Goal: Task Accomplishment & Management: Manage account settings

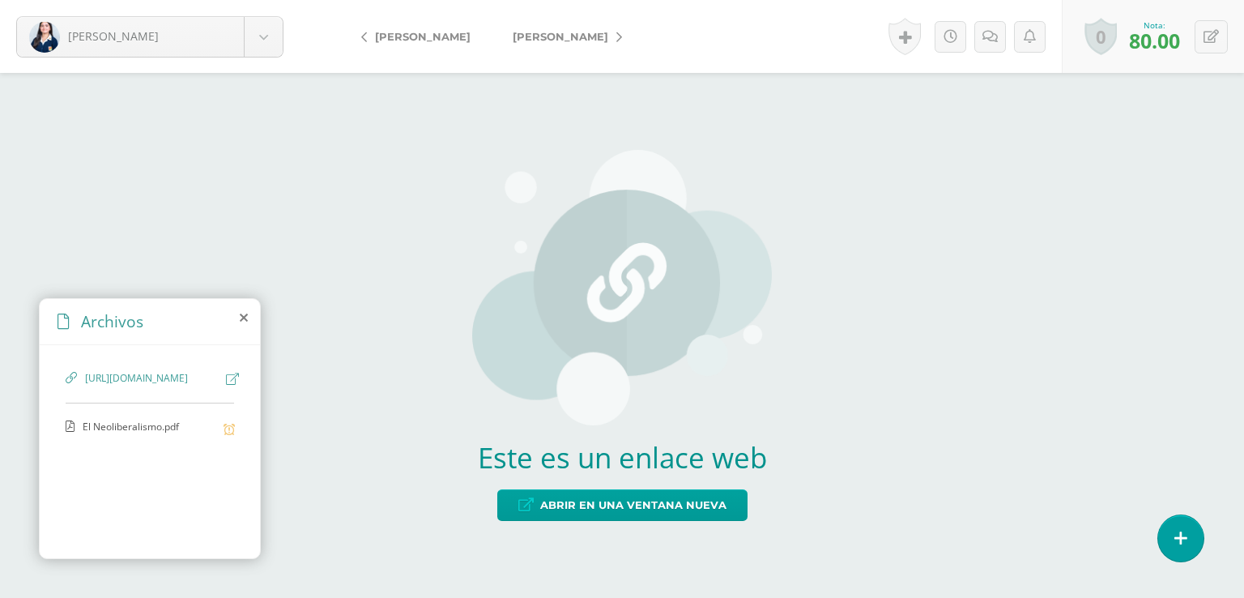
click at [105, 435] on span "El Neoliberalismo.pdf" at bounding box center [149, 426] width 133 height 15
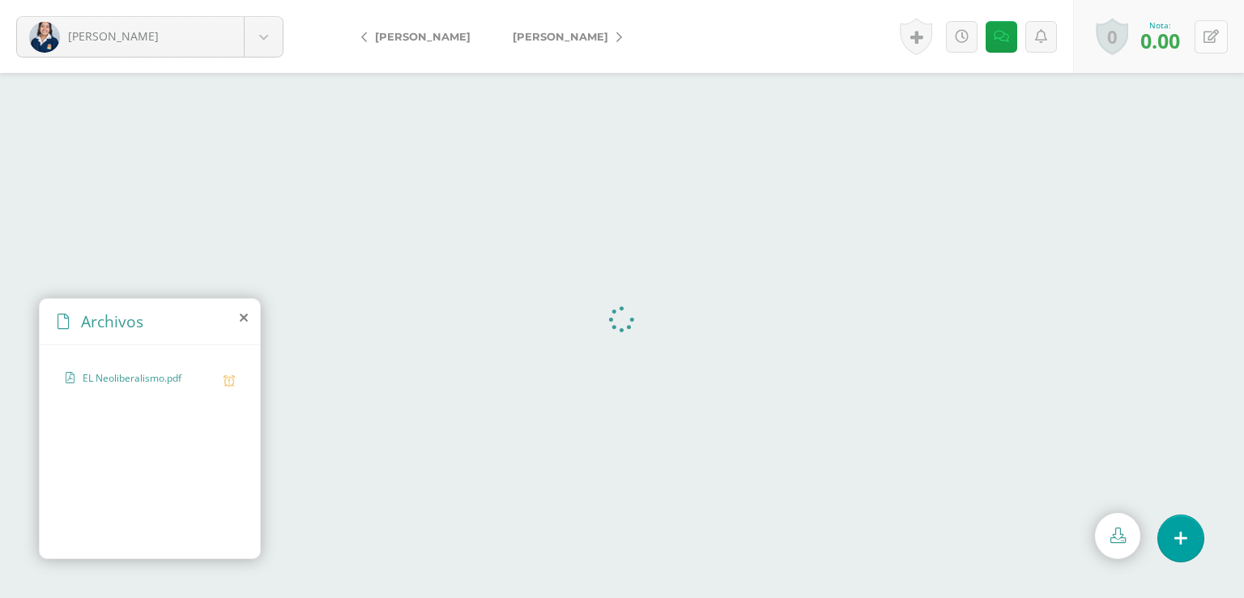
click at [1204, 34] on icon at bounding box center [1210, 37] width 15 height 14
click at [1171, 39] on icon at bounding box center [1172, 42] width 14 height 14
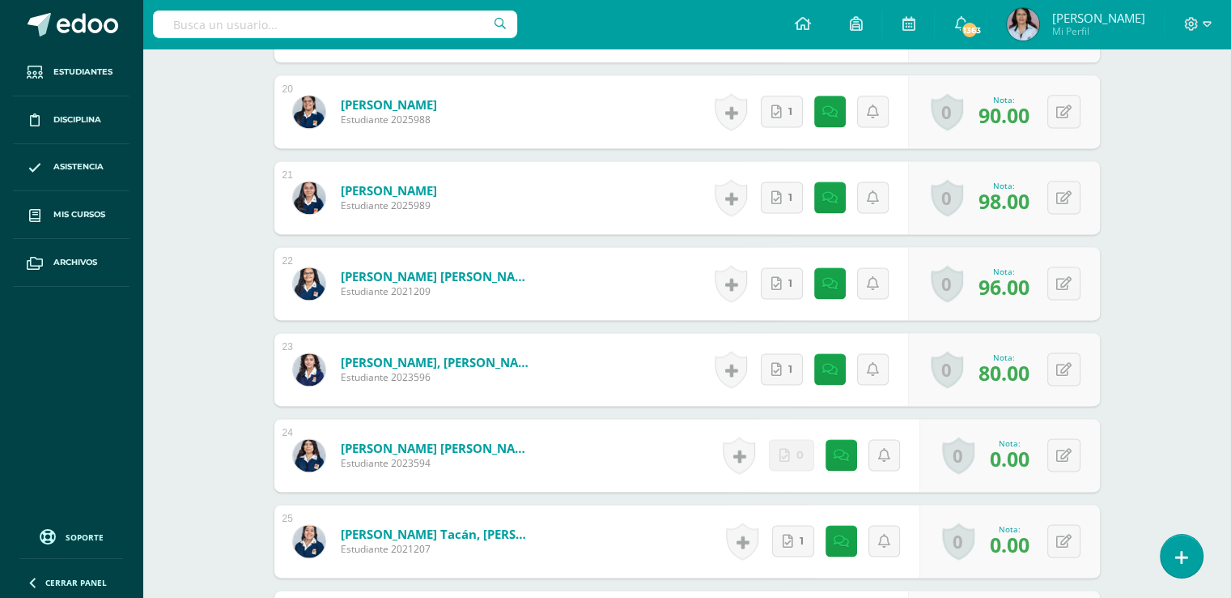
scroll to position [2393, 0]
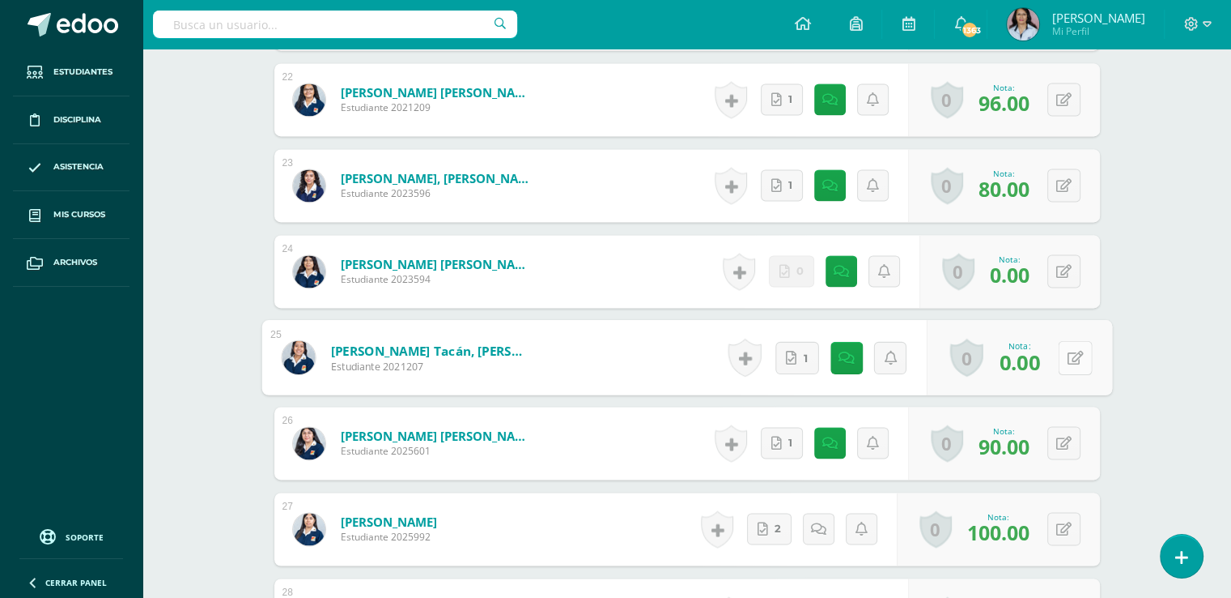
click at [1060, 355] on button at bounding box center [1075, 357] width 34 height 34
type input "60"
click at [1061, 357] on button at bounding box center [1075, 357] width 34 height 34
click at [1029, 361] on icon at bounding box center [1032, 362] width 15 height 14
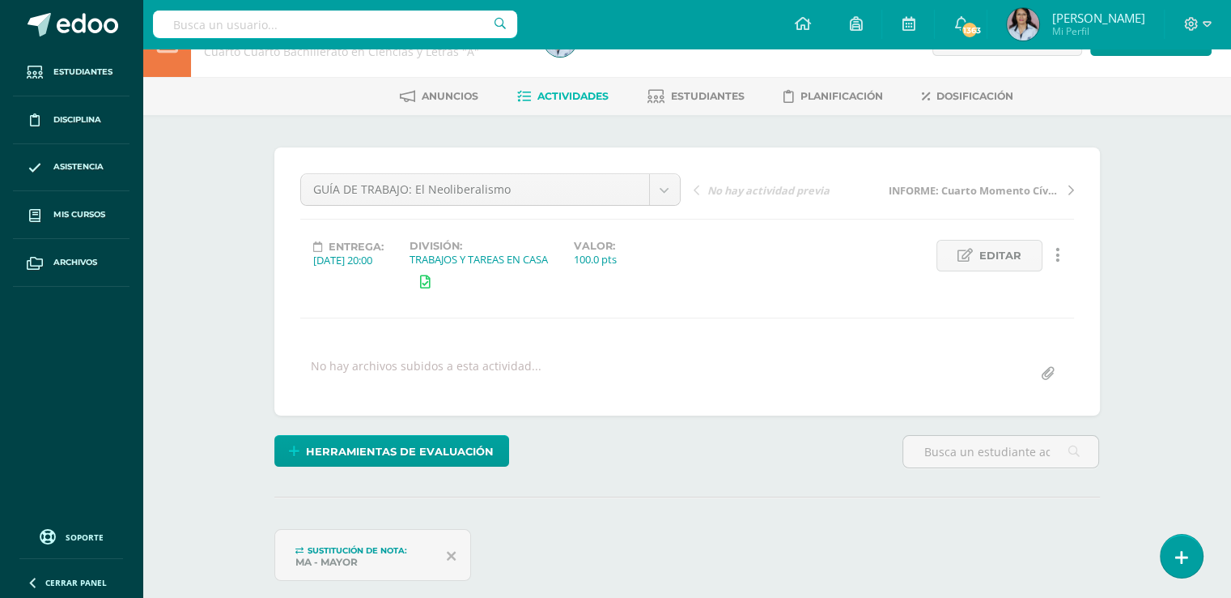
scroll to position [0, 0]
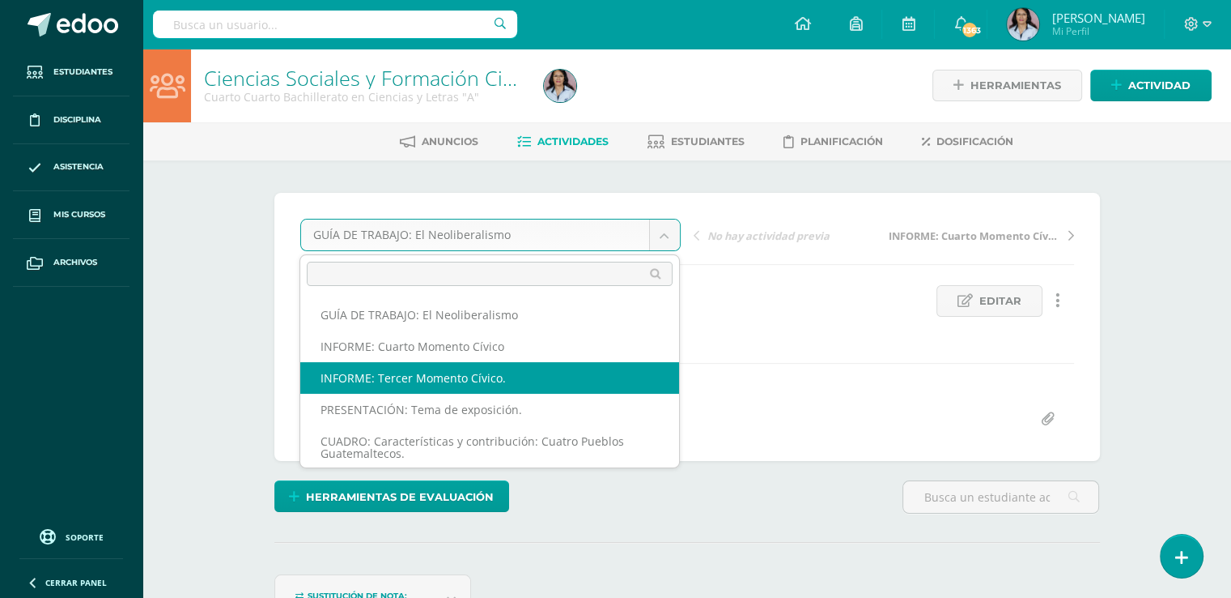
select select "/dashboard/teacher/grade-activity/129101/"
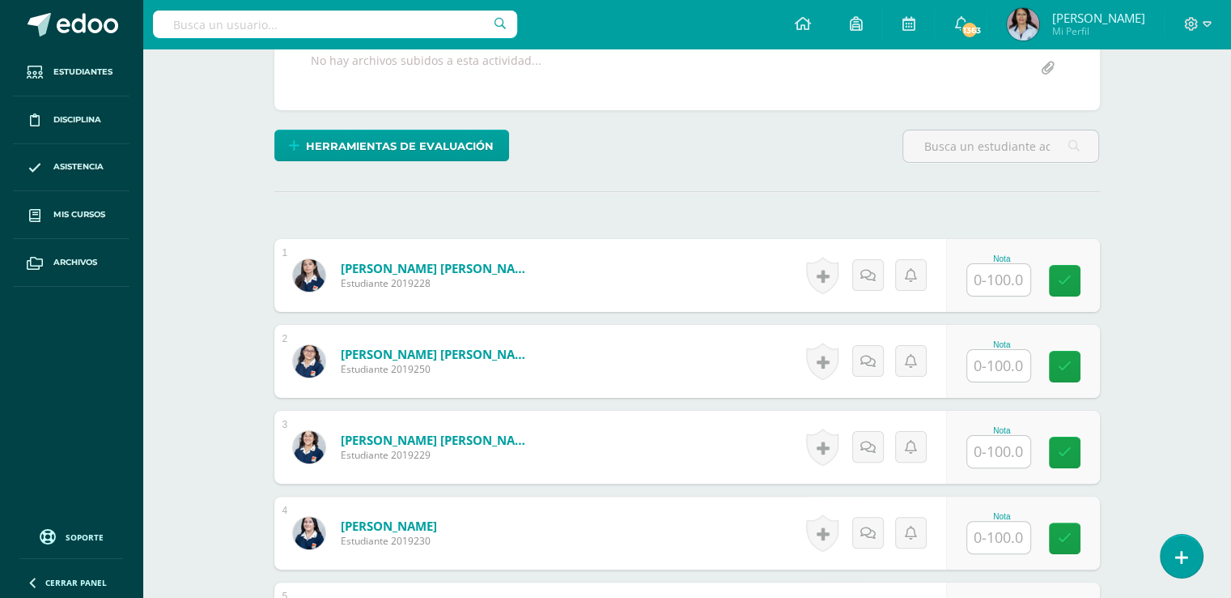
scroll to position [325, 0]
click at [1006, 276] on input "text" at bounding box center [999, 279] width 63 height 32
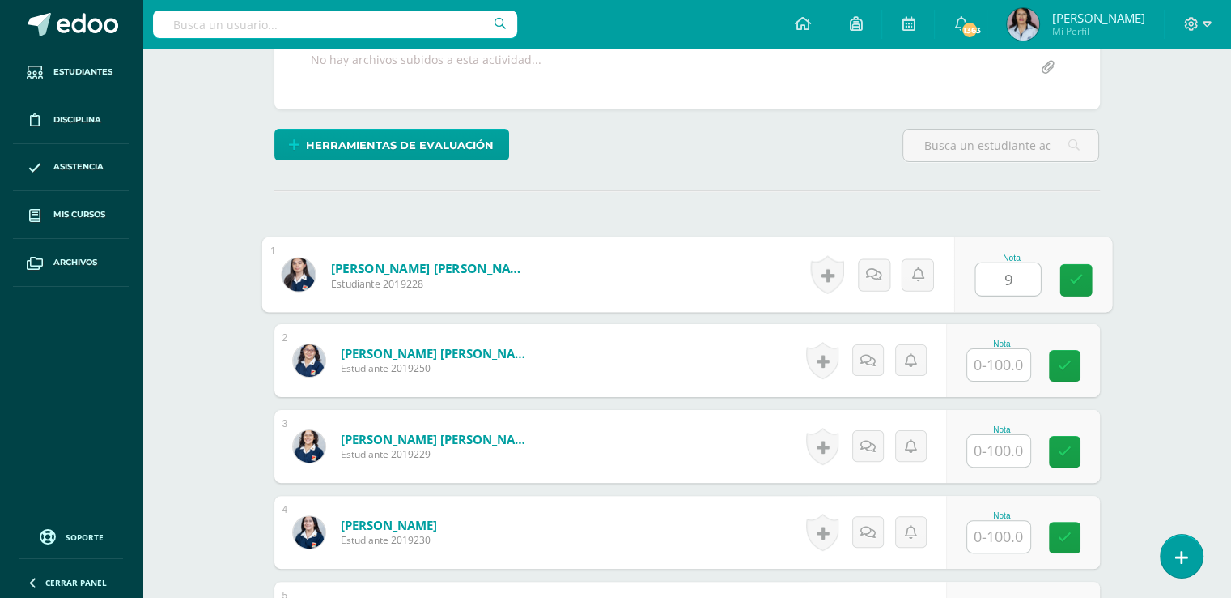
scroll to position [325, 0]
type input "90"
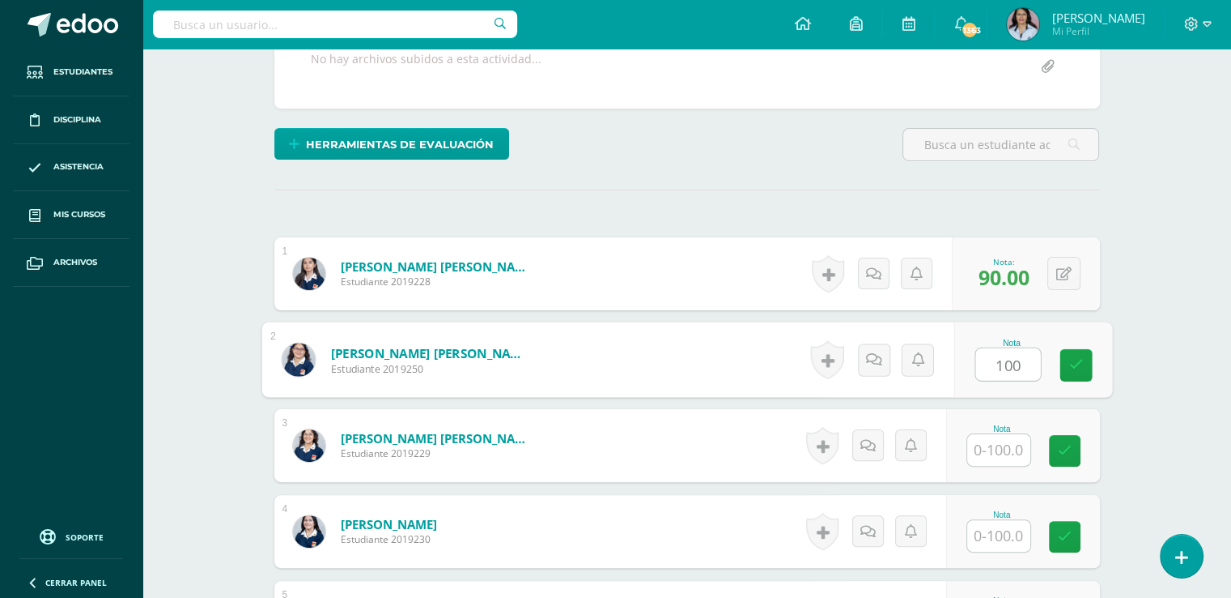
type input "100"
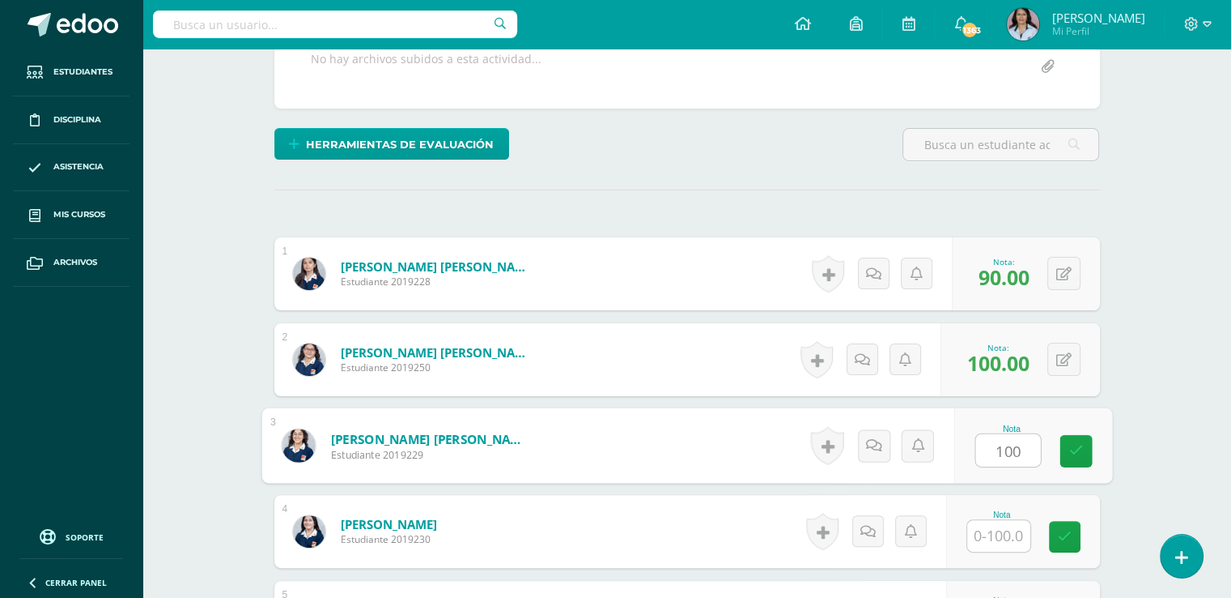
type input "100"
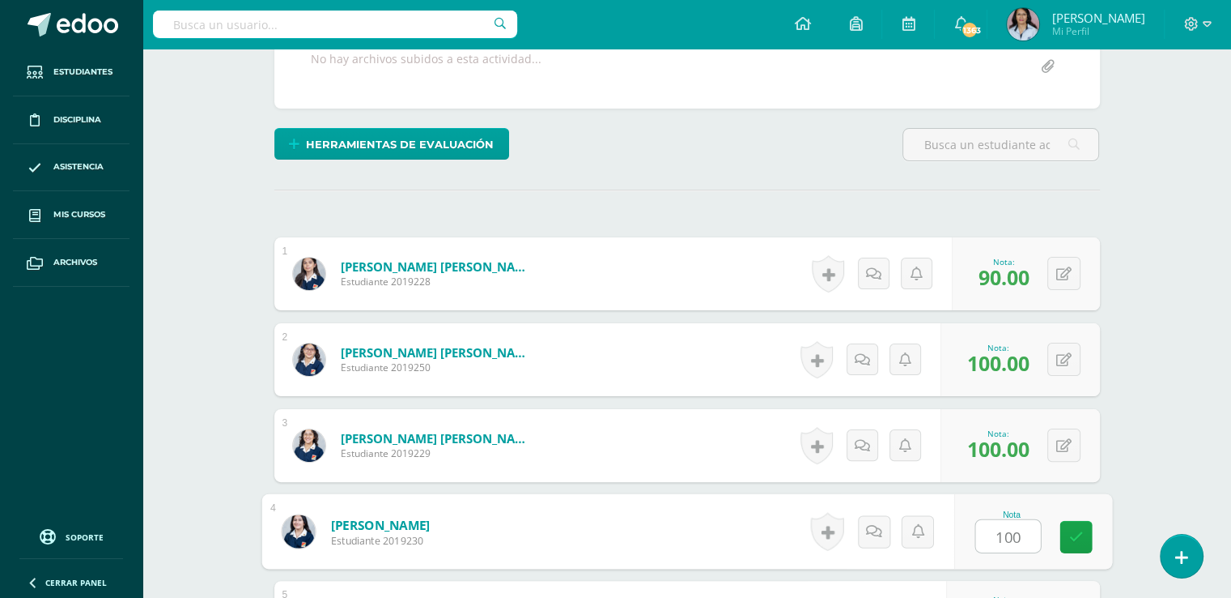
type input "100"
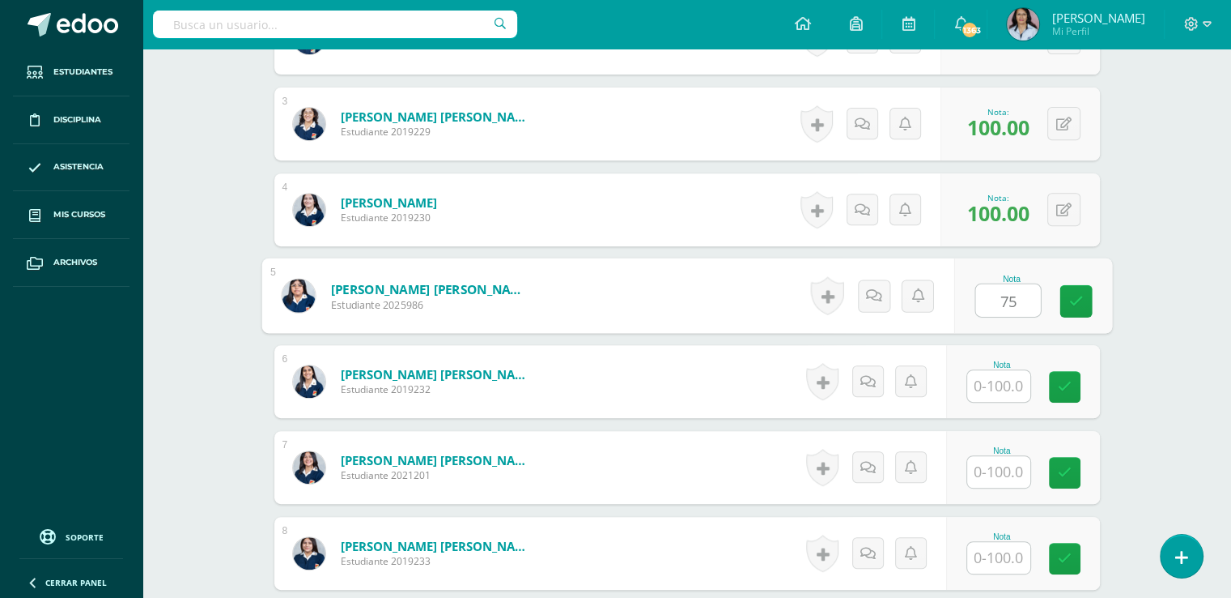
type input "75"
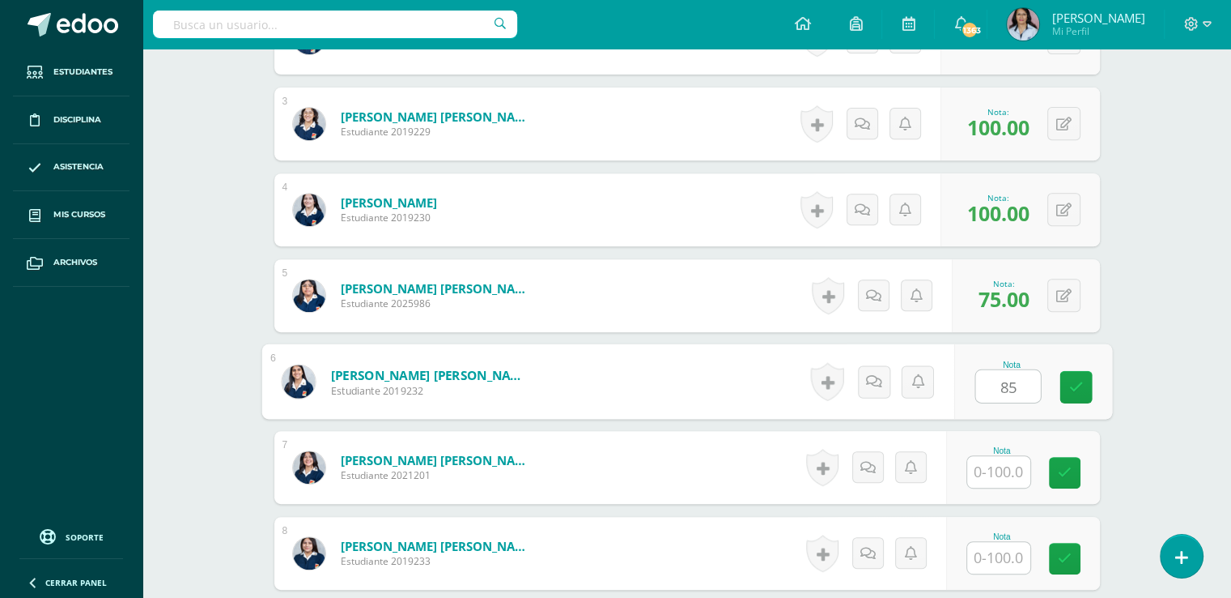
type input "85"
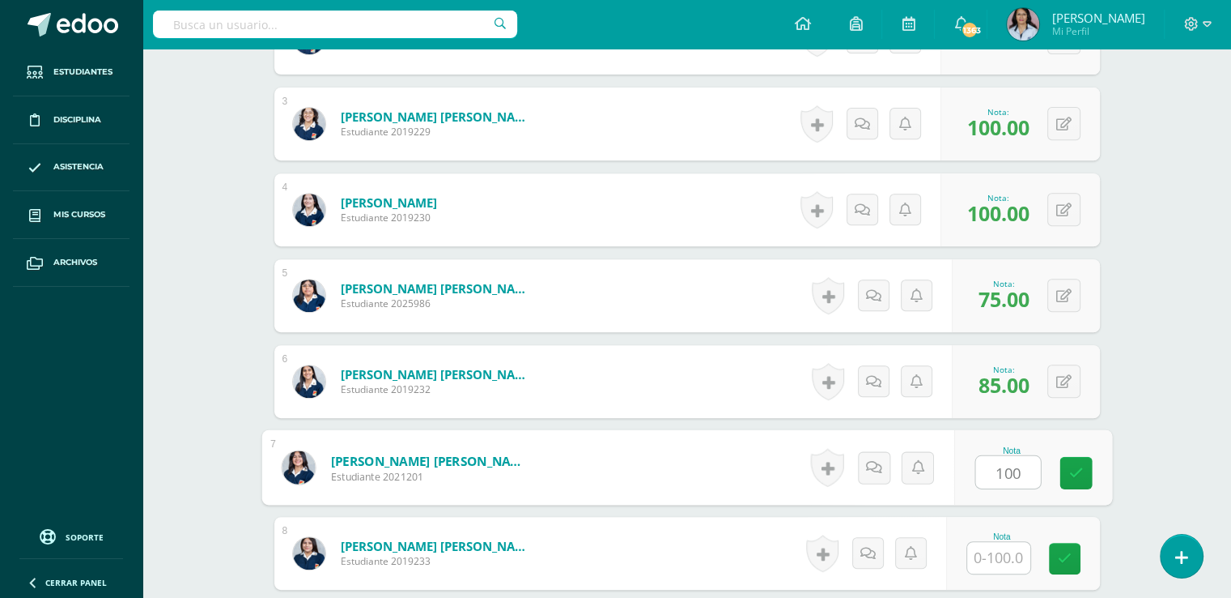
type input "100"
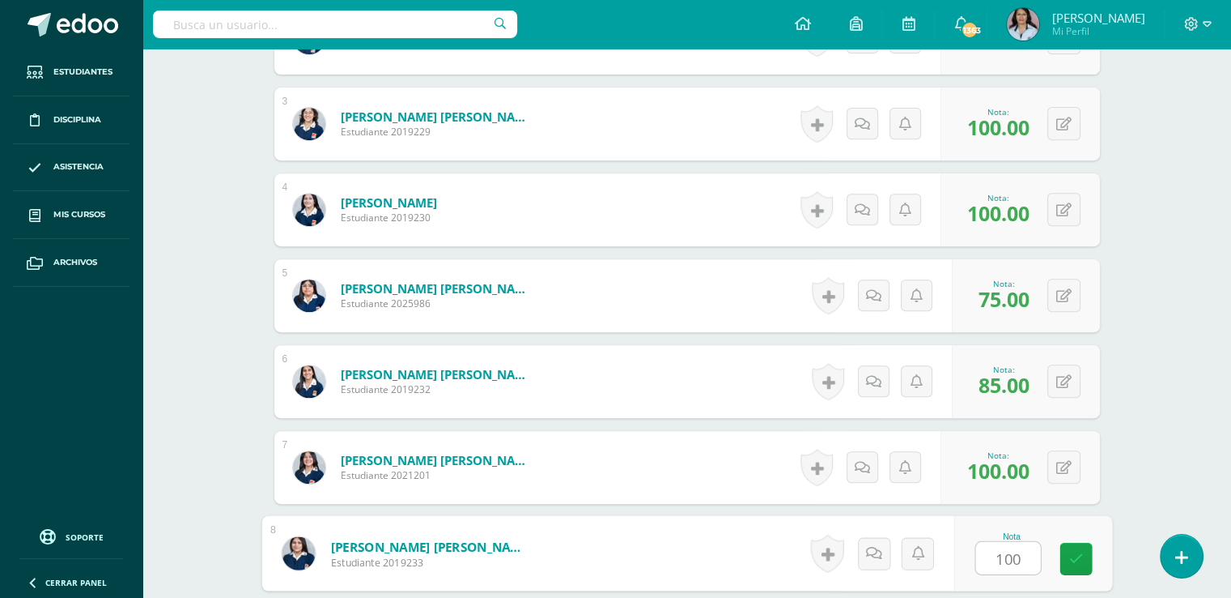
type input "100"
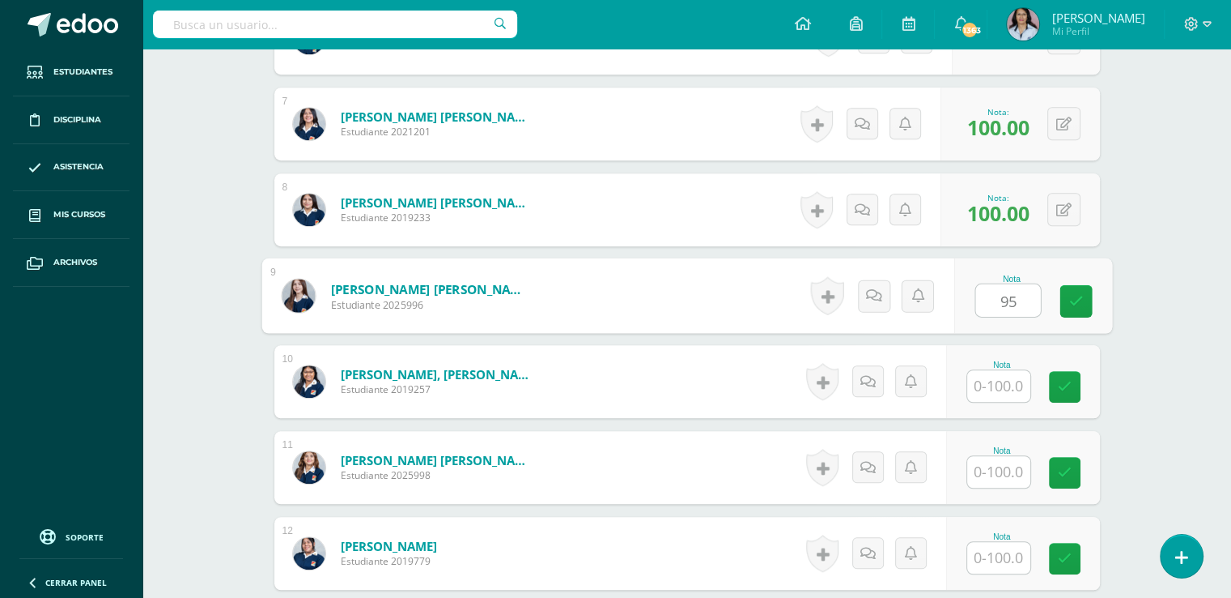
type input "95"
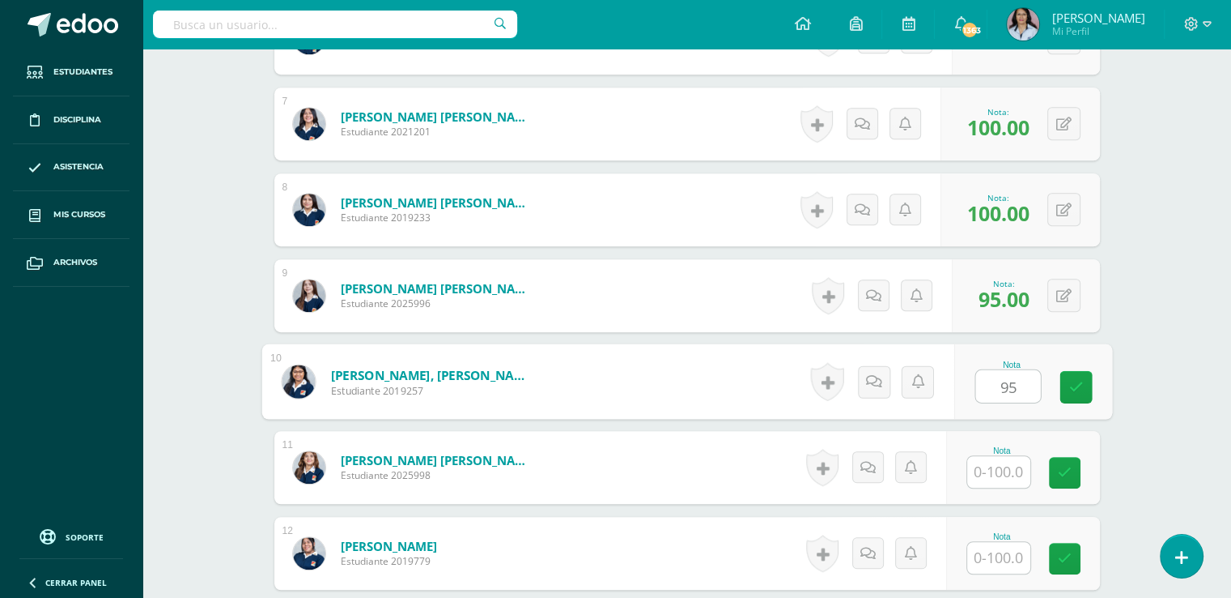
type input "95"
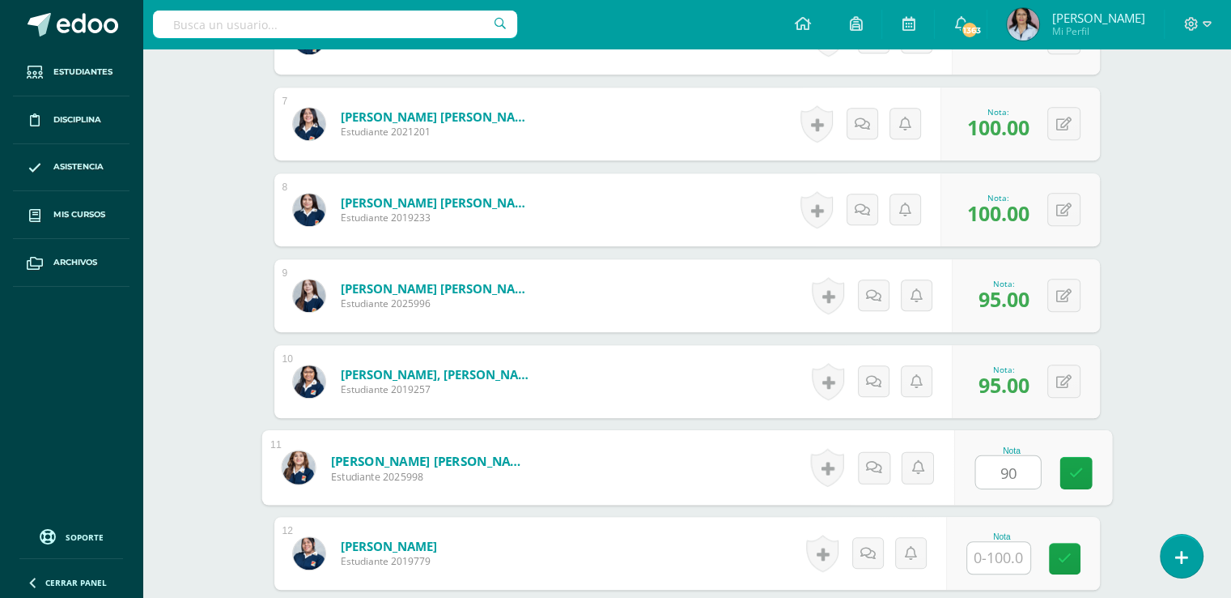
type input "90"
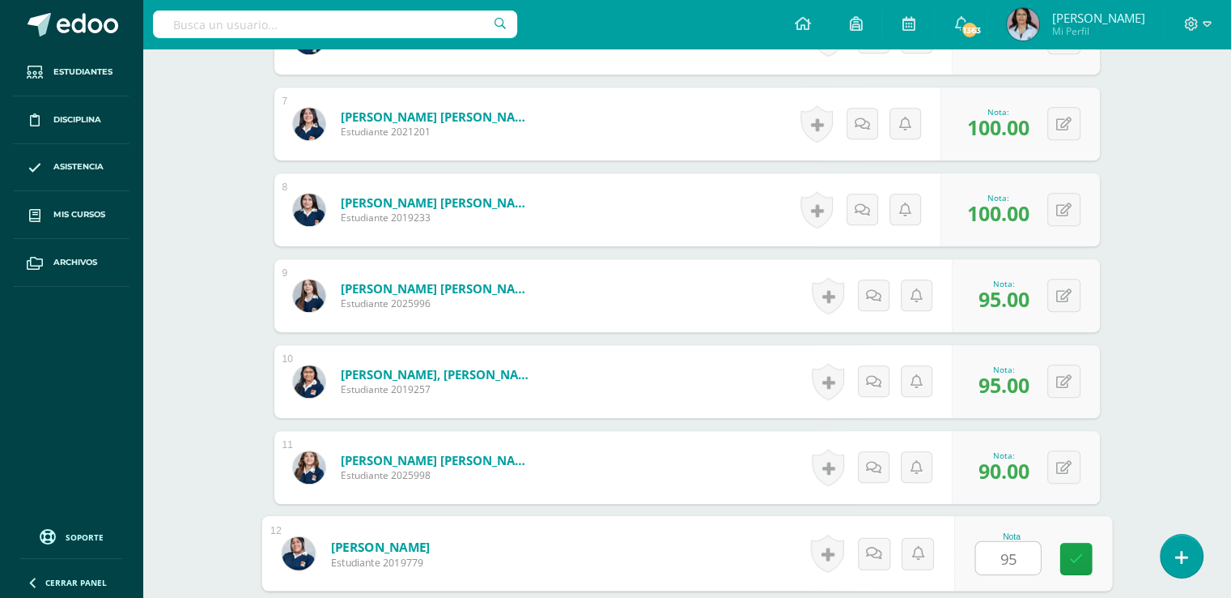
type input "95"
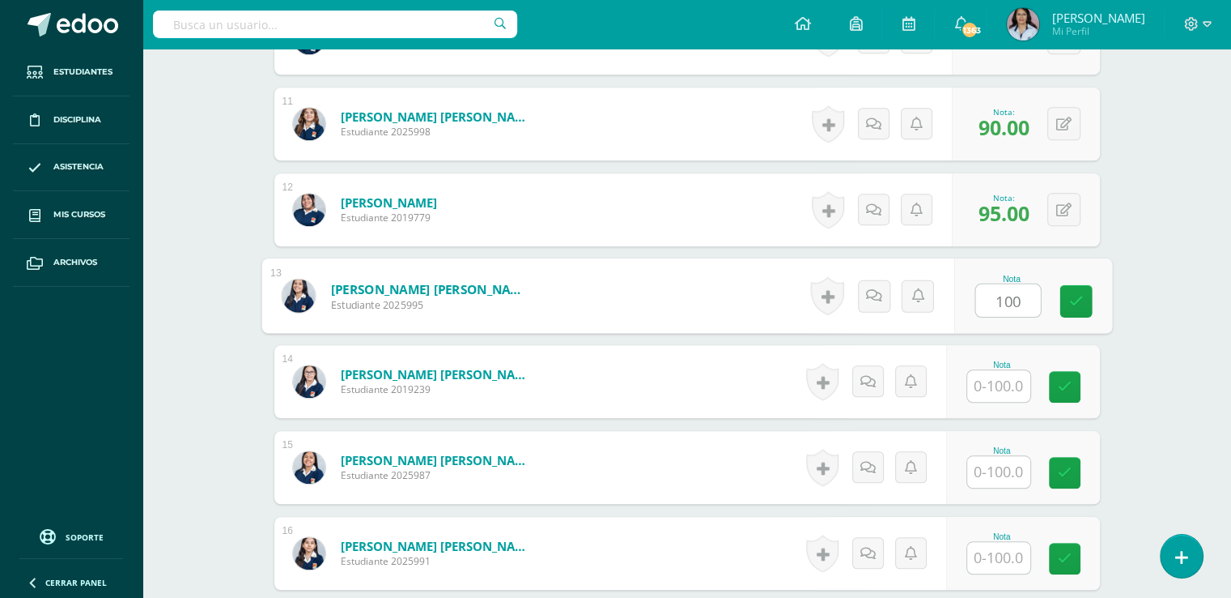
type input "100"
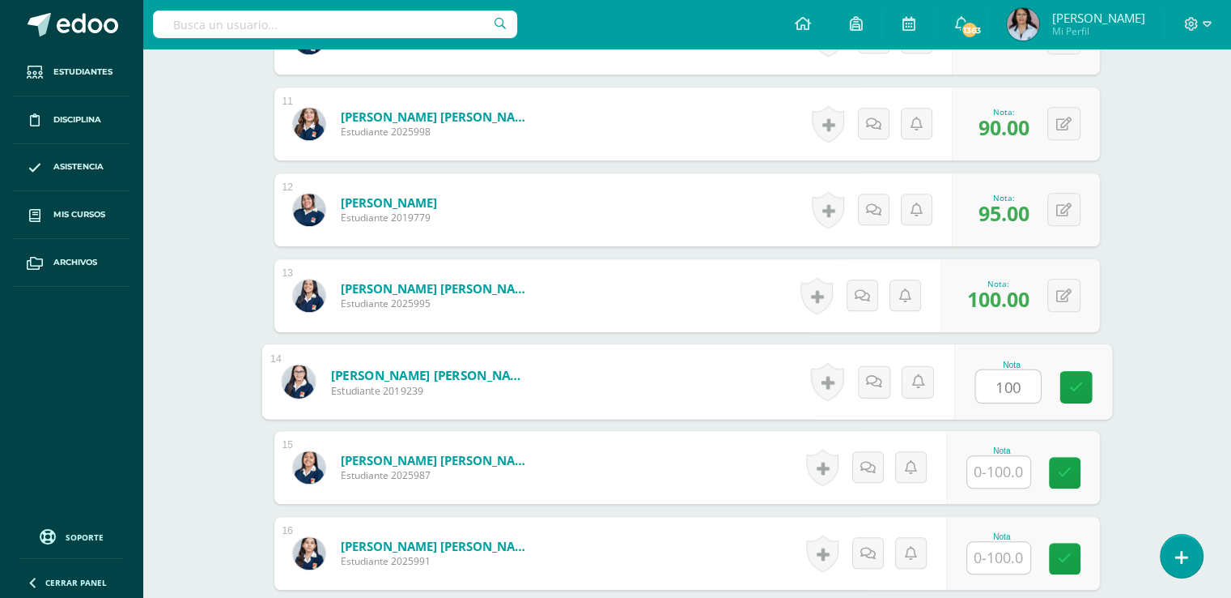
type input "100"
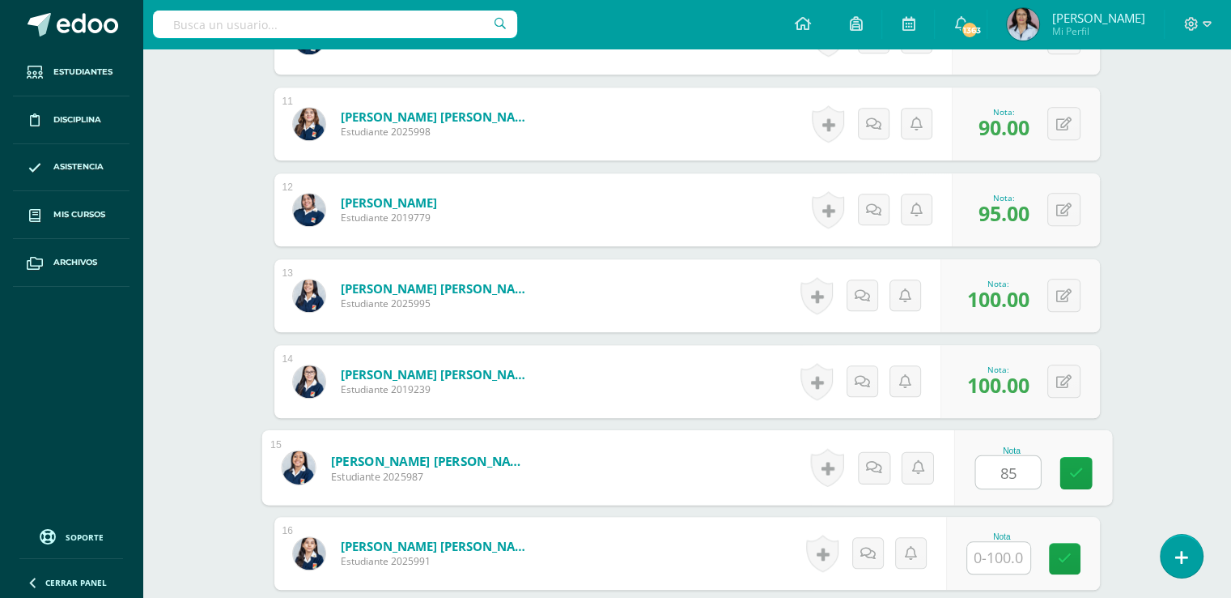
type input "85"
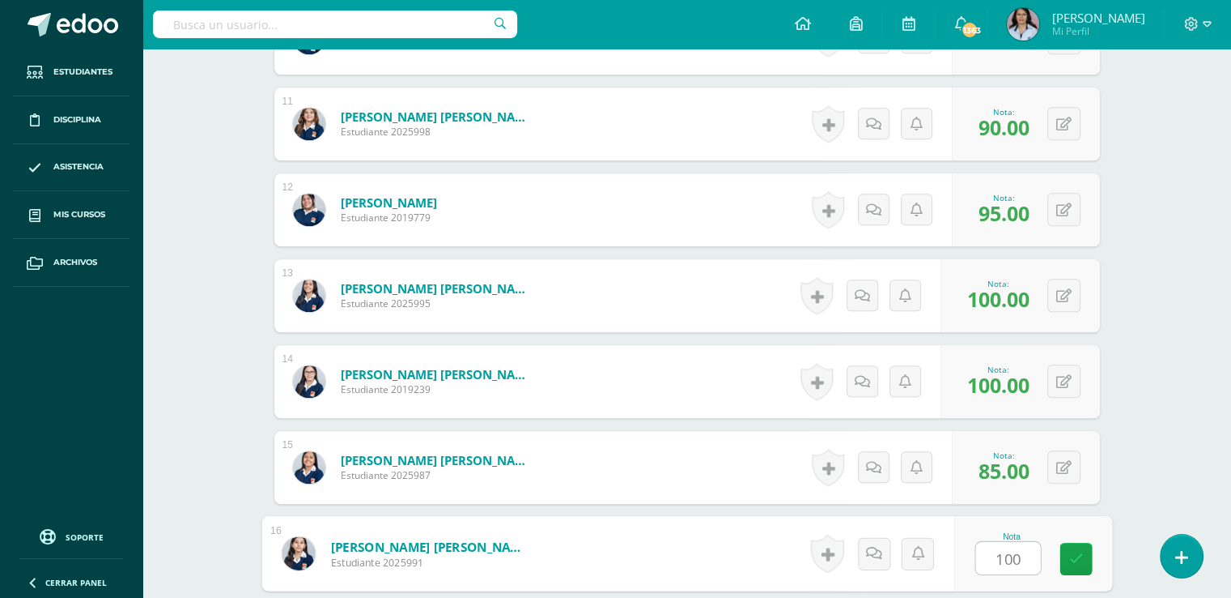
type input "100"
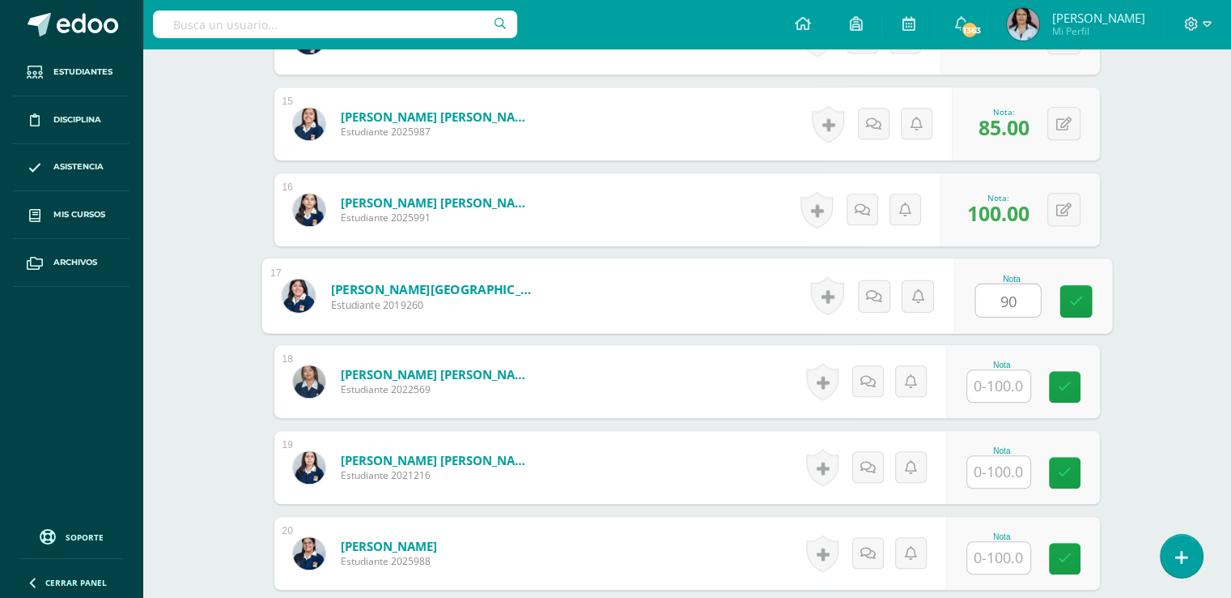
type input "90"
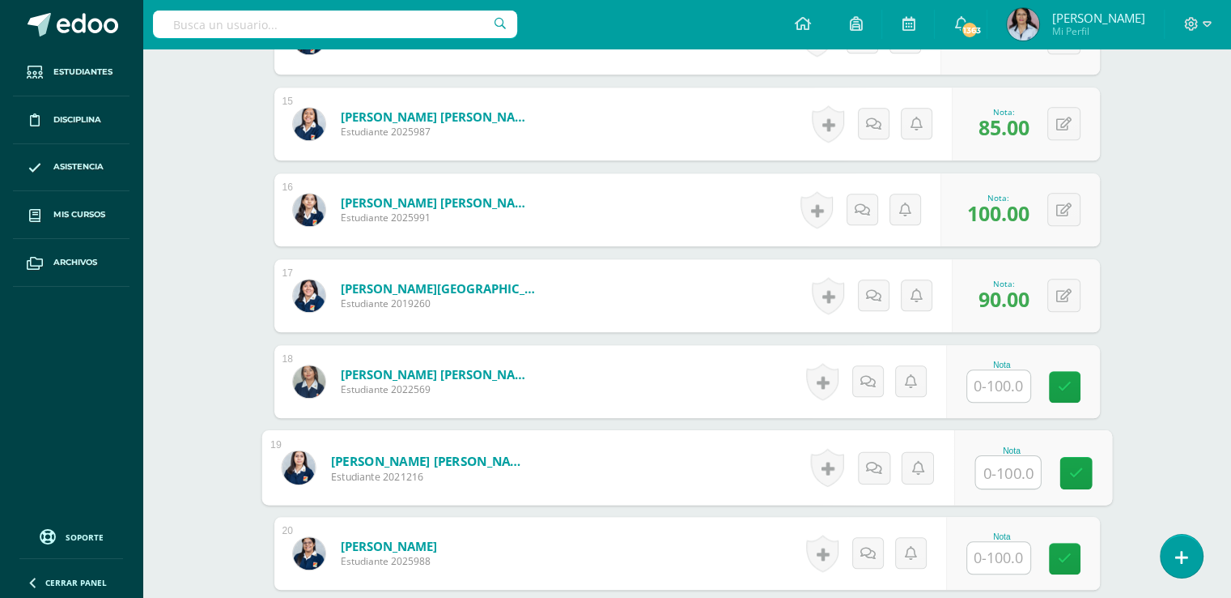
click at [1004, 465] on input "text" at bounding box center [1008, 472] width 65 height 32
type input "100"
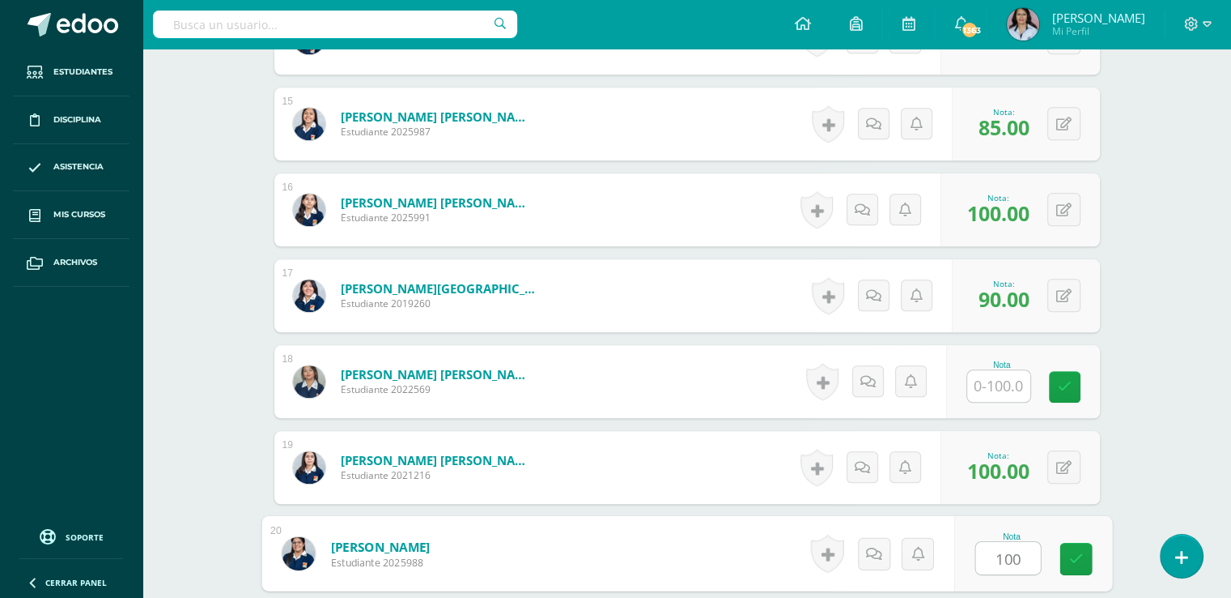
type input "100"
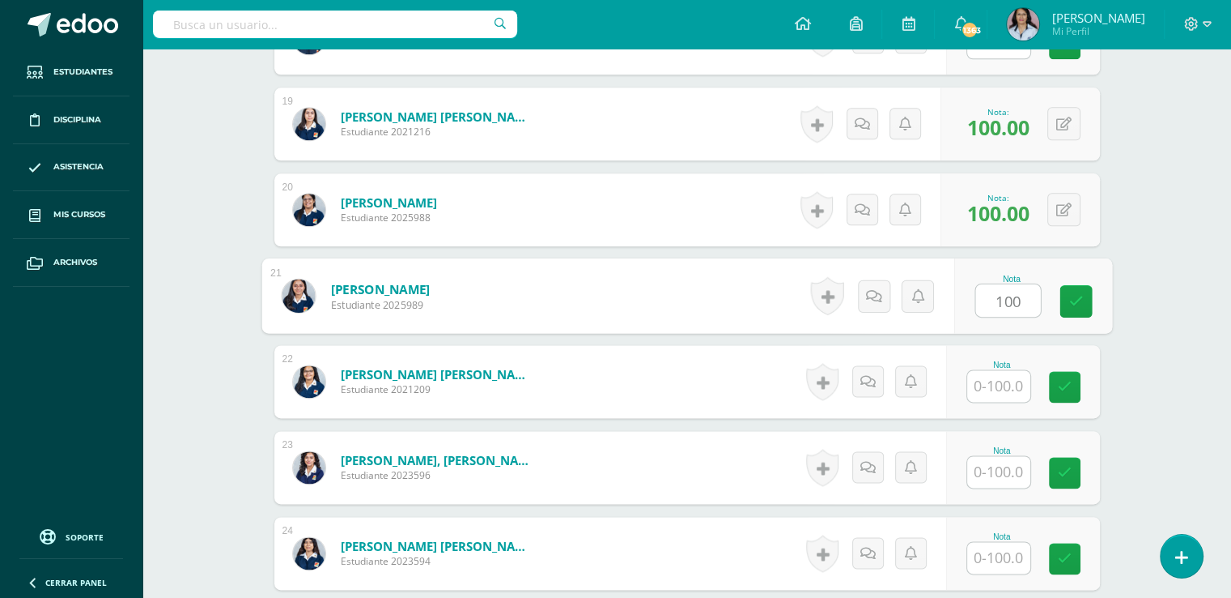
type input "100"
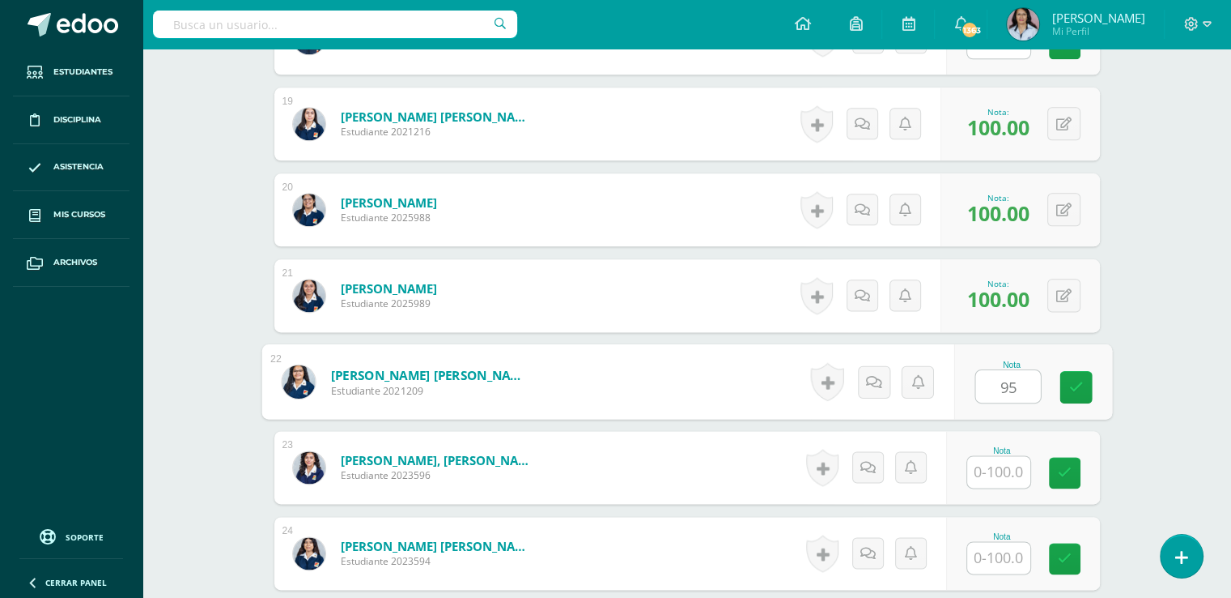
type input "95"
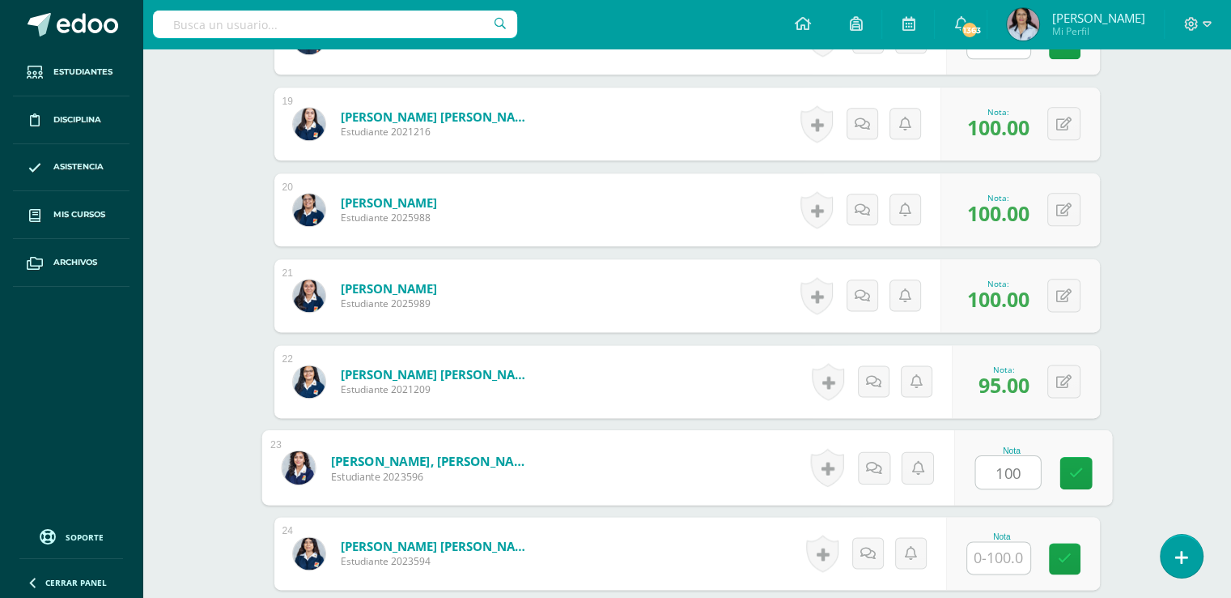
type input "100"
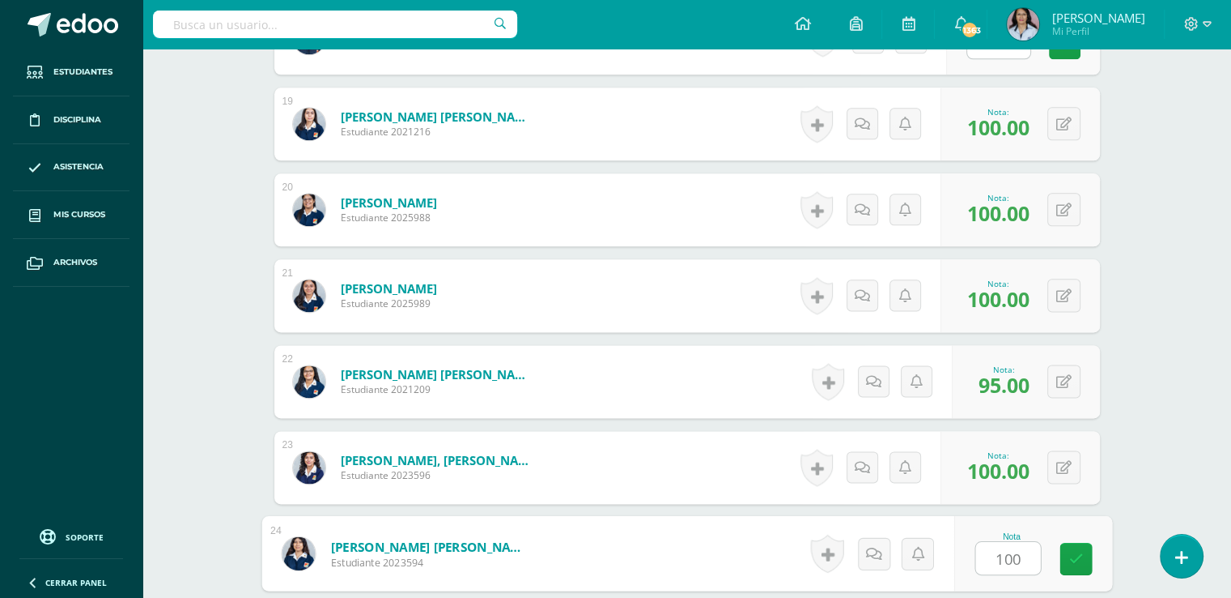
type input "100"
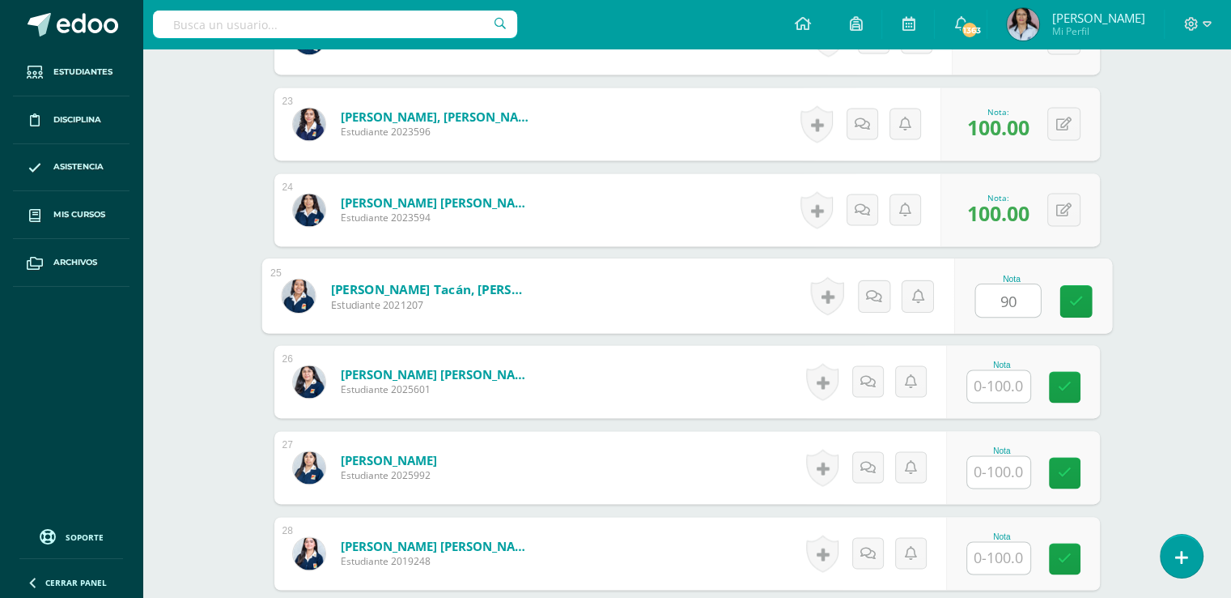
type input "90"
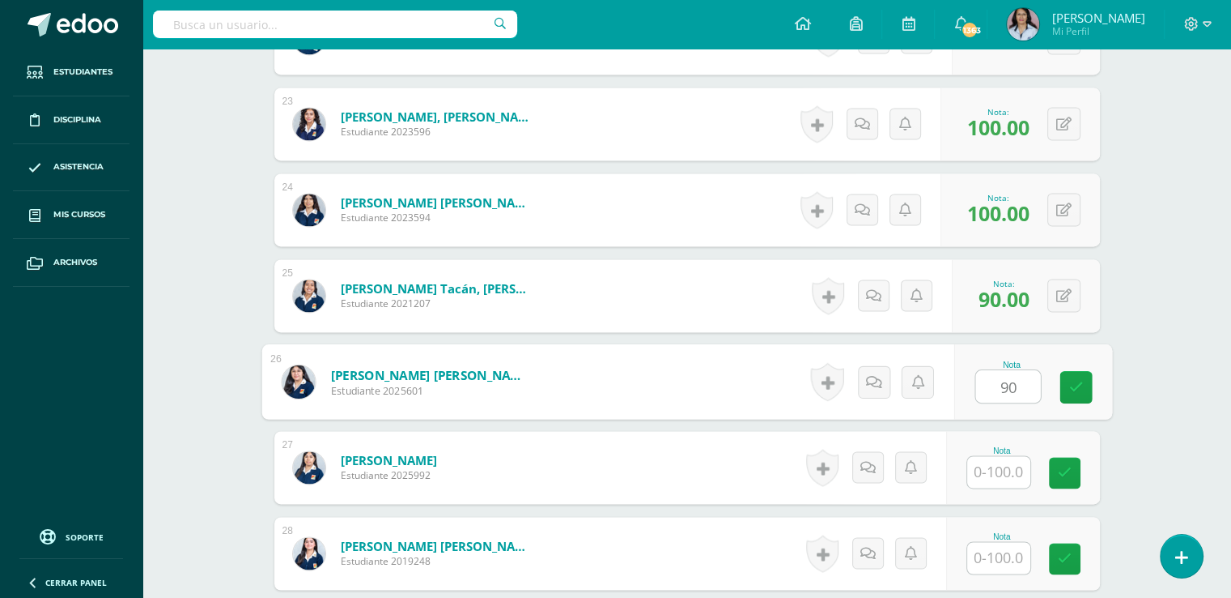
type input "90"
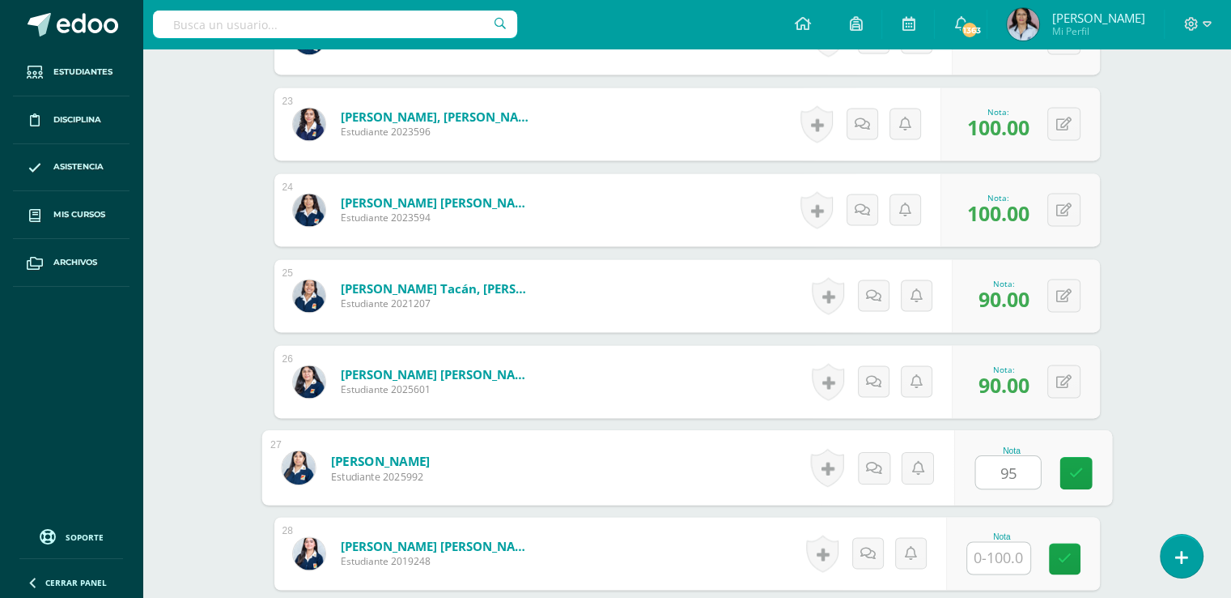
type input "95"
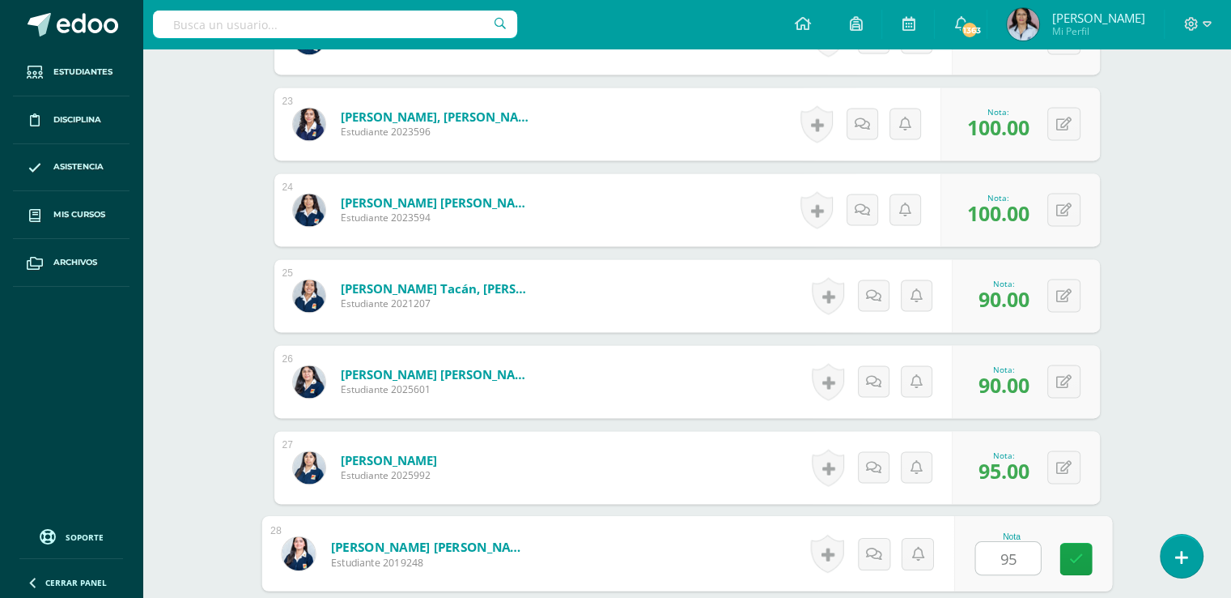
type input "95"
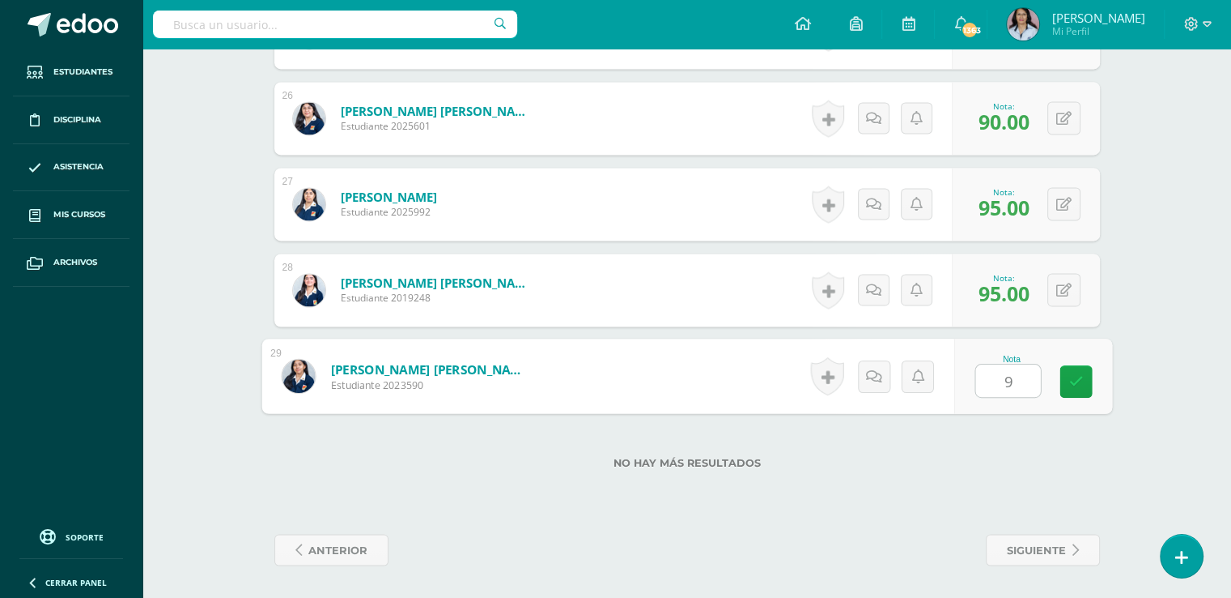
type input "90"
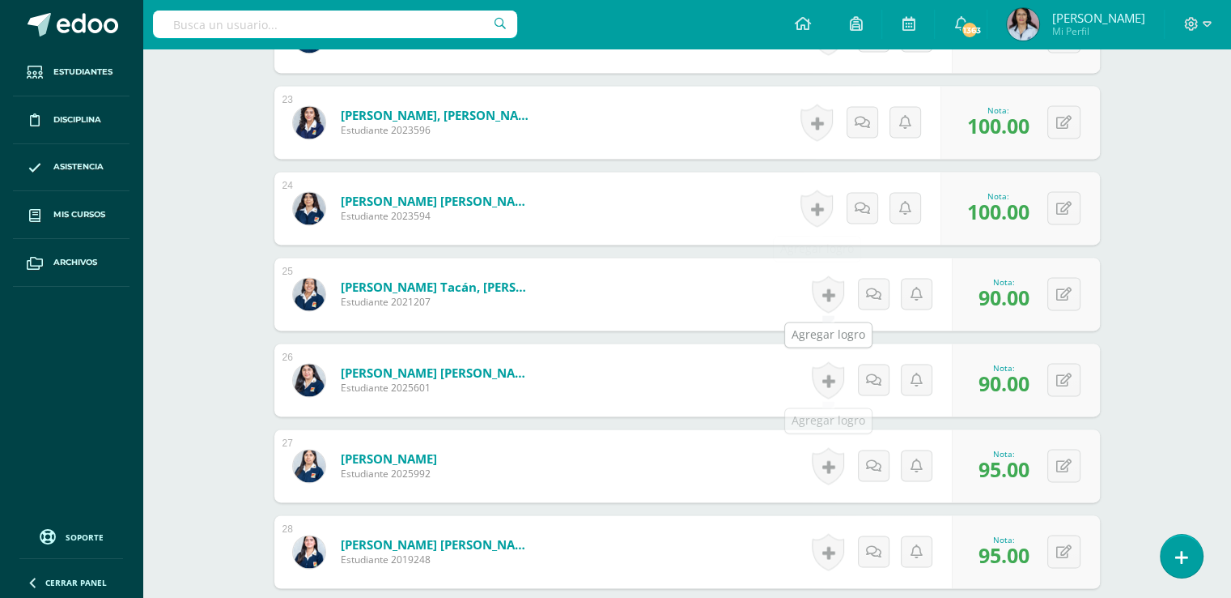
scroll to position [2303, 0]
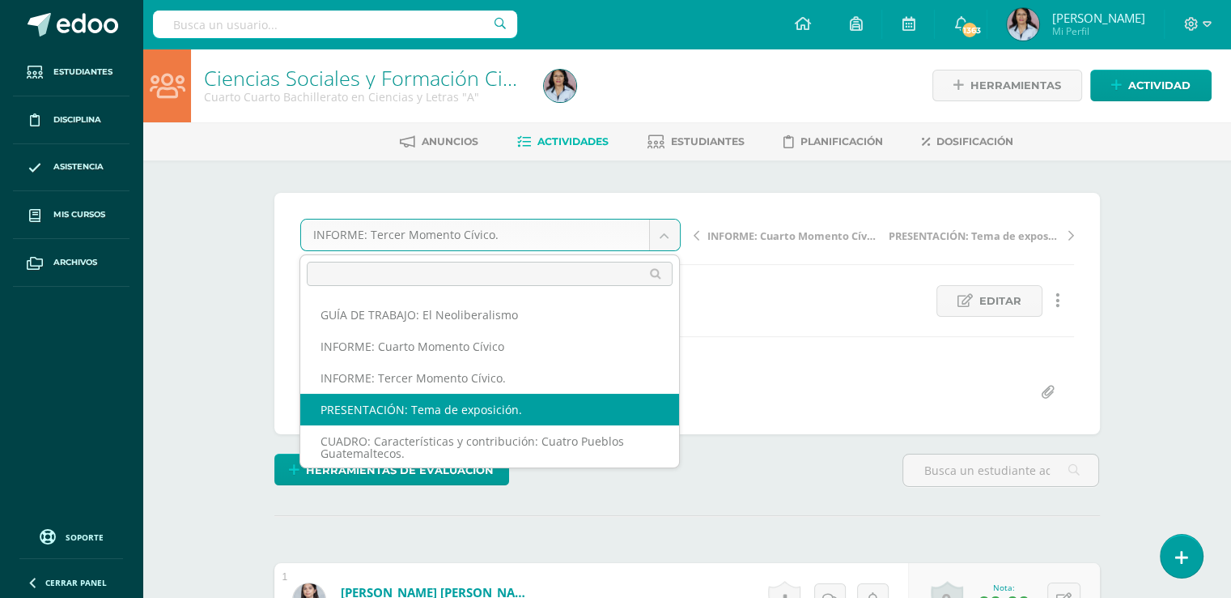
select select "/dashboard/teacher/grade-activity/129102/"
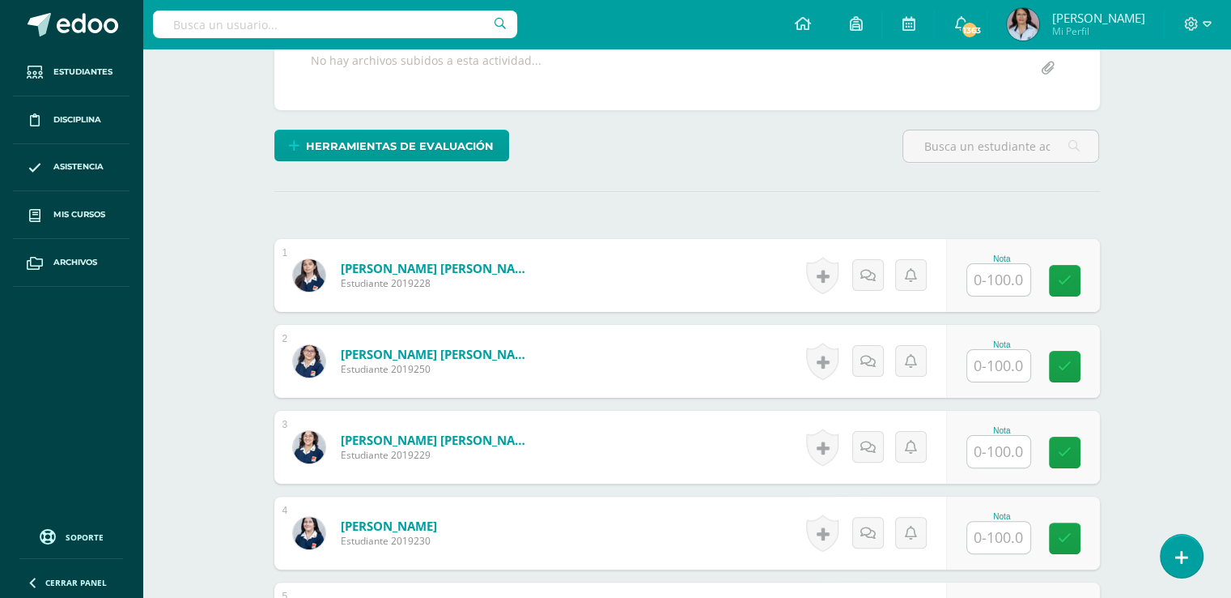
scroll to position [325, 0]
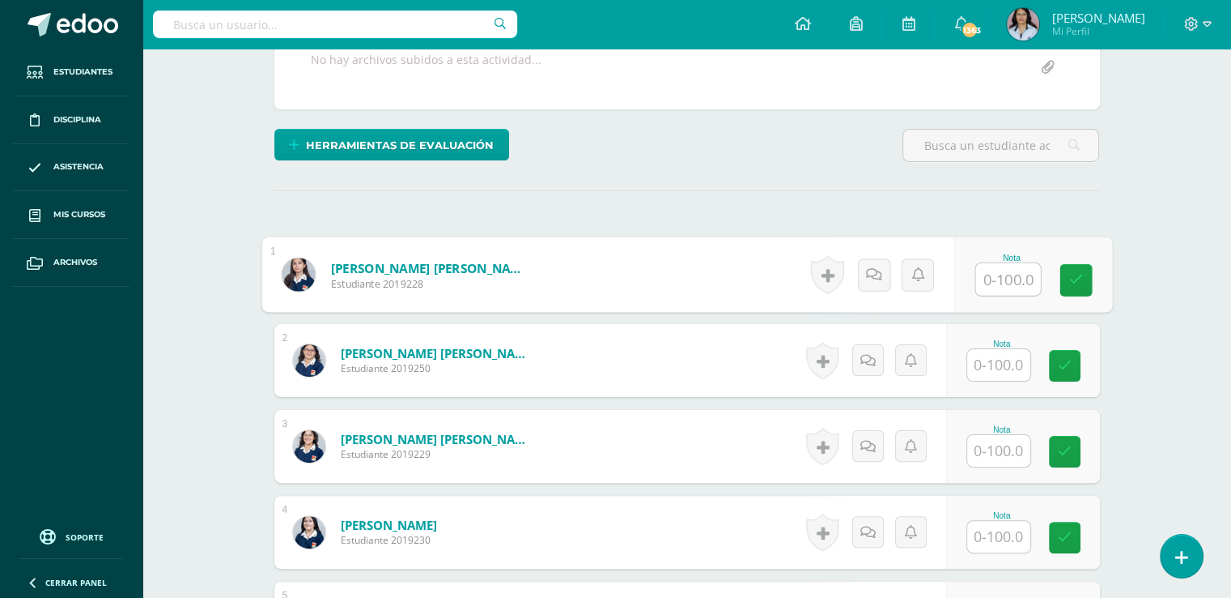
click at [994, 276] on input "text" at bounding box center [1008, 279] width 65 height 32
type input "60"
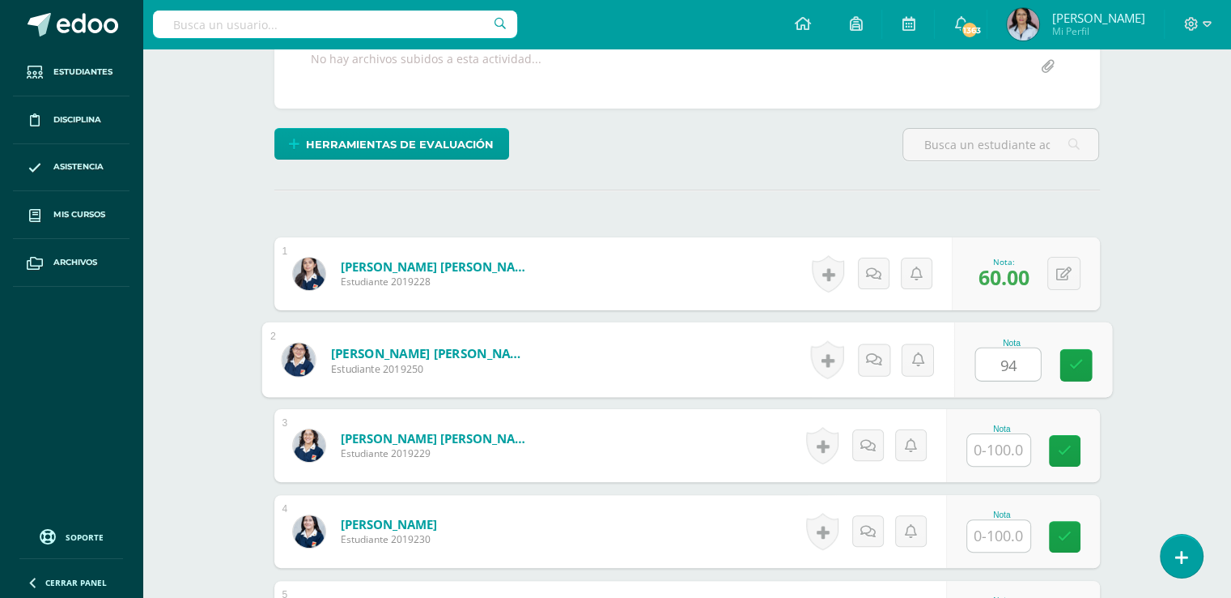
type input "94"
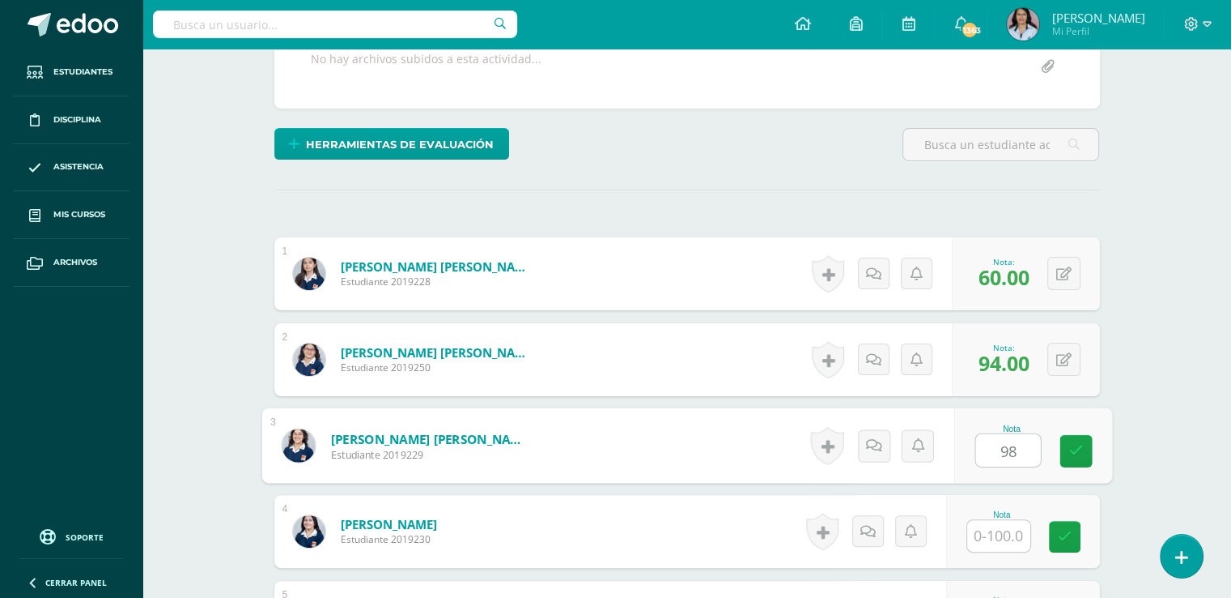
type input "98"
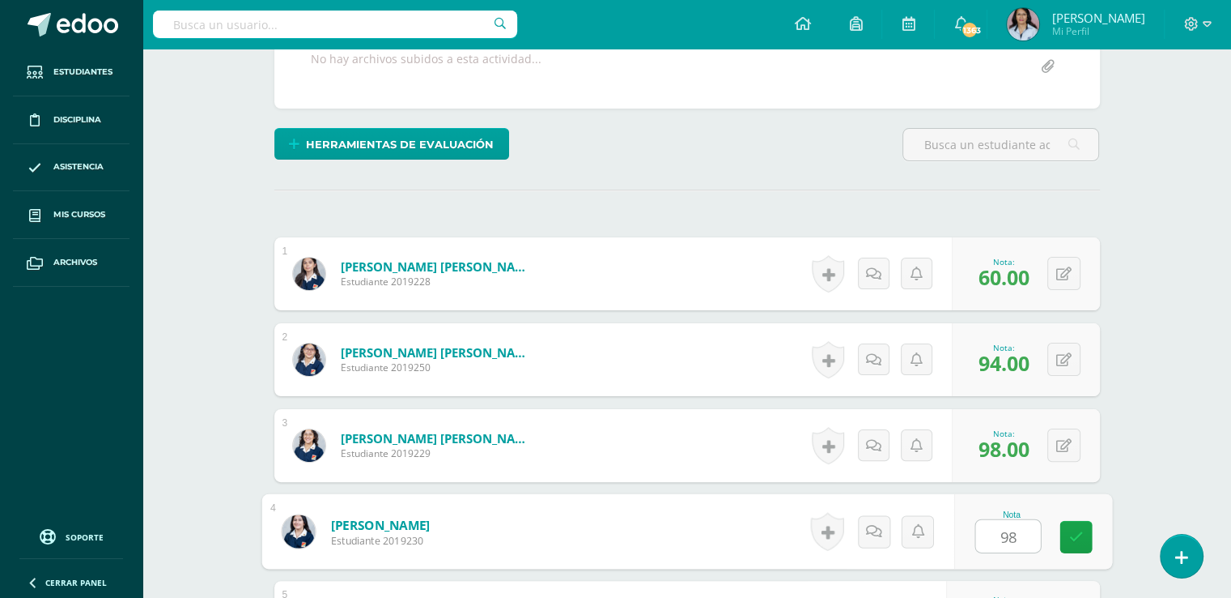
type input "98"
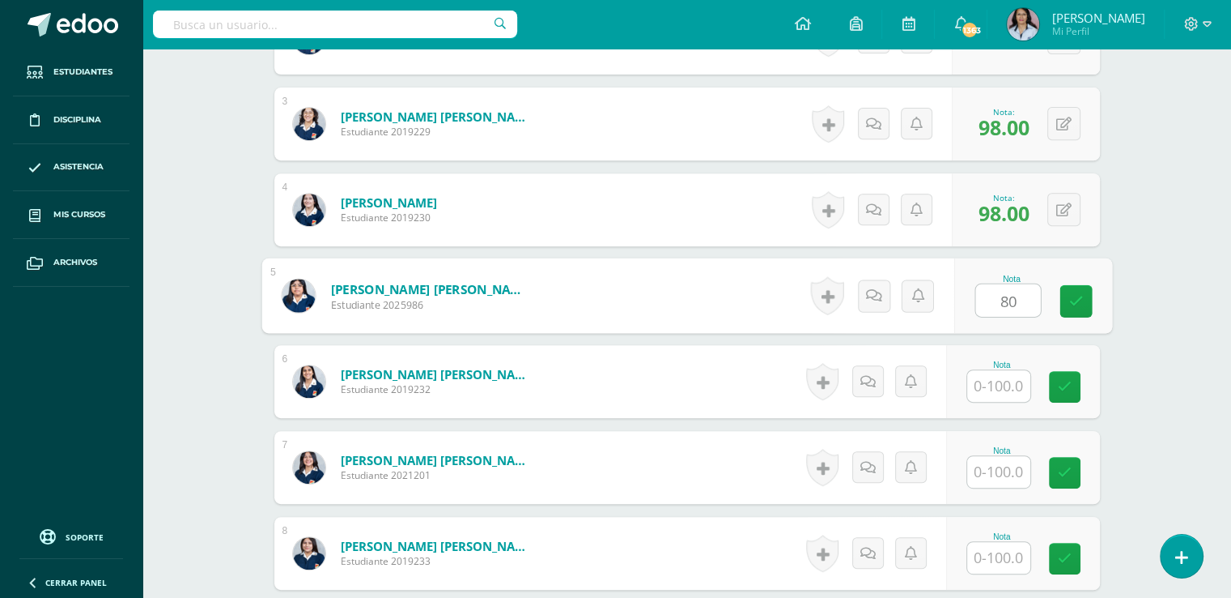
type input "80"
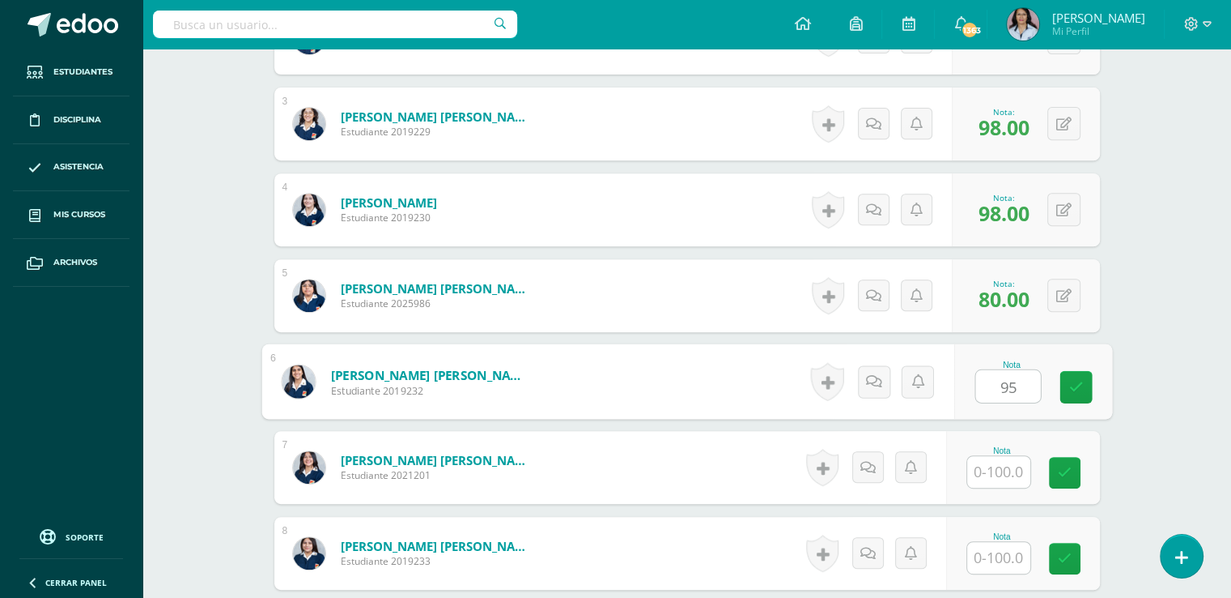
type input "95"
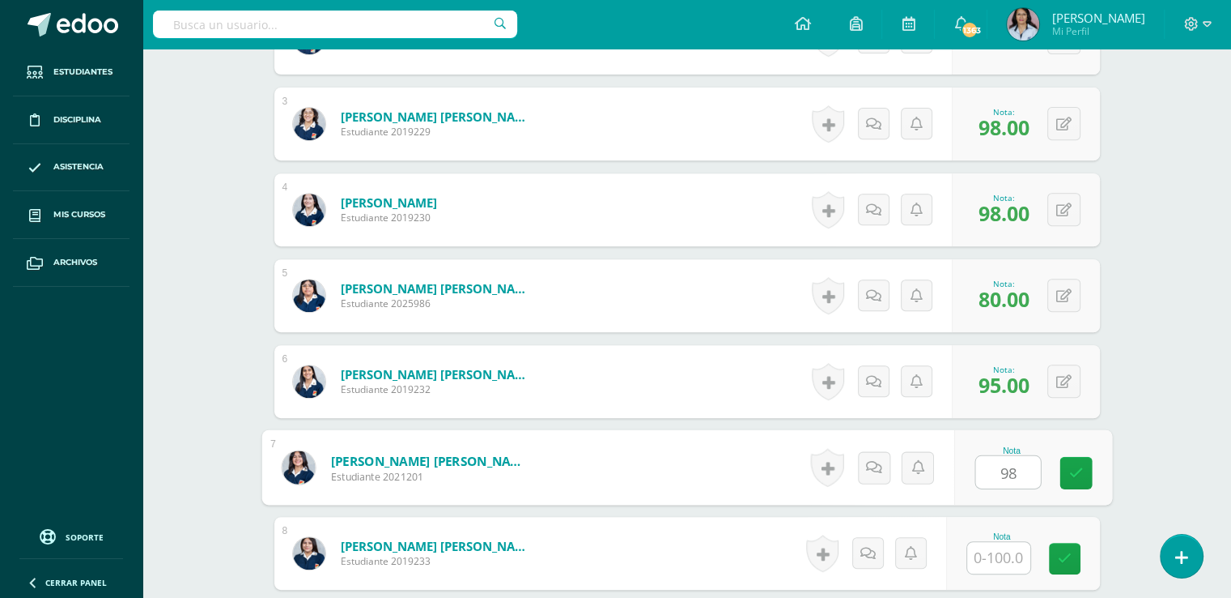
type input "98"
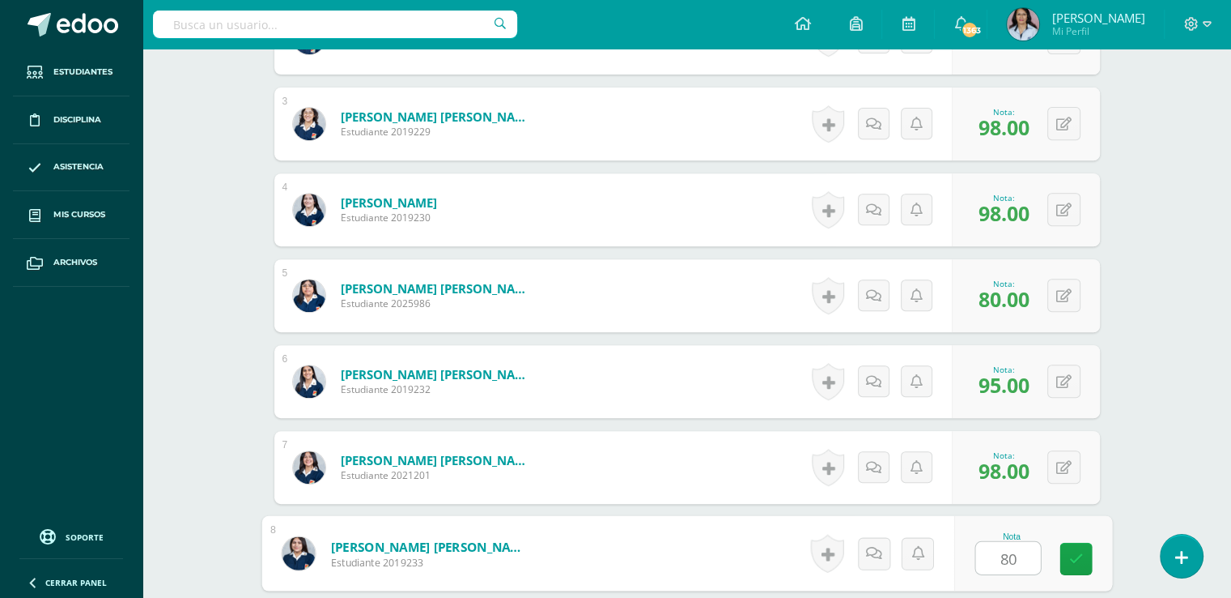
type input "80"
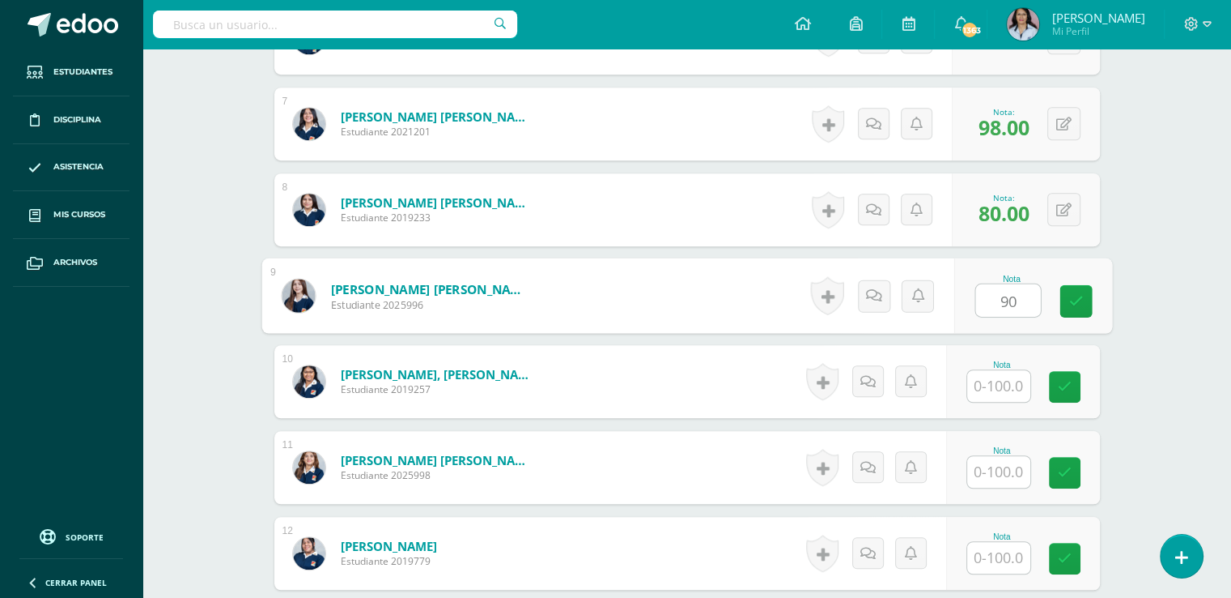
type input "90"
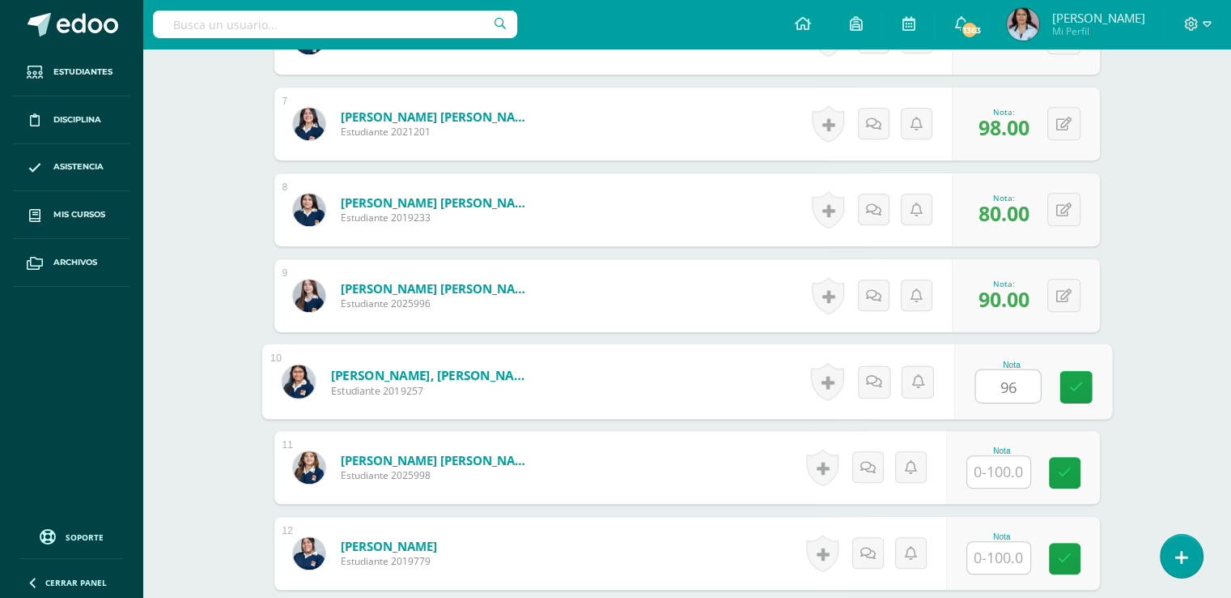
type input "96"
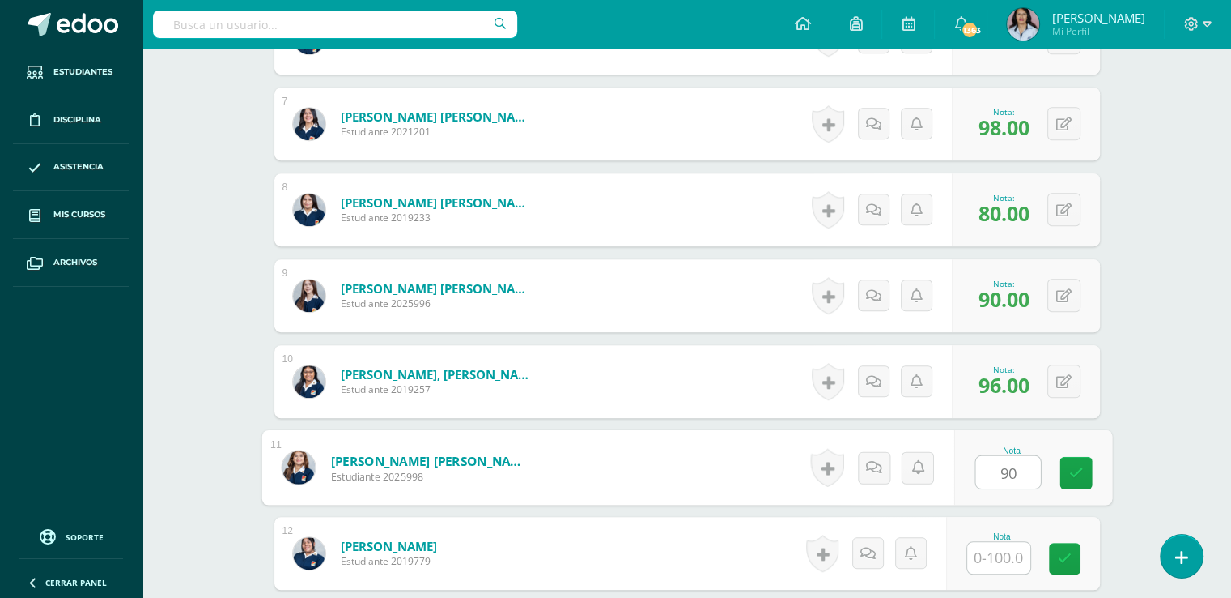
type input "90"
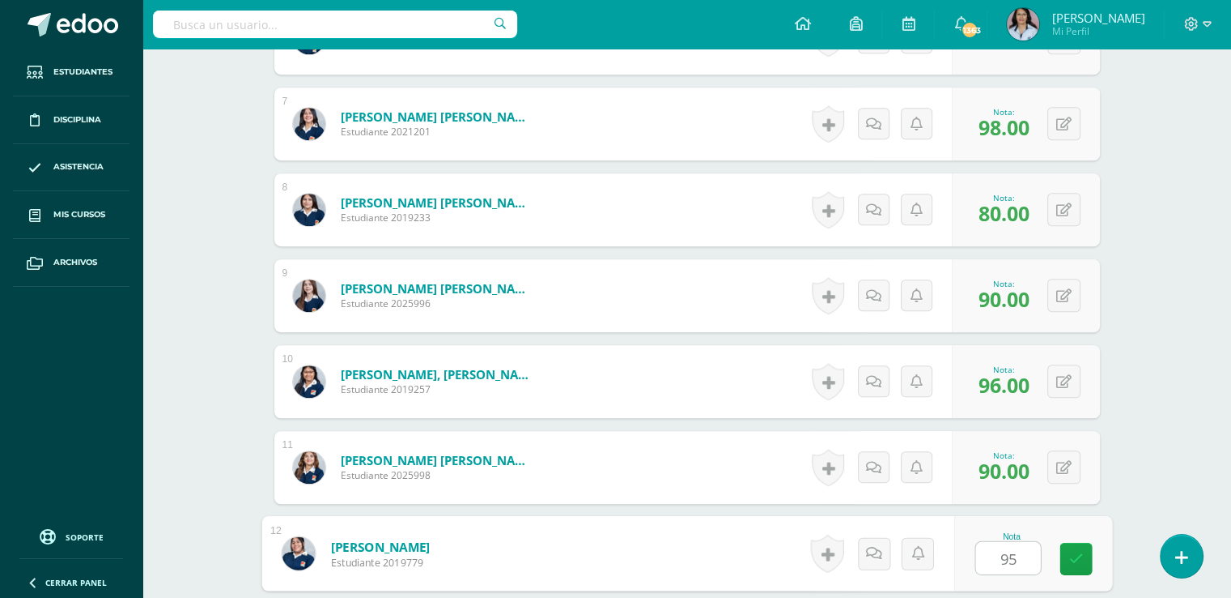
type input "95"
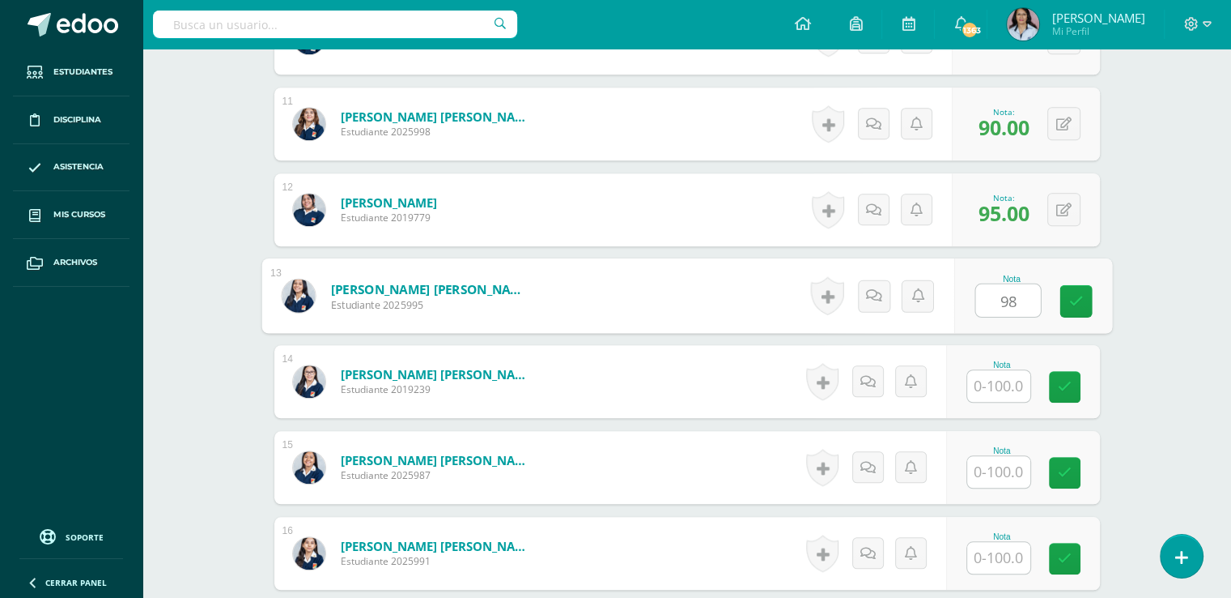
type input "98"
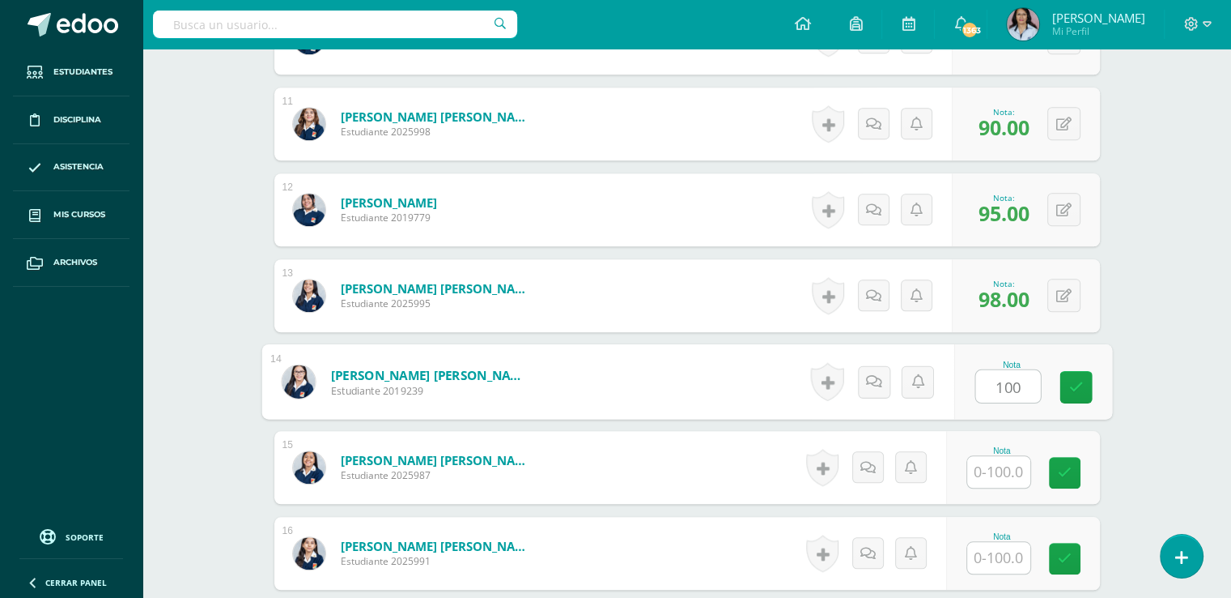
type input "100"
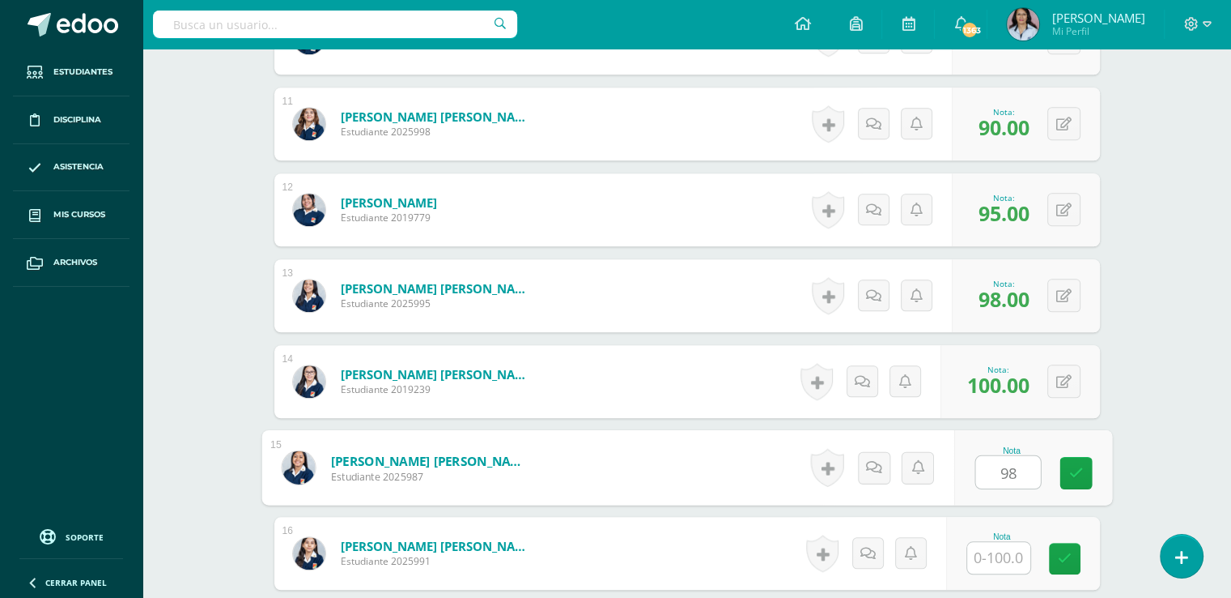
type input "98"
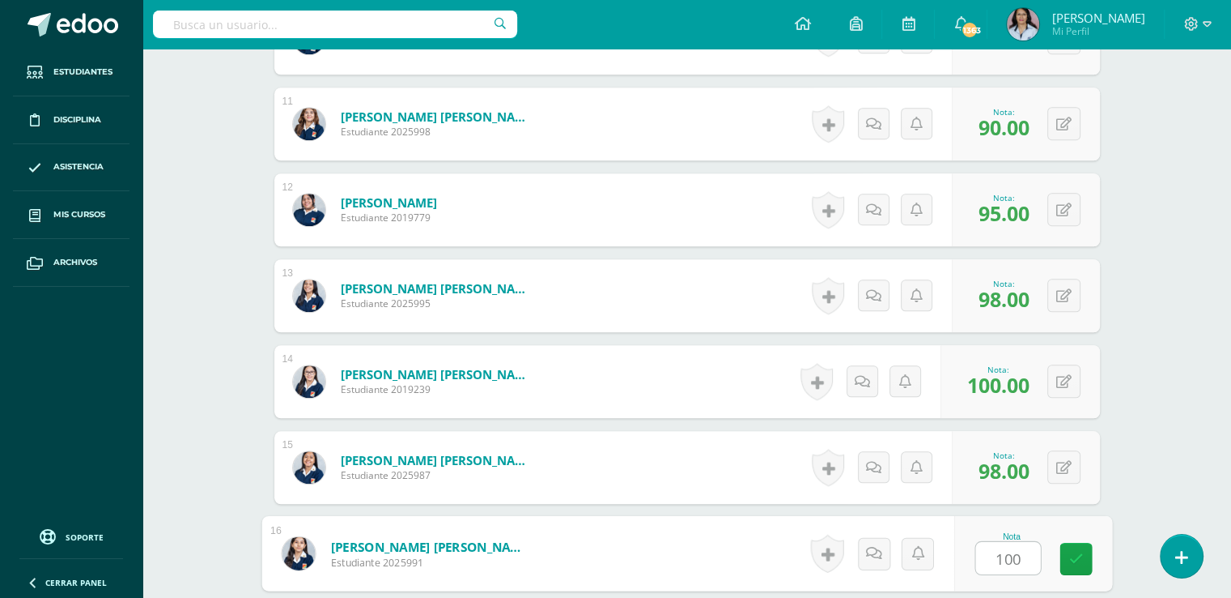
type input "100"
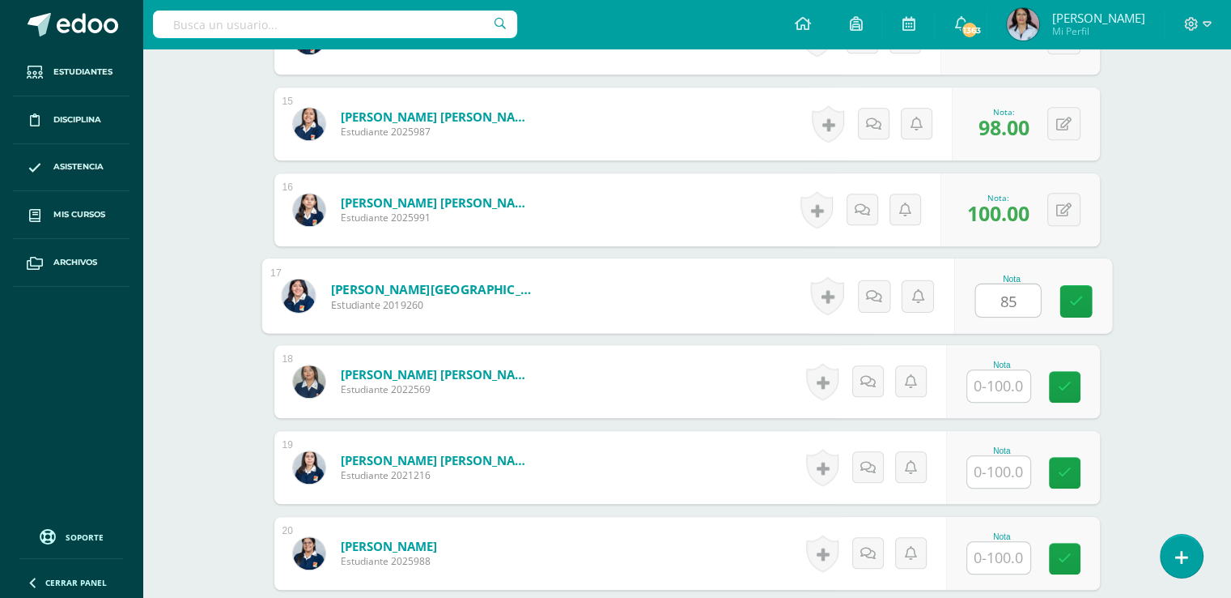
type input "85"
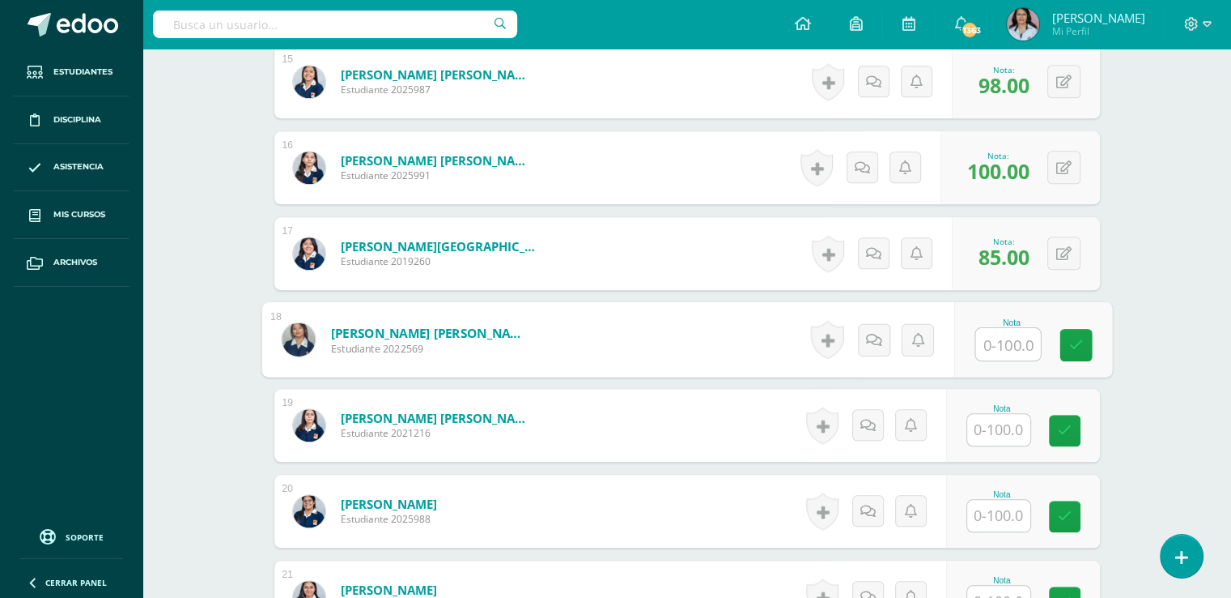
scroll to position [1758, 0]
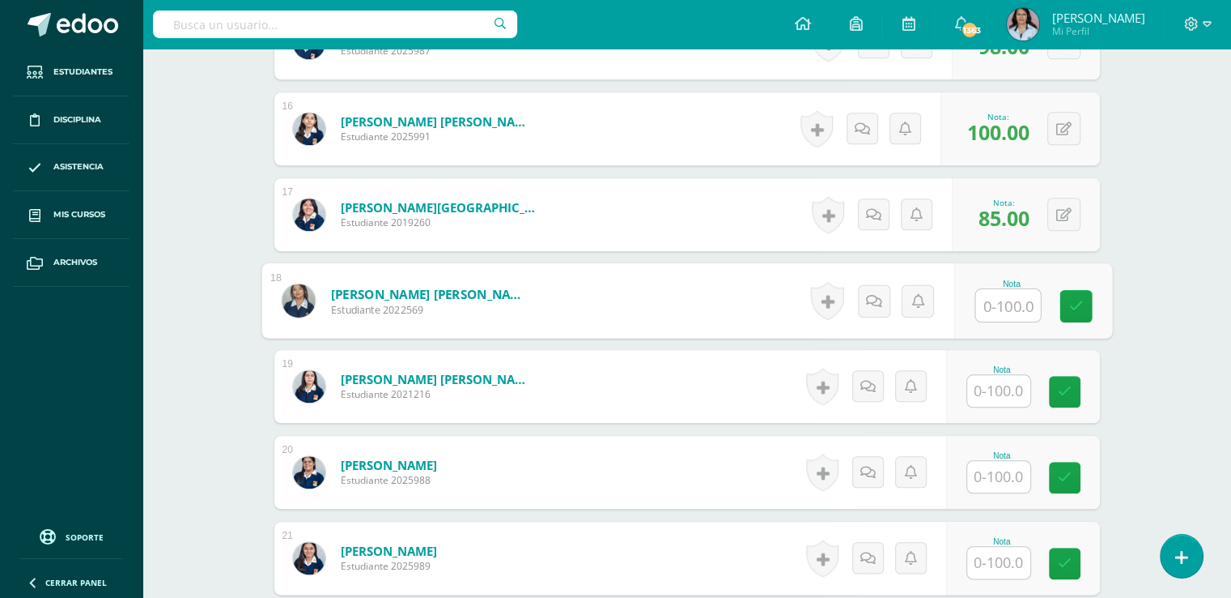
click at [1015, 393] on input "text" at bounding box center [999, 391] width 63 height 32
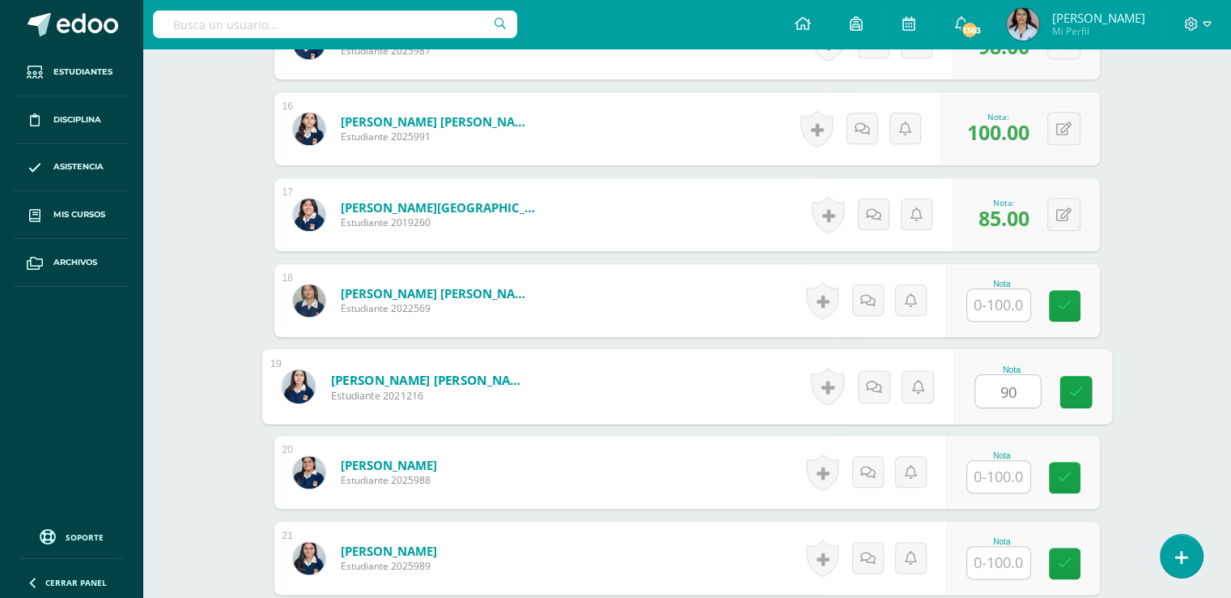
type input "90"
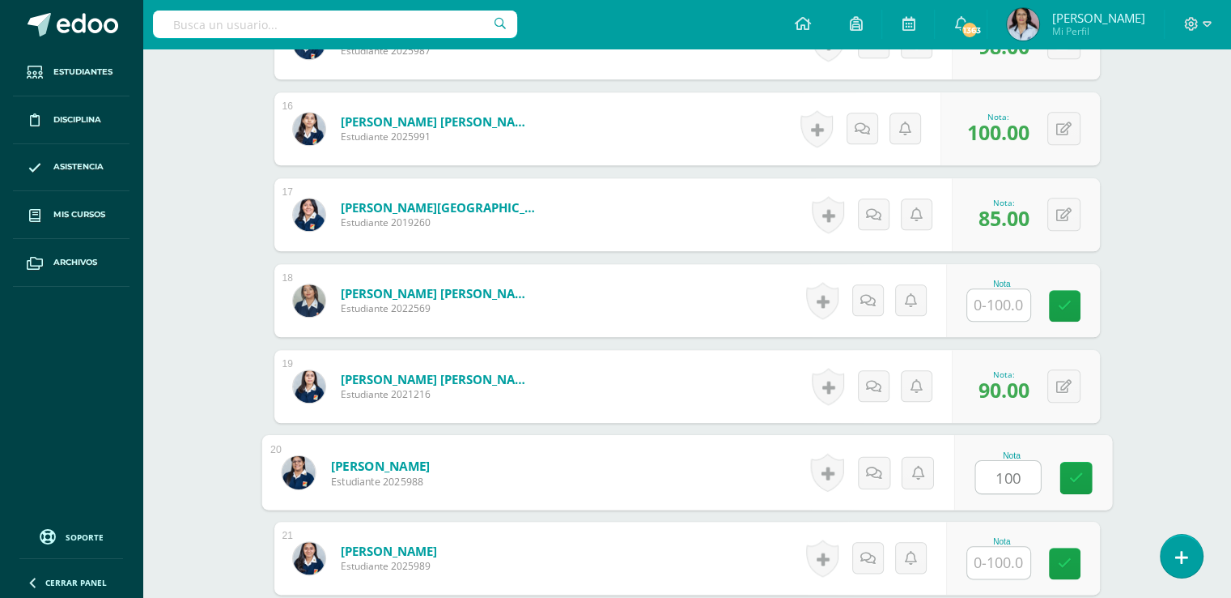
type input "100"
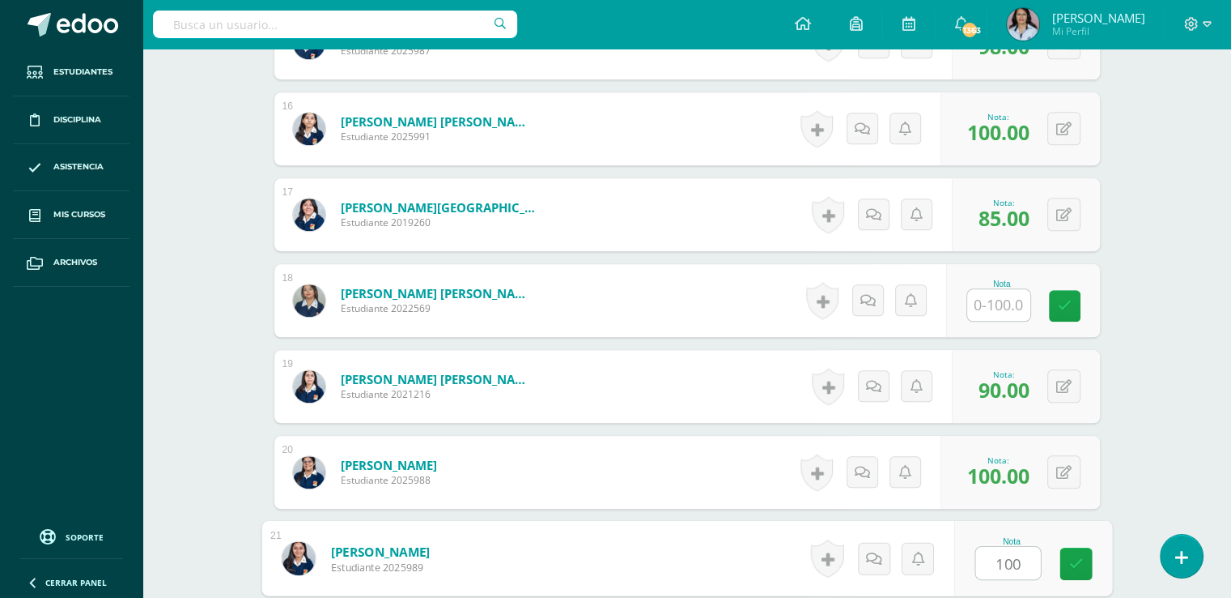
type input "100"
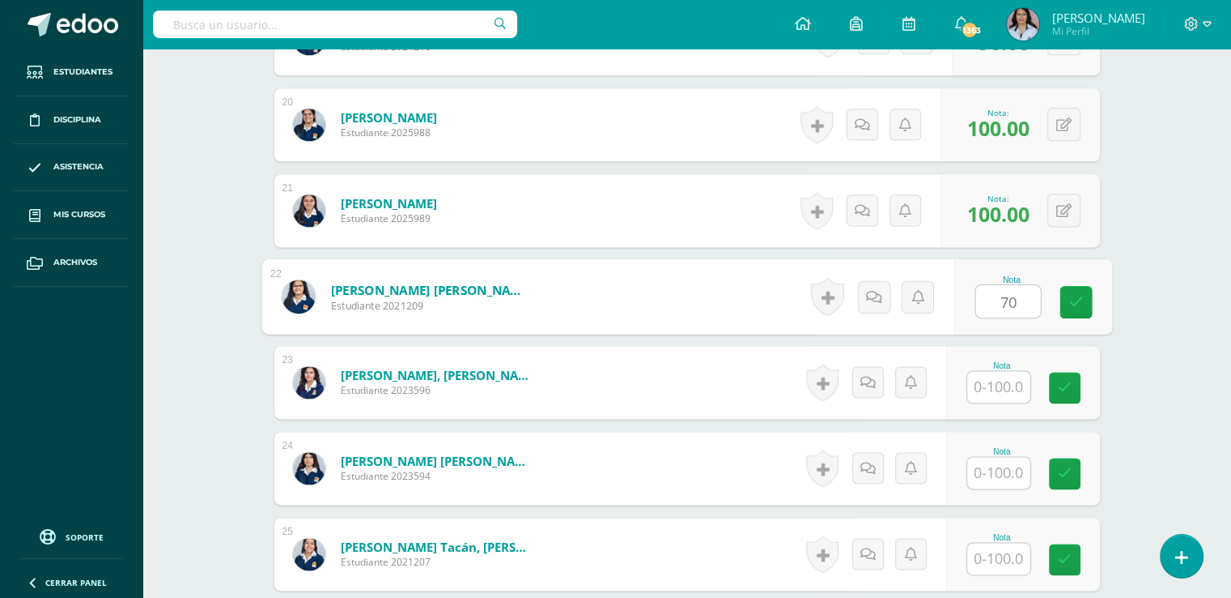
type input "70"
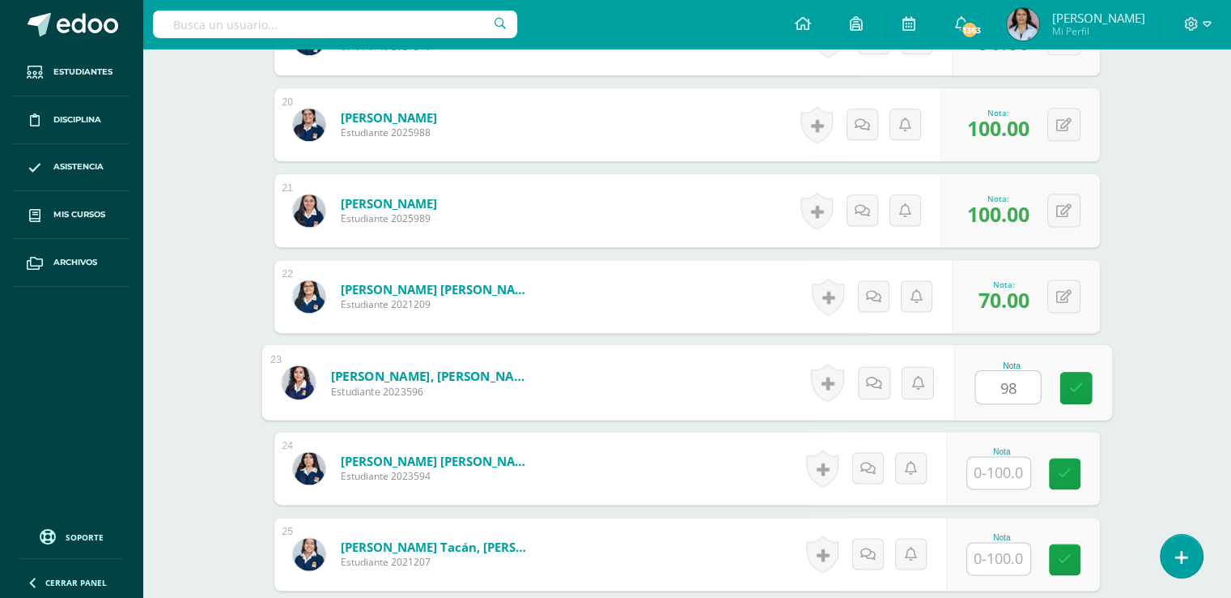
type input "98"
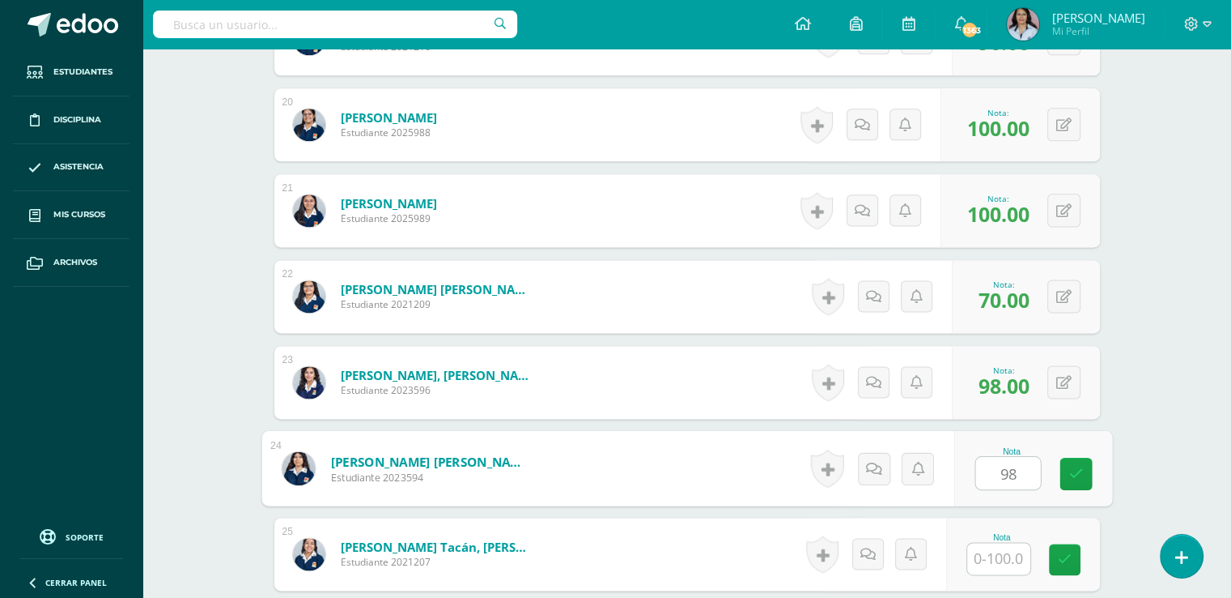
type input "98"
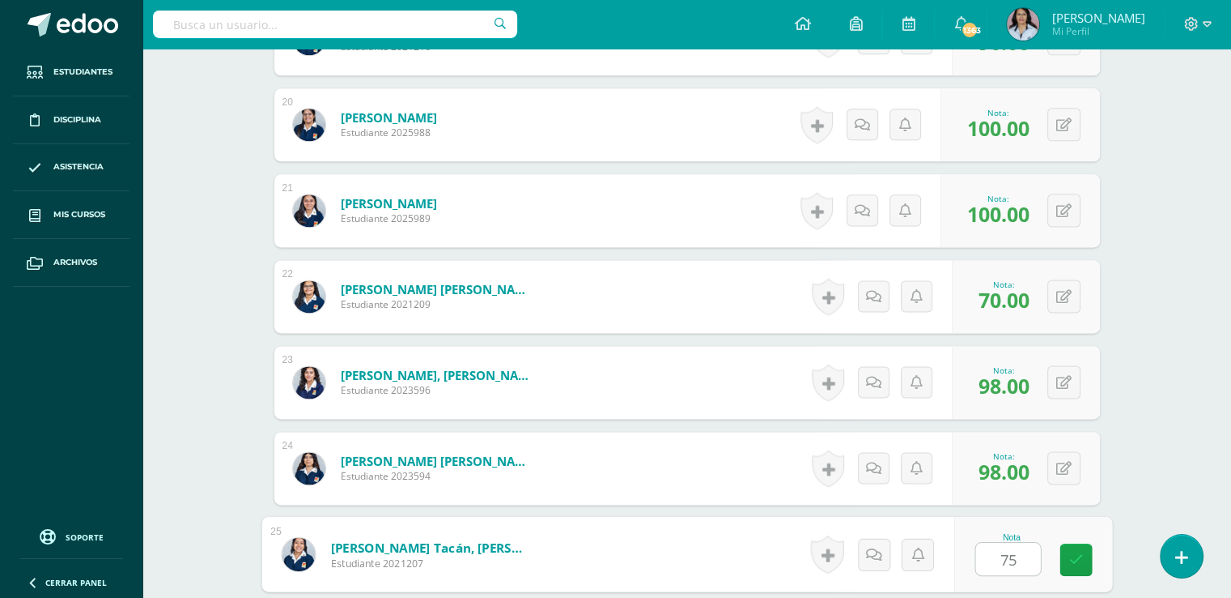
type input "75"
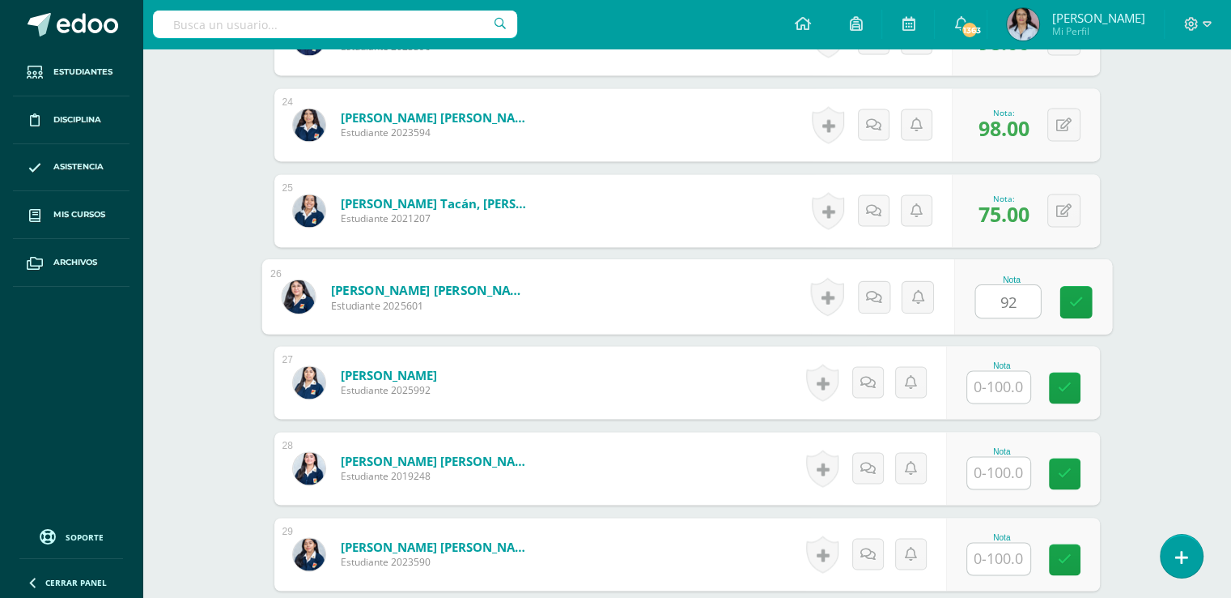
type input "92"
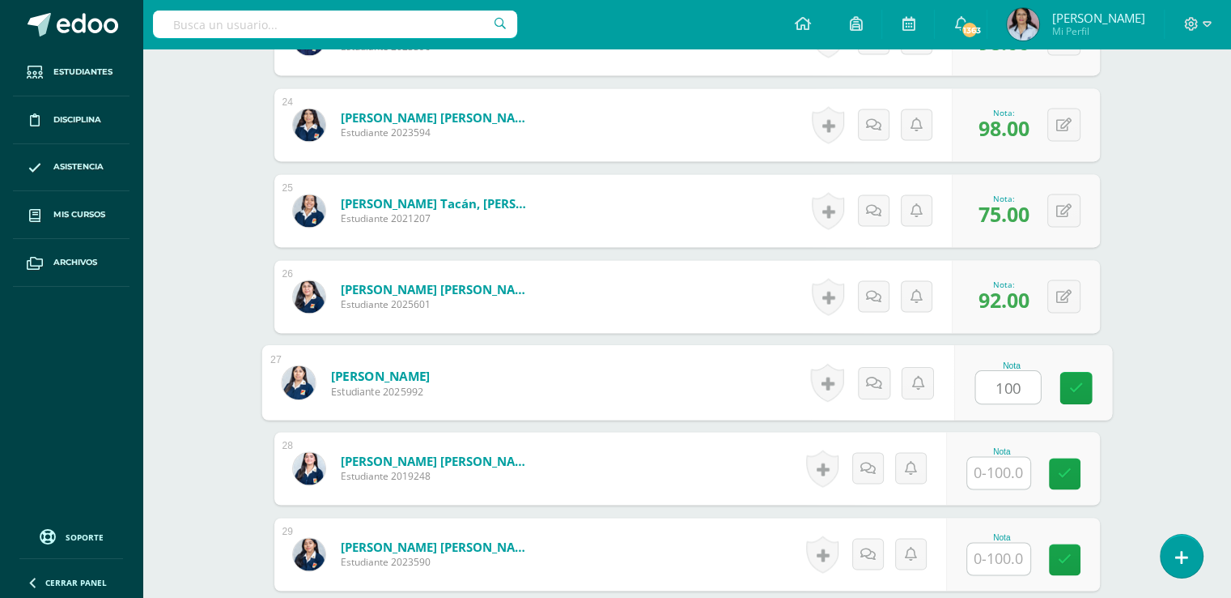
type input "100"
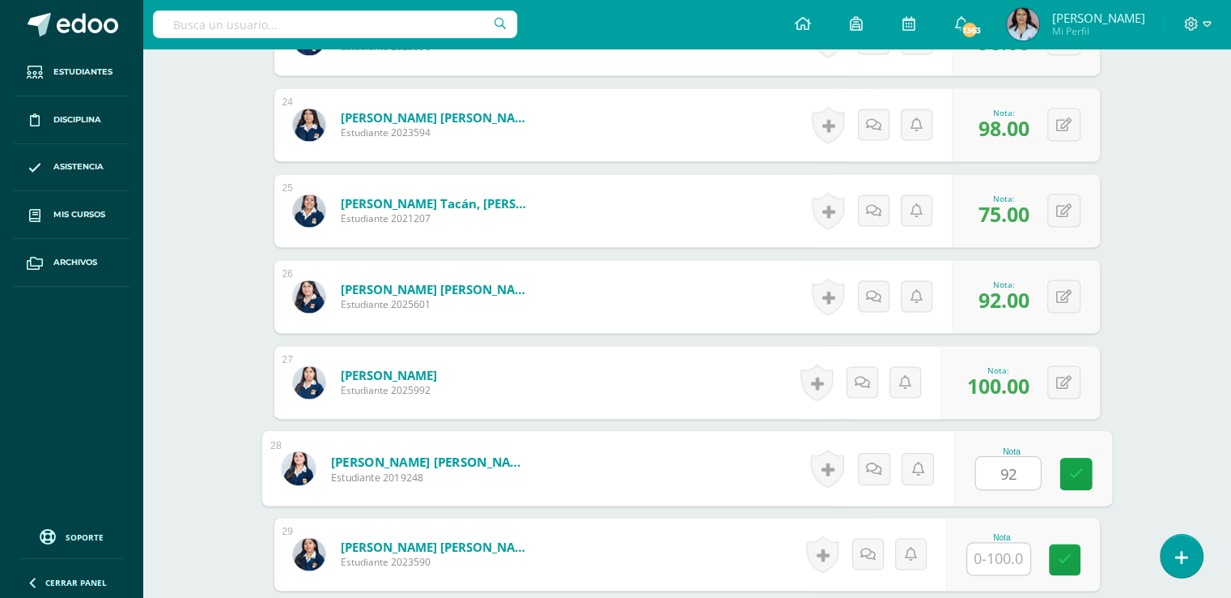
type input "92"
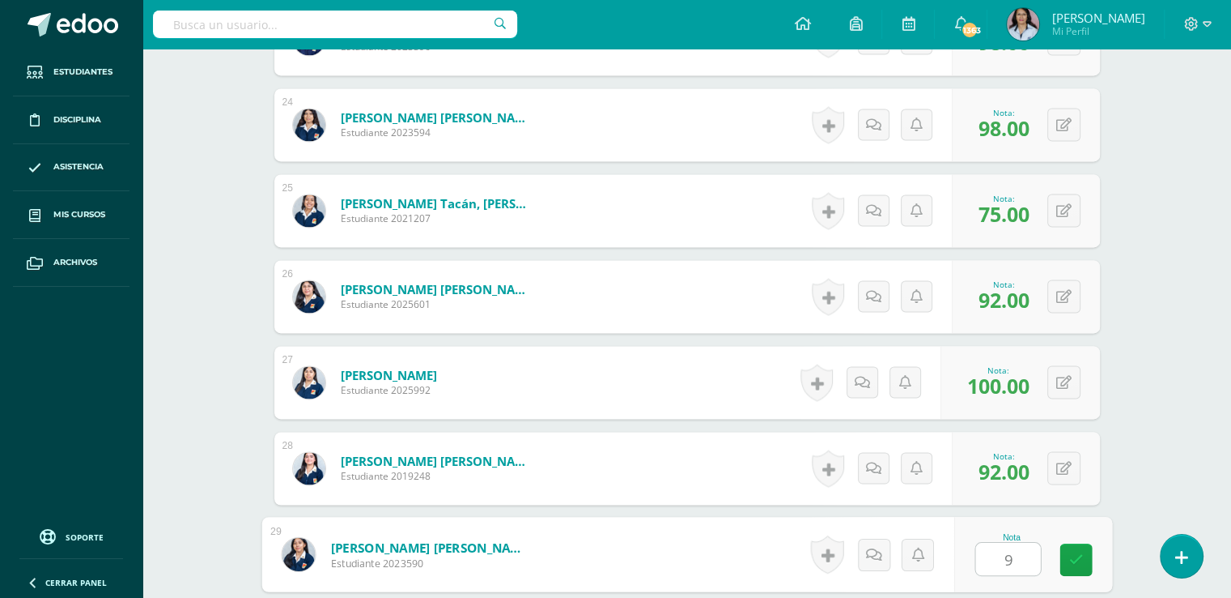
type input "90"
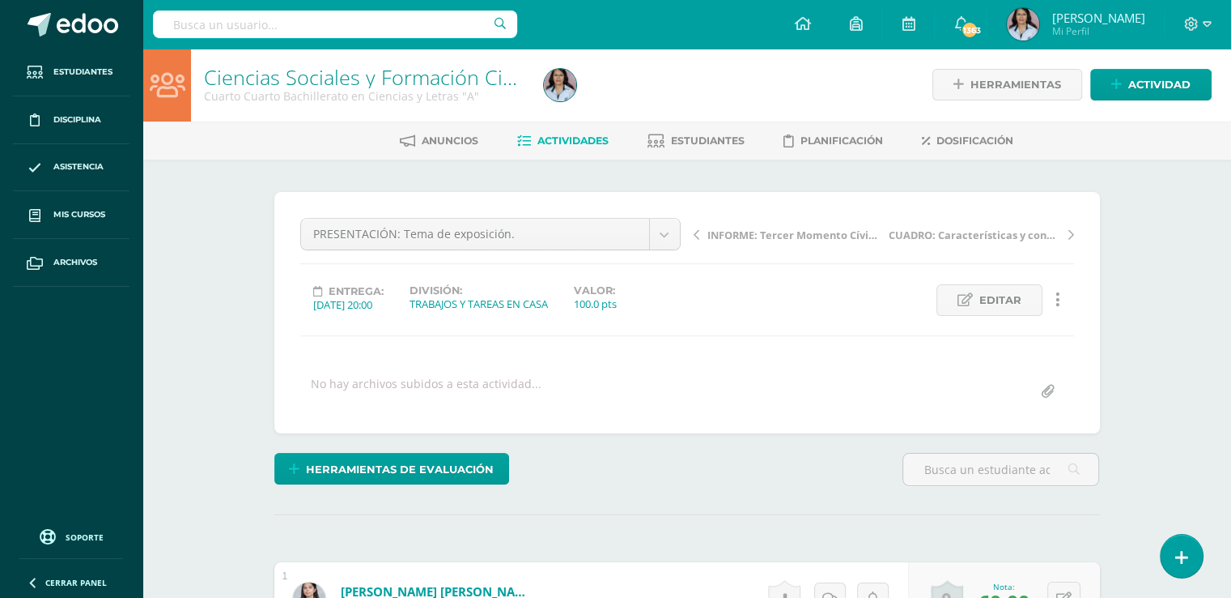
scroll to position [2, 0]
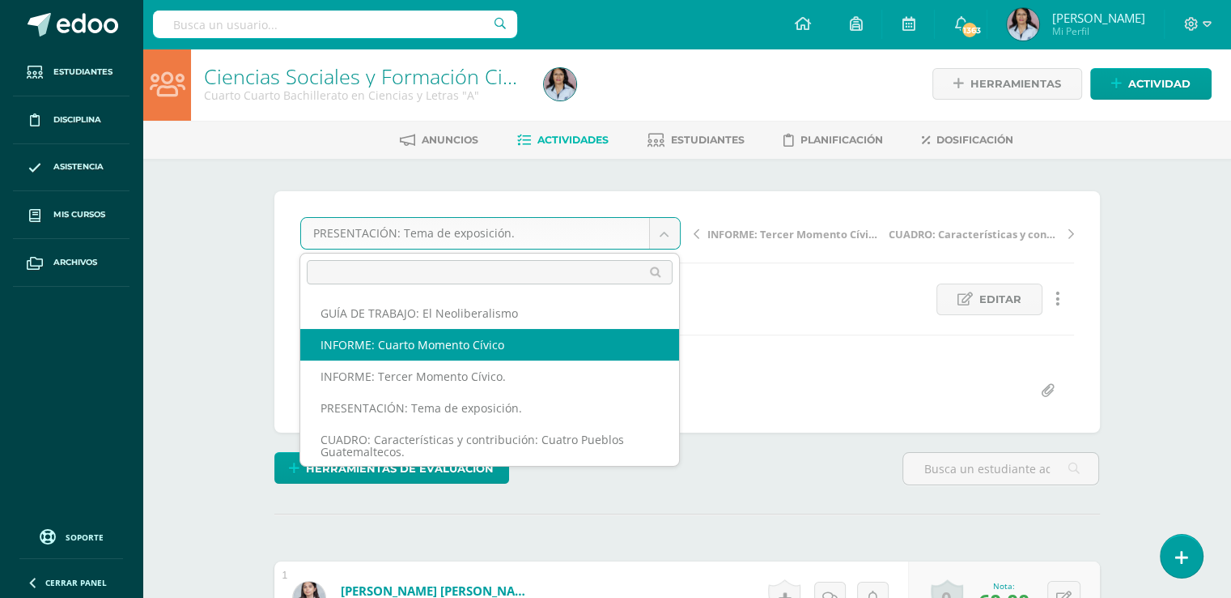
select select "/dashboard/teacher/grade-activity/129103/"
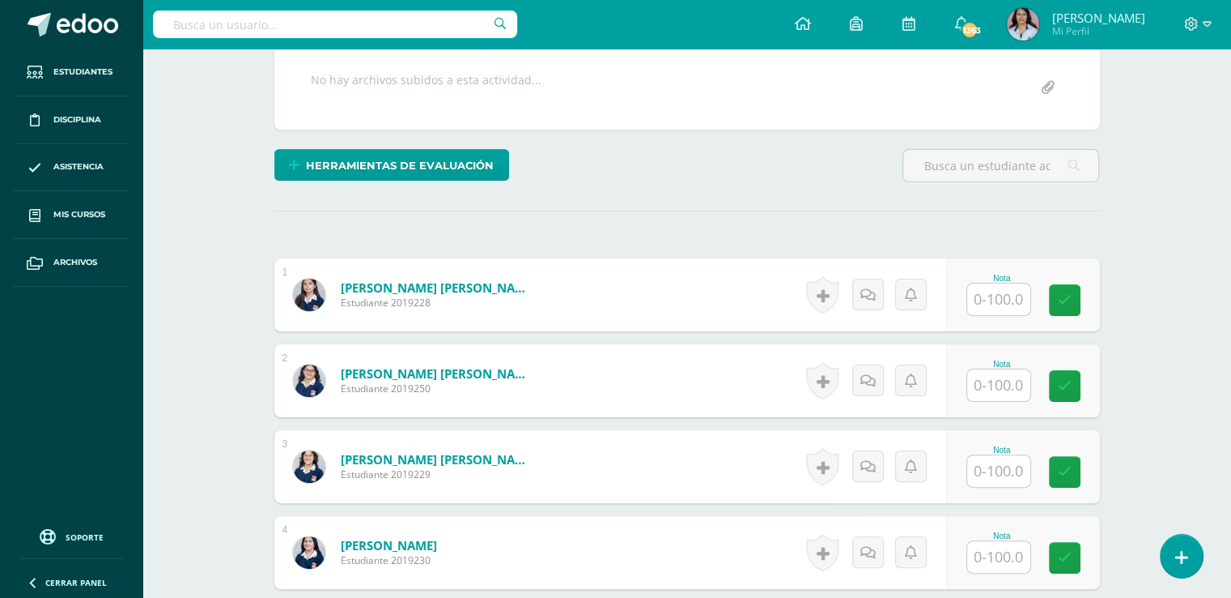
scroll to position [334, 0]
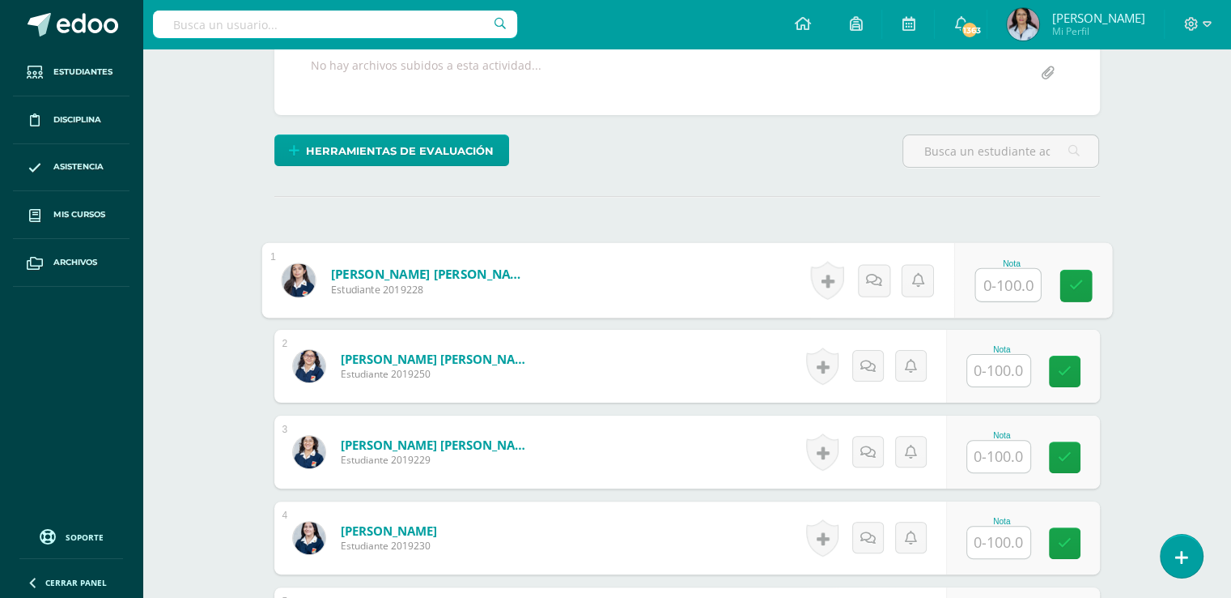
click at [1018, 278] on input "text" at bounding box center [1008, 285] width 65 height 32
type input "80"
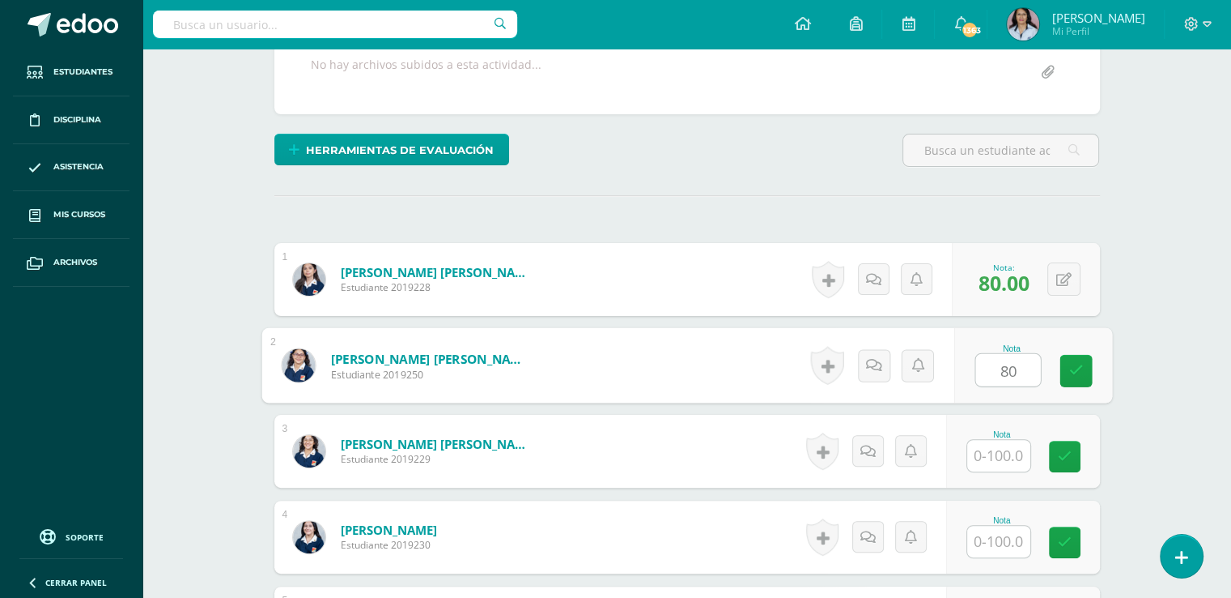
type input "80"
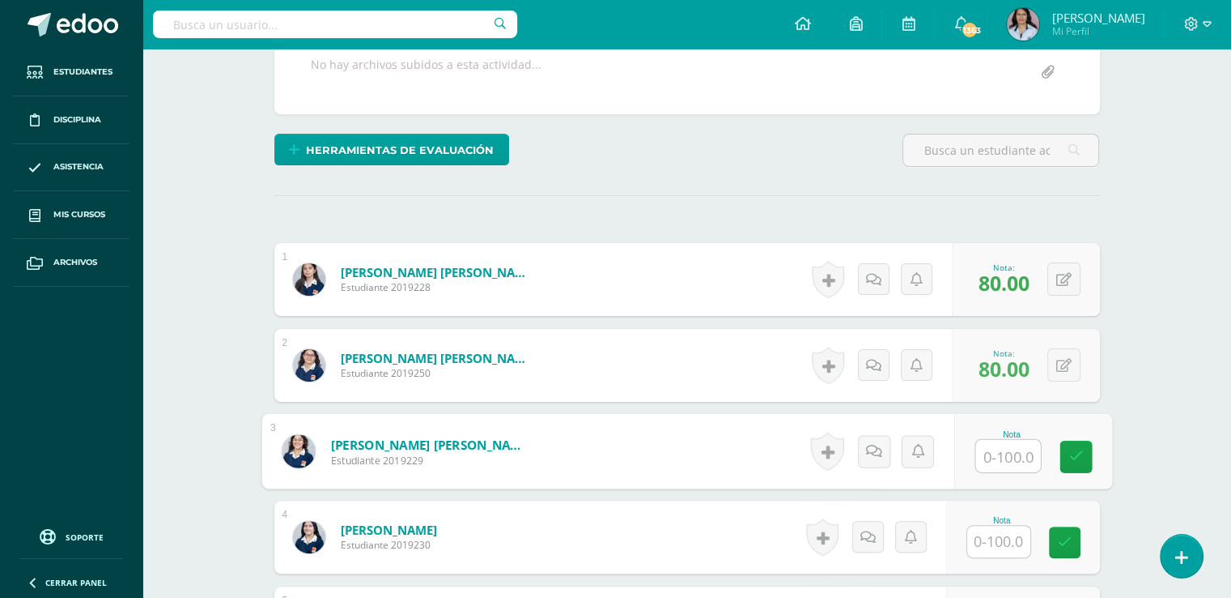
scroll to position [336, 0]
type input "95"
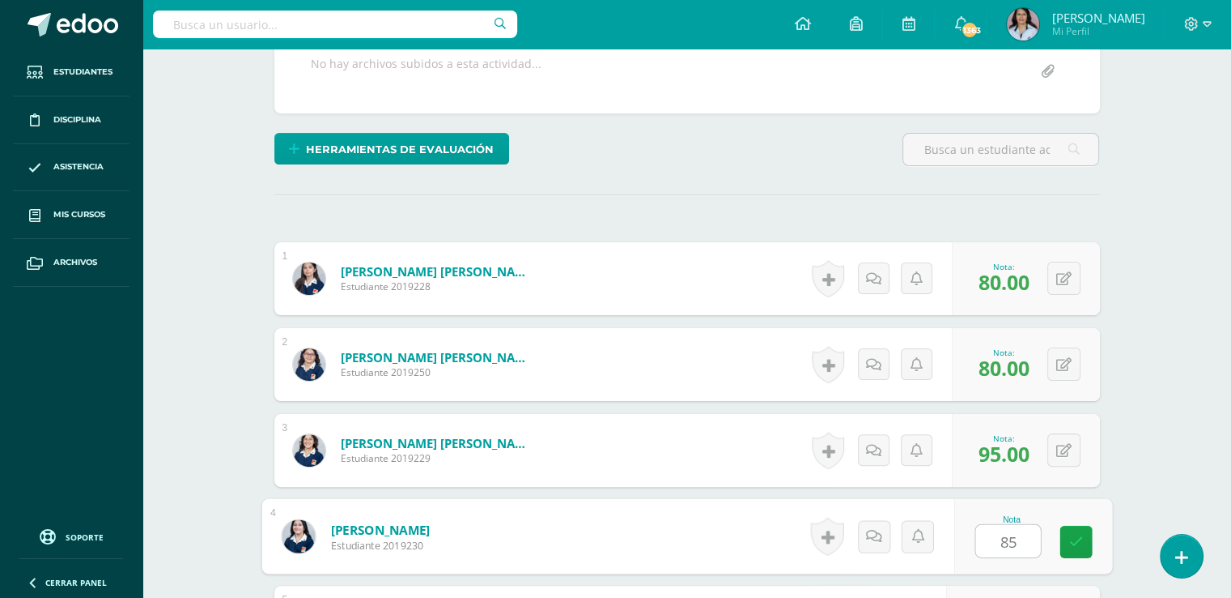
type input "85"
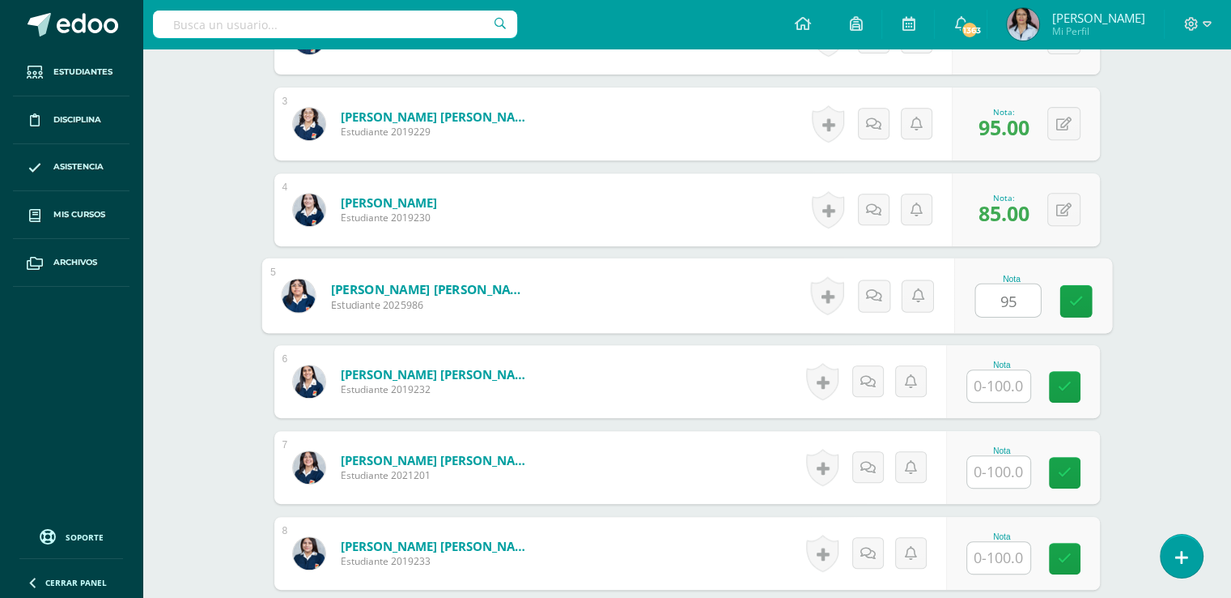
type input "95"
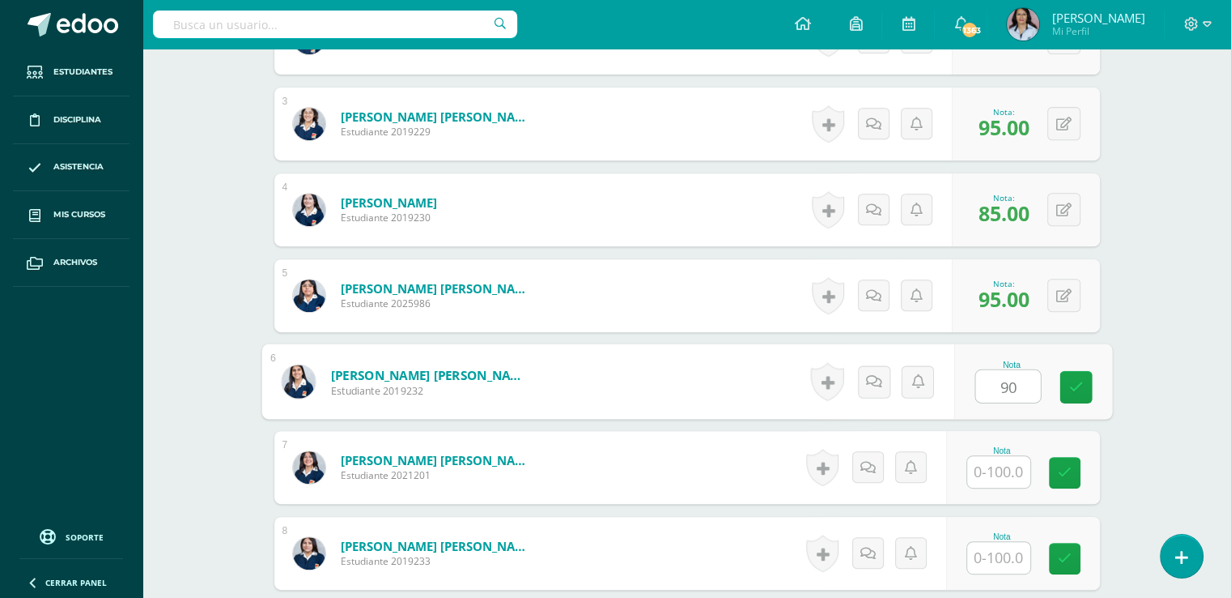
type input "90"
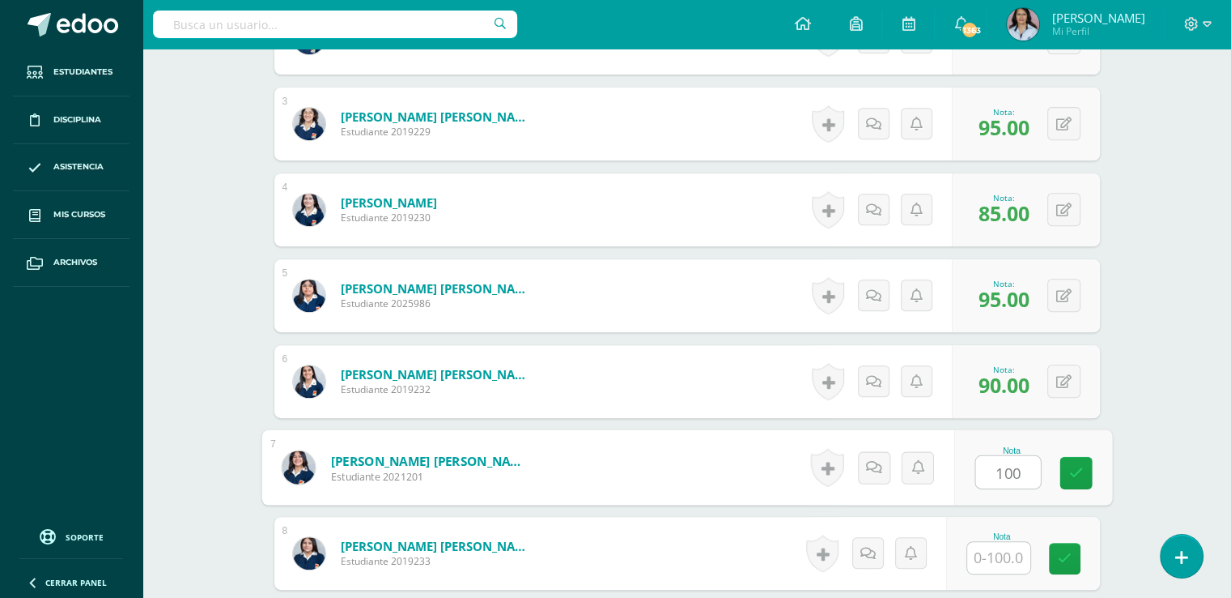
type input "100"
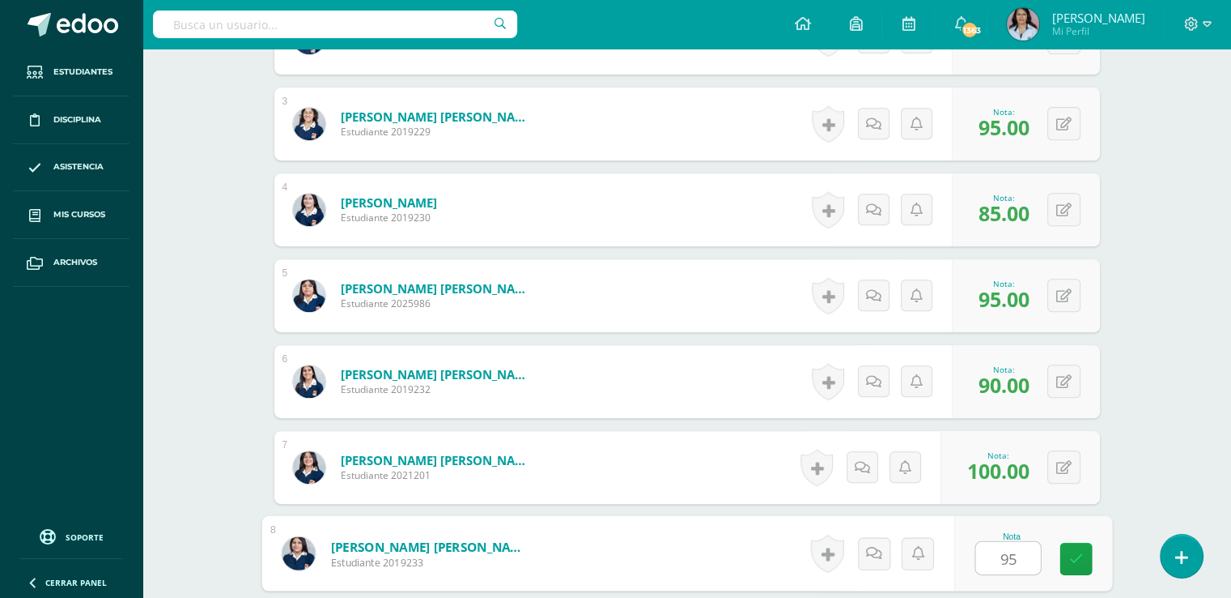
type input "95"
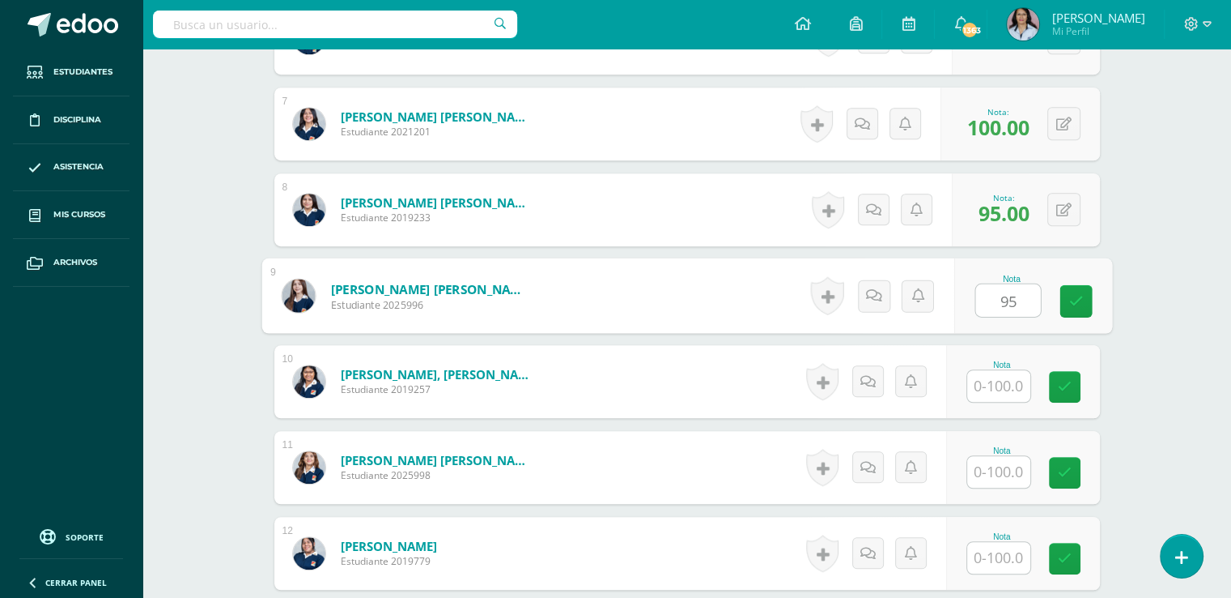
type input "95"
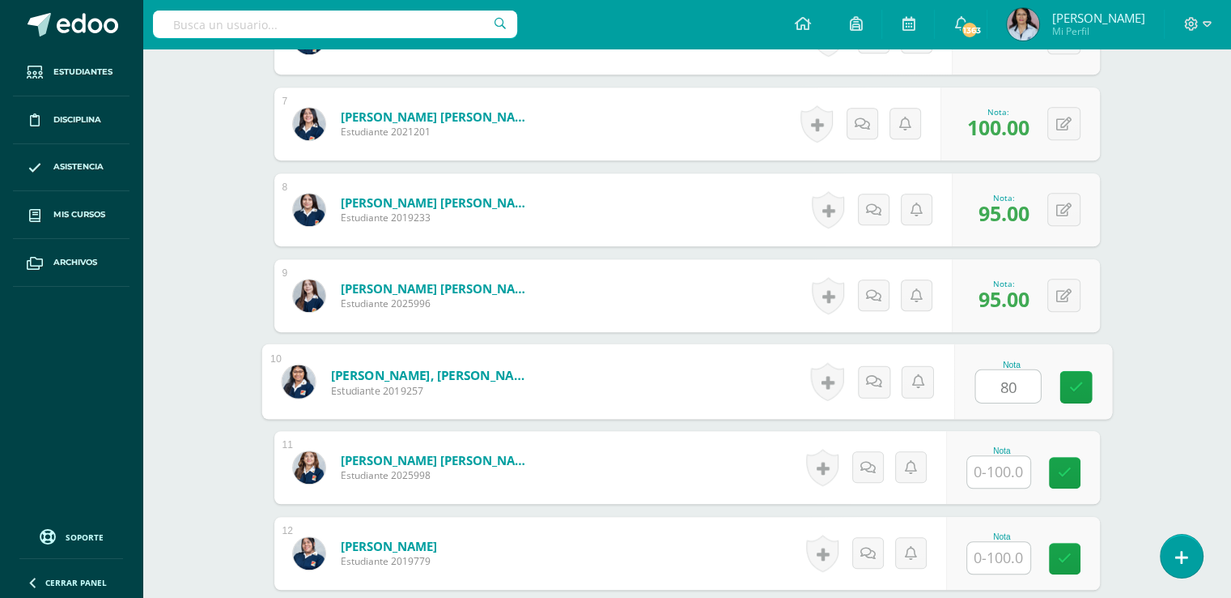
type input "80"
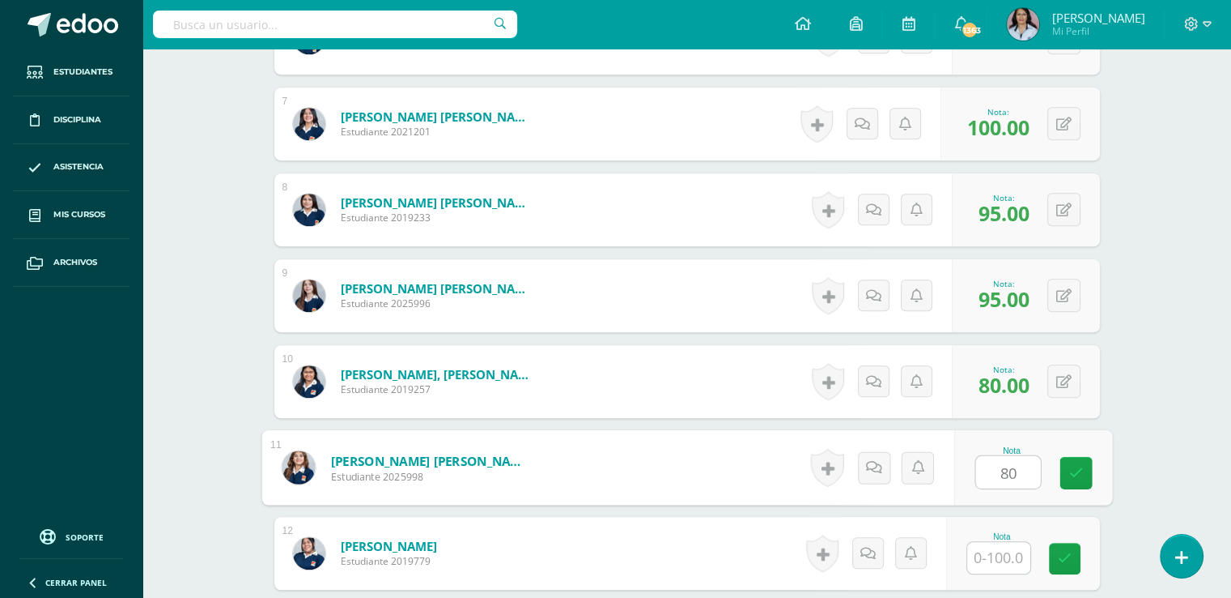
type input "80"
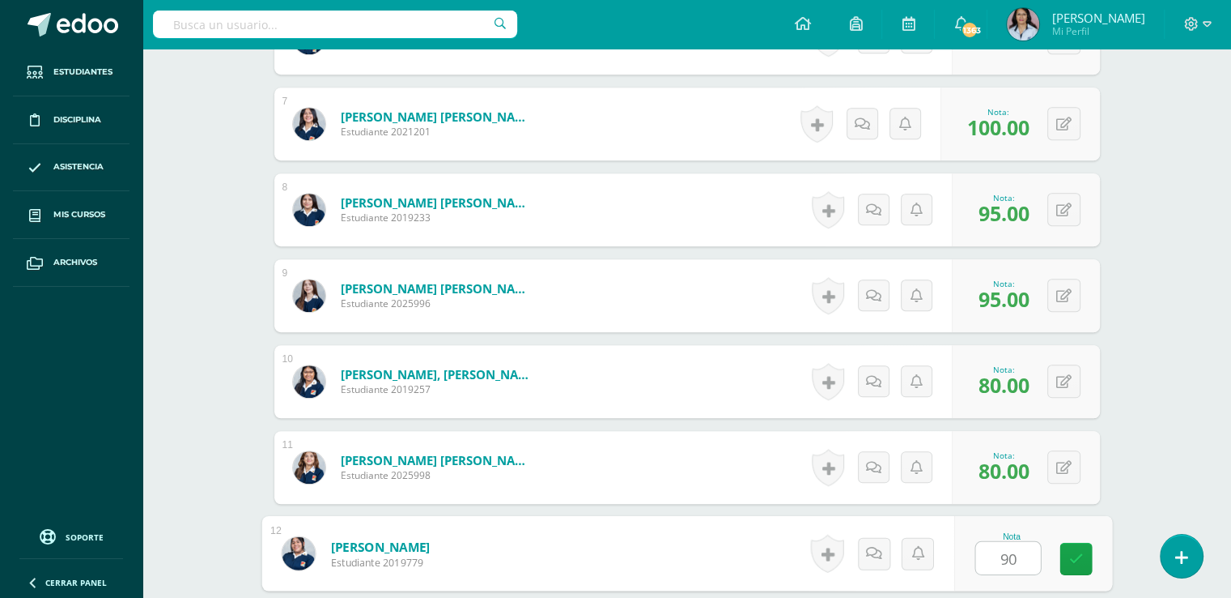
type input "90"
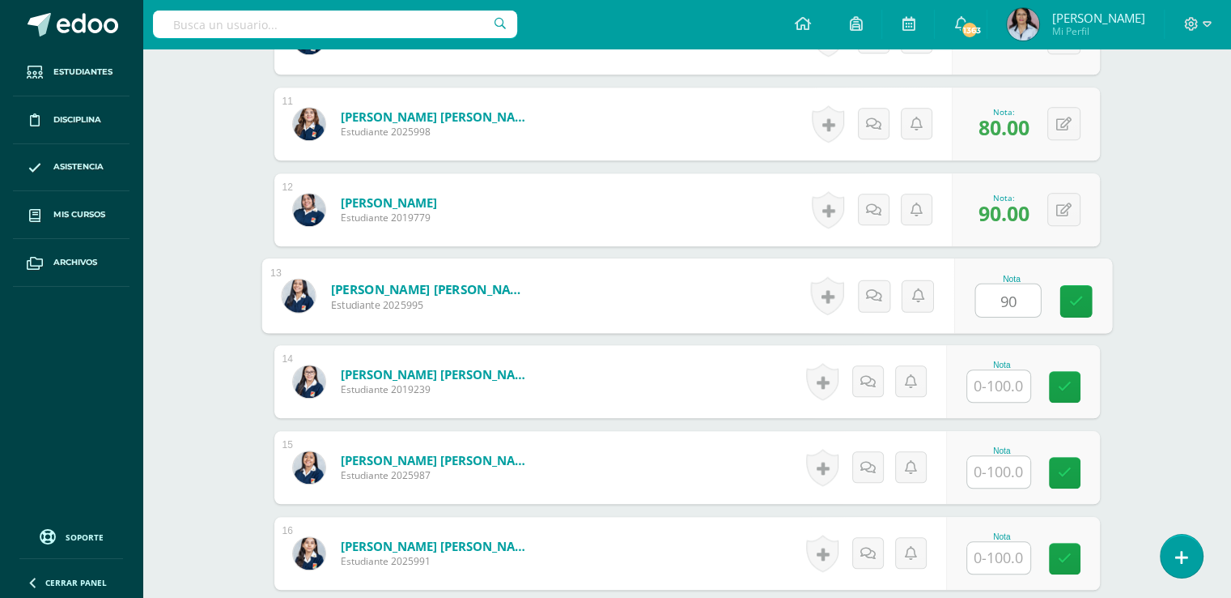
type input "90"
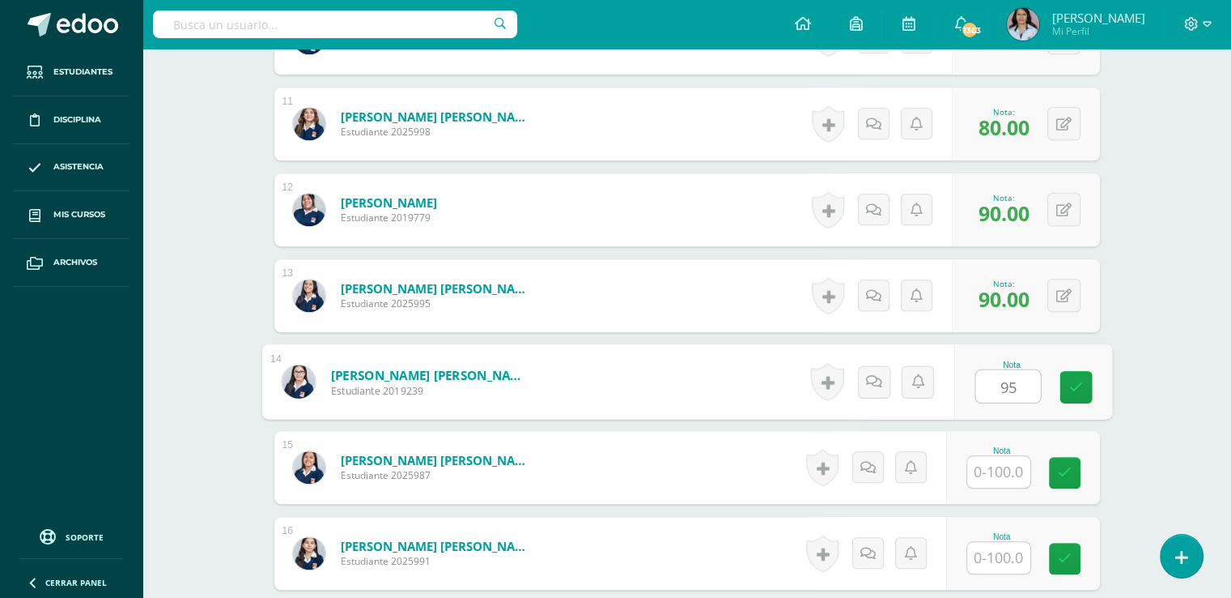
type input "95"
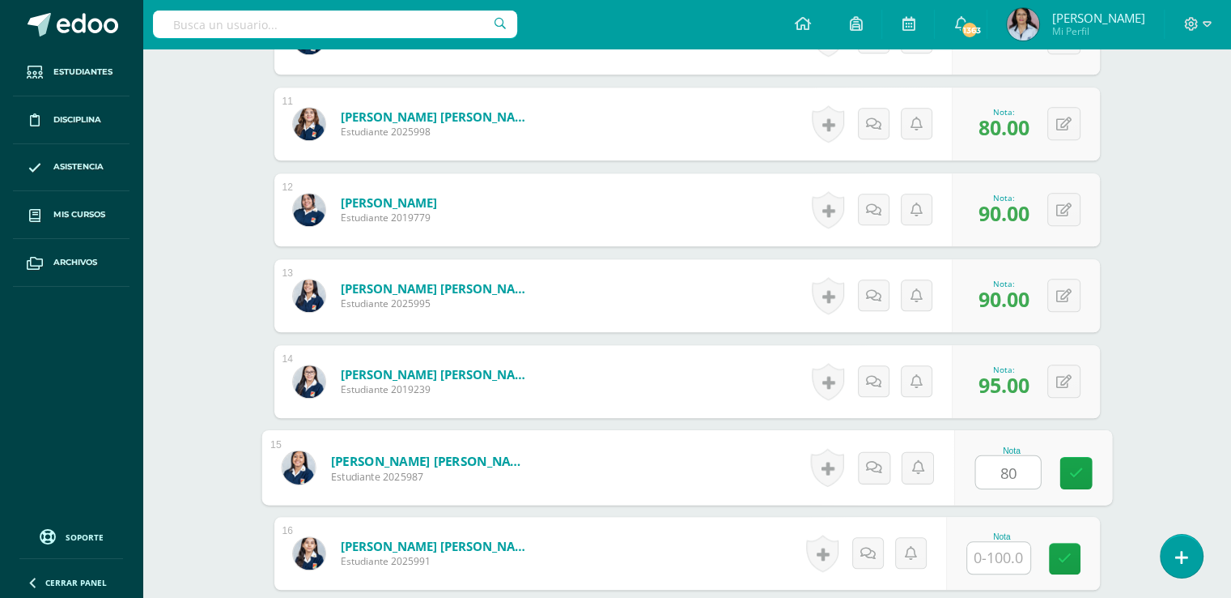
type input "80"
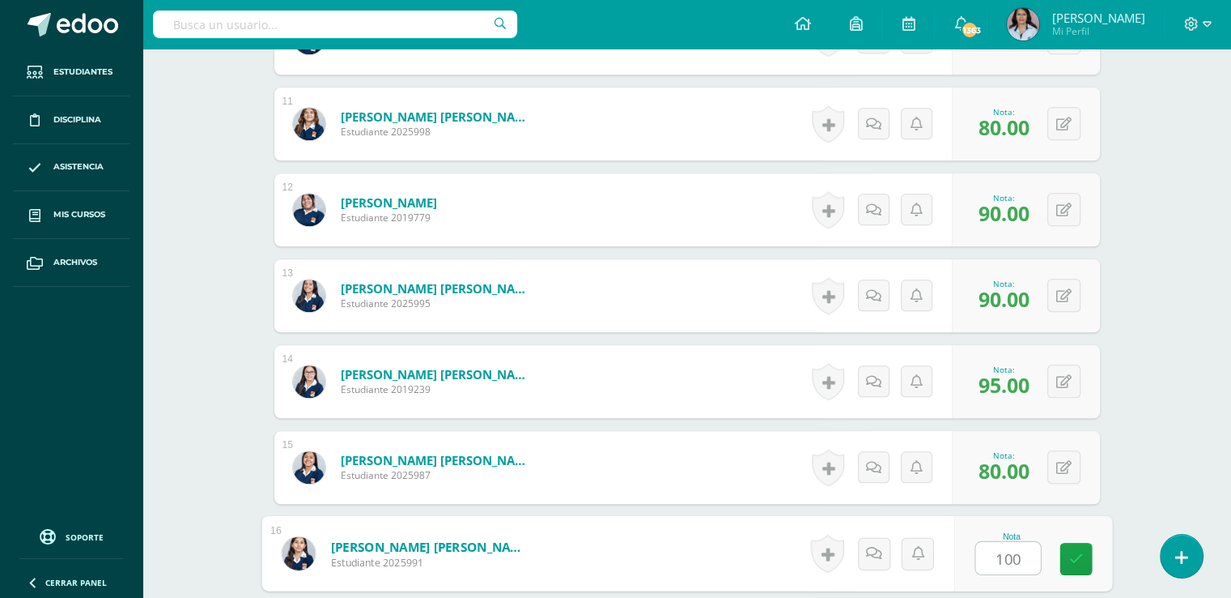
type input "100"
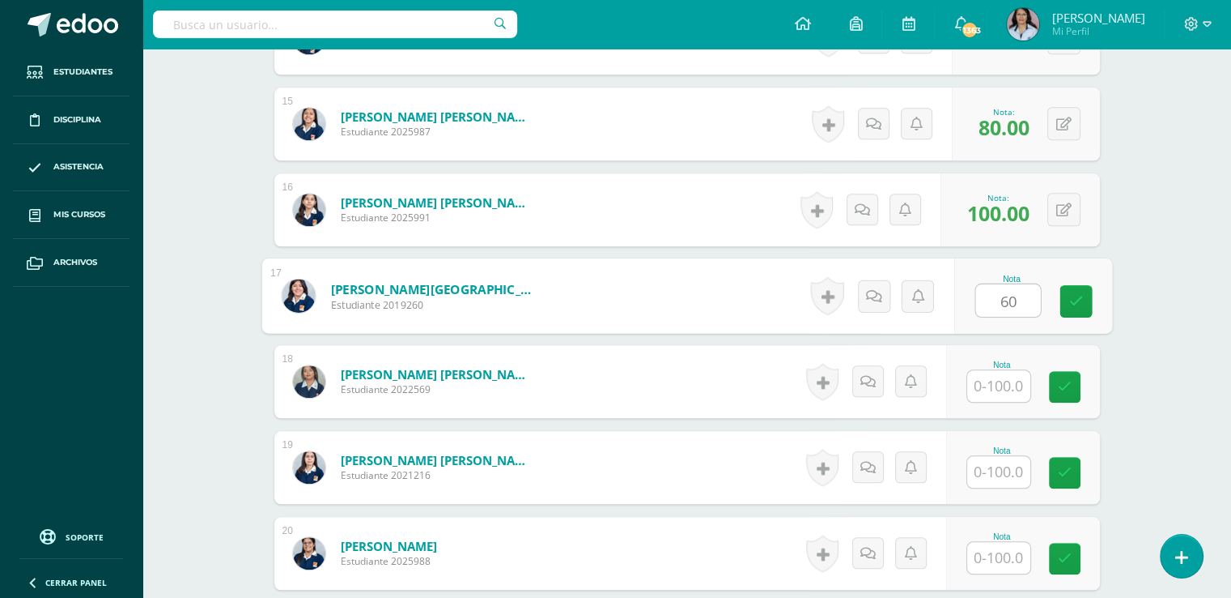
type input "60"
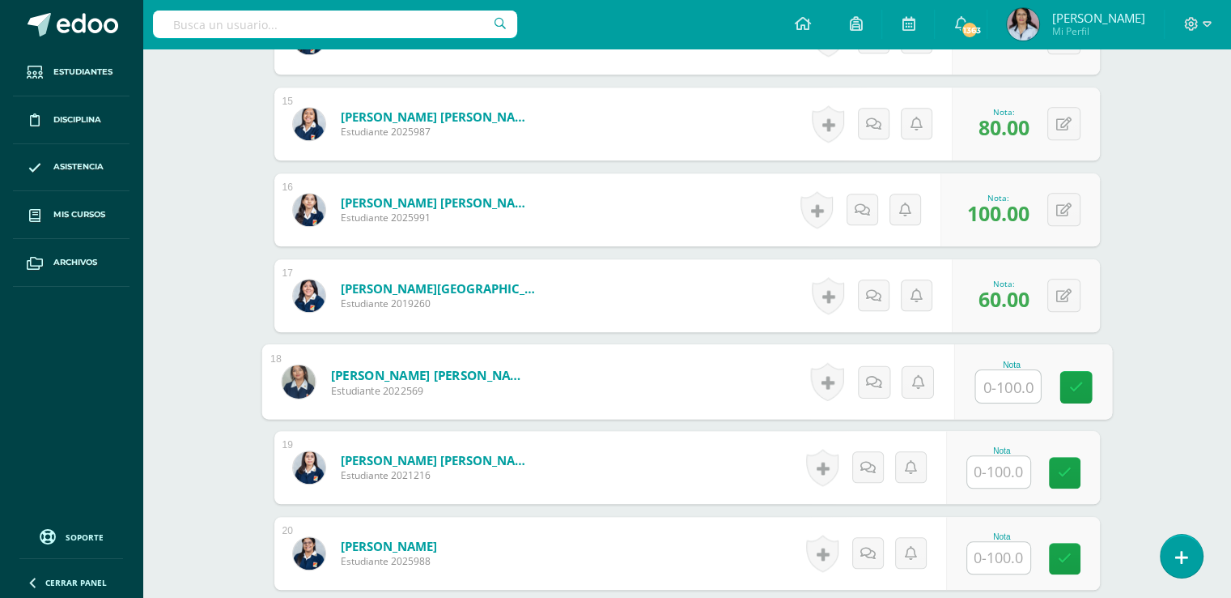
click at [1007, 466] on input "text" at bounding box center [999, 472] width 63 height 32
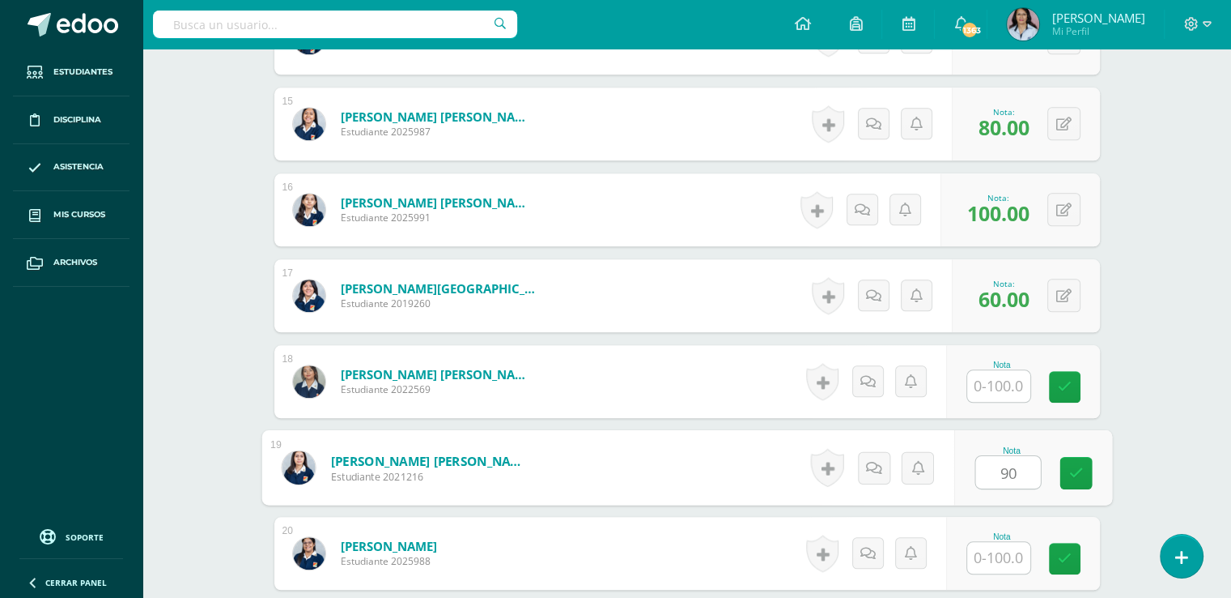
type input "90"
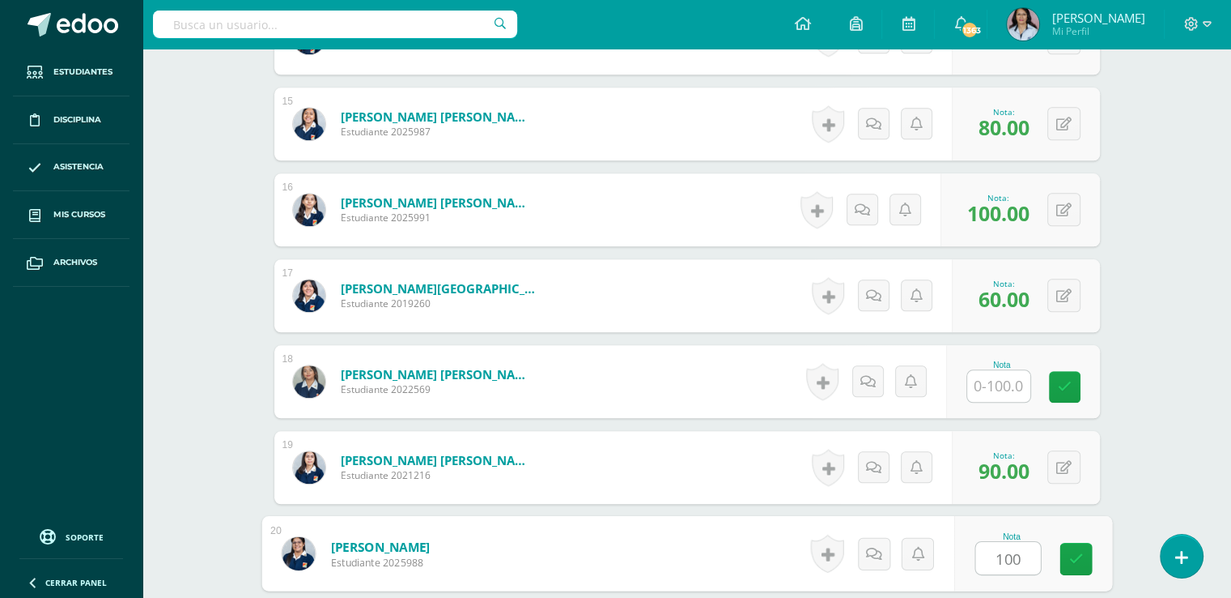
type input "100"
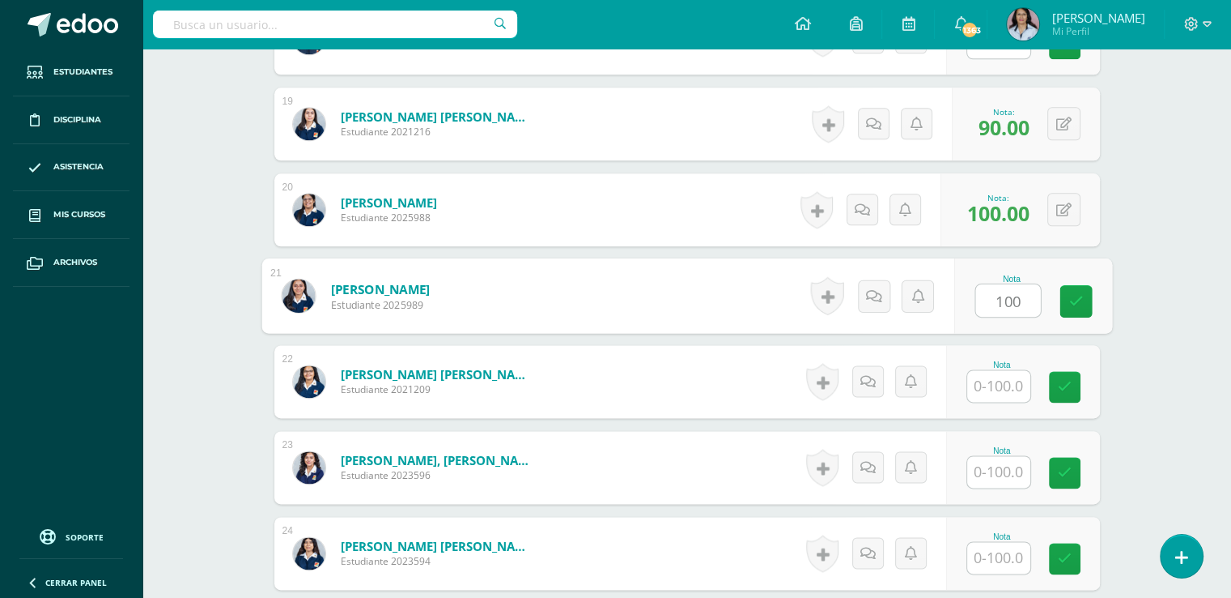
type input "100"
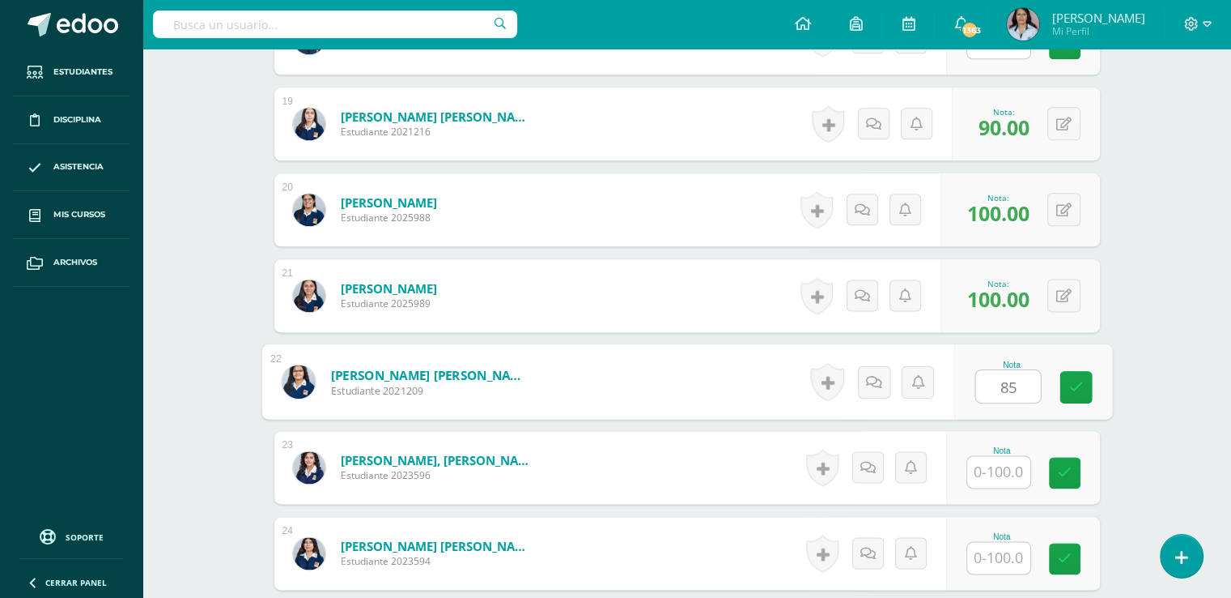
type input "85"
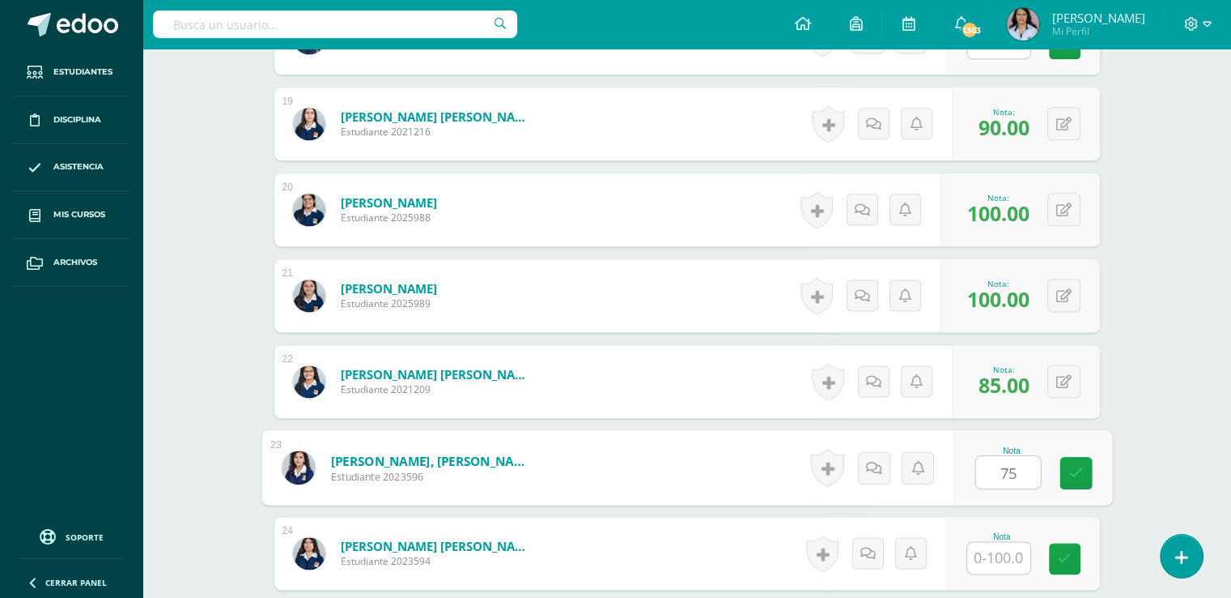
type input "75"
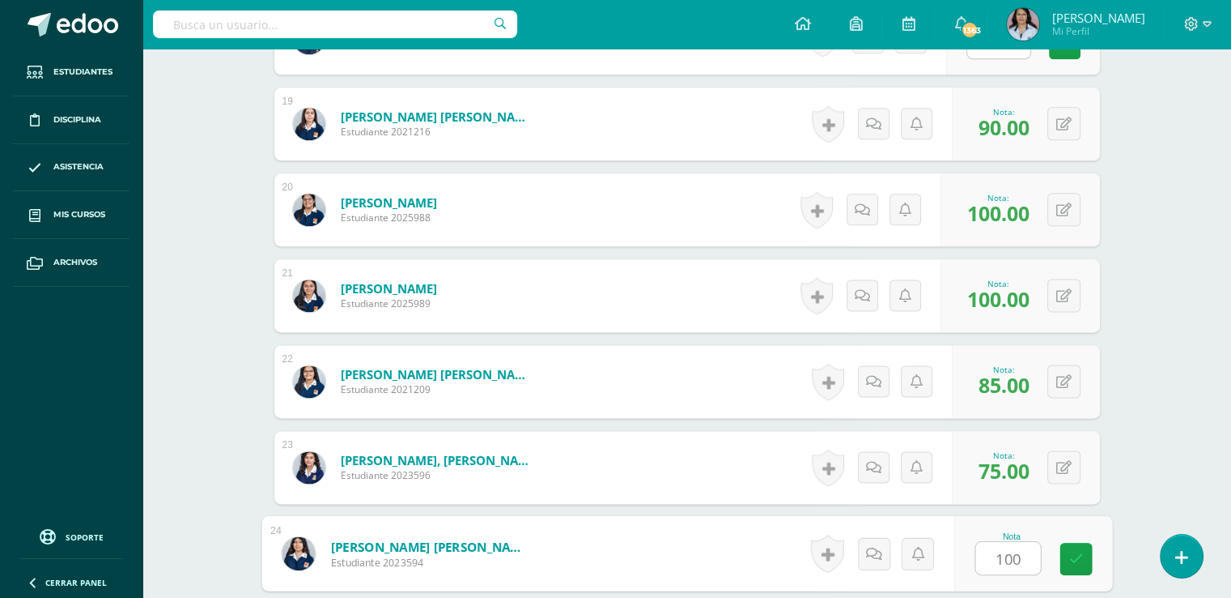
type input "100"
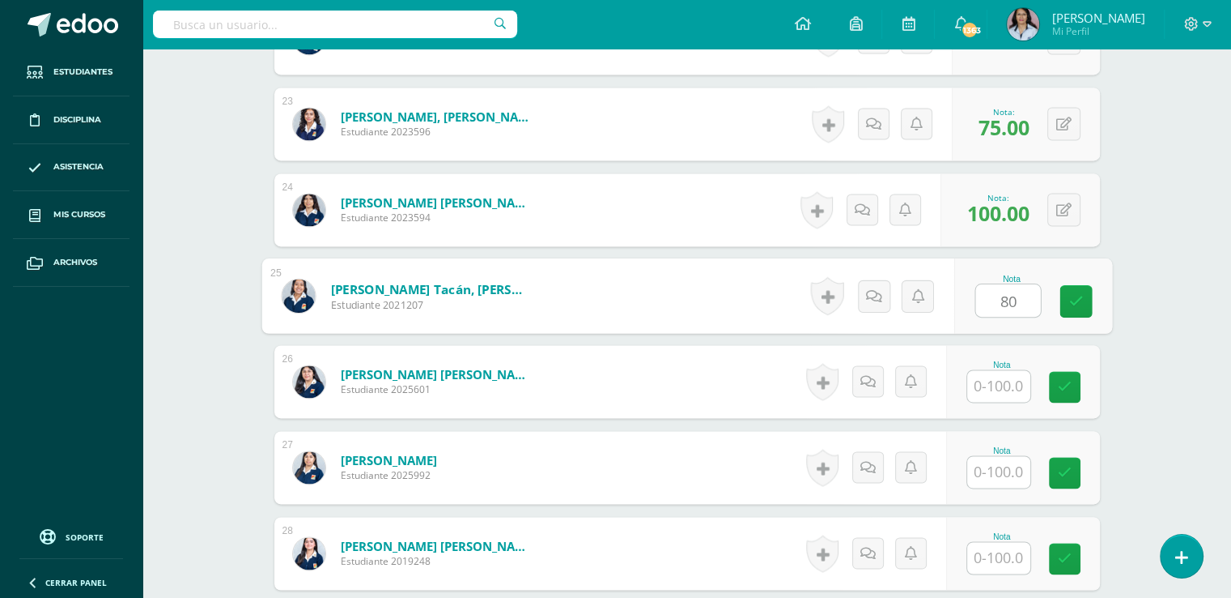
type input "80"
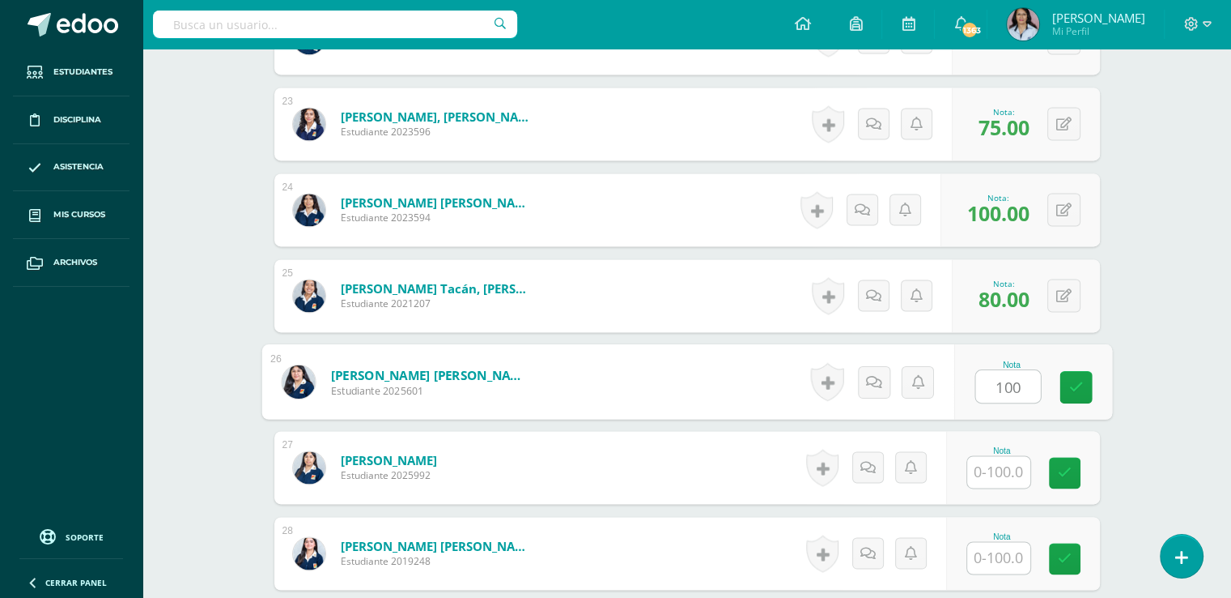
type input "100"
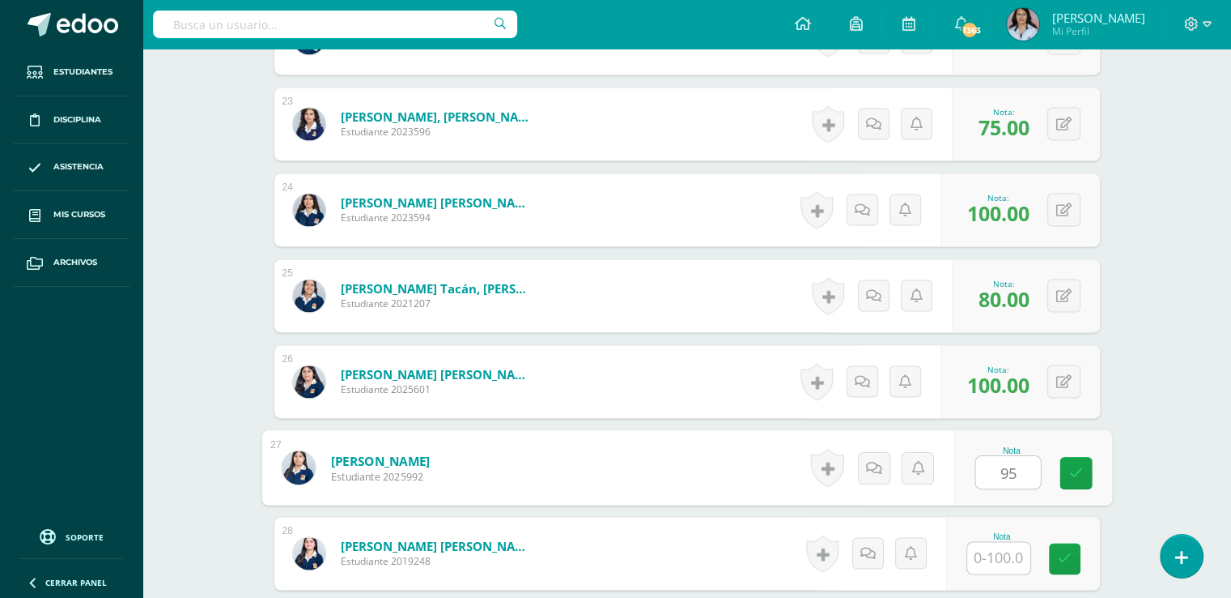
type input "95"
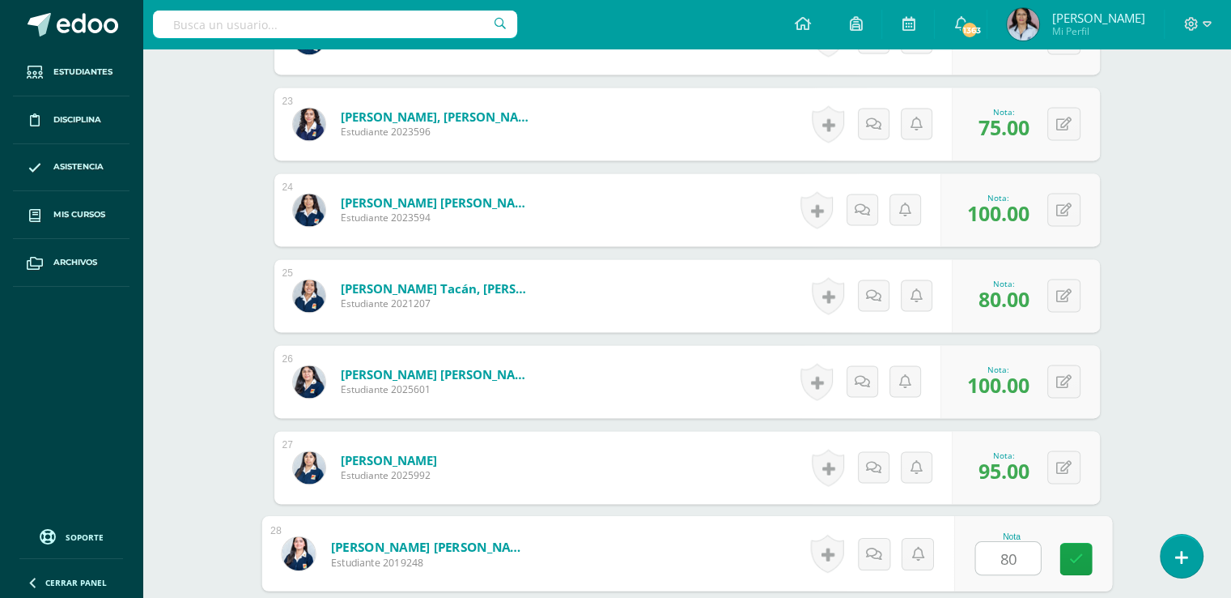
type input "80"
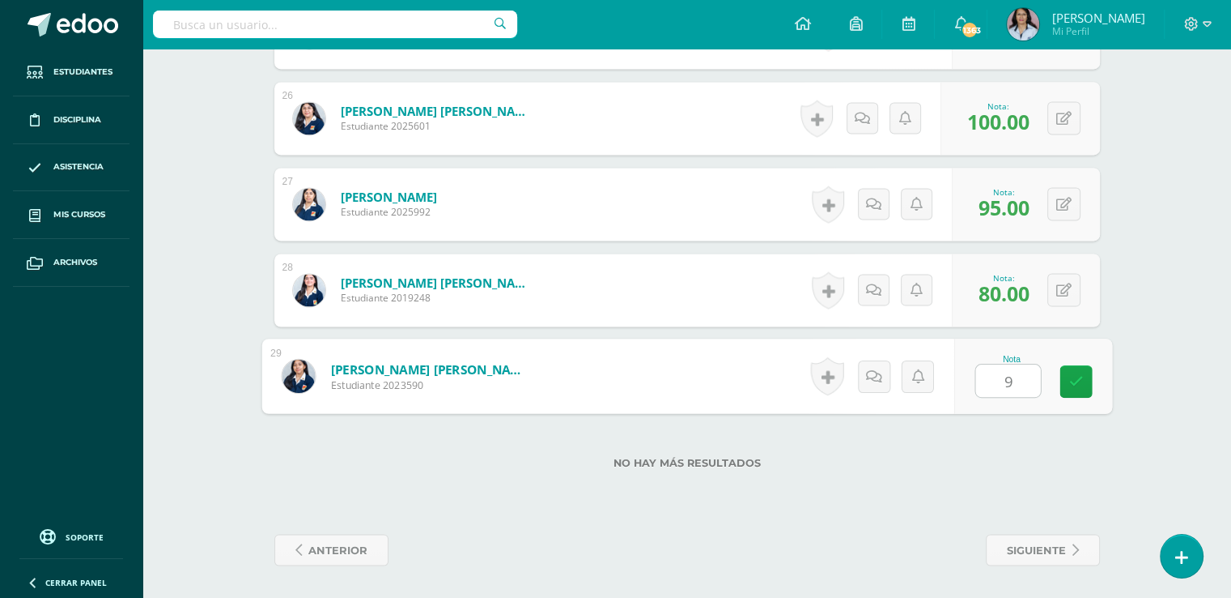
type input "90"
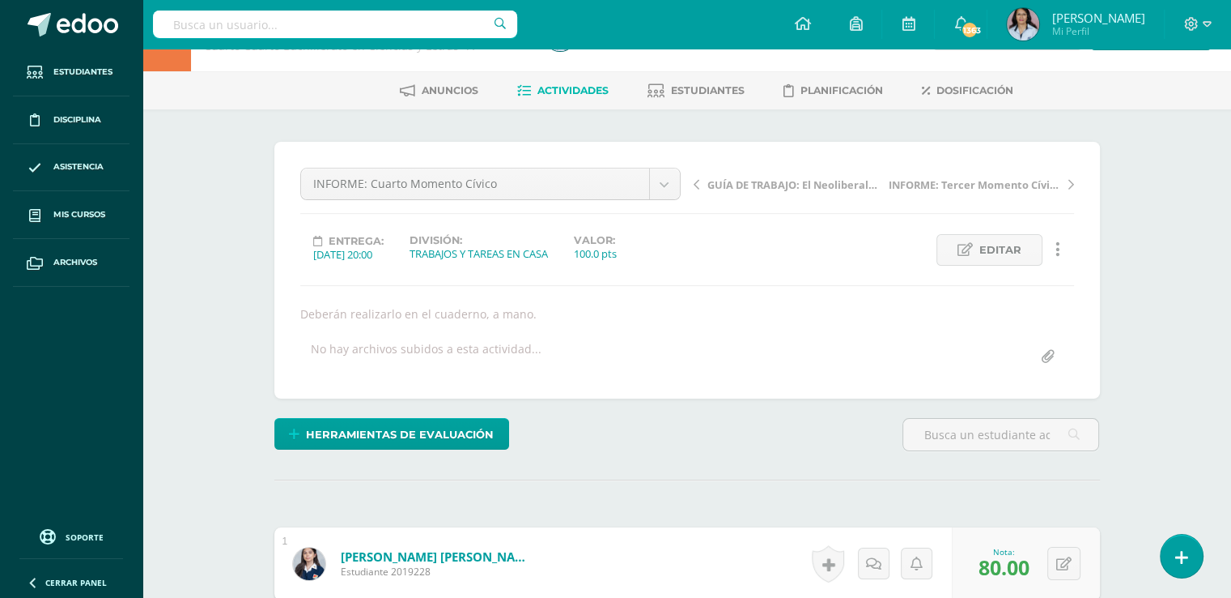
scroll to position [0, 0]
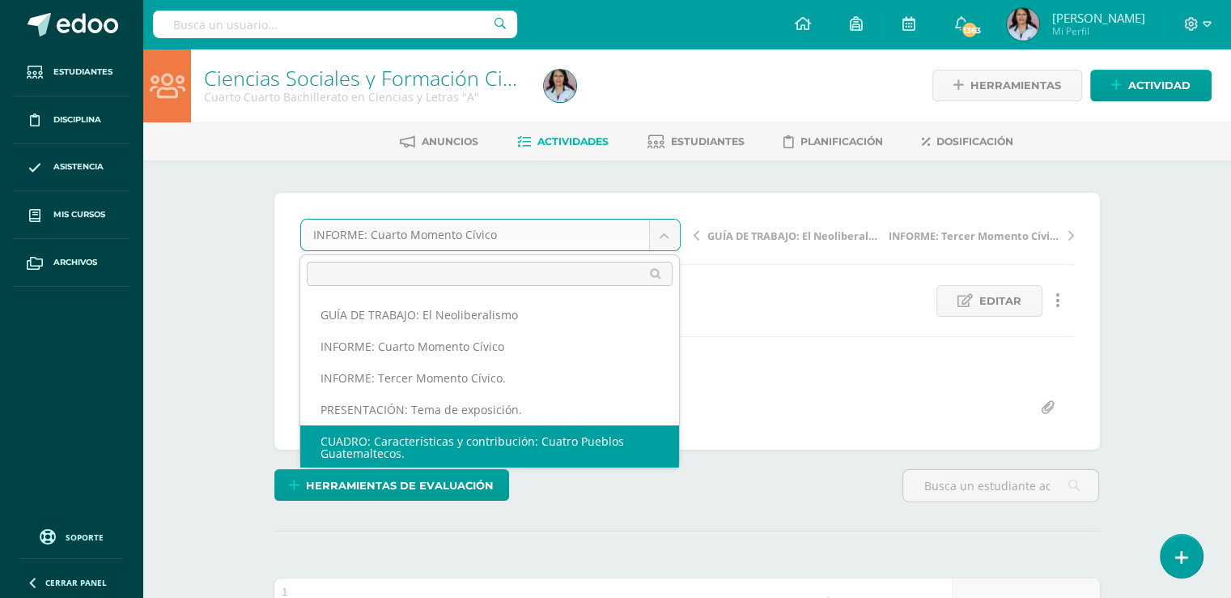
scroll to position [2, 0]
select select "/dashboard/teacher/grade-activity/129113/"
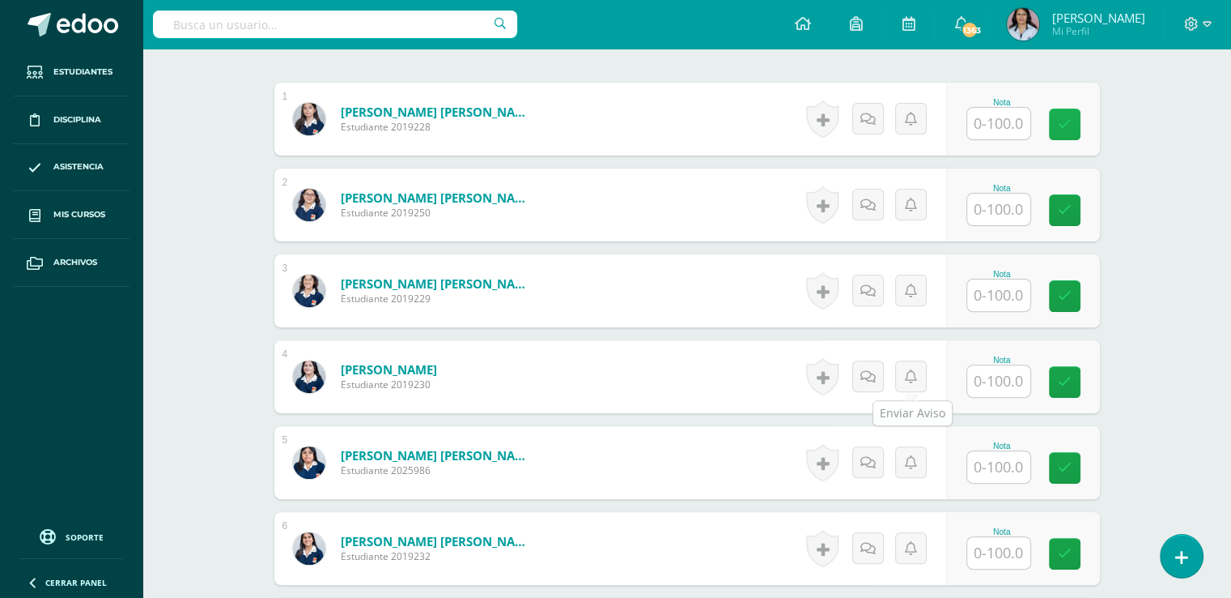
scroll to position [481, 0]
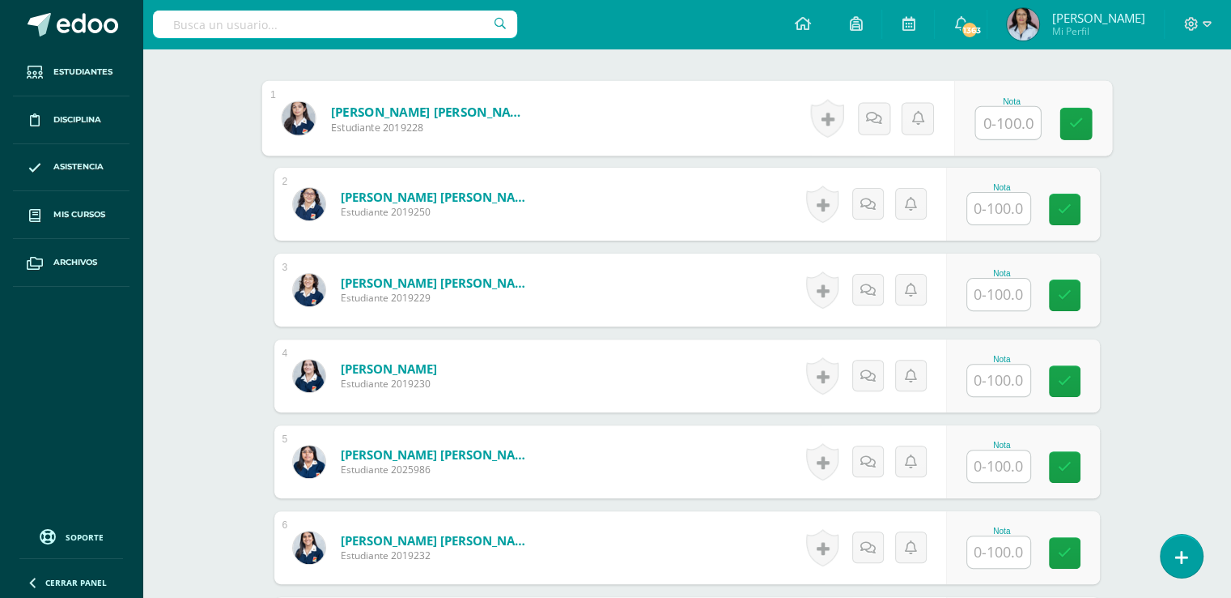
click at [1014, 117] on input "text" at bounding box center [1008, 123] width 65 height 32
type input "90"
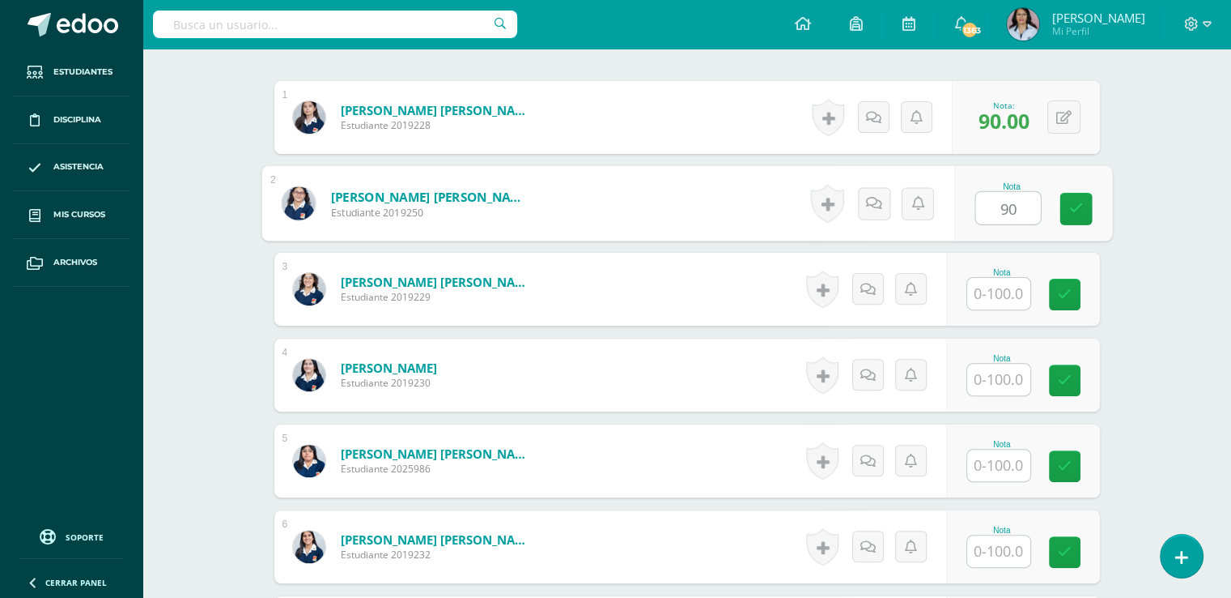
type input "90"
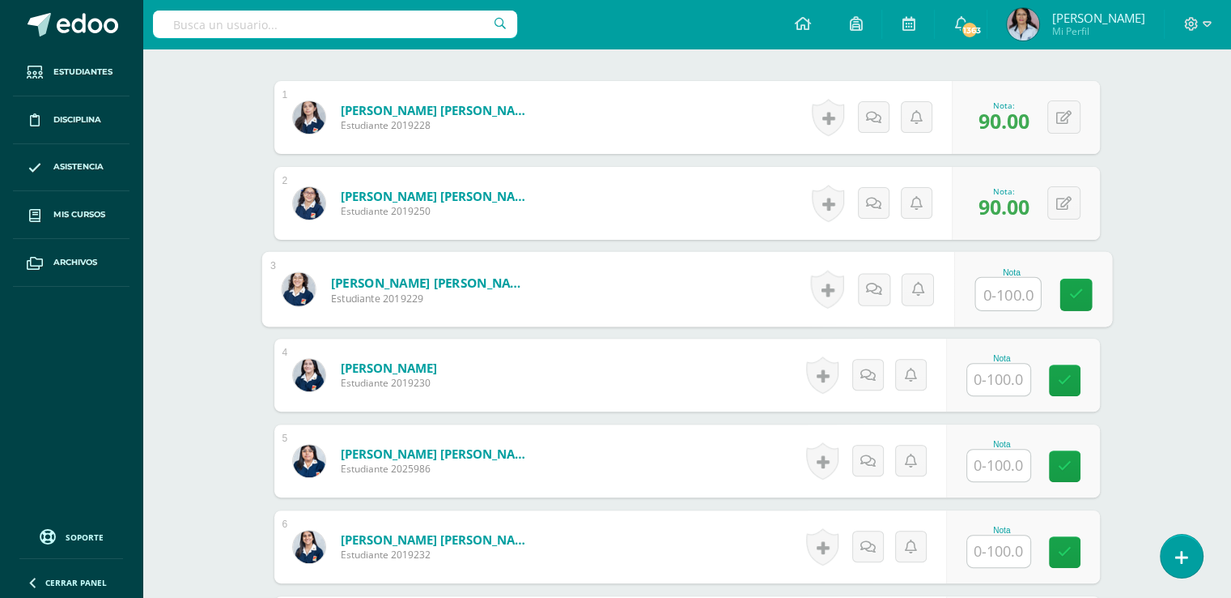
scroll to position [483, 0]
type input "85"
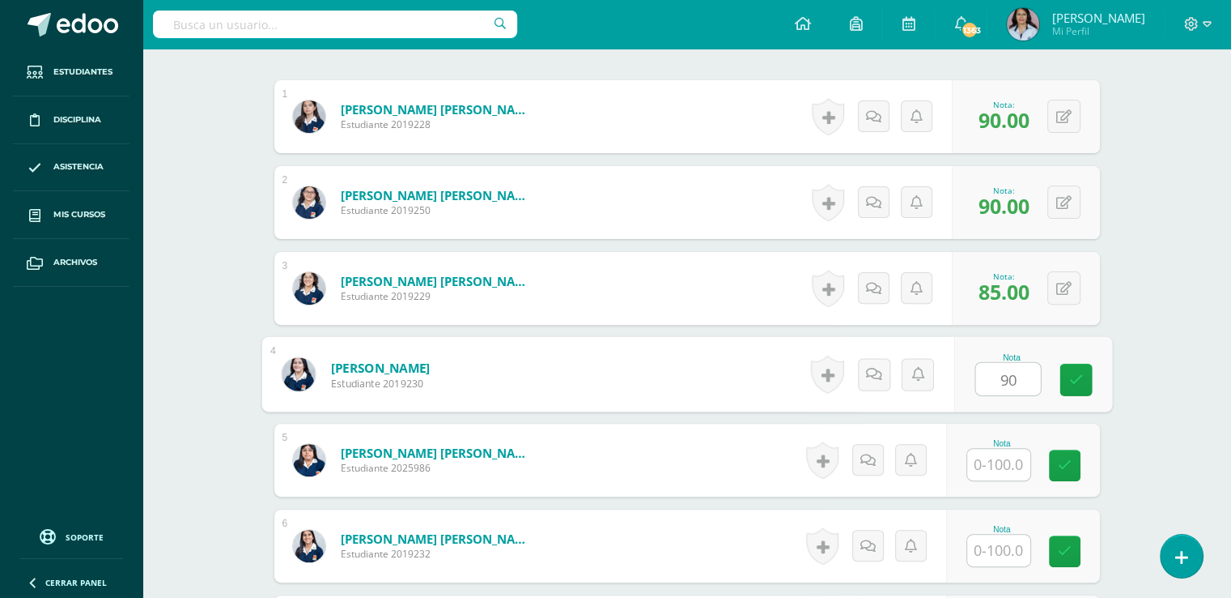
type input "90"
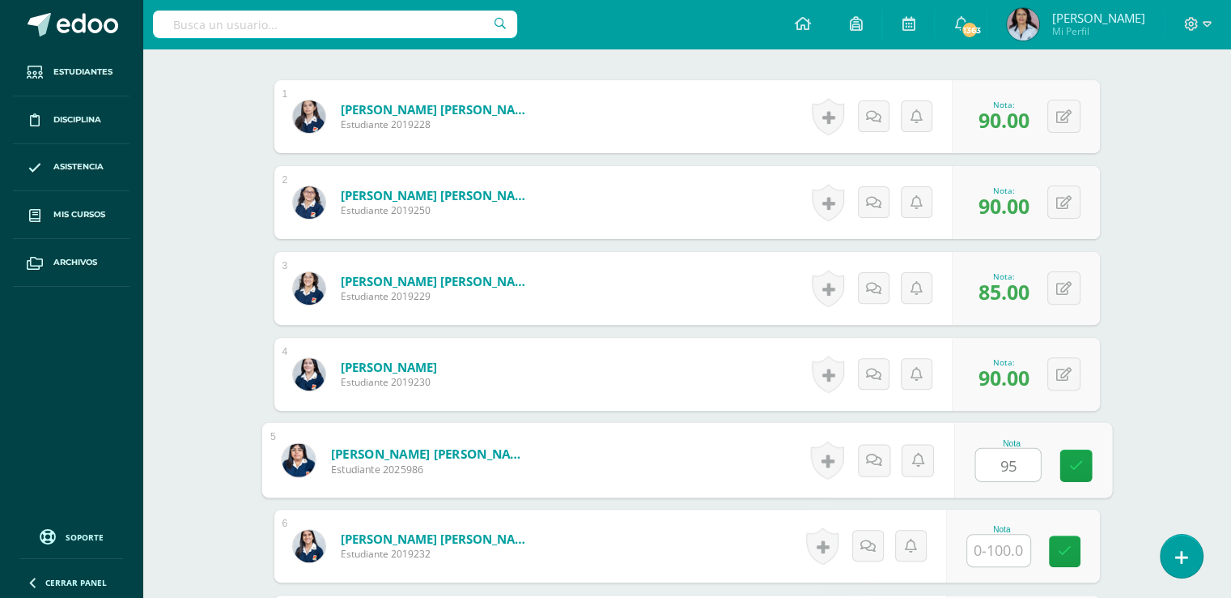
type input "95"
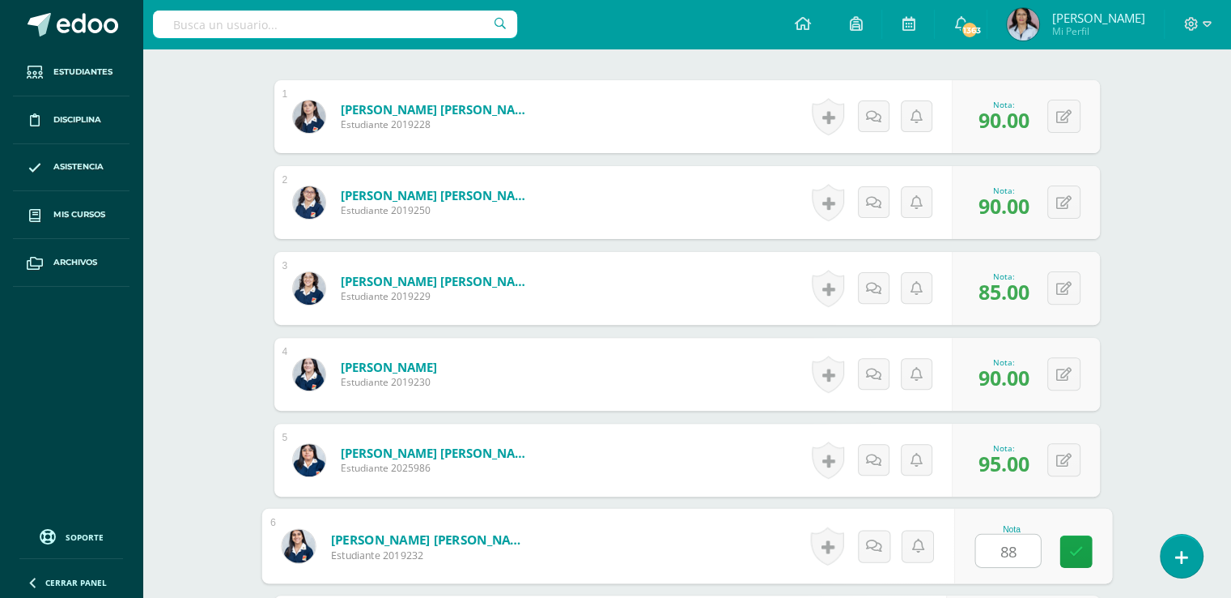
type input "88"
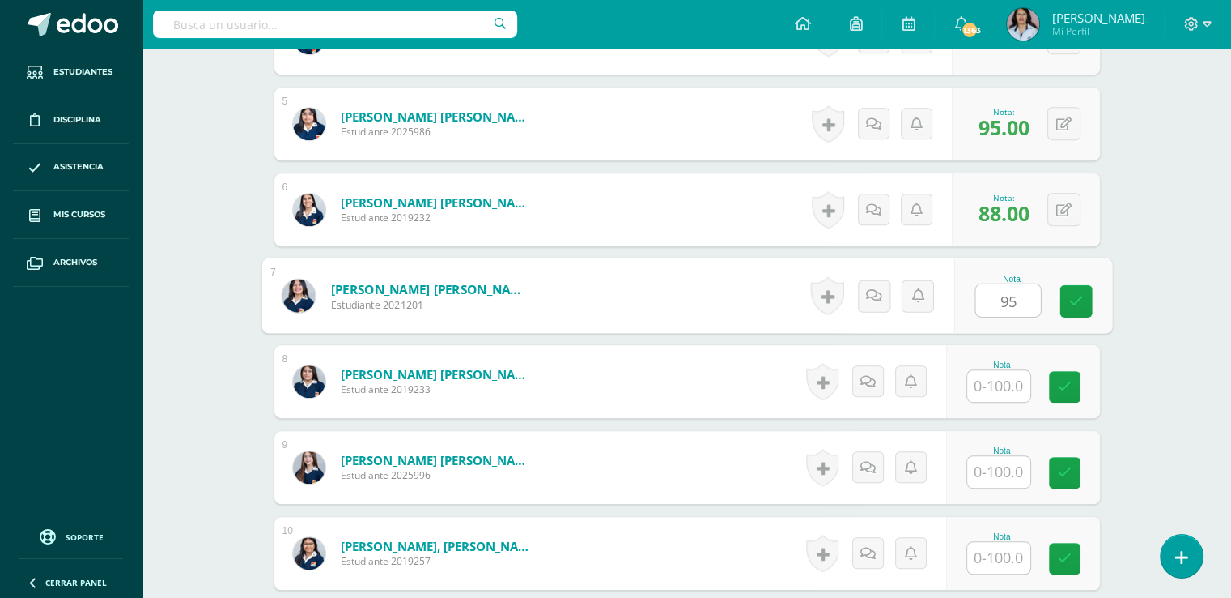
type input "95"
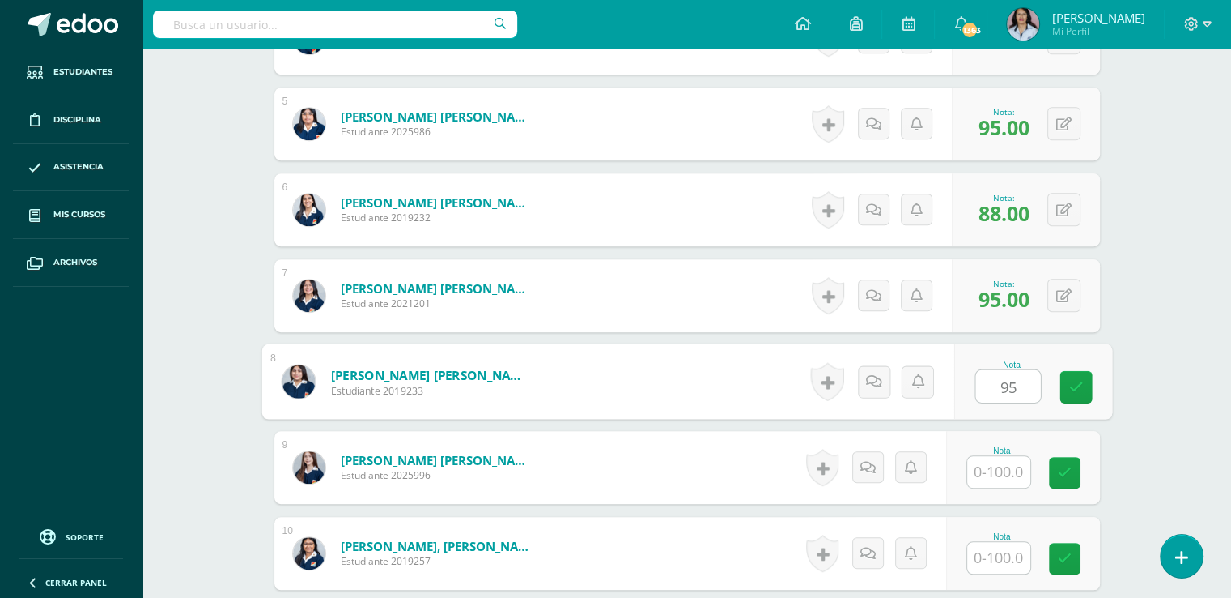
type input "95"
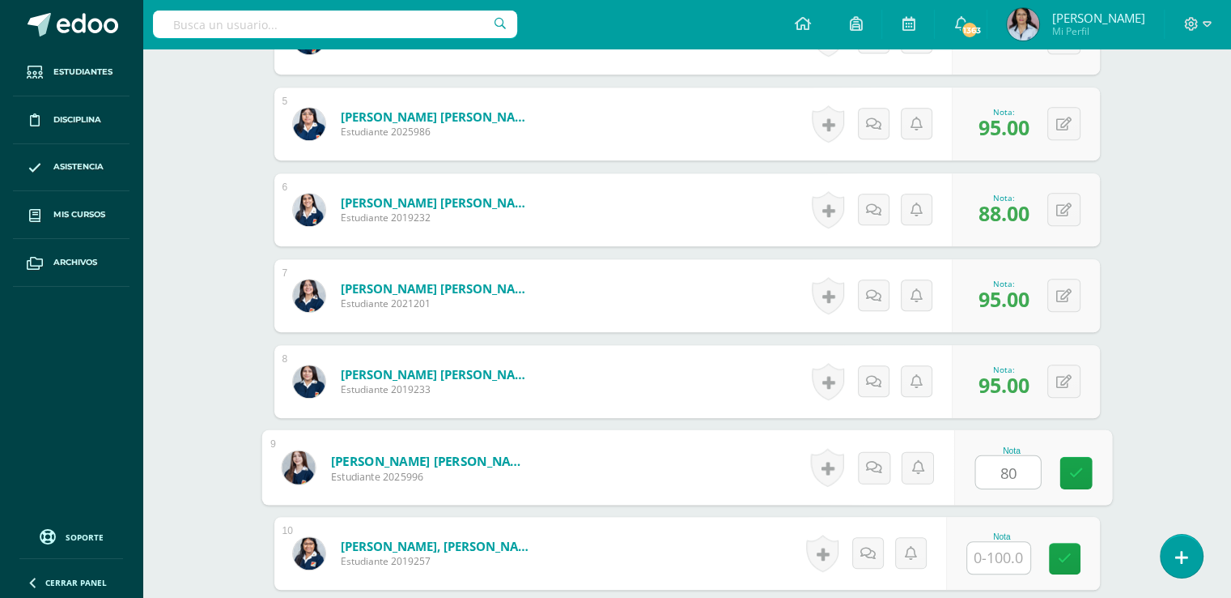
type input "80"
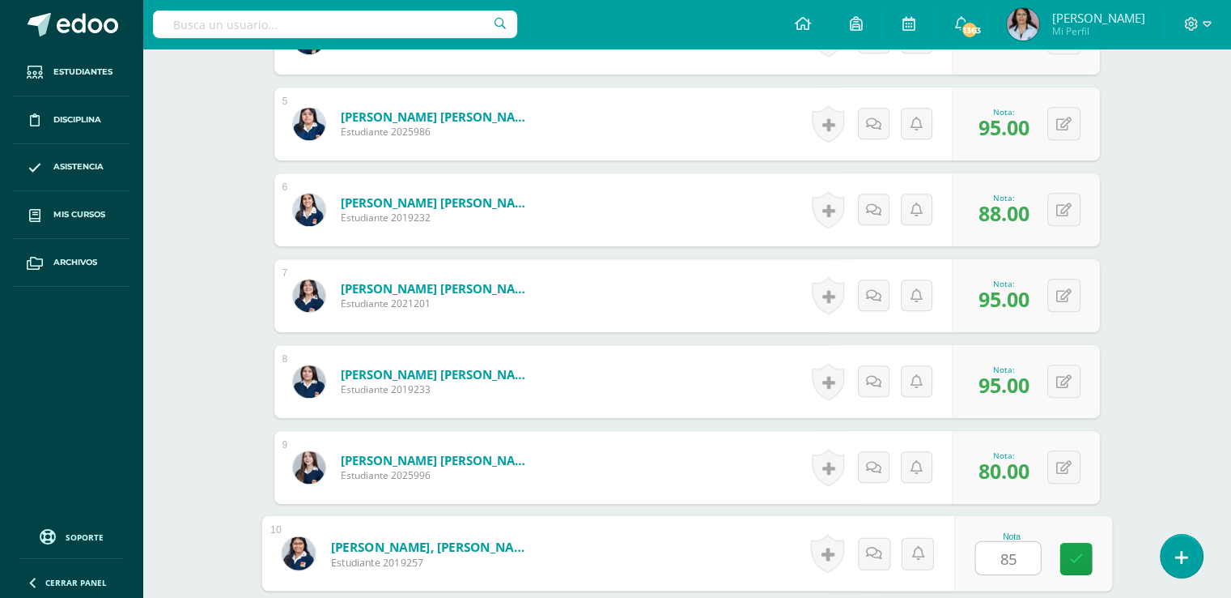
type input "85"
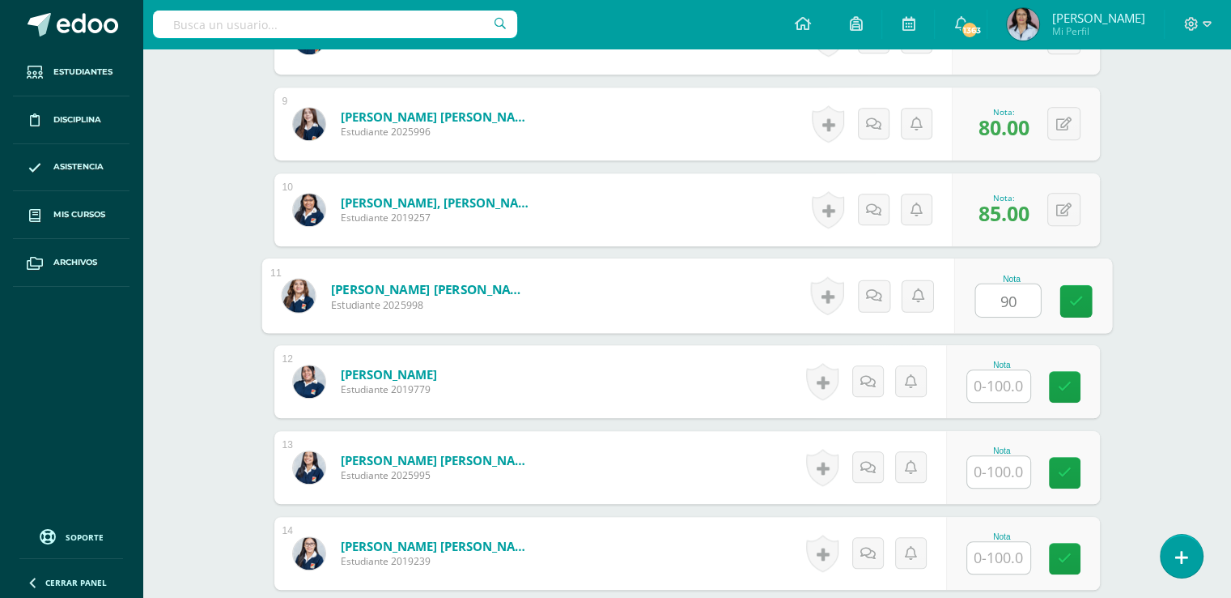
type input "90"
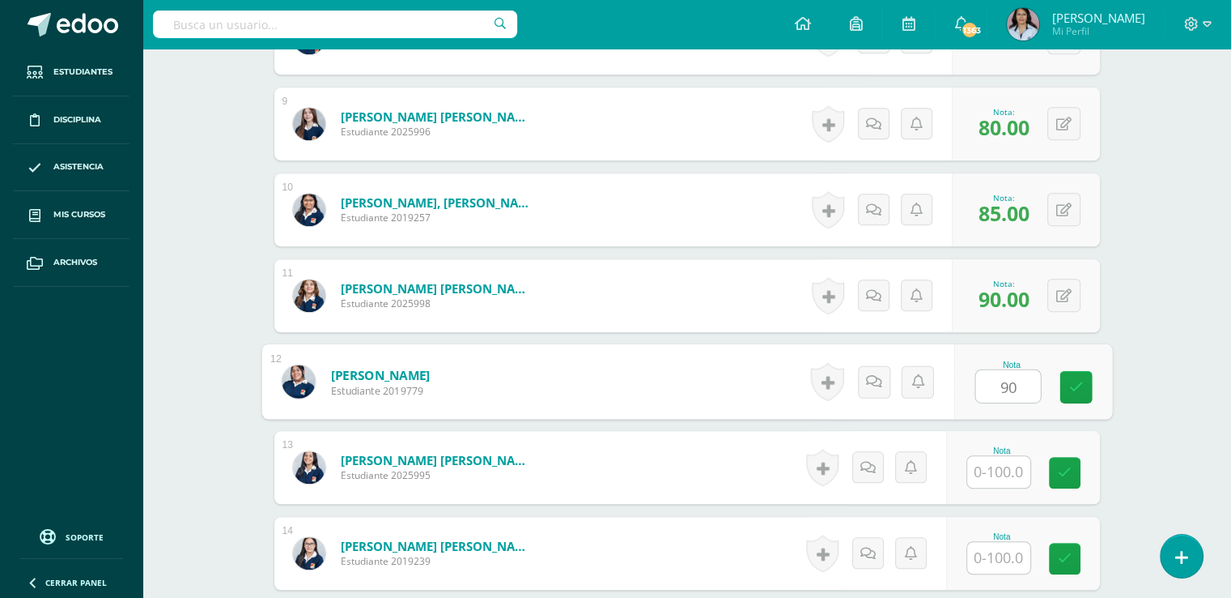
type input "90"
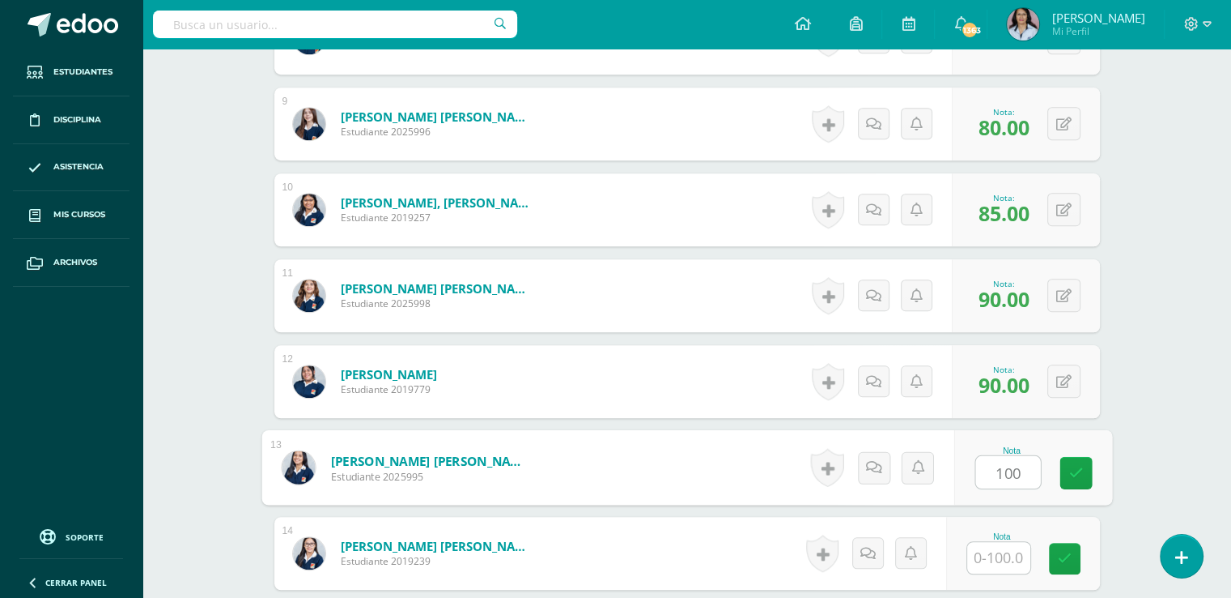
type input "100"
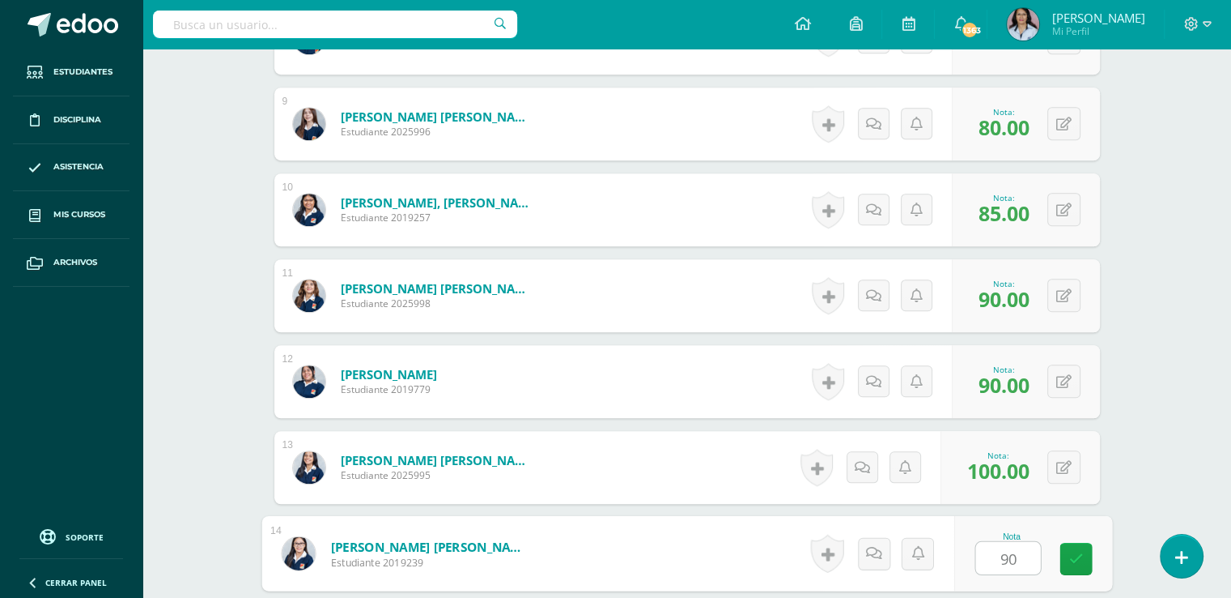
type input "90"
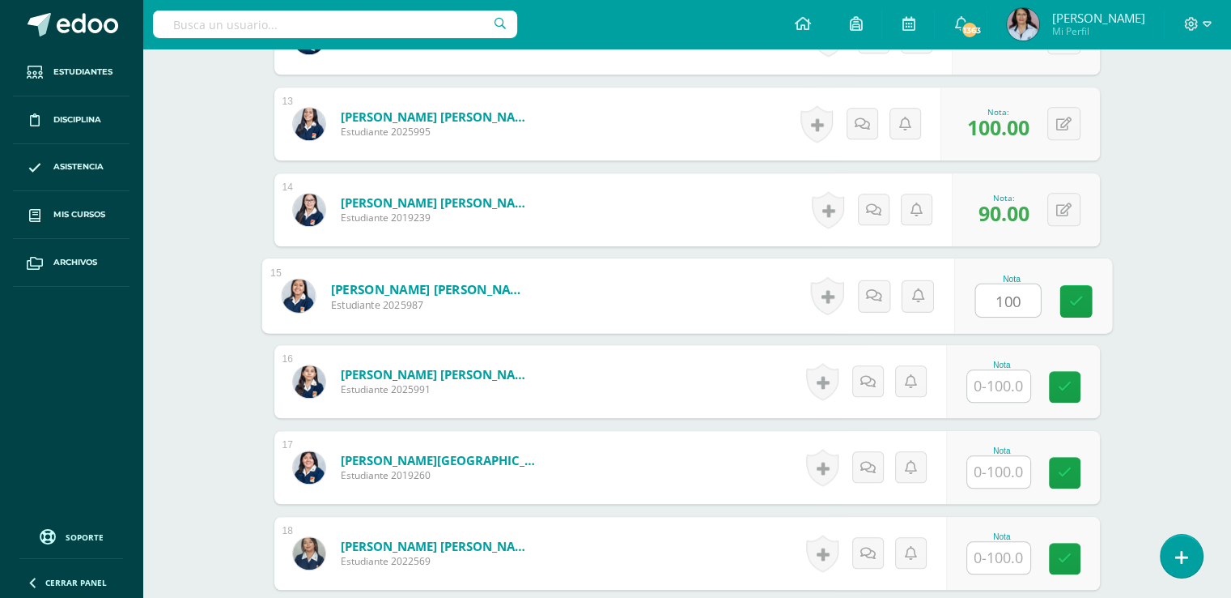
type input "100"
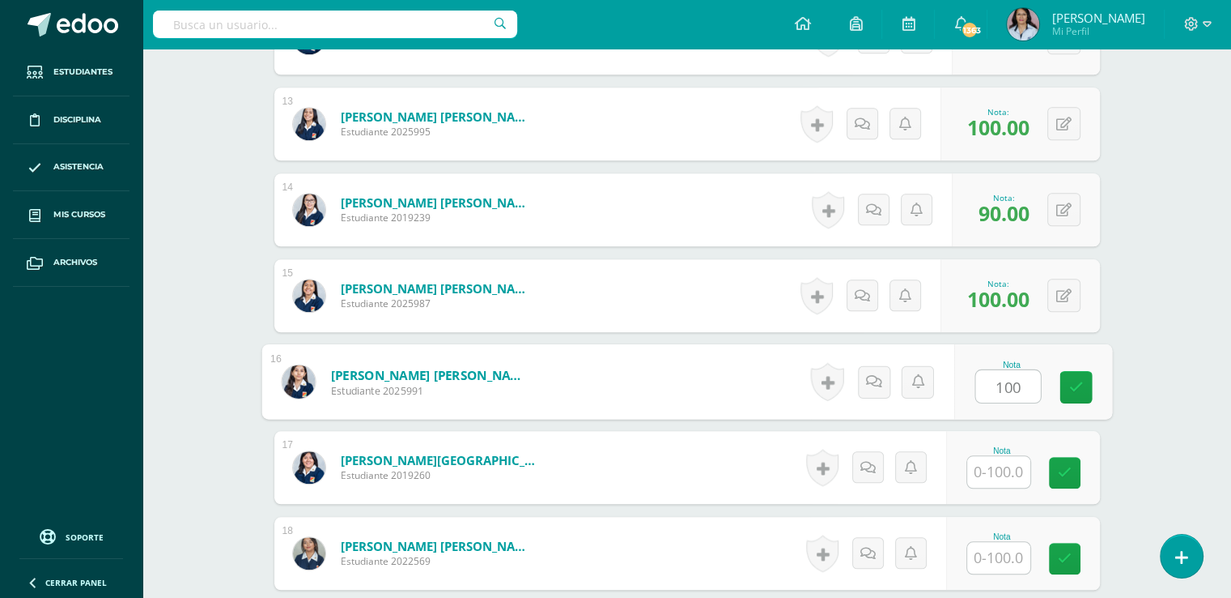
type input "100"
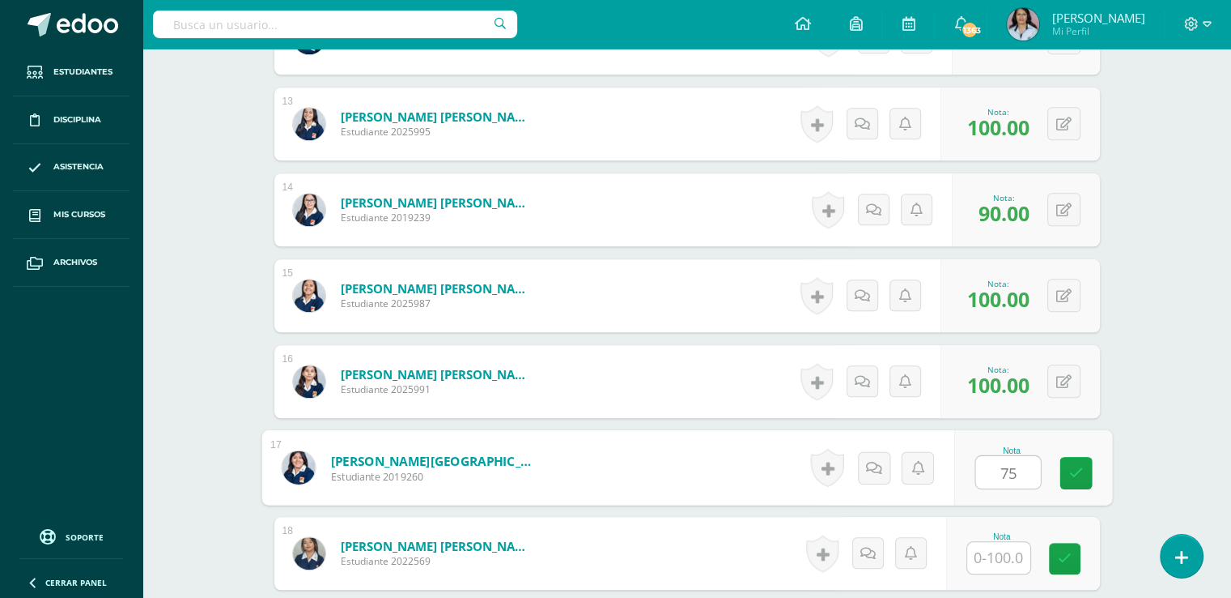
type input "75"
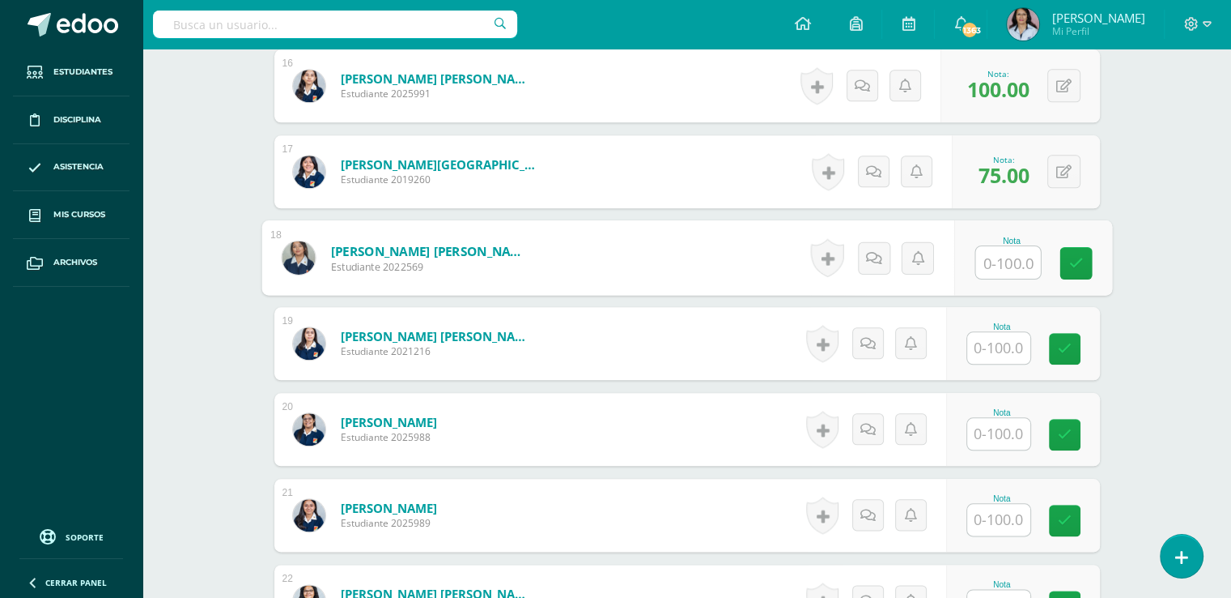
scroll to position [1829, 0]
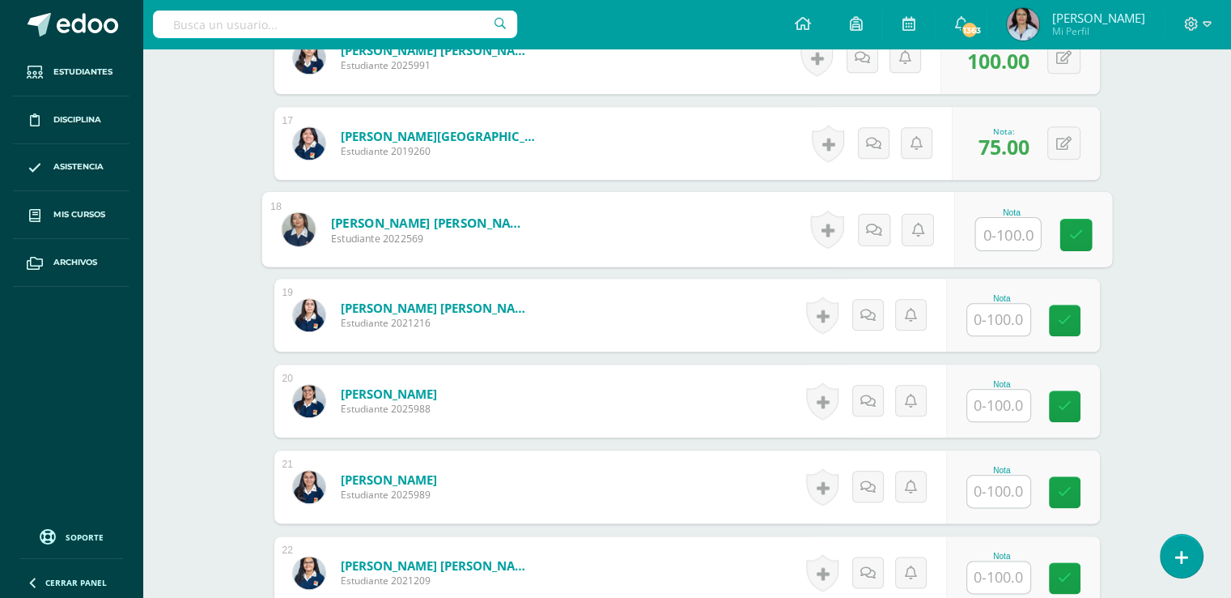
click at [1005, 313] on input "text" at bounding box center [999, 320] width 63 height 32
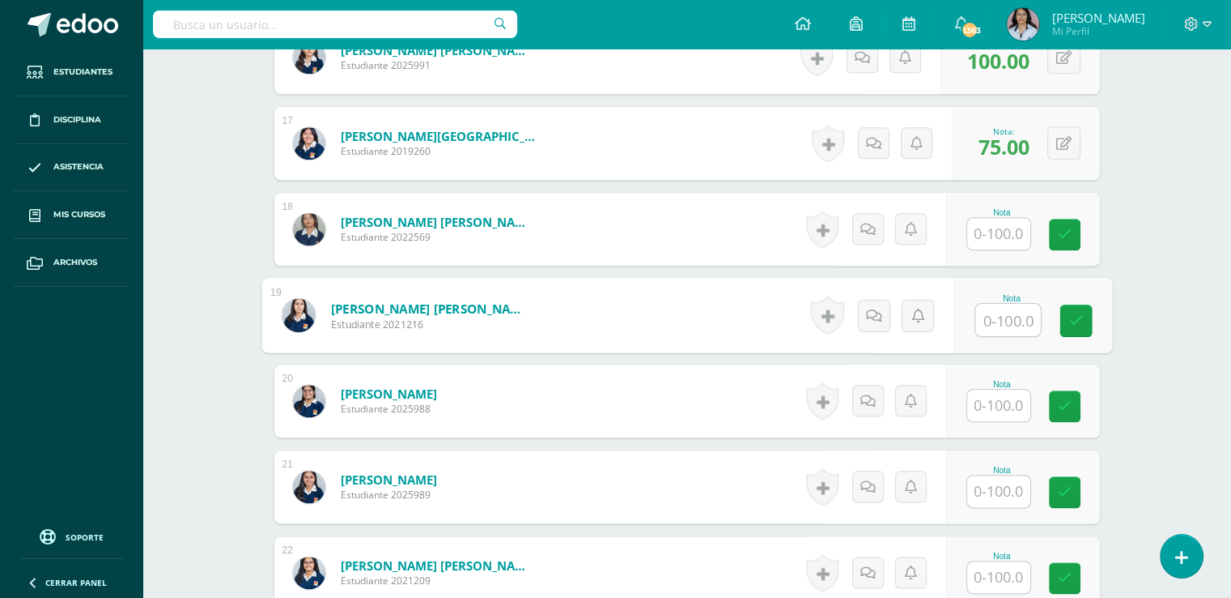
click at [1005, 315] on input "text" at bounding box center [1008, 320] width 65 height 32
type input "90"
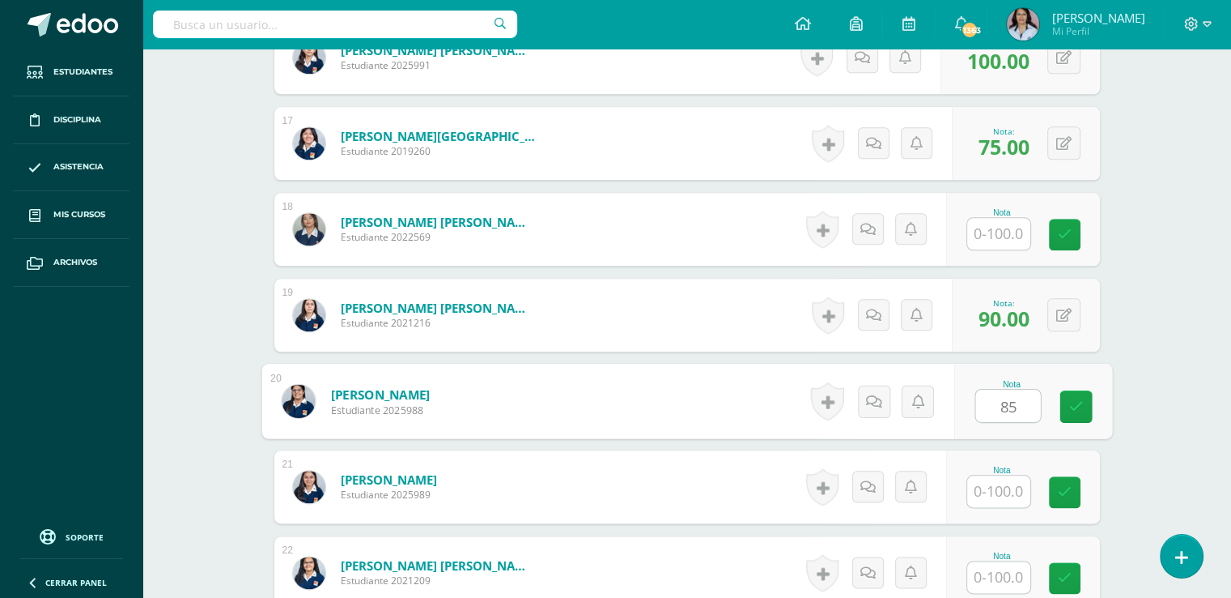
type input "85"
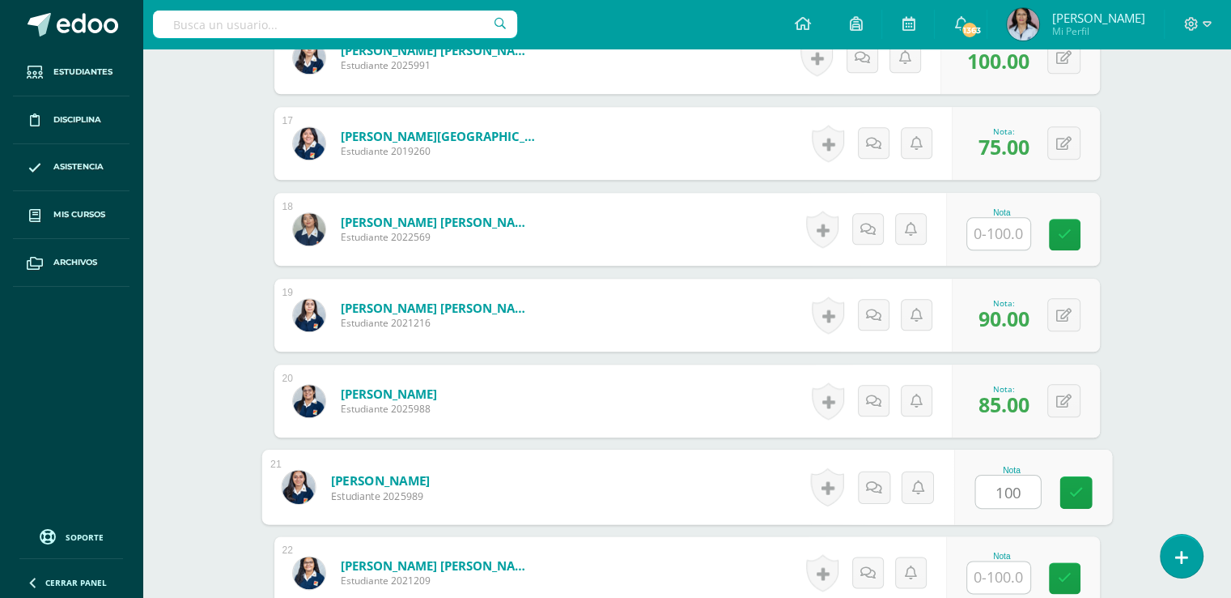
type input "100"
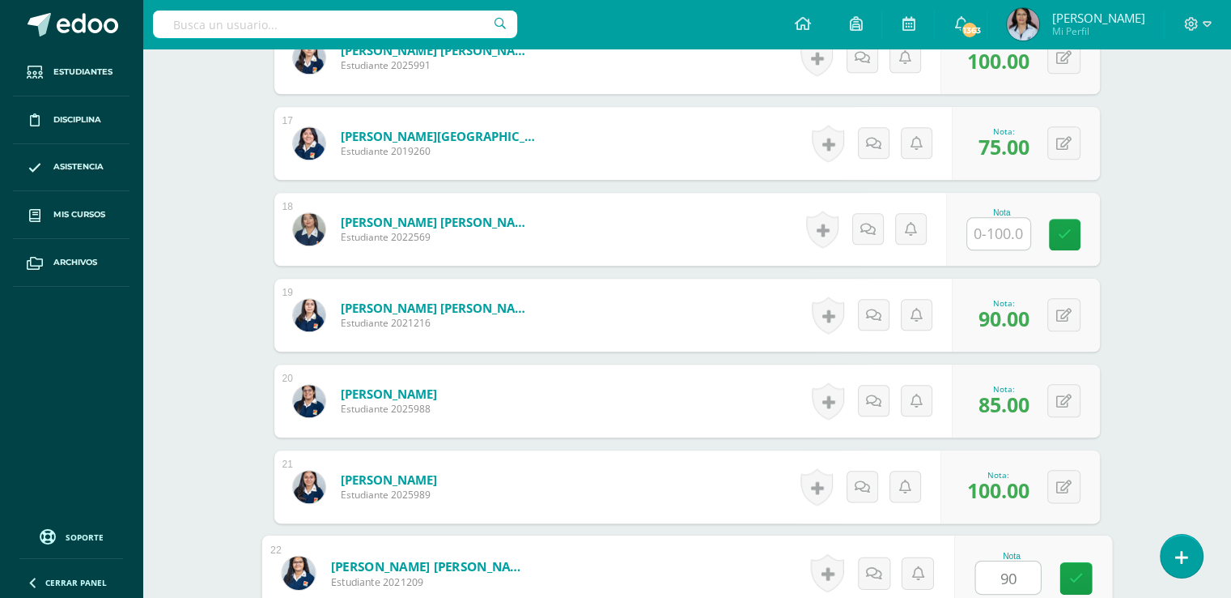
type input "90"
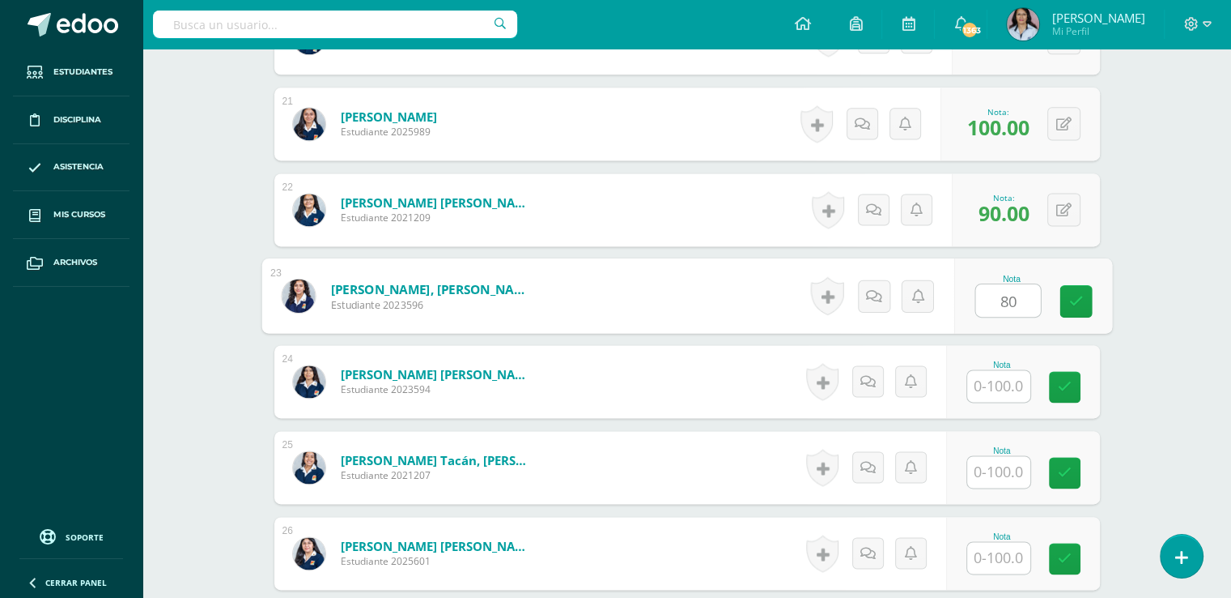
type input "80"
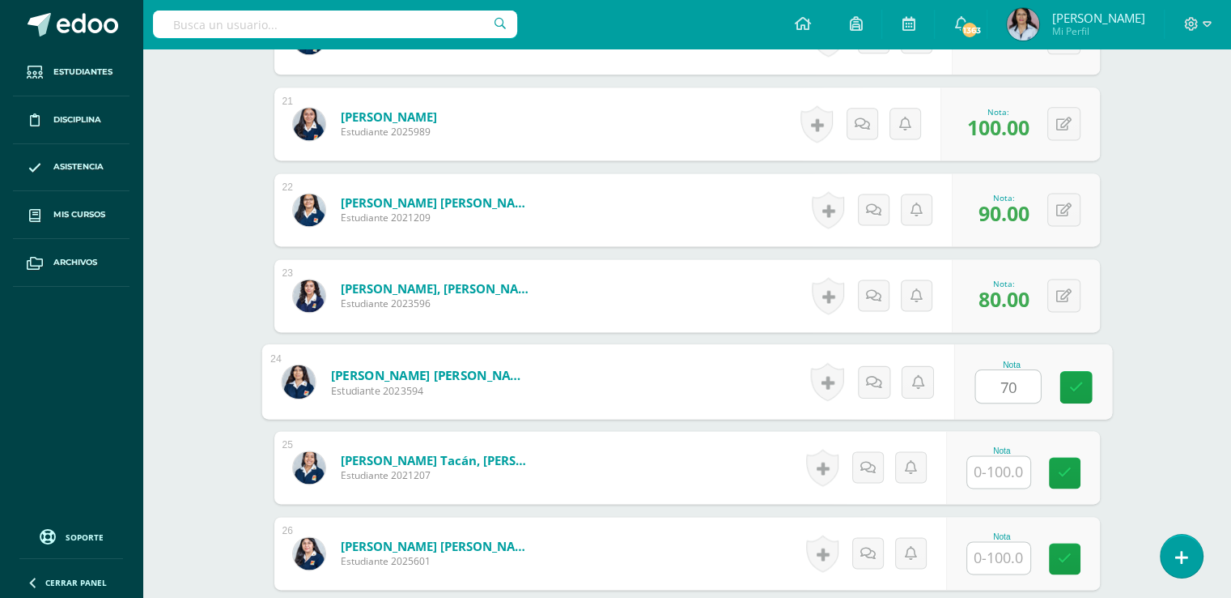
type input "70"
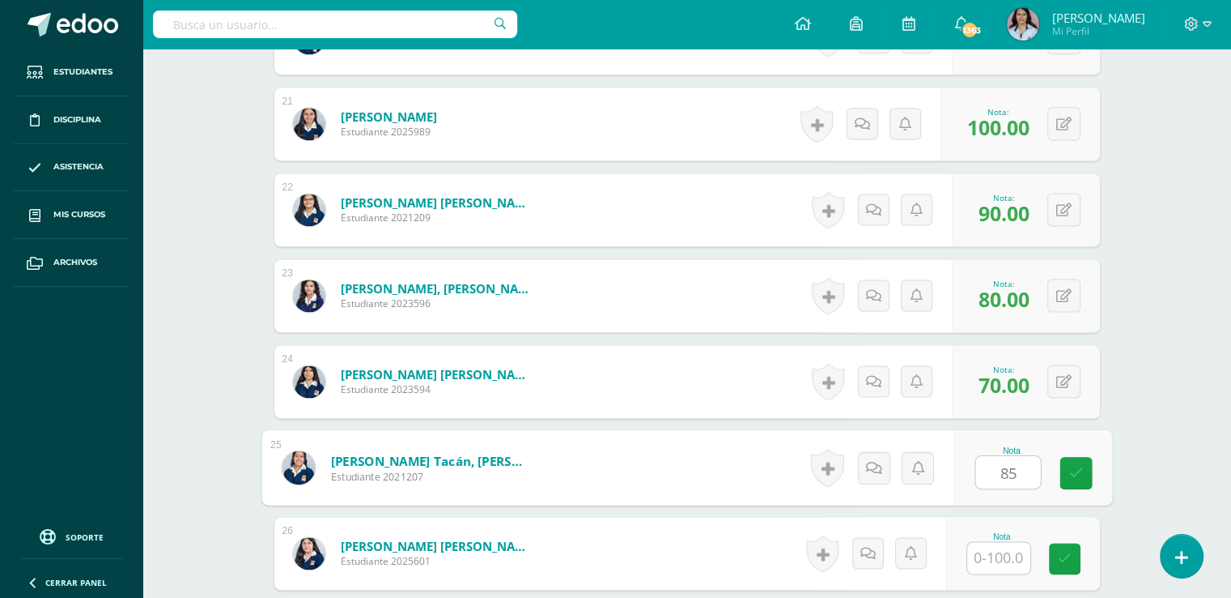
type input "85"
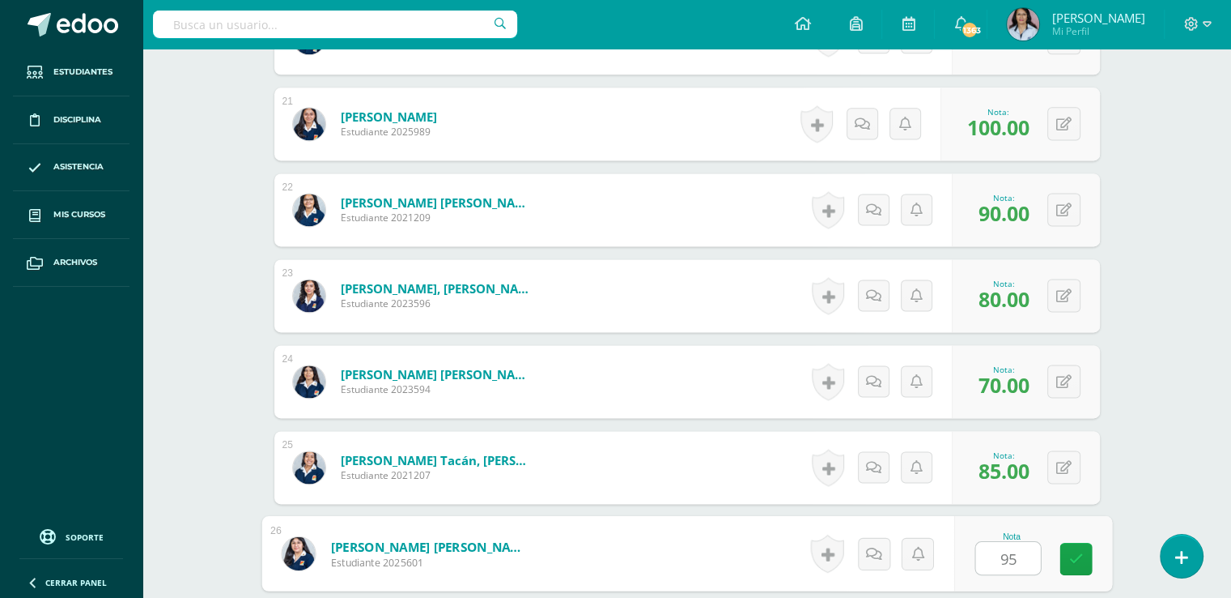
type input "95"
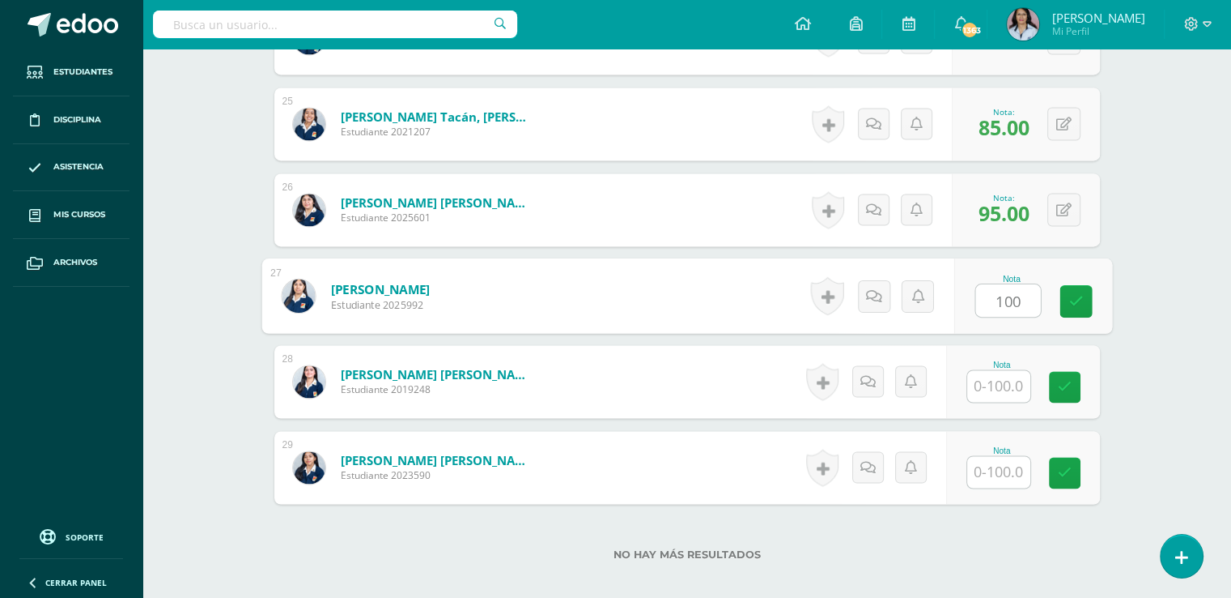
type input "100"
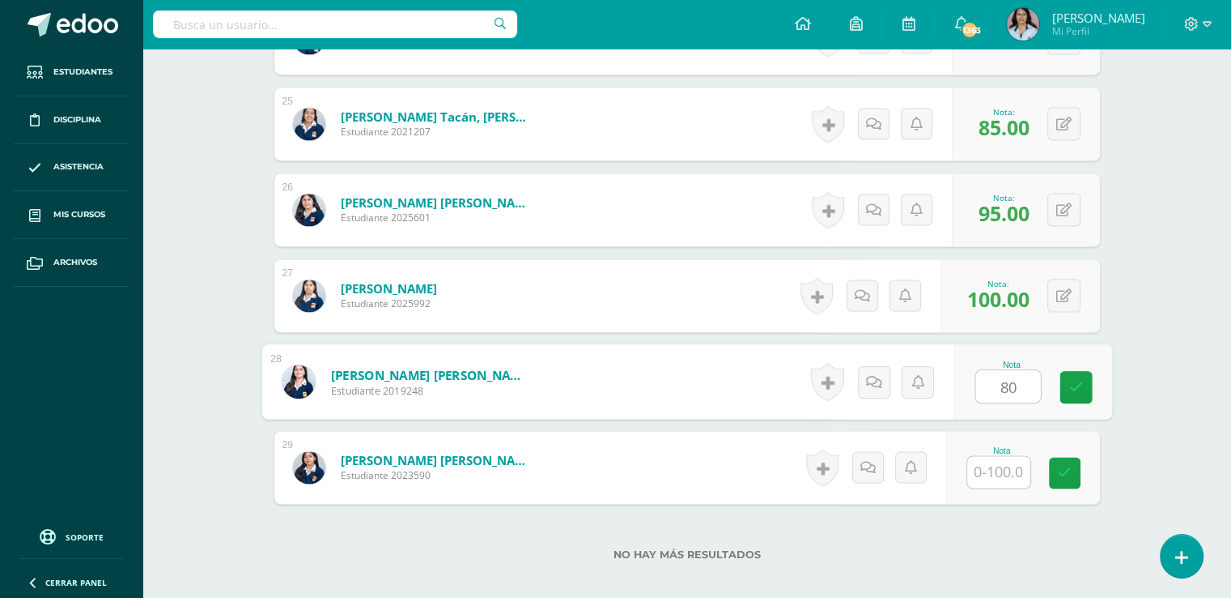
type input "80"
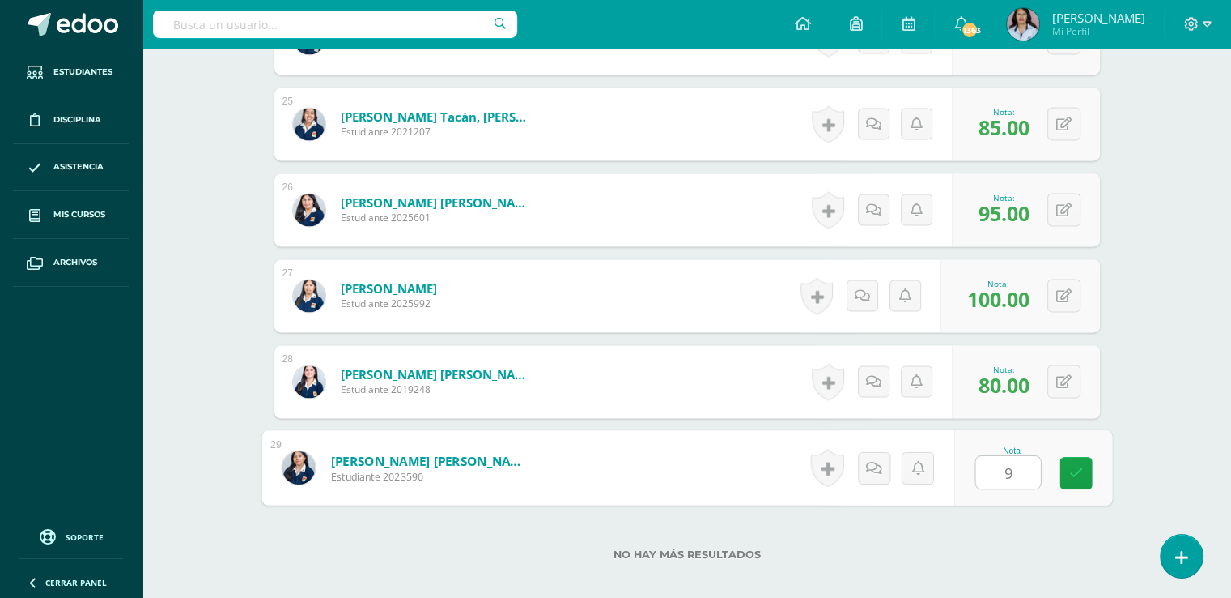
type input "90"
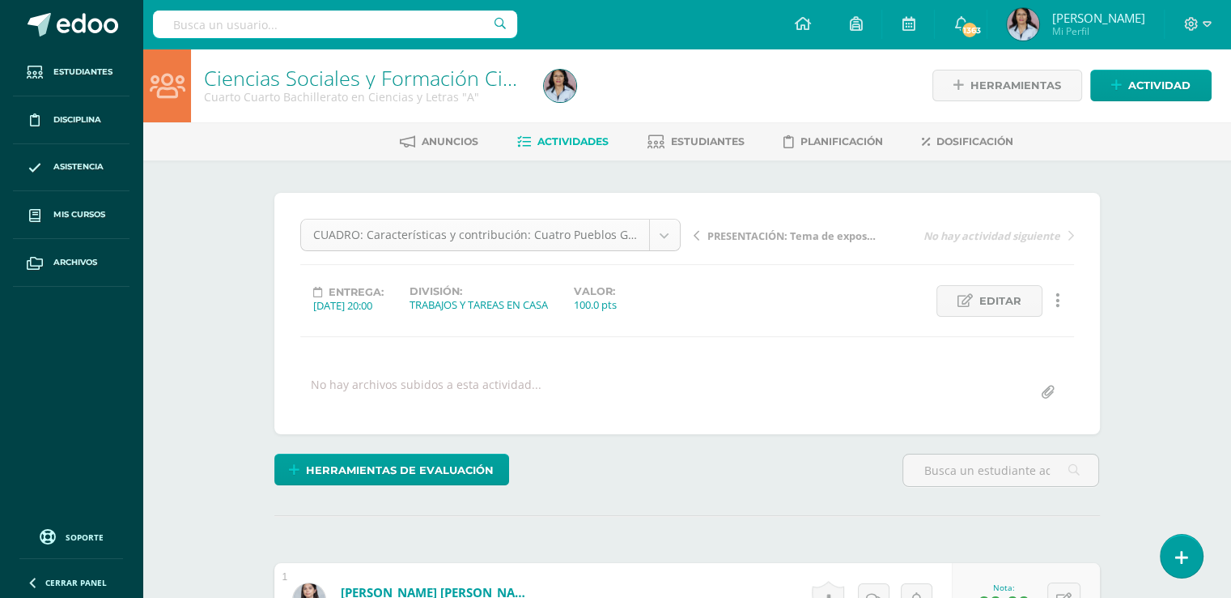
scroll to position [2, 0]
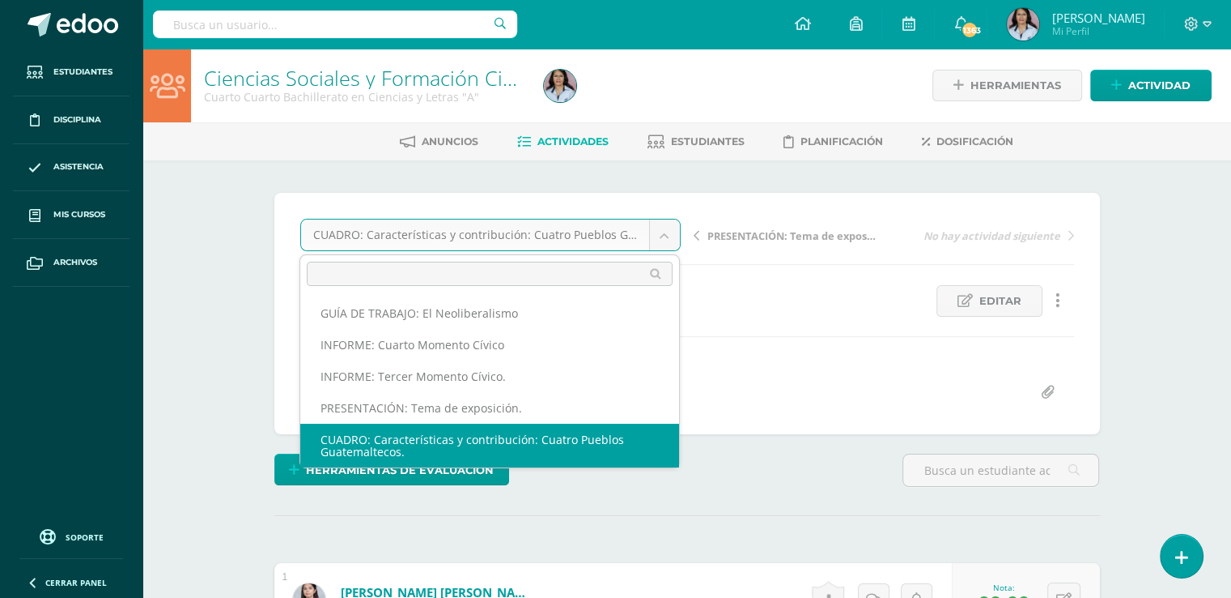
scroll to position [0, 0]
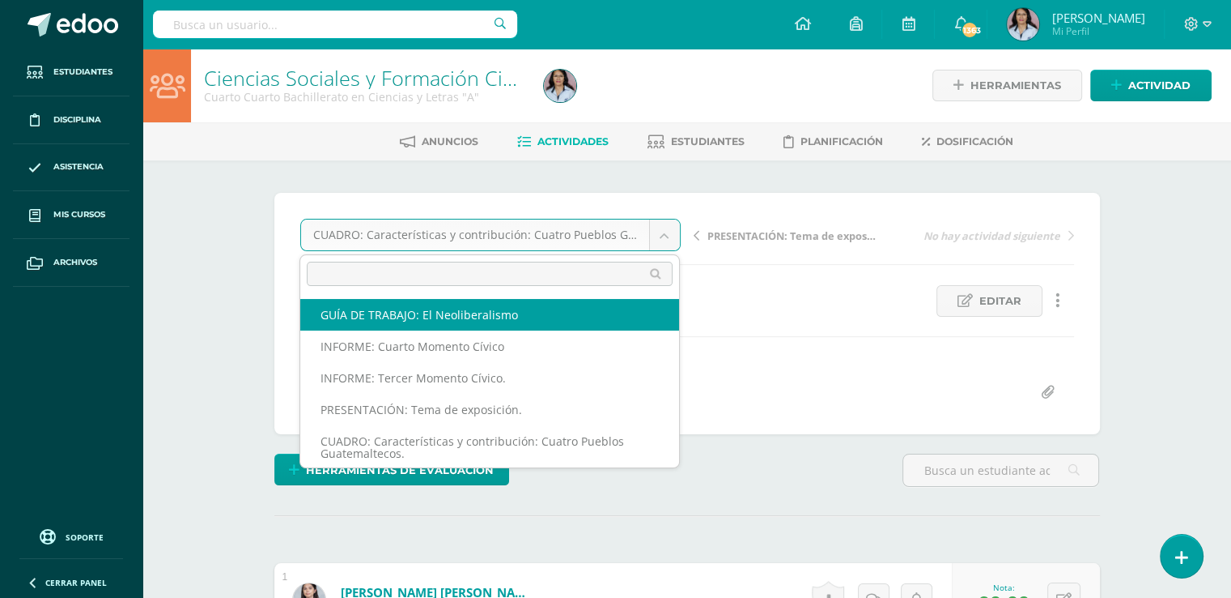
select select "/dashboard/teacher/grade-activity/129177/"
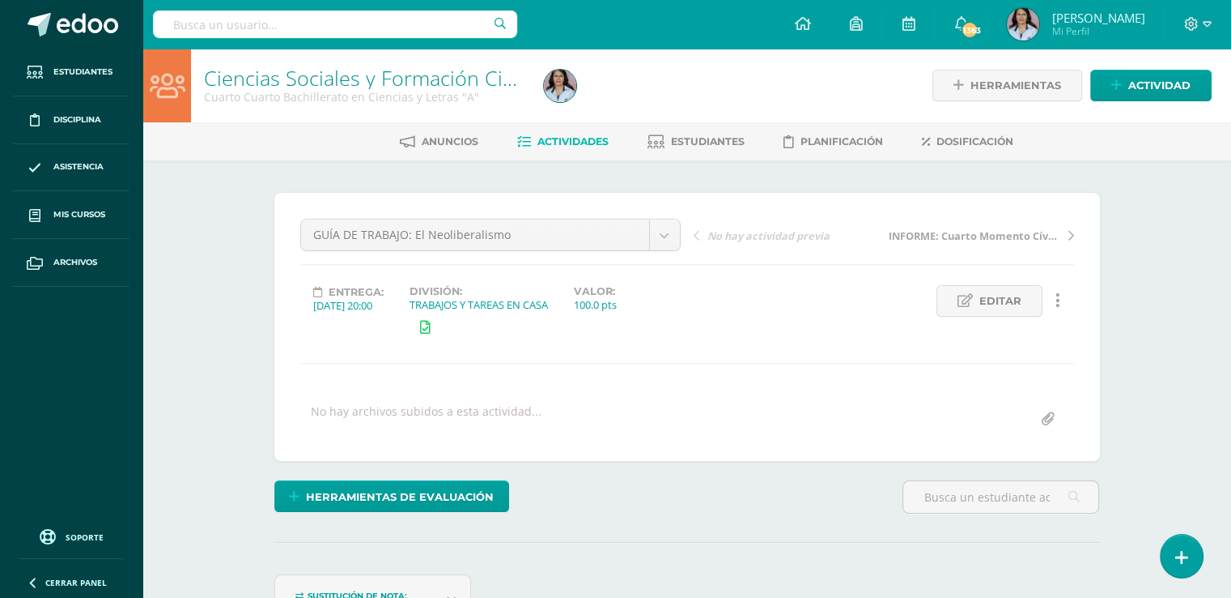
click at [567, 143] on span "Actividades" at bounding box center [573, 141] width 71 height 12
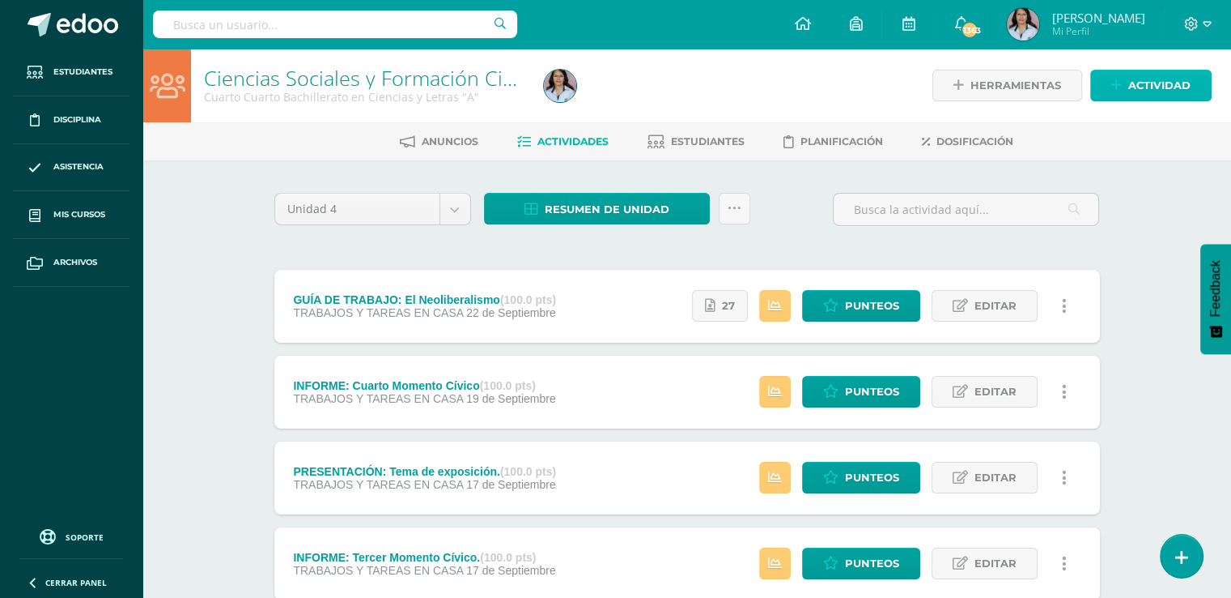
click at [1153, 83] on span "Actividad" at bounding box center [1160, 85] width 62 height 30
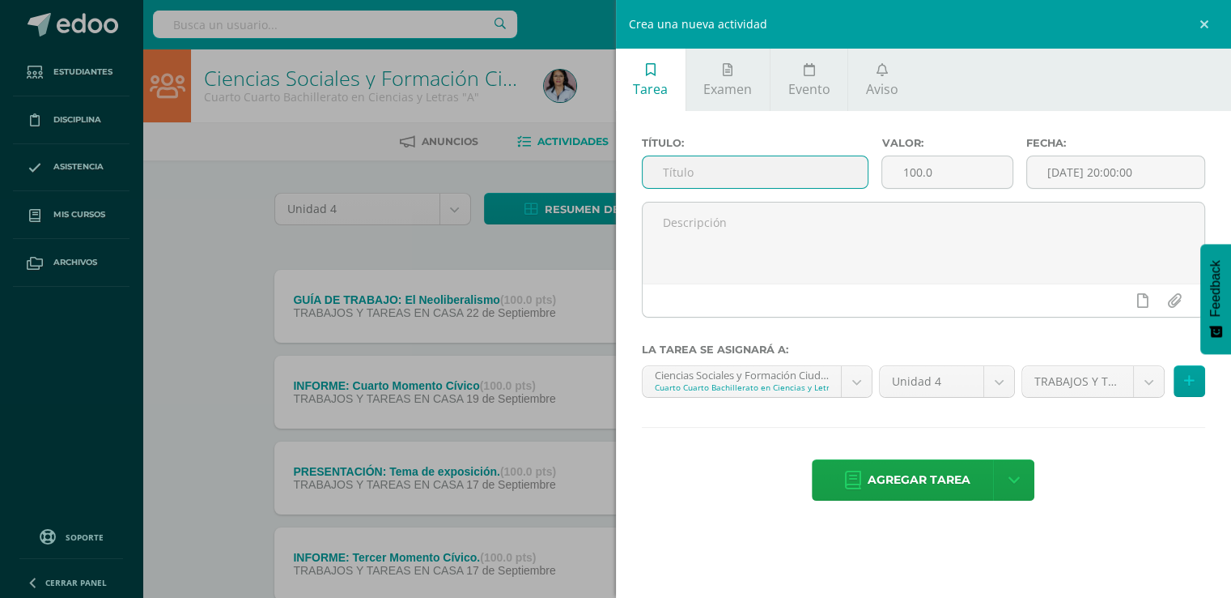
click at [696, 168] on input "text" at bounding box center [756, 172] width 226 height 32
type input "ESQUEMA: Estructura Organizacional del Estado."
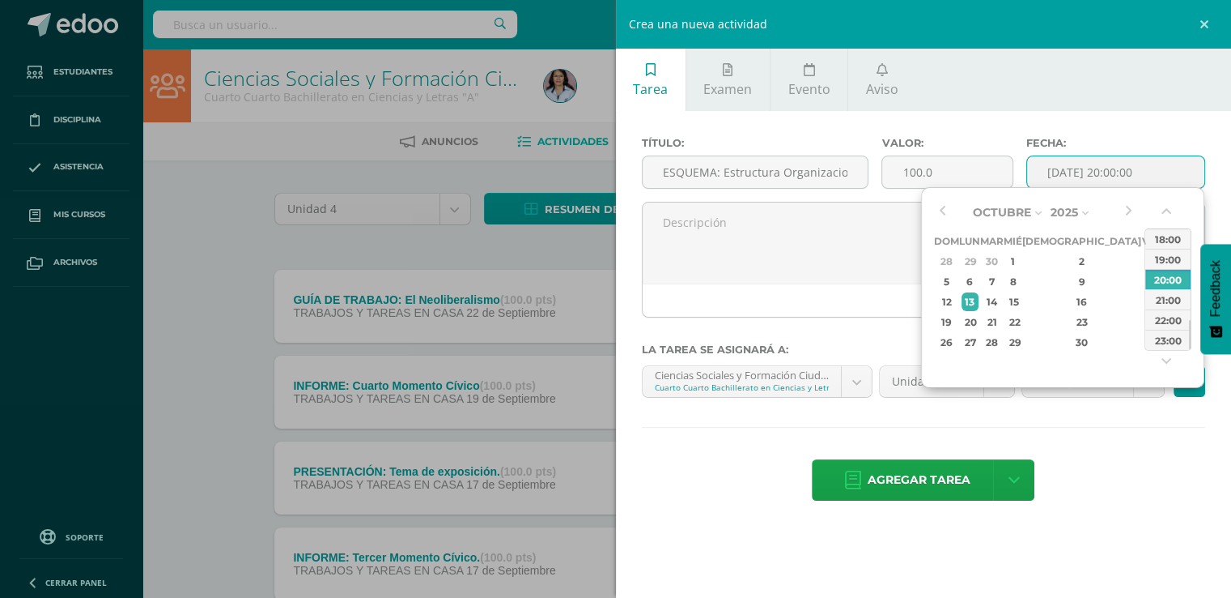
click at [1130, 173] on input "[DATE] 20:00:00" at bounding box center [1116, 172] width 178 height 32
click at [1172, 244] on div "11:00" at bounding box center [1168, 242] width 45 height 20
type input "2025-10-13 11:00"
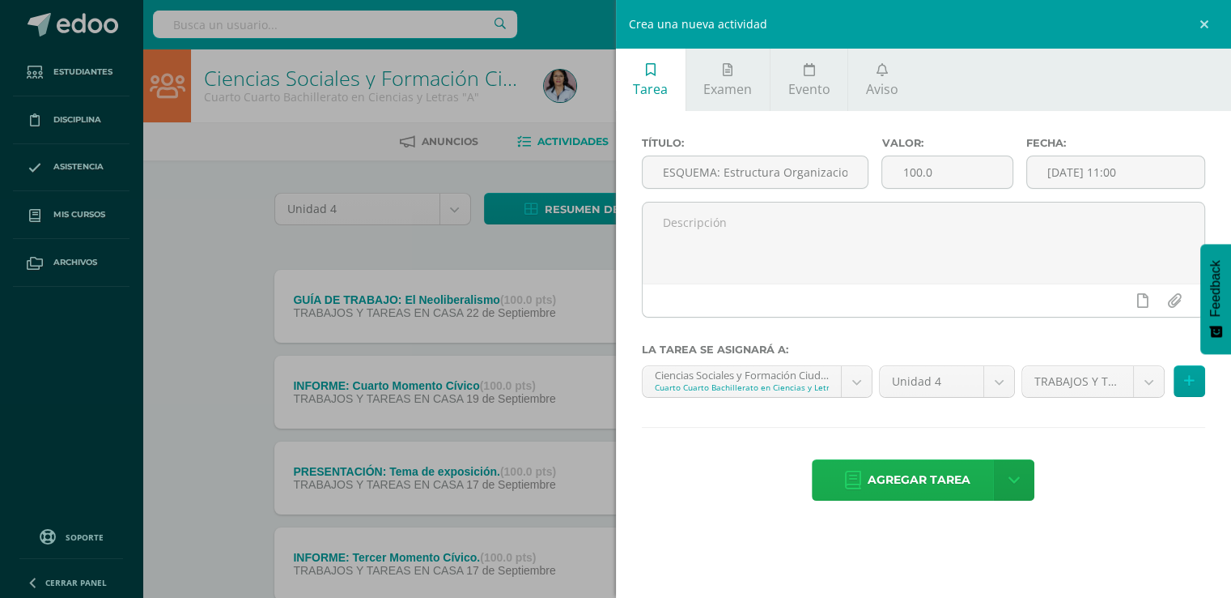
click at [939, 478] on span "Agregar tarea" at bounding box center [919, 480] width 103 height 40
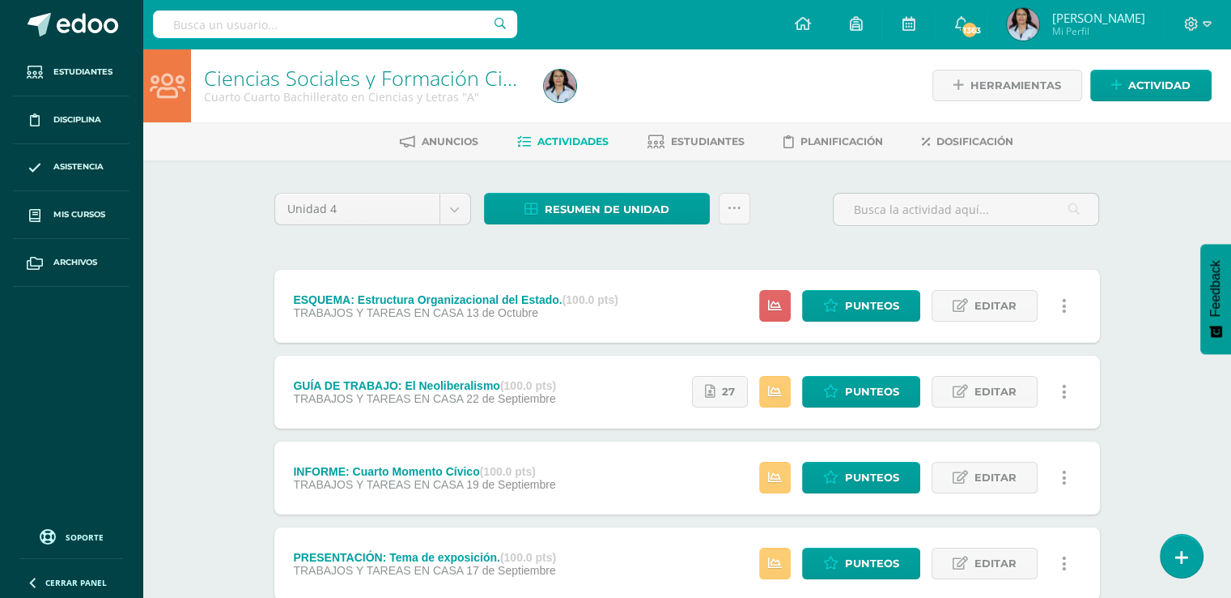
scroll to position [81, 0]
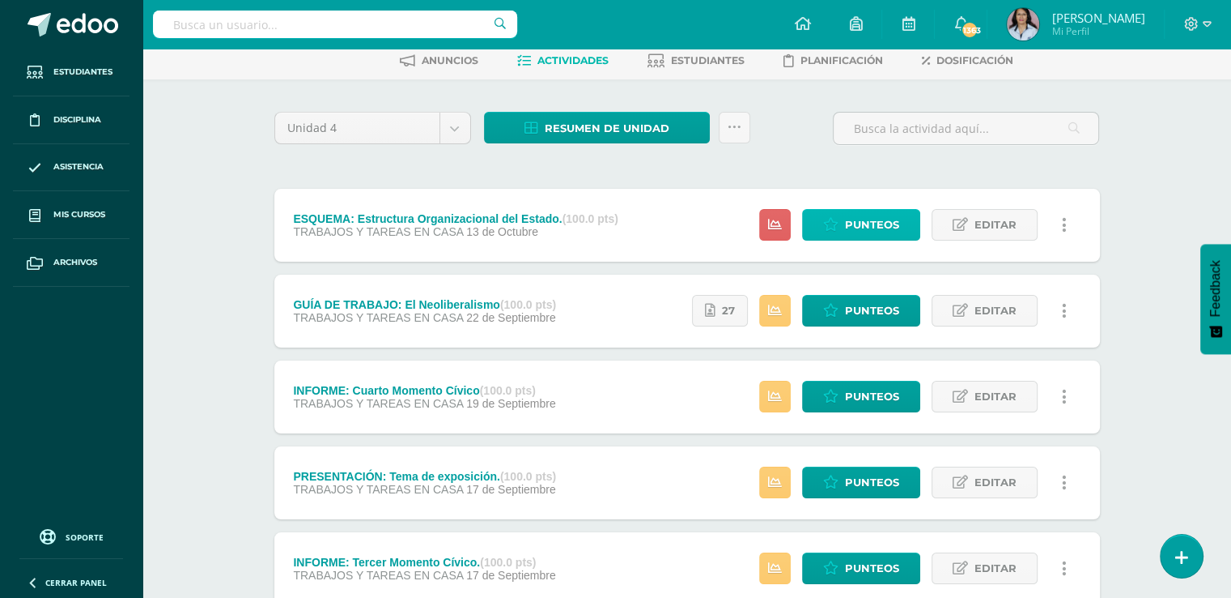
click at [847, 228] on span "Punteos" at bounding box center [872, 225] width 54 height 30
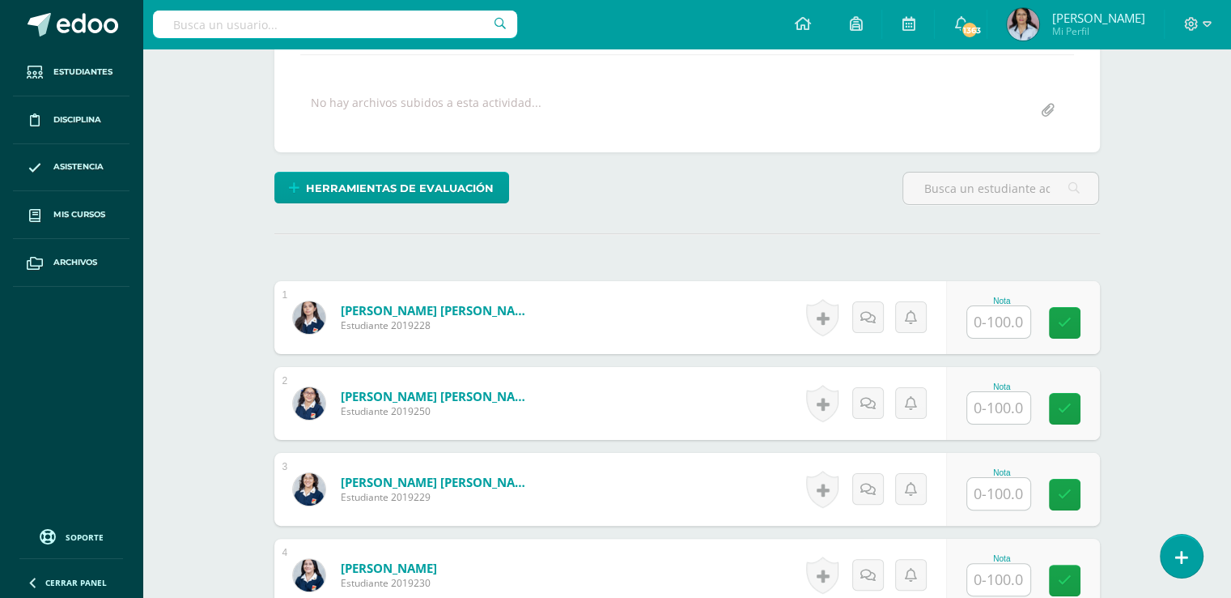
scroll to position [324, 0]
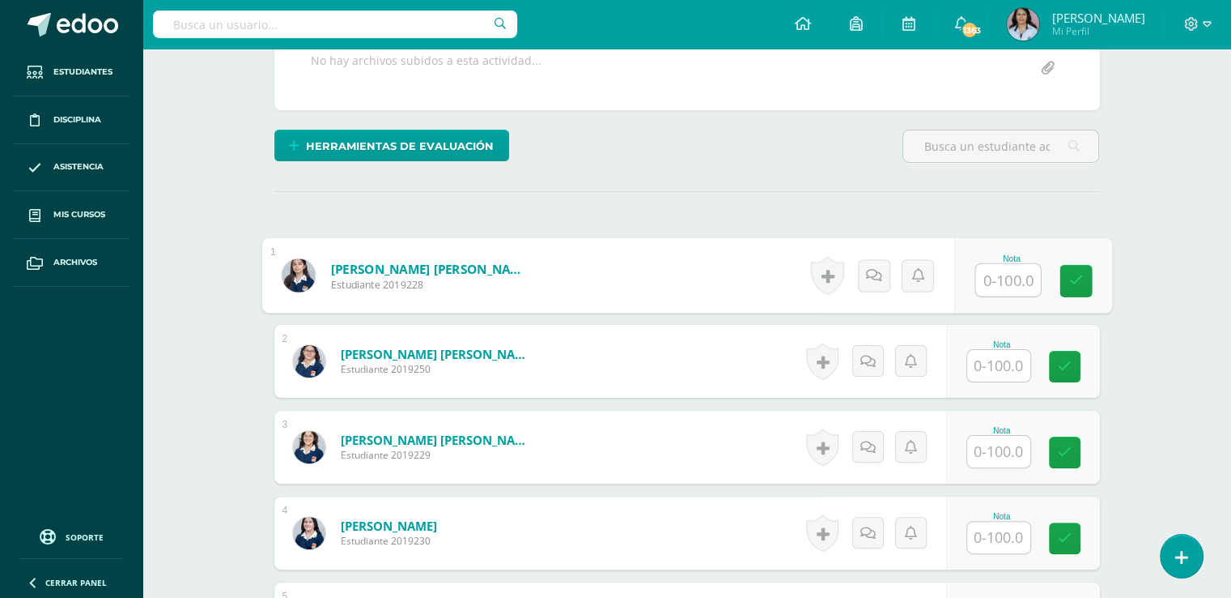
click at [1017, 279] on input "text" at bounding box center [1008, 280] width 65 height 32
type input "65"
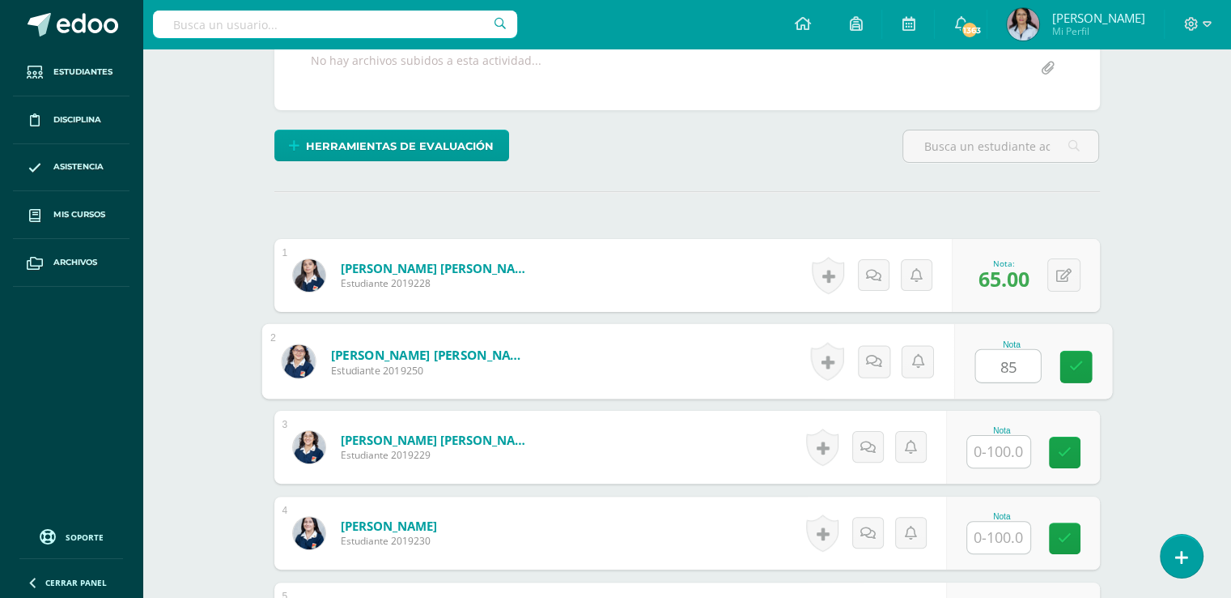
type input "85"
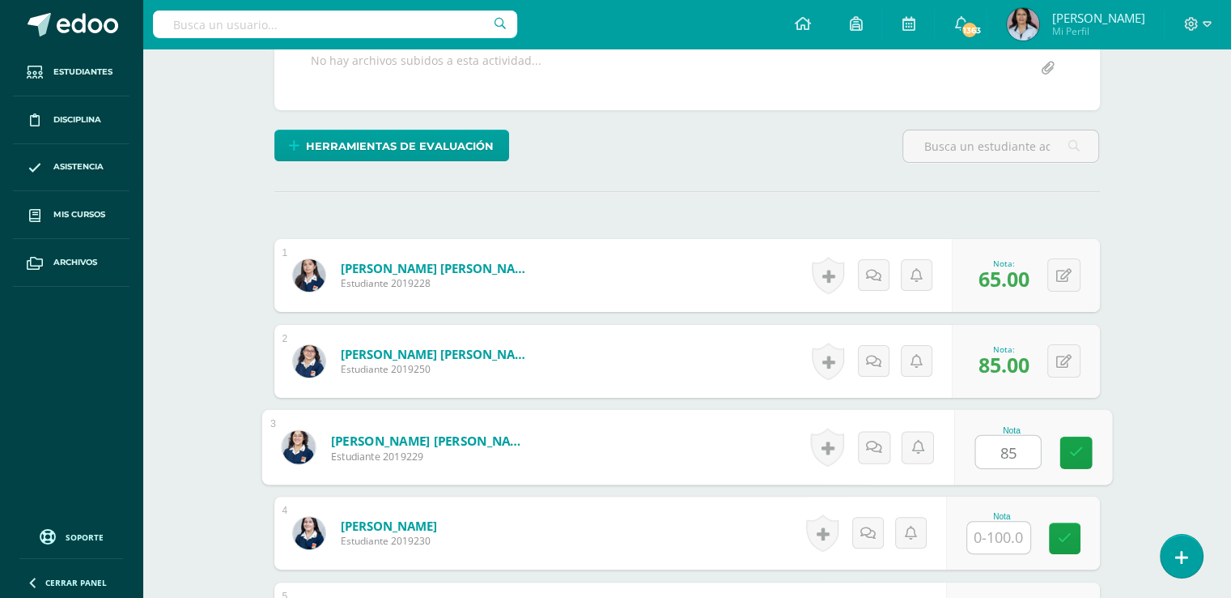
type input "85"
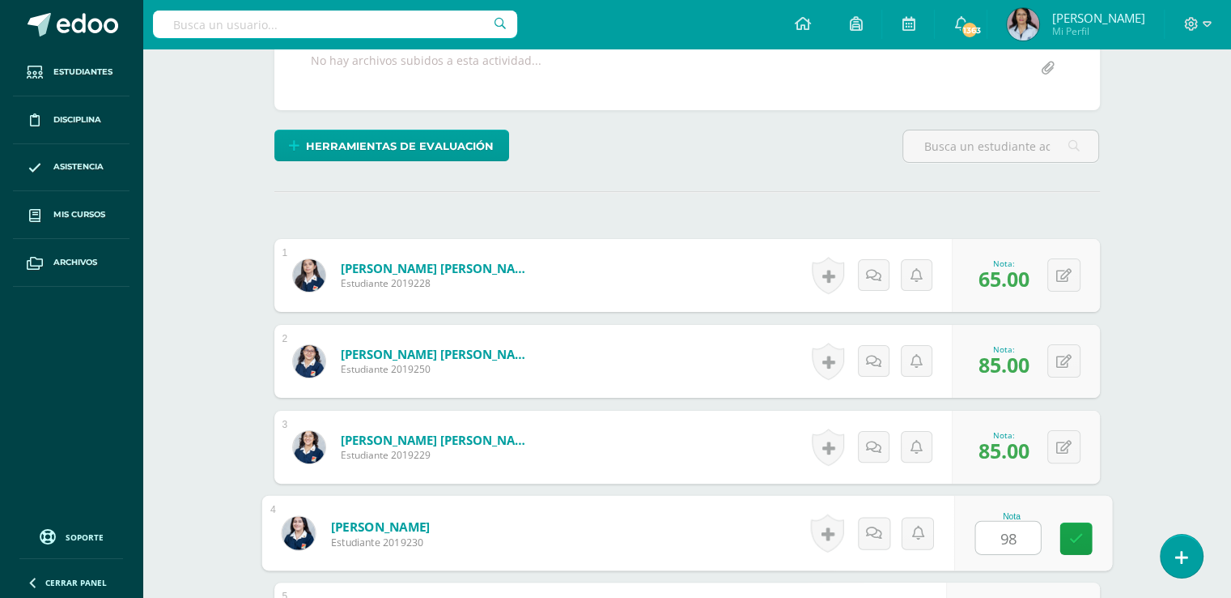
type input "98"
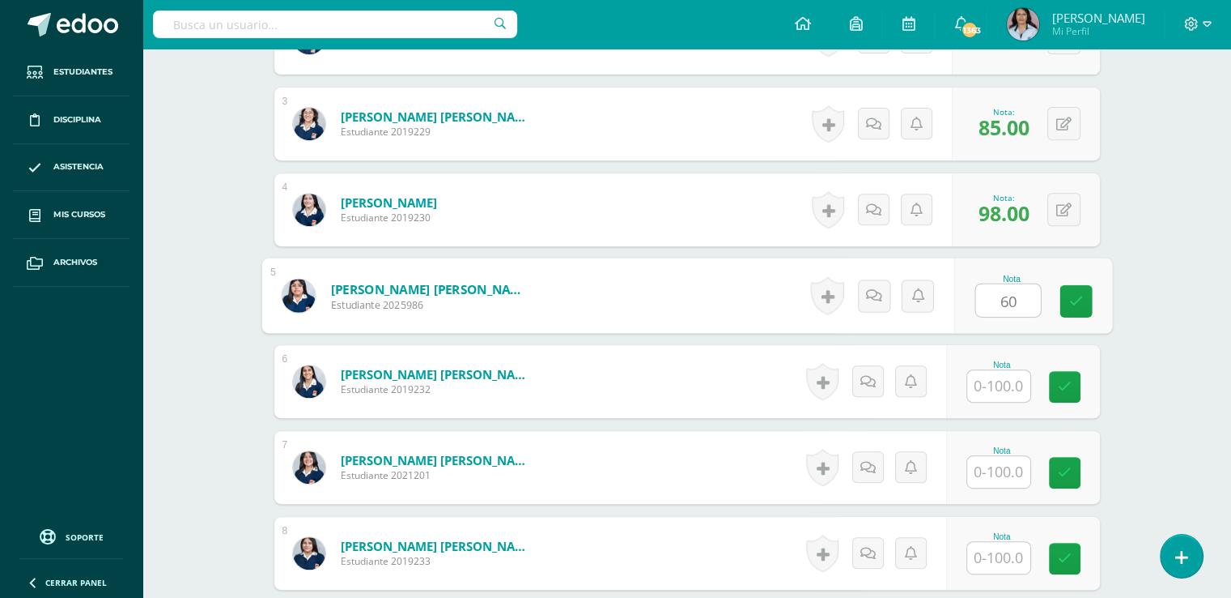
type input "60"
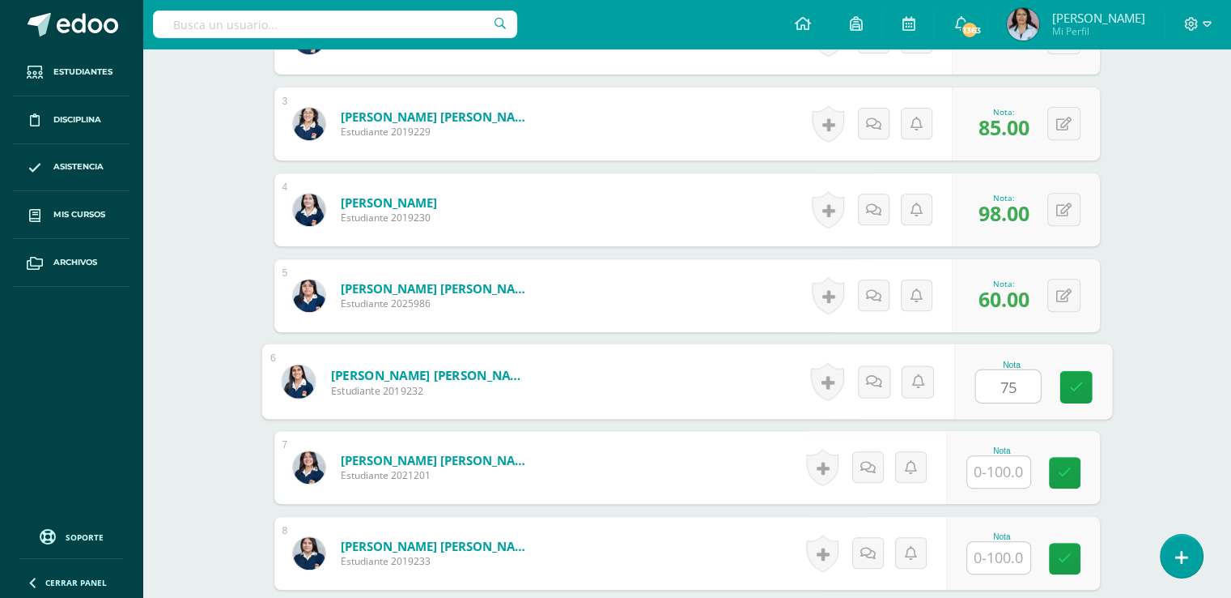
type input "75"
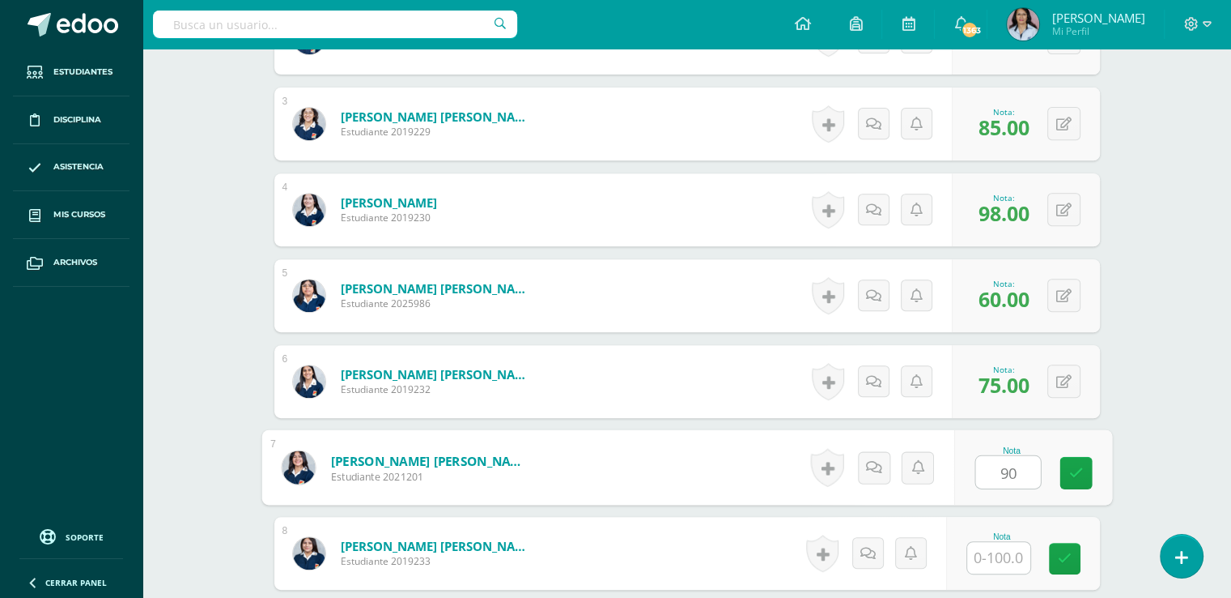
type input "90"
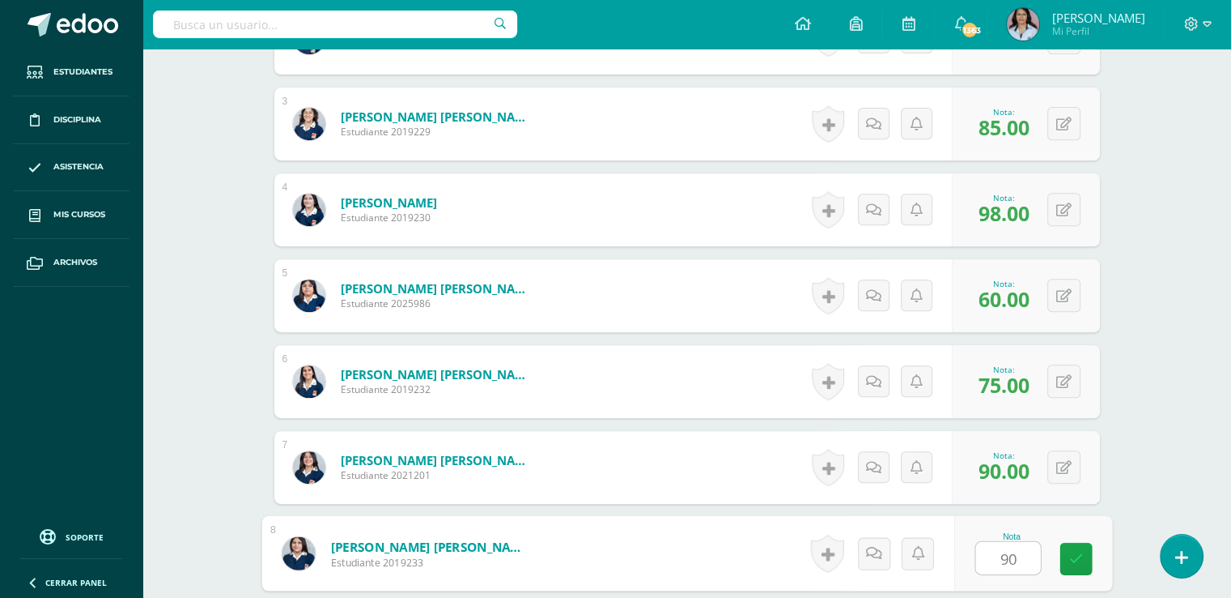
type input "90"
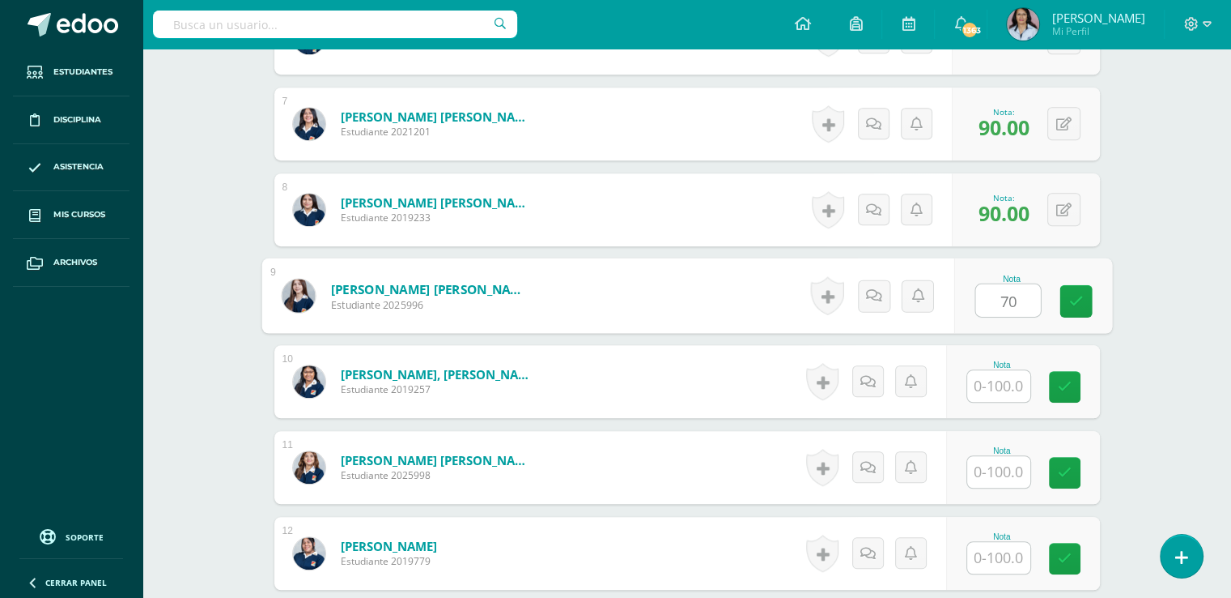
type input "70"
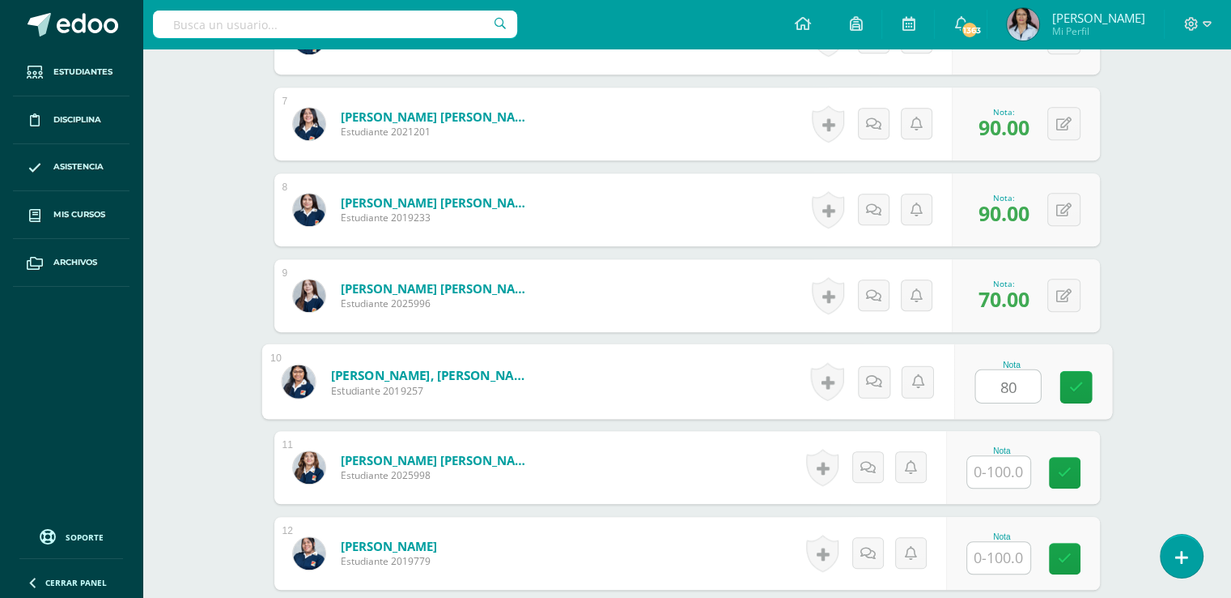
type input "80"
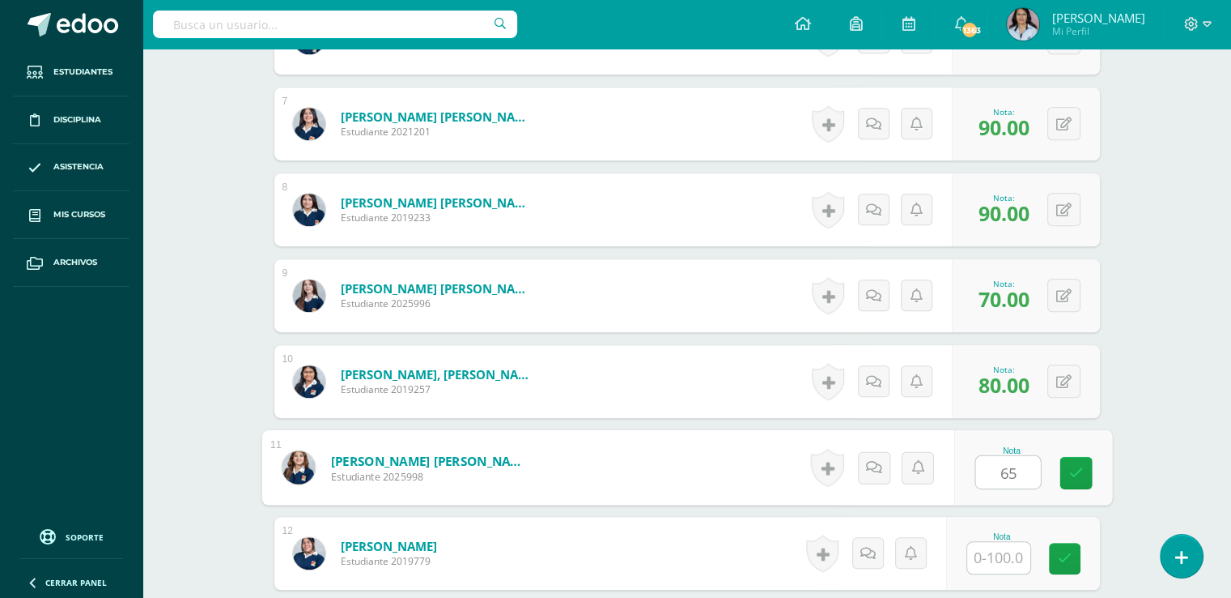
type input "65"
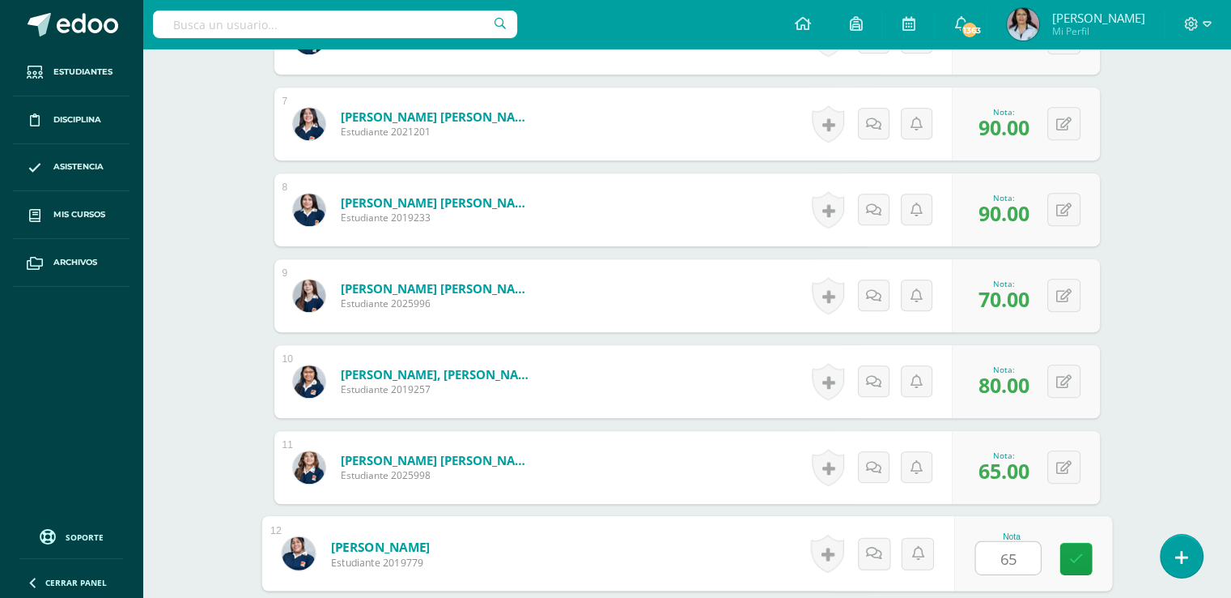
type input "65"
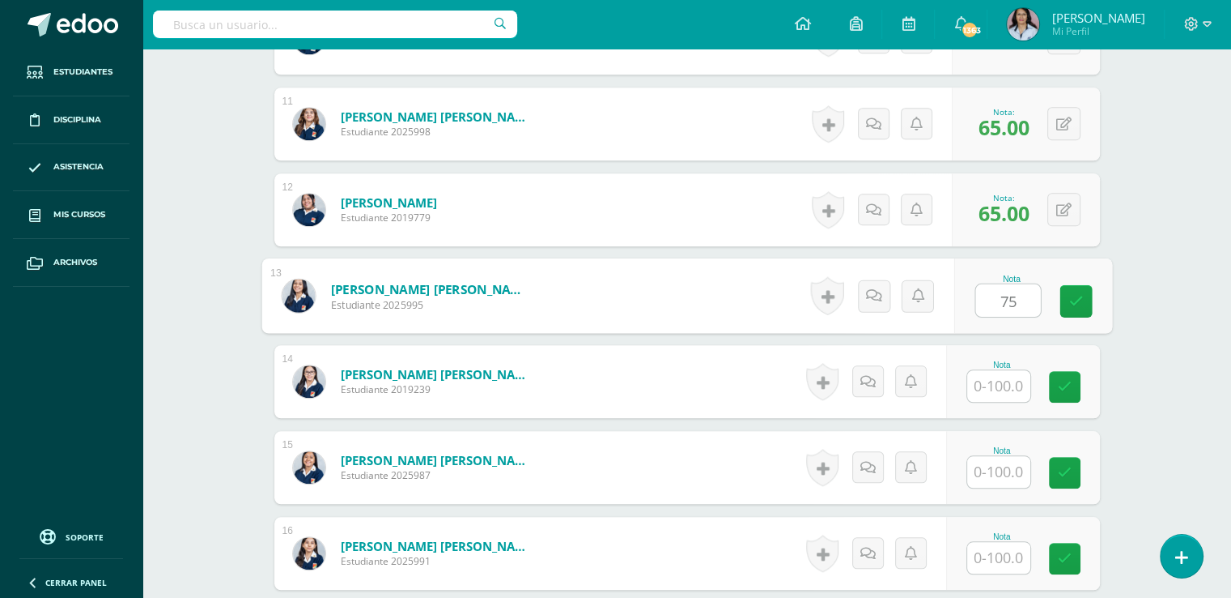
type input "75"
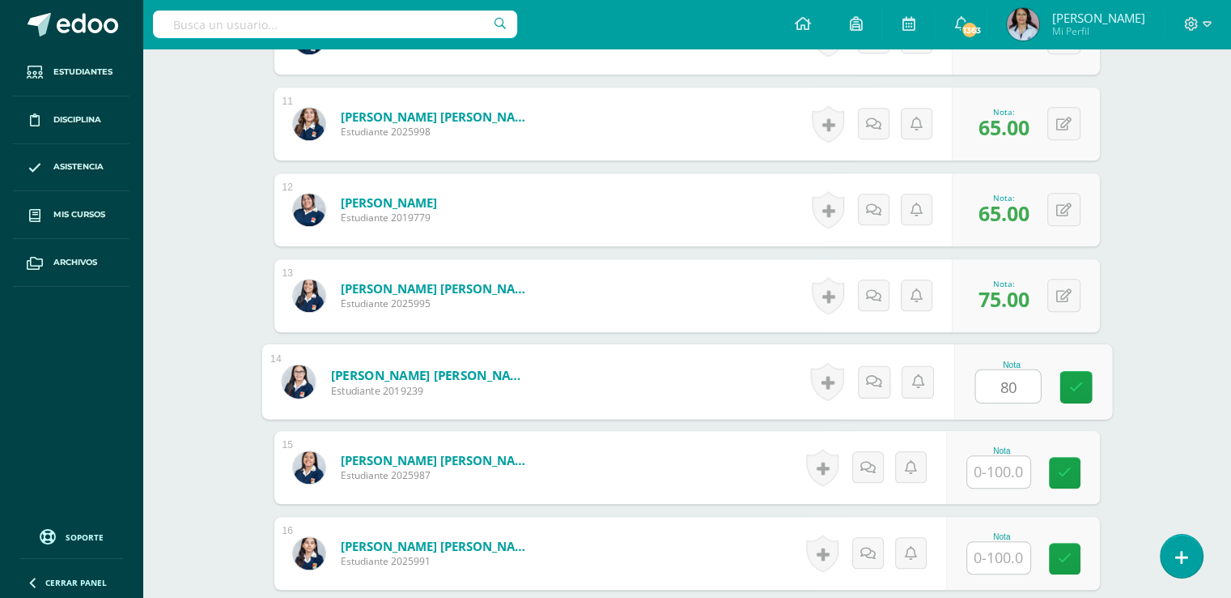
type input "80"
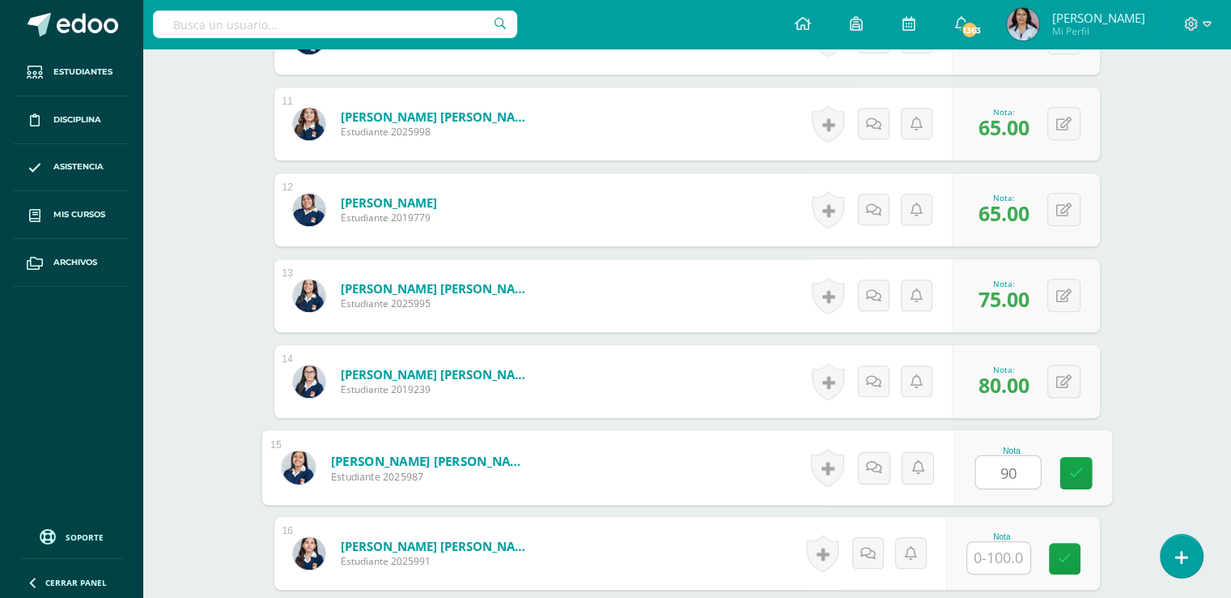
type input "90"
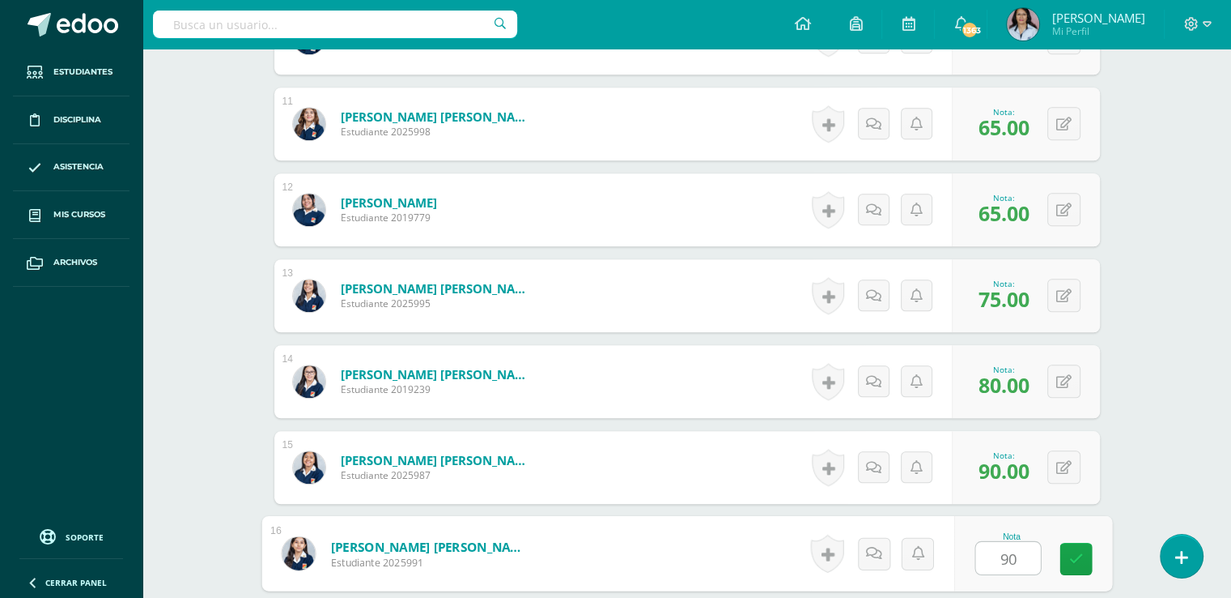
type input "90"
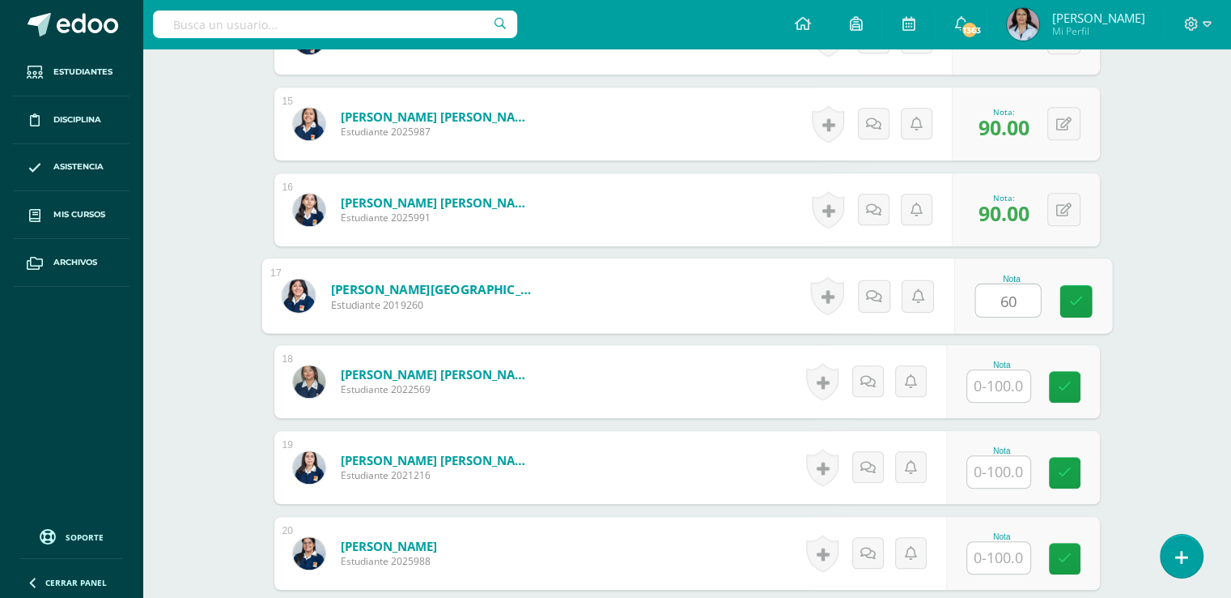
type input "60"
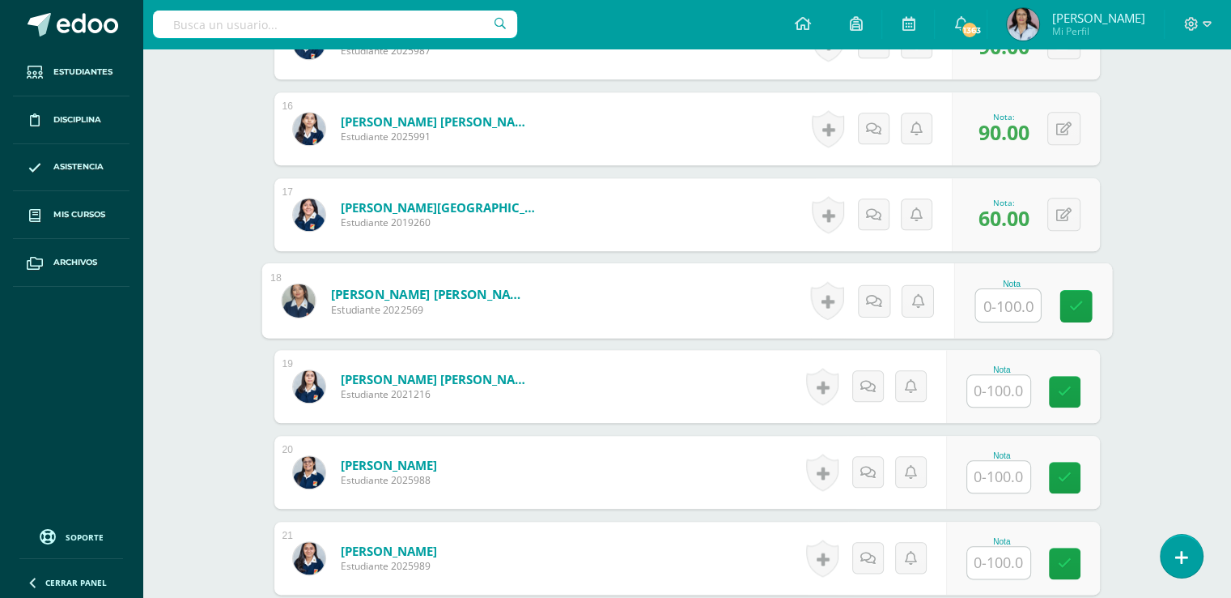
scroll to position [1839, 0]
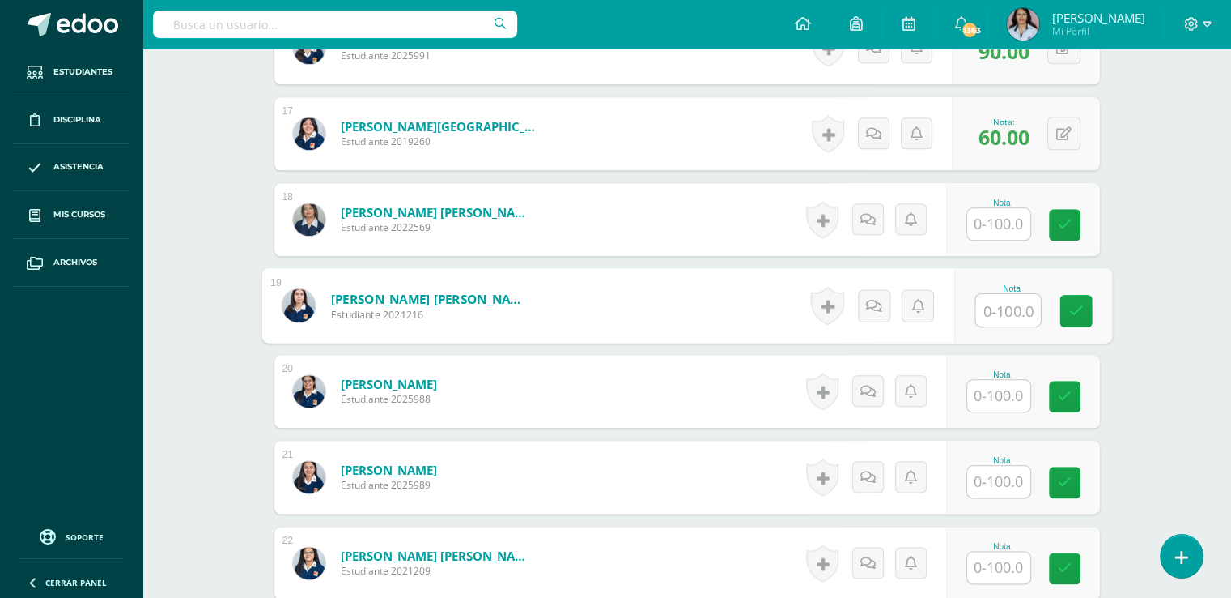
click at [997, 306] on input "text" at bounding box center [1008, 310] width 65 height 32
type input "70"
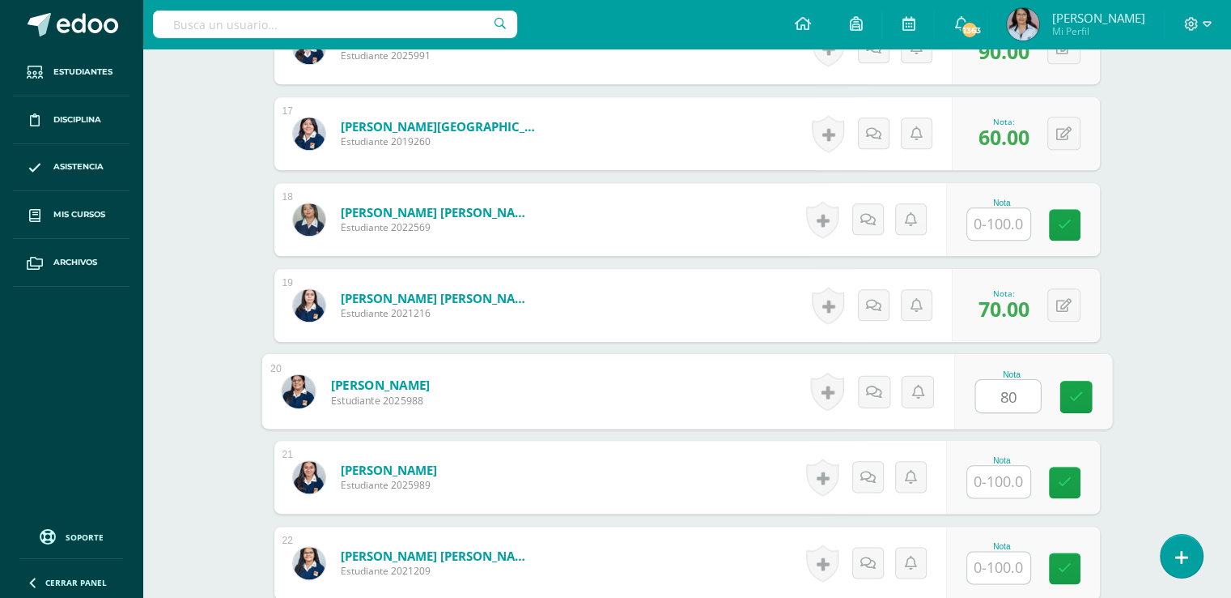
type input "80"
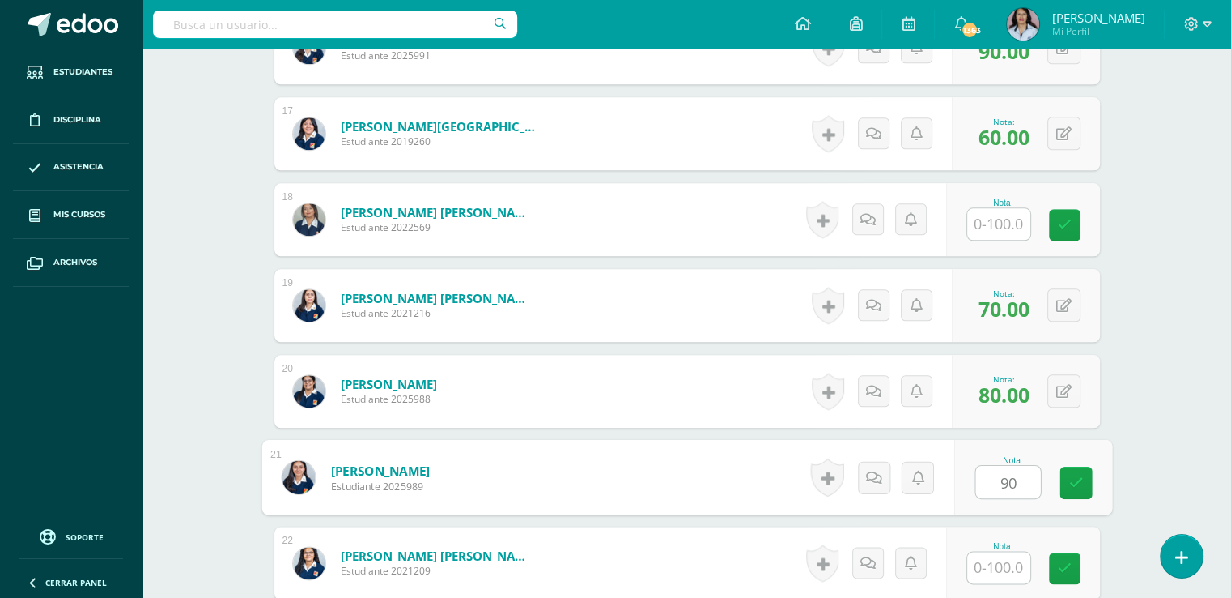
type input "90"
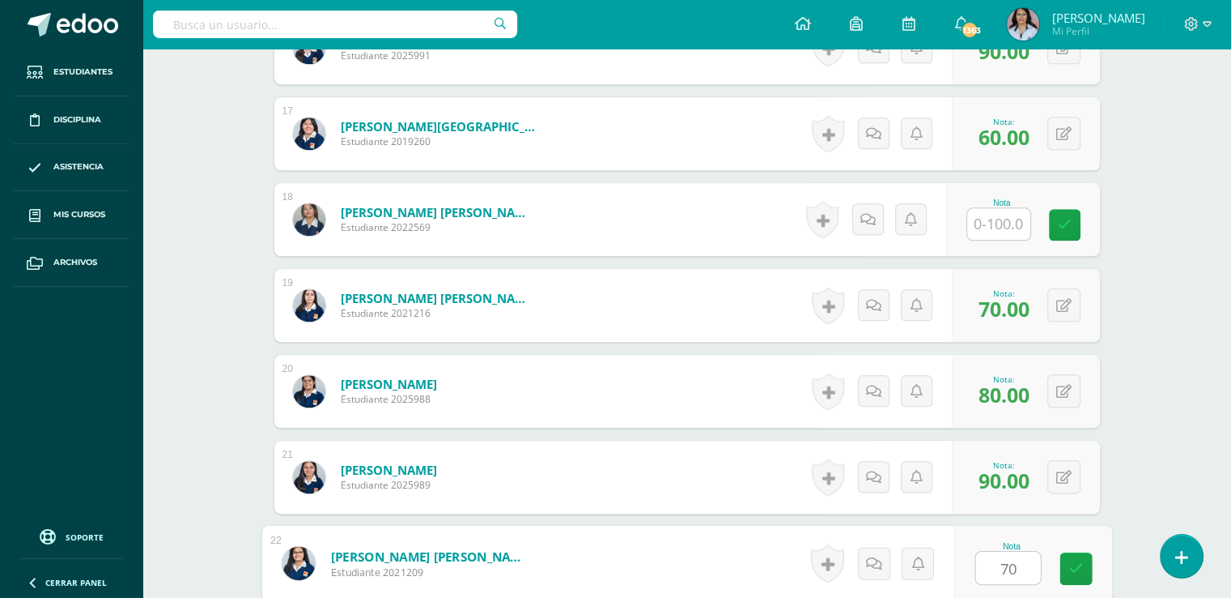
type input "70"
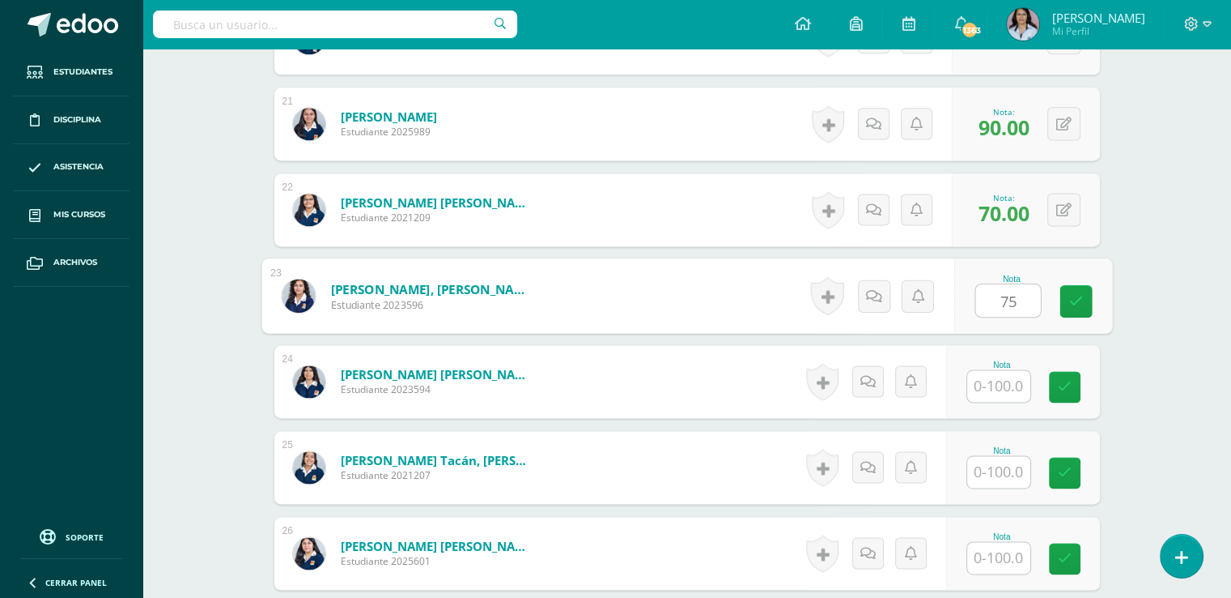
type input "75"
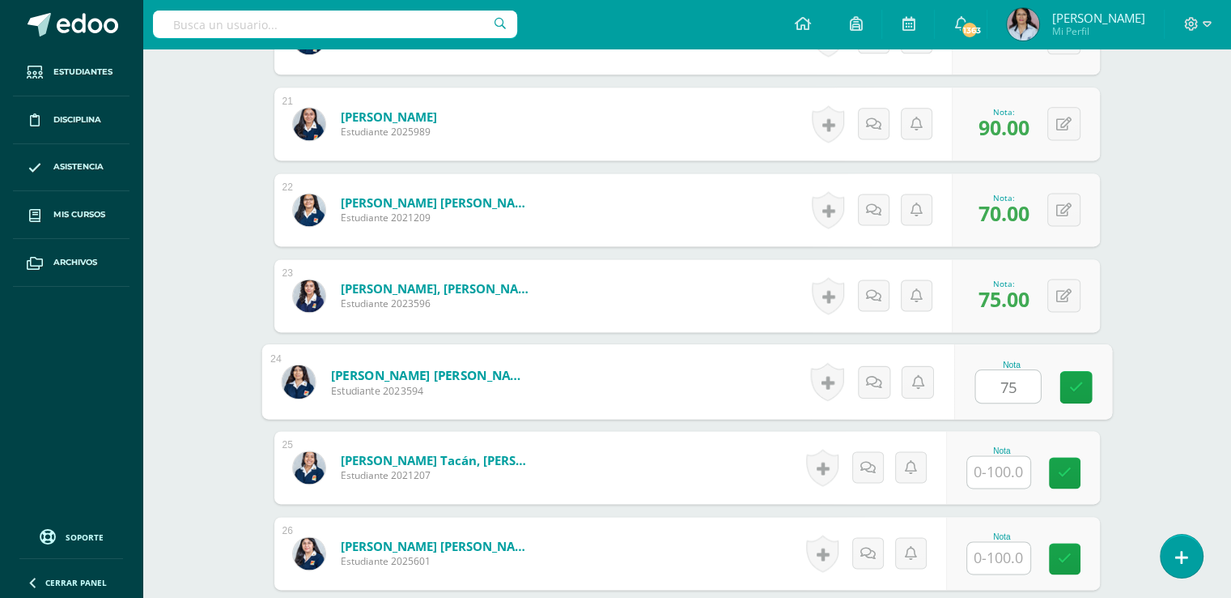
type input "75"
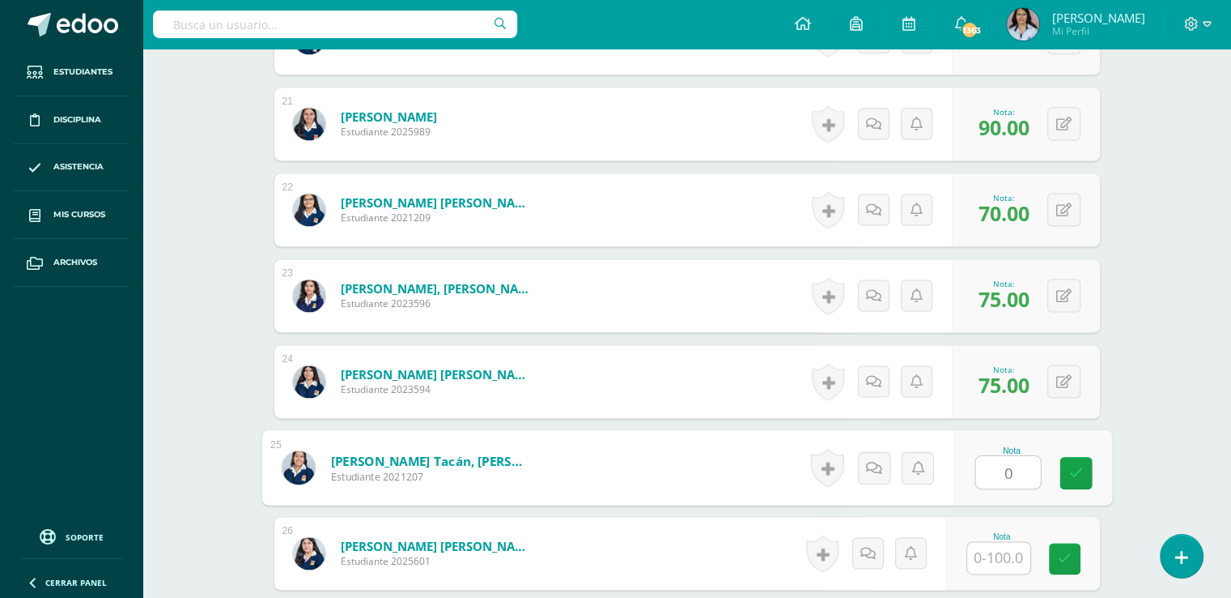
type input "0"
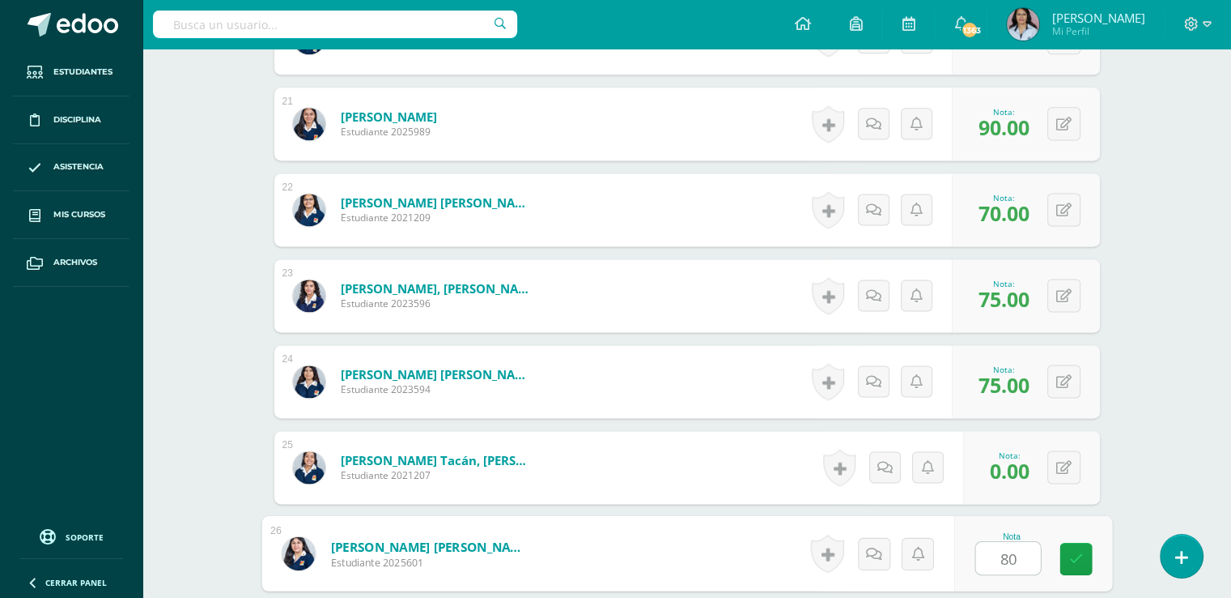
type input "80"
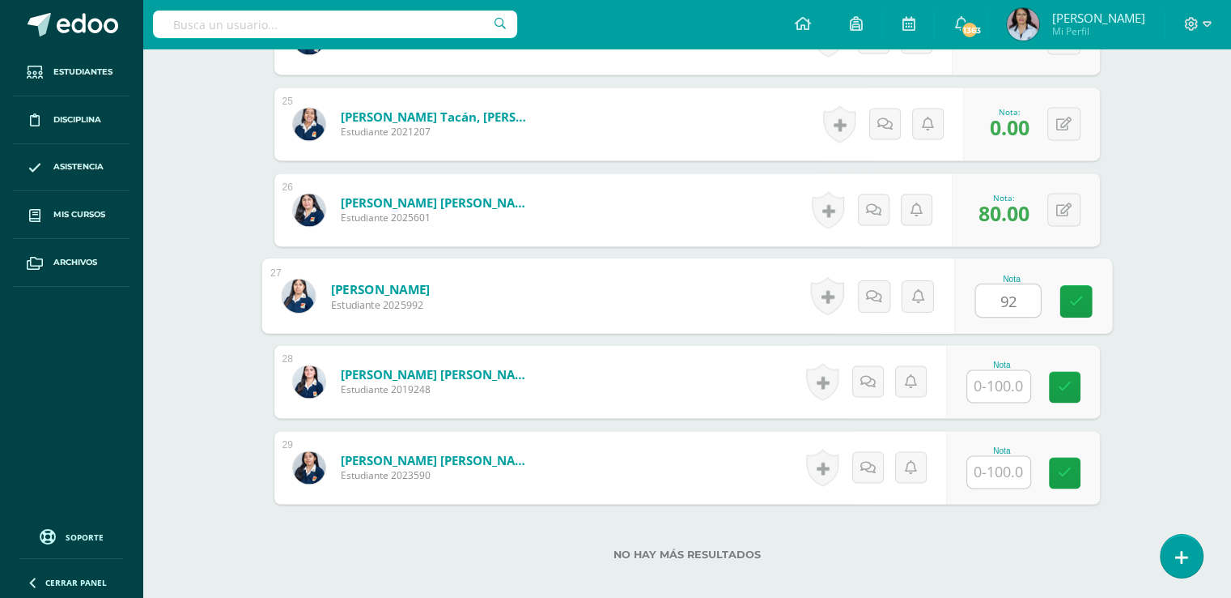
type input "92"
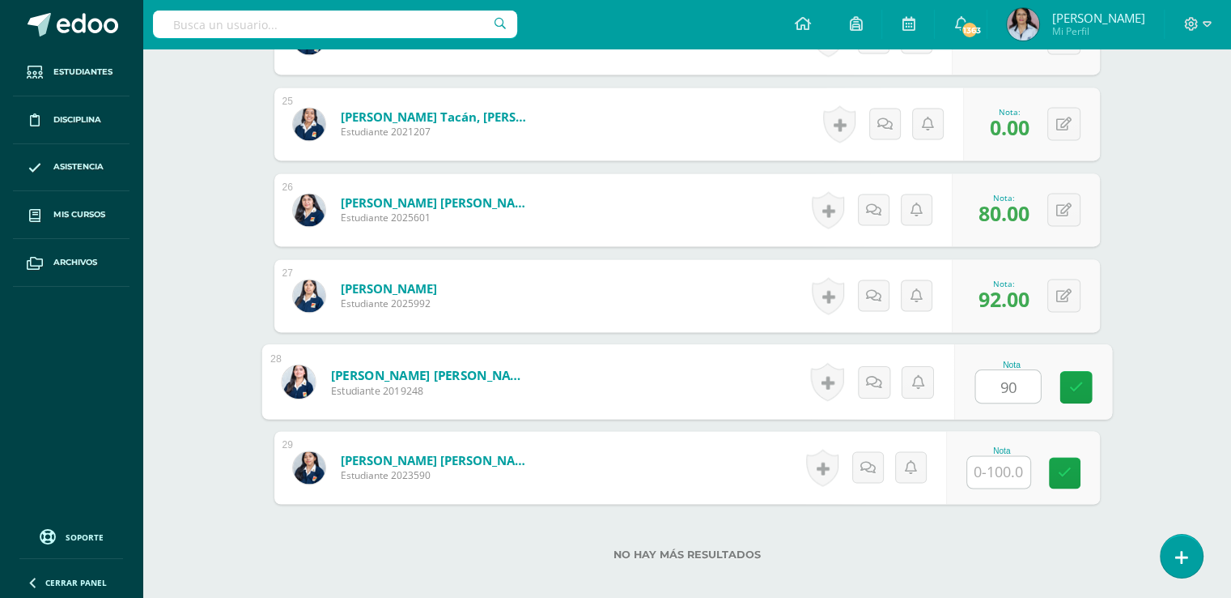
type input "90"
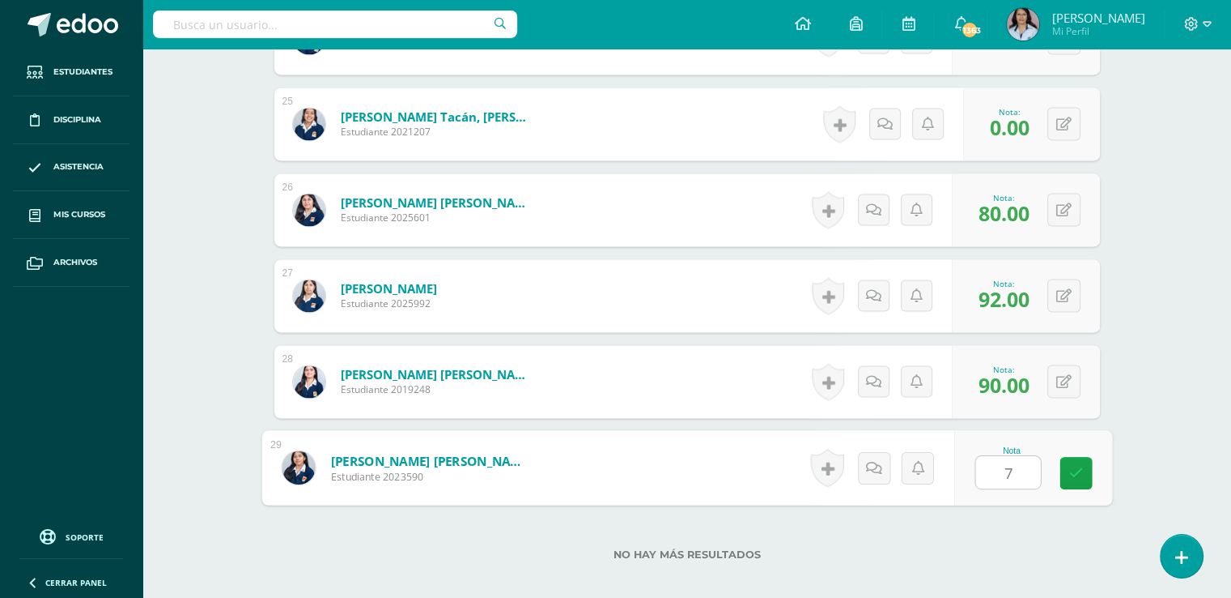
type input "70"
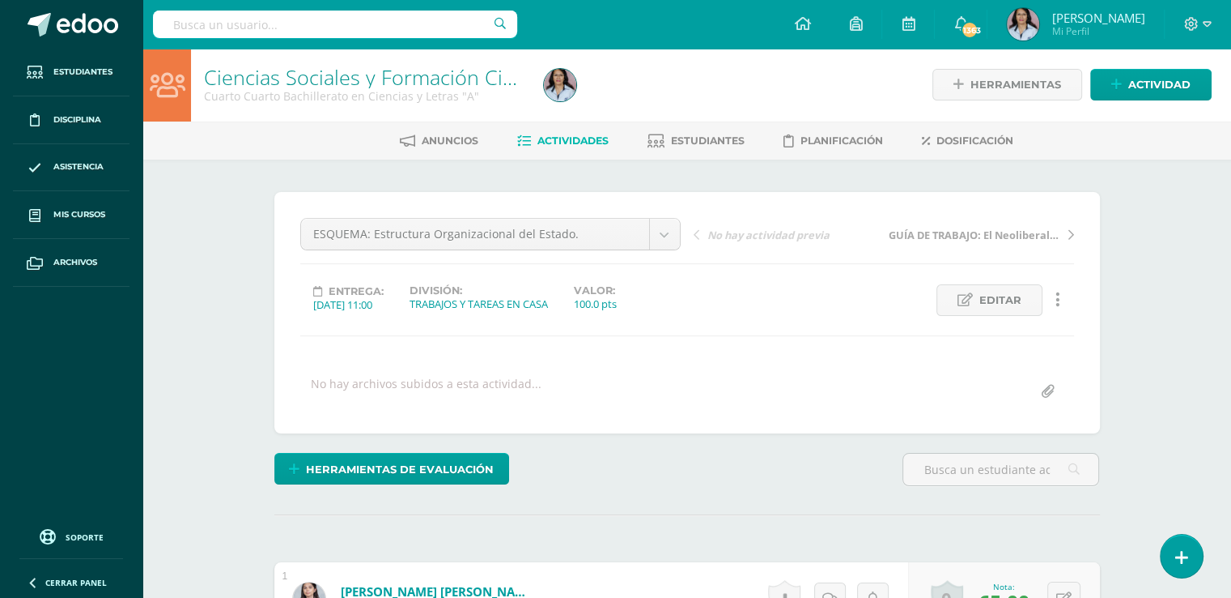
scroll to position [2, 0]
click at [575, 137] on span "Actividades" at bounding box center [573, 140] width 71 height 12
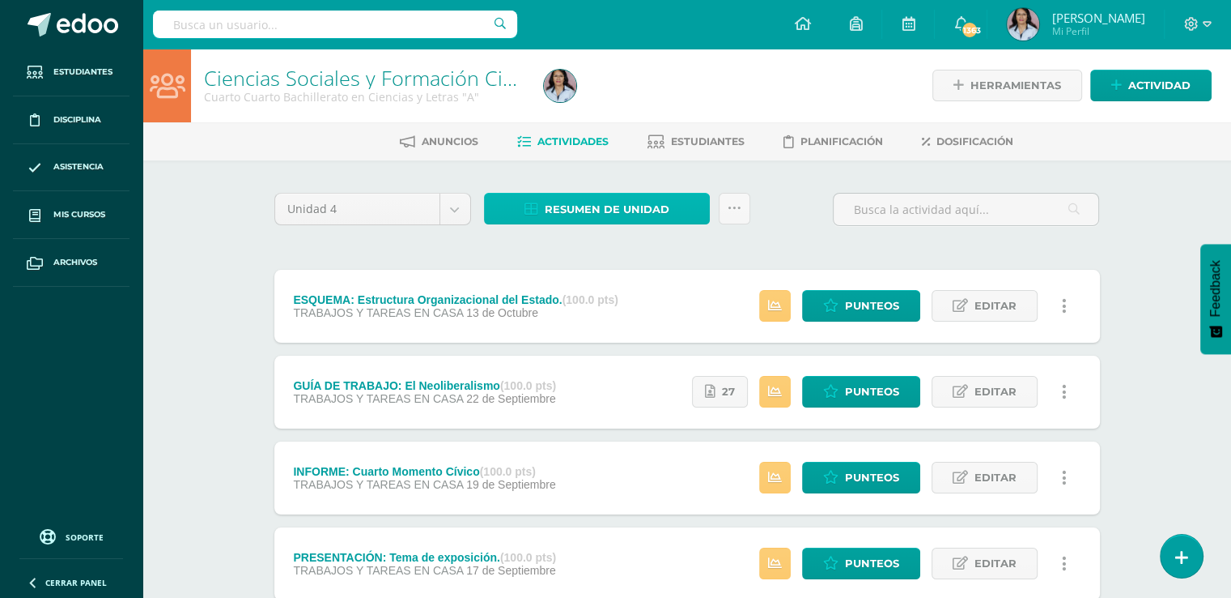
click at [603, 207] on span "Resumen de unidad" at bounding box center [607, 209] width 125 height 30
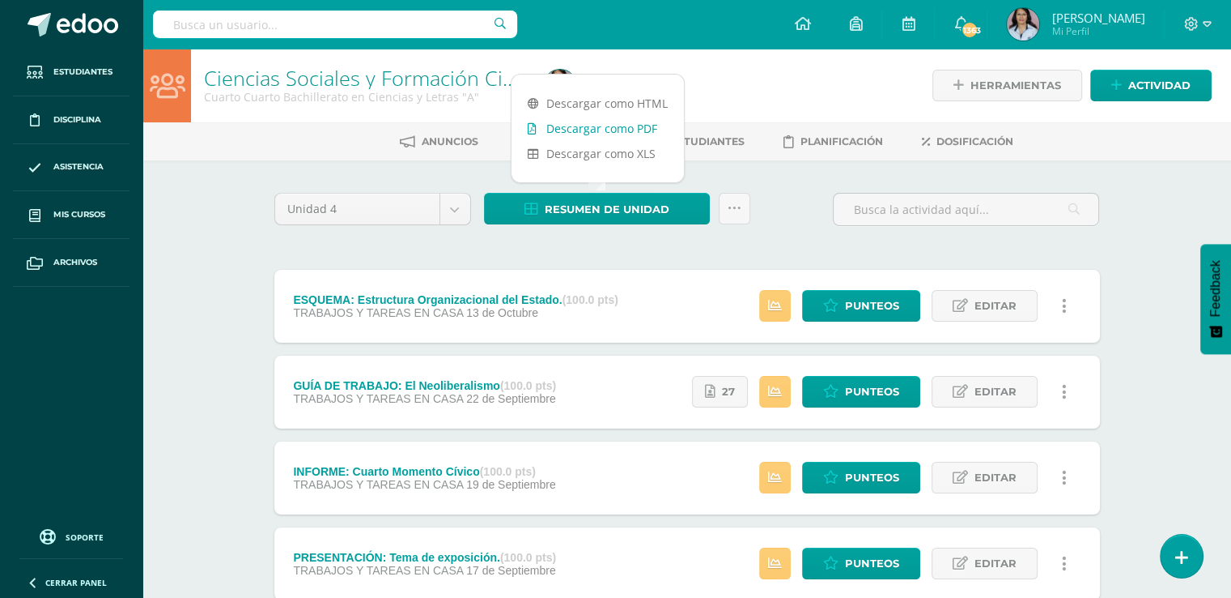
click at [602, 130] on link "Descargar como PDF" at bounding box center [598, 128] width 172 height 25
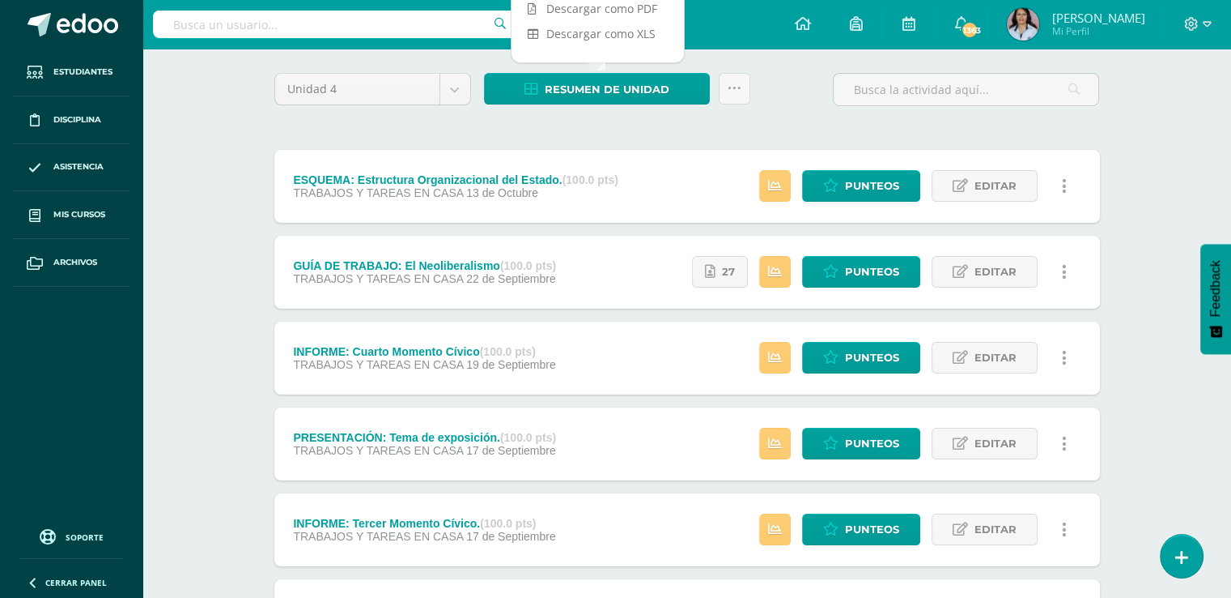
scroll to position [162, 0]
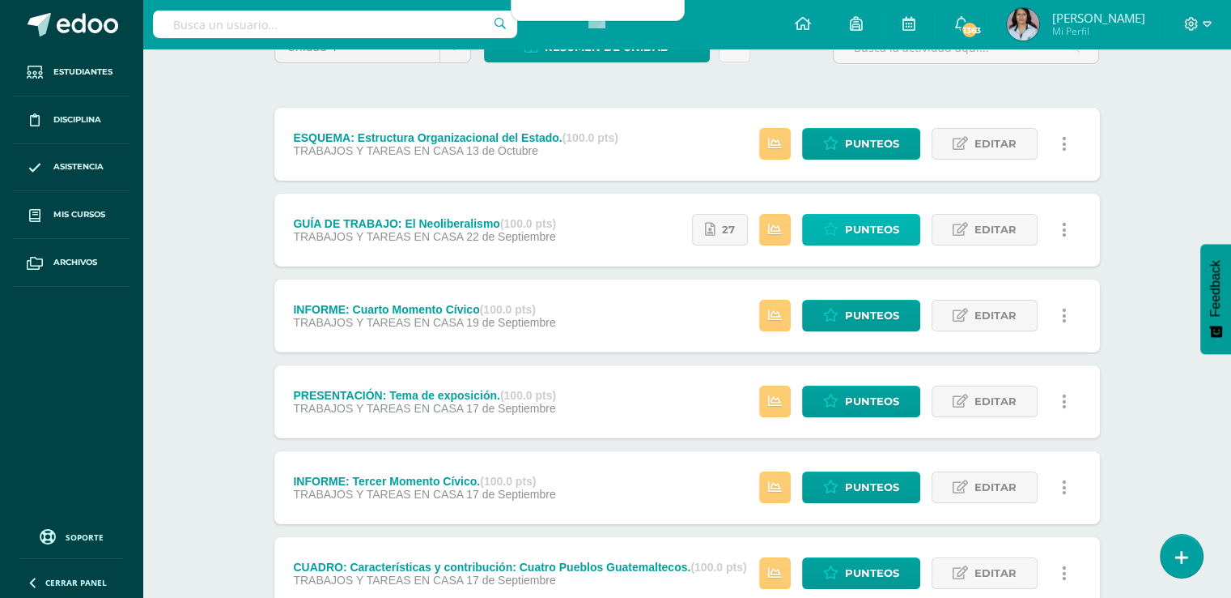
click at [849, 221] on span "Punteos" at bounding box center [872, 230] width 54 height 30
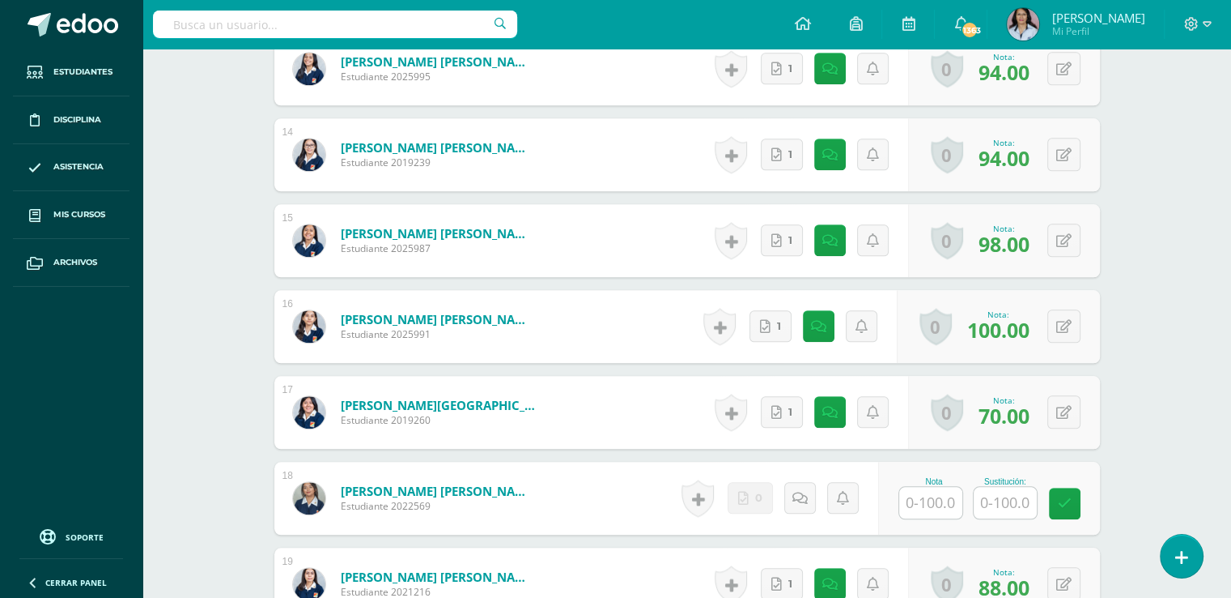
scroll to position [1373, 0]
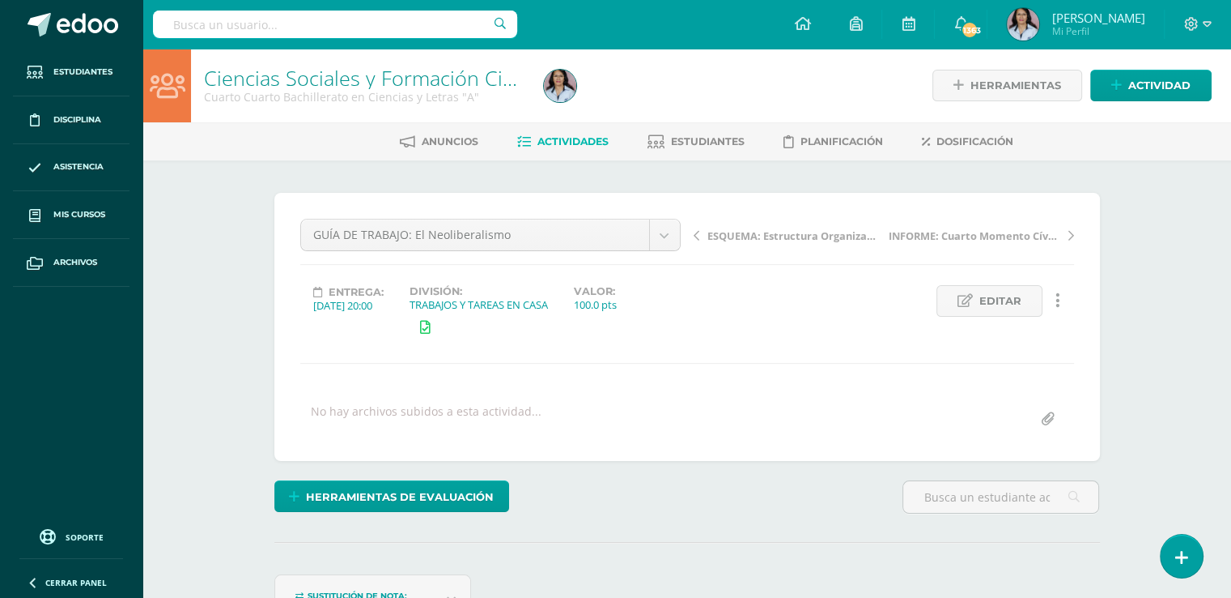
click at [573, 138] on span "Actividades" at bounding box center [573, 141] width 71 height 12
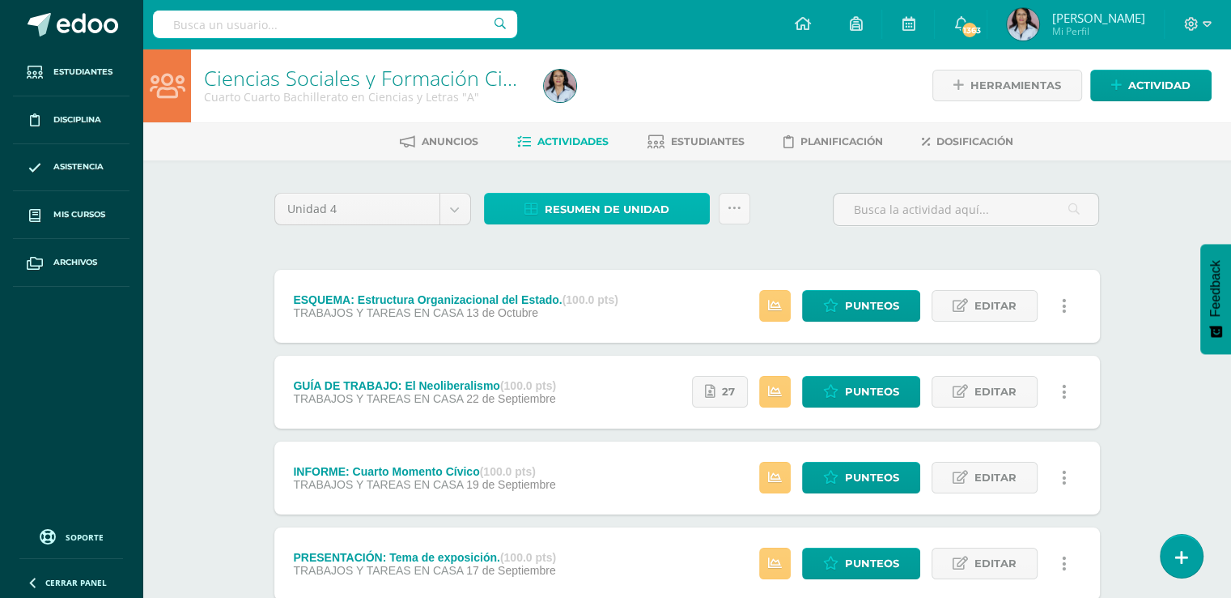
click at [599, 201] on span "Resumen de unidad" at bounding box center [607, 209] width 125 height 30
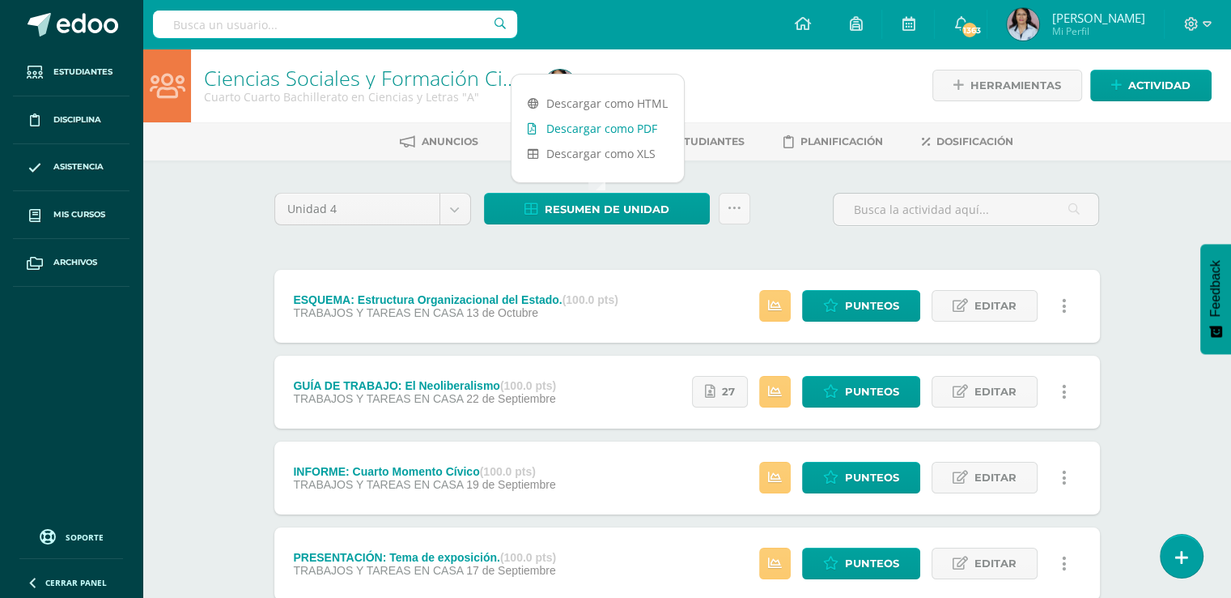
click at [610, 130] on link "Descargar como PDF" at bounding box center [598, 128] width 172 height 25
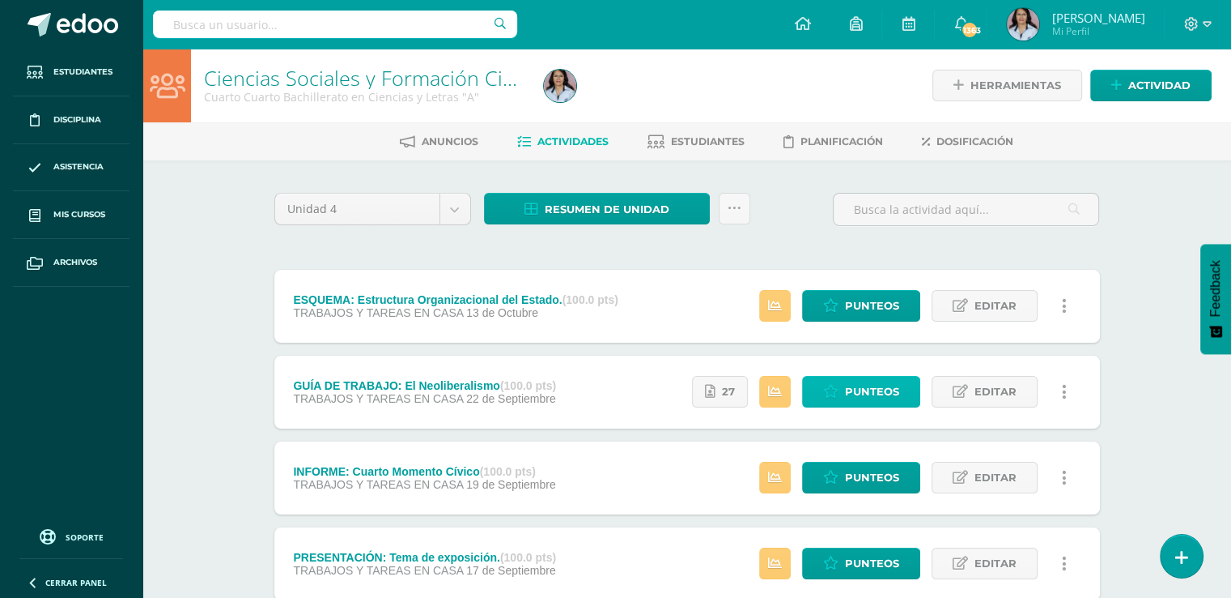
click at [861, 383] on span "Punteos" at bounding box center [872, 391] width 54 height 30
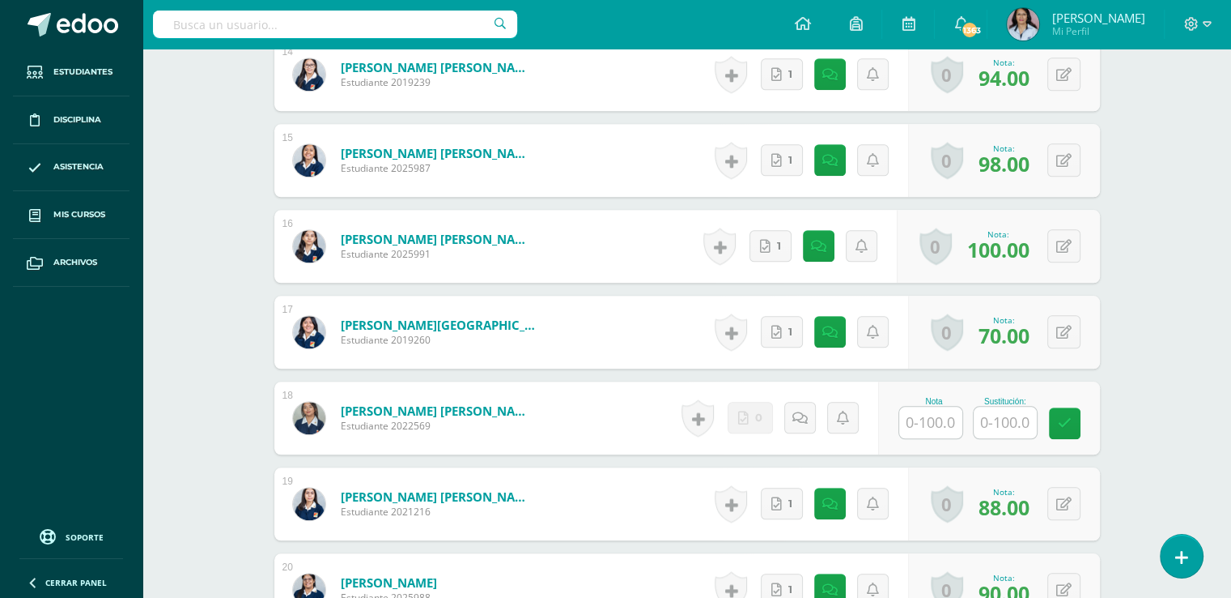
scroll to position [1702, 0]
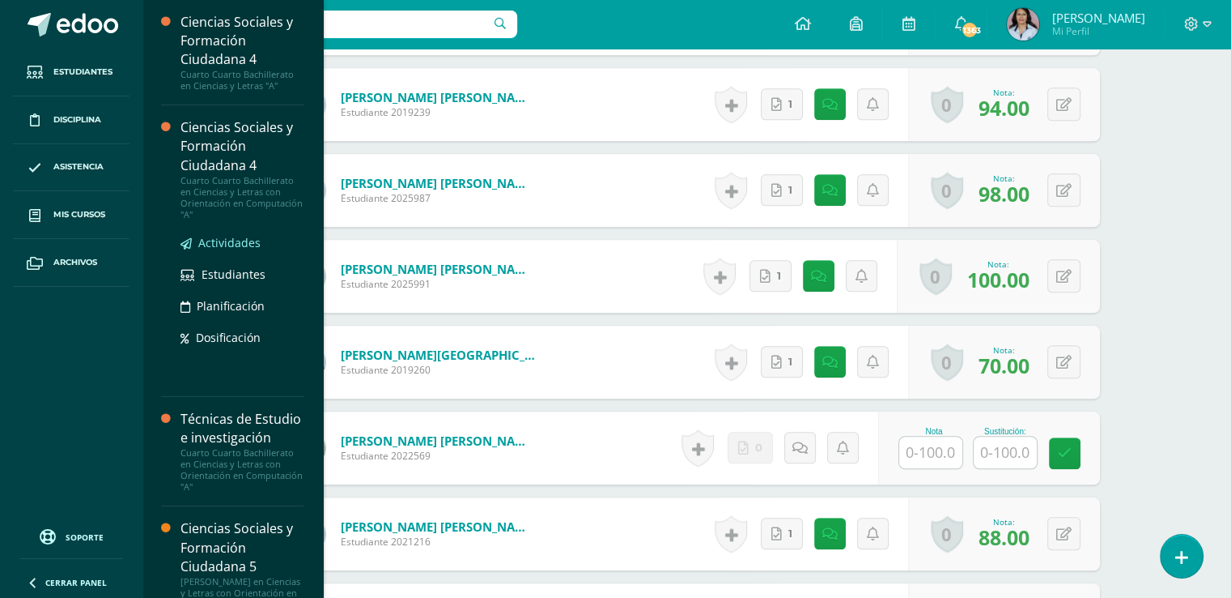
click at [223, 242] on span "Actividades" at bounding box center [229, 242] width 62 height 15
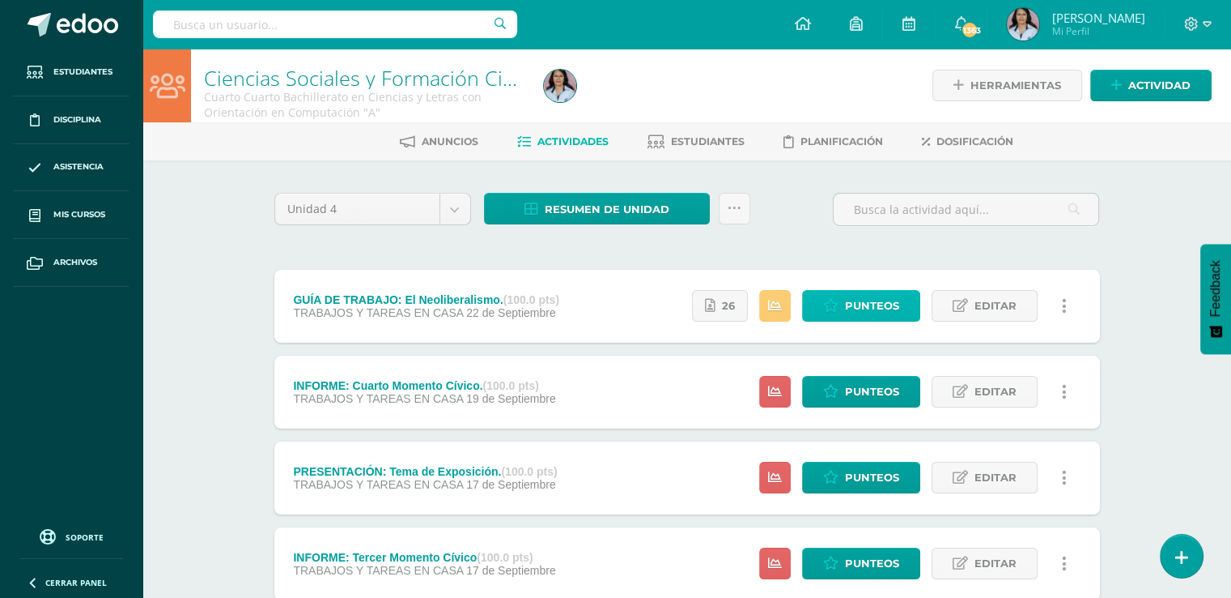
click at [858, 305] on span "Punteos" at bounding box center [872, 306] width 54 height 30
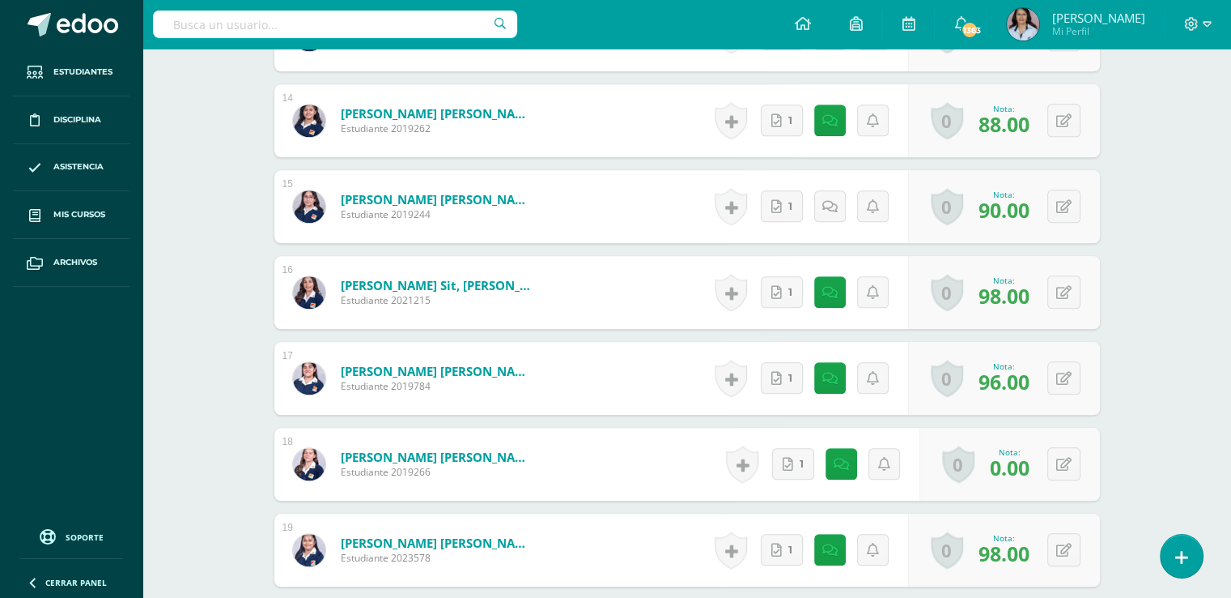
scroll to position [1702, 0]
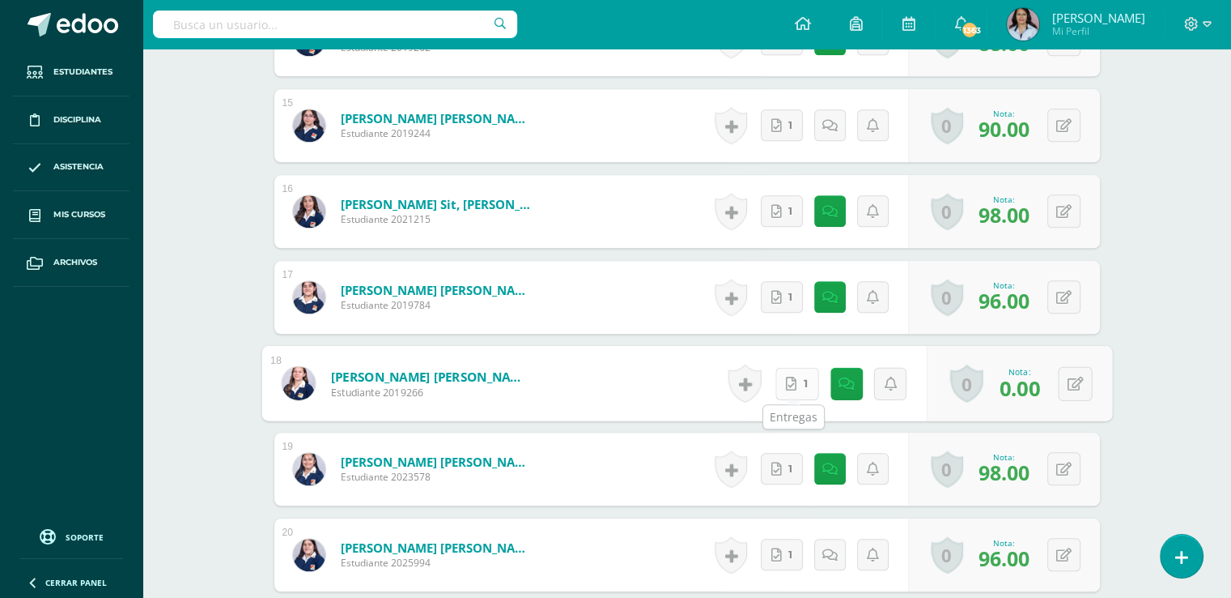
click at [790, 376] on icon at bounding box center [791, 383] width 11 height 14
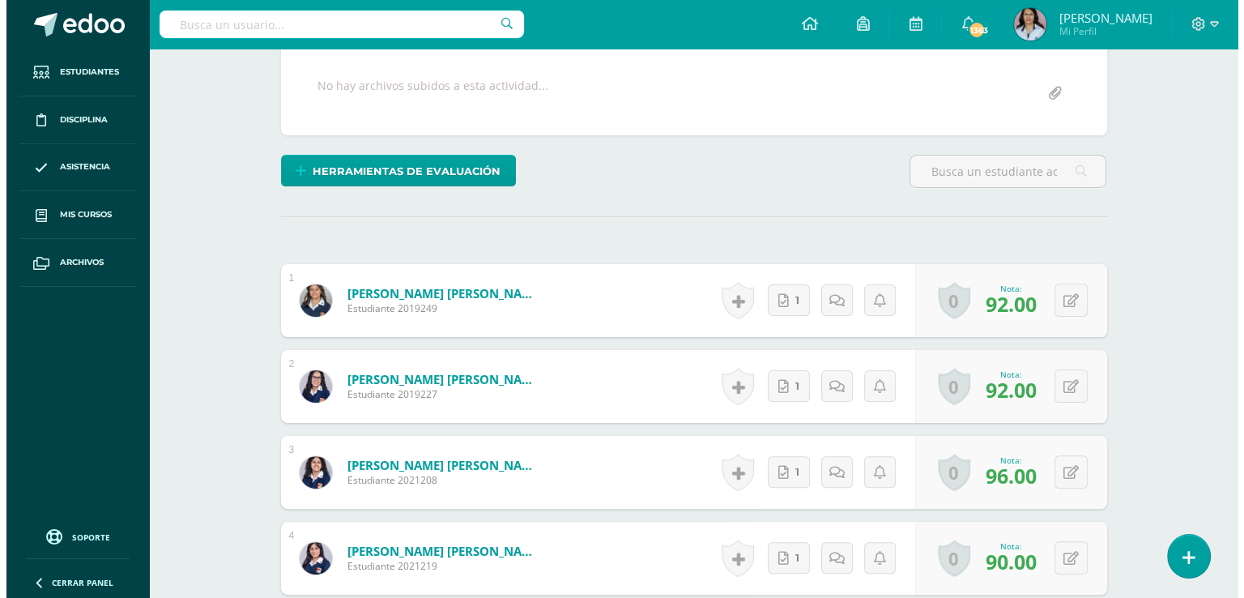
scroll to position [0, 0]
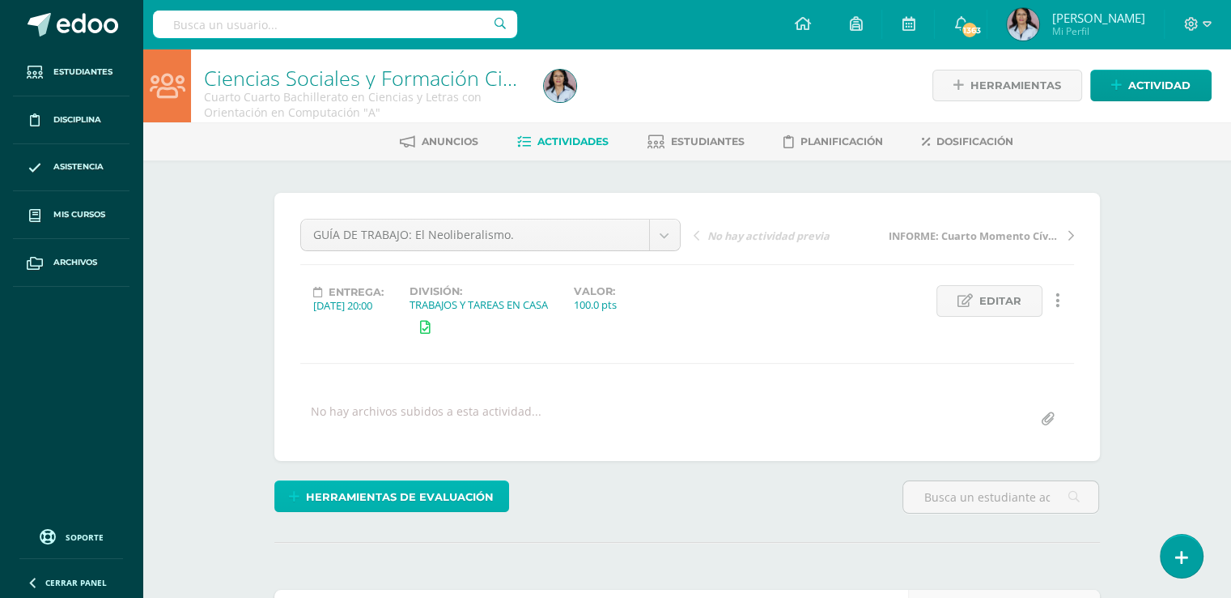
click at [399, 496] on span "Herramientas de evaluación" at bounding box center [400, 497] width 188 height 30
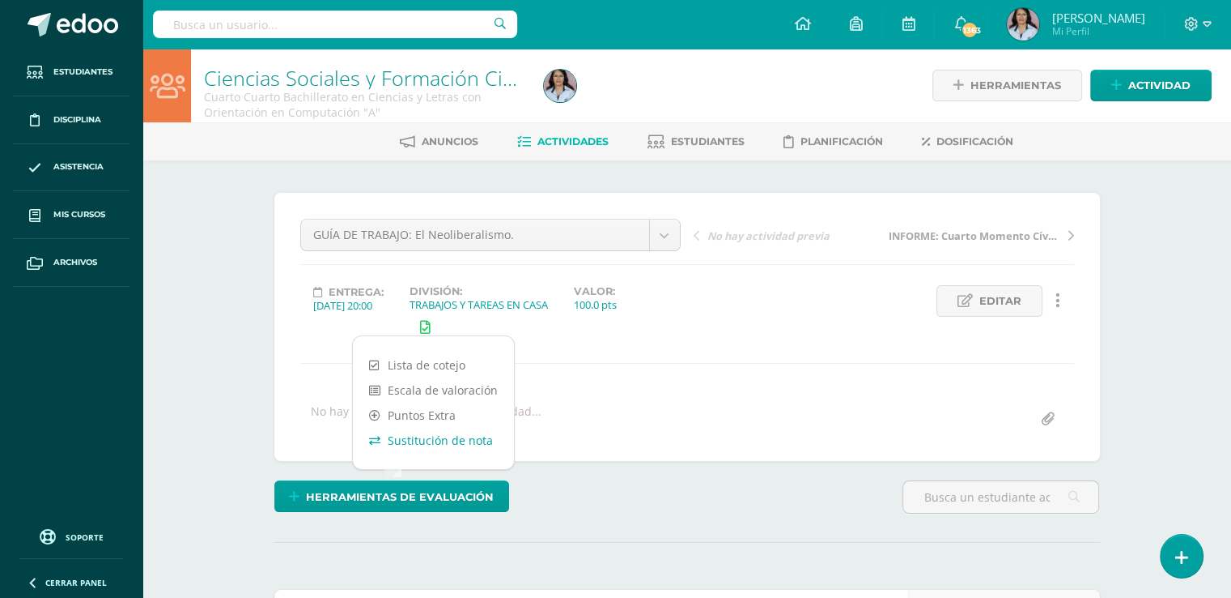
click at [423, 436] on link "Sustitución de nota" at bounding box center [433, 440] width 161 height 25
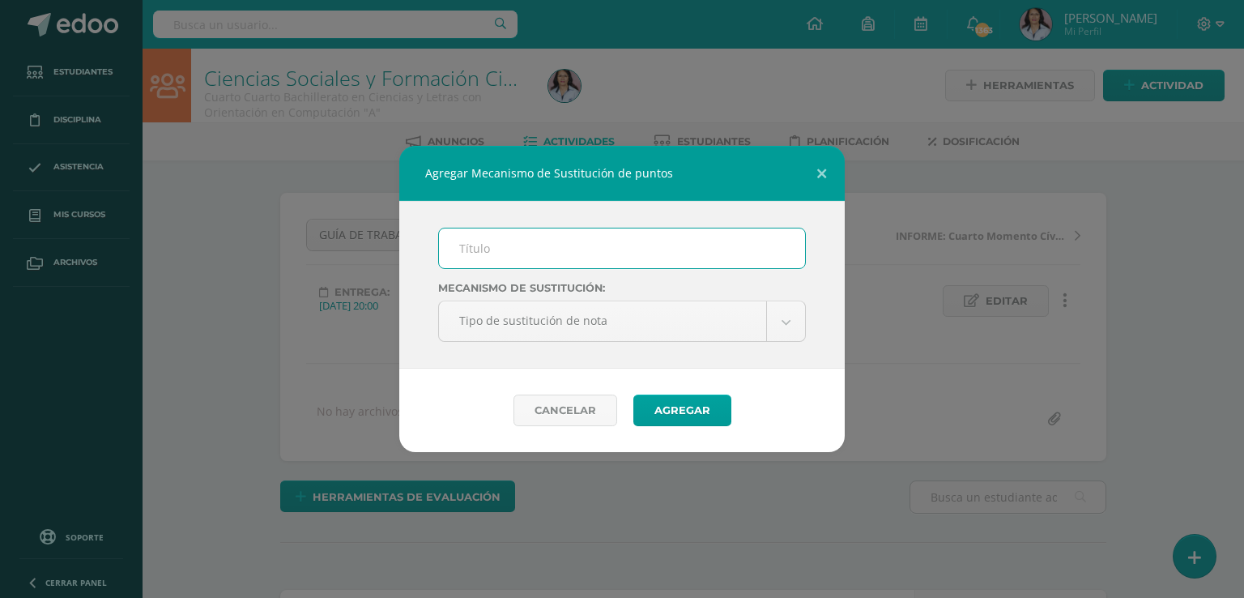
click at [466, 249] on input "text" at bounding box center [622, 248] width 366 height 40
type input "MA"
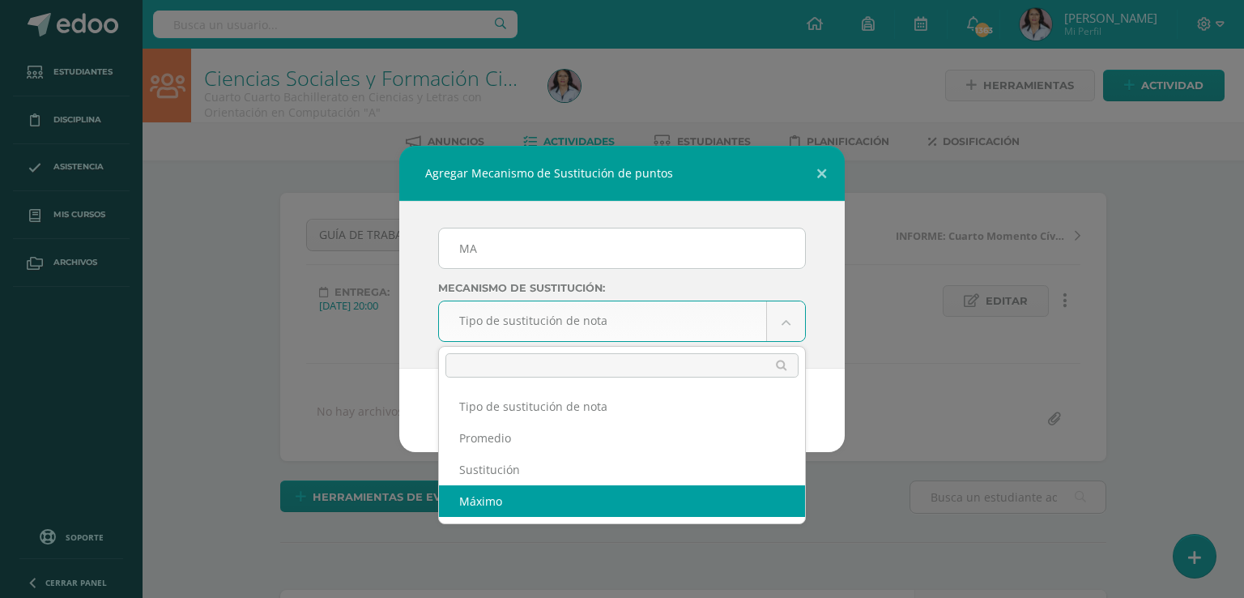
select select "maximum"
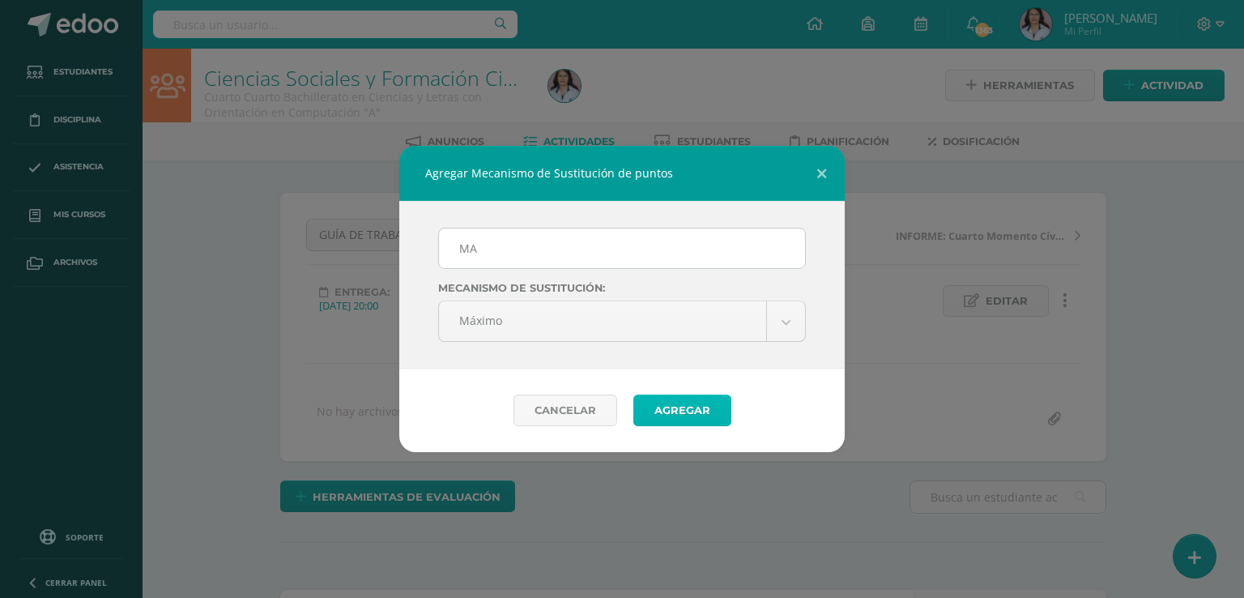
click at [686, 407] on button "Agregar" at bounding box center [682, 410] width 98 height 32
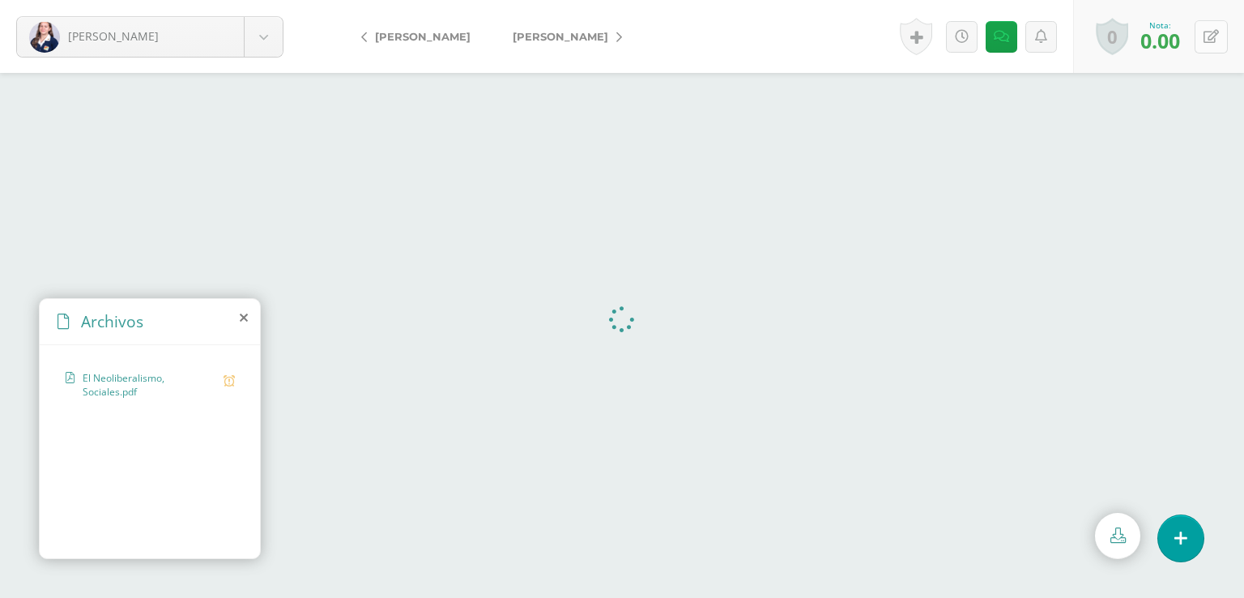
click at [1212, 33] on icon at bounding box center [1210, 37] width 15 height 14
click at [1174, 40] on icon at bounding box center [1172, 42] width 14 height 14
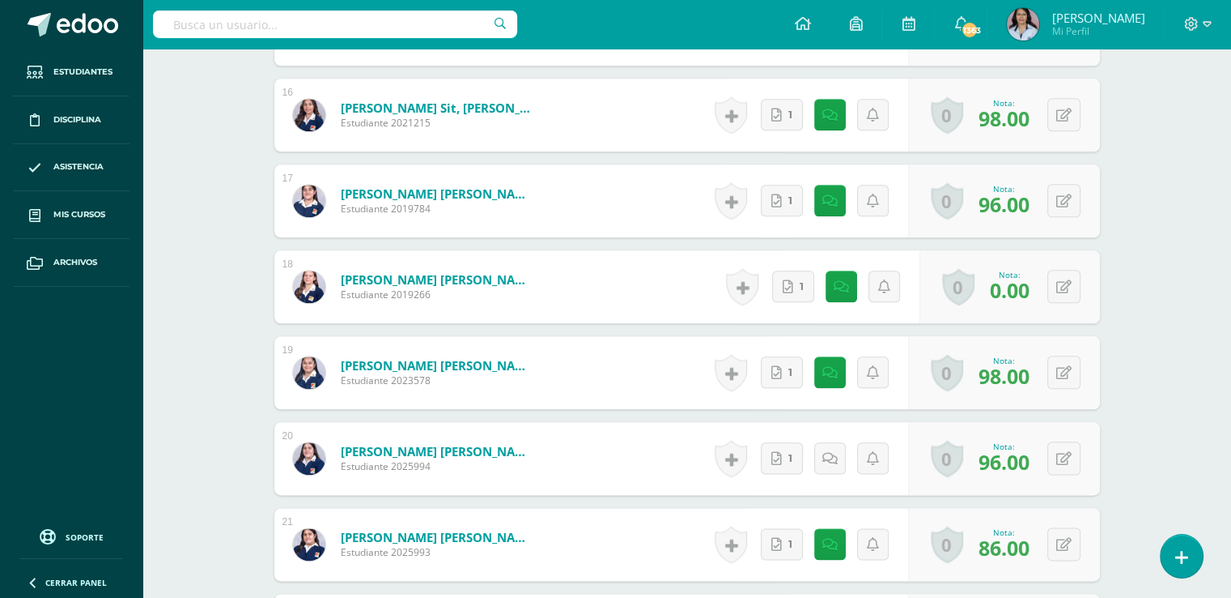
scroll to position [1862, 0]
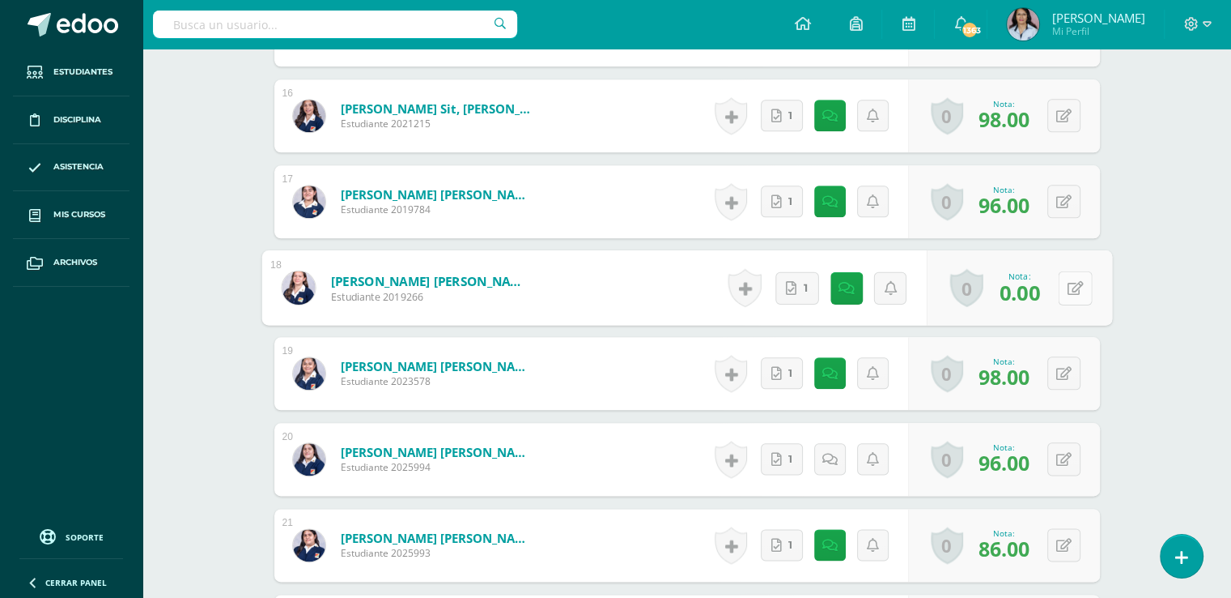
click at [1066, 285] on button at bounding box center [1075, 287] width 34 height 34
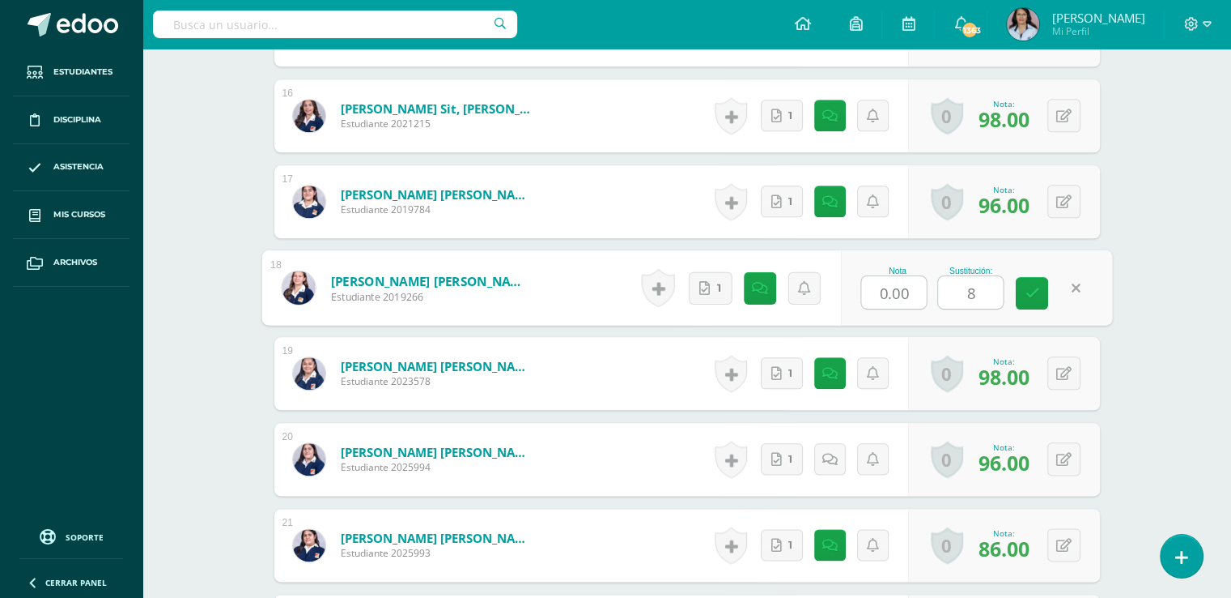
type input "85"
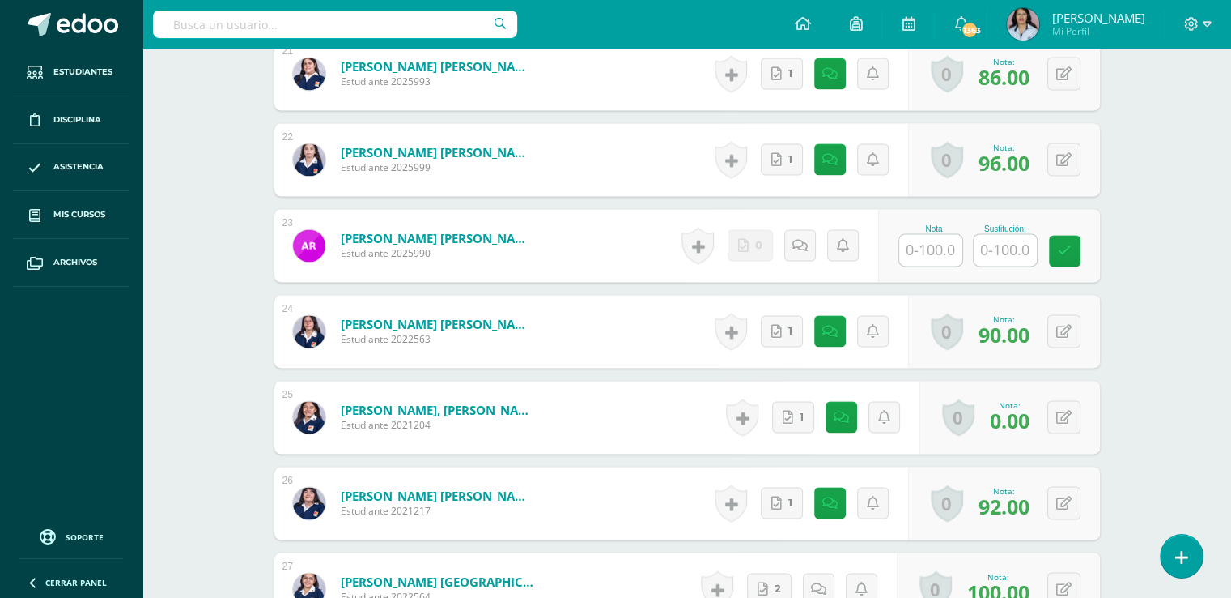
scroll to position [2348, 0]
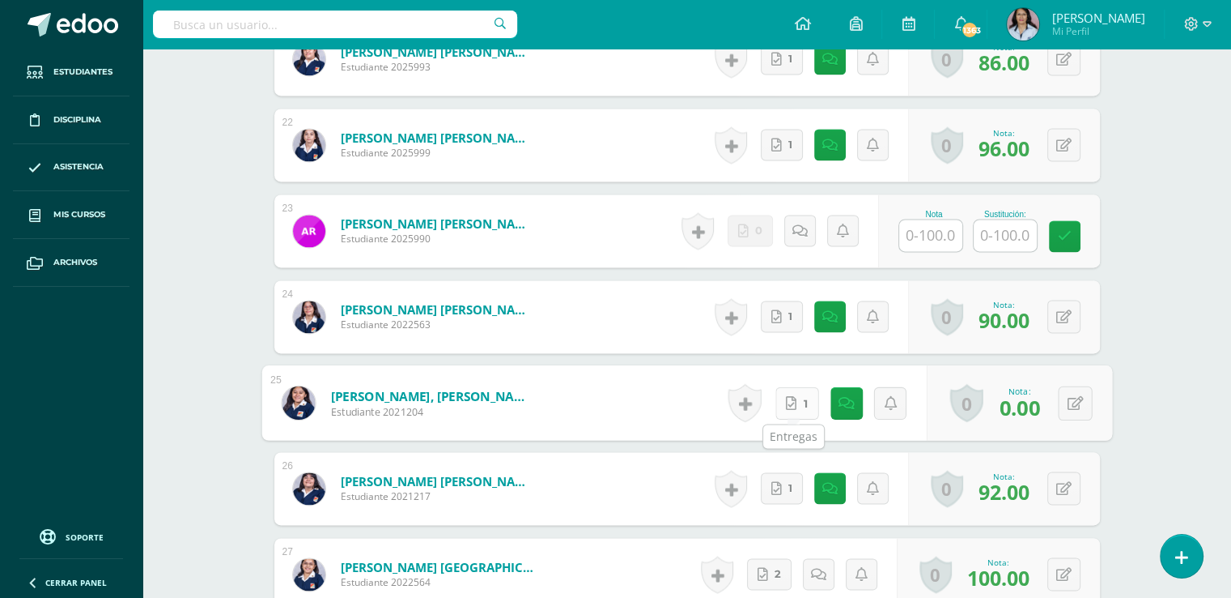
click at [804, 398] on link "1" at bounding box center [797, 402] width 44 height 32
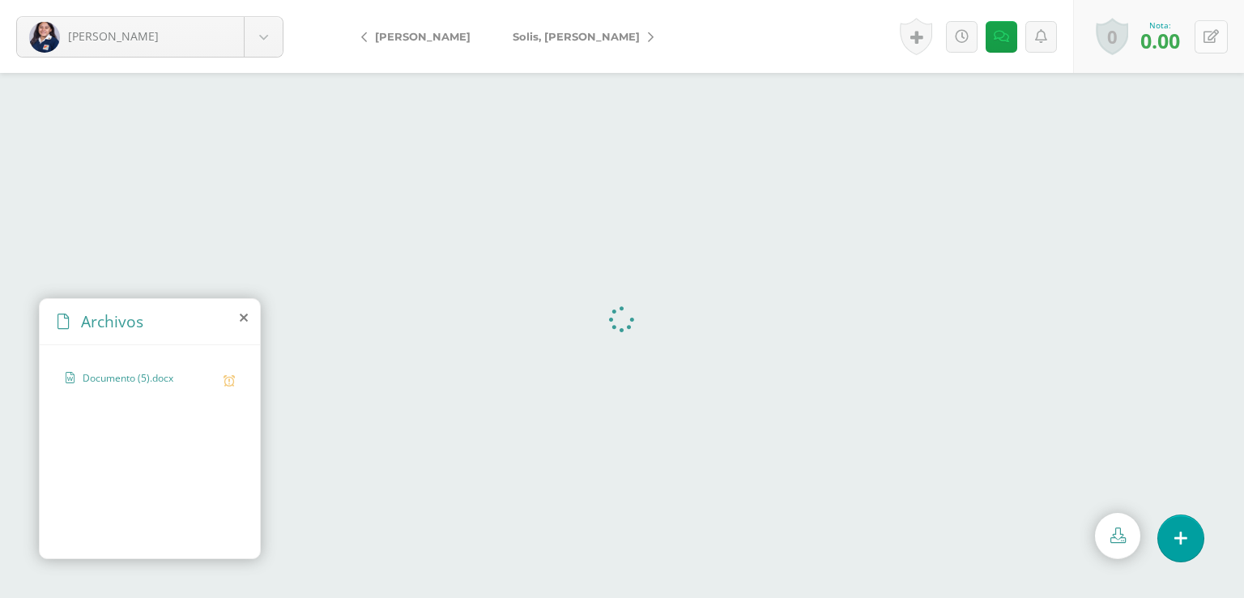
click at [1211, 36] on icon at bounding box center [1210, 37] width 15 height 14
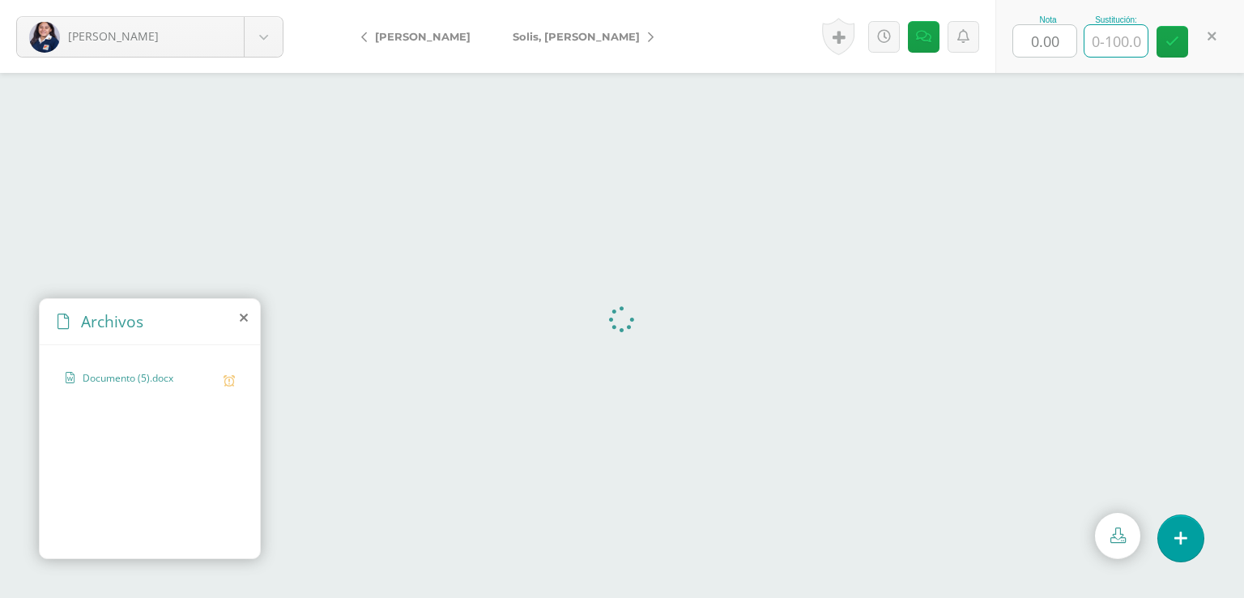
click at [1120, 34] on input "text" at bounding box center [1115, 41] width 63 height 32
type input "75"
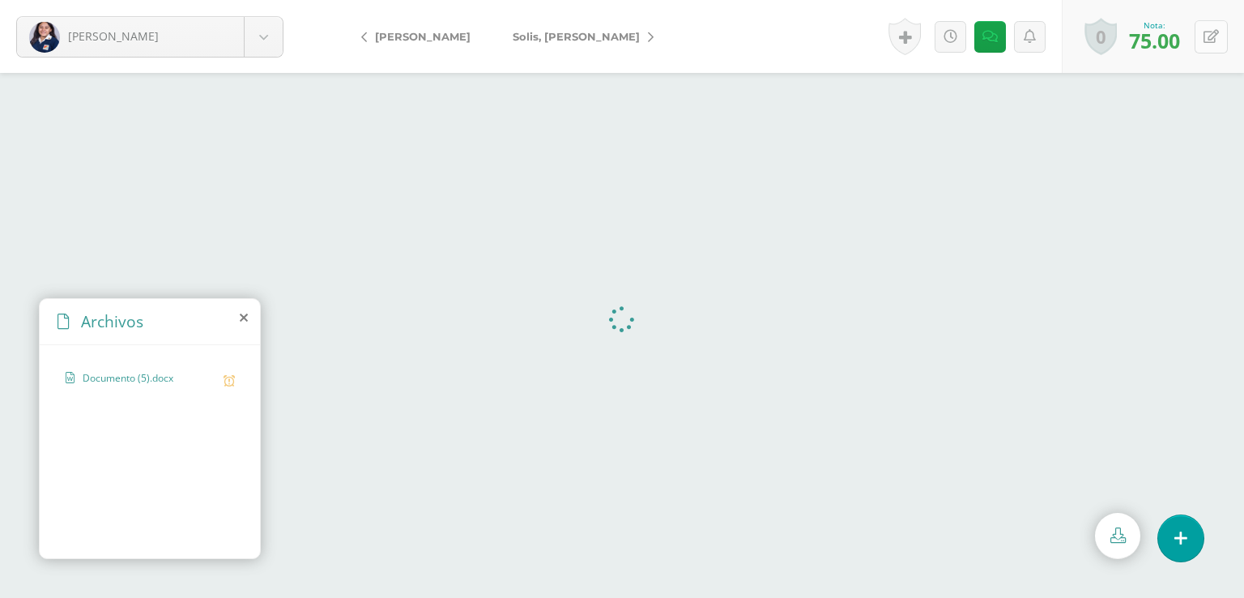
click at [1206, 36] on icon at bounding box center [1210, 37] width 15 height 14
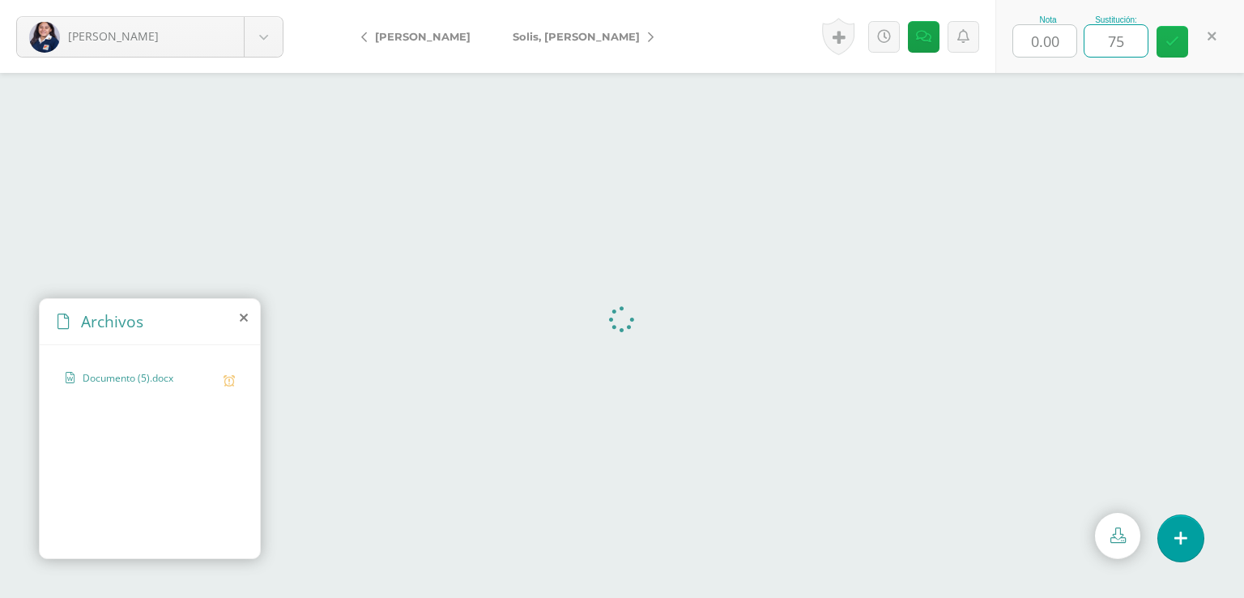
click at [1176, 40] on icon at bounding box center [1172, 42] width 14 height 14
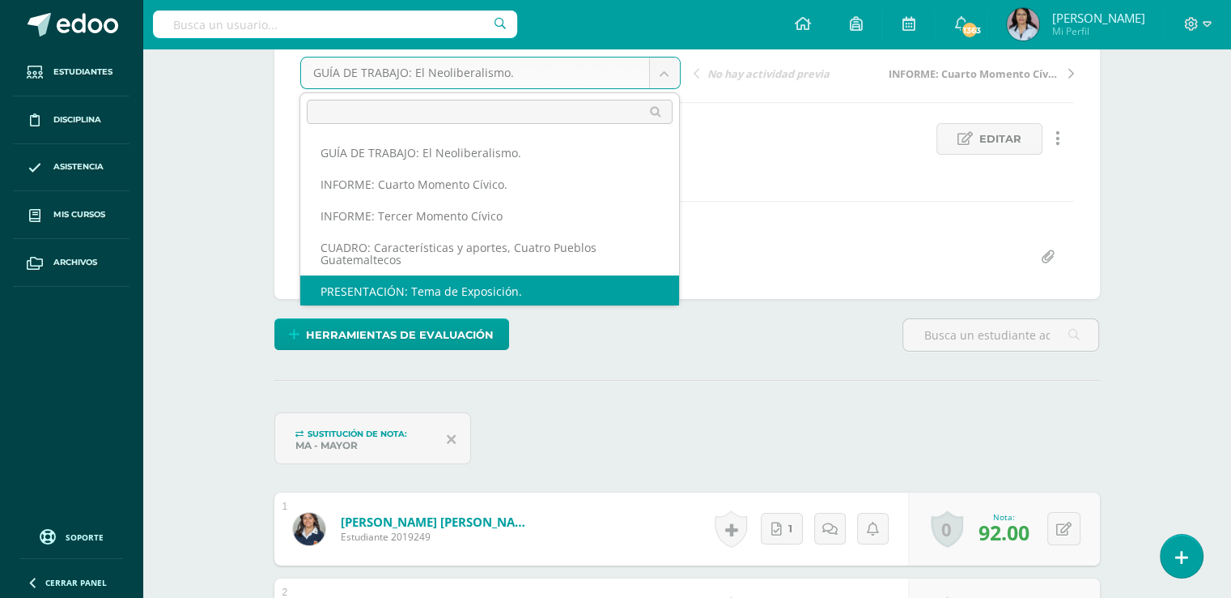
scroll to position [2, 0]
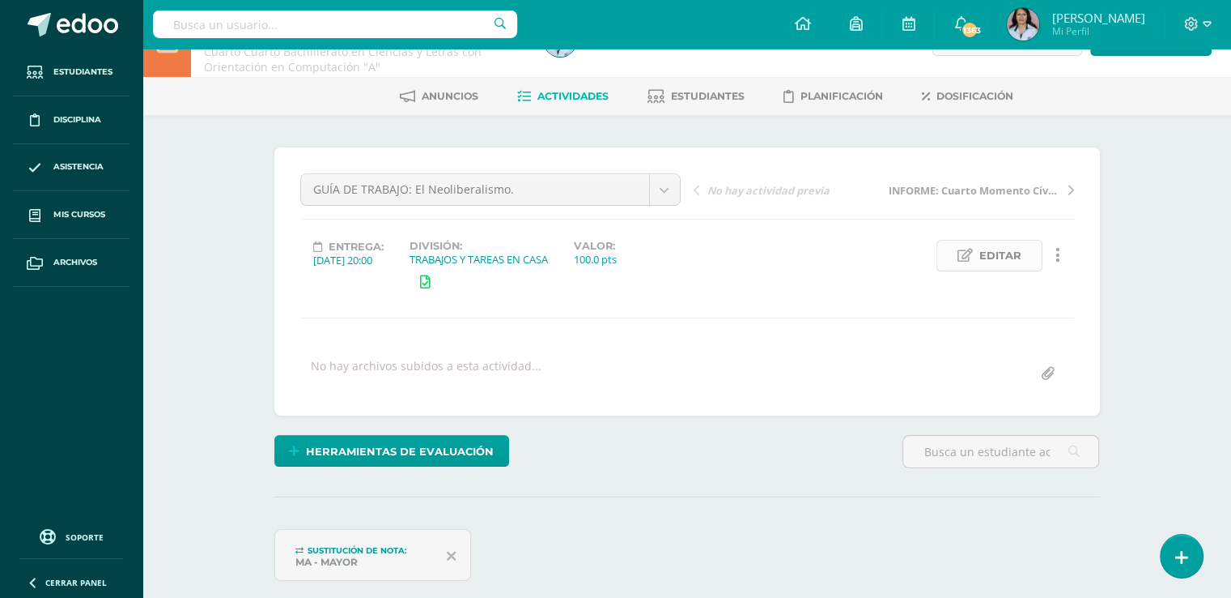
scroll to position [0, 0]
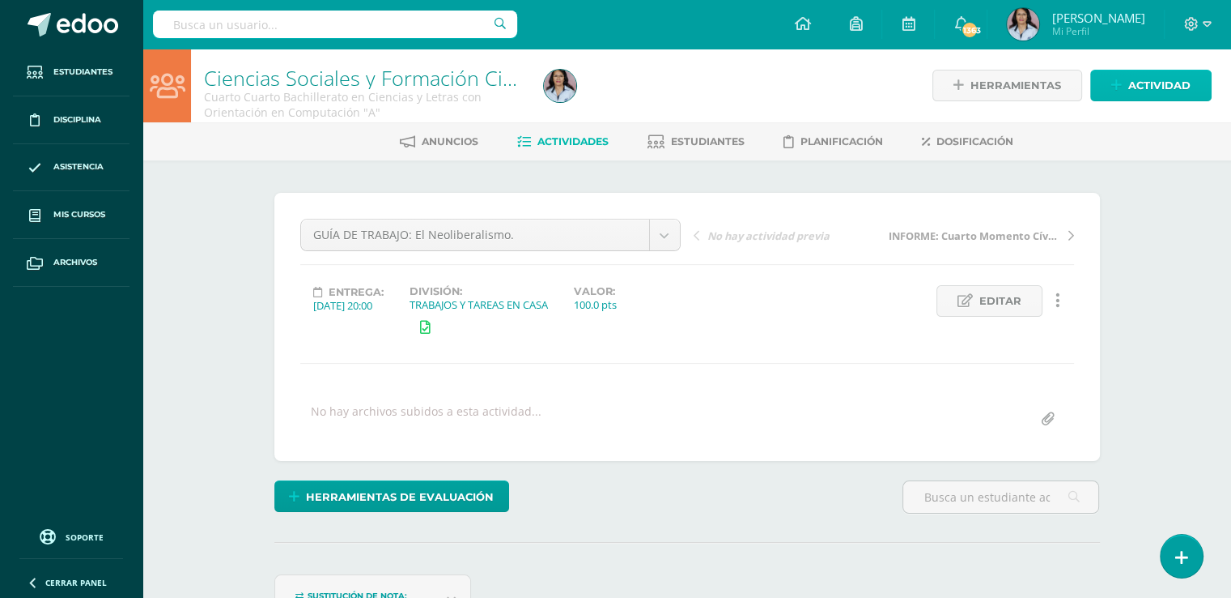
click at [1179, 85] on span "Actividad" at bounding box center [1160, 85] width 62 height 30
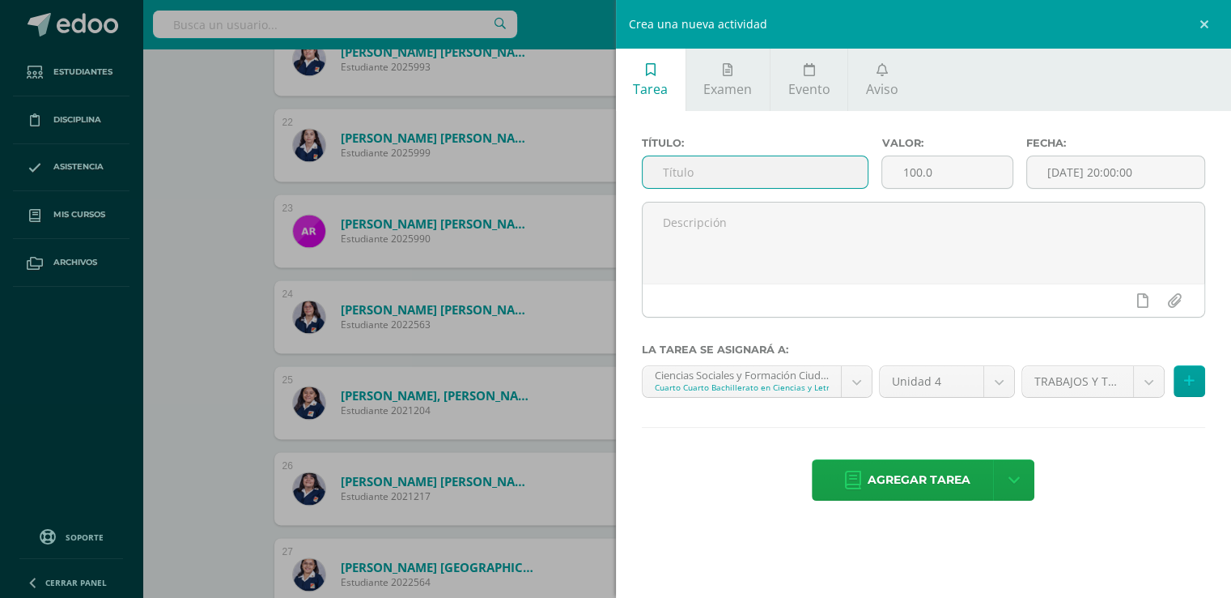
click at [682, 168] on input "text" at bounding box center [756, 172] width 226 height 32
type input "ESQUEMA: Estructura Organizacional del Estado."
click at [1161, 172] on input "[DATE] 20:00:00" at bounding box center [1116, 172] width 178 height 32
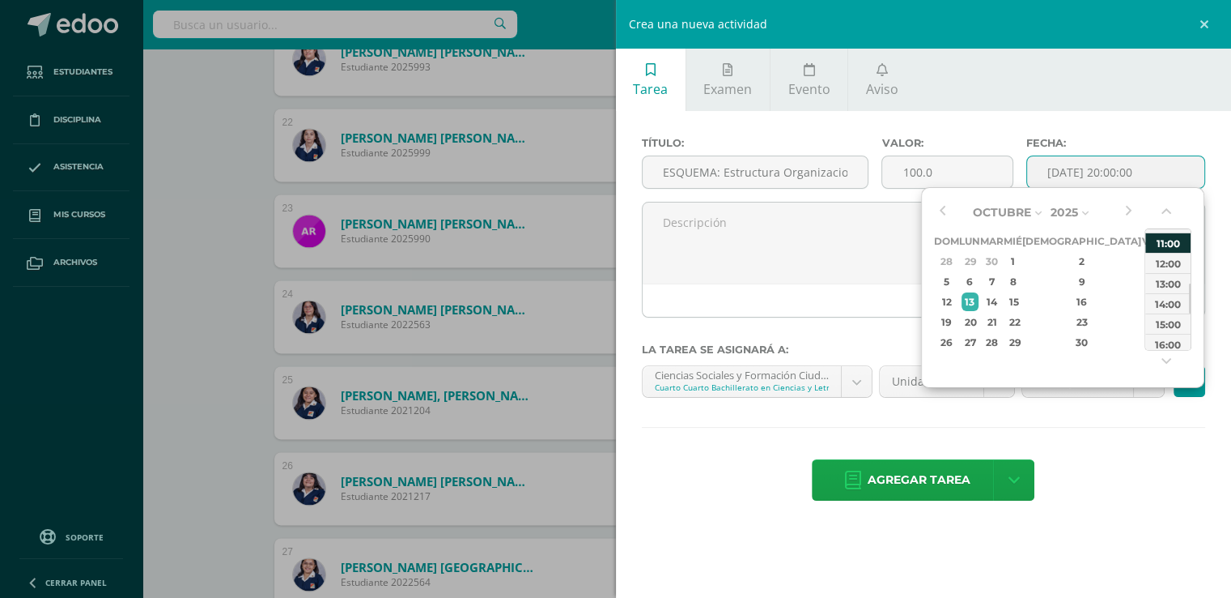
click at [1175, 247] on div "11:00" at bounding box center [1168, 242] width 45 height 20
type input "2025-10-13 11:00"
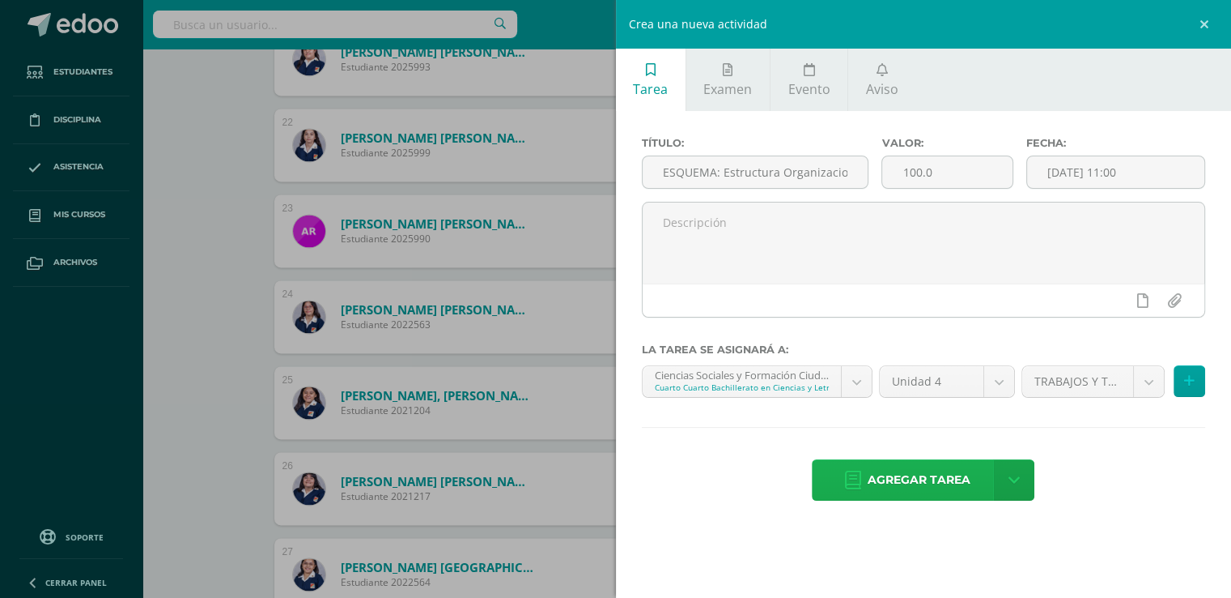
click at [922, 474] on span "Agregar tarea" at bounding box center [919, 480] width 103 height 40
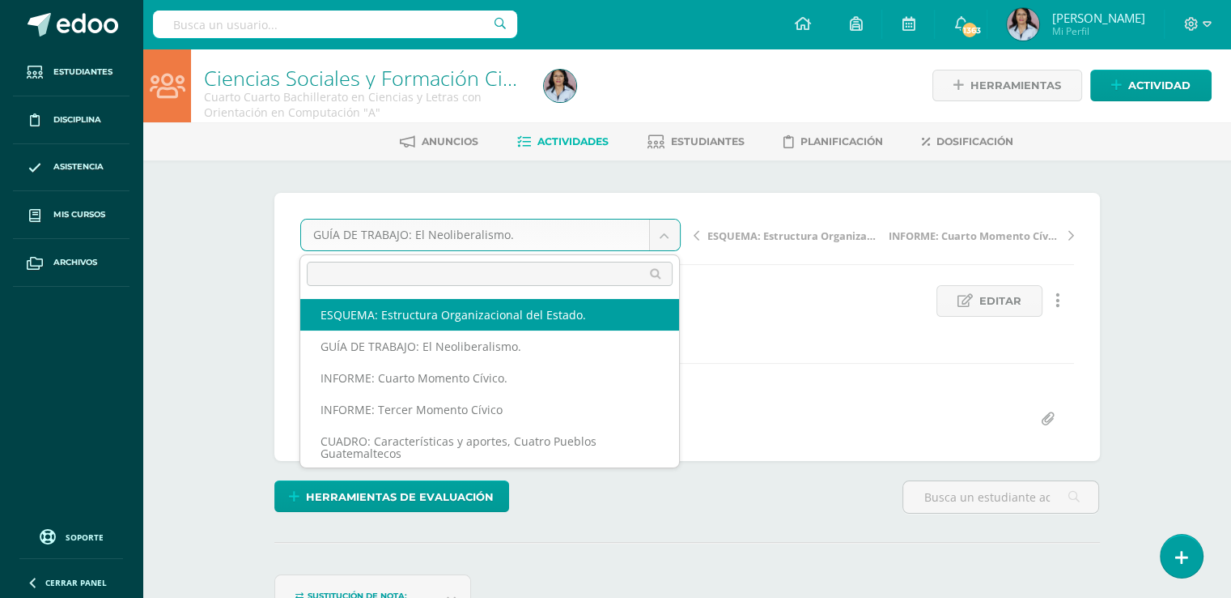
select select "/dashboard/teacher/grade-activity/130966/"
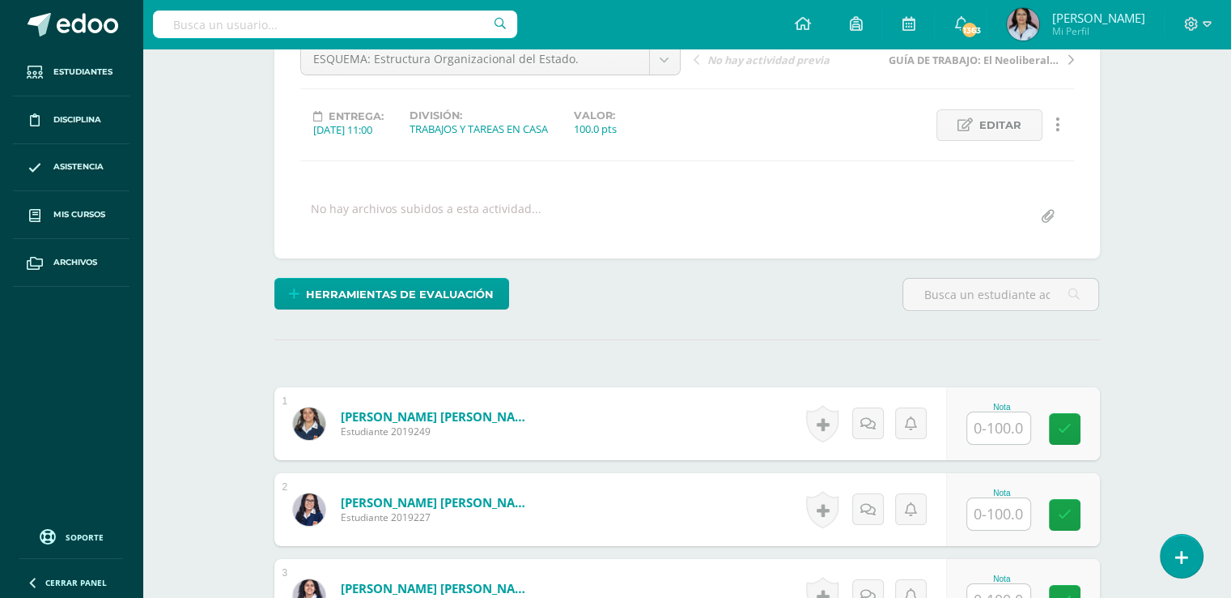
scroll to position [325, 0]
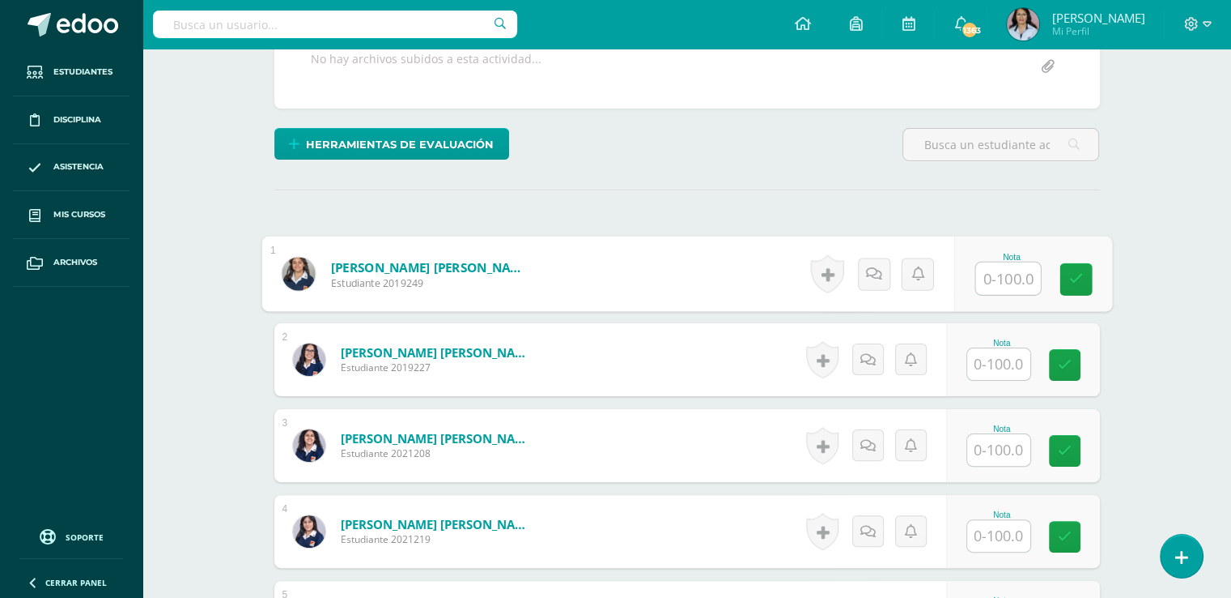
click at [998, 276] on input "text" at bounding box center [1008, 278] width 65 height 32
type input "90"
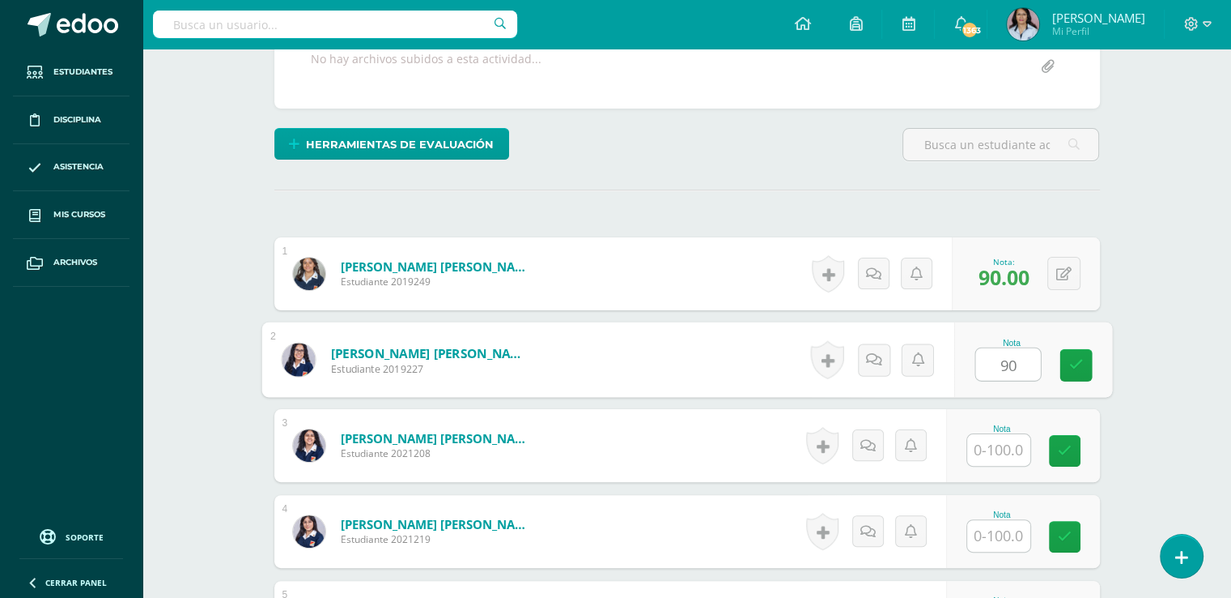
type input "90"
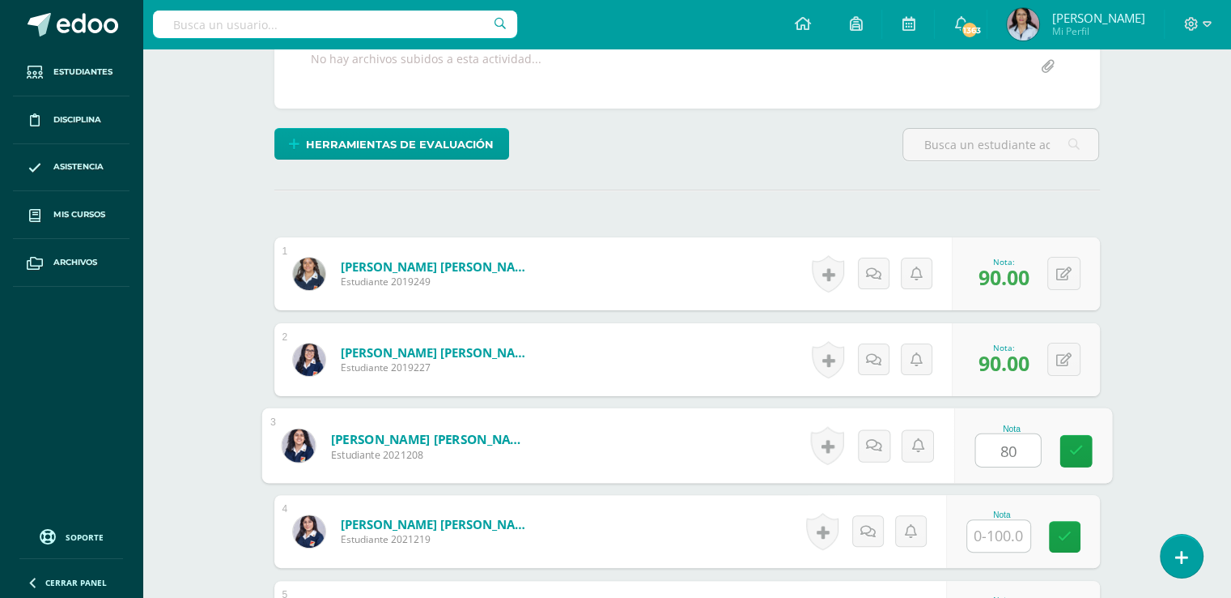
type input "80"
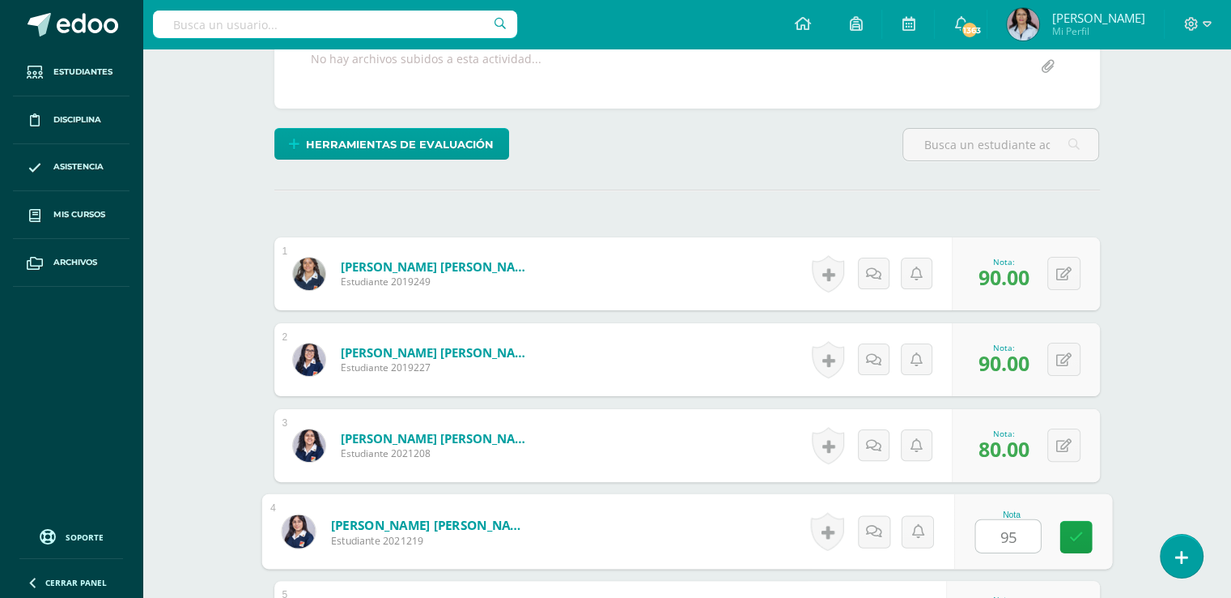
type input "95"
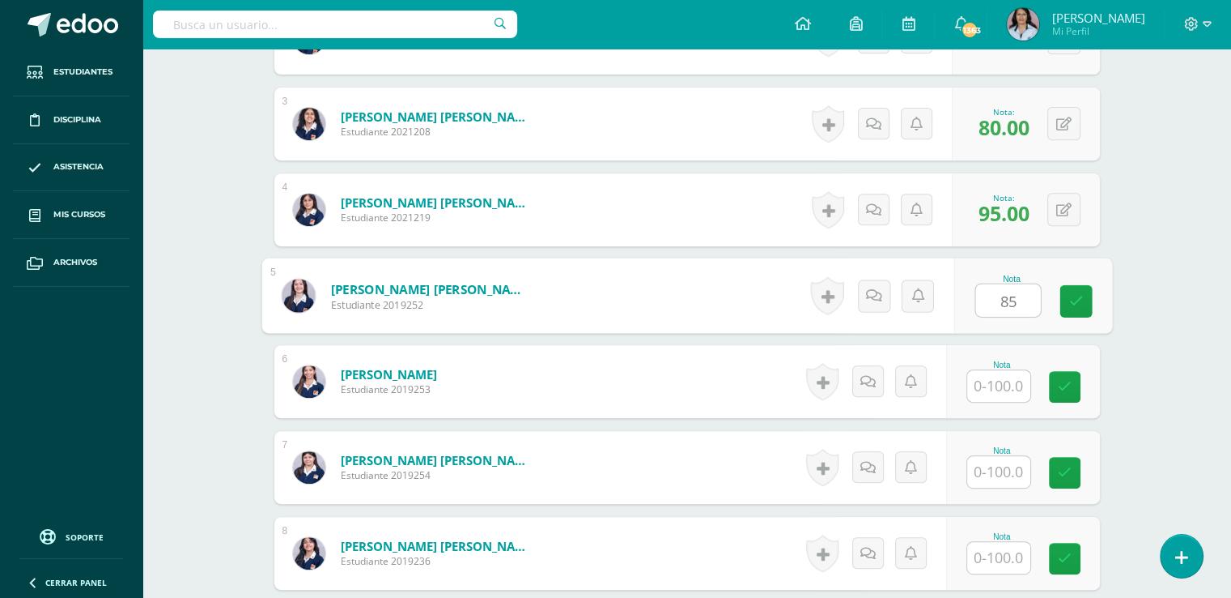
type input "85"
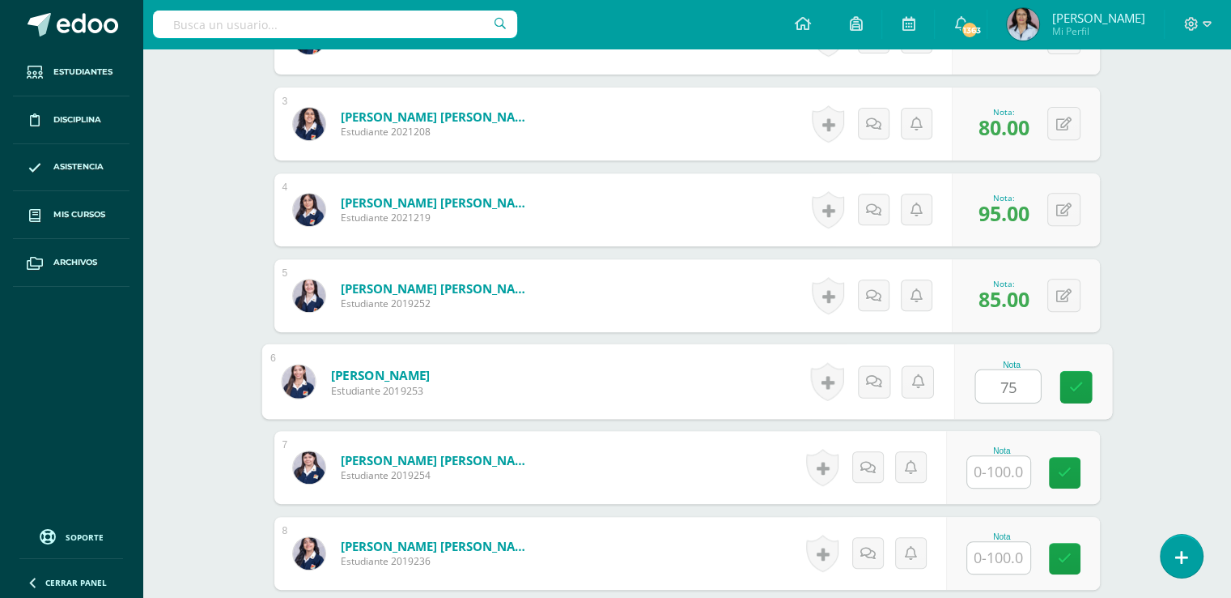
type input "75"
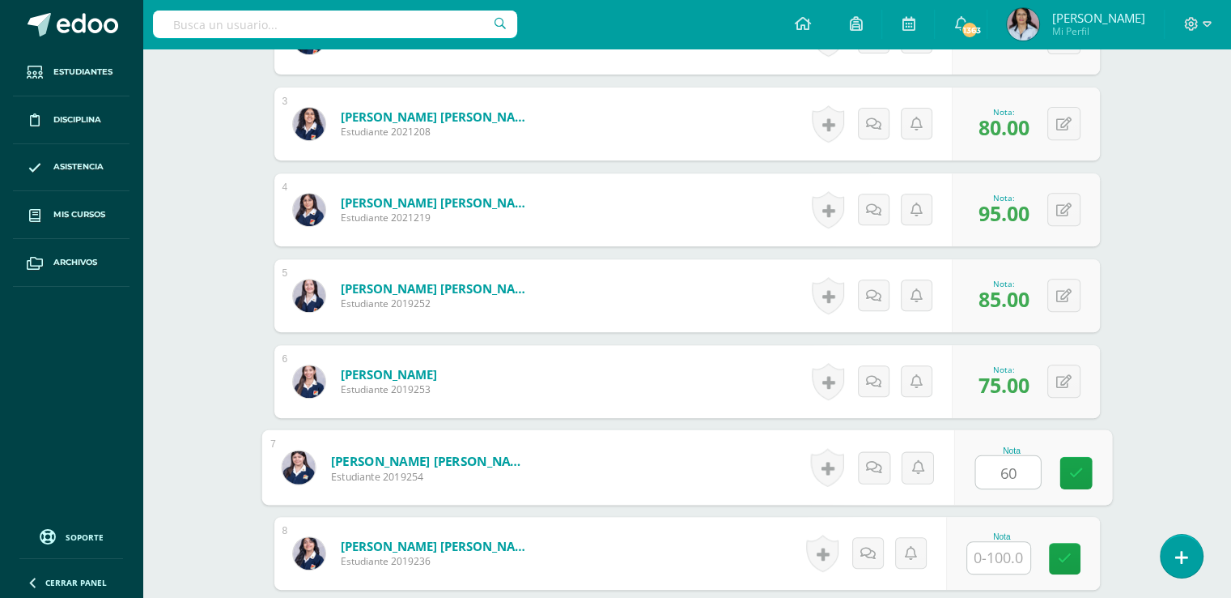
type input "60"
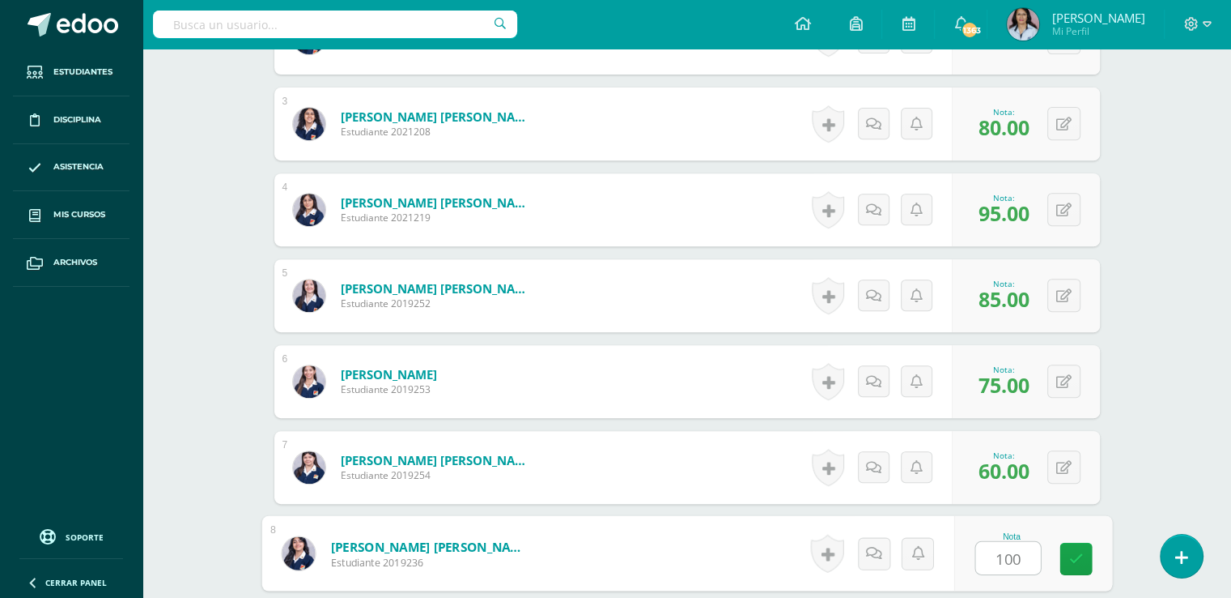
type input "100"
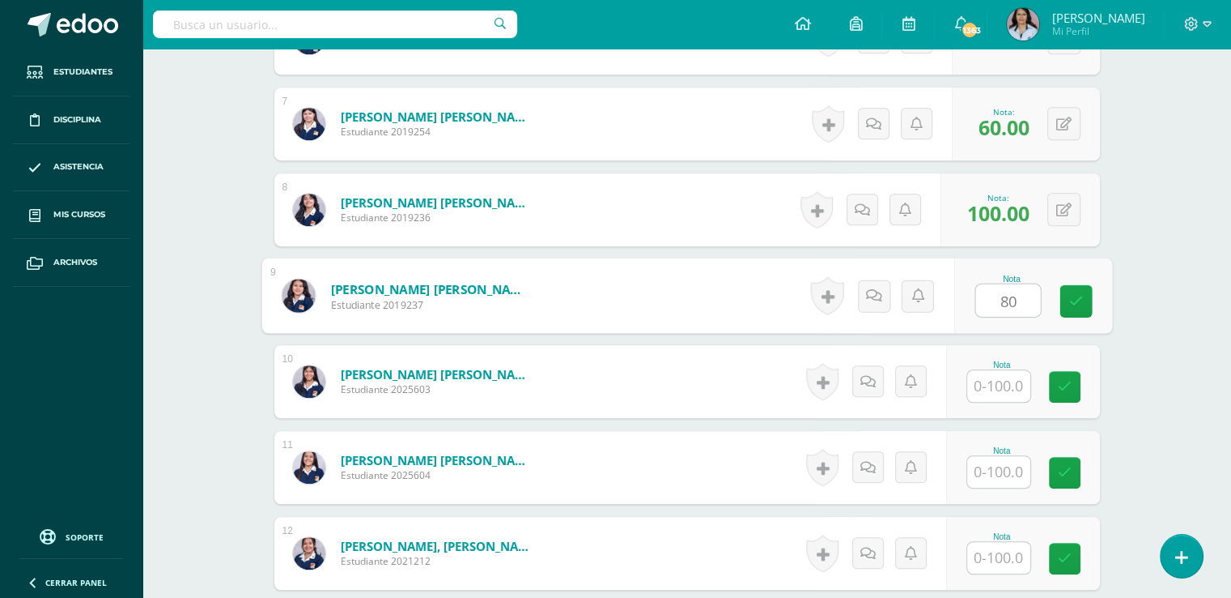
type input "80"
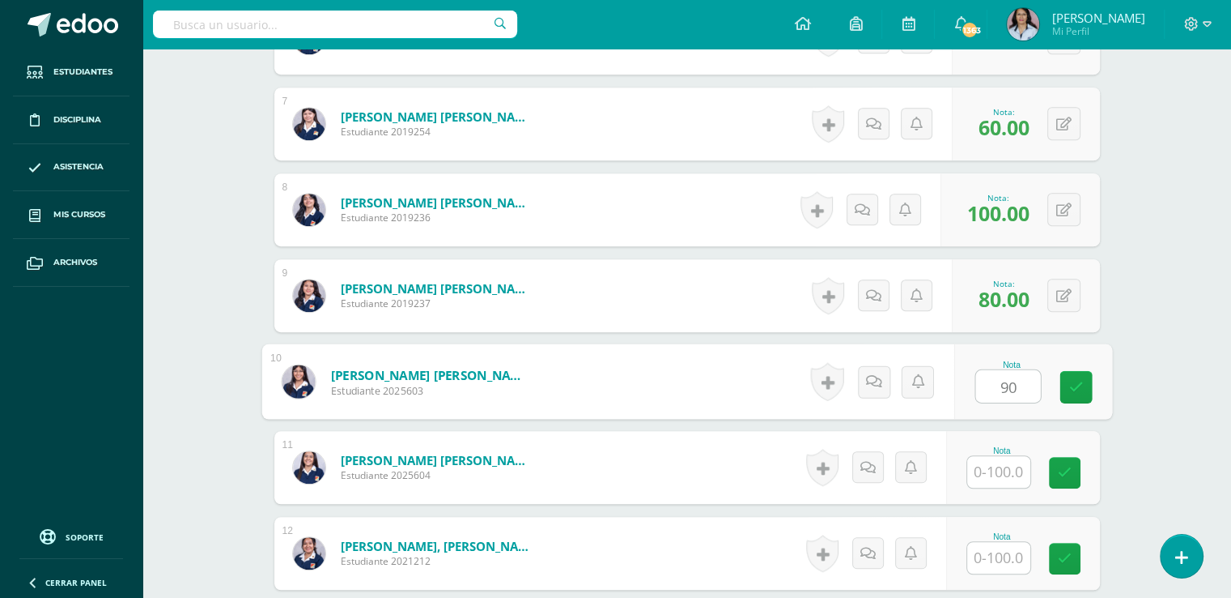
type input "90"
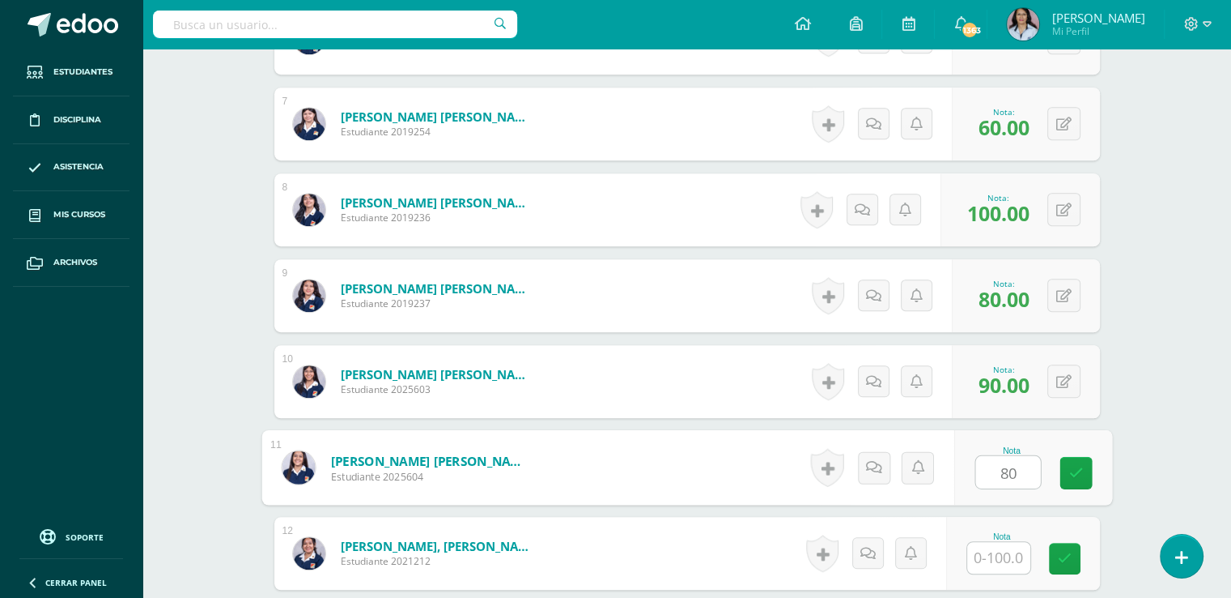
type input "80"
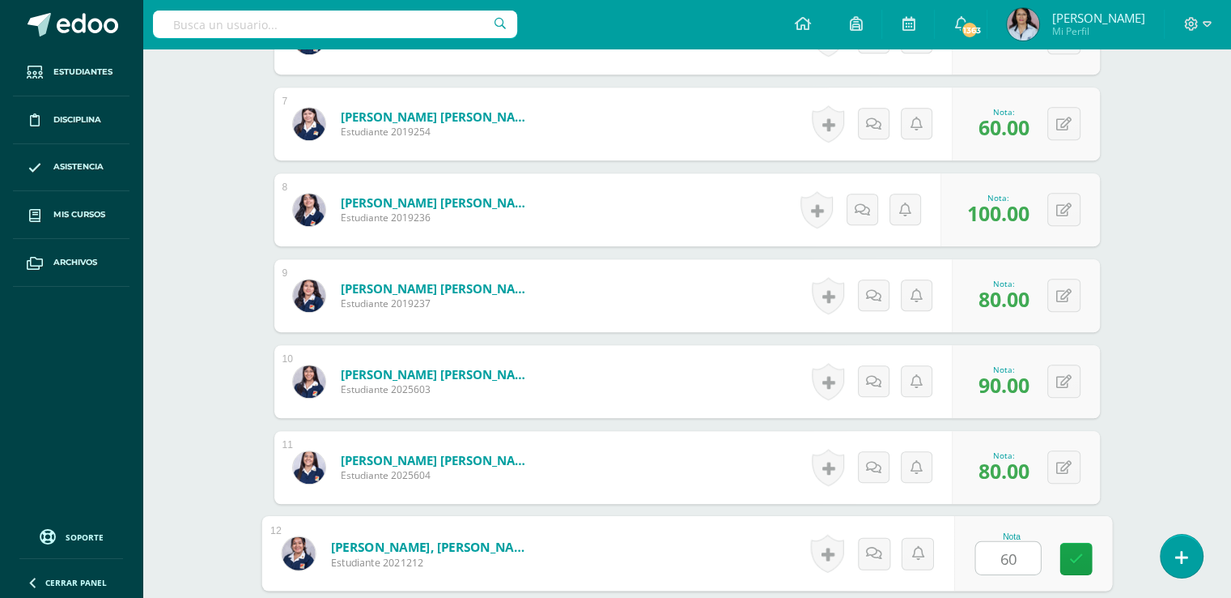
type input "60"
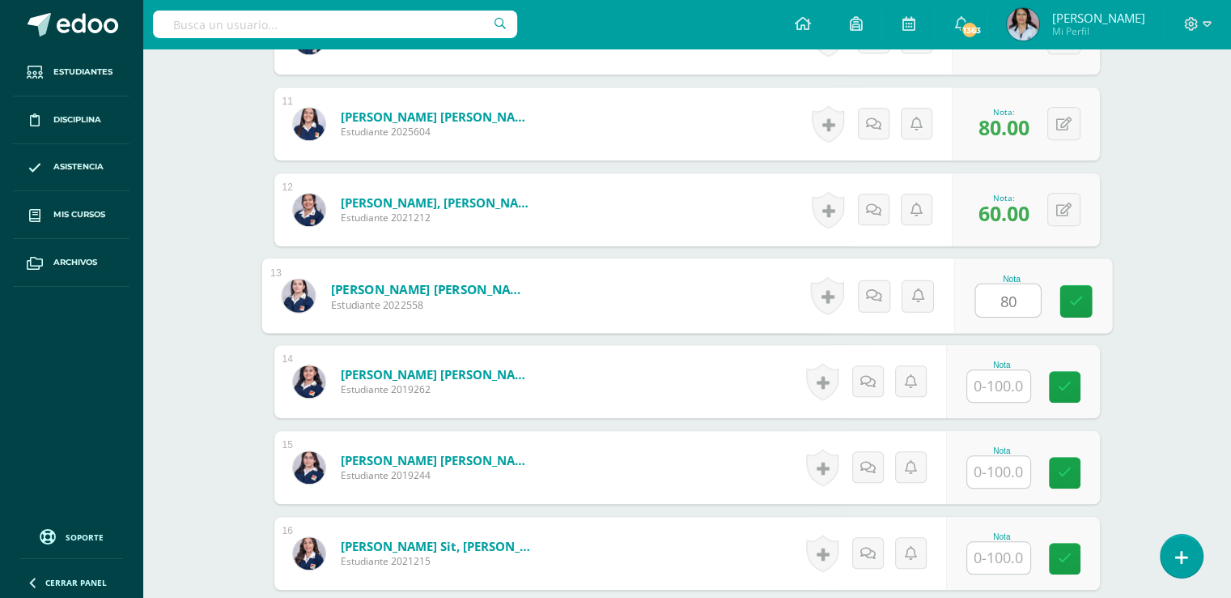
type input "80"
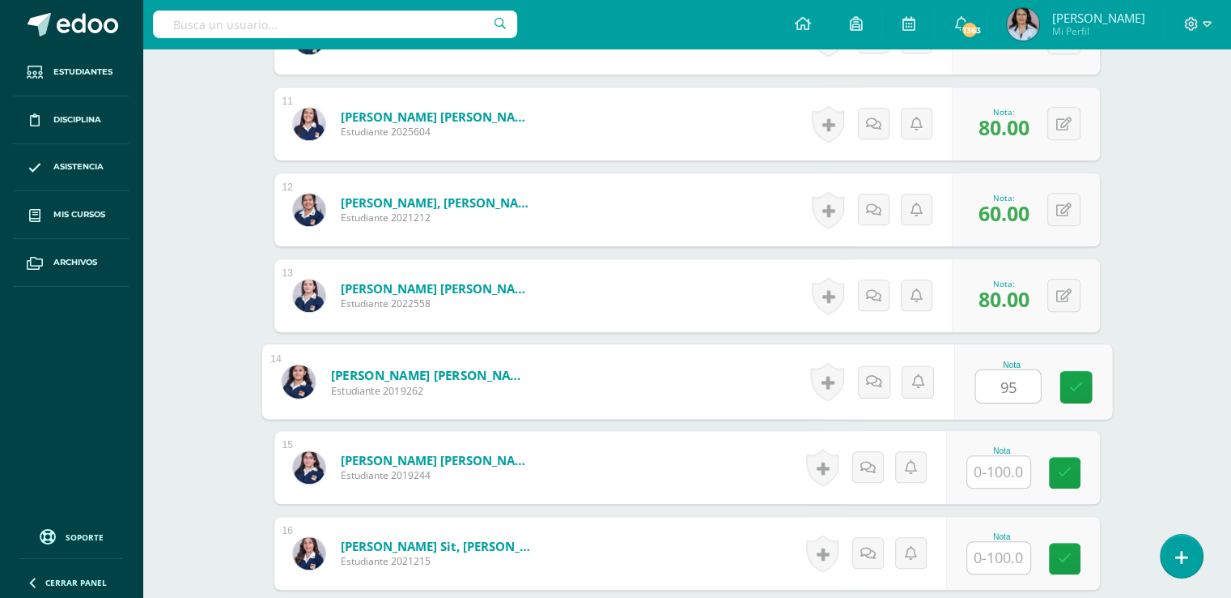
type input "95"
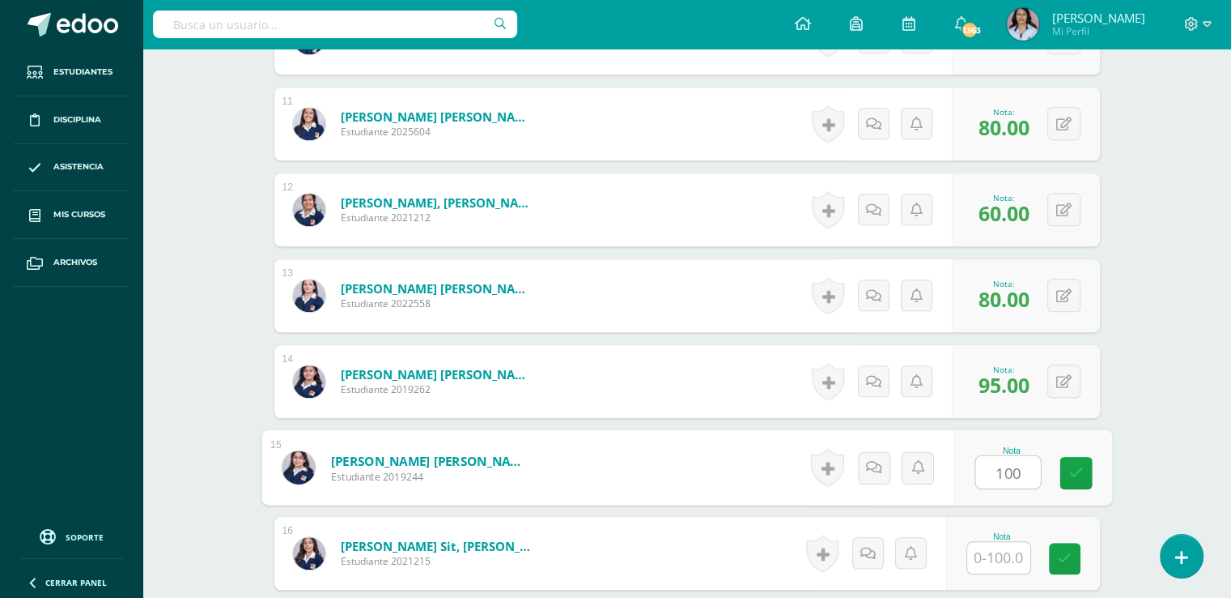
type input "100"
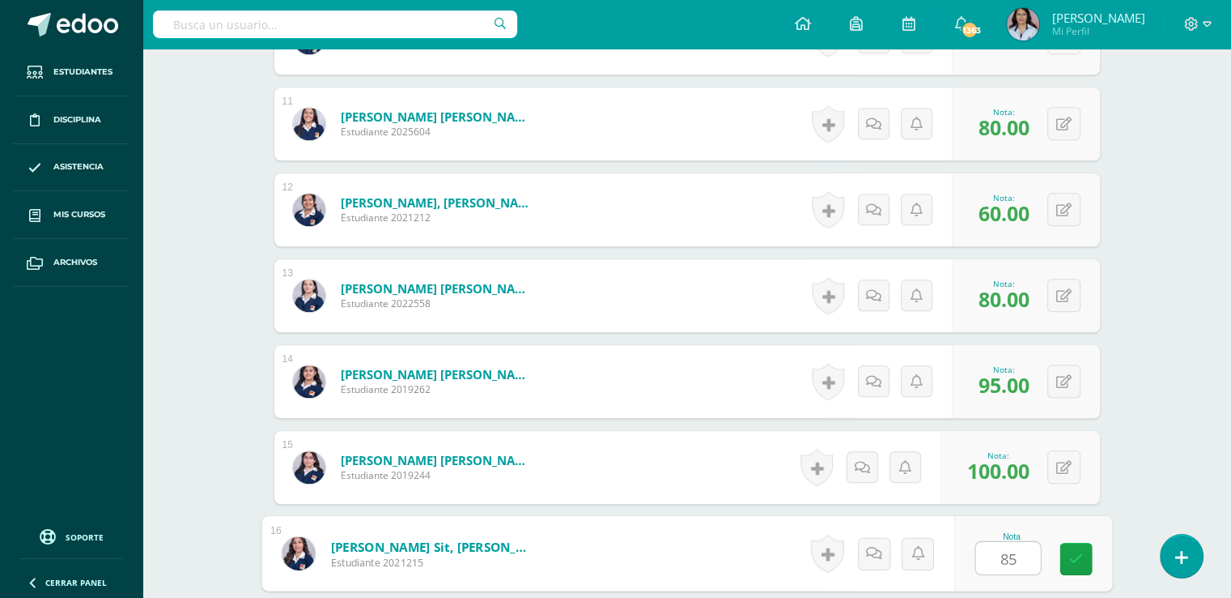
type input "85"
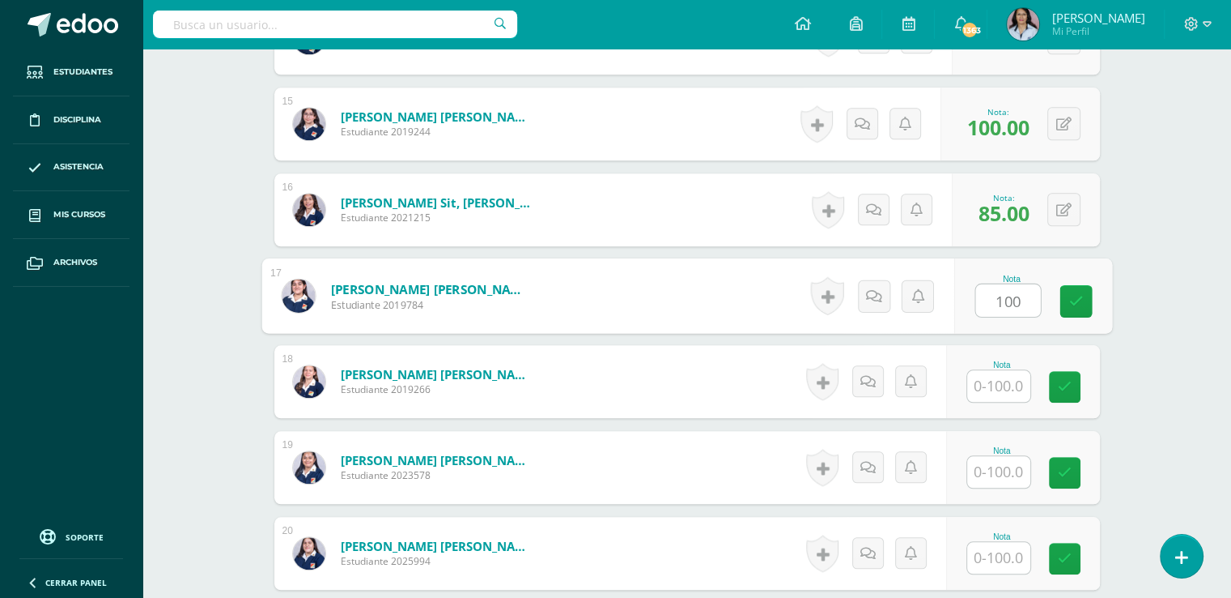
type input "100"
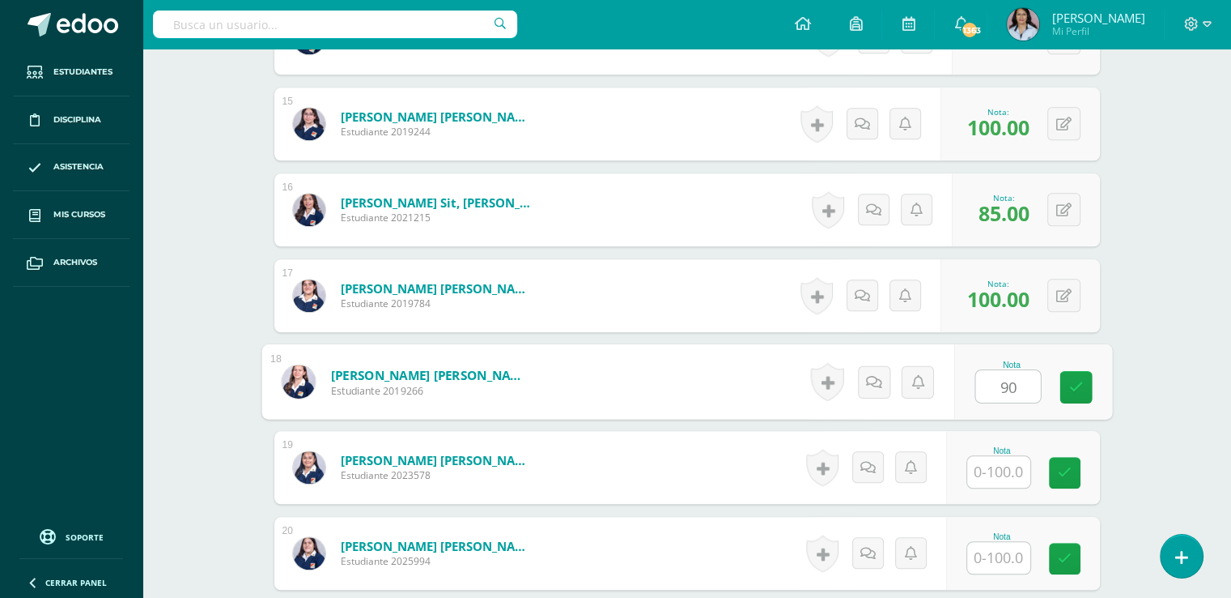
type input "90"
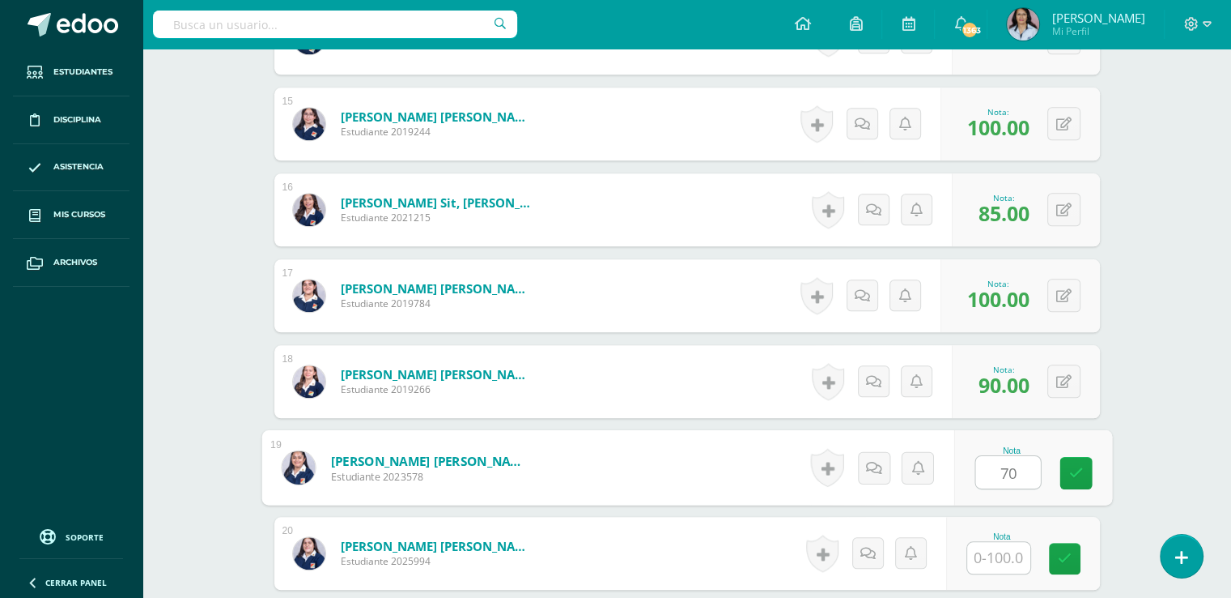
type input "70"
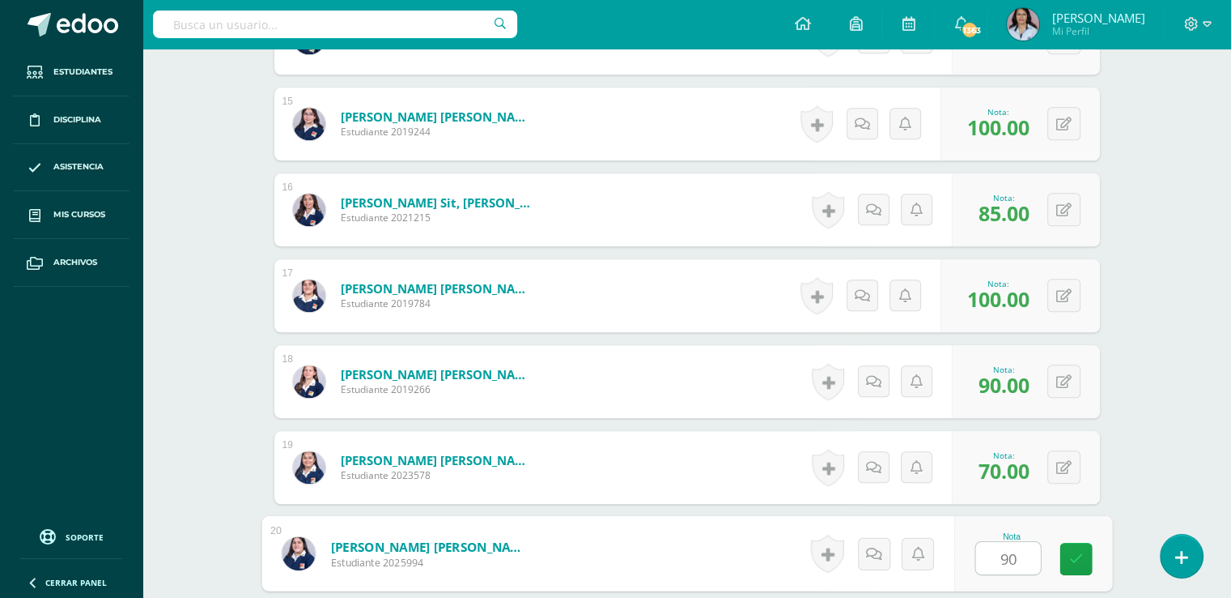
type input "90"
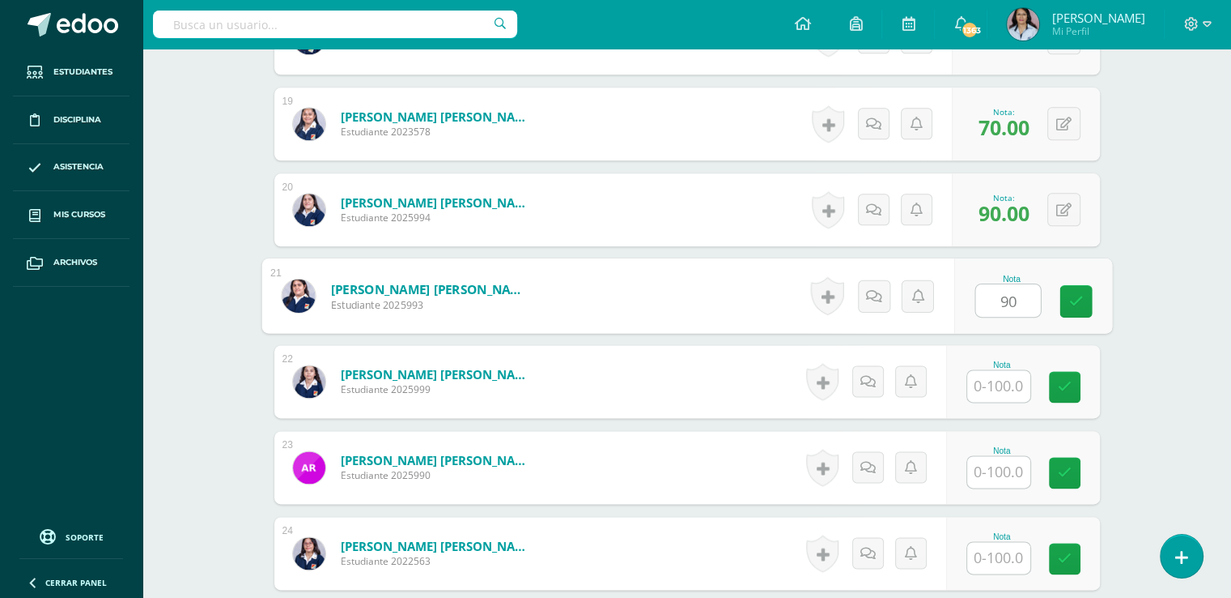
type input "90"
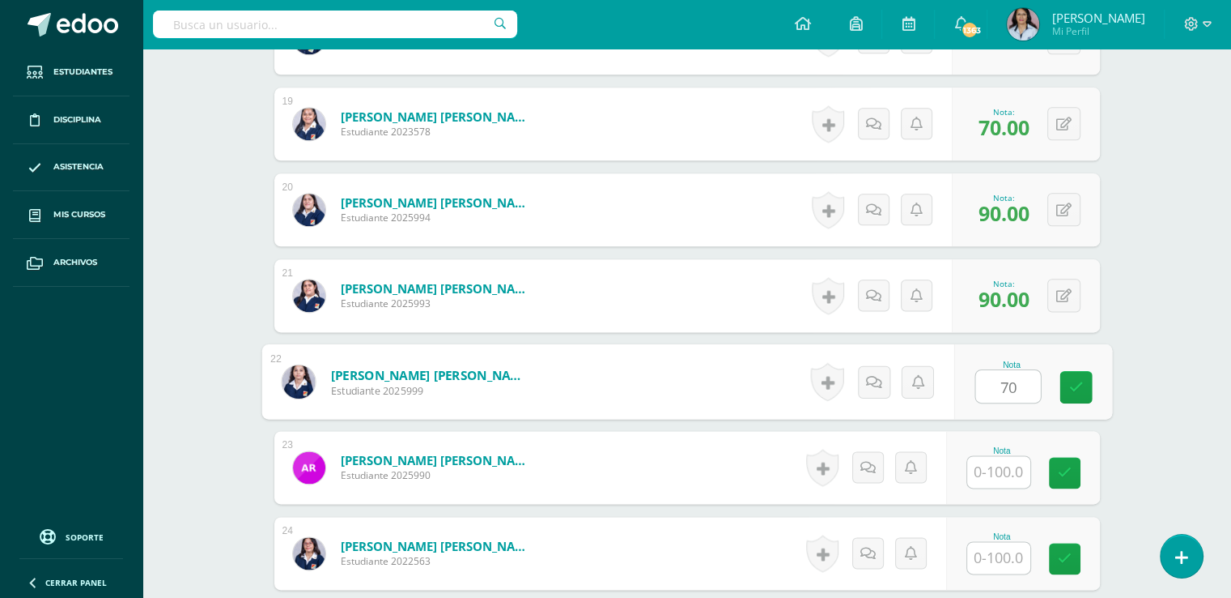
type input "70"
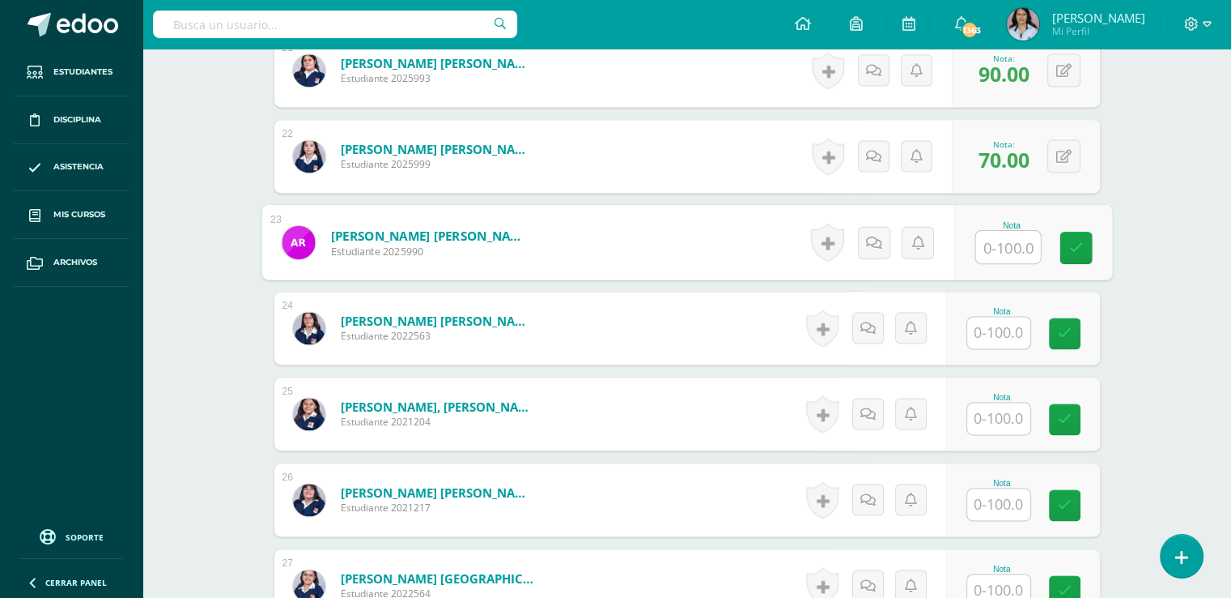
scroll to position [2263, 0]
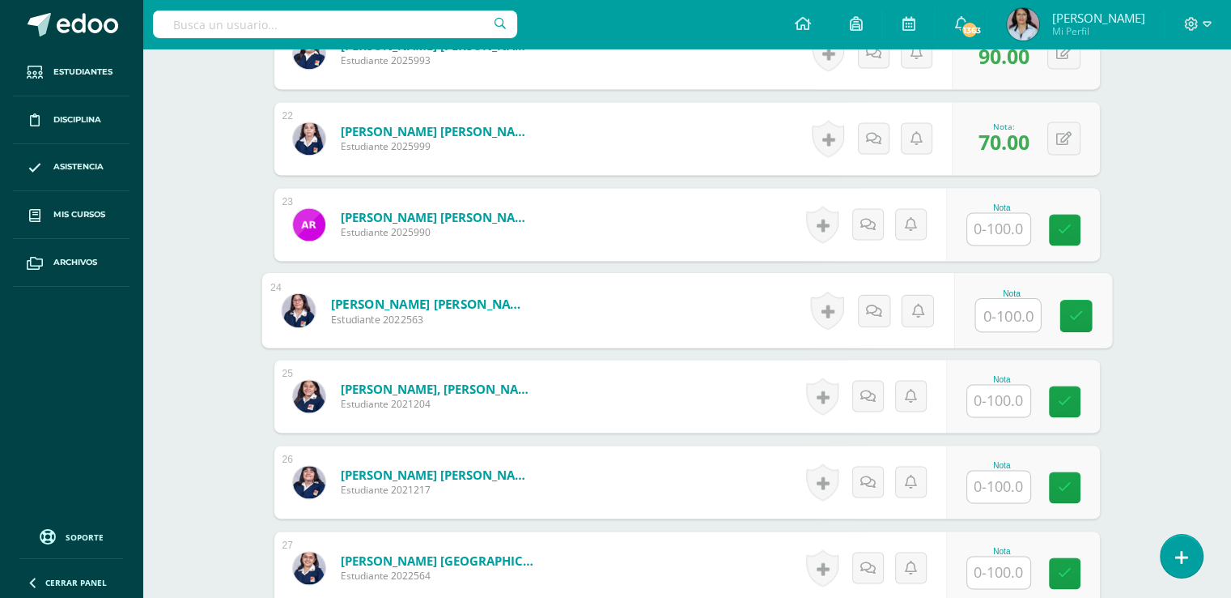
click at [1009, 305] on input "text" at bounding box center [1008, 315] width 65 height 32
type input "100"
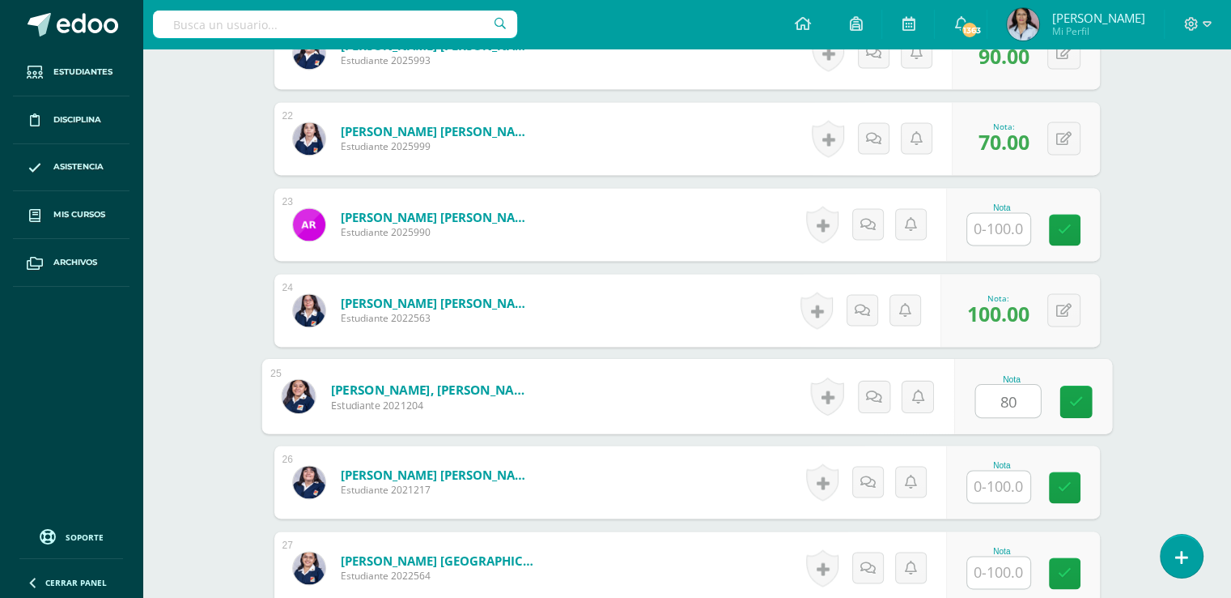
type input "80"
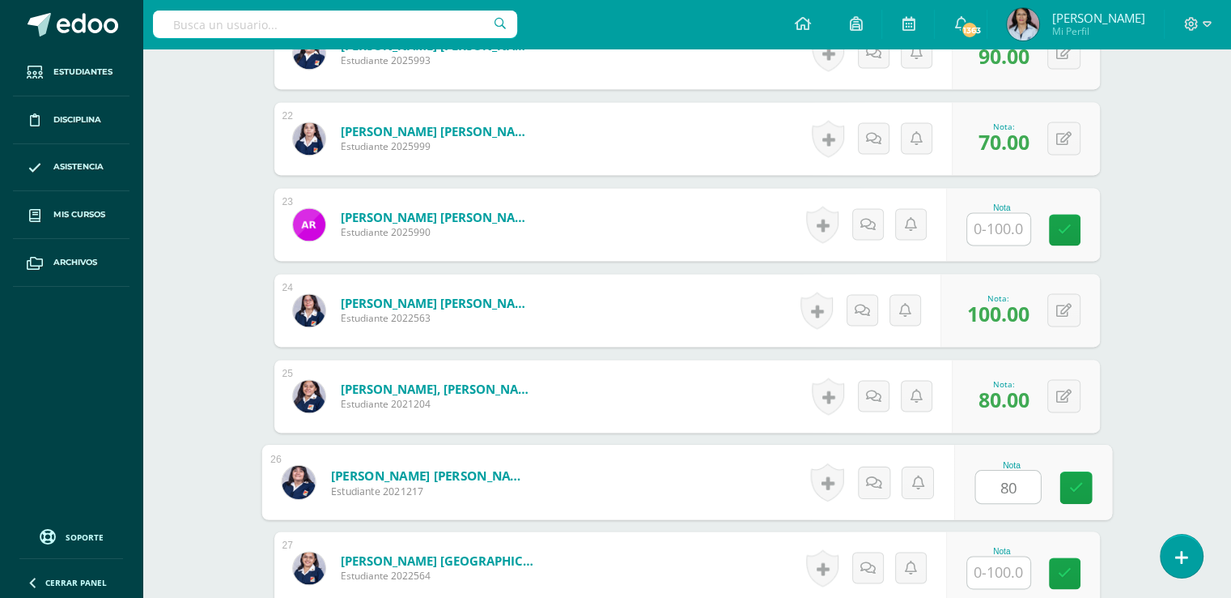
type input "80"
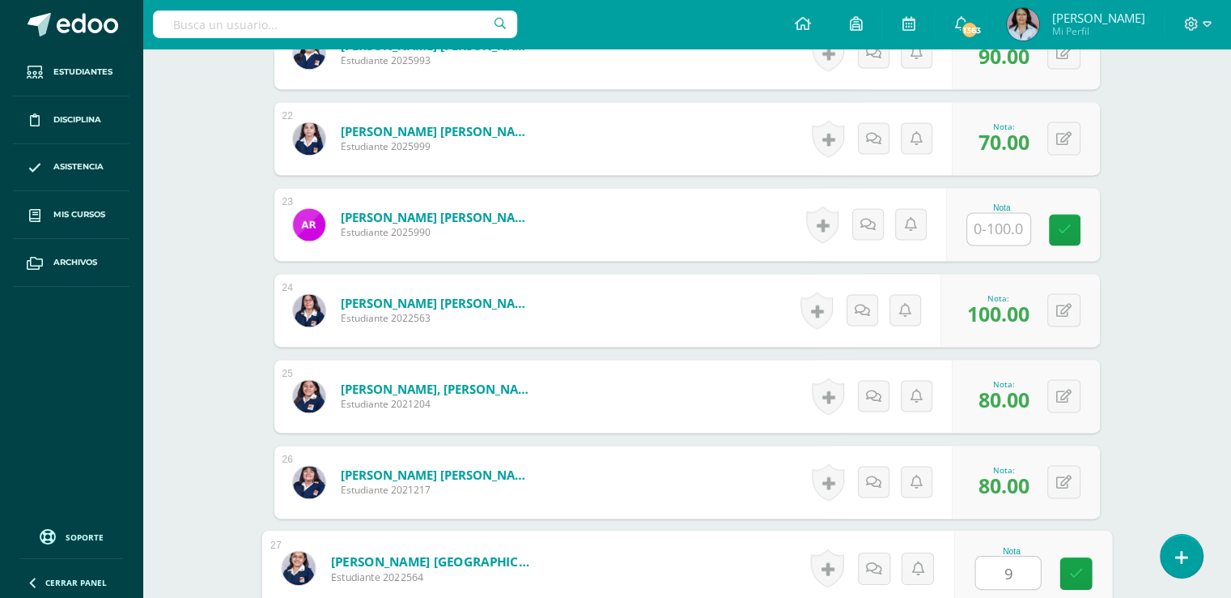
type input "98"
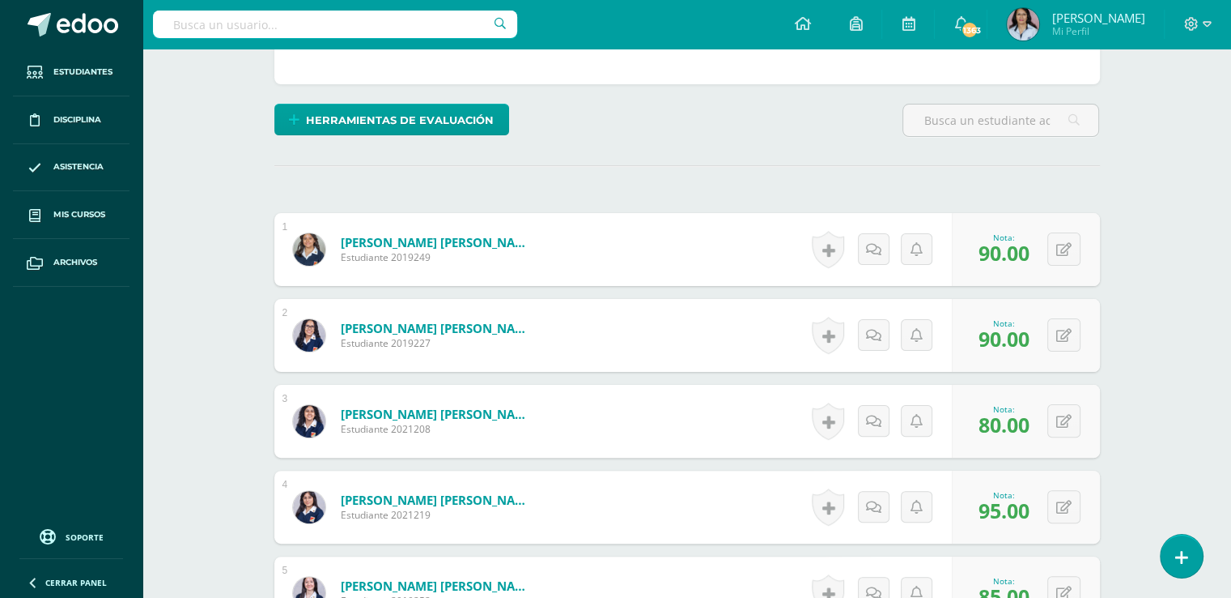
scroll to position [0, 0]
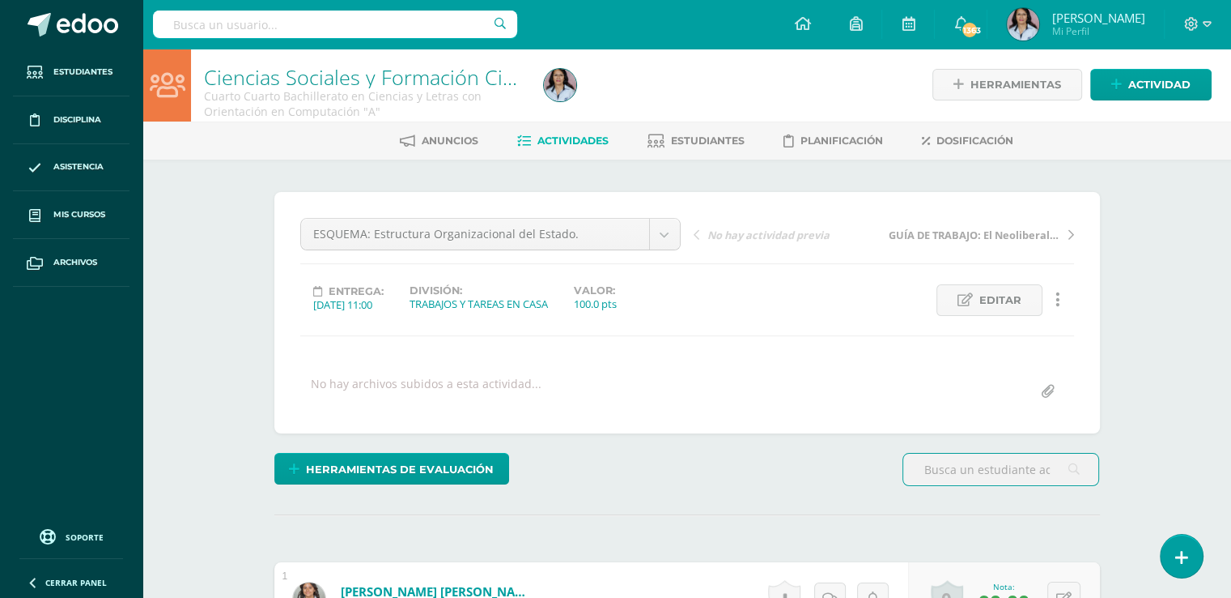
scroll to position [2, 0]
click at [571, 140] on span "Actividades" at bounding box center [573, 140] width 71 height 12
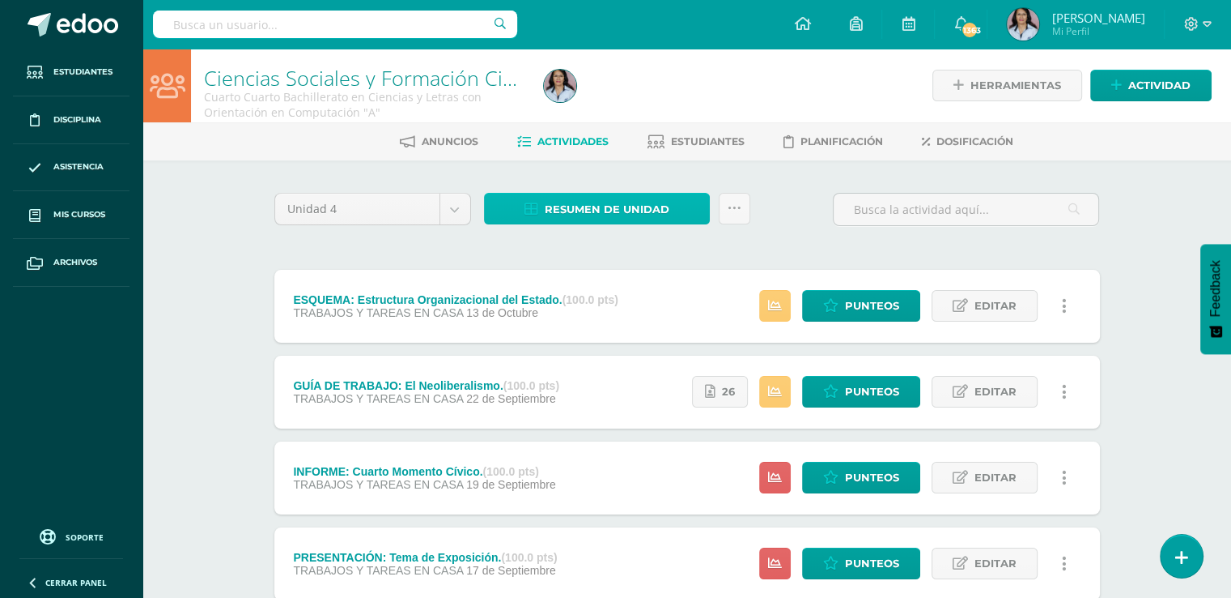
click at [612, 201] on span "Resumen de unidad" at bounding box center [607, 209] width 125 height 30
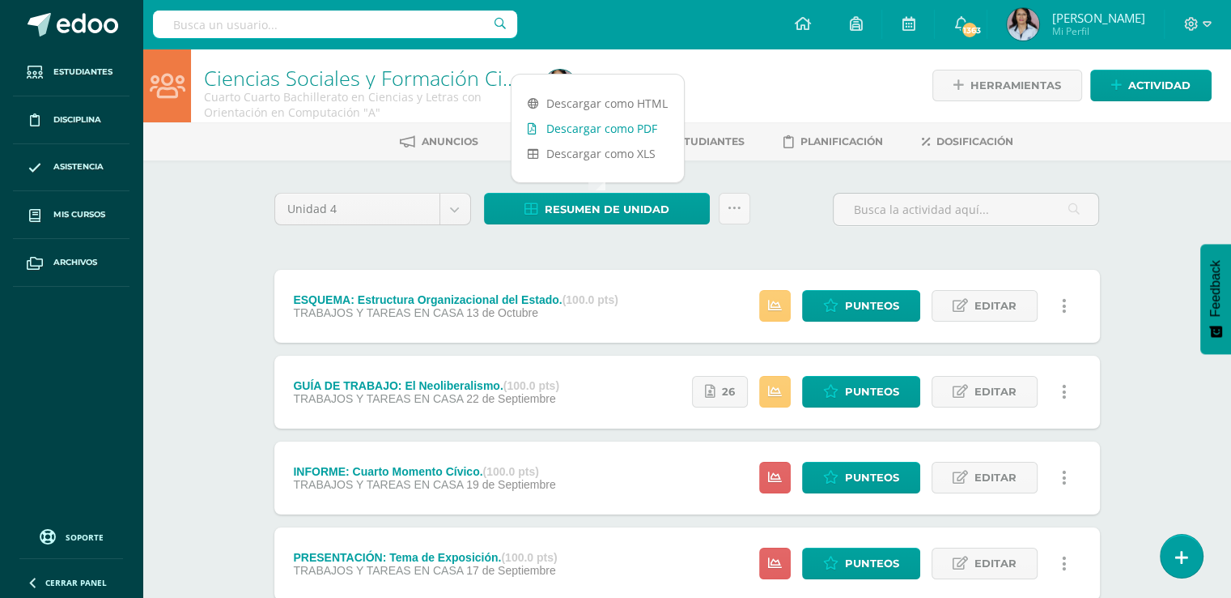
click at [619, 129] on link "Descargar como PDF" at bounding box center [598, 128] width 172 height 25
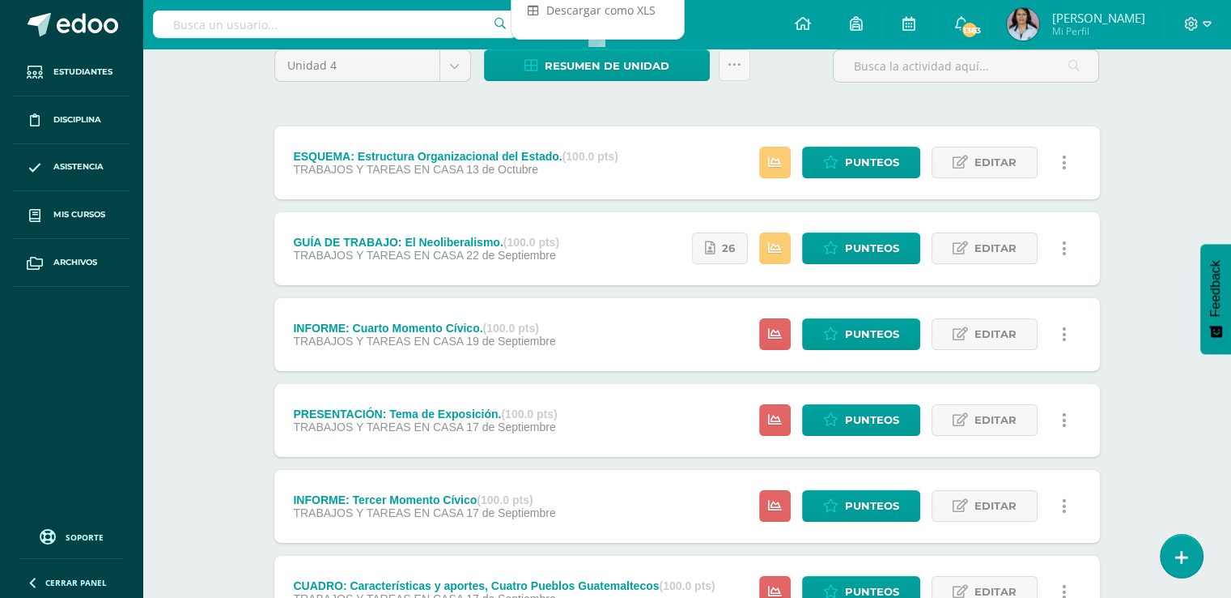
scroll to position [243, 0]
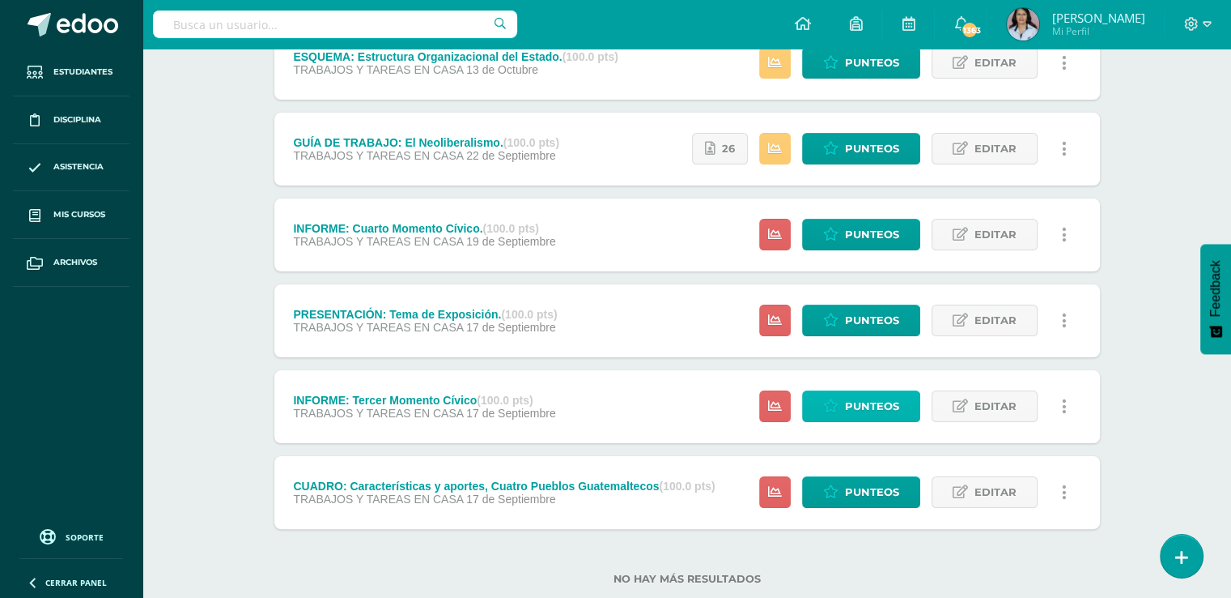
click at [851, 401] on span "Punteos" at bounding box center [872, 406] width 54 height 30
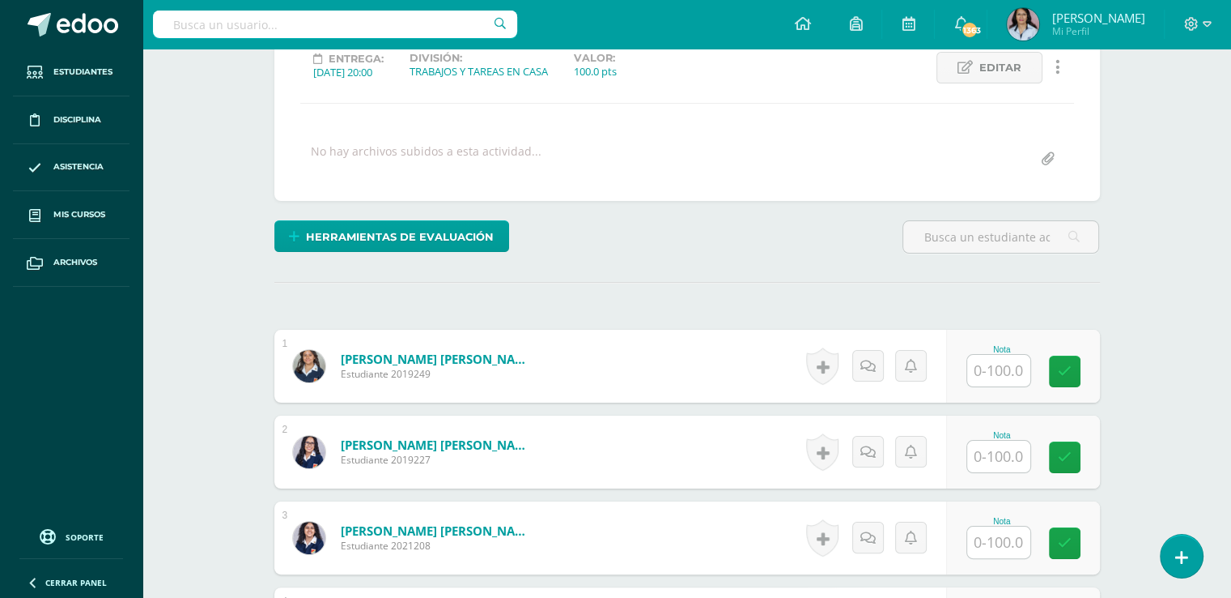
scroll to position [243, 0]
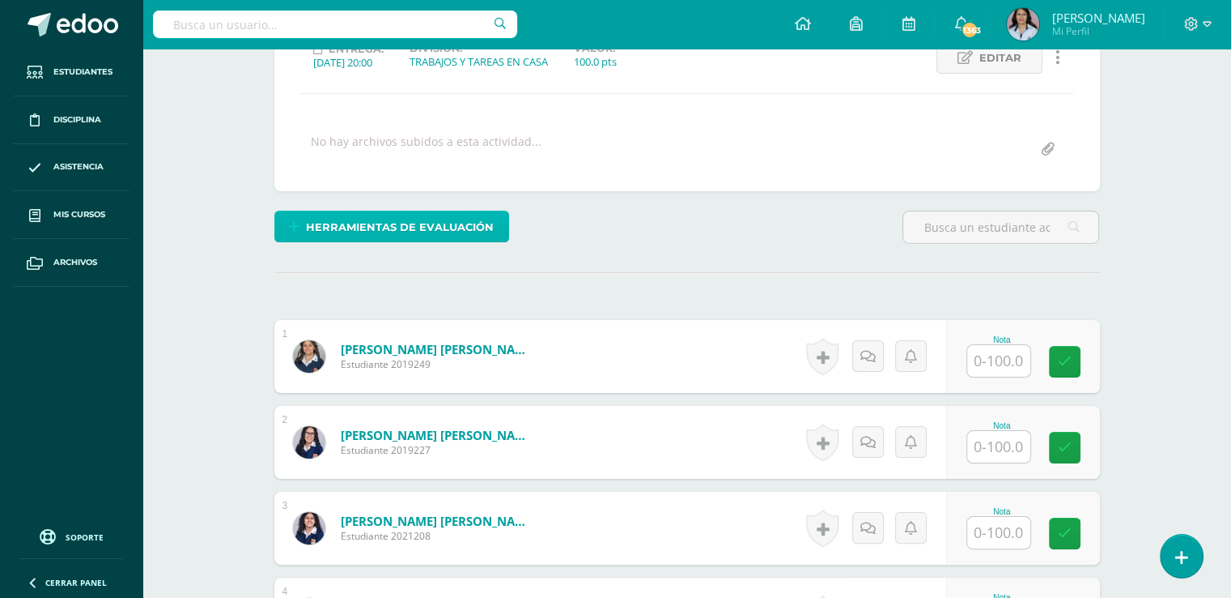
click at [381, 222] on span "Herramientas de evaluación" at bounding box center [400, 227] width 188 height 30
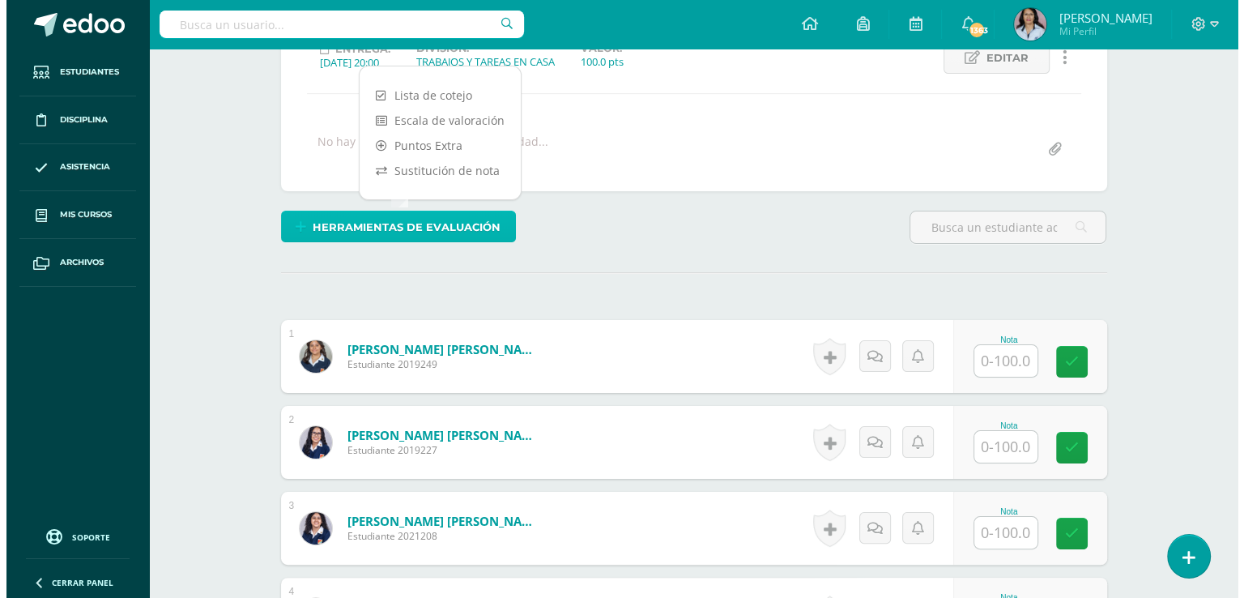
scroll to position [244, 0]
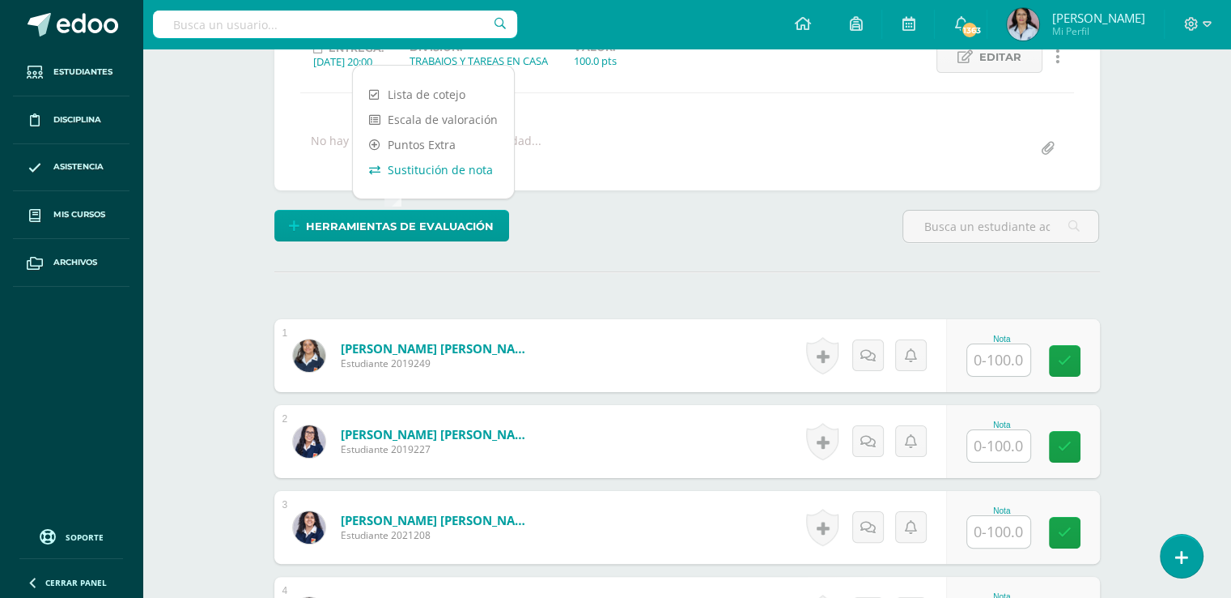
click at [404, 172] on link "Sustitución de nota" at bounding box center [433, 169] width 161 height 25
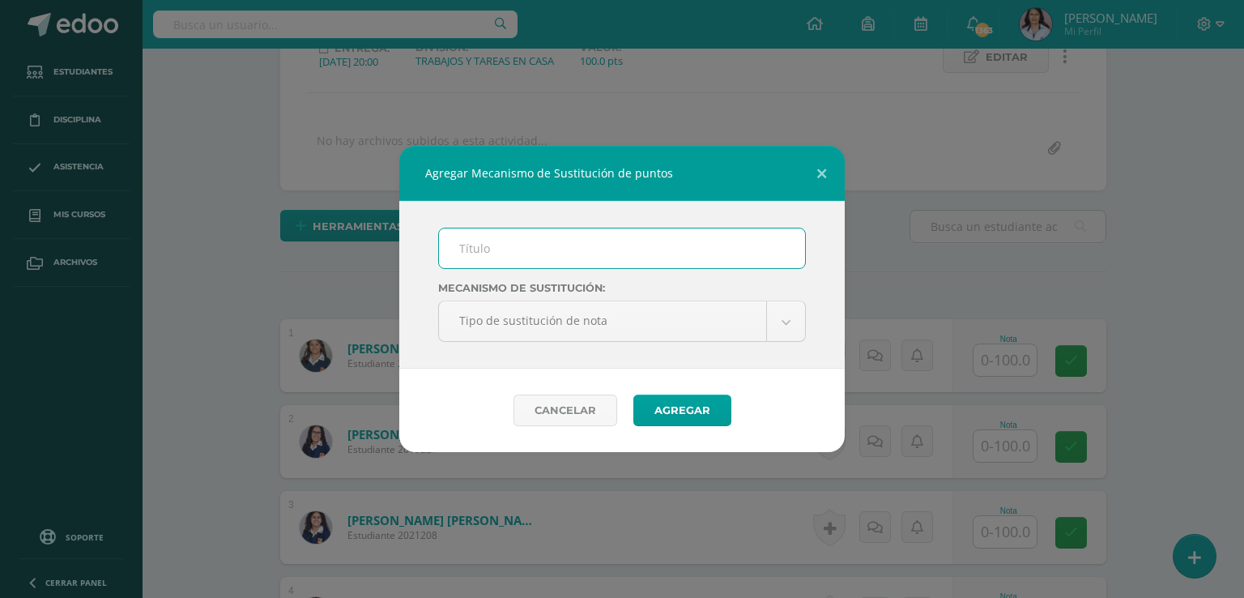
scroll to position [245, 0]
click at [462, 244] on input "text" at bounding box center [622, 248] width 366 height 40
type input "MA"
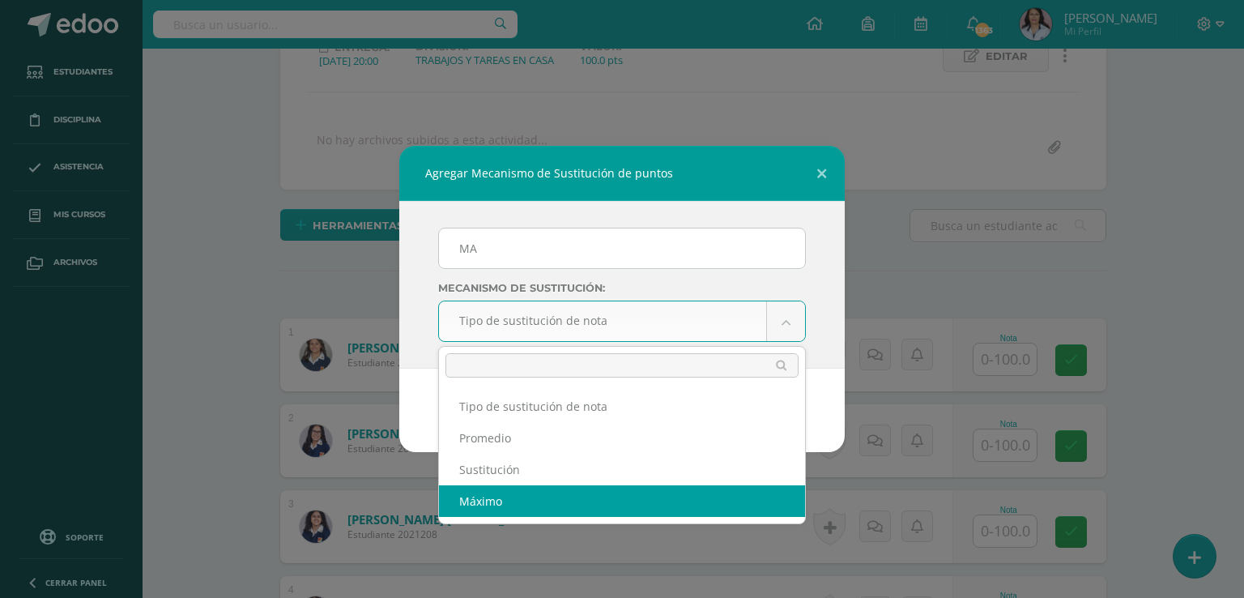
select select "maximum"
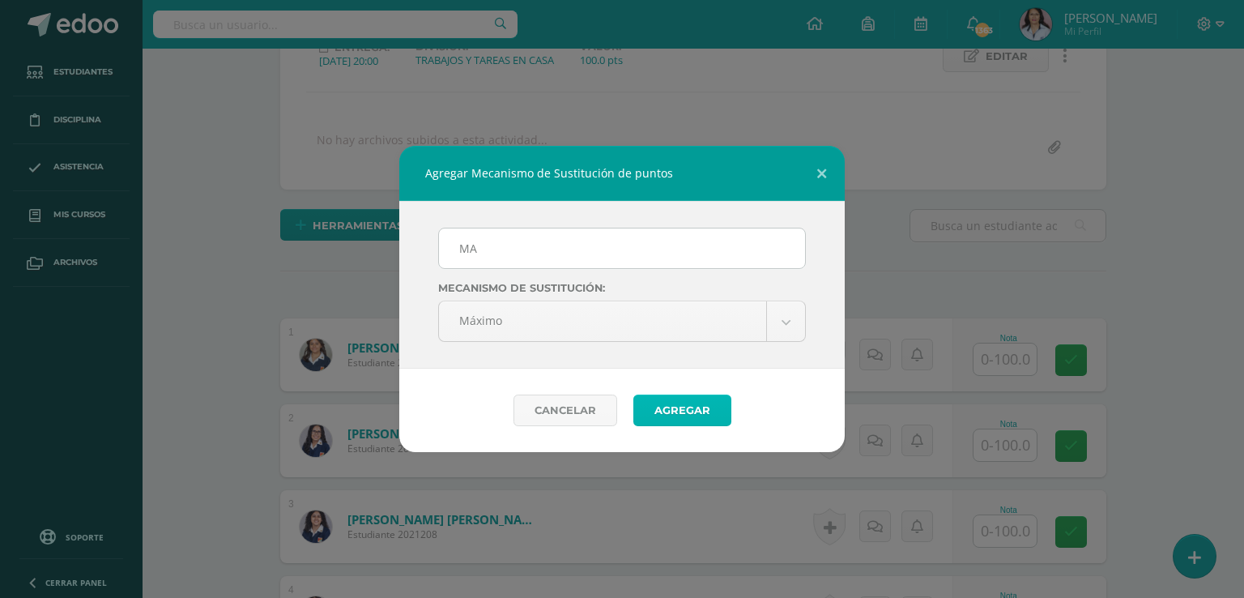
click at [665, 410] on button "Agregar" at bounding box center [682, 410] width 98 height 32
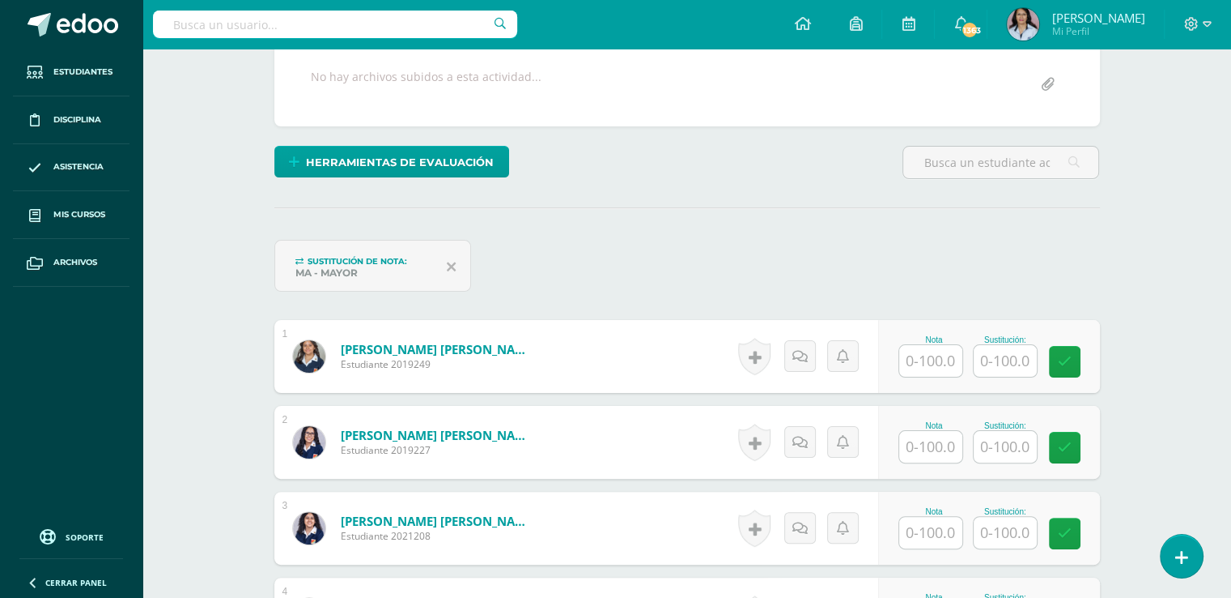
scroll to position [325, 0]
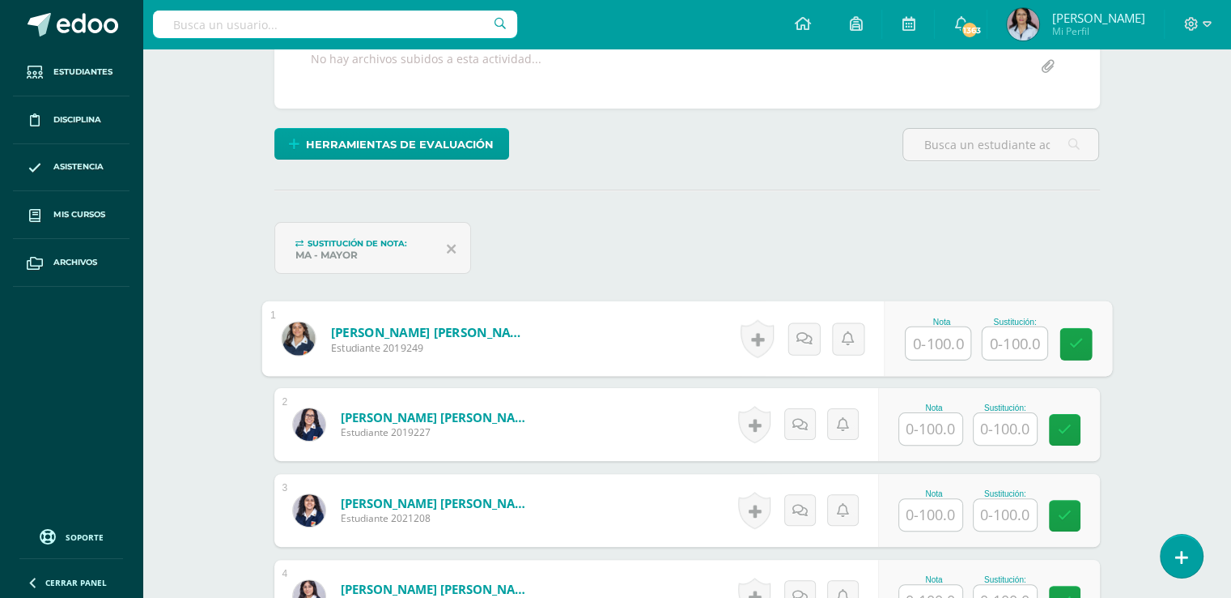
click at [942, 331] on input "text" at bounding box center [938, 343] width 65 height 32
type input "85"
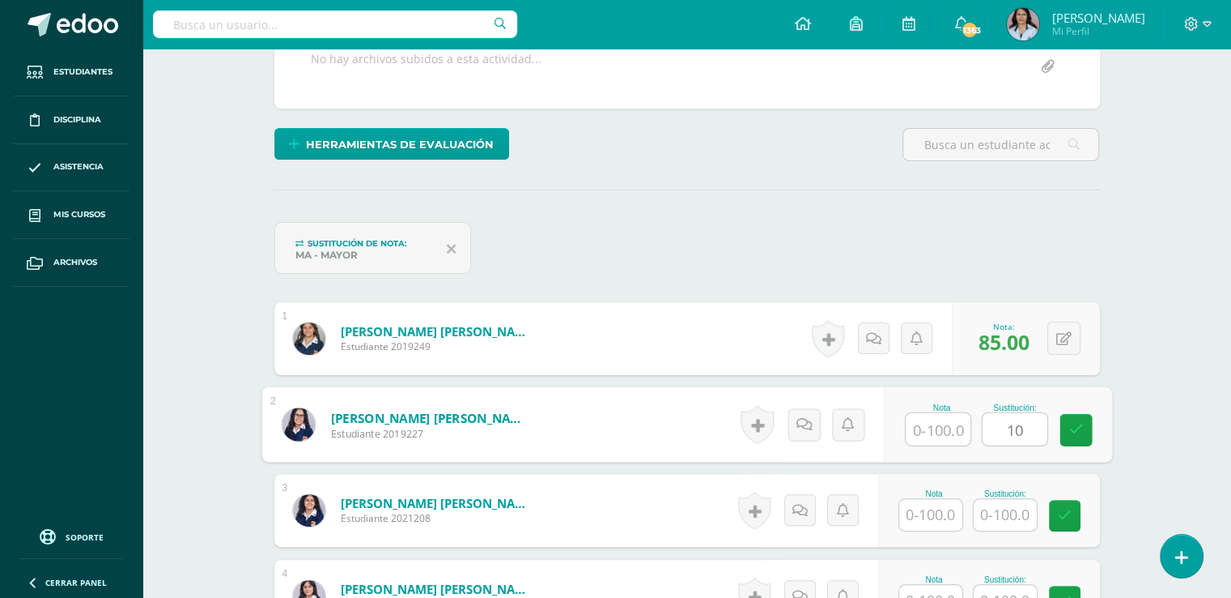
type input "1"
click at [936, 425] on input "text" at bounding box center [938, 429] width 65 height 32
type input "100"
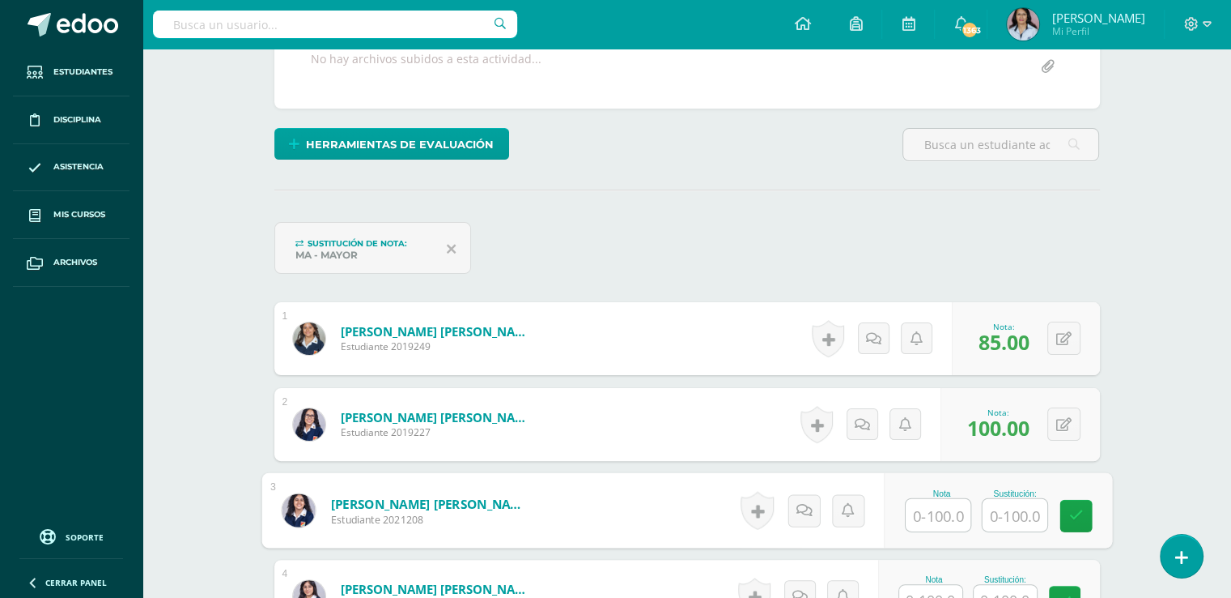
click at [952, 507] on input "text" at bounding box center [938, 515] width 65 height 32
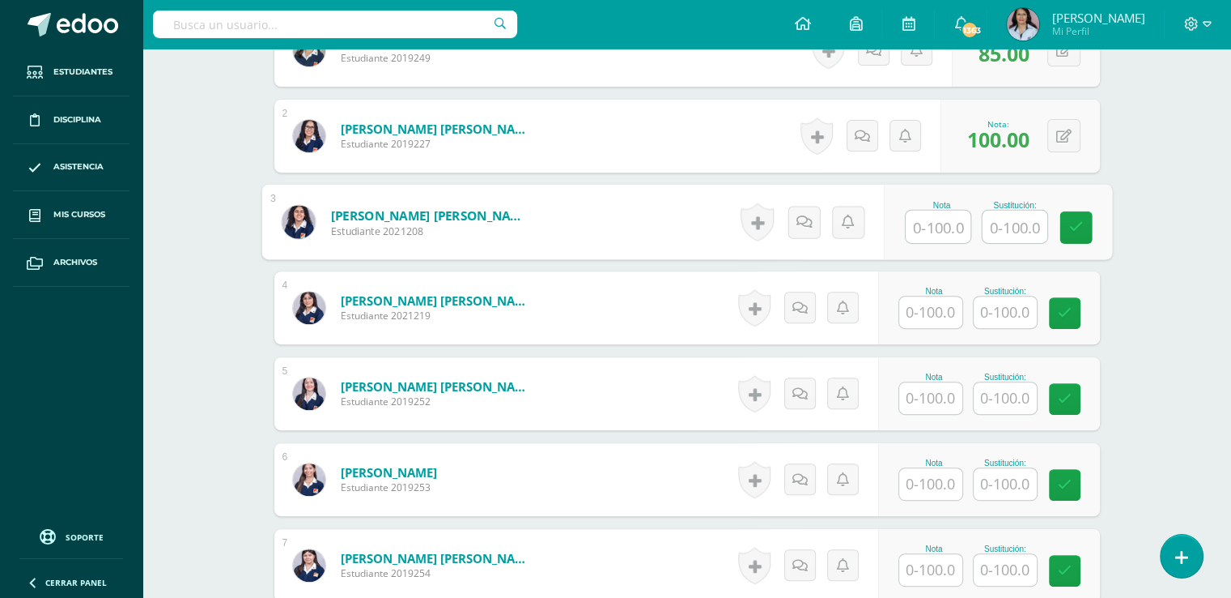
scroll to position [649, 0]
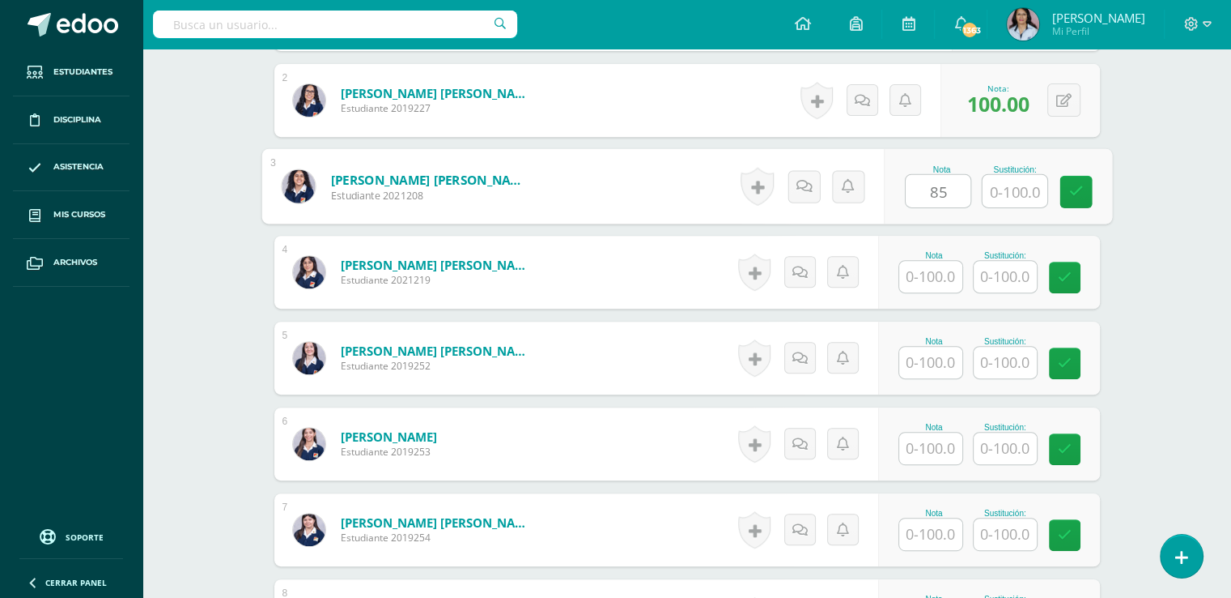
type input "85"
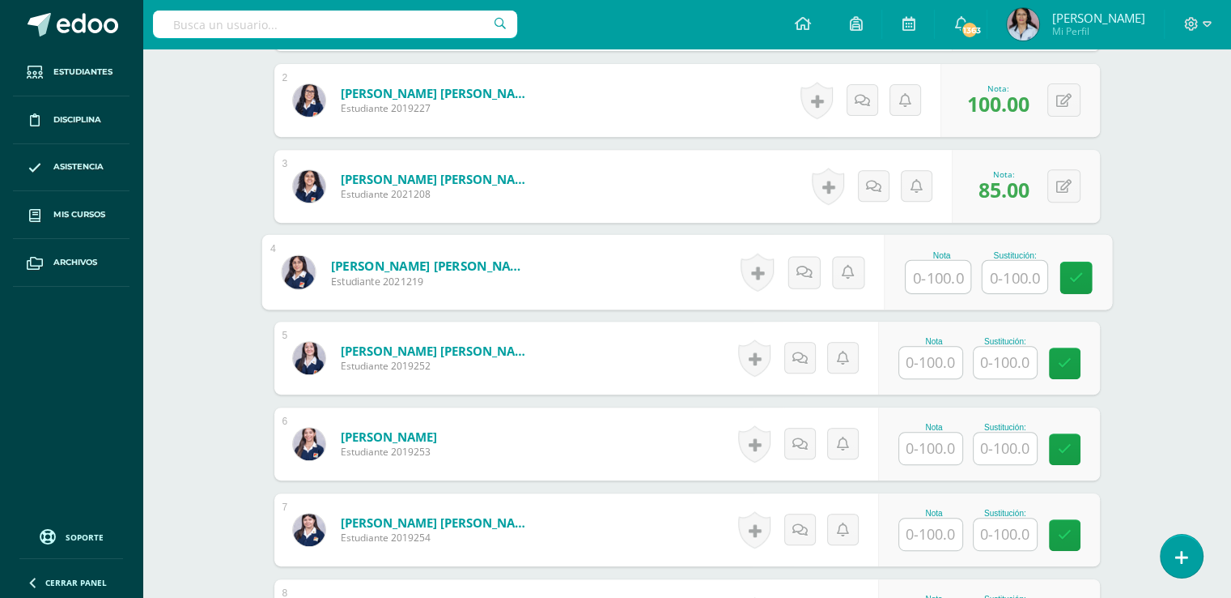
click at [953, 266] on input "text" at bounding box center [938, 277] width 65 height 32
type input "70"
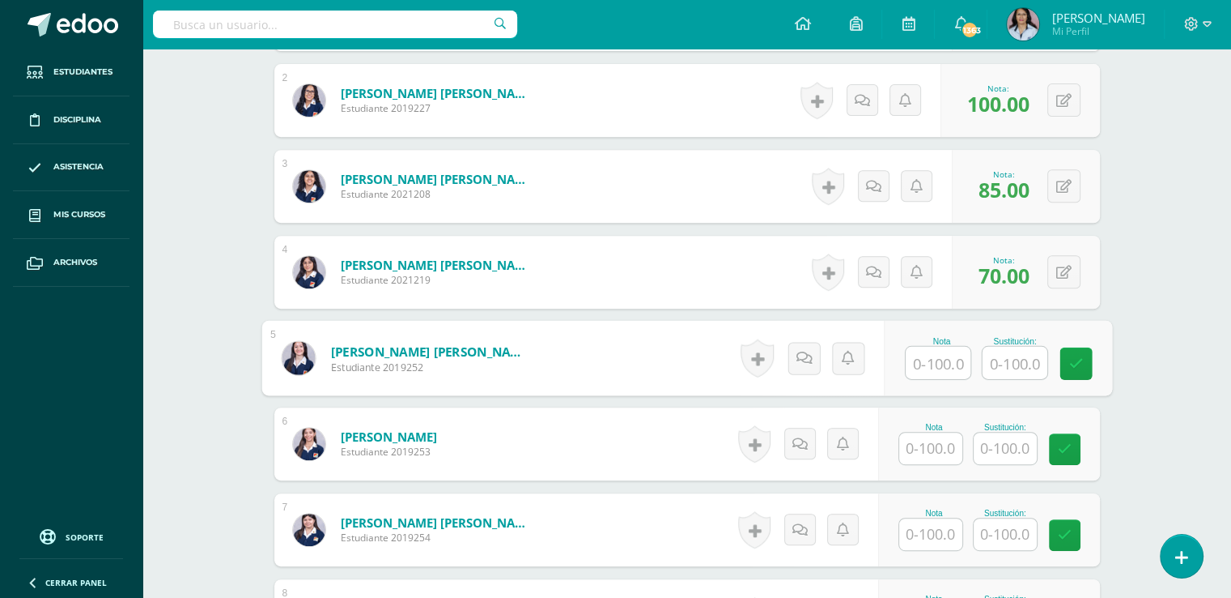
click at [946, 352] on input "text" at bounding box center [938, 363] width 65 height 32
type input "85"
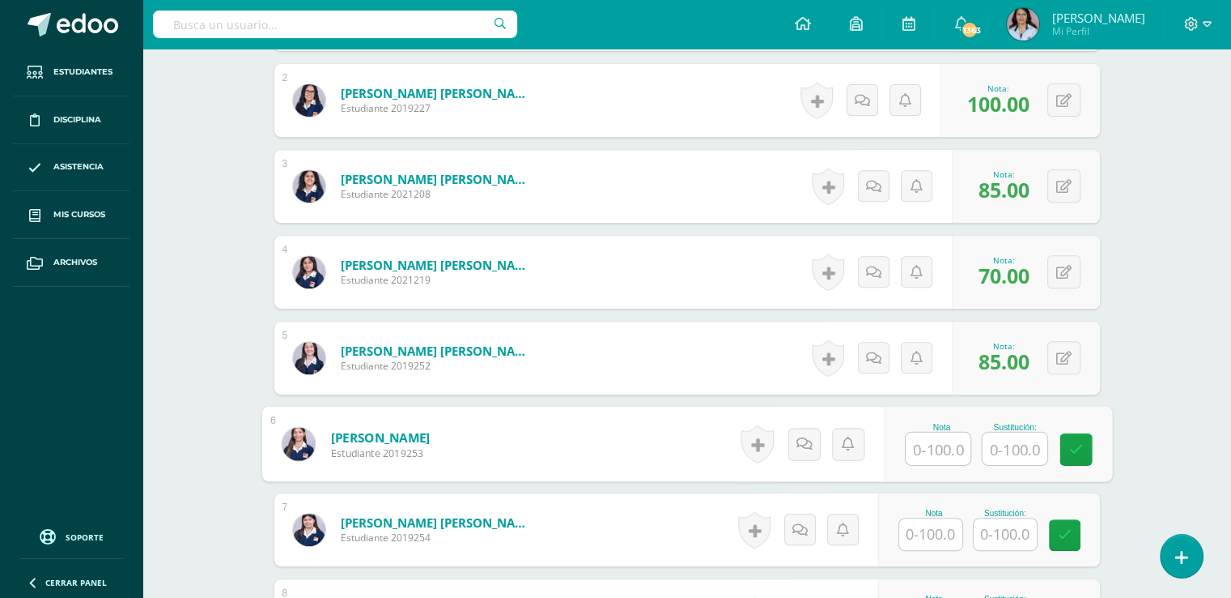
drag, startPoint x: 951, startPoint y: 448, endPoint x: 976, endPoint y: 423, distance: 36.1
click at [951, 447] on input "text" at bounding box center [938, 448] width 65 height 32
type input "100"
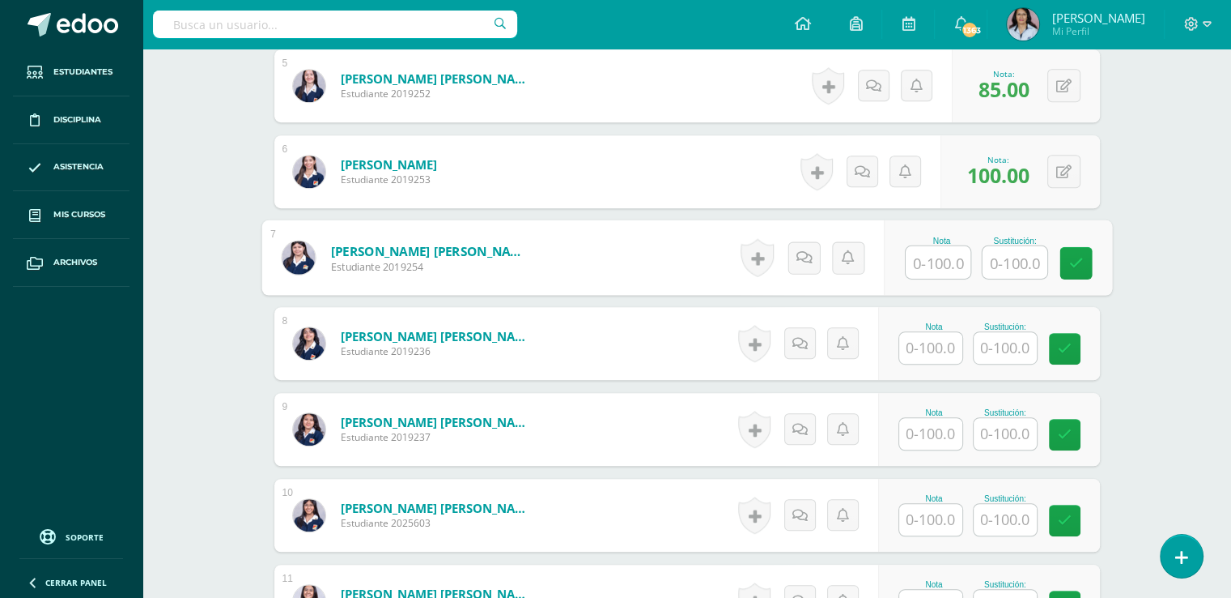
scroll to position [973, 0]
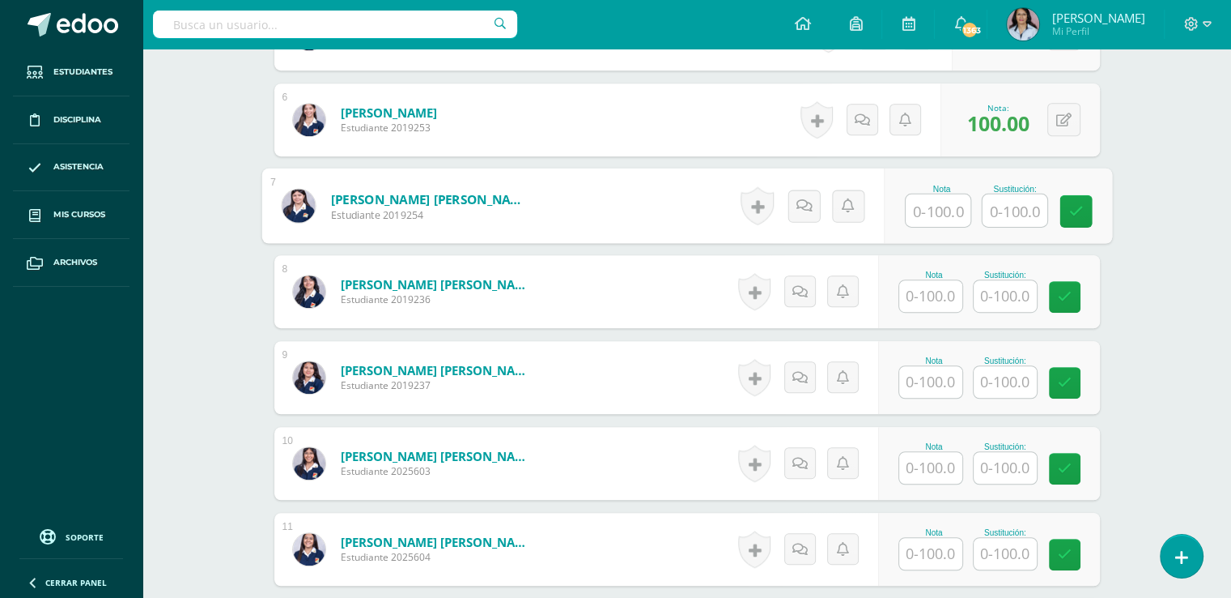
click at [935, 208] on input "text" at bounding box center [938, 210] width 65 height 32
type input "0"
click at [1062, 201] on button at bounding box center [1075, 206] width 34 height 34
type input "60"
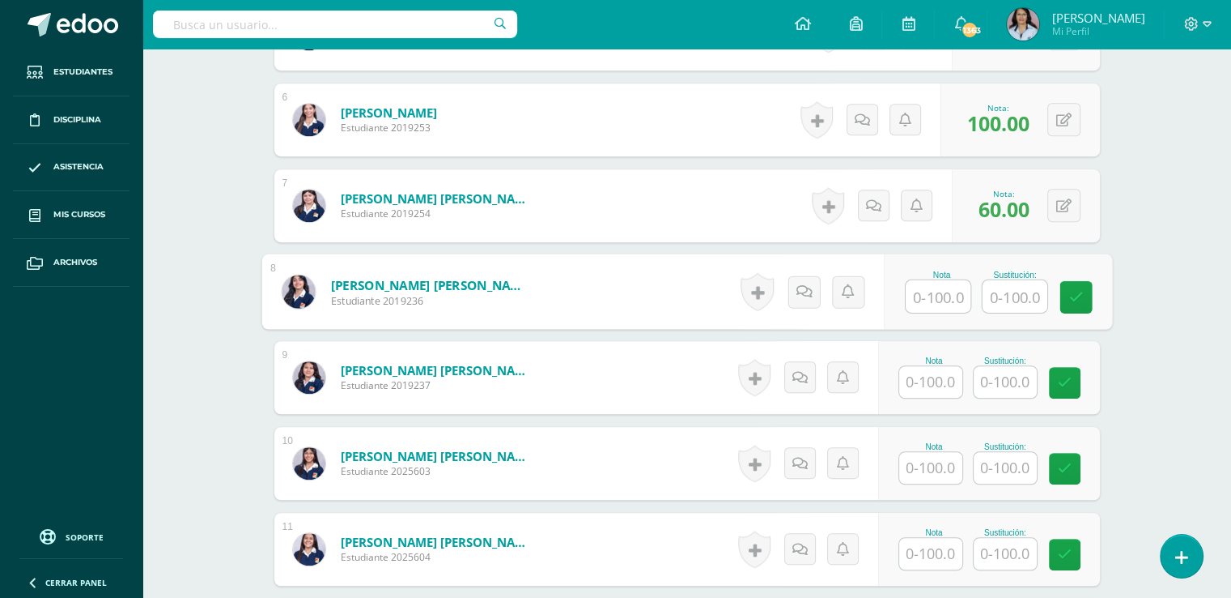
click at [938, 285] on input "text" at bounding box center [938, 296] width 65 height 32
type input "95"
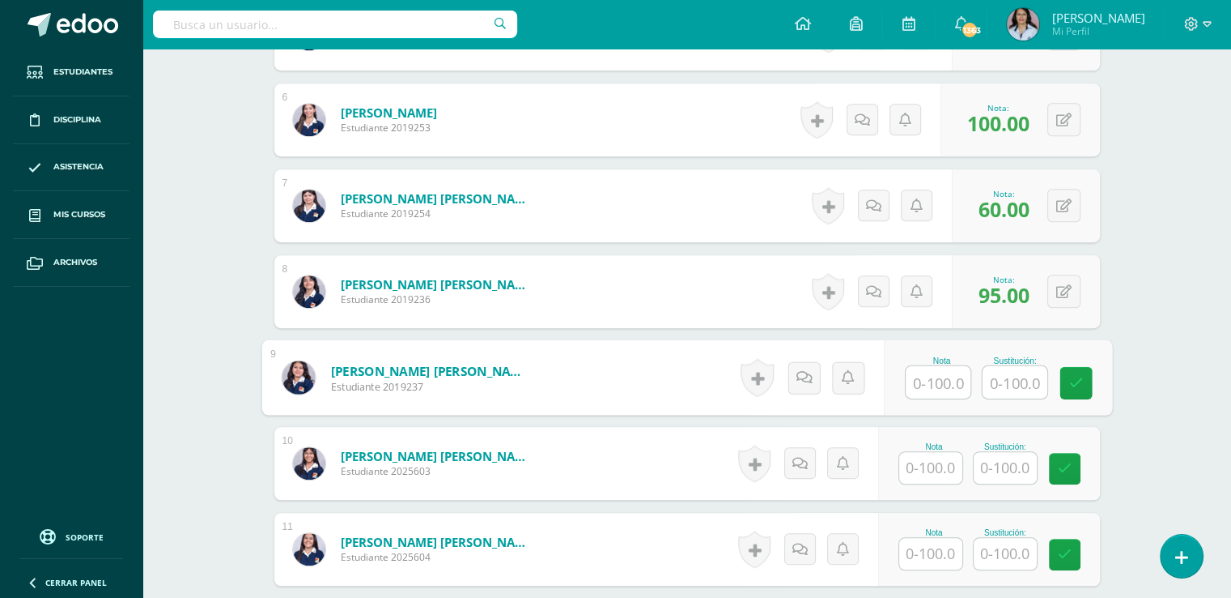
click at [934, 381] on input "text" at bounding box center [938, 382] width 65 height 32
type input "75"
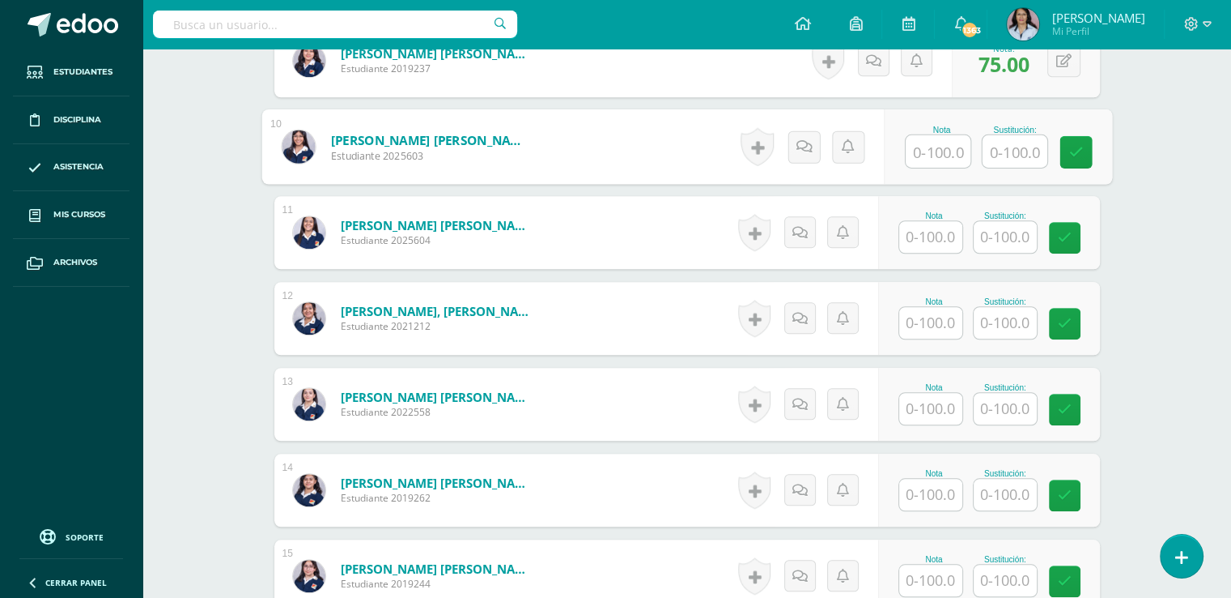
scroll to position [1297, 0]
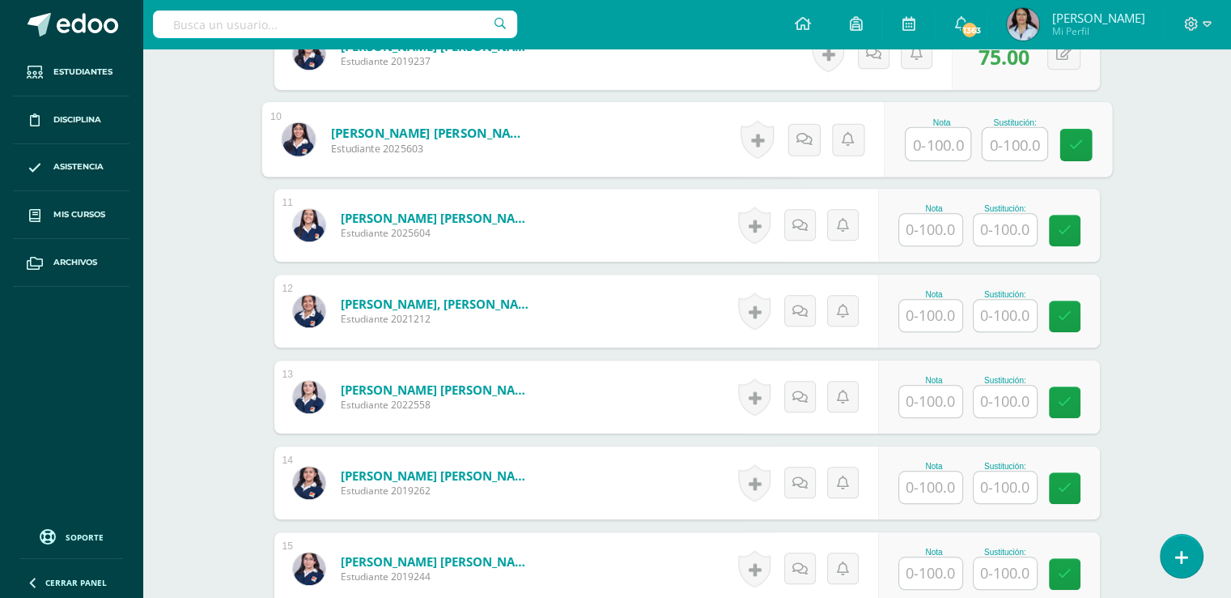
click at [939, 133] on input "text" at bounding box center [938, 144] width 65 height 32
type input "100"
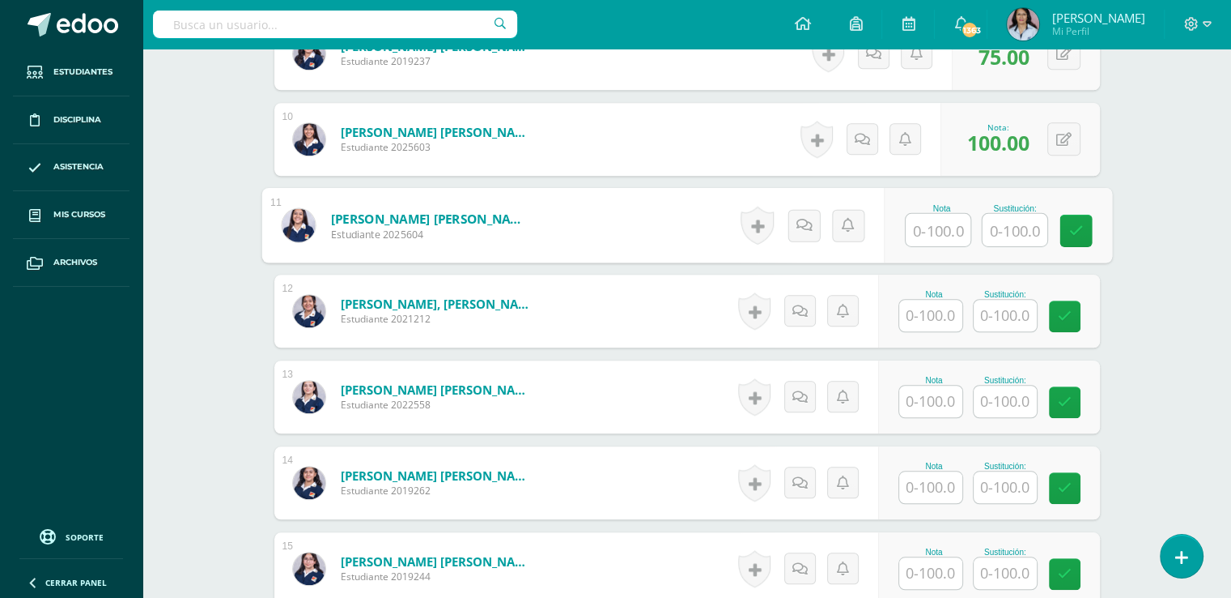
click at [954, 224] on input "text" at bounding box center [938, 230] width 65 height 32
type input "90"
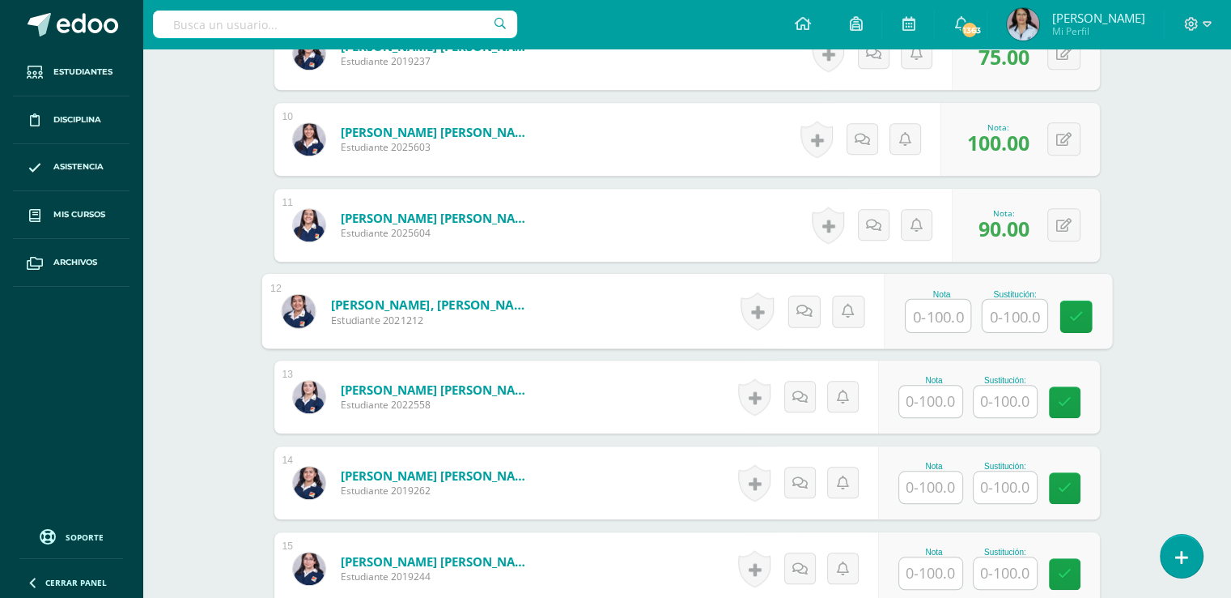
click at [946, 321] on input "text" at bounding box center [938, 316] width 65 height 32
type input "80"
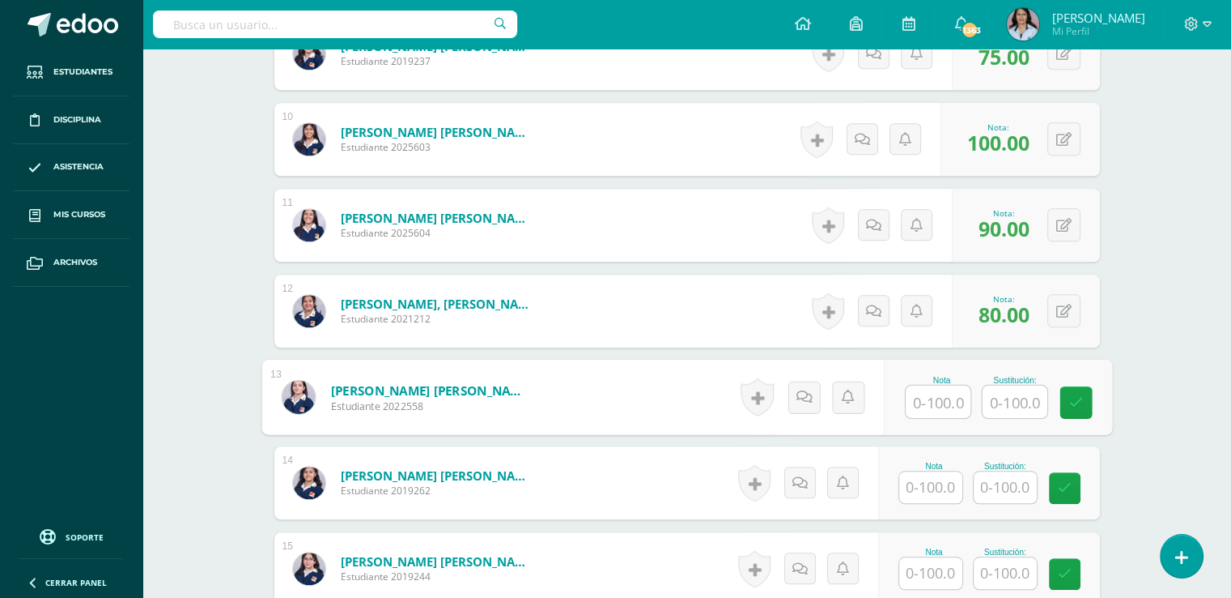
click at [946, 389] on input "text" at bounding box center [938, 401] width 65 height 32
type input "70"
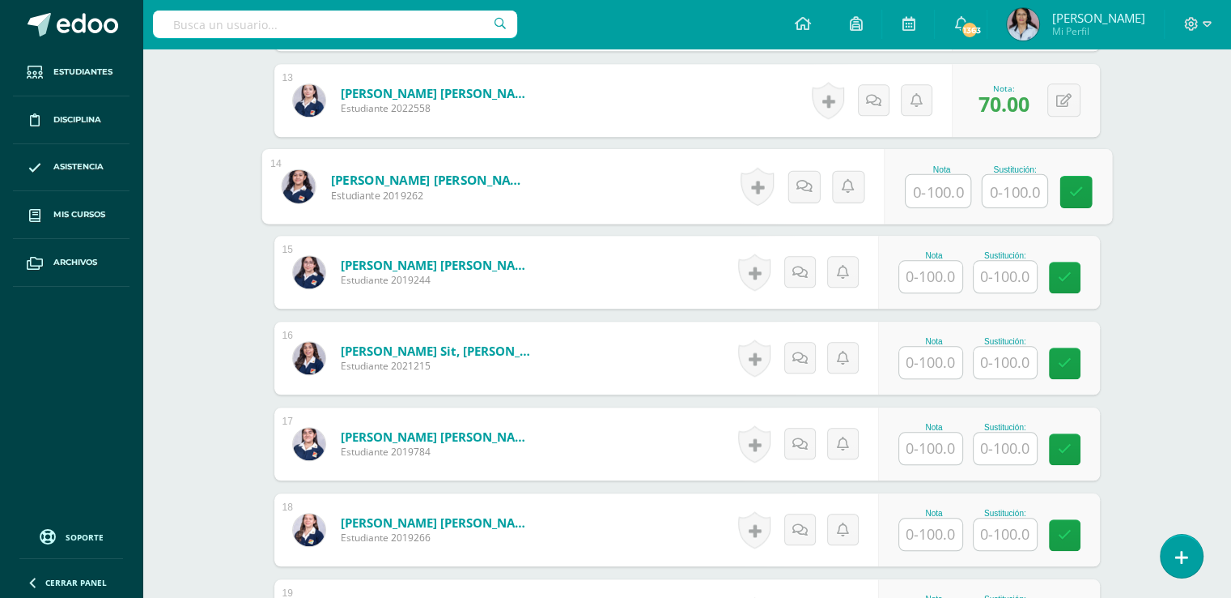
scroll to position [1621, 0]
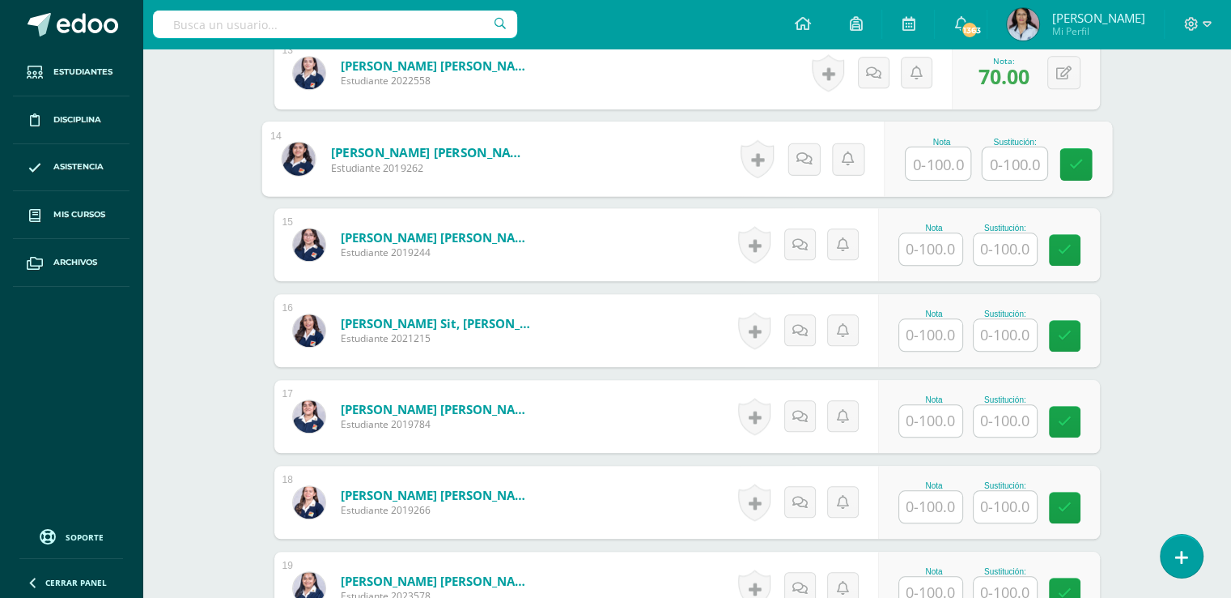
click at [939, 163] on input "text" at bounding box center [938, 163] width 65 height 32
type input "75"
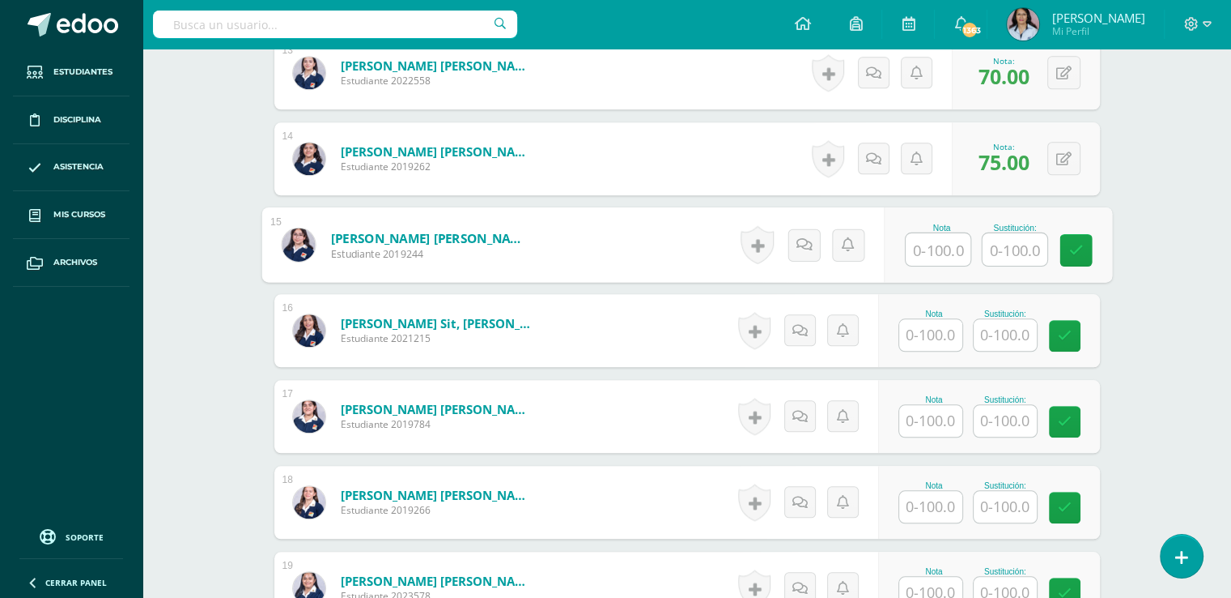
click at [952, 243] on input "text" at bounding box center [938, 249] width 65 height 32
type input "80"
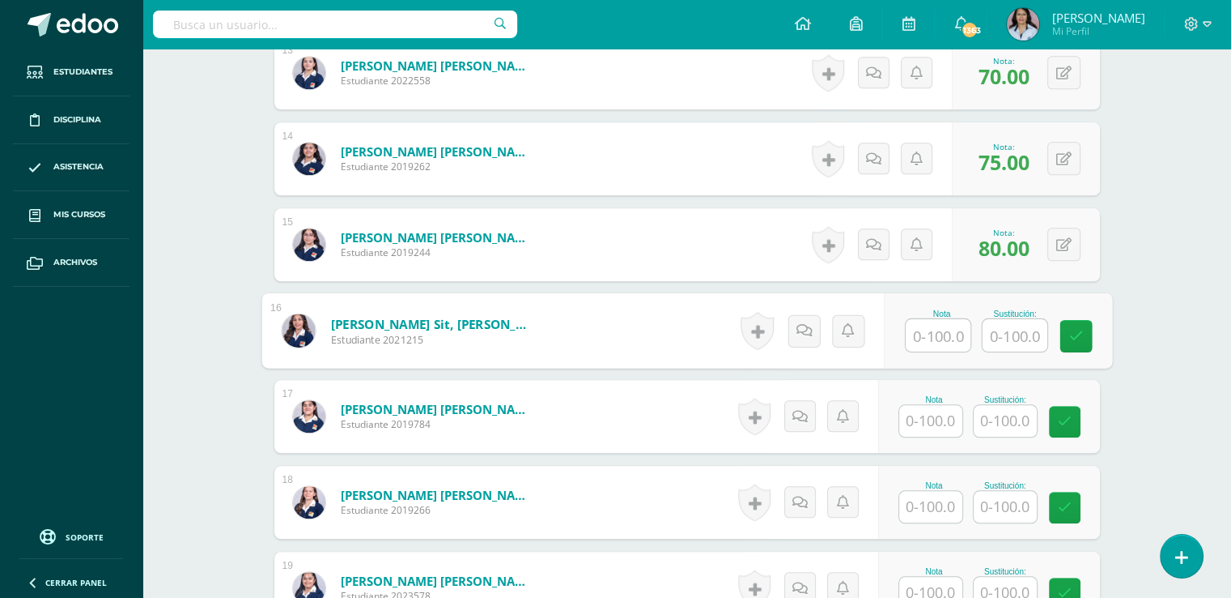
click at [949, 333] on input "text" at bounding box center [938, 335] width 65 height 32
type input "100"
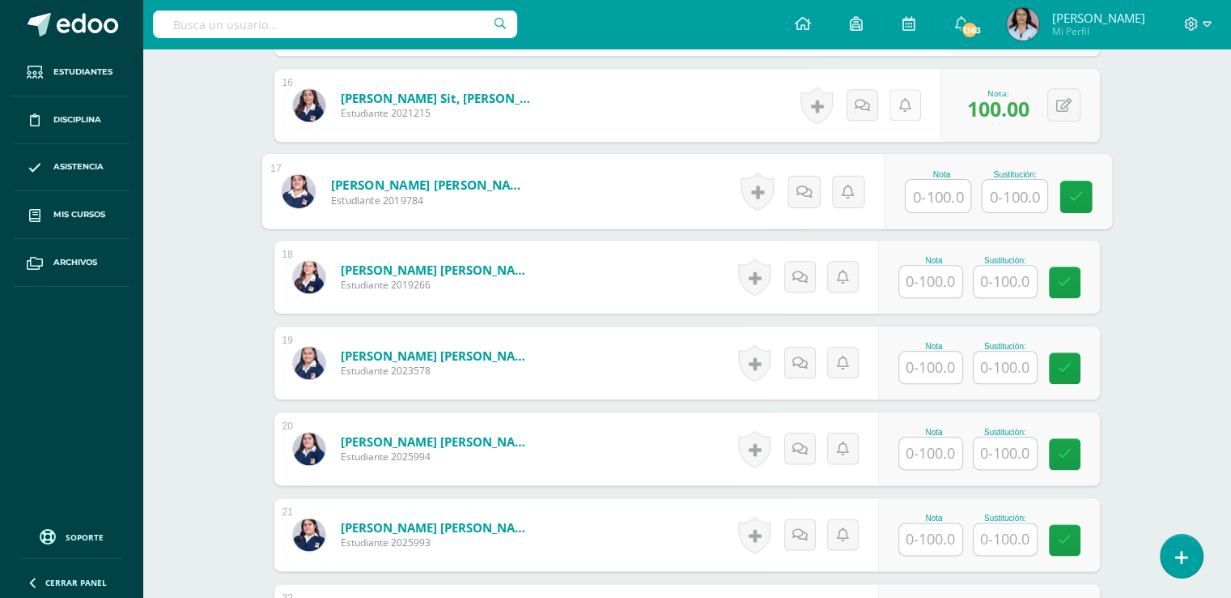
scroll to position [1864, 0]
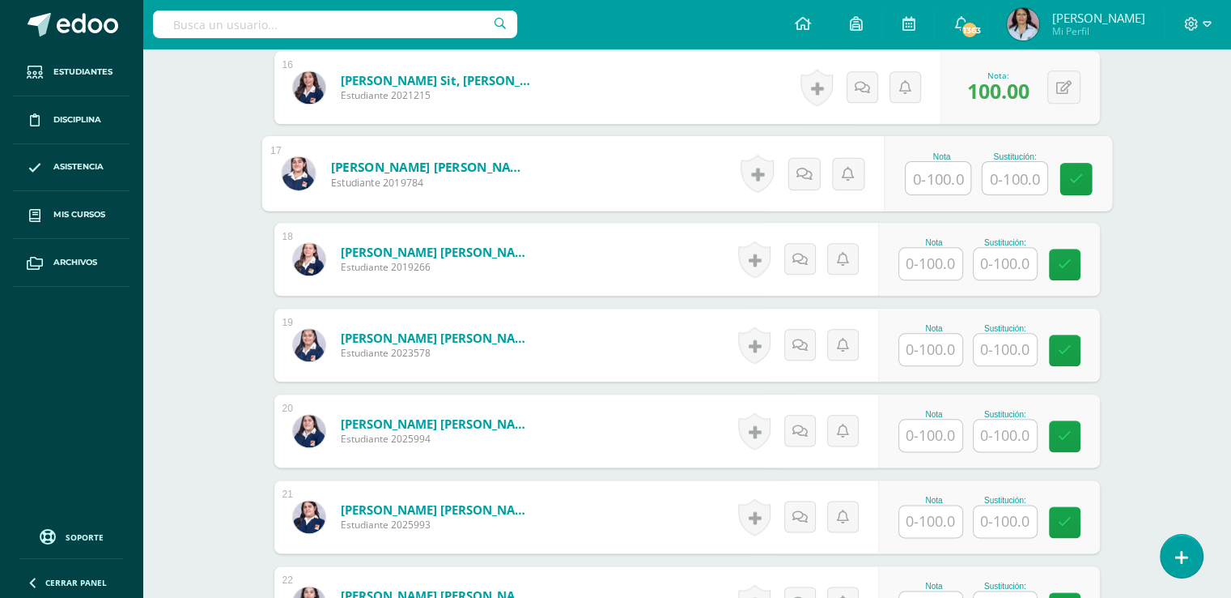
click at [938, 174] on input "text" at bounding box center [938, 178] width 65 height 32
type input "100"
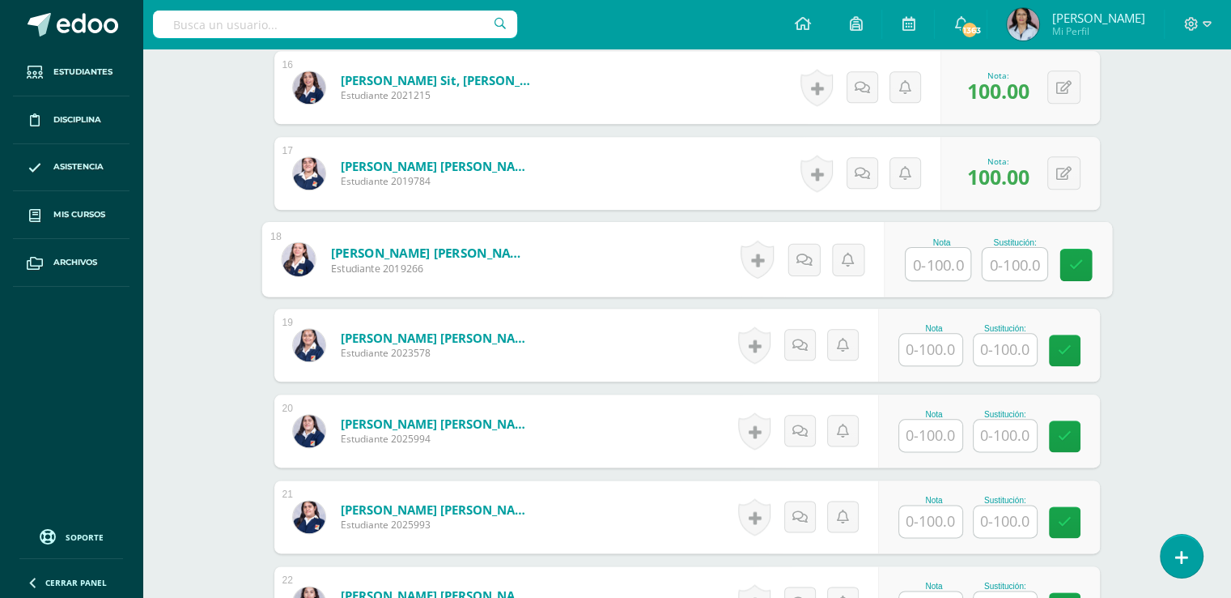
click at [929, 265] on input "text" at bounding box center [938, 264] width 65 height 32
type input "60"
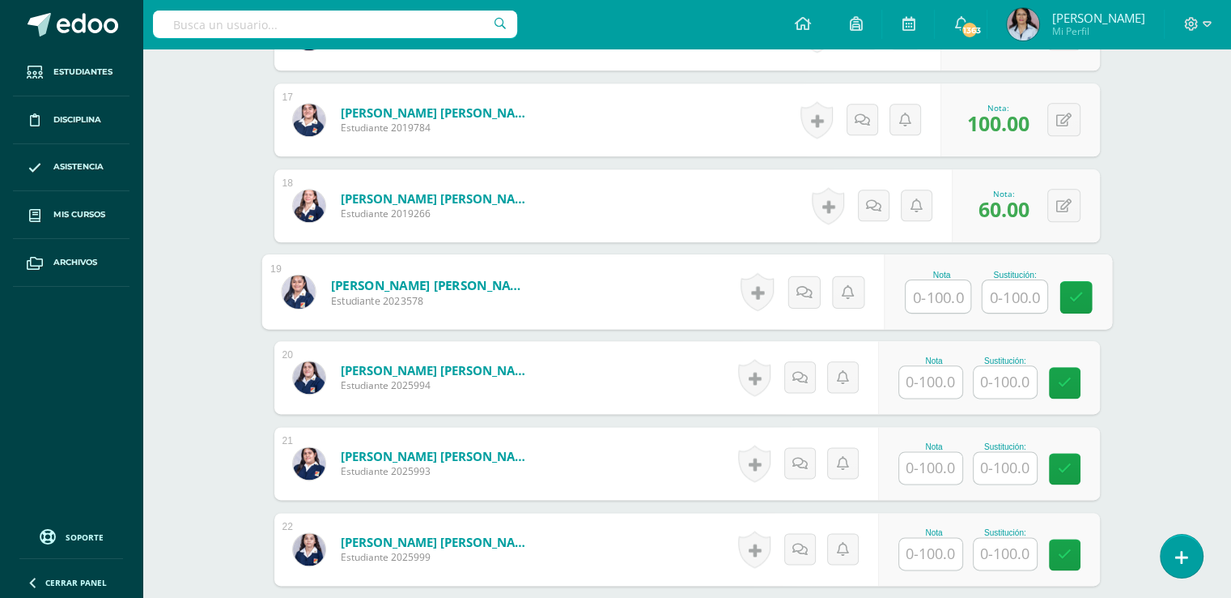
scroll to position [1945, 0]
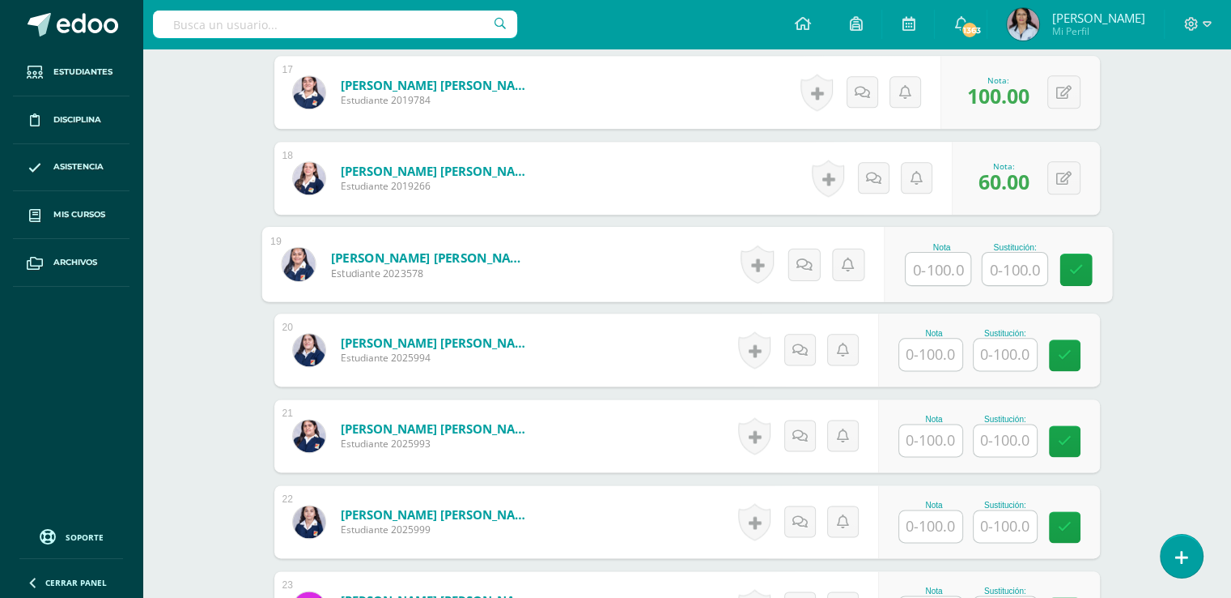
click at [949, 260] on input "text" at bounding box center [938, 269] width 65 height 32
type input "0"
click at [1061, 260] on button at bounding box center [1075, 264] width 34 height 34
type input "60"
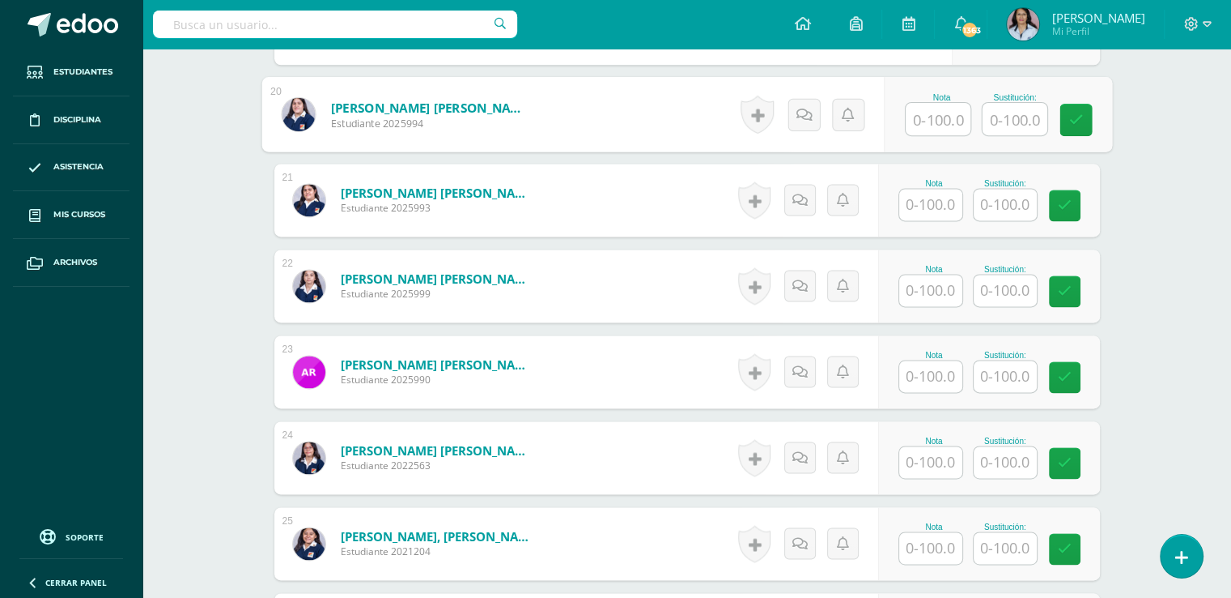
scroll to position [2188, 0]
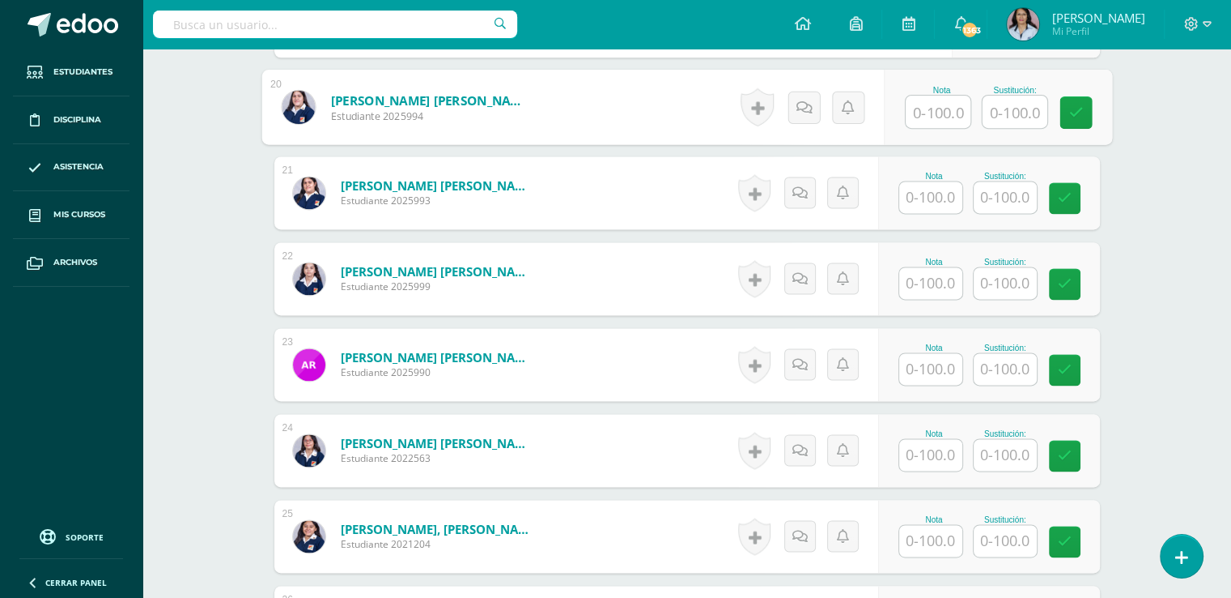
click at [938, 111] on input "text" at bounding box center [938, 112] width 65 height 32
type input "100"
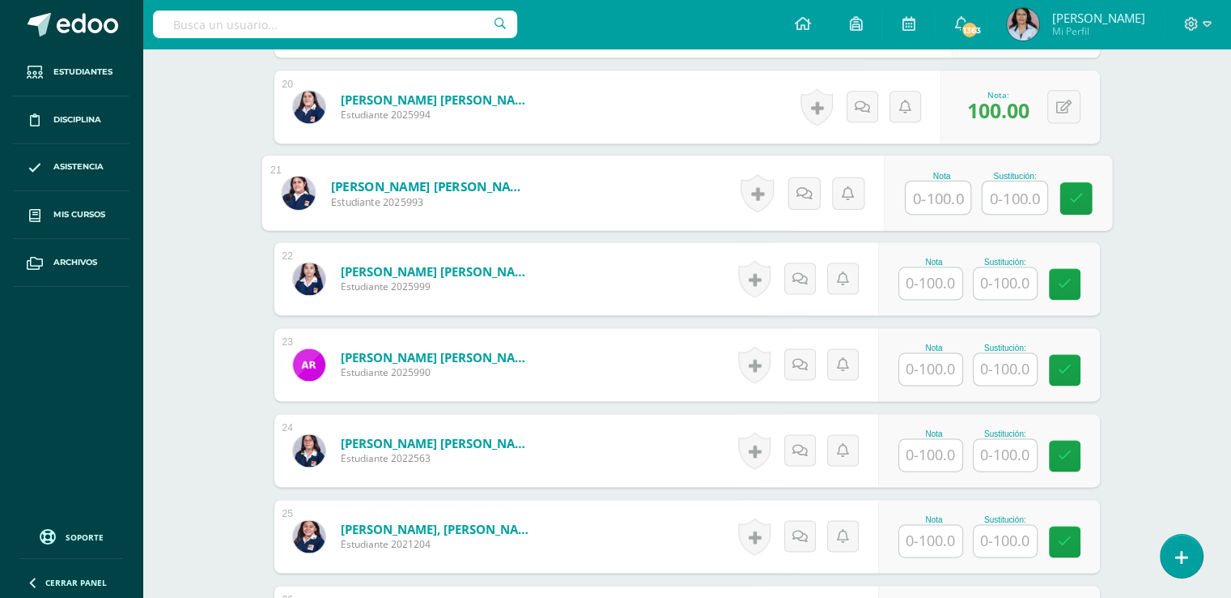
click at [935, 187] on input "text" at bounding box center [938, 197] width 65 height 32
type input "95"
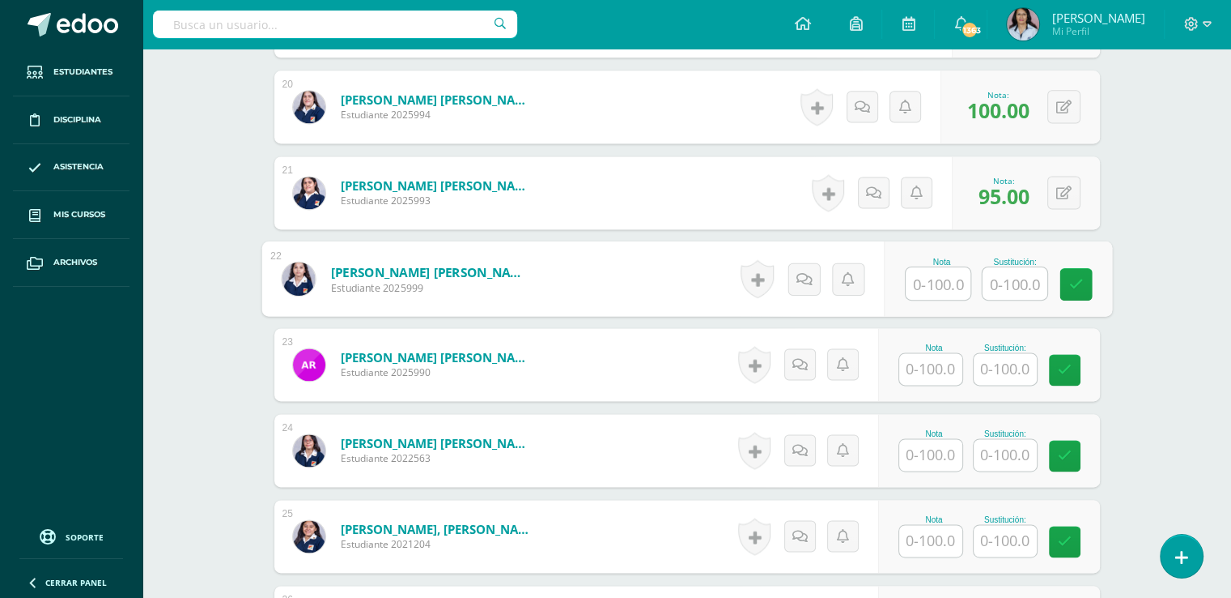
click at [927, 273] on input "text" at bounding box center [938, 283] width 65 height 32
type input "60"
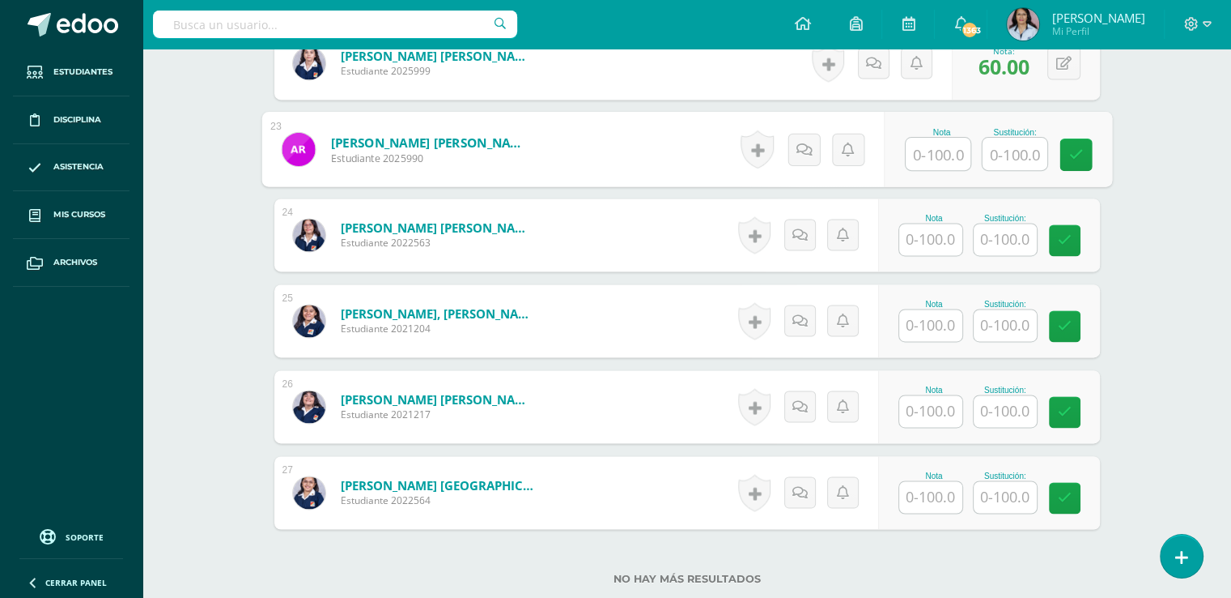
scroll to position [2431, 0]
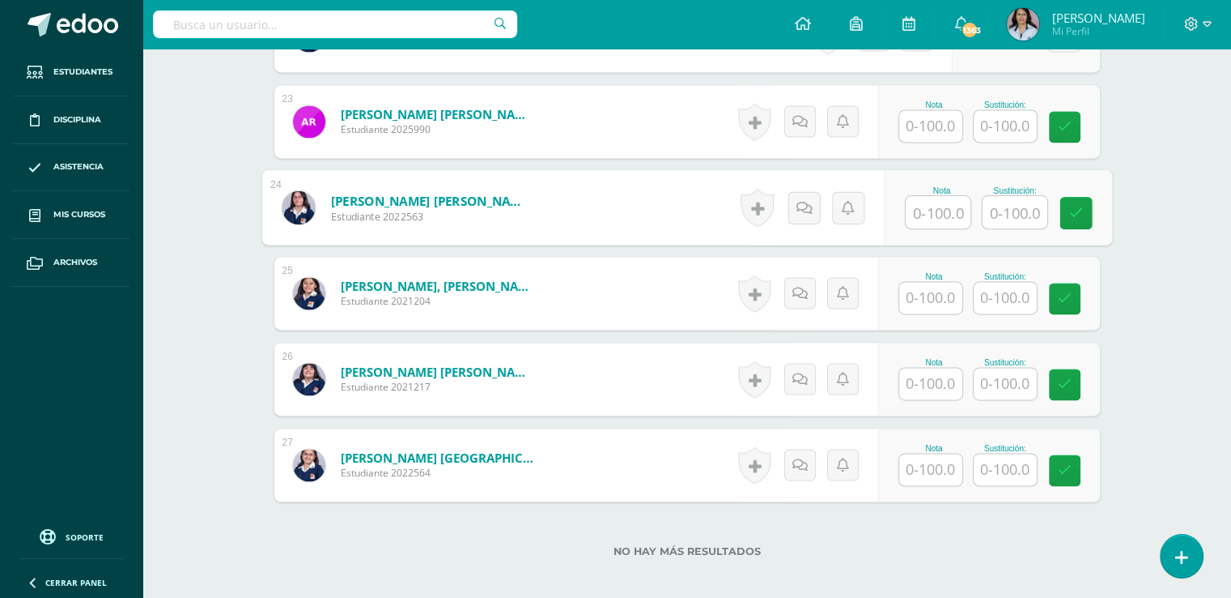
click at [947, 199] on input "text" at bounding box center [938, 212] width 65 height 32
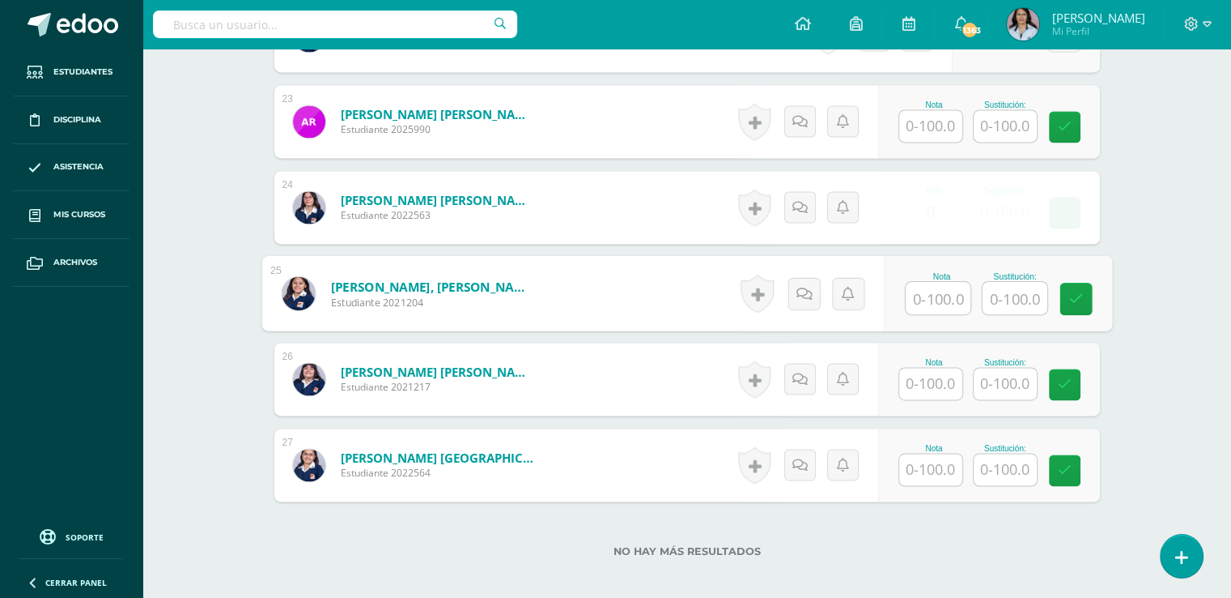
type input "0.00"
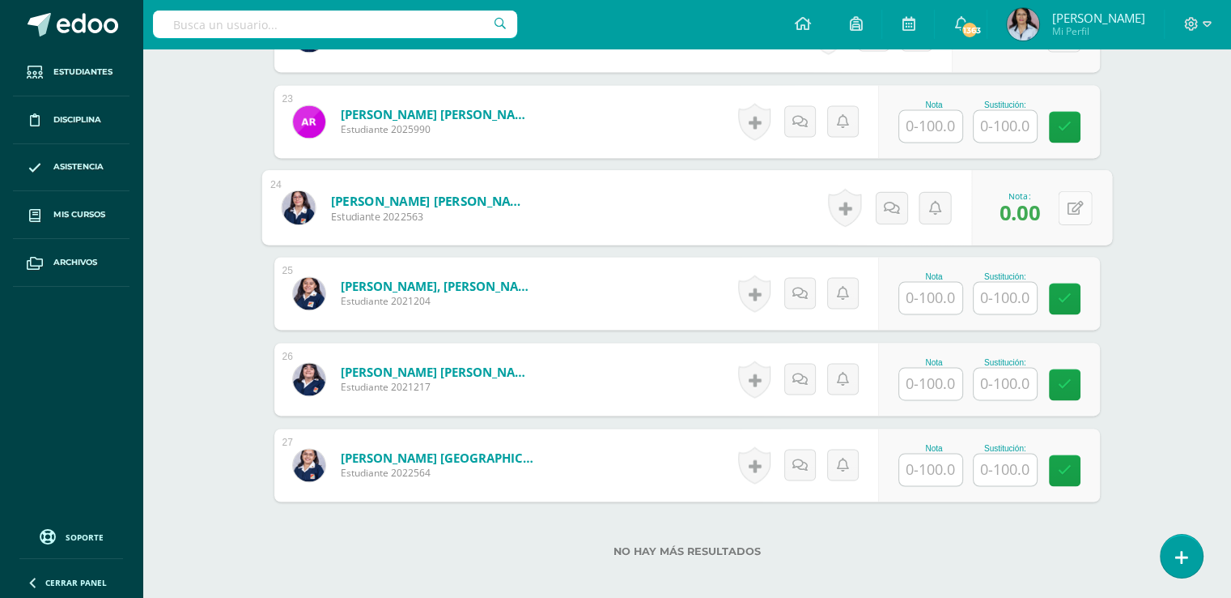
click at [1062, 204] on button at bounding box center [1075, 207] width 34 height 34
type input "70"
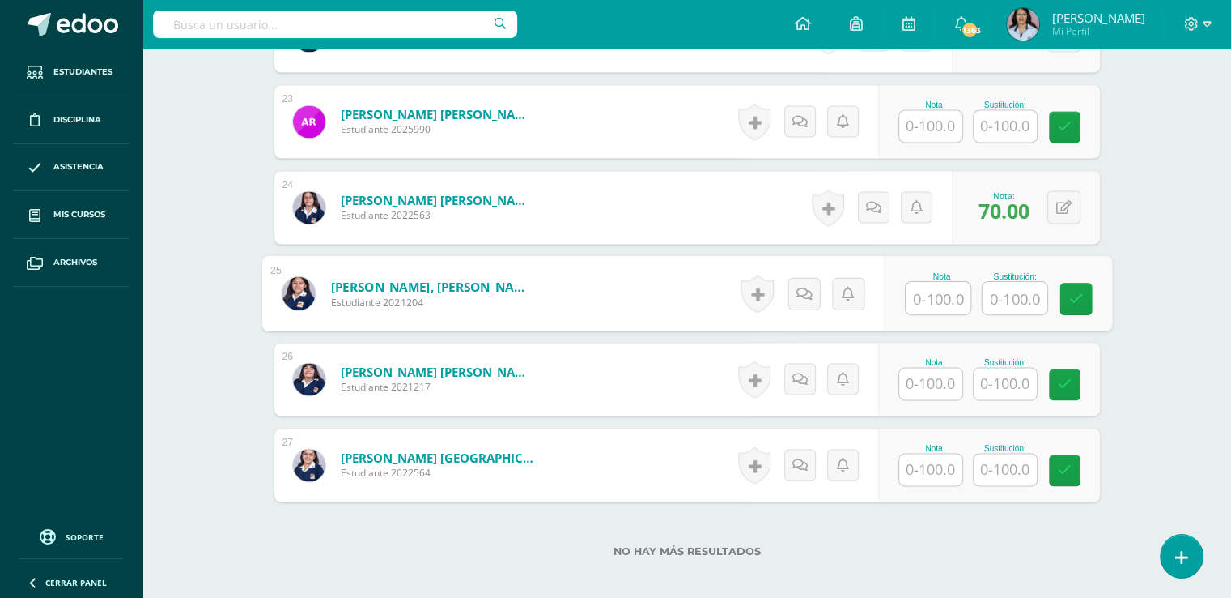
click at [949, 286] on input "text" at bounding box center [938, 298] width 65 height 32
type input "90"
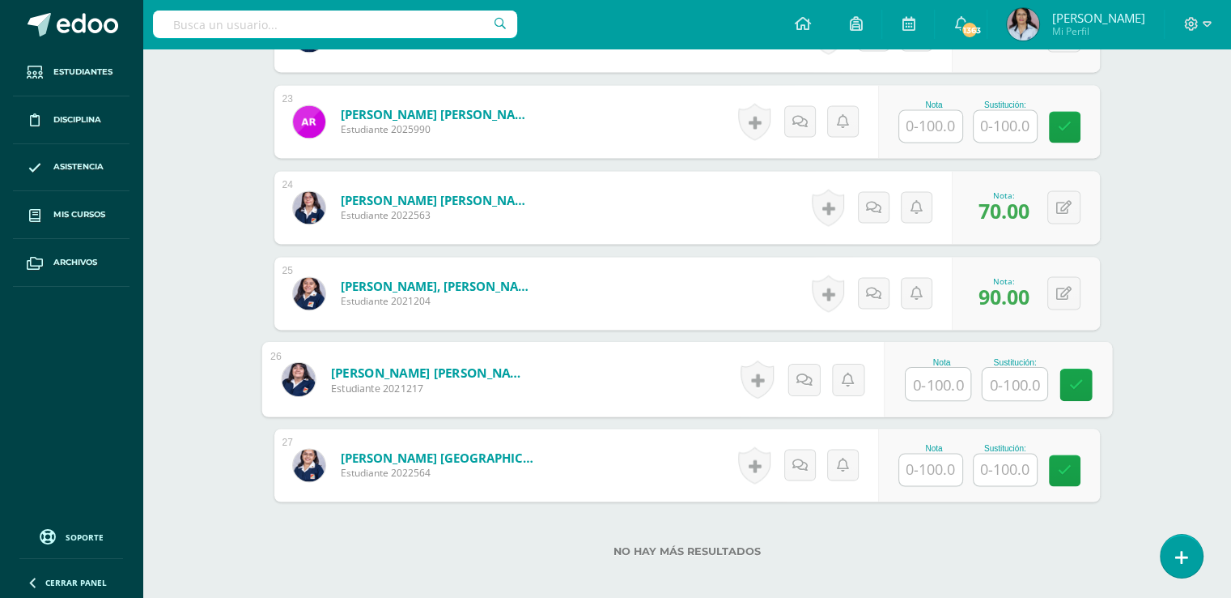
click at [936, 385] on input "text" at bounding box center [938, 384] width 65 height 32
type input "85"
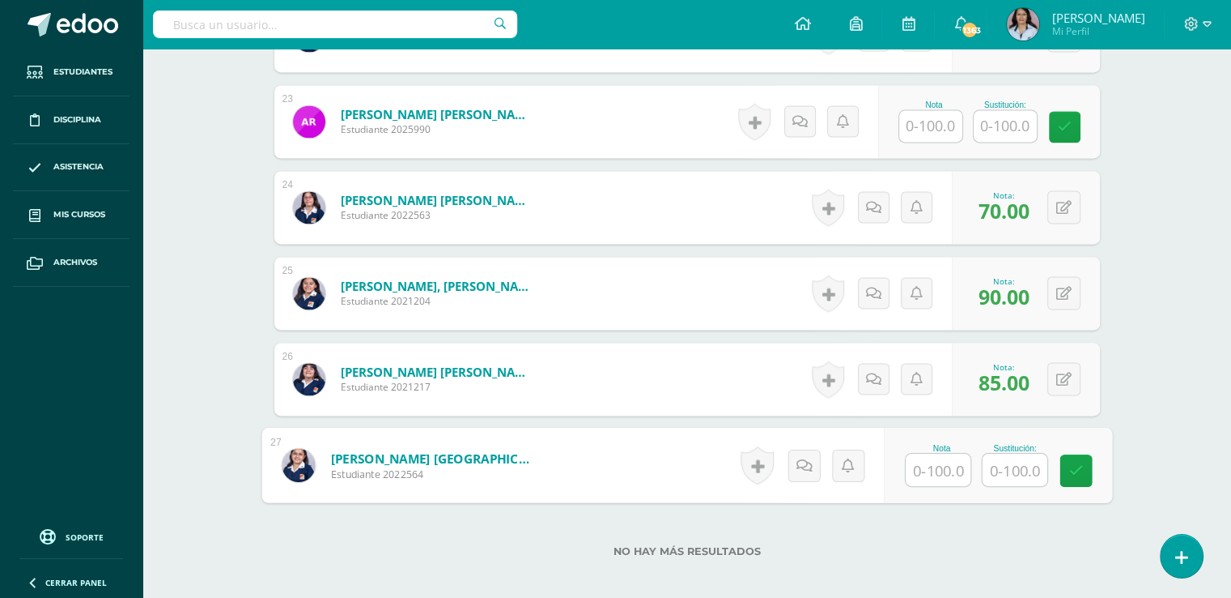
click at [952, 462] on input "text" at bounding box center [938, 469] width 65 height 32
type input "100"
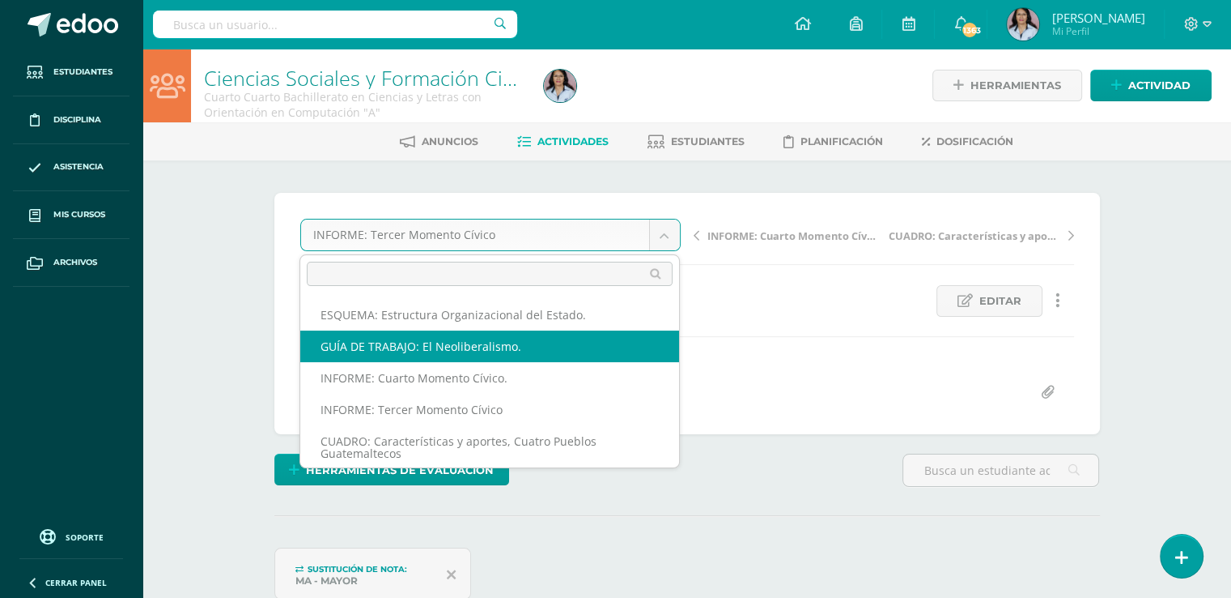
scroll to position [39, 0]
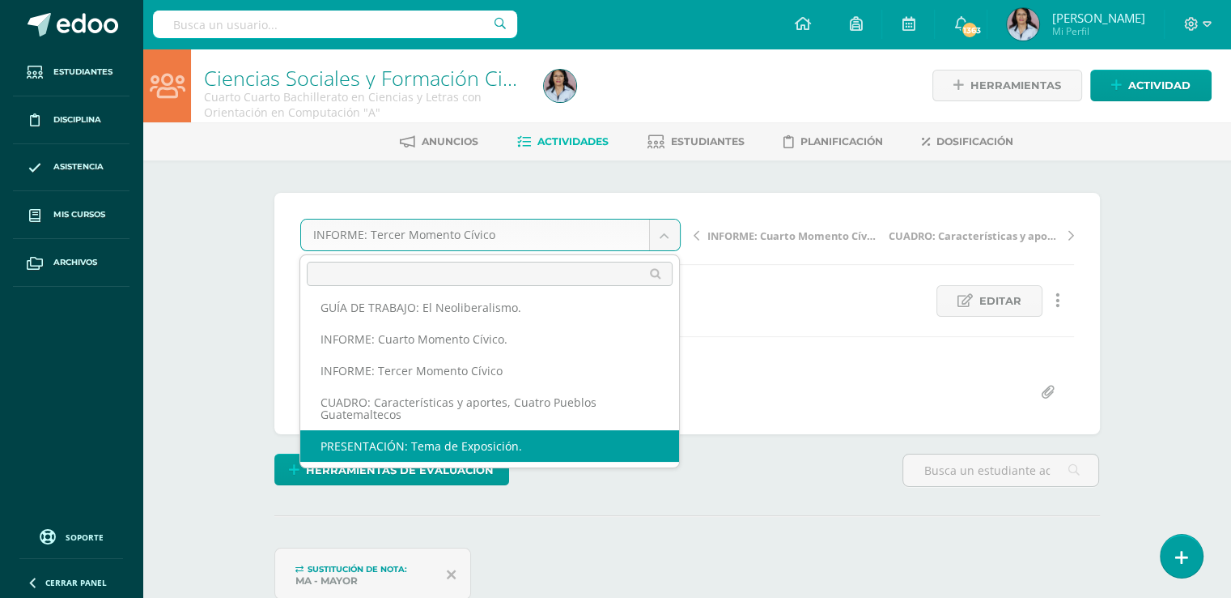
select select "/dashboard/teacher/grade-activity/129098/"
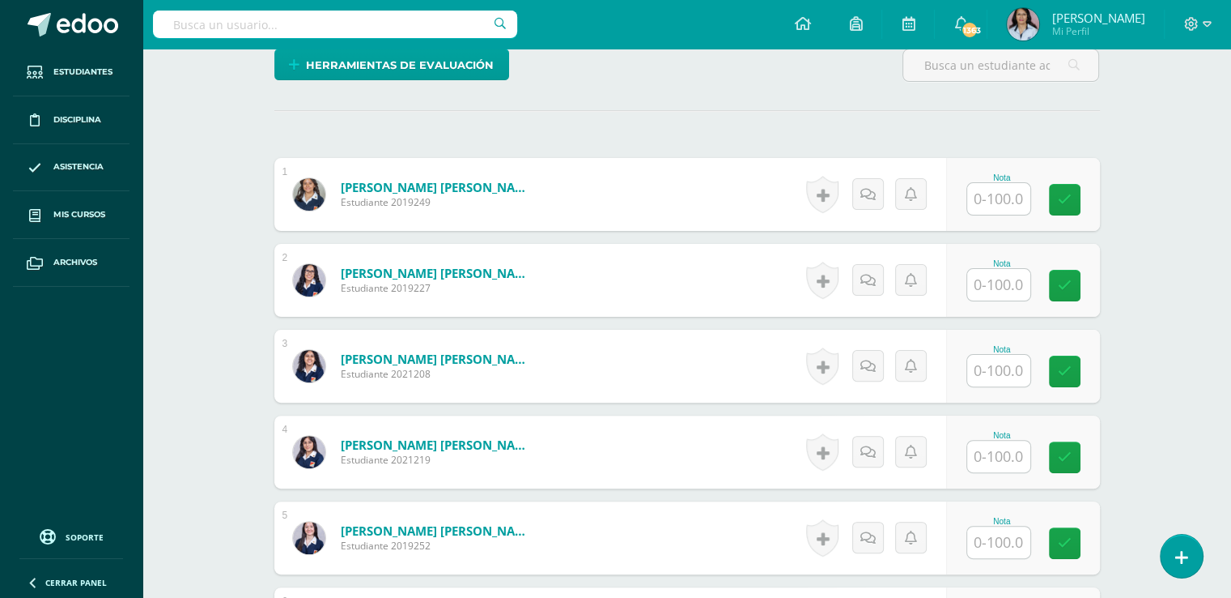
scroll to position [406, 0]
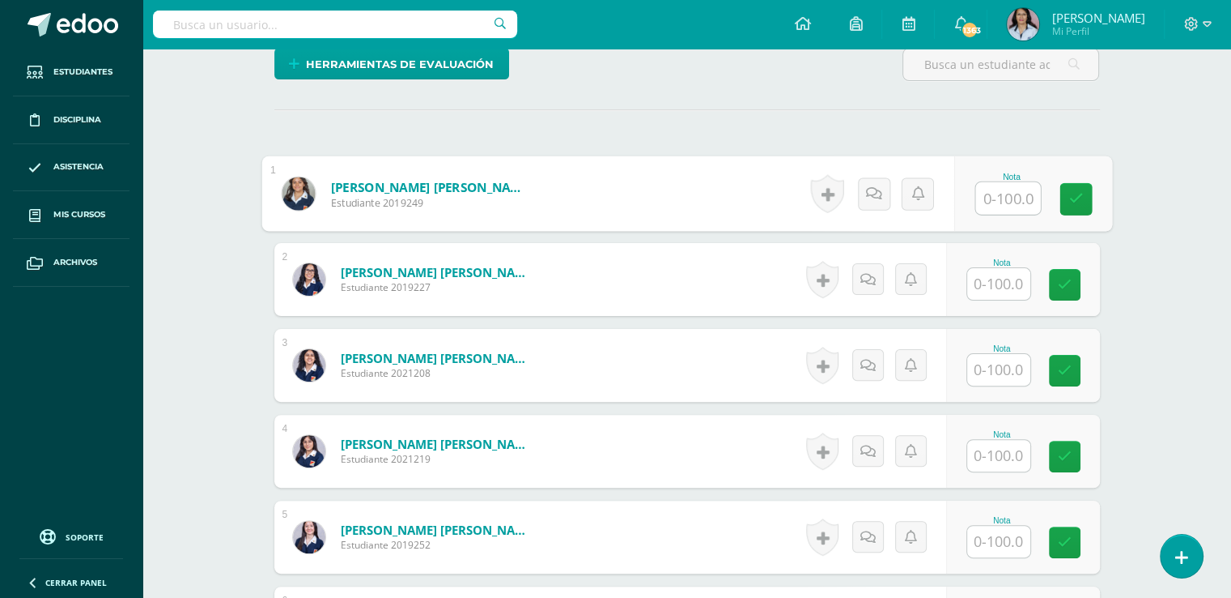
click at [998, 193] on input "text" at bounding box center [1008, 198] width 65 height 32
type input "85"
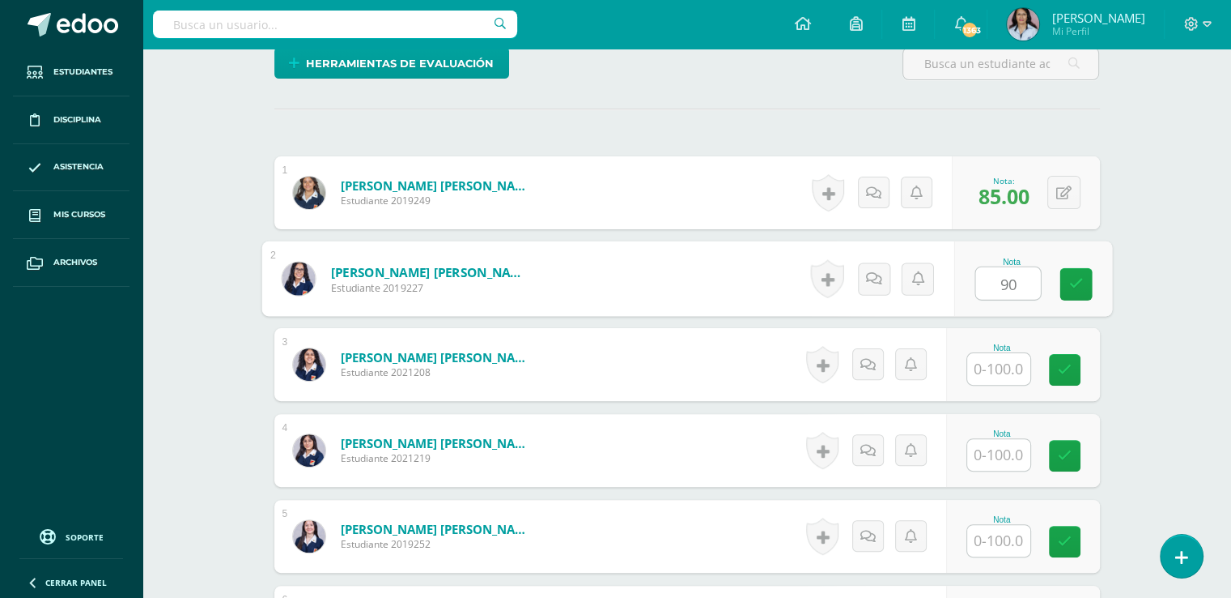
type input "90"
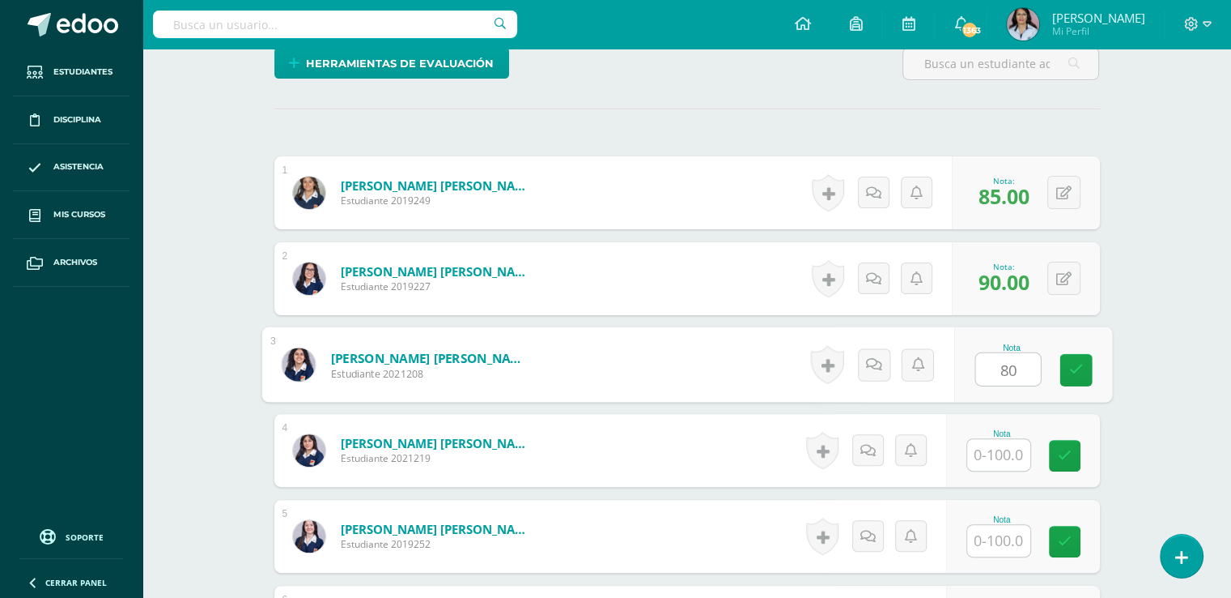
type input "80"
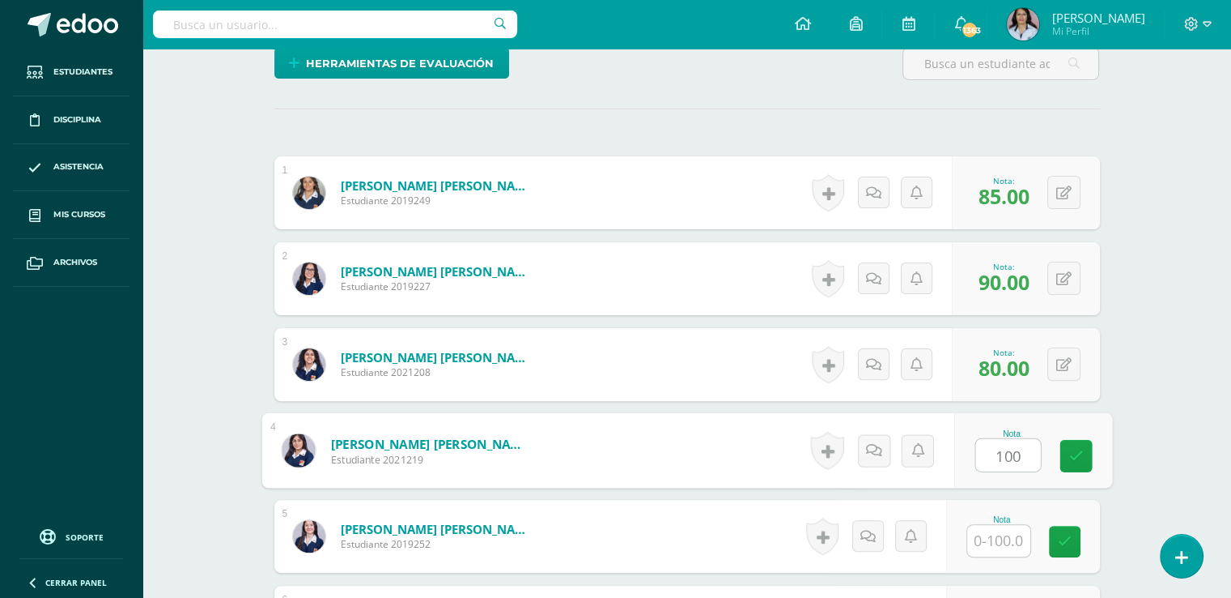
type input "100"
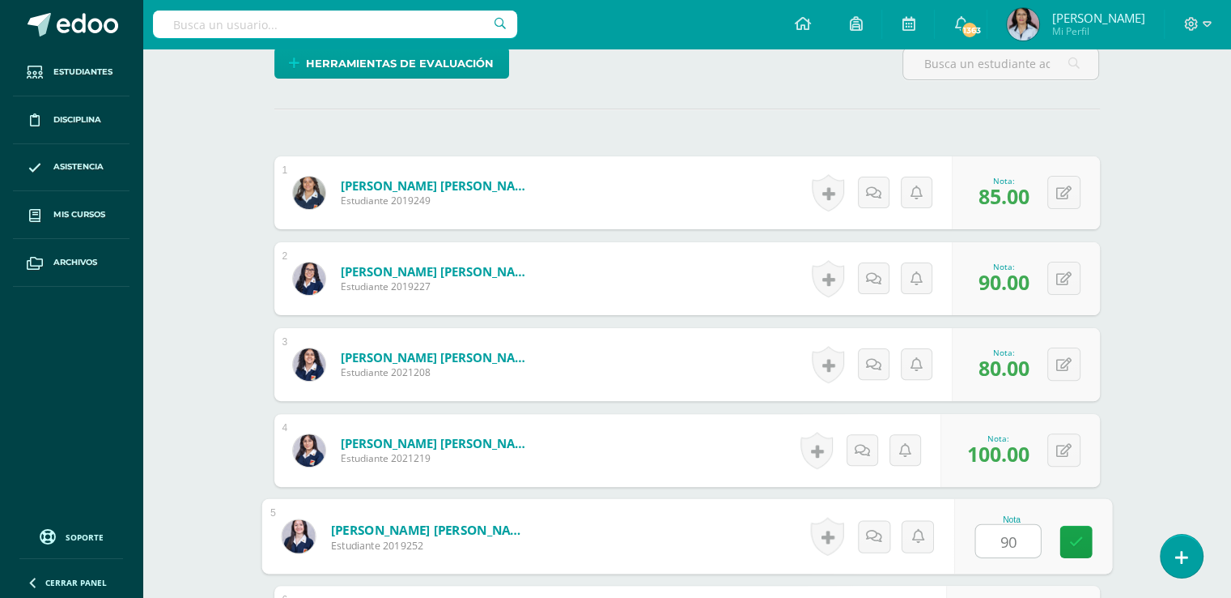
type input "90"
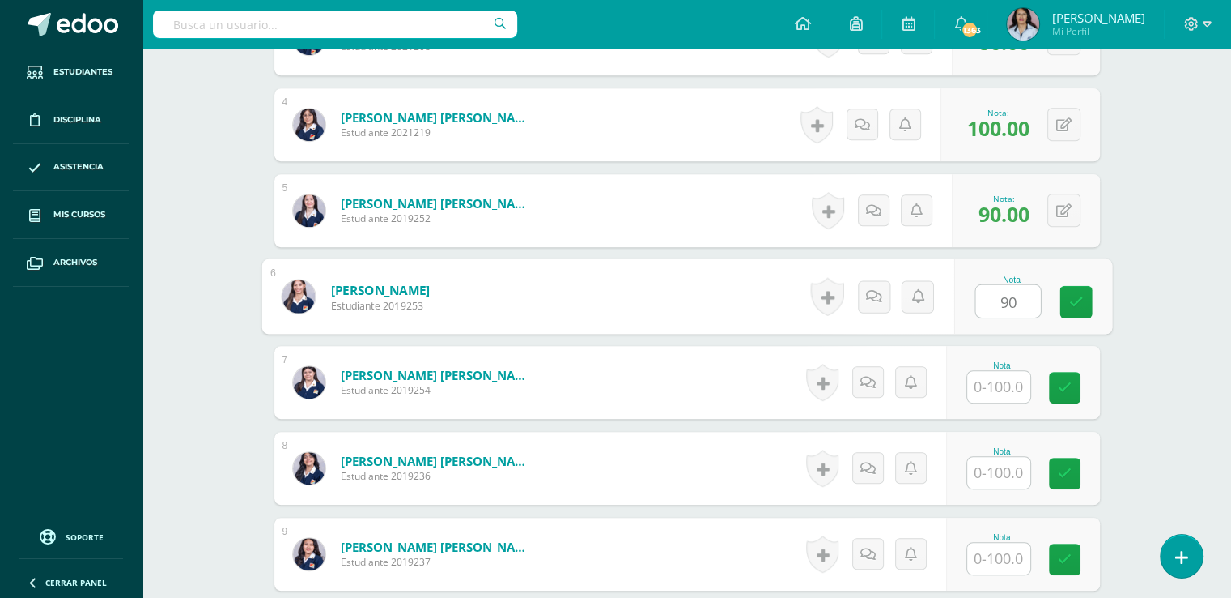
type input "90"
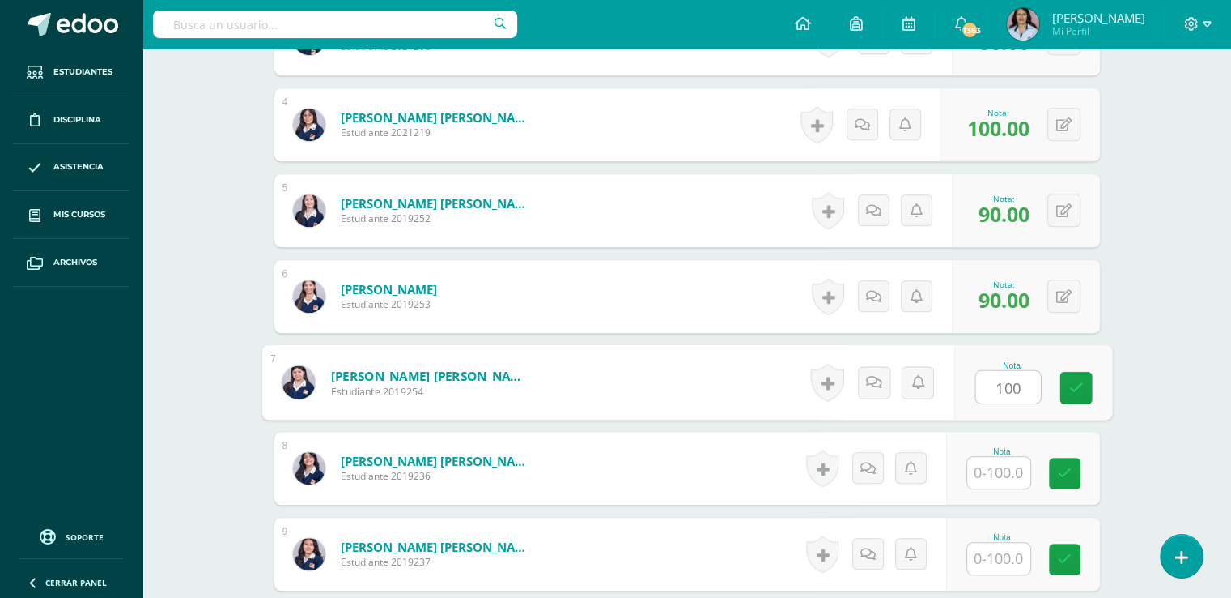
type input "100"
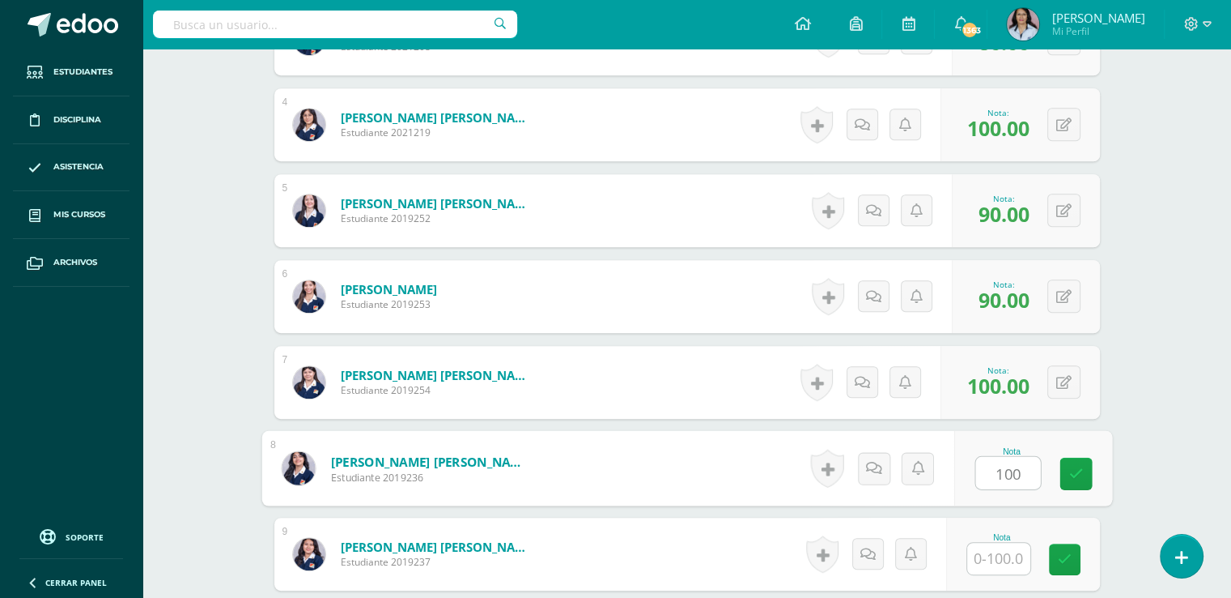
type input "100"
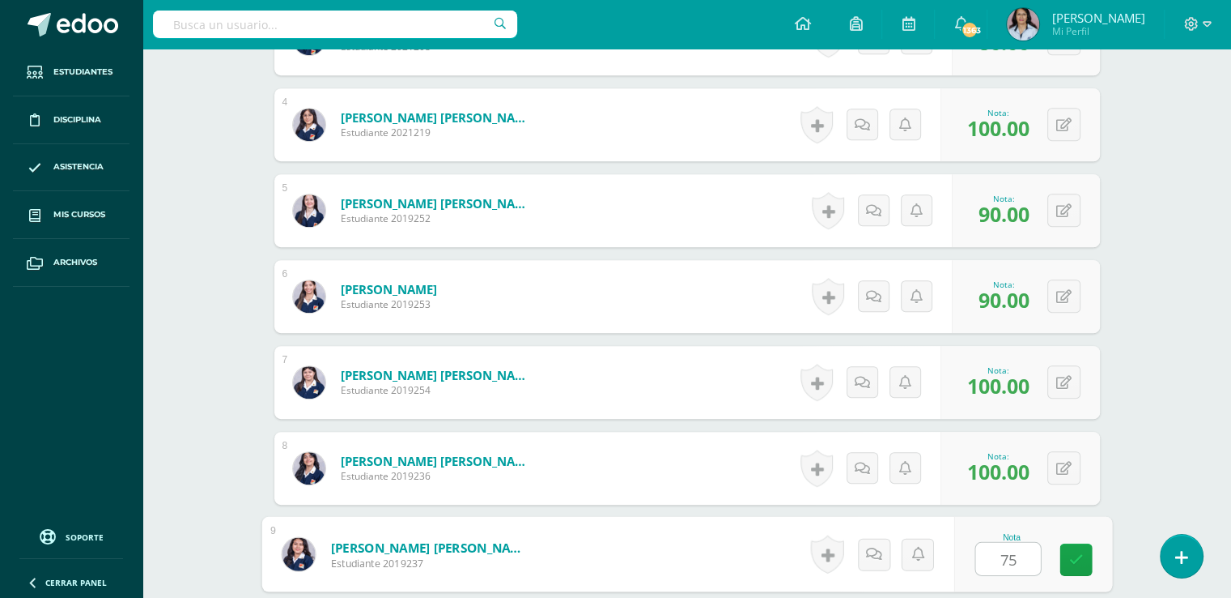
type input "75"
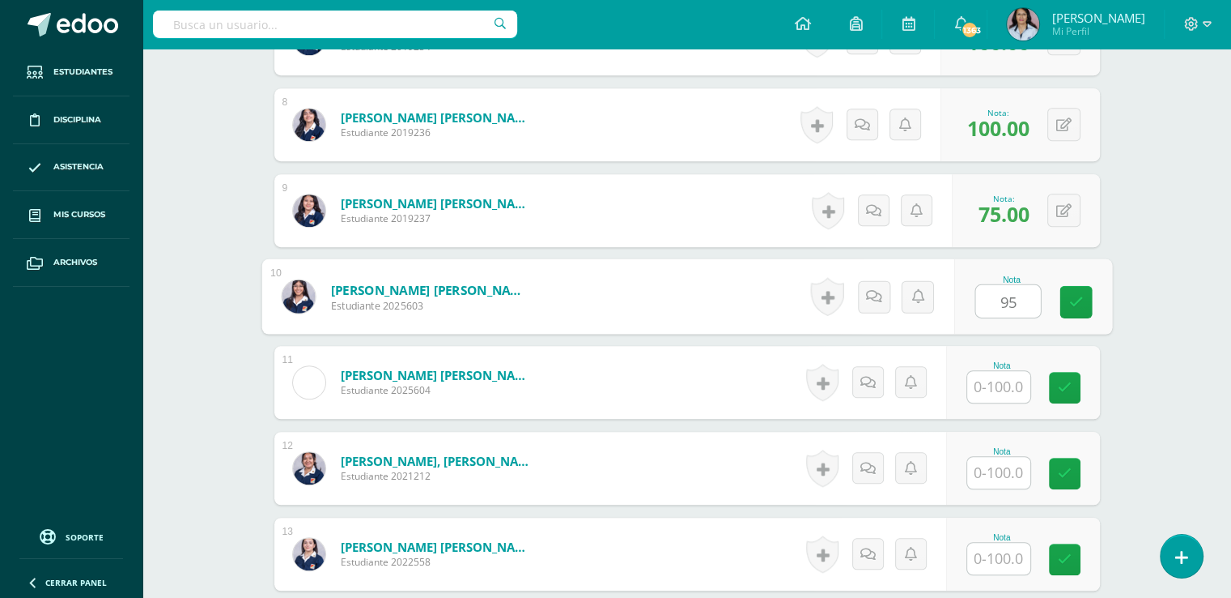
type input "95"
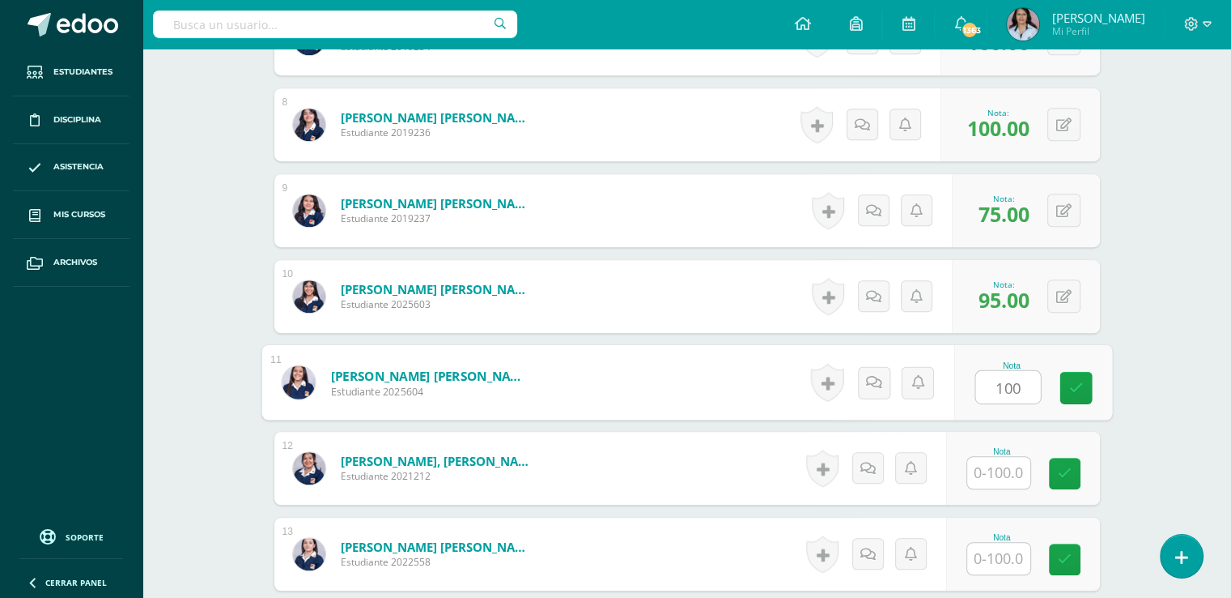
type input "100"
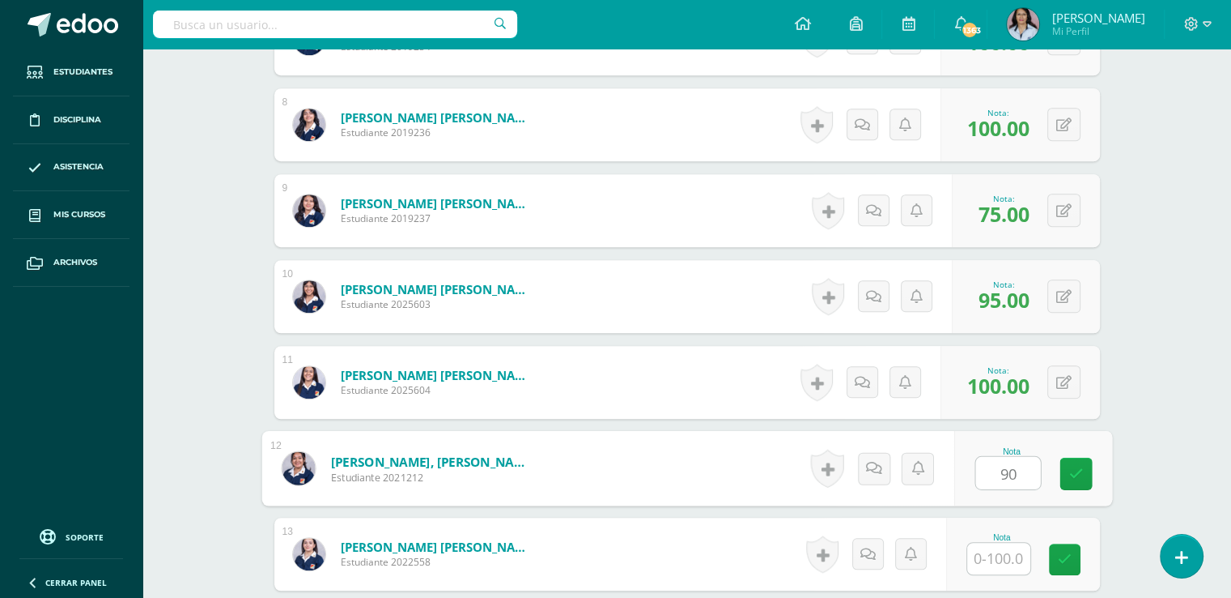
type input "90"
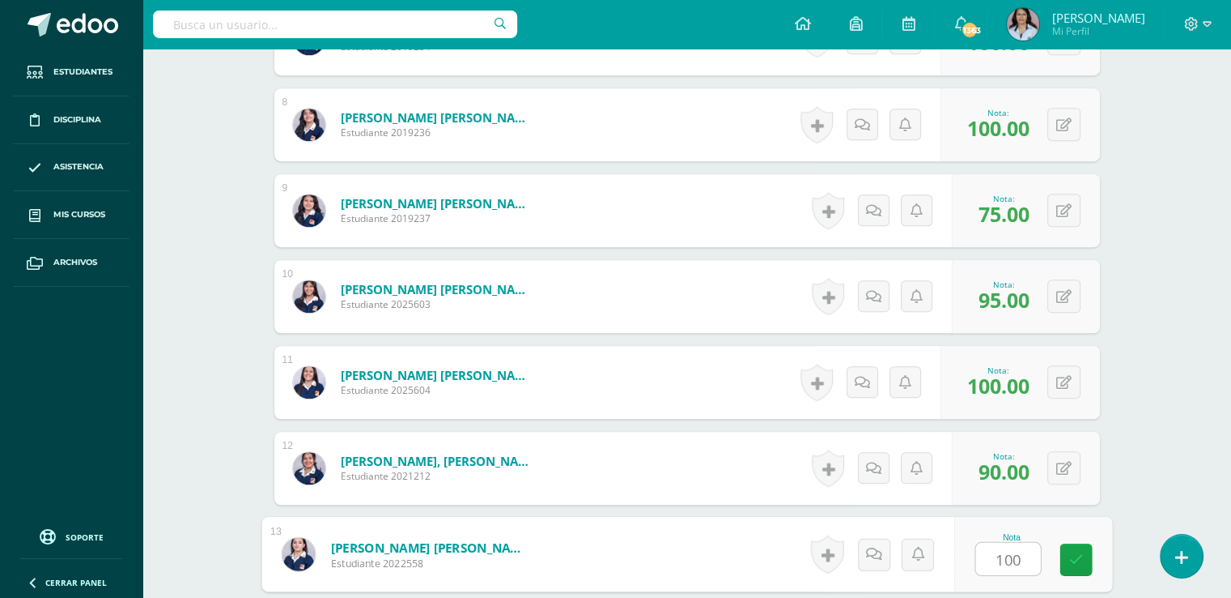
type input "100"
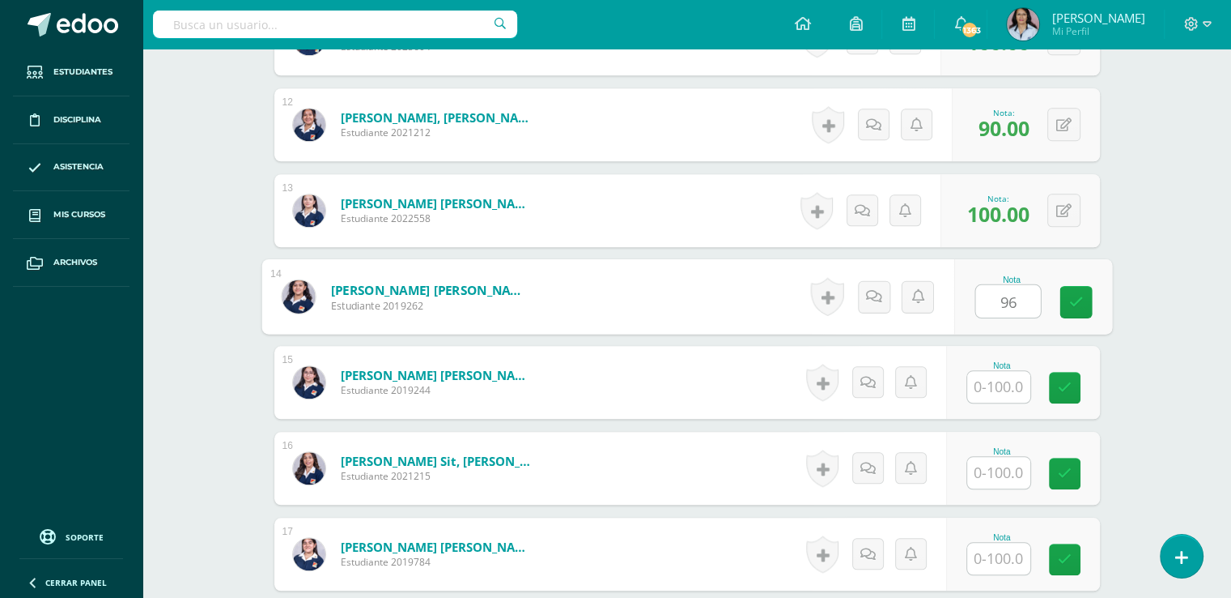
type input "96"
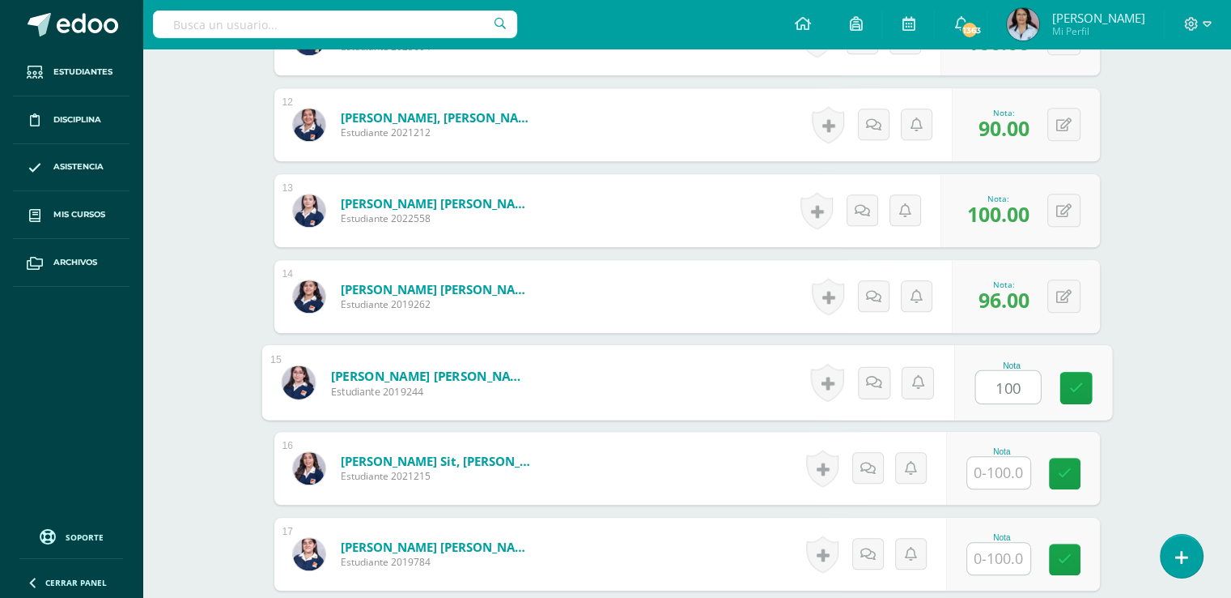
type input "100"
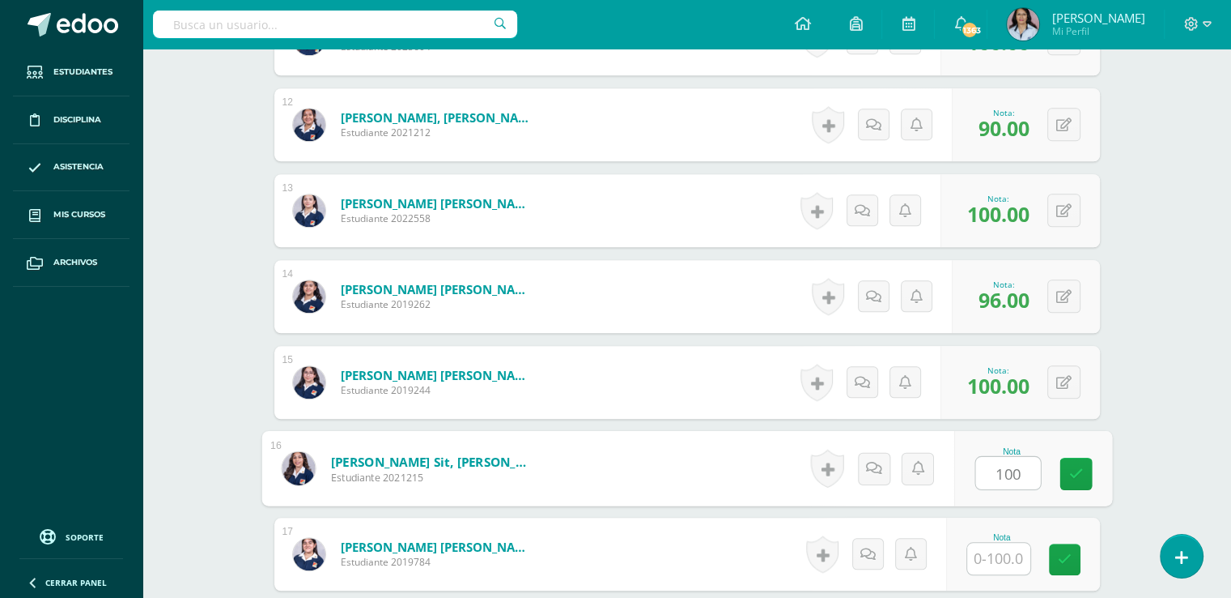
type input "100"
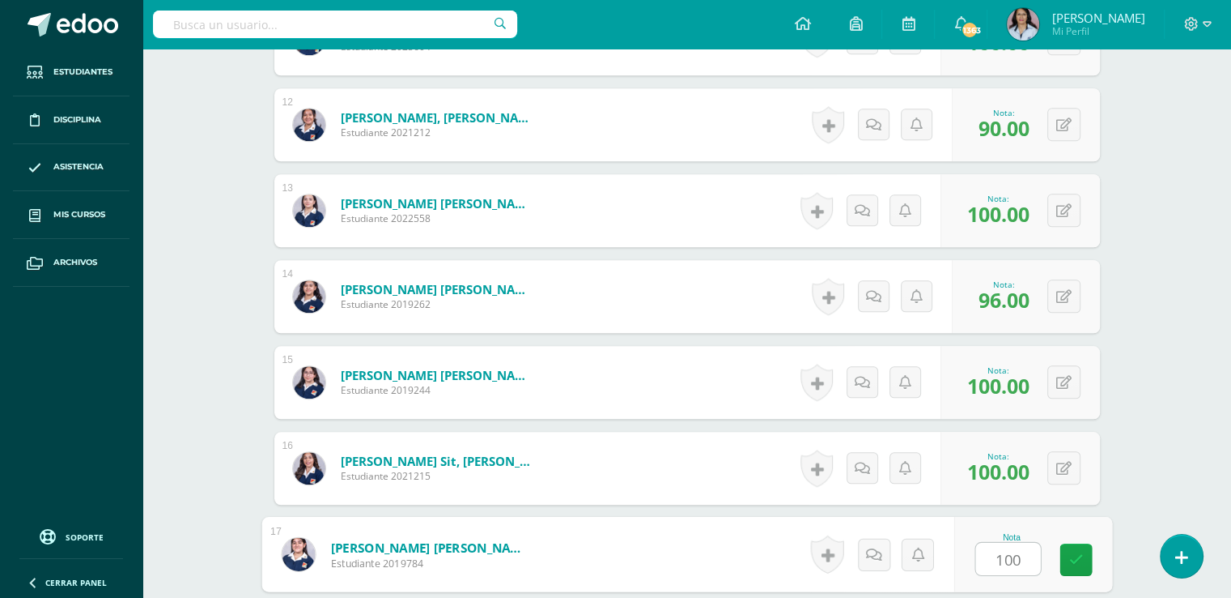
type input "100"
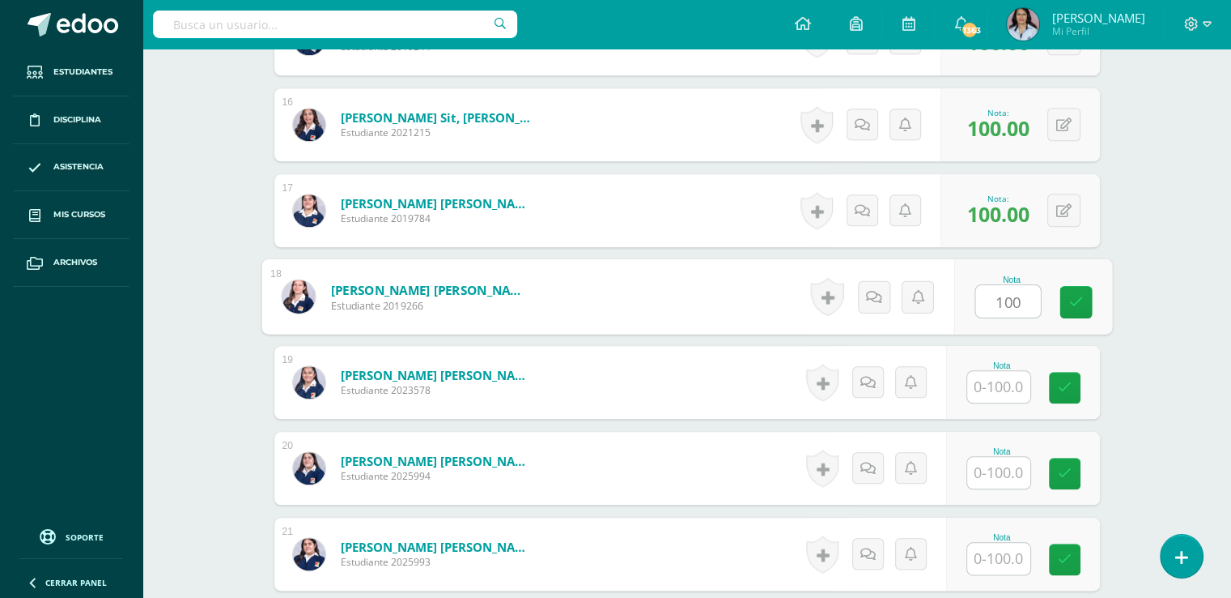
type input "100"
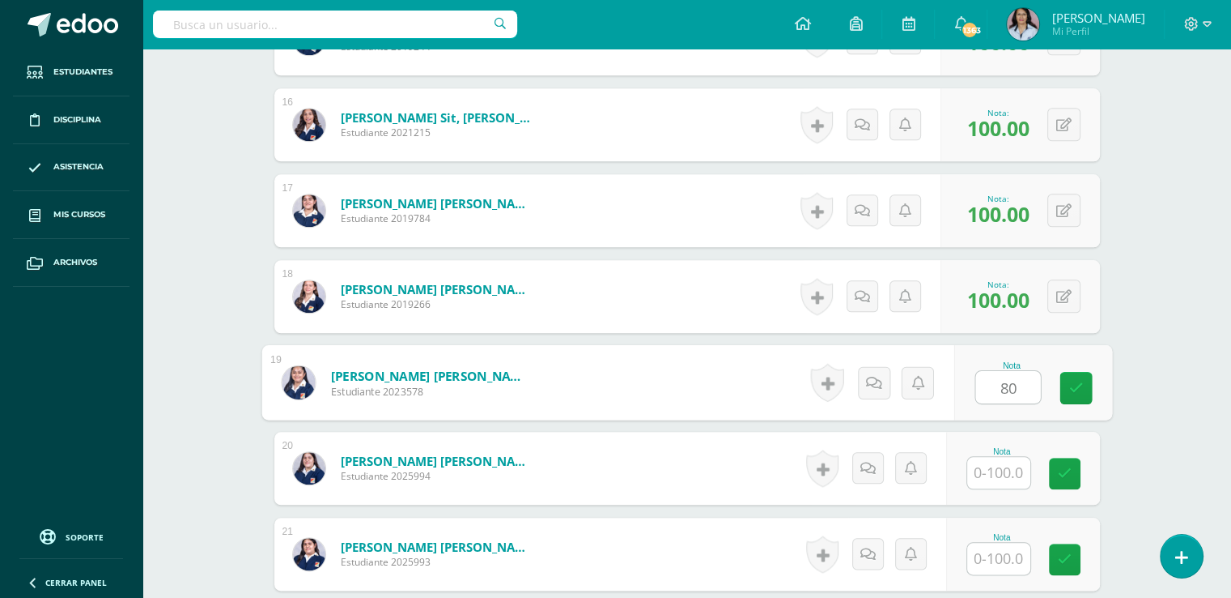
type input "80"
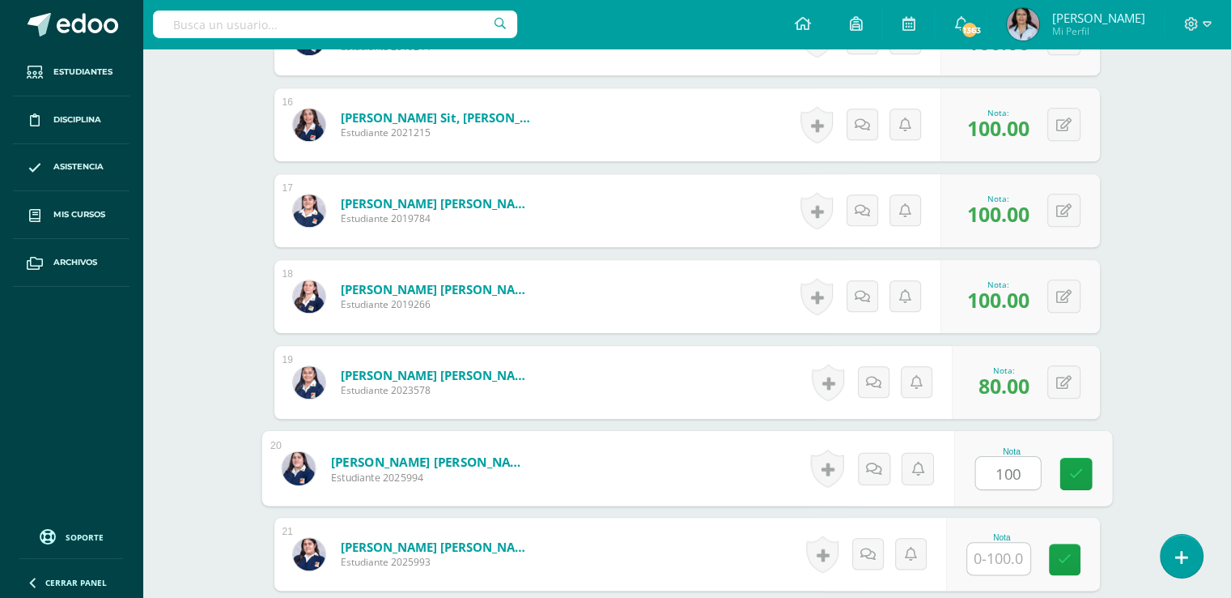
type input "100"
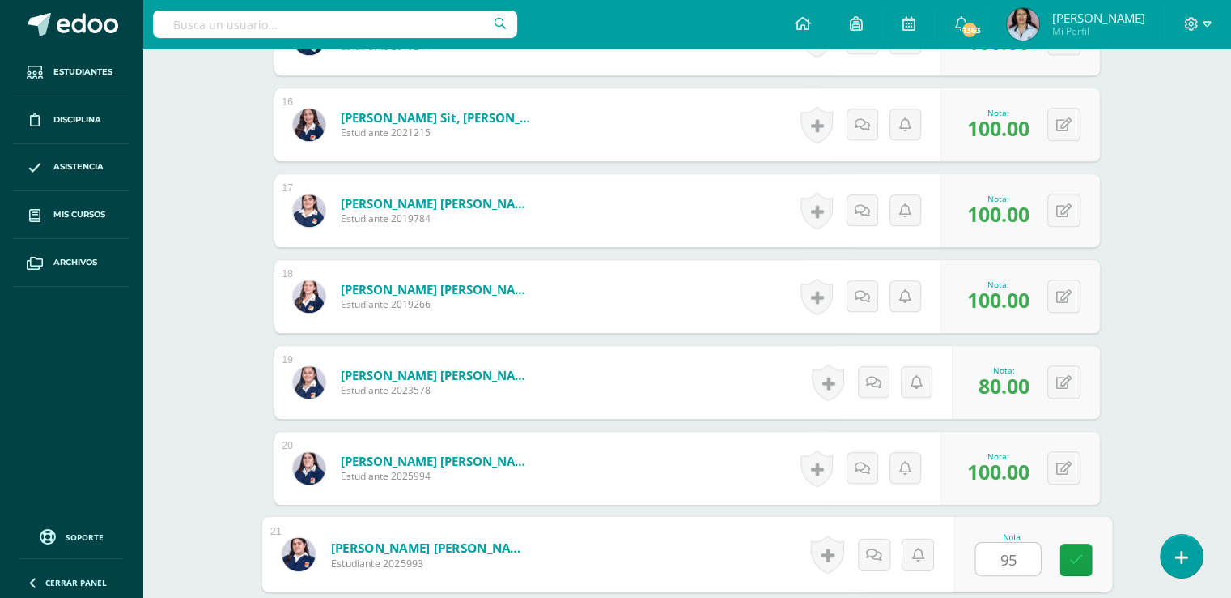
type input "95"
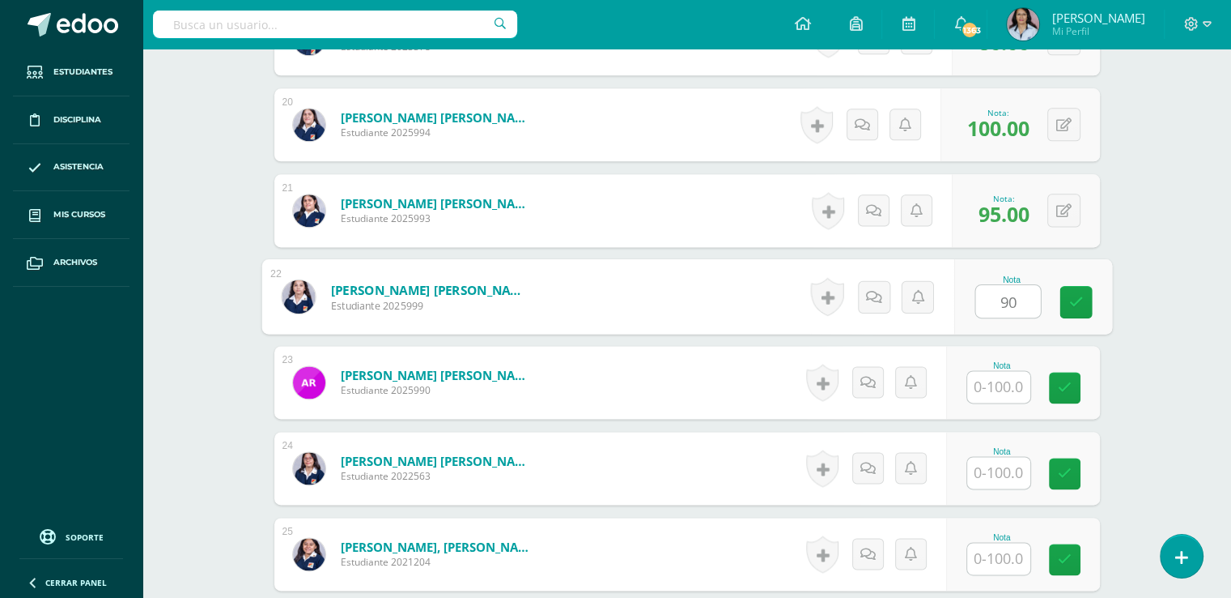
type input "90"
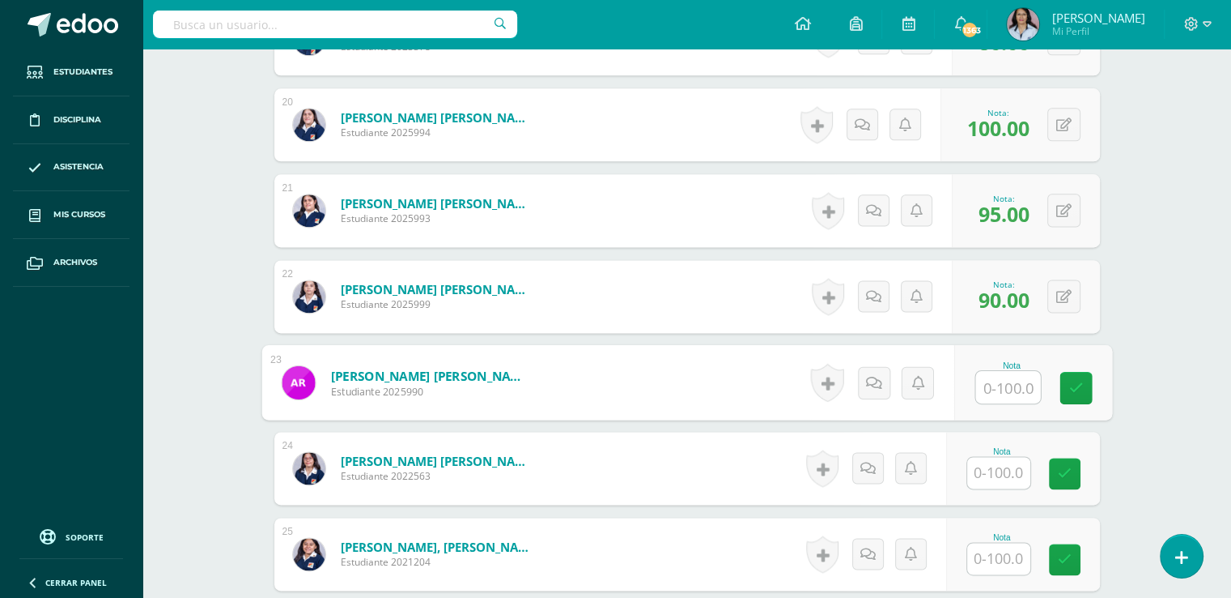
click at [1017, 469] on input "text" at bounding box center [999, 473] width 63 height 32
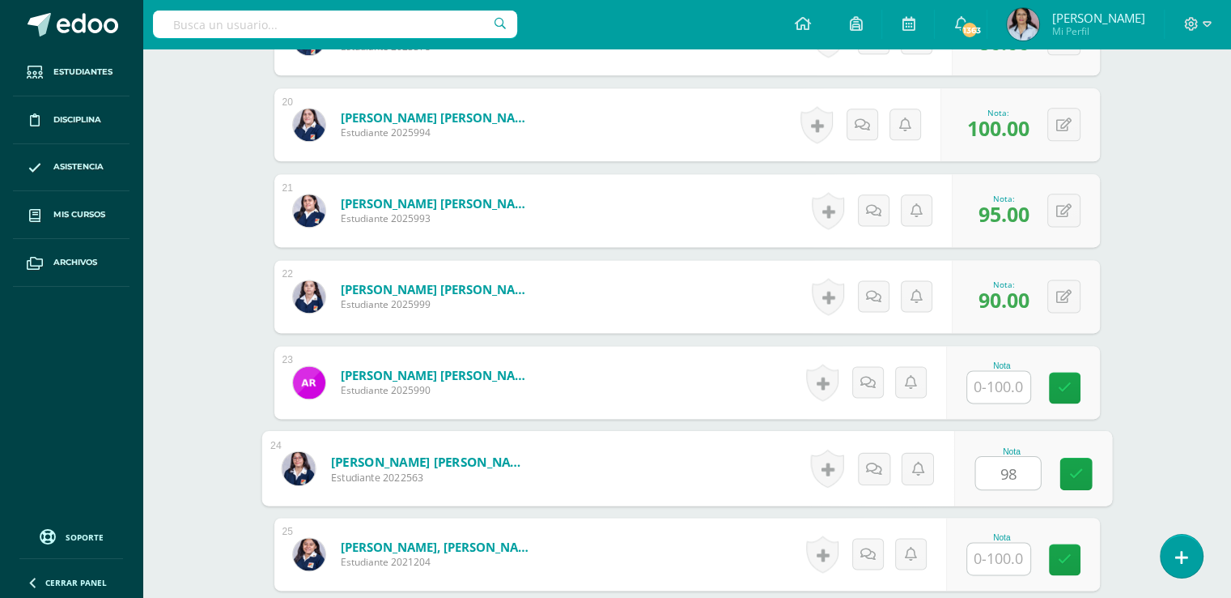
type input "98"
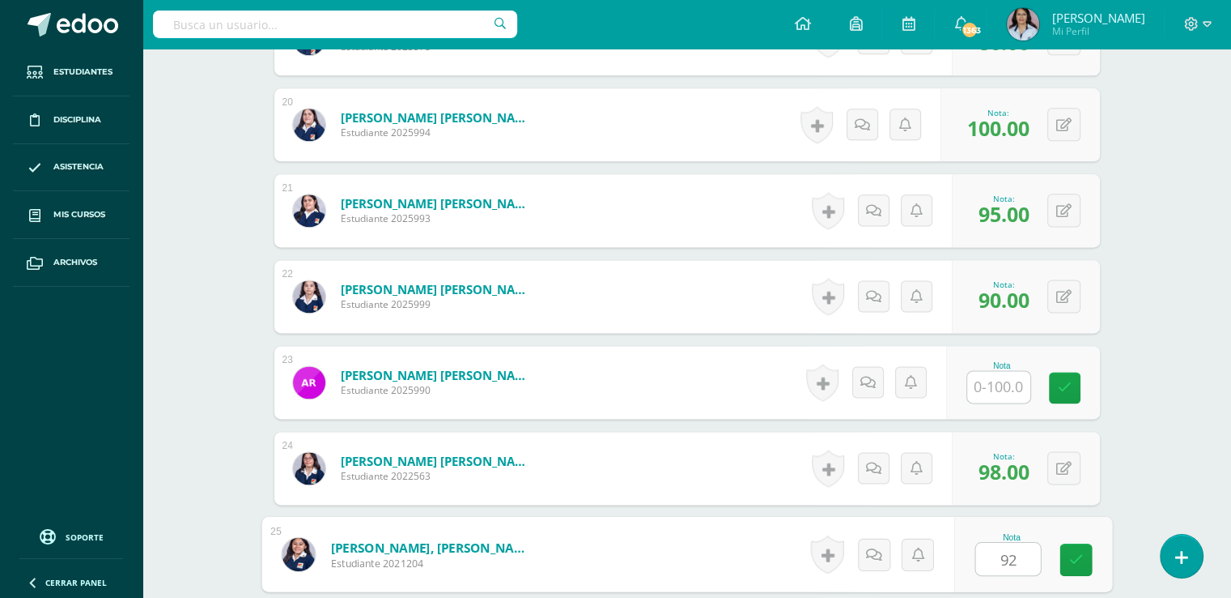
type input "92"
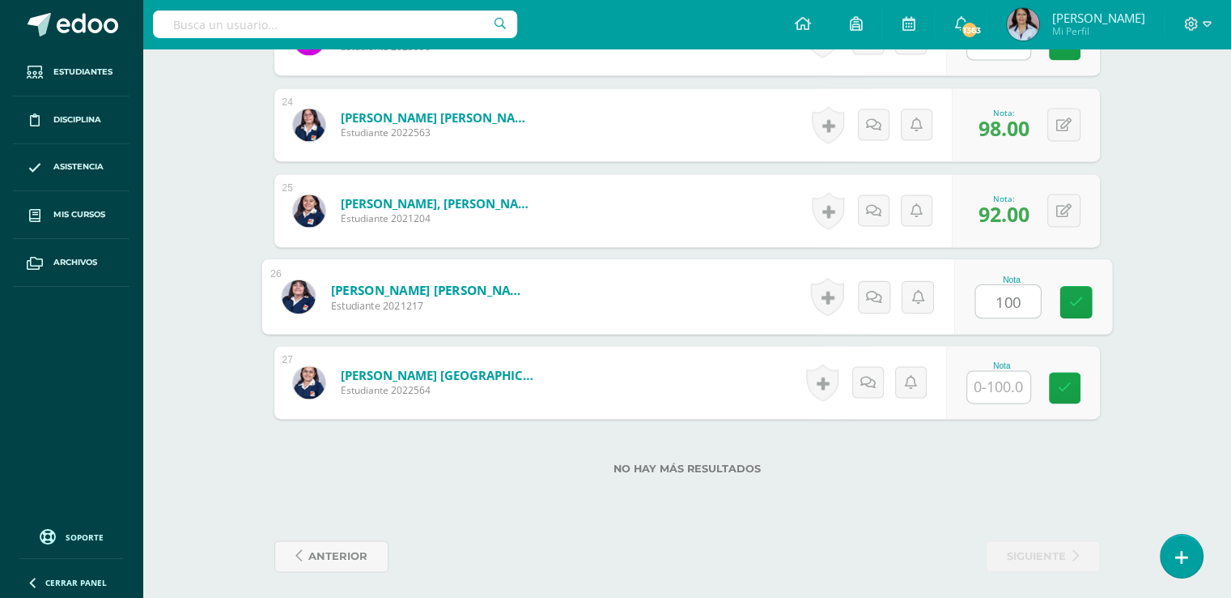
type input "100"
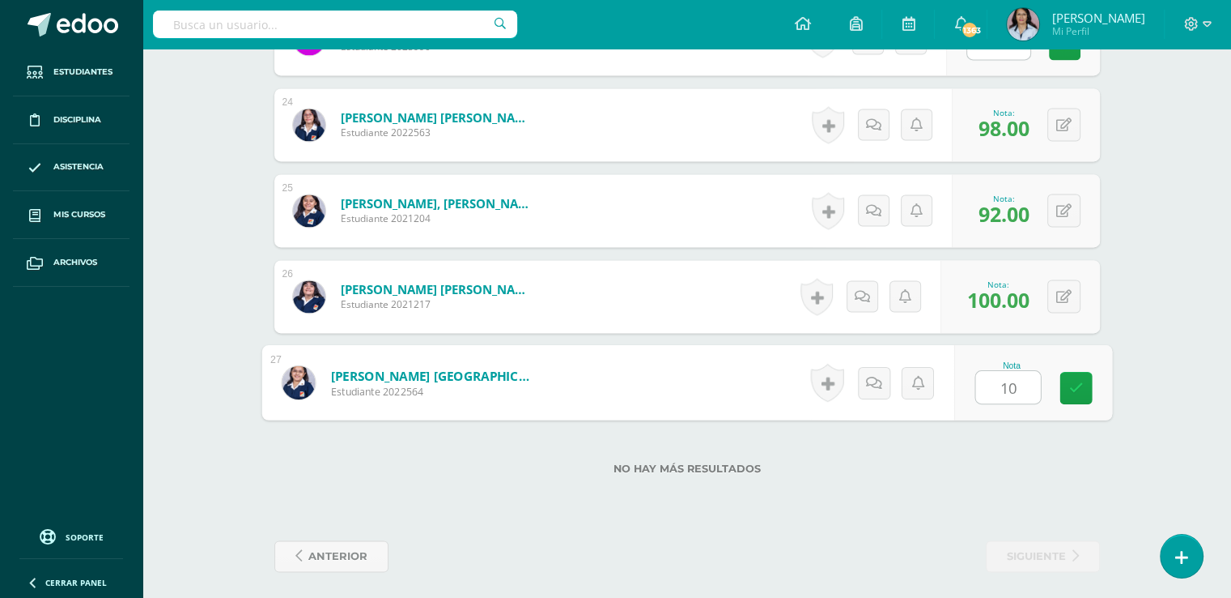
type input "100"
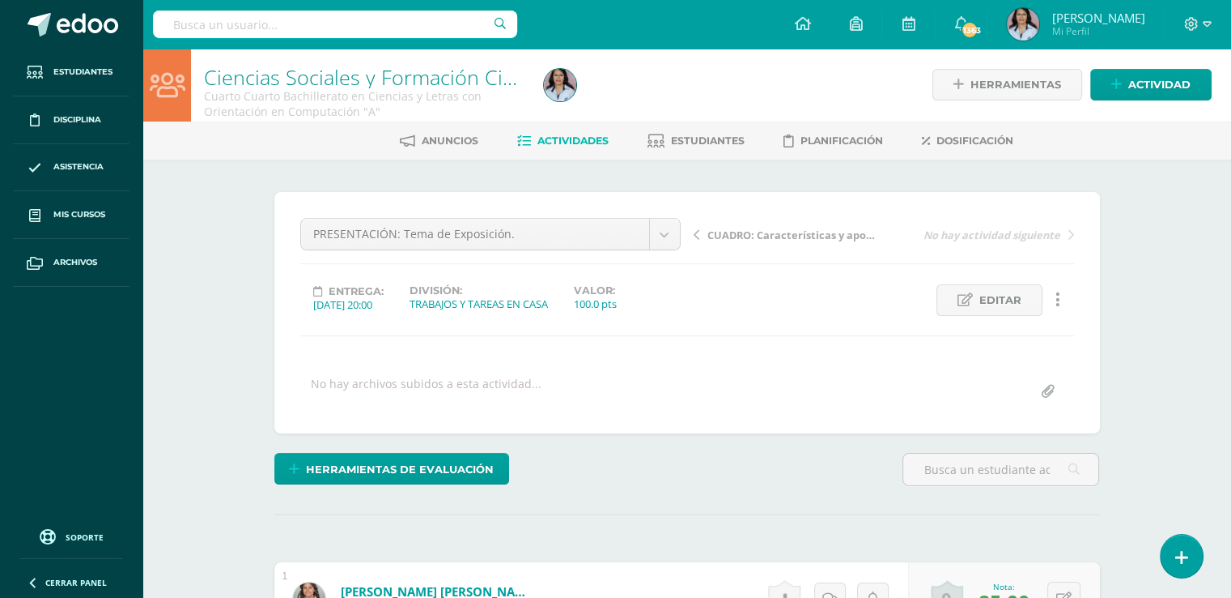
scroll to position [2, 0]
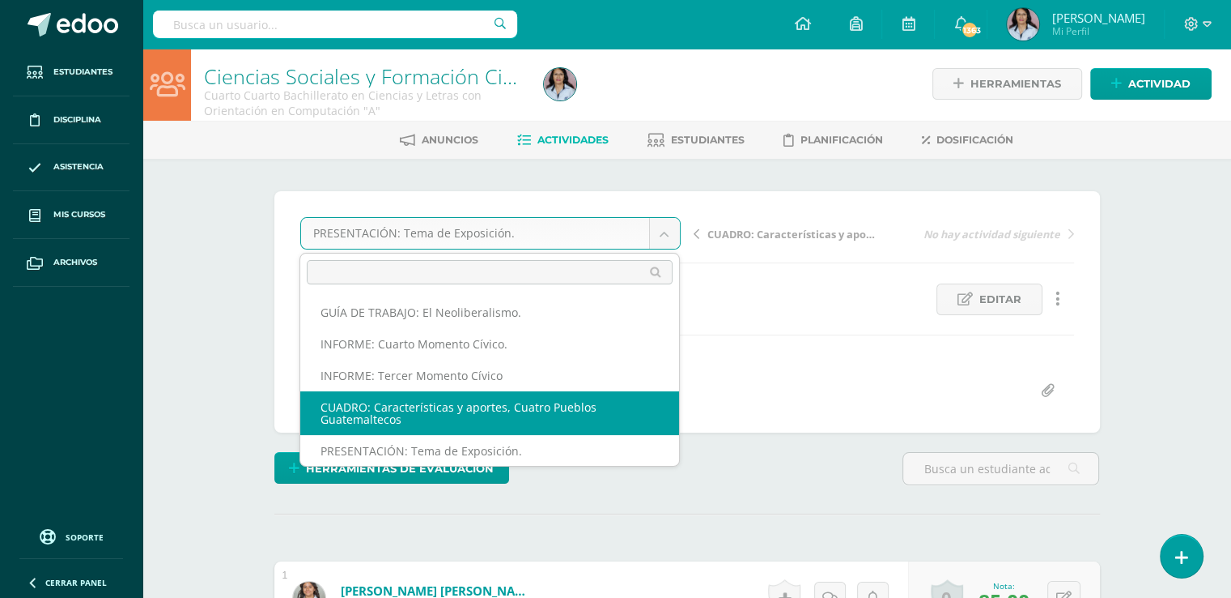
select select "/dashboard/teacher/grade-activity/129112/"
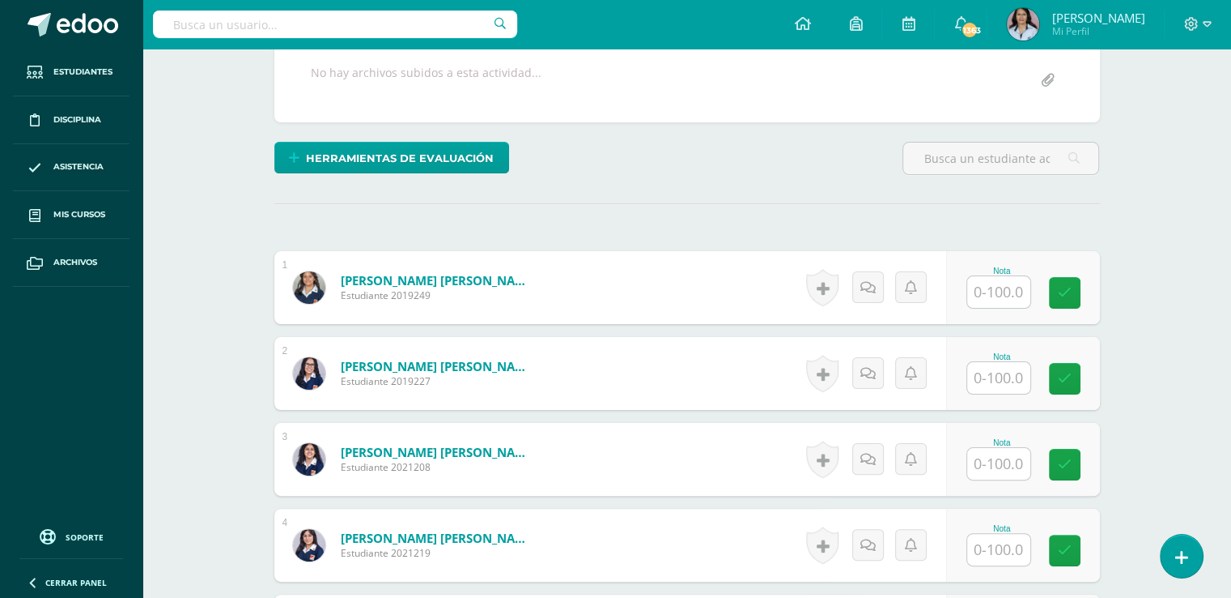
scroll to position [325, 0]
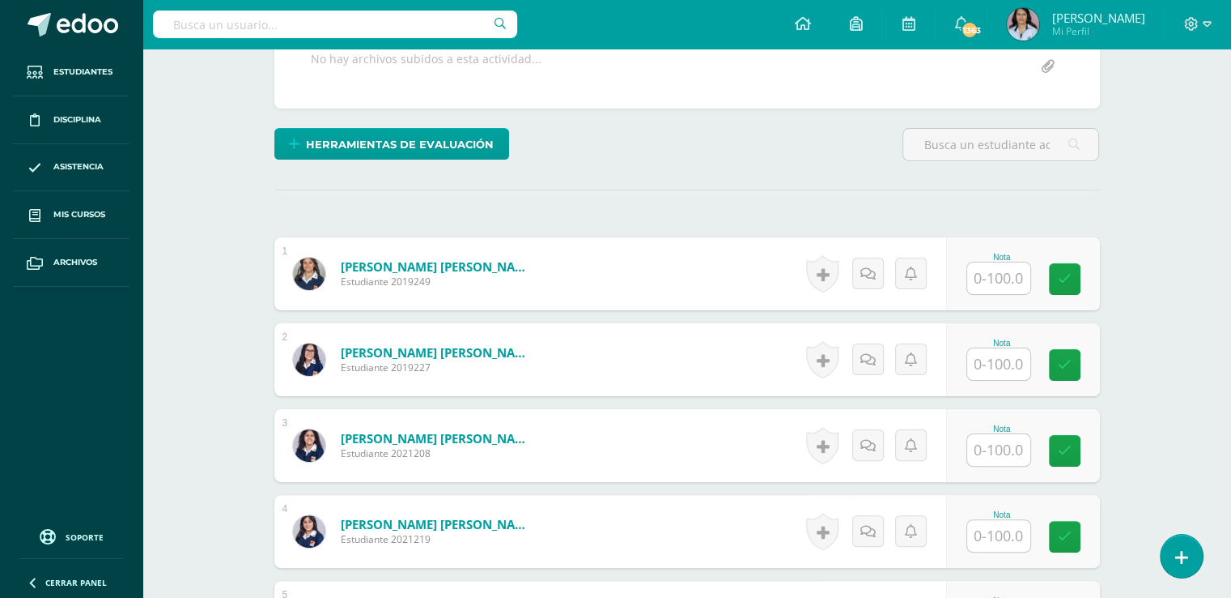
click at [1007, 268] on input "text" at bounding box center [999, 278] width 63 height 32
type input "85"
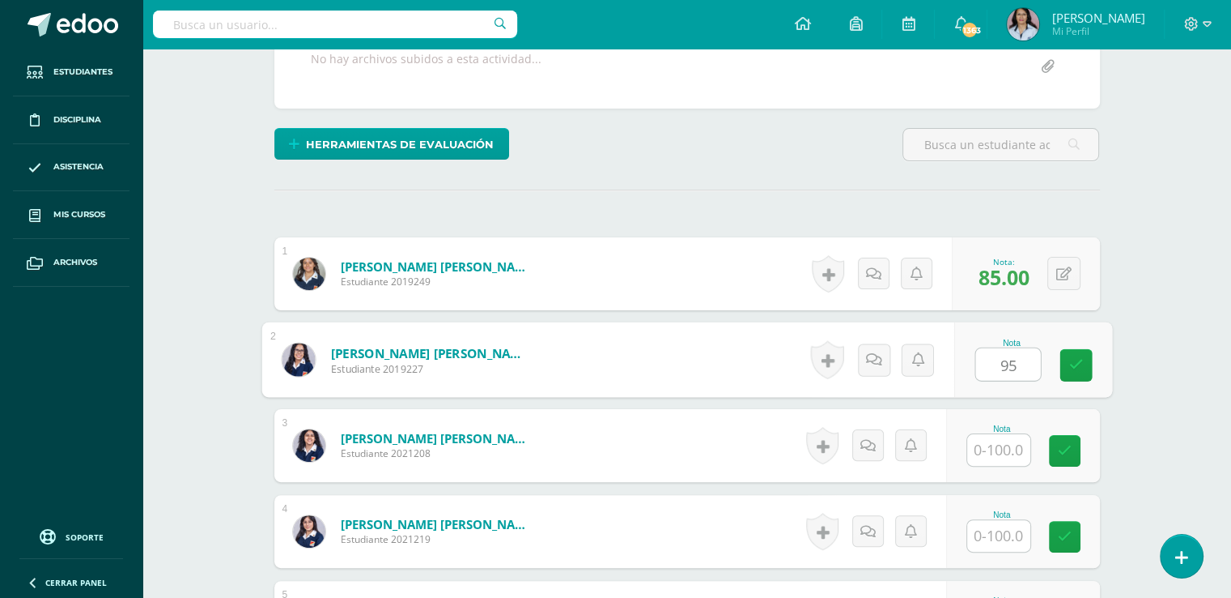
type input "95"
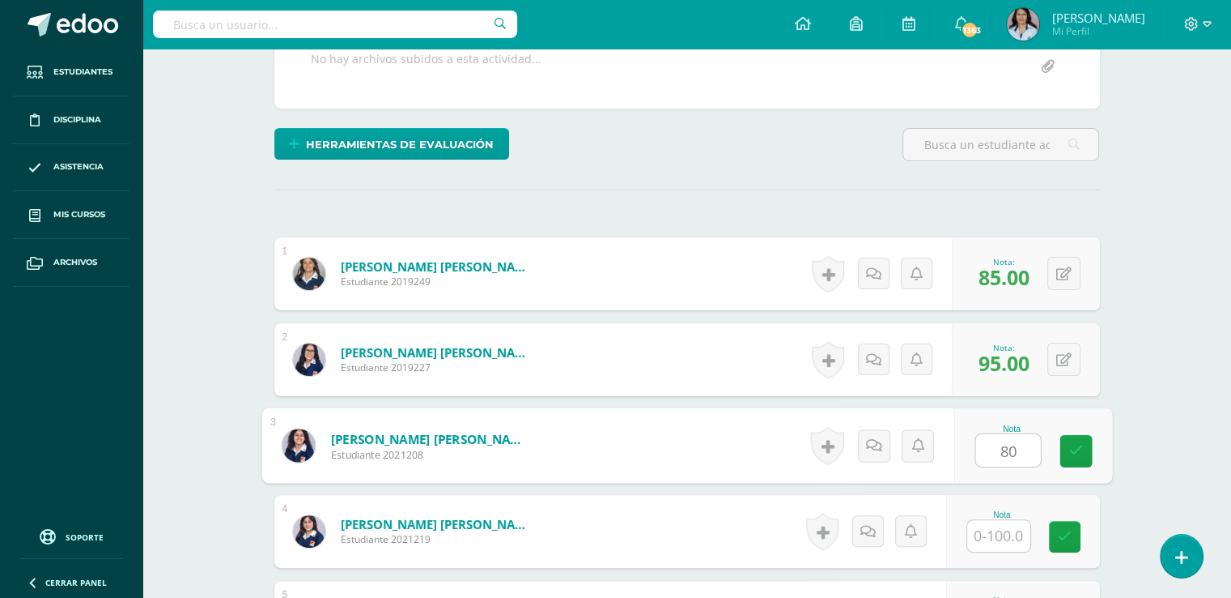
type input "80"
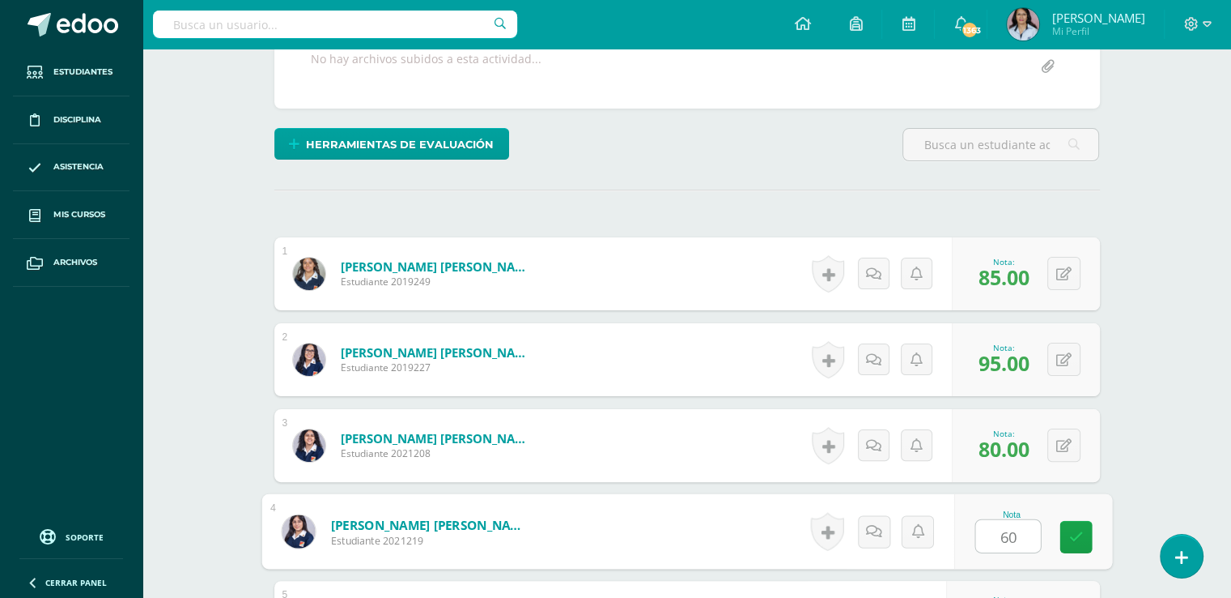
type input "60"
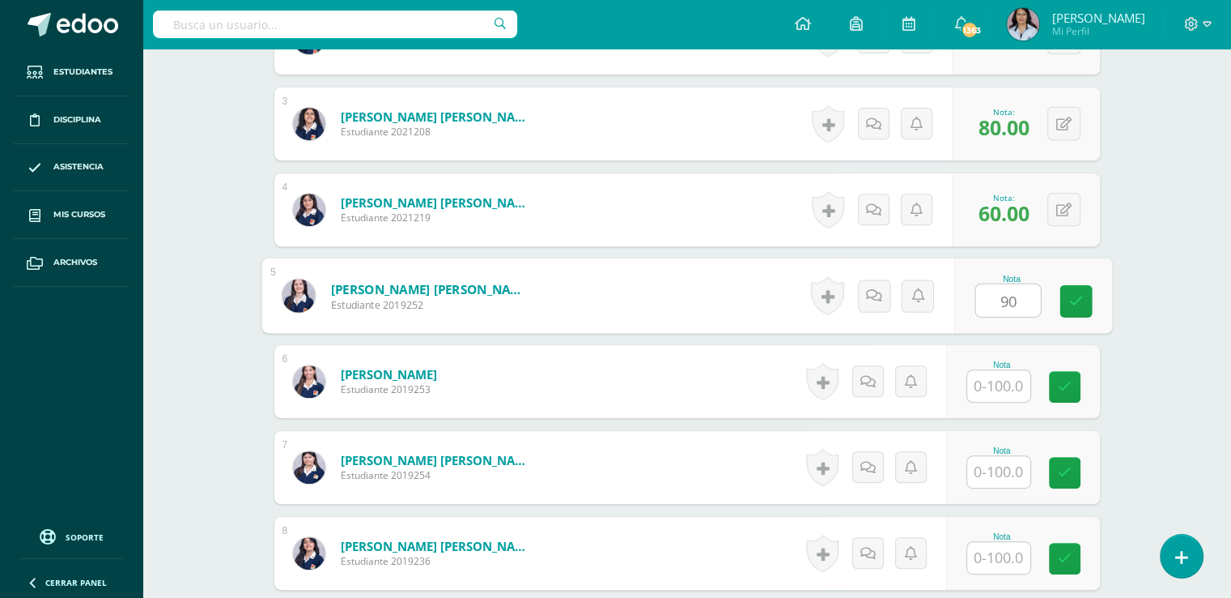
type input "90"
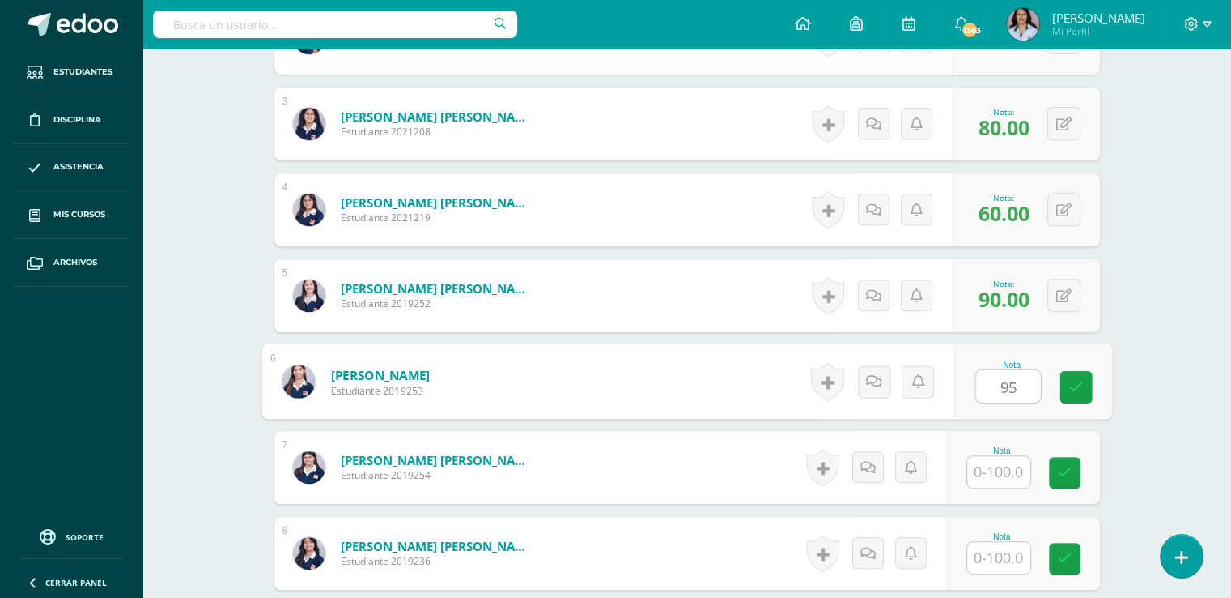
type input "95"
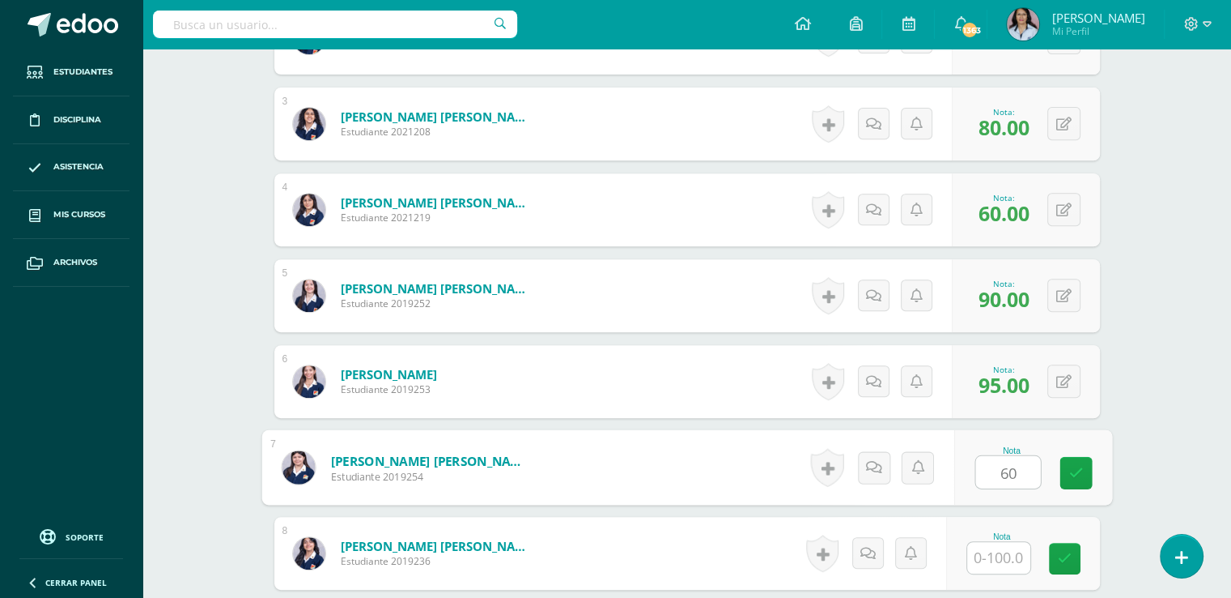
type input "60"
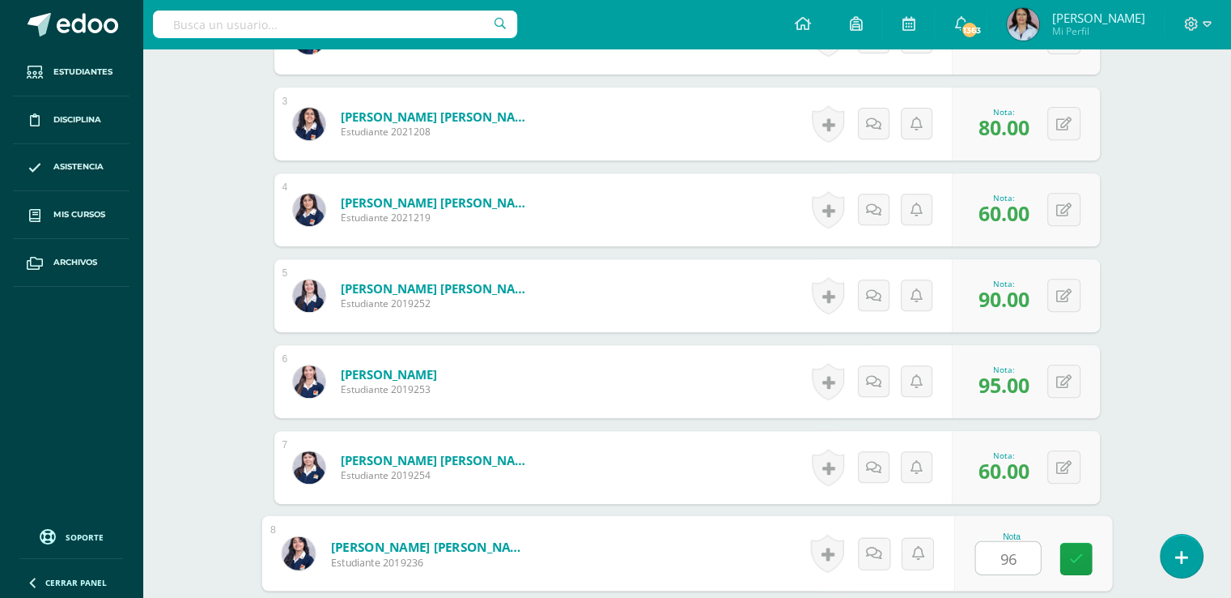
type input "96"
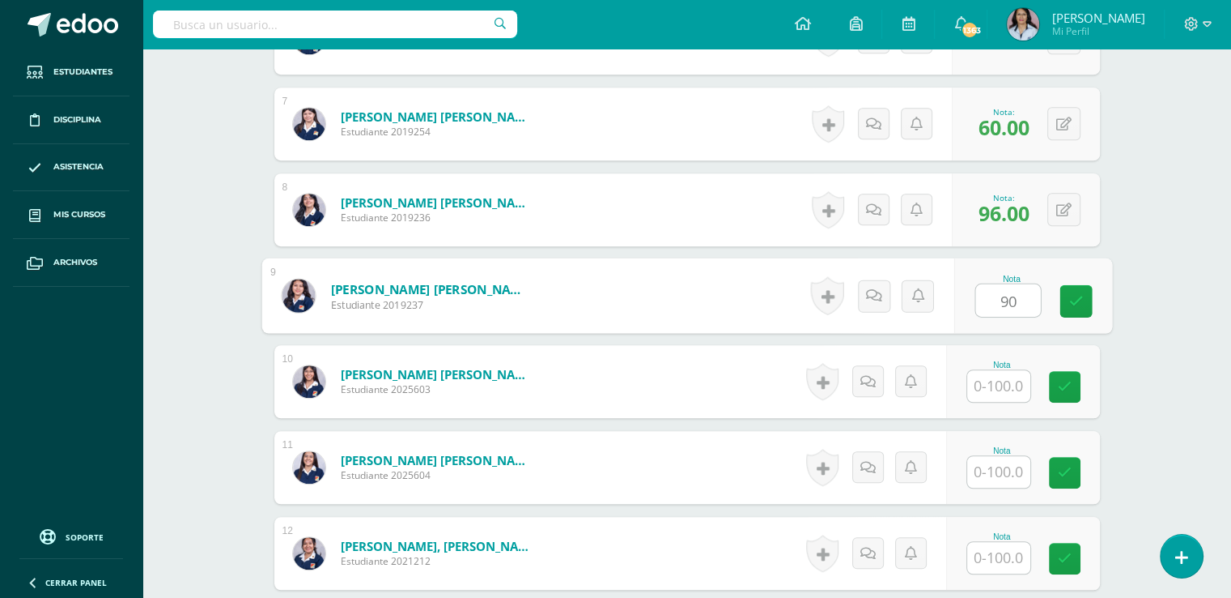
type input "90"
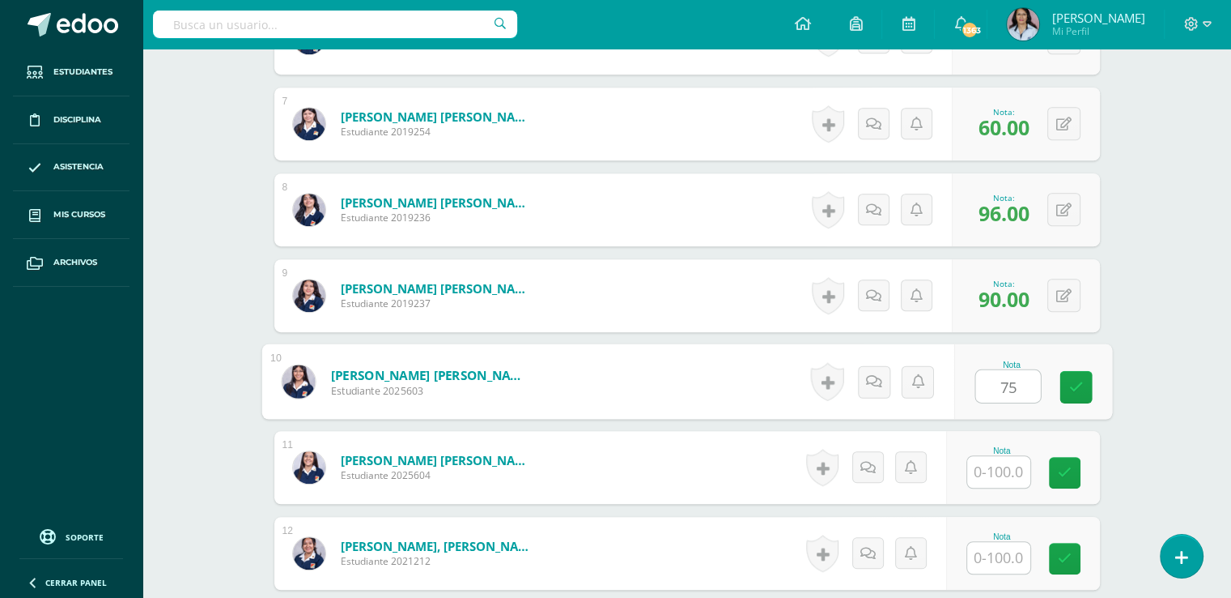
type input "75"
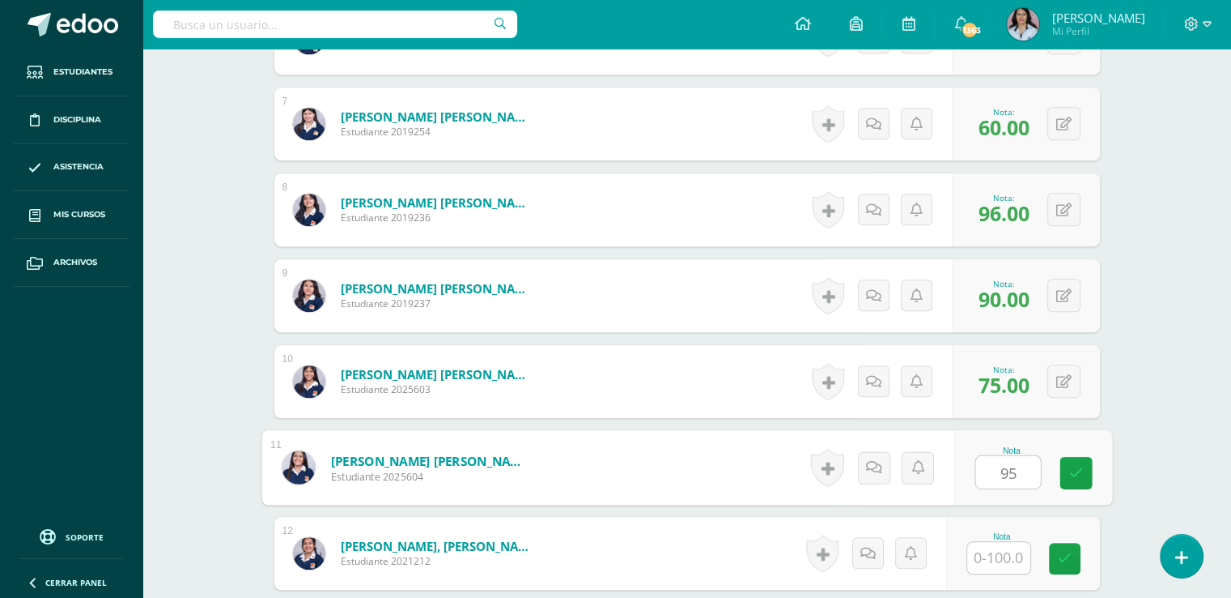
type input "95"
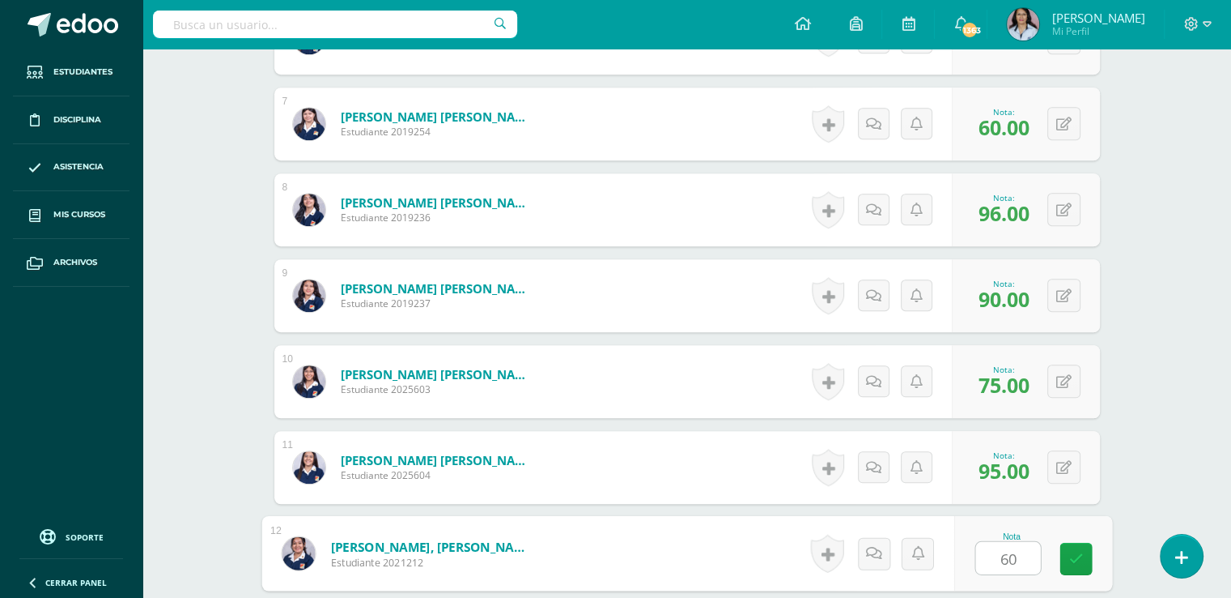
type input "60"
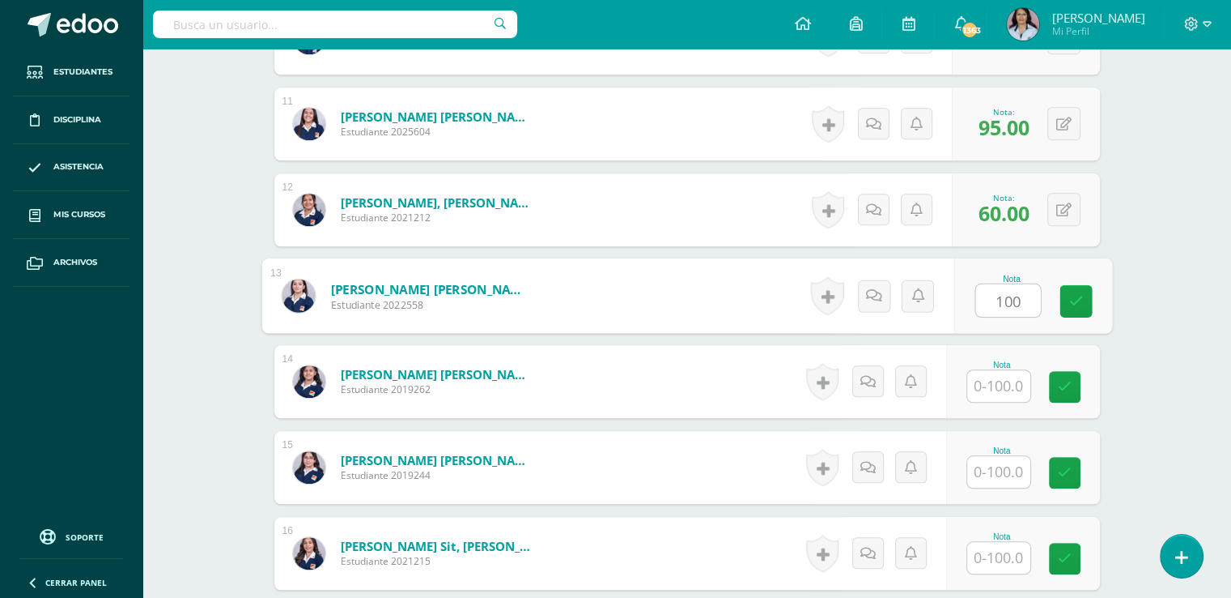
type input "100"
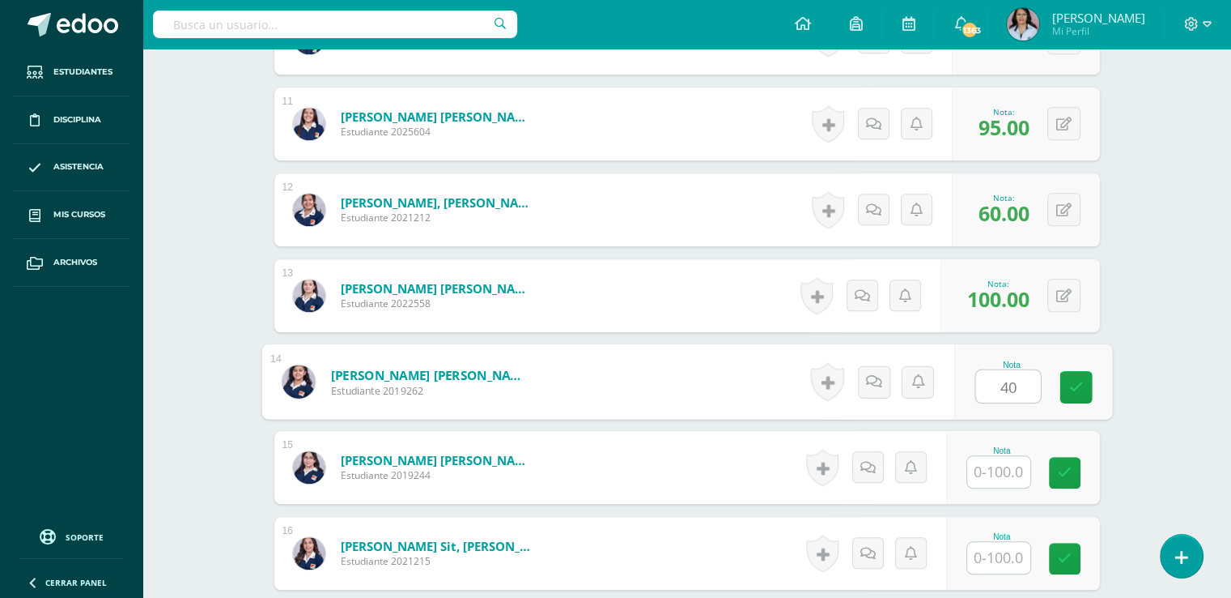
type input "40"
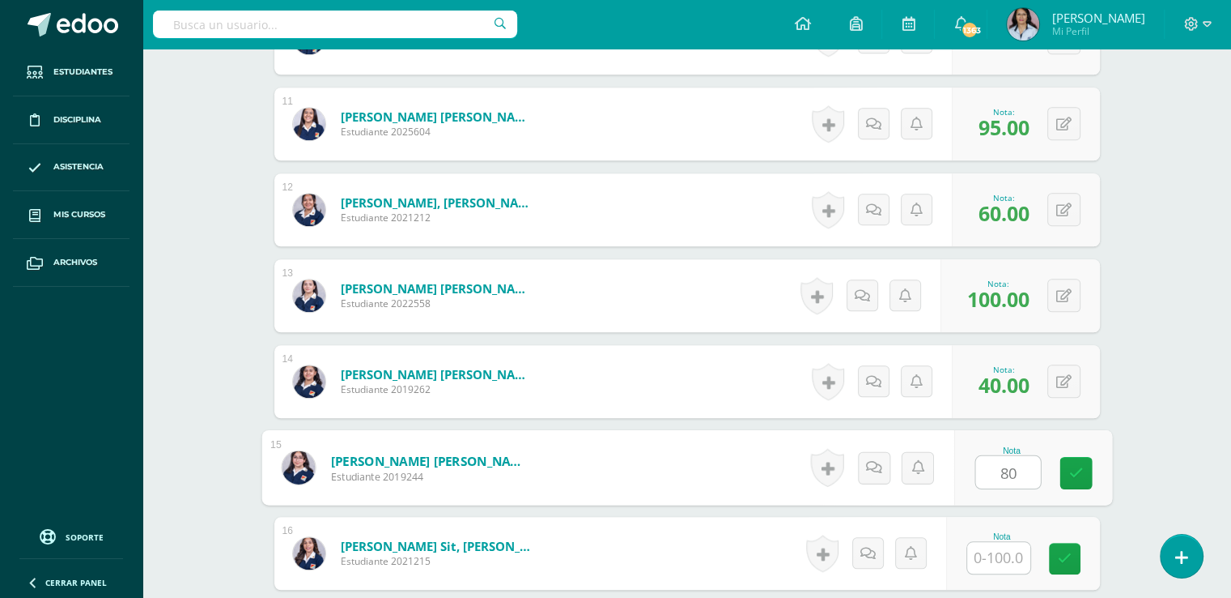
type input "80"
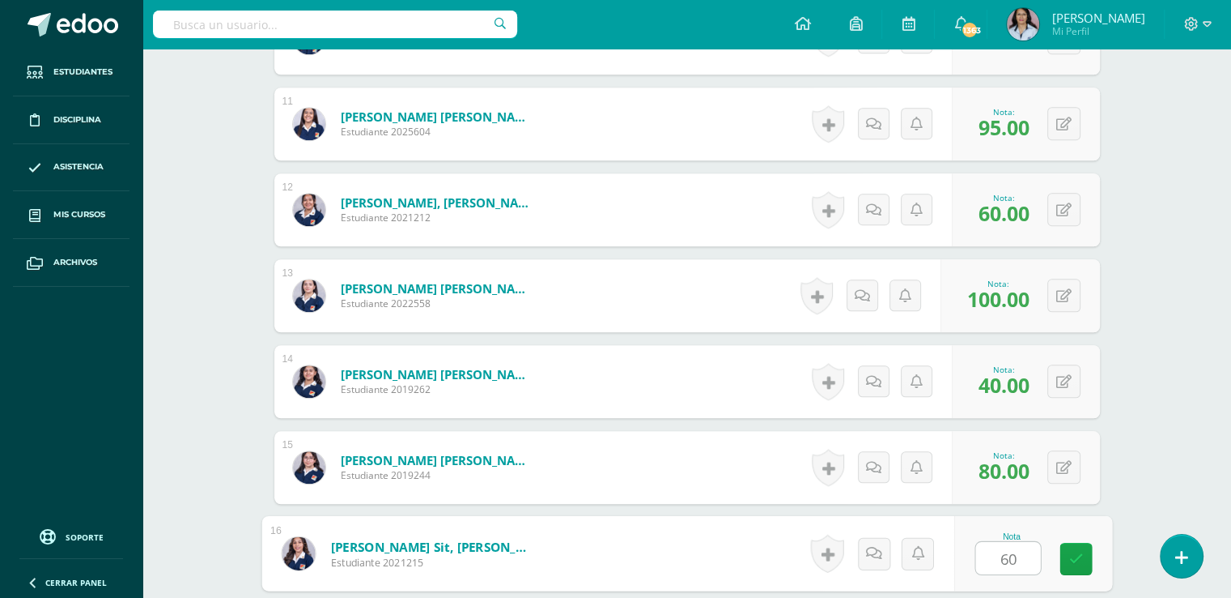
type input "60"
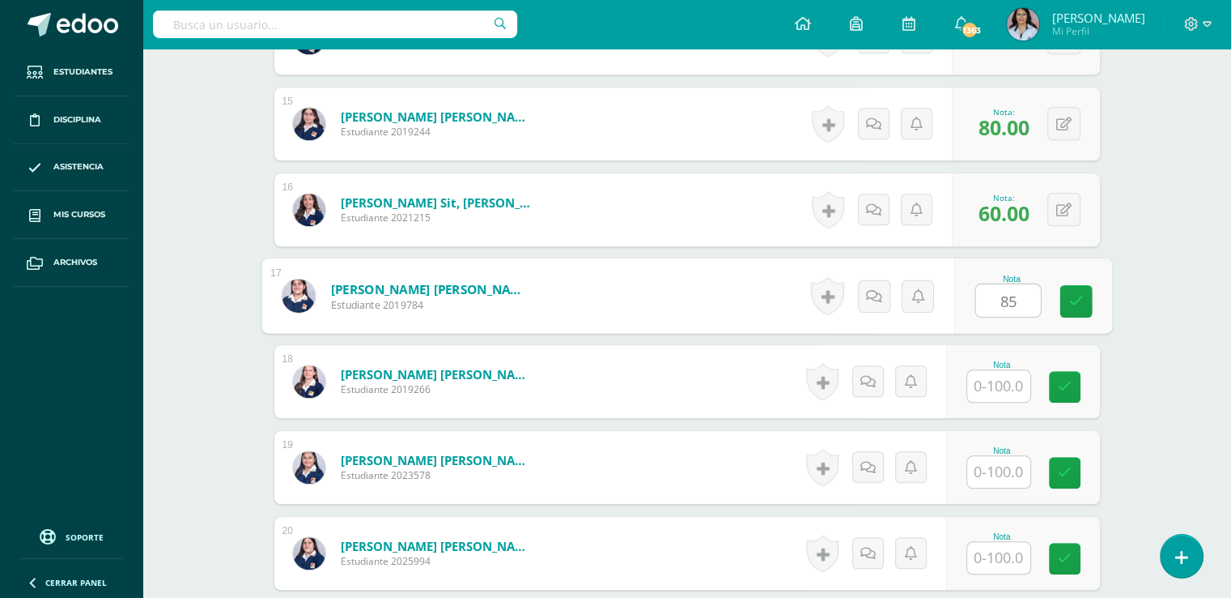
type input "85"
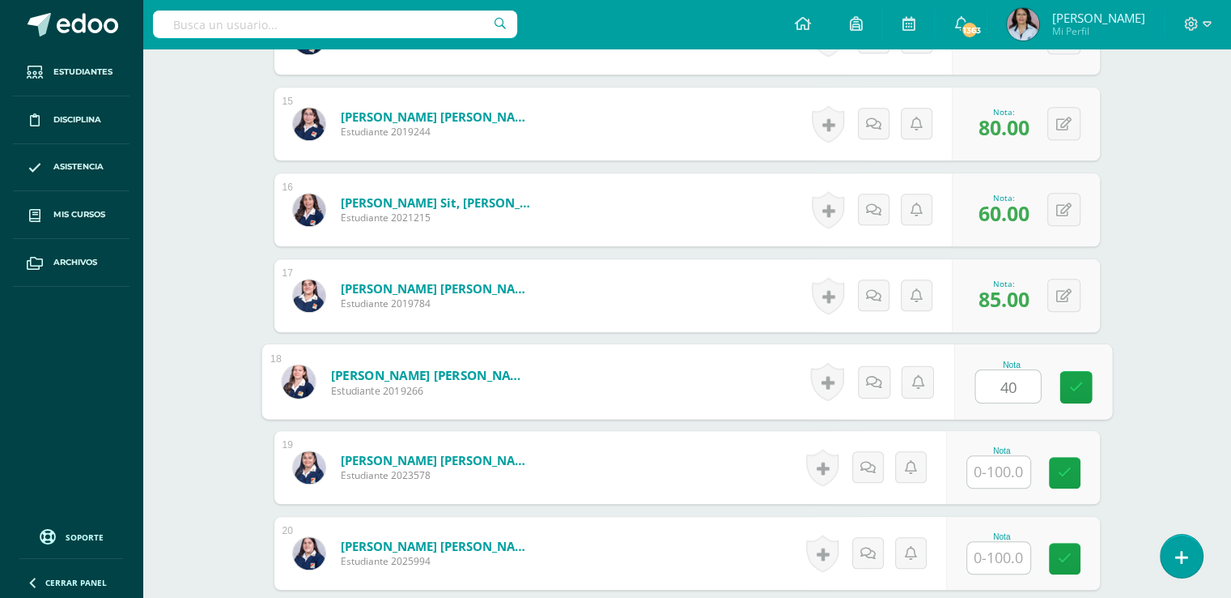
type input "40"
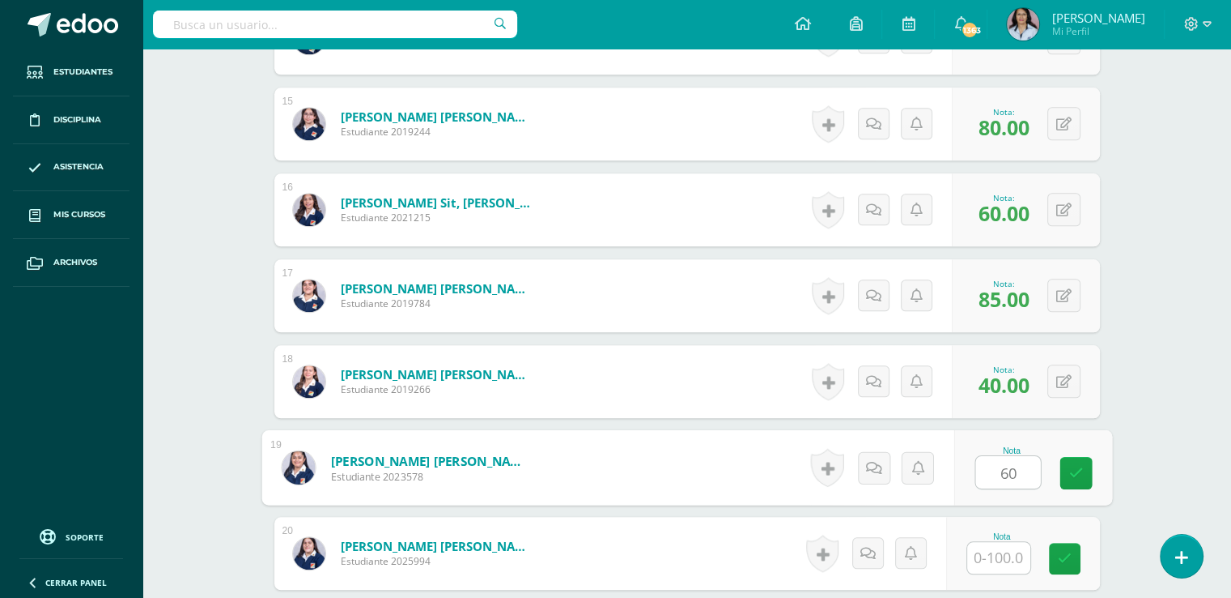
type input "60"
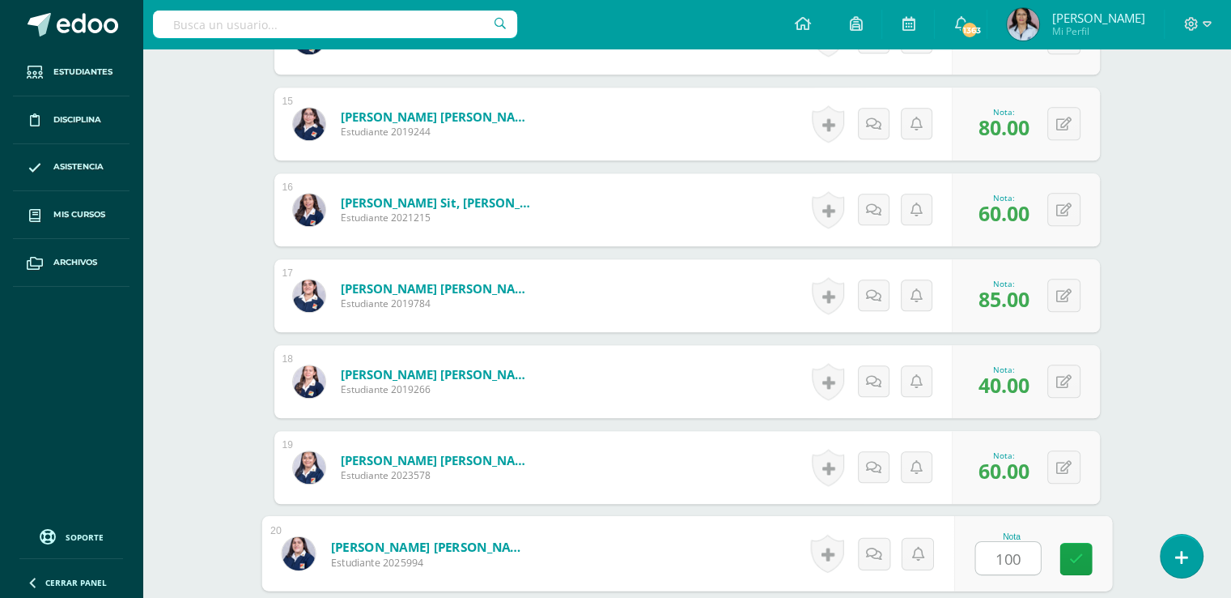
type input "100"
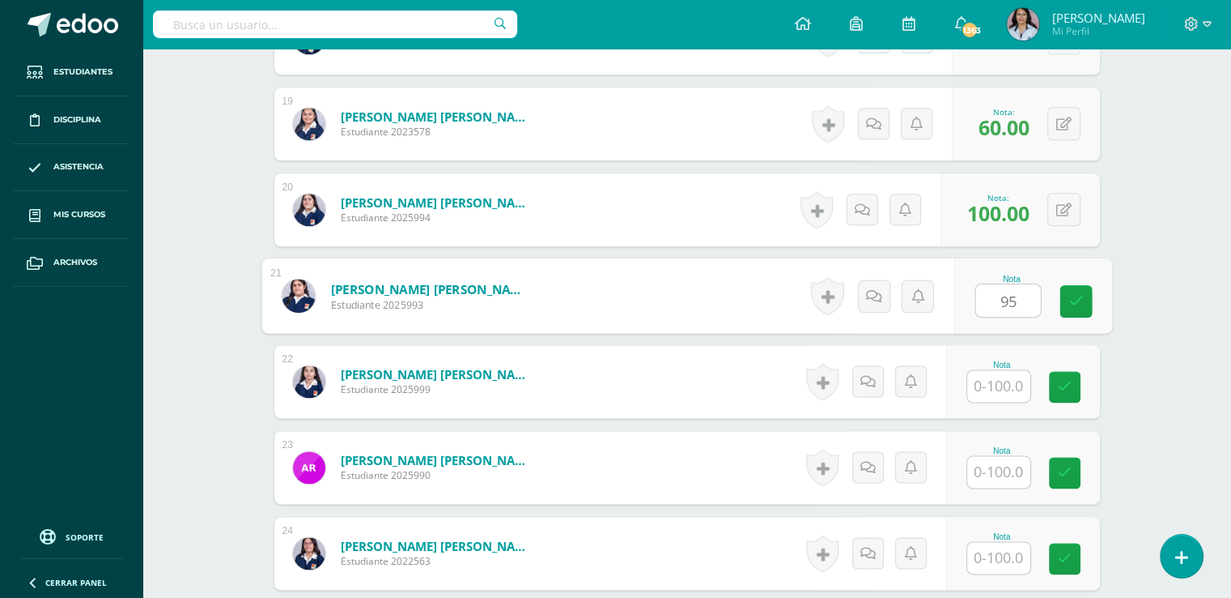
type input "95"
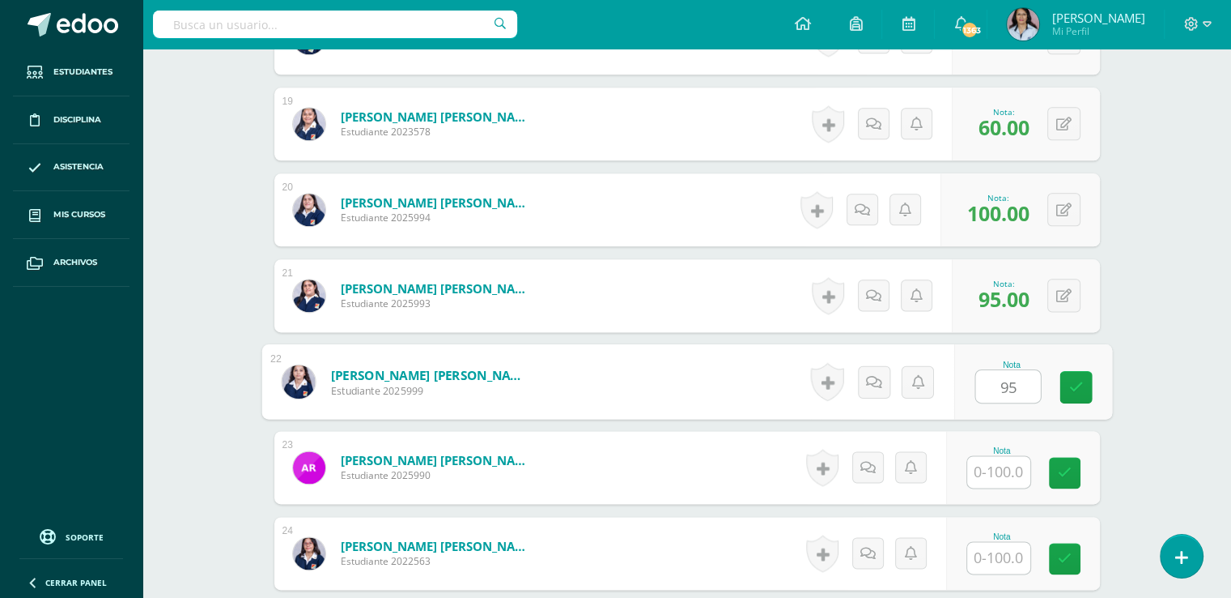
type input "95"
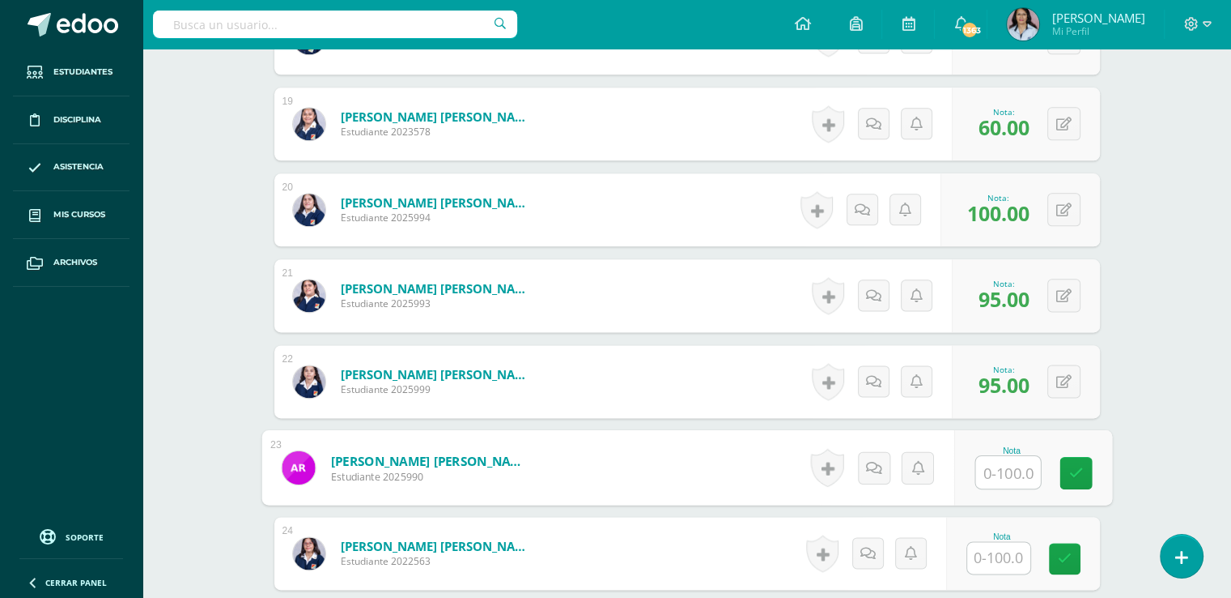
click at [998, 552] on input "text" at bounding box center [999, 558] width 63 height 32
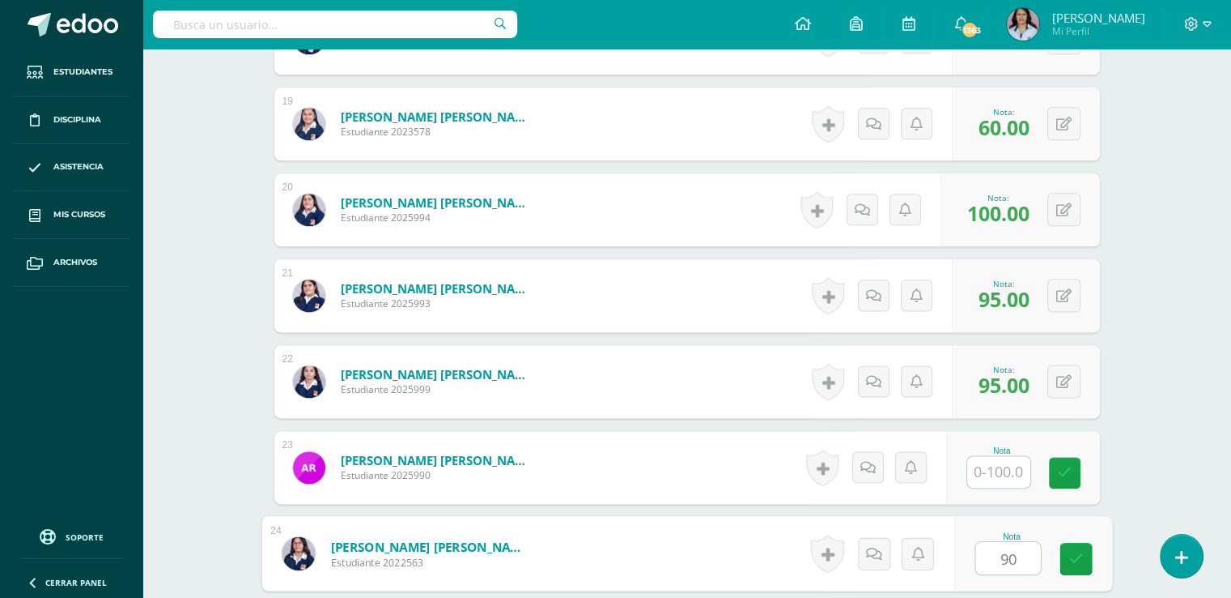
type input "90"
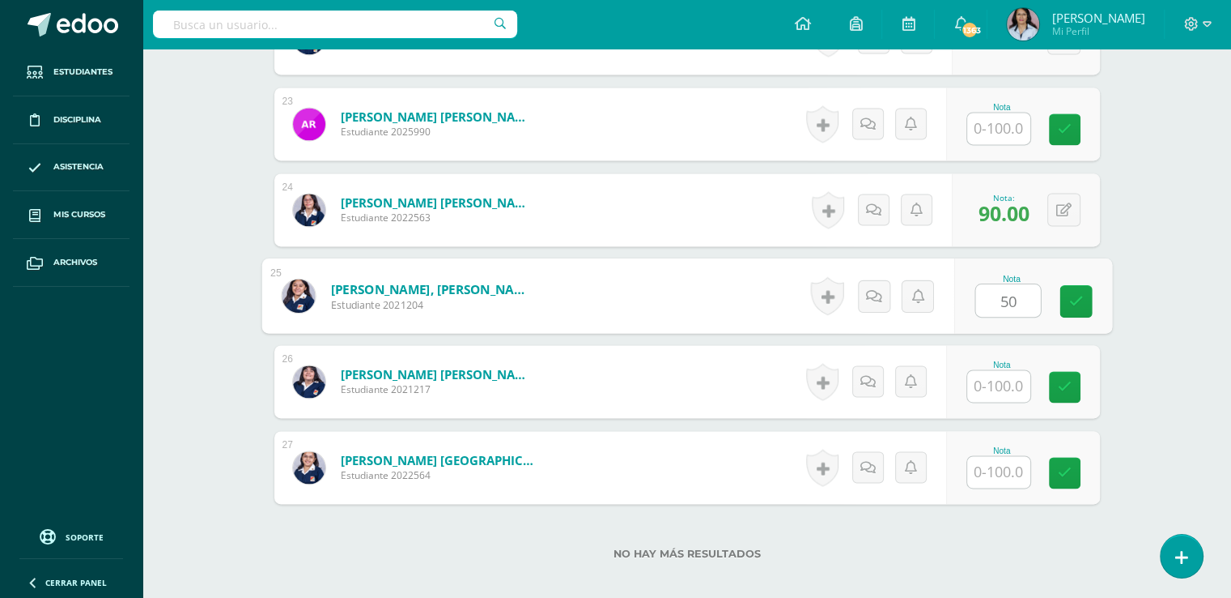
type input "50"
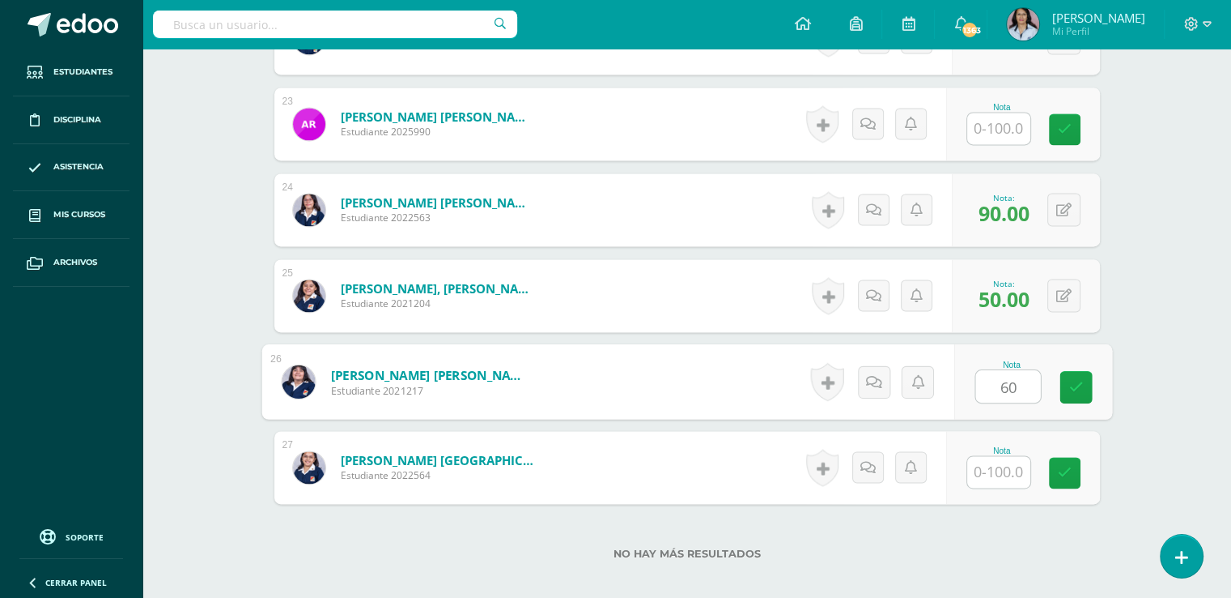
type input "60"
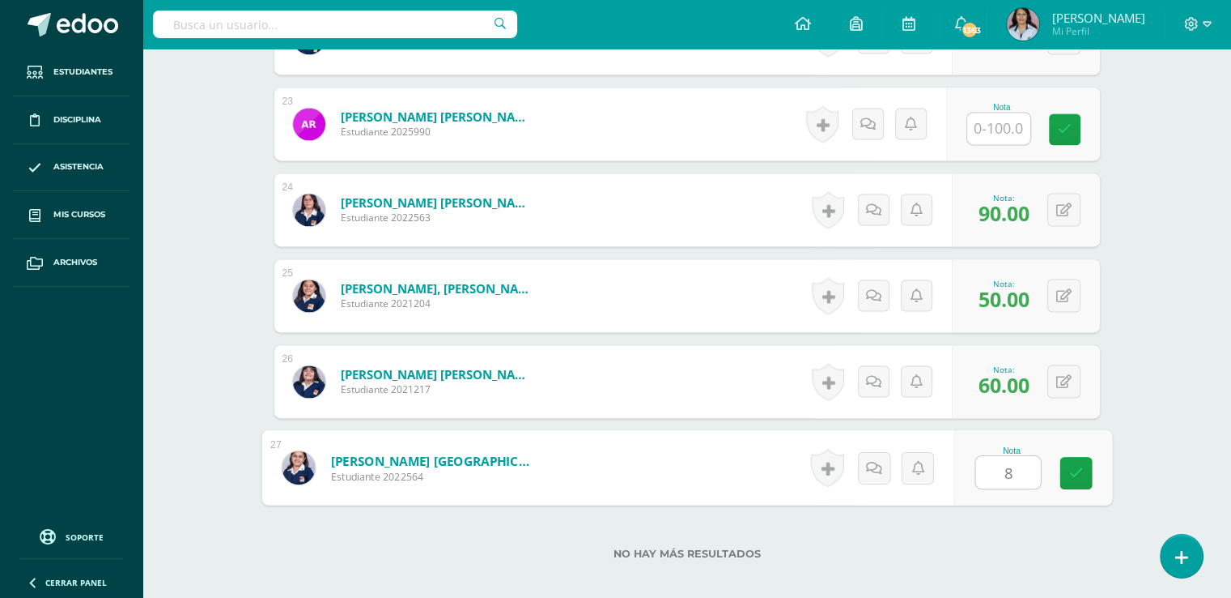
type input "80"
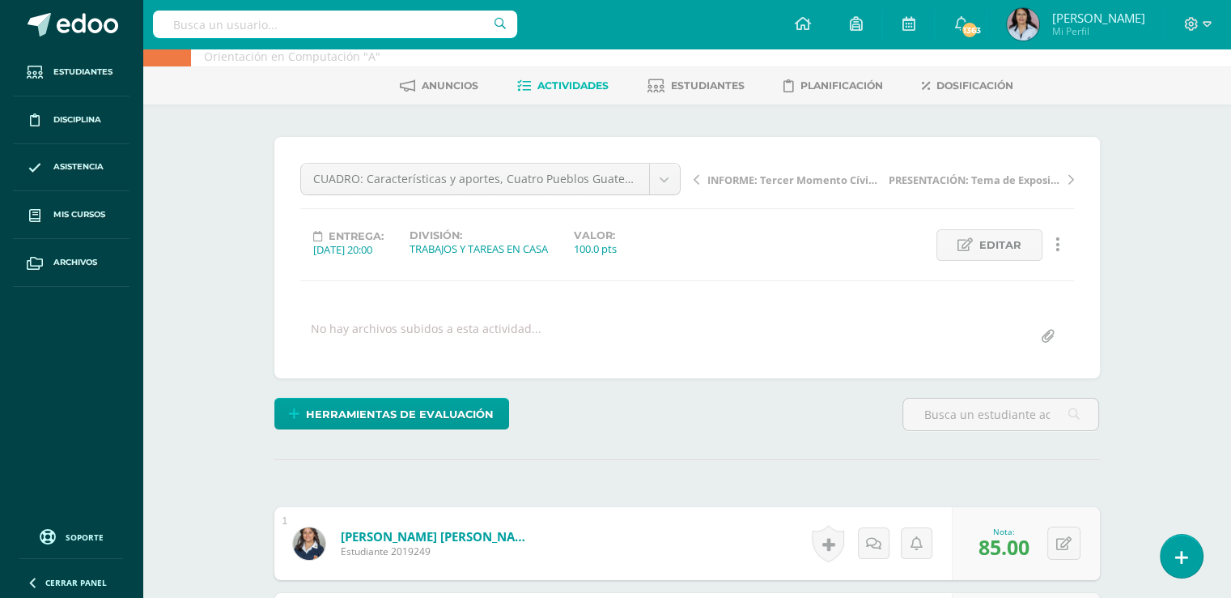
scroll to position [0, 0]
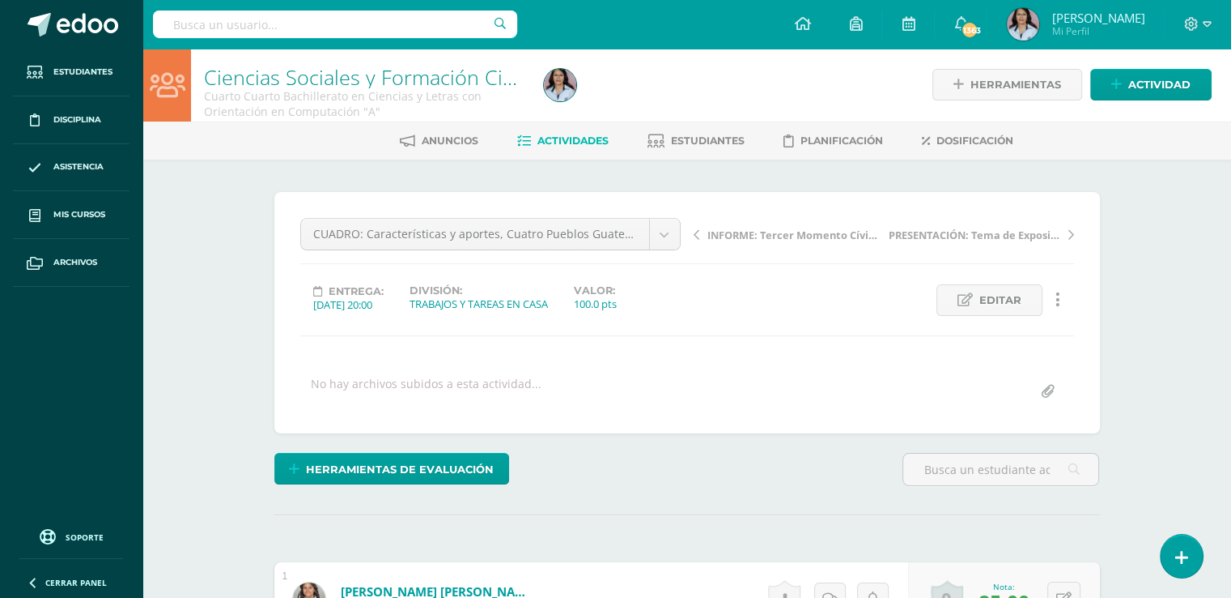
scroll to position [2, 0]
click at [574, 137] on span "Actividades" at bounding box center [573, 140] width 71 height 12
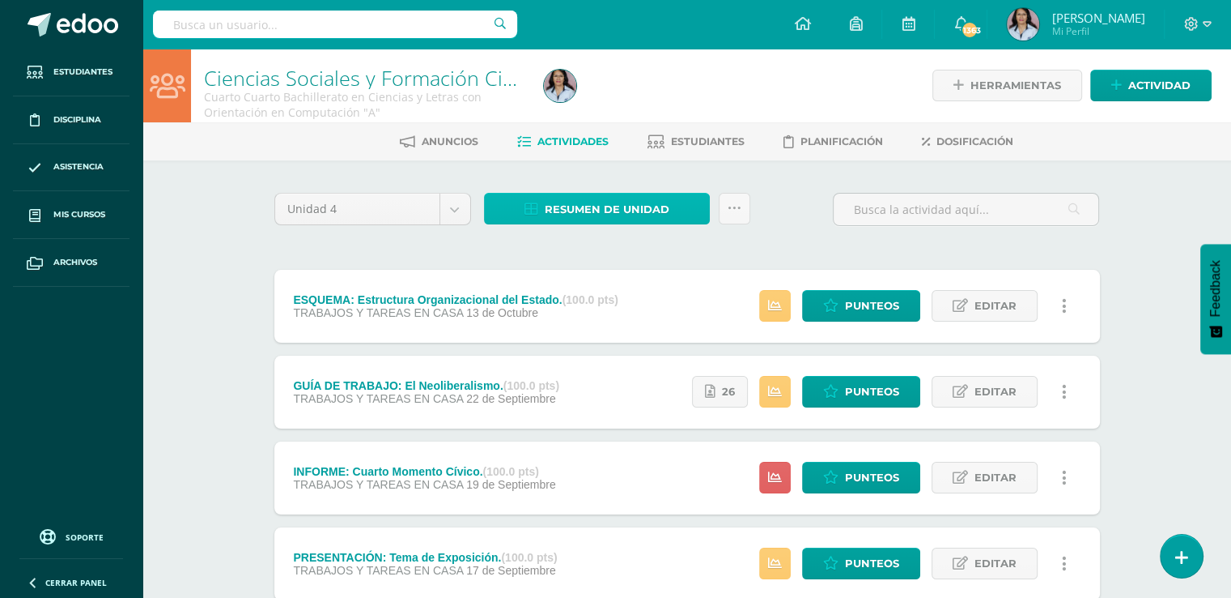
click at [630, 210] on span "Resumen de unidad" at bounding box center [607, 209] width 125 height 30
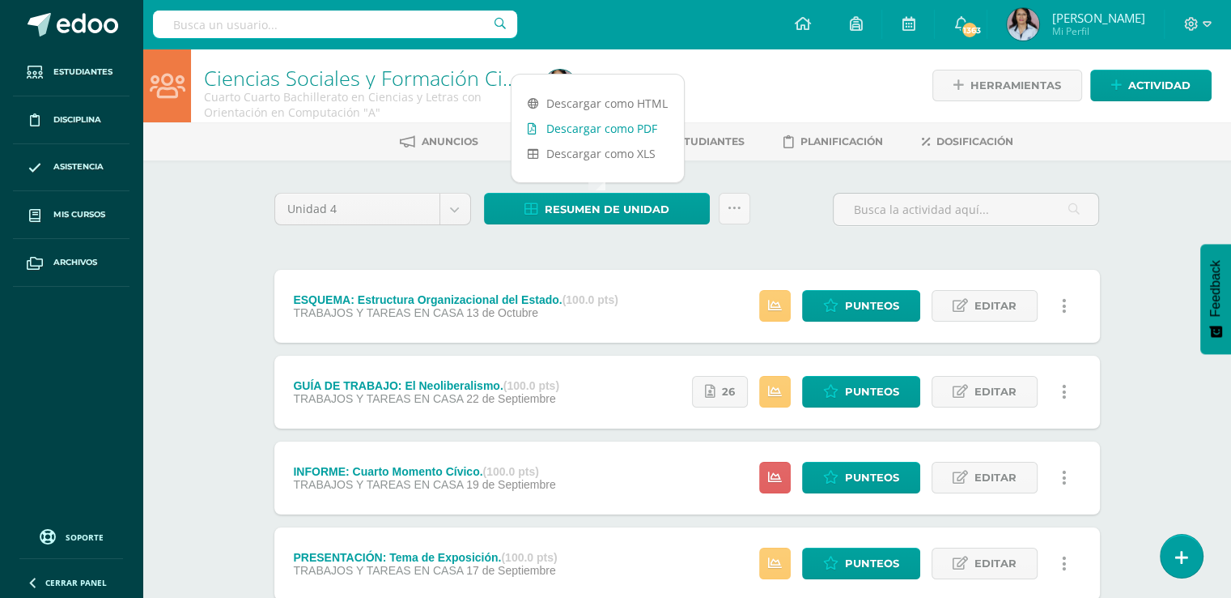
click at [609, 127] on link "Descargar como PDF" at bounding box center [598, 128] width 172 height 25
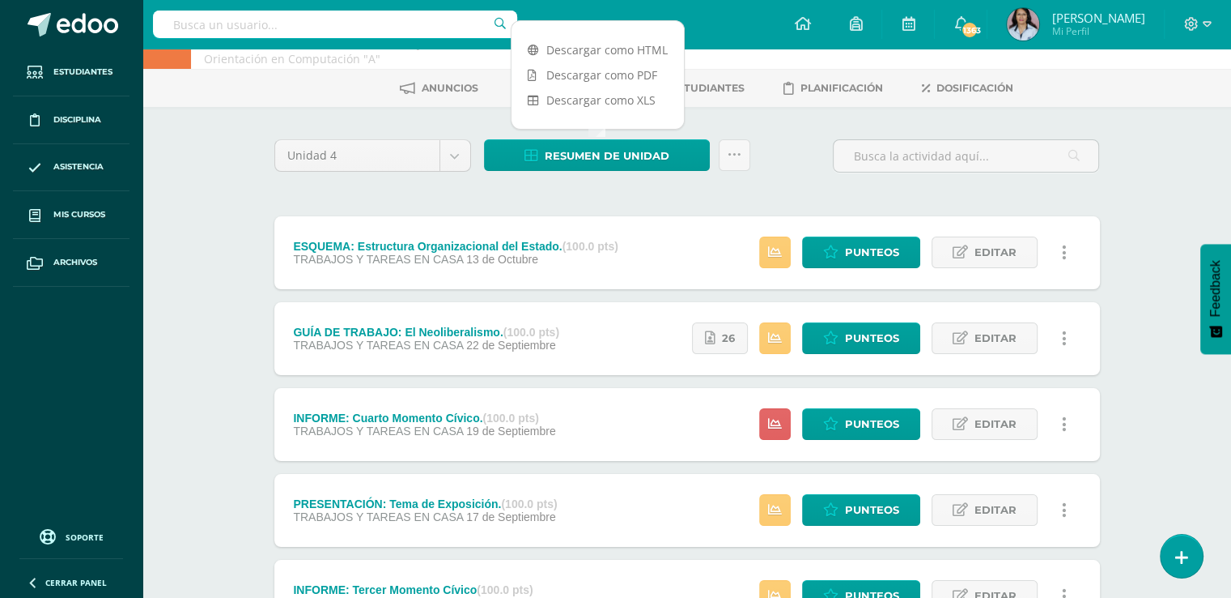
scroll to position [81, 0]
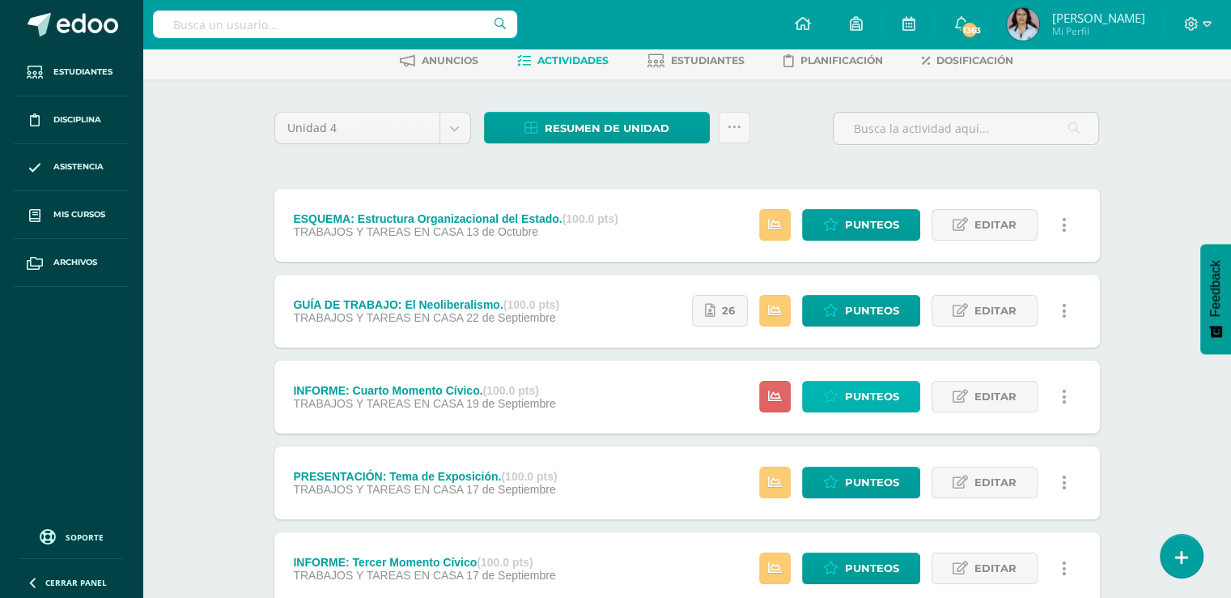
click at [866, 393] on span "Punteos" at bounding box center [872, 396] width 54 height 30
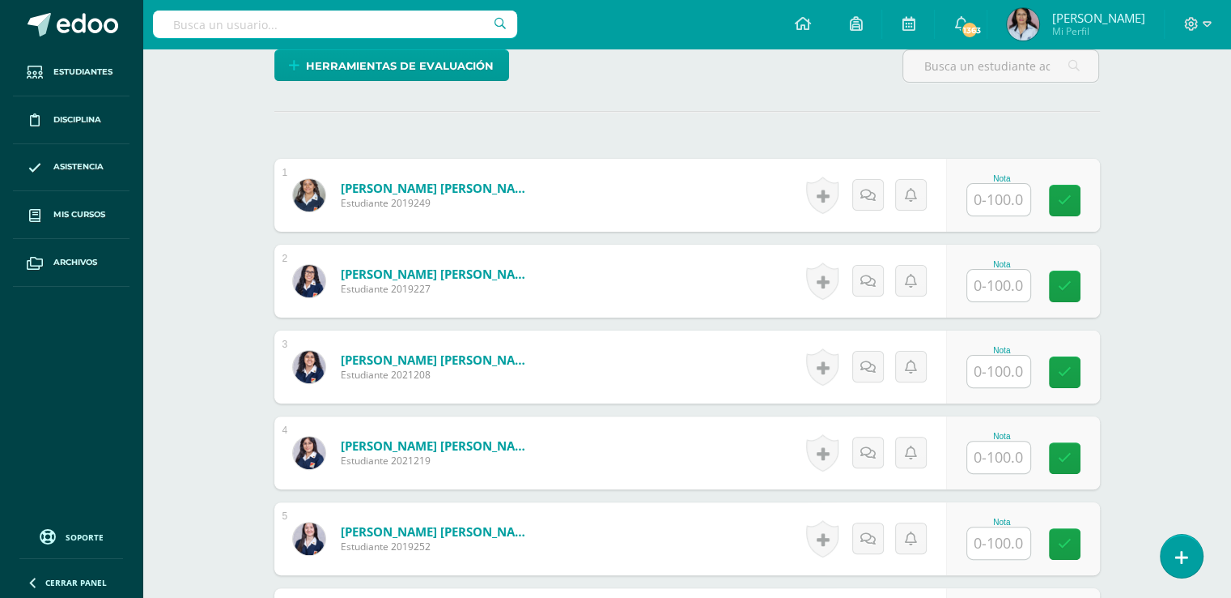
scroll to position [406, 0]
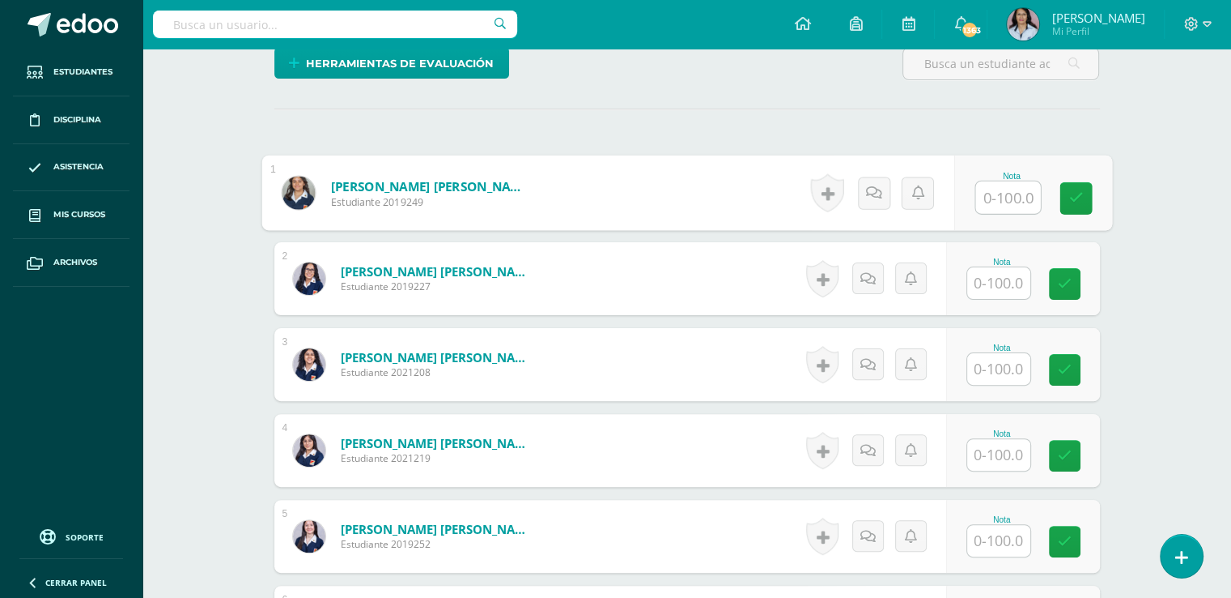
click at [1009, 186] on input "text" at bounding box center [1008, 197] width 65 height 32
type input "95"
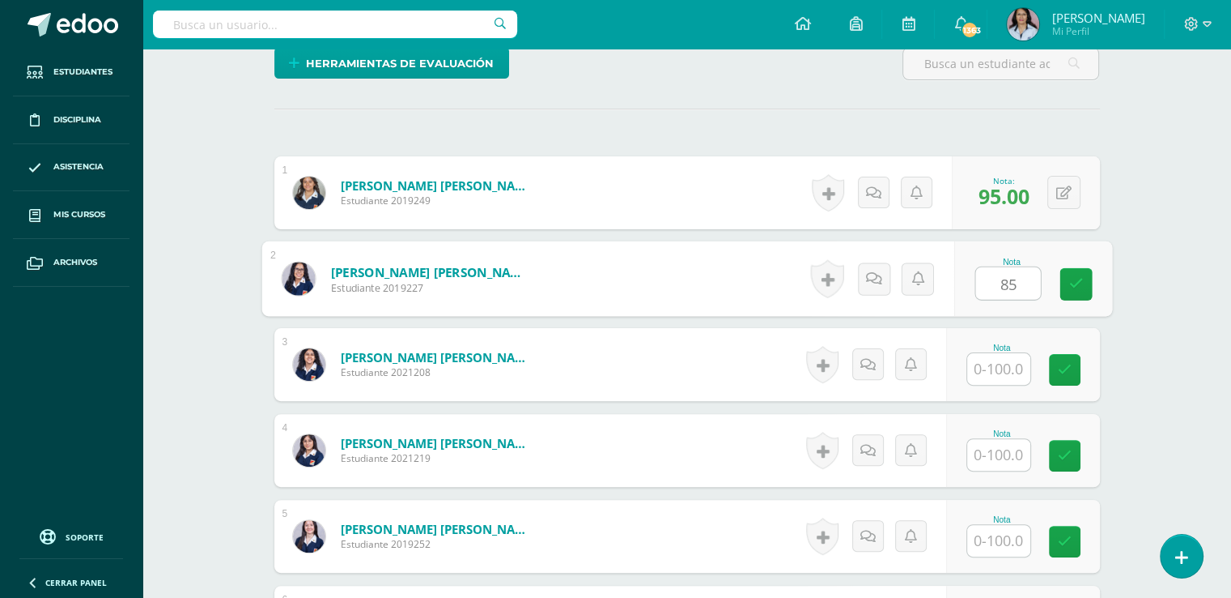
type input "85"
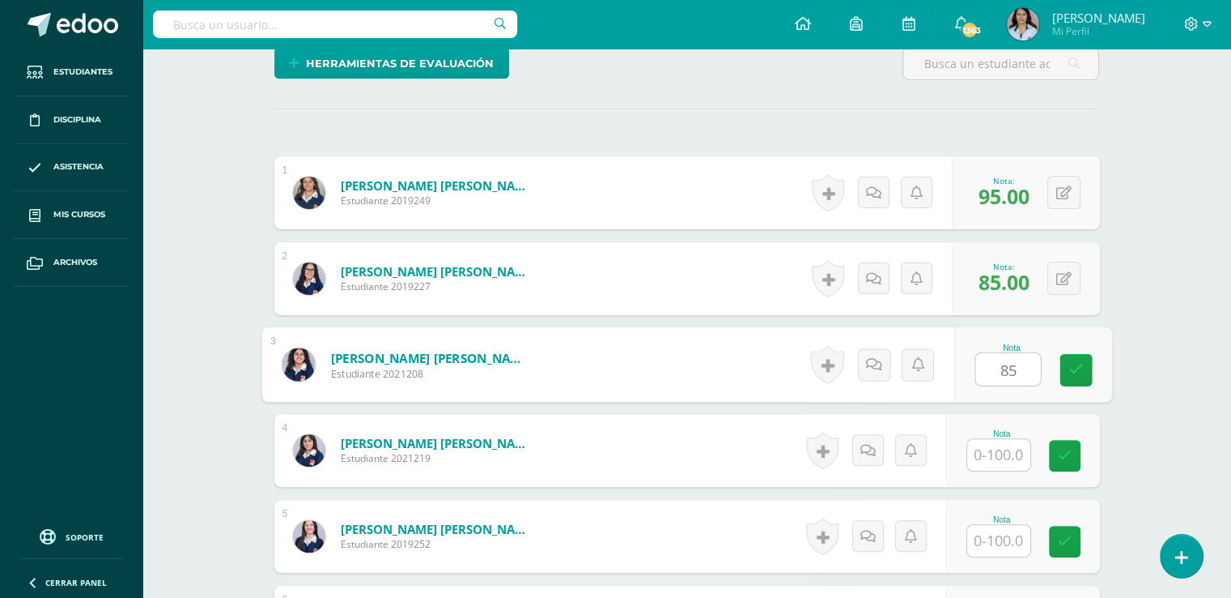
type input "85"
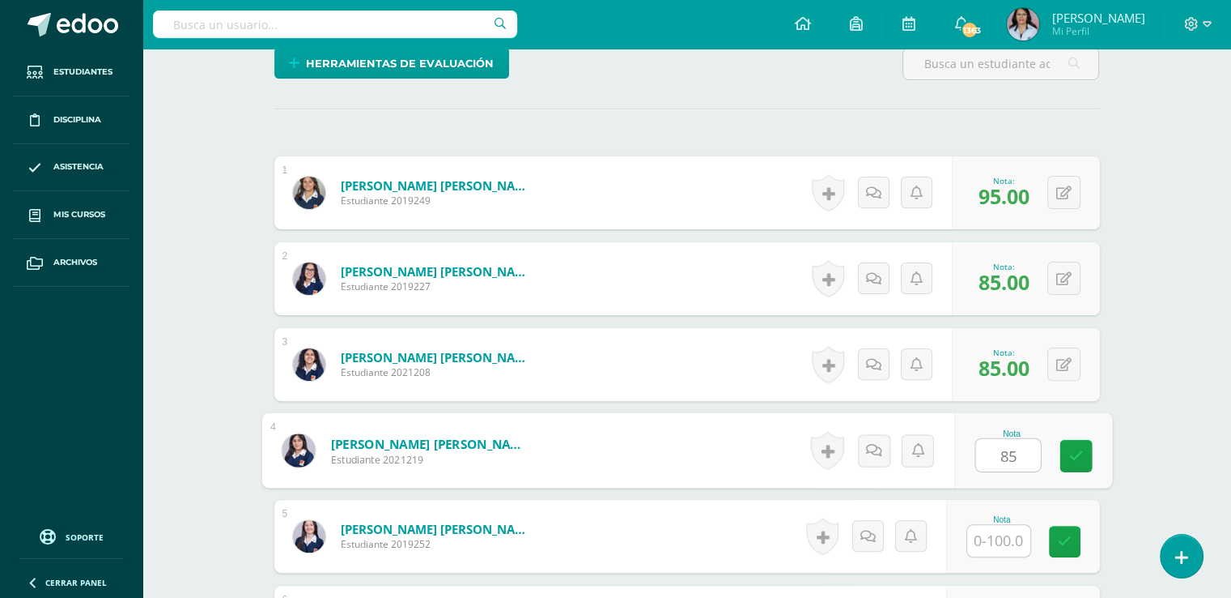
type input "85"
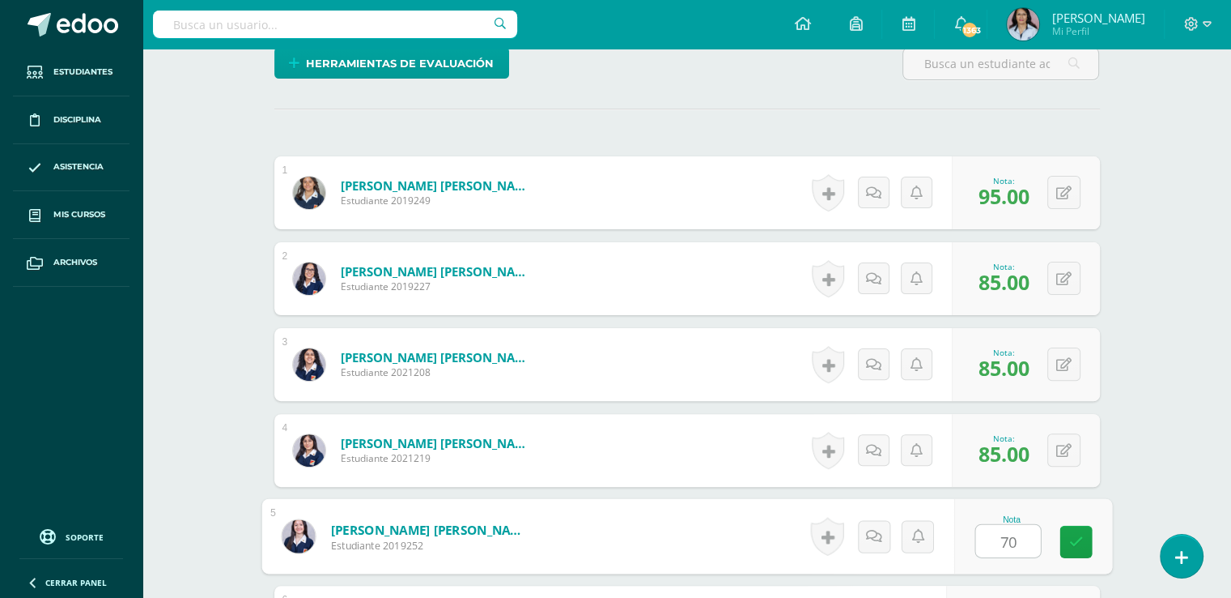
type input "70"
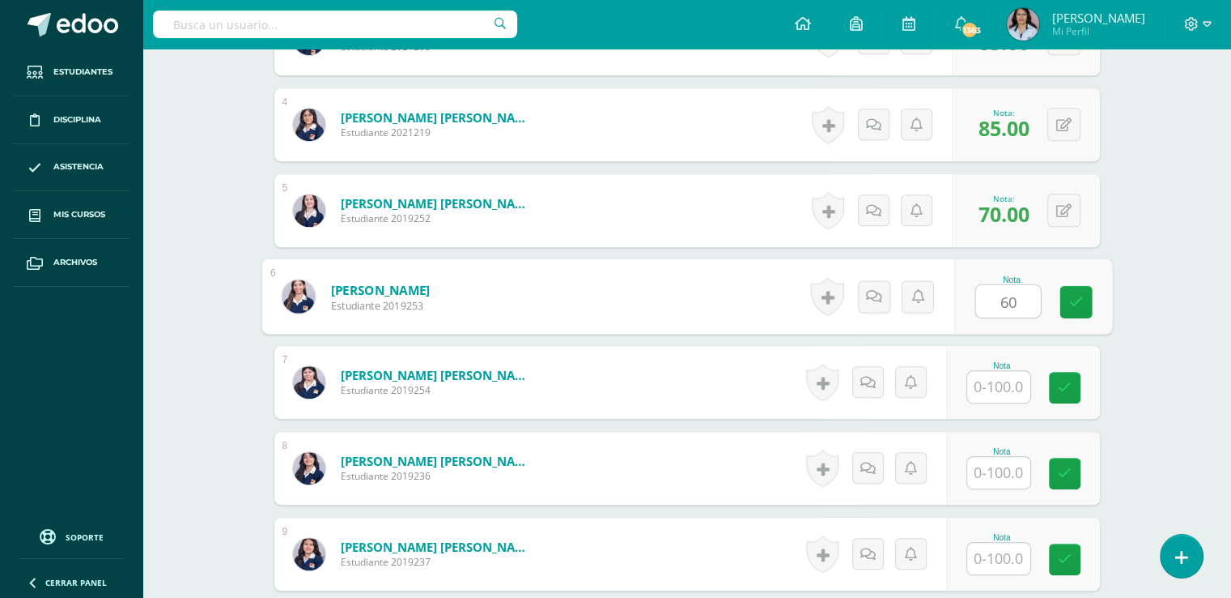
type input "60"
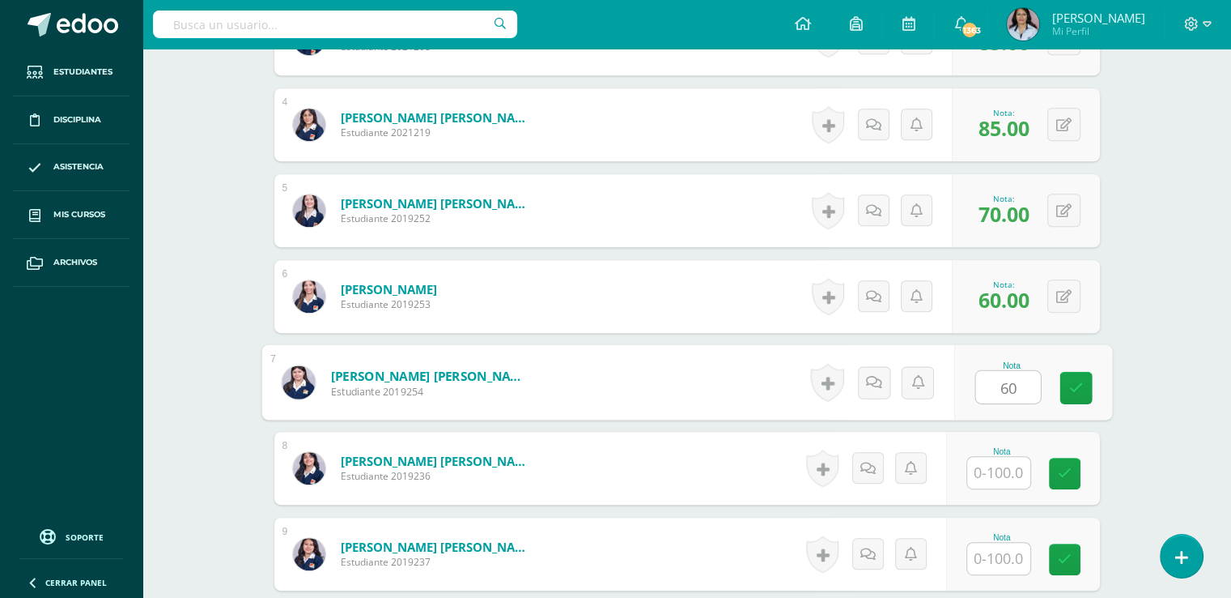
type input "60"
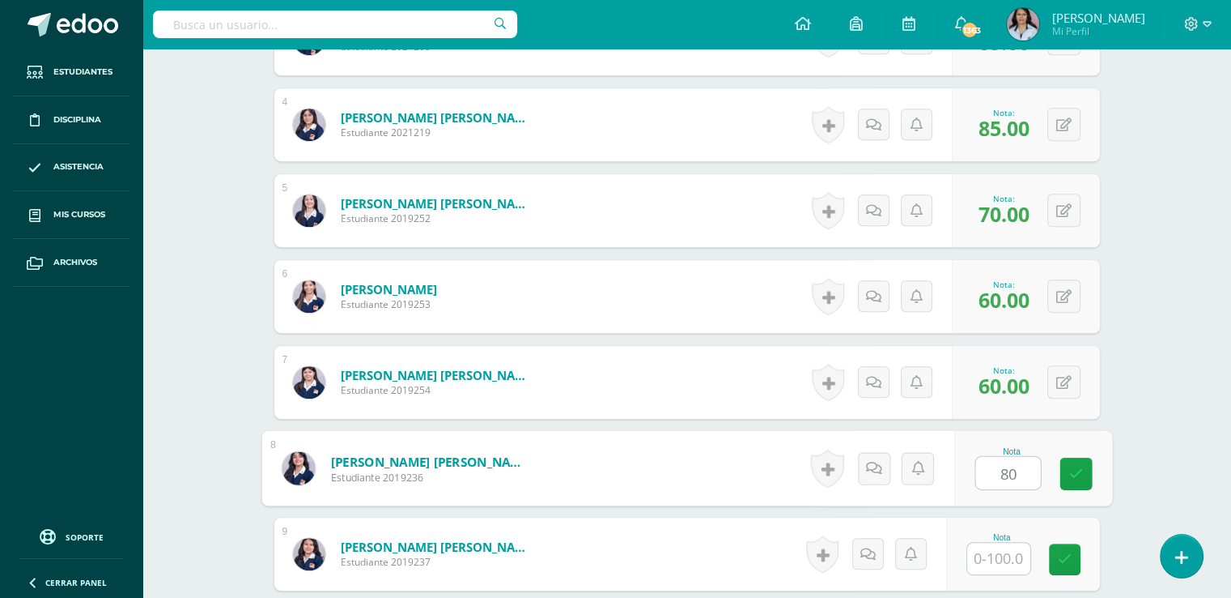
type input "80"
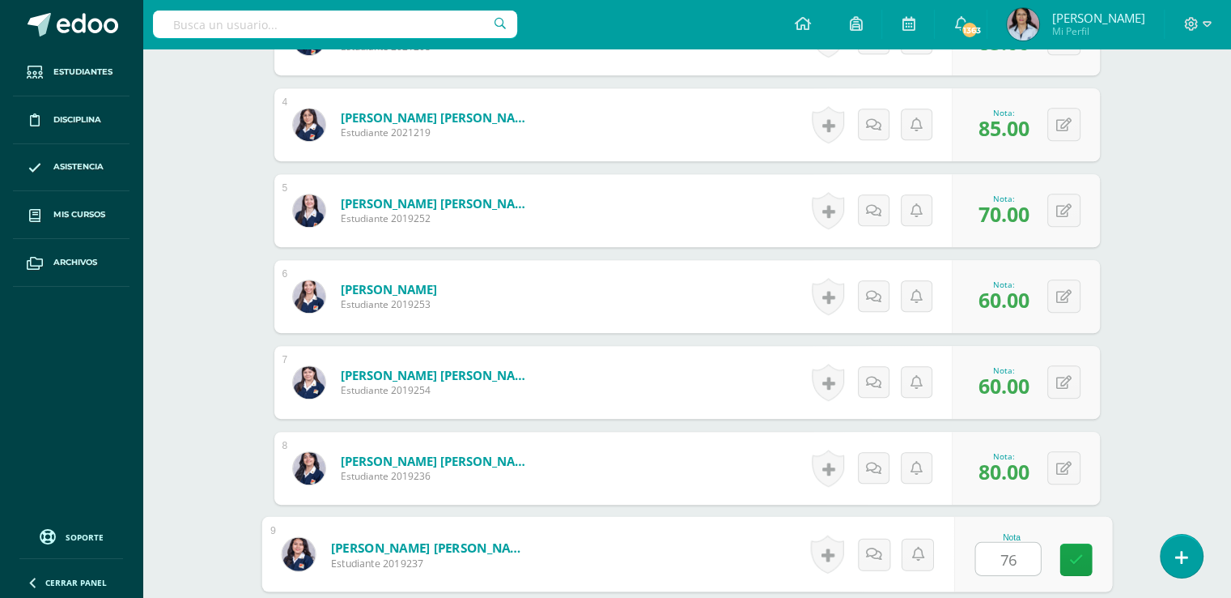
type input "76"
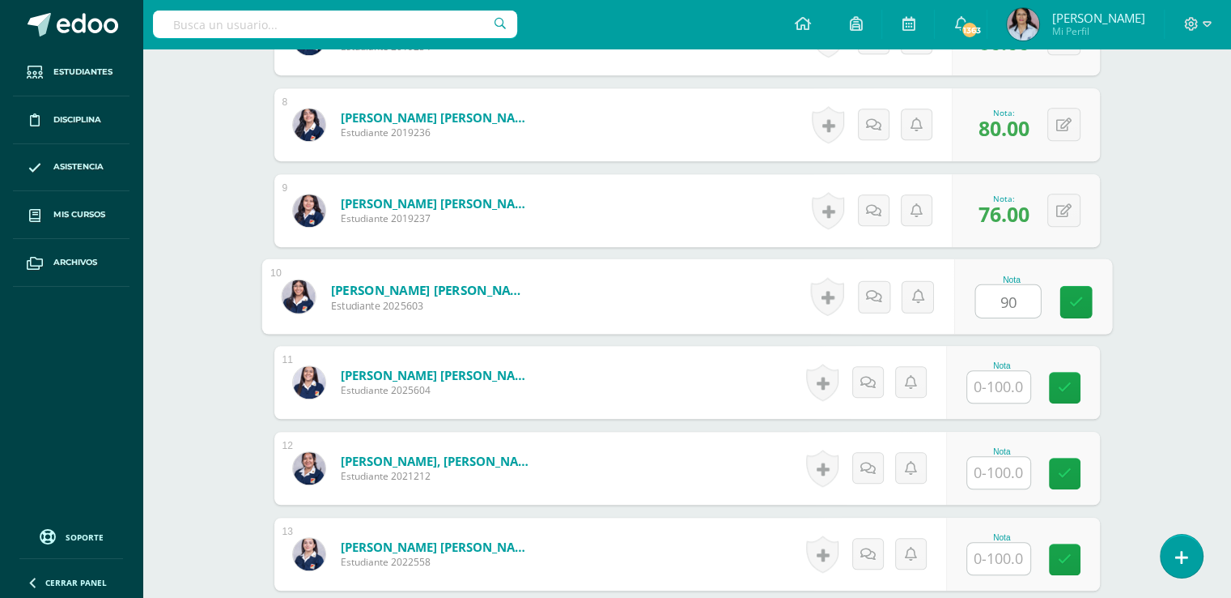
type input "90"
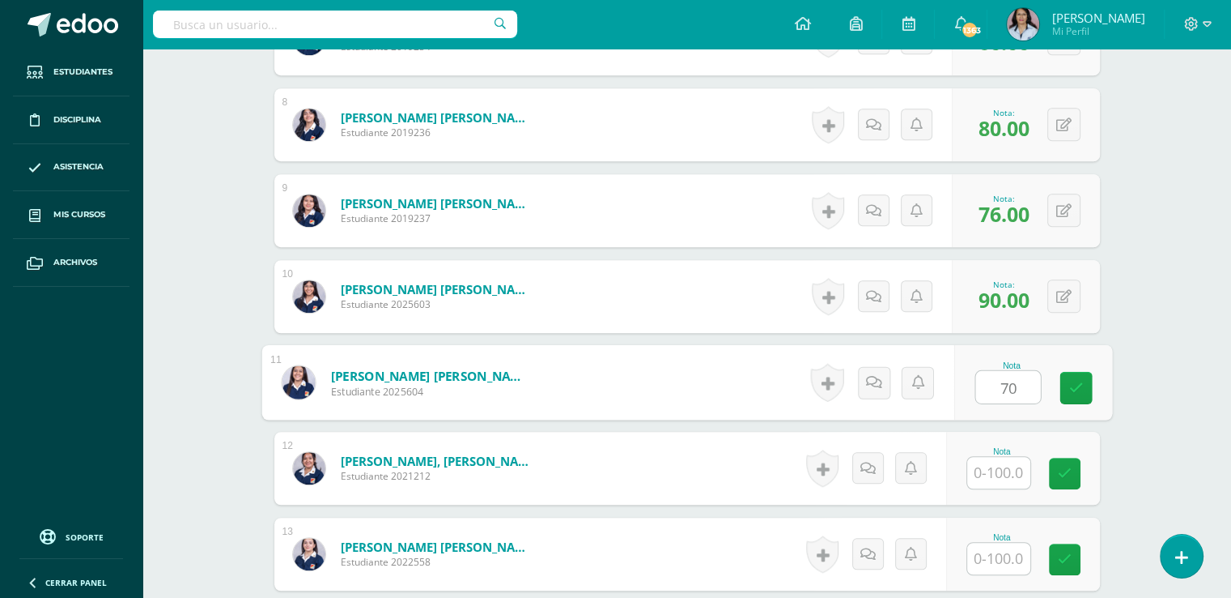
type input "70"
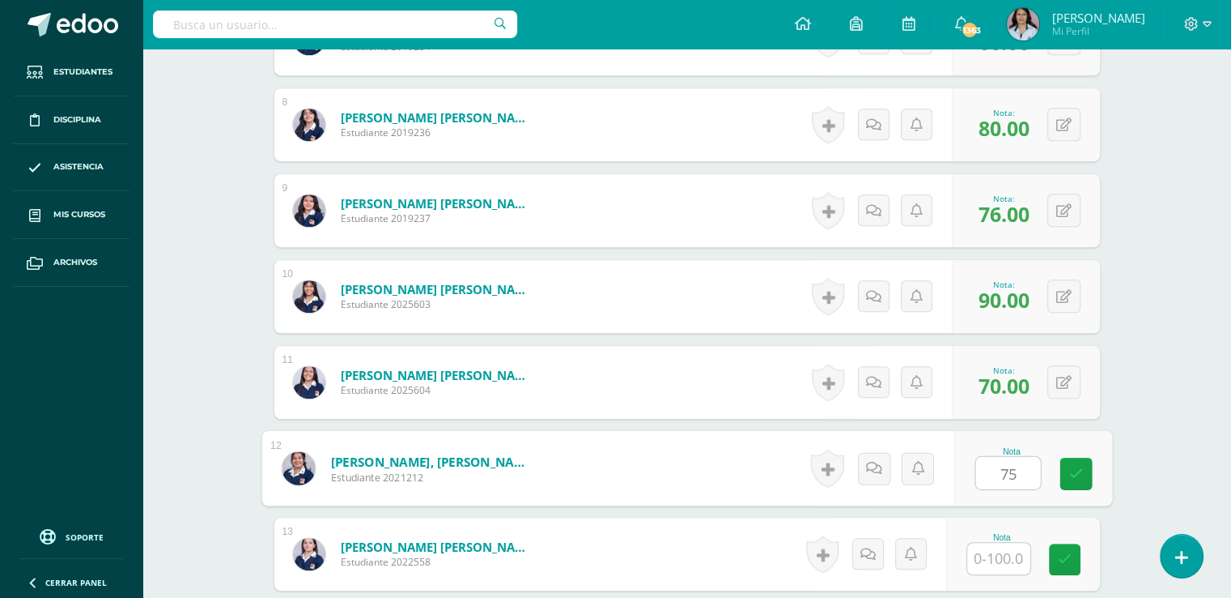
type input "75"
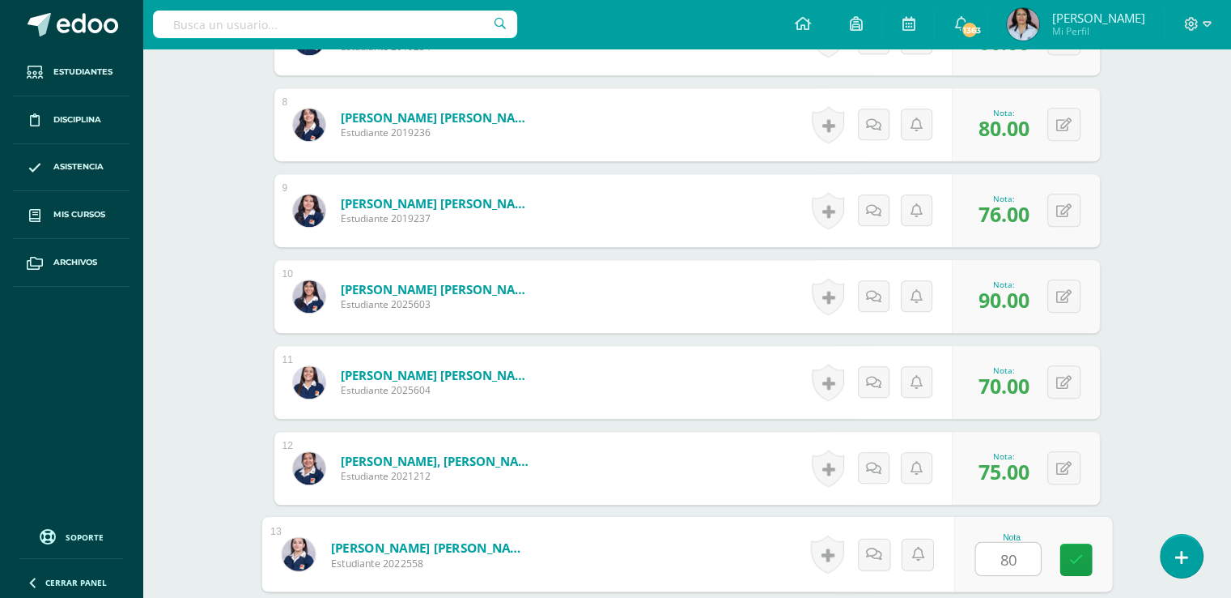
type input "80"
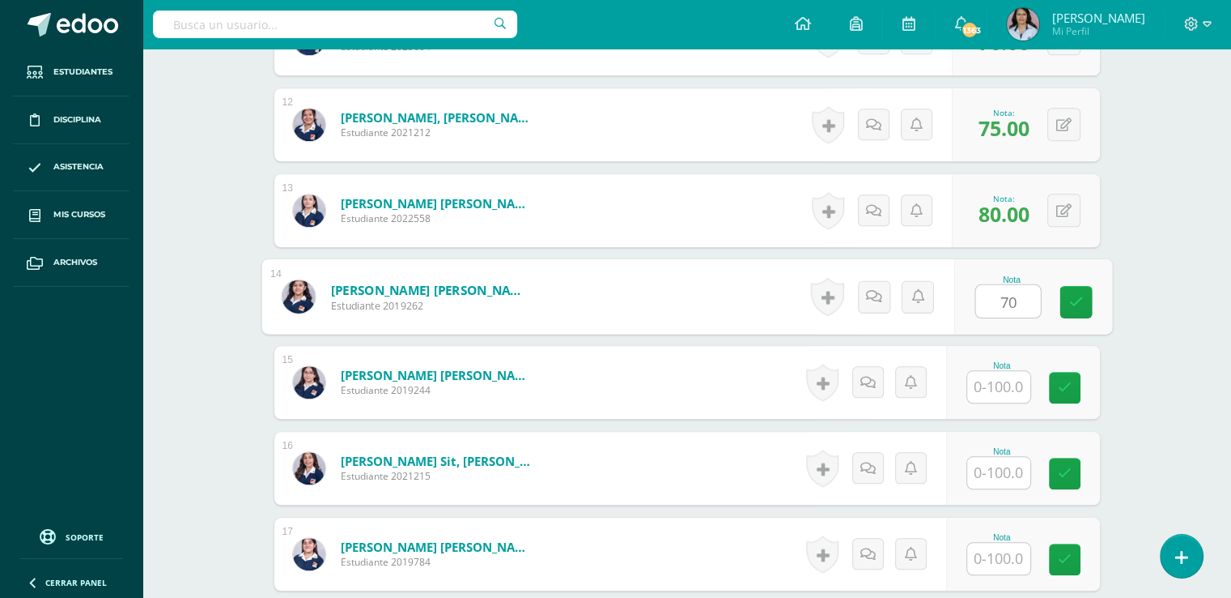
type input "70"
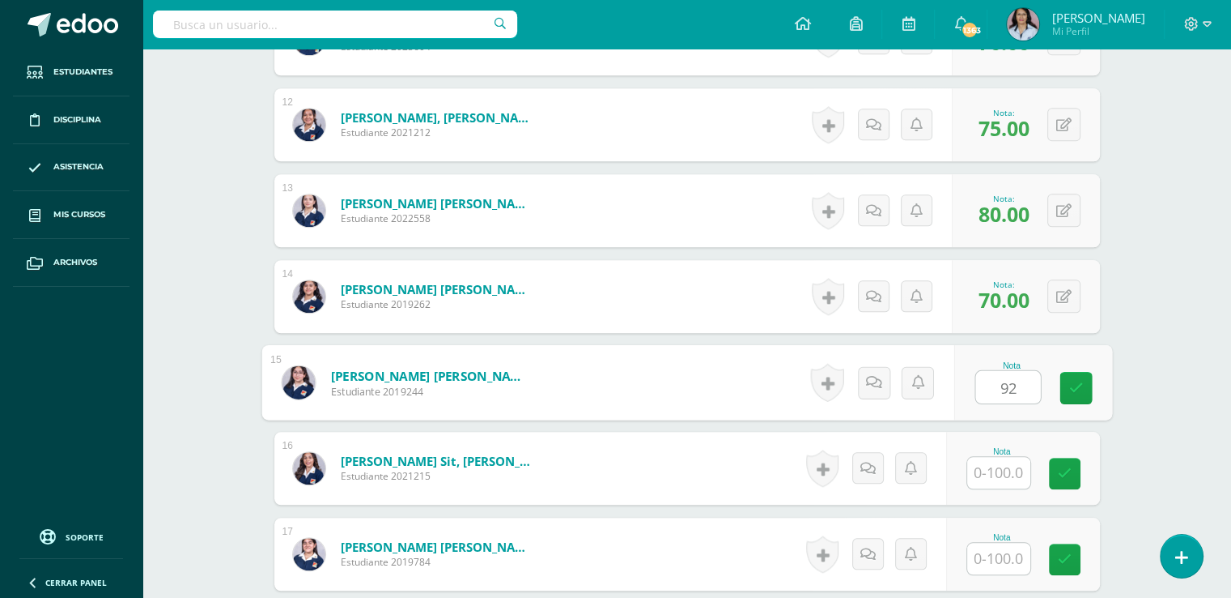
type input "92"
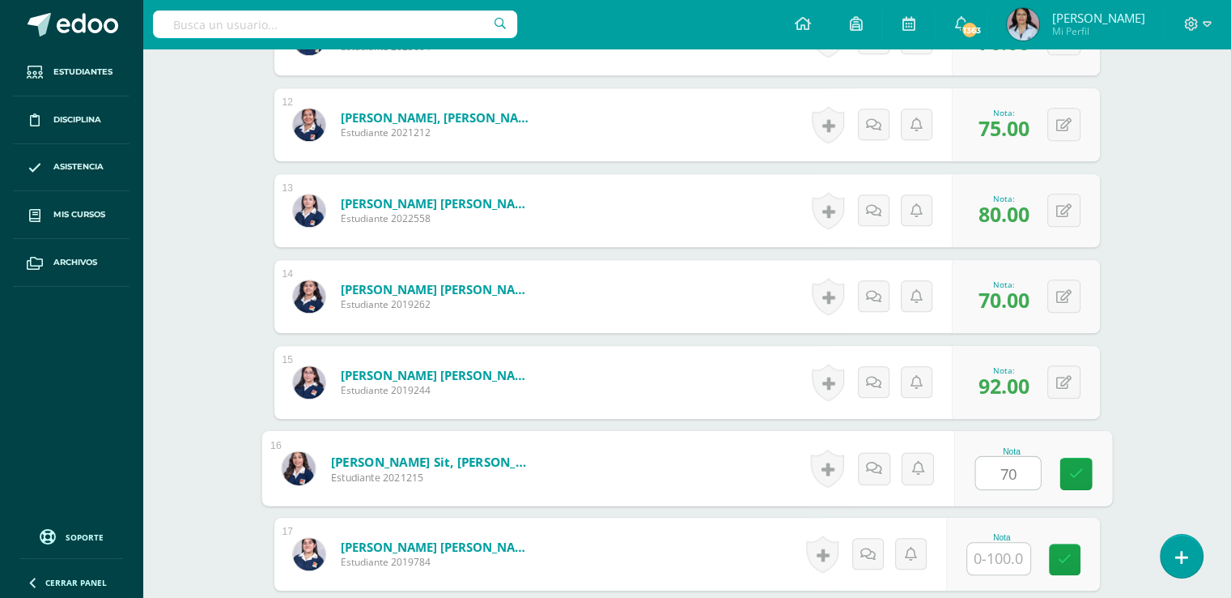
type input "70"
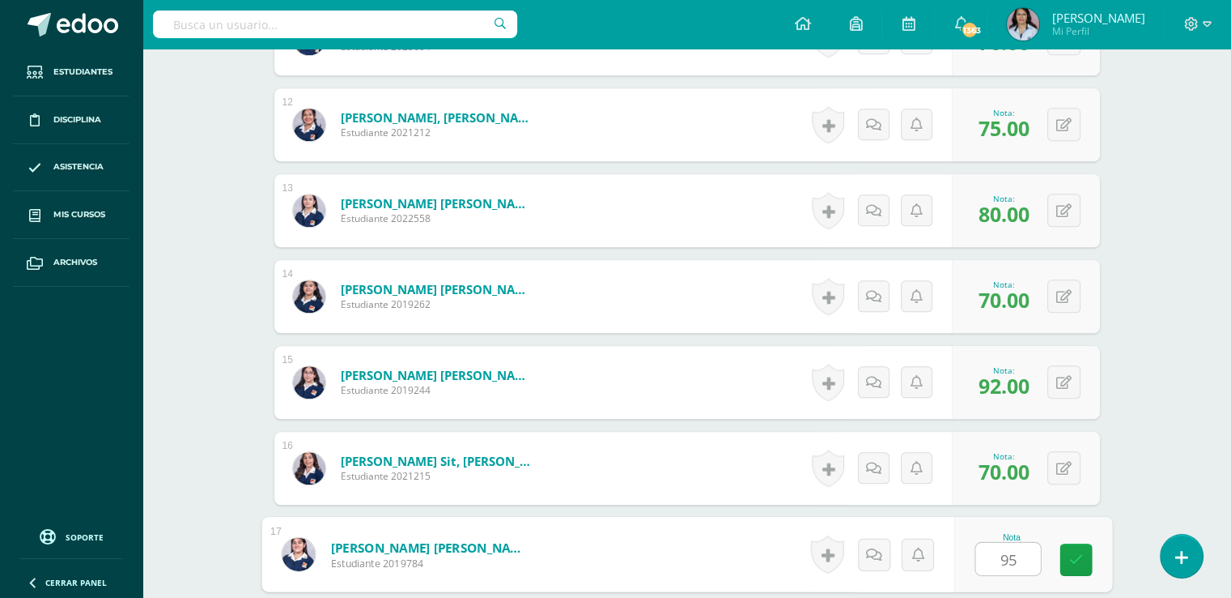
type input "95"
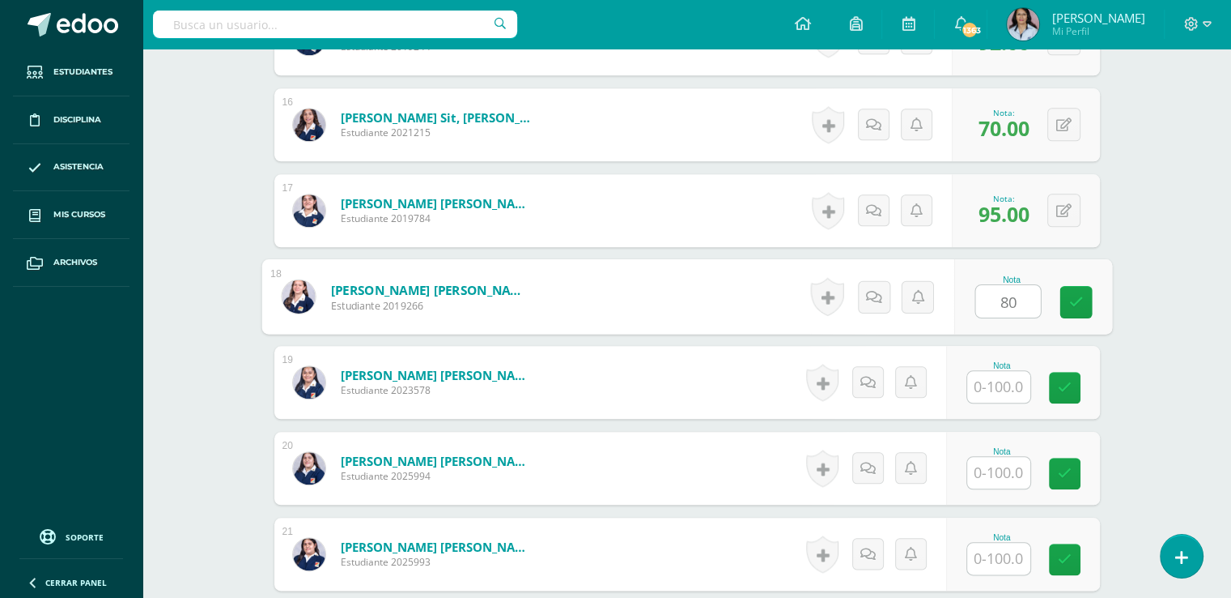
type input "80"
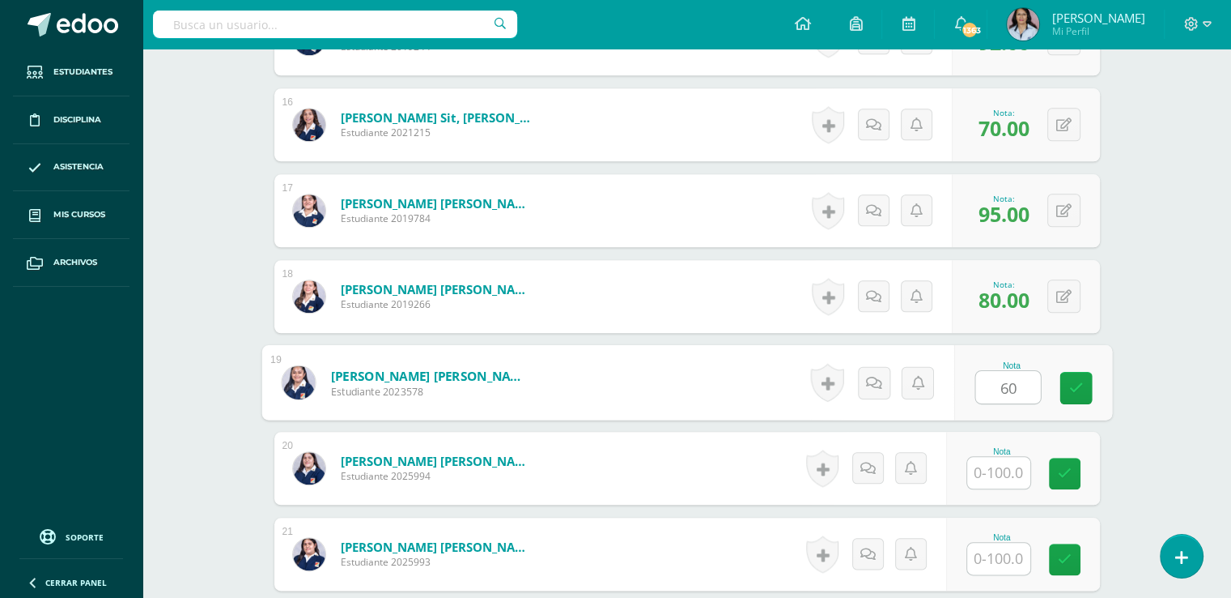
type input "60"
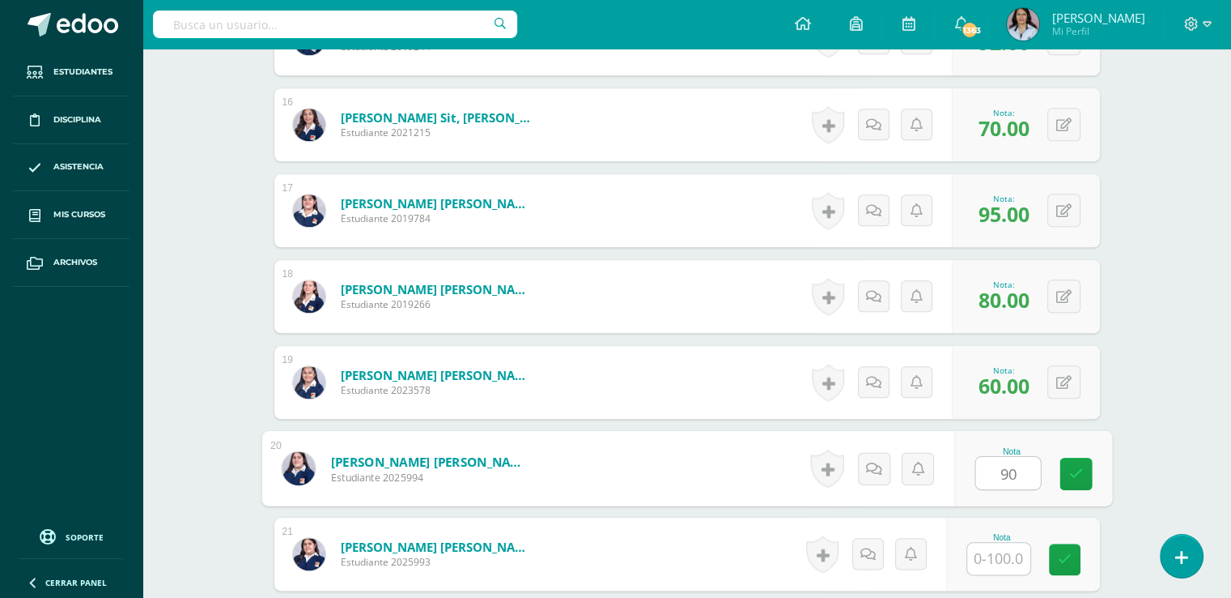
type input "90"
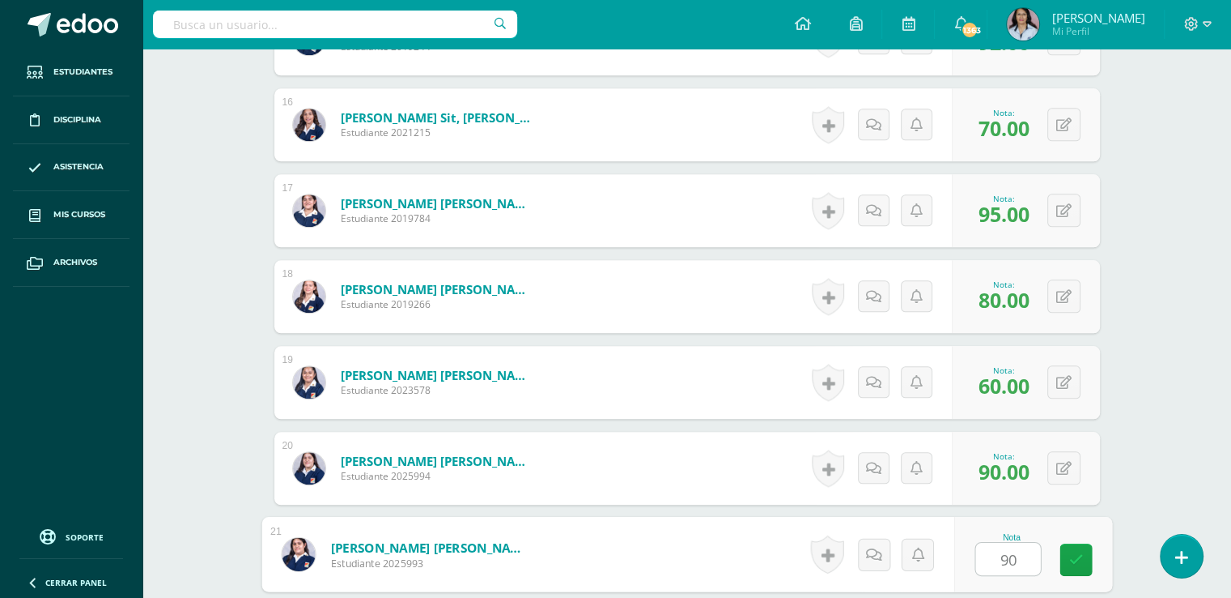
type input "90"
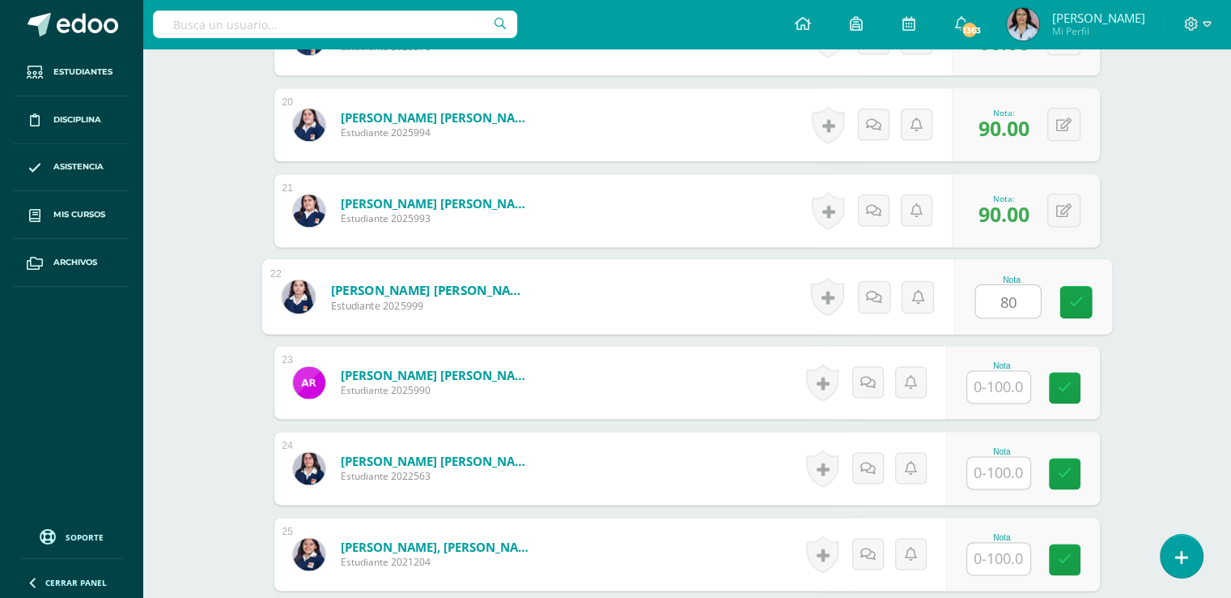
type input "80"
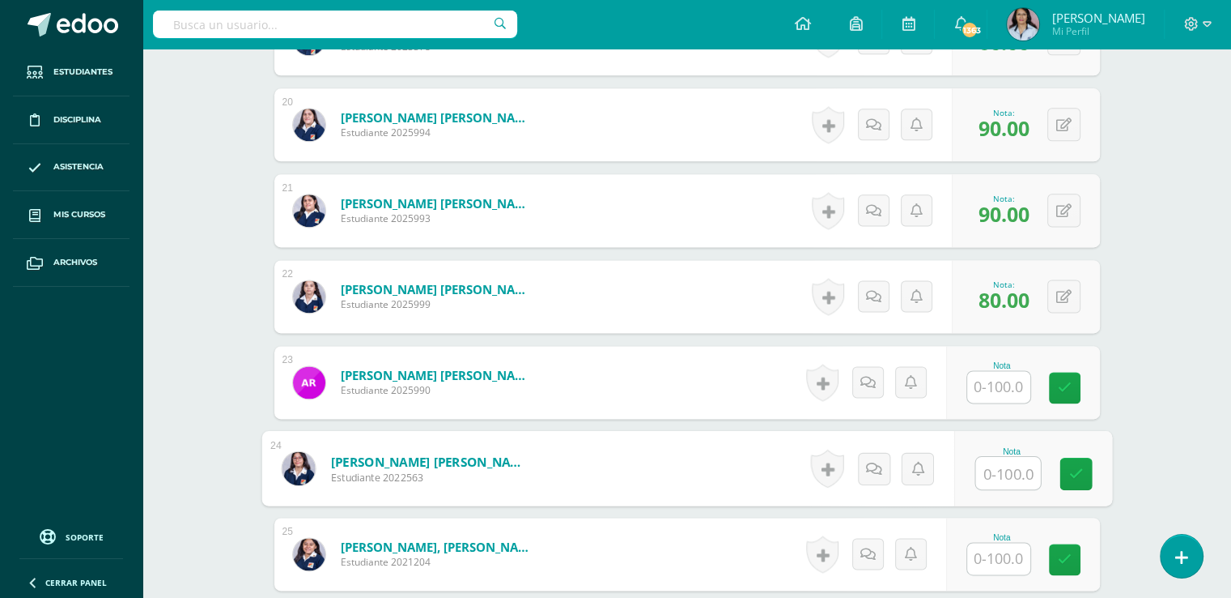
click at [997, 464] on input "text" at bounding box center [1008, 473] width 65 height 32
type input "85"
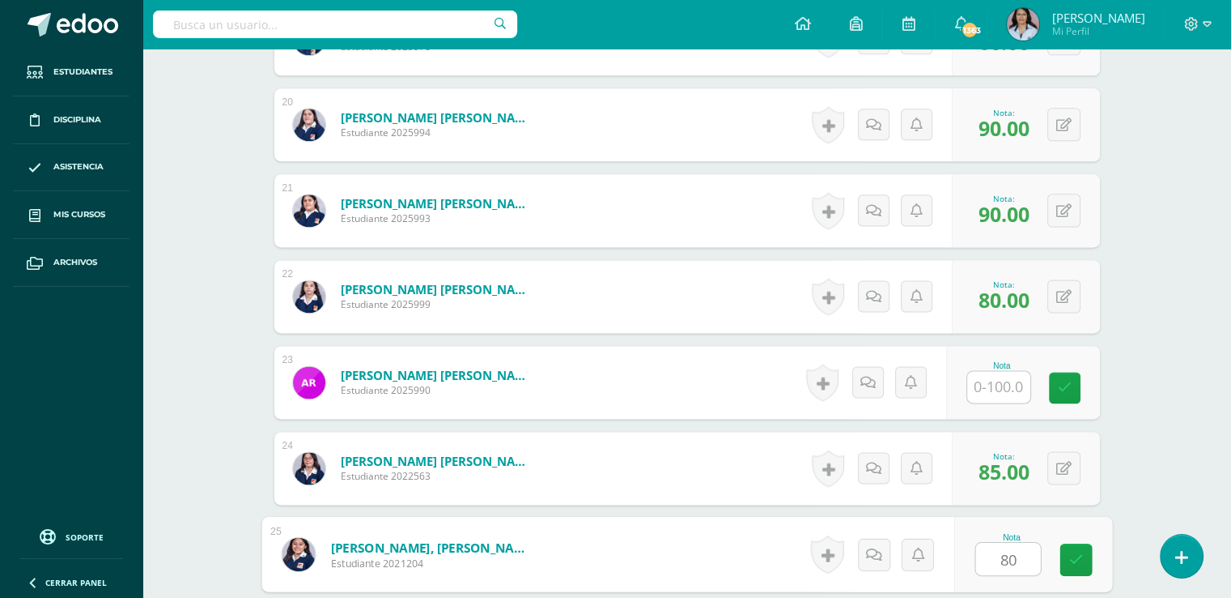
type input "80"
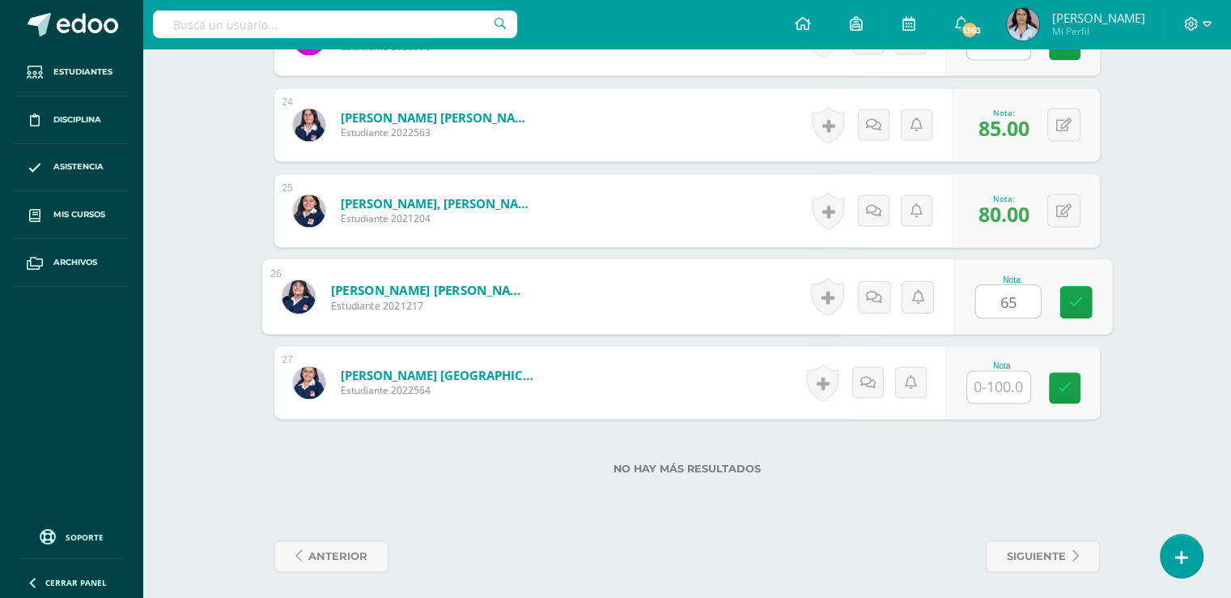
type input "65"
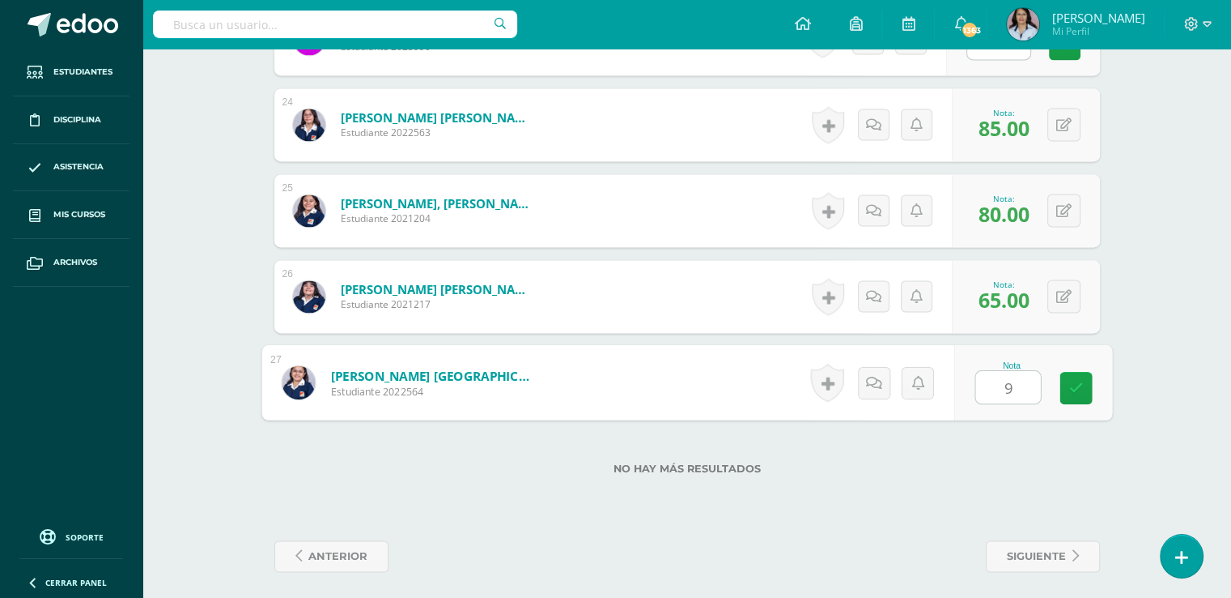
type input "90"
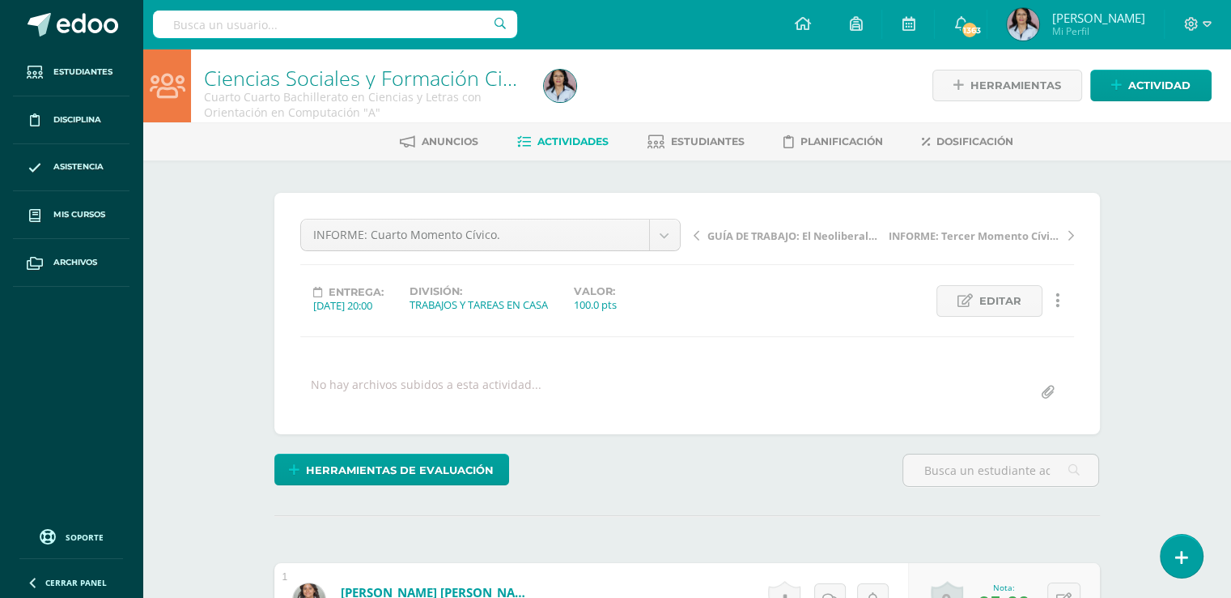
click at [587, 143] on span "Actividades" at bounding box center [573, 141] width 71 height 12
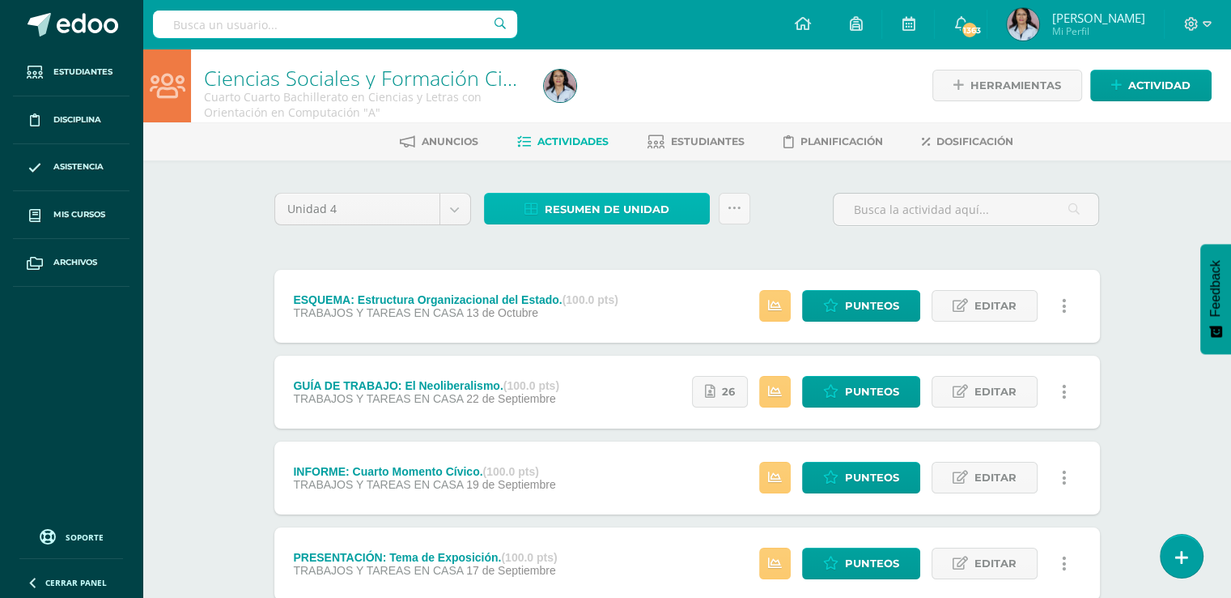
click at [596, 205] on span "Resumen de unidad" at bounding box center [607, 209] width 125 height 30
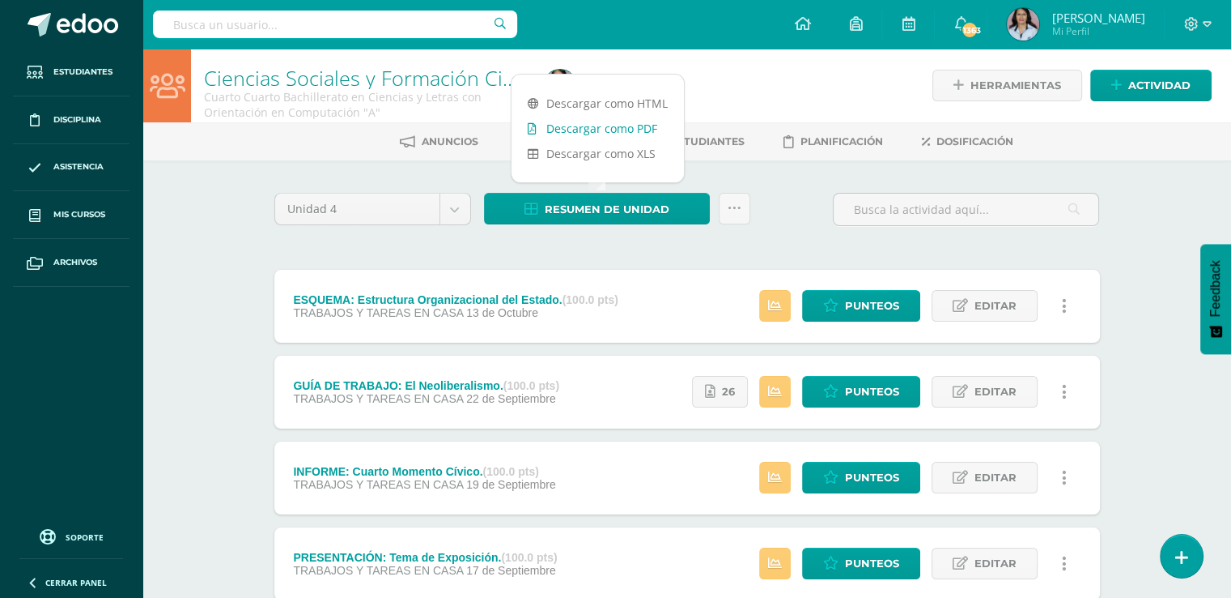
click at [592, 125] on link "Descargar como PDF" at bounding box center [598, 128] width 172 height 25
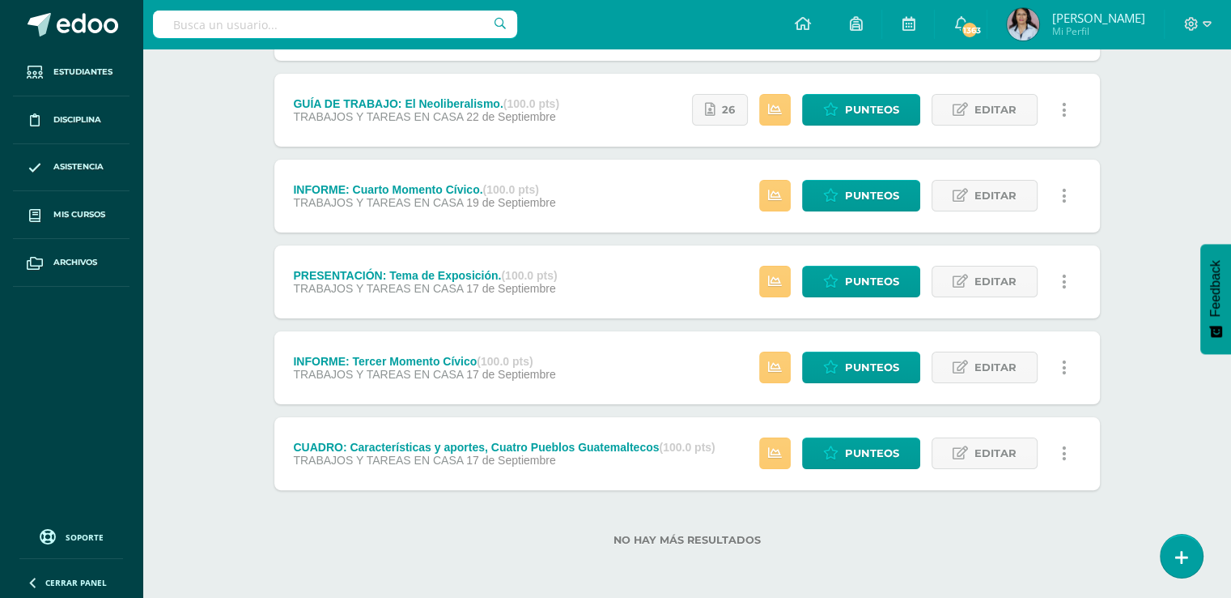
scroll to position [201, 0]
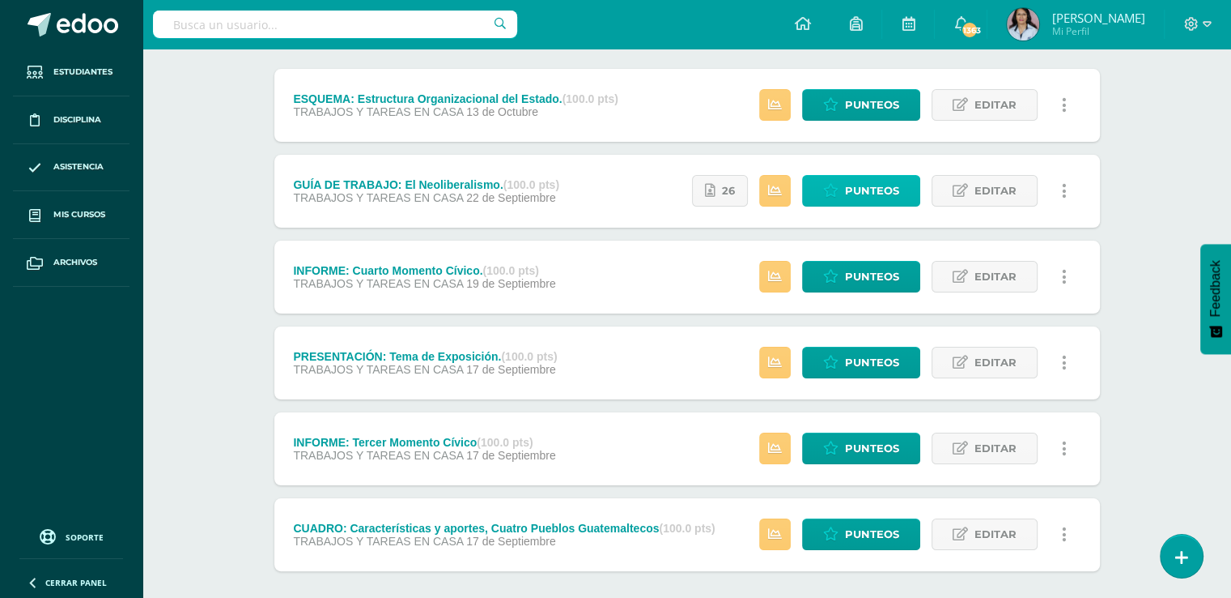
click at [872, 192] on span "Punteos" at bounding box center [872, 191] width 54 height 30
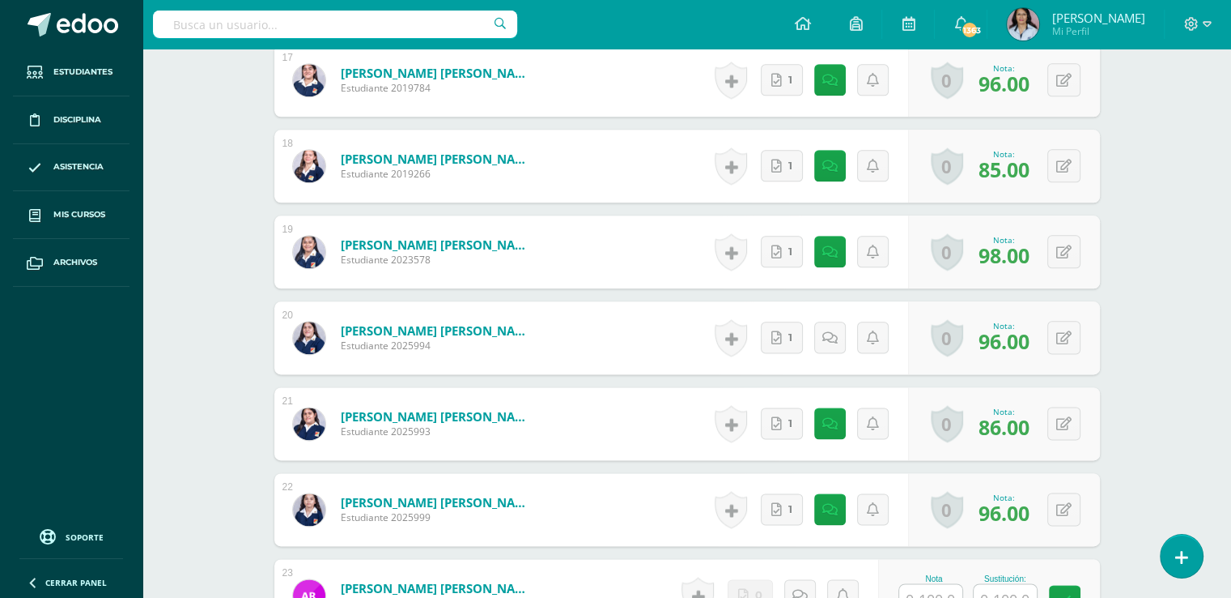
scroll to position [2053, 0]
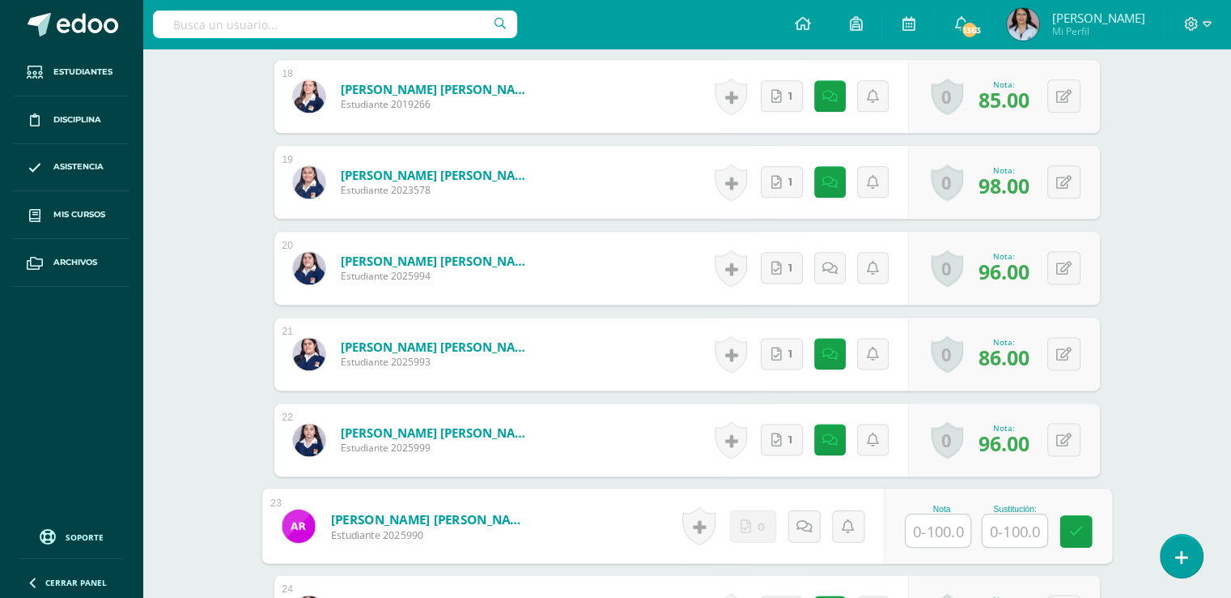
click at [932, 524] on input "text" at bounding box center [938, 530] width 65 height 32
type input "90"
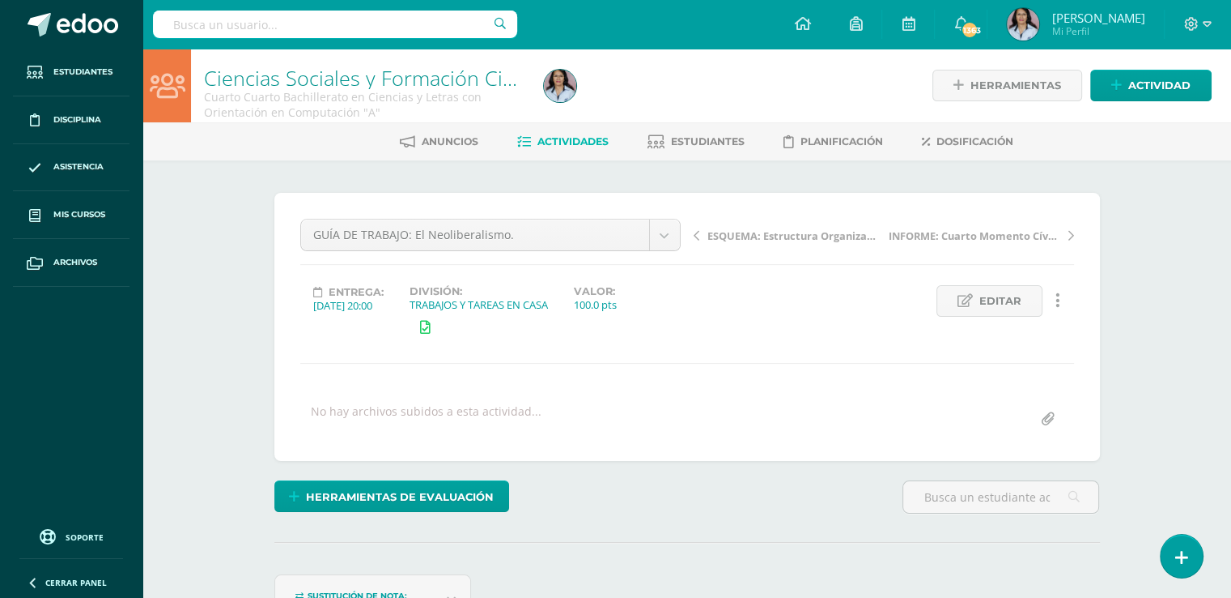
scroll to position [1, 0]
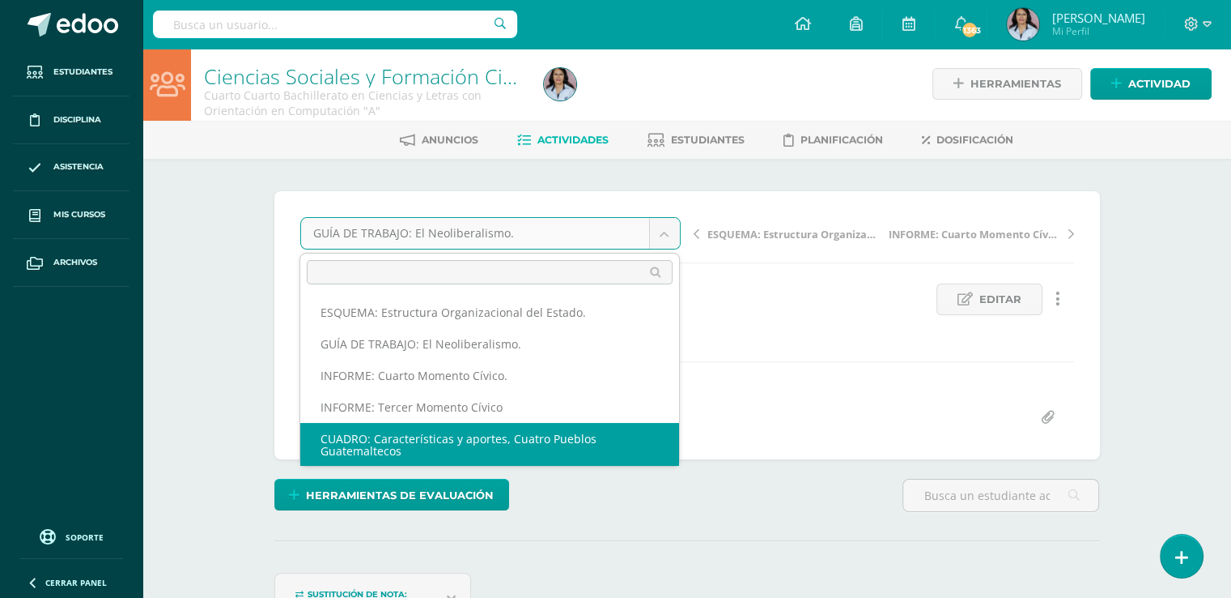
select select "/dashboard/teacher/grade-activity/129112/"
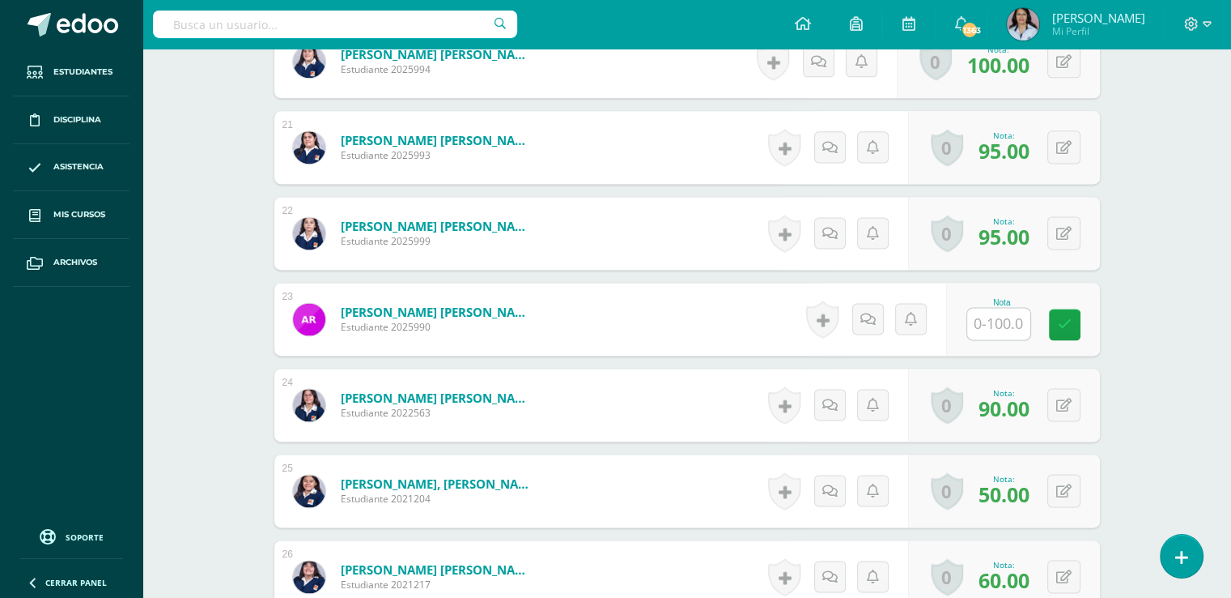
scroll to position [2172, 0]
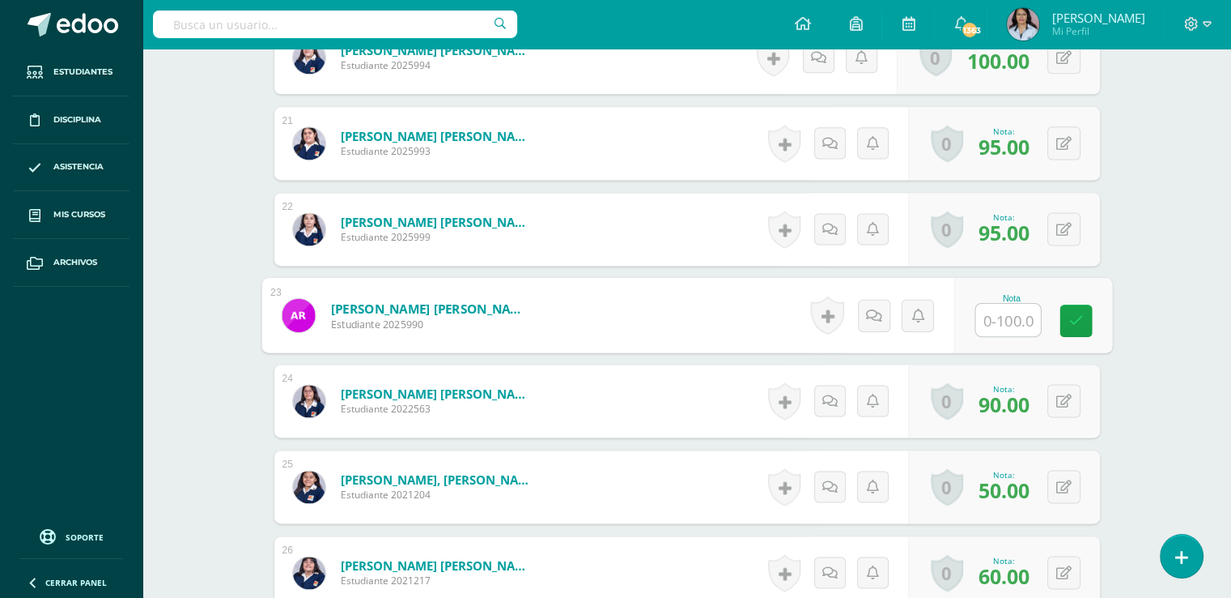
click at [998, 311] on input "text" at bounding box center [1008, 320] width 65 height 32
type input "80"
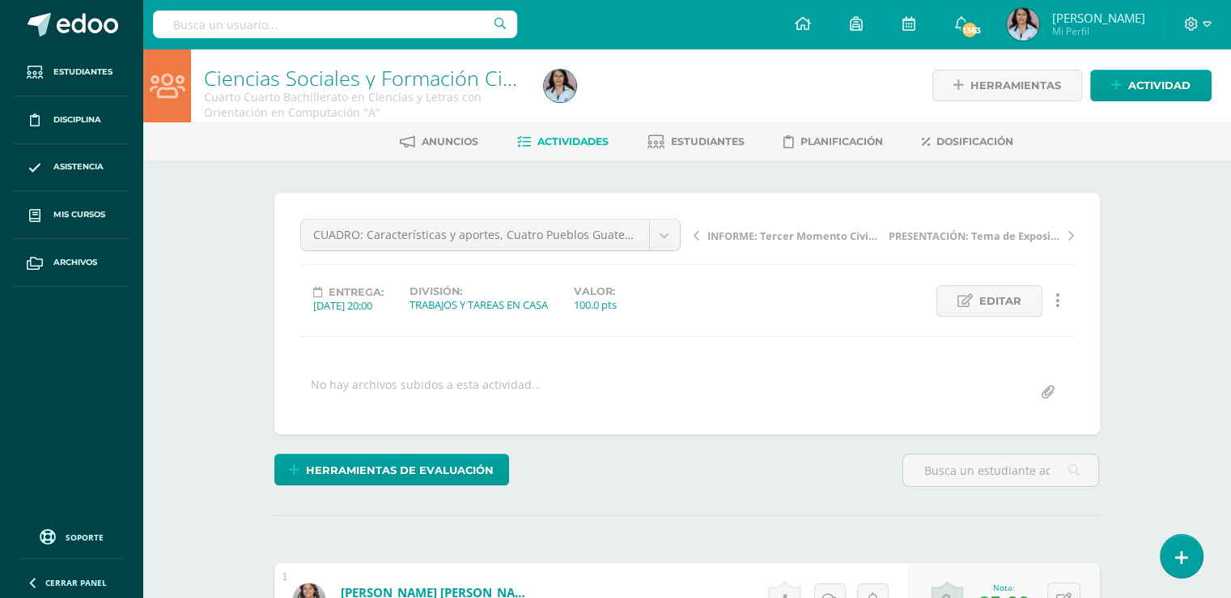
click at [572, 138] on span "Actividades" at bounding box center [573, 141] width 71 height 12
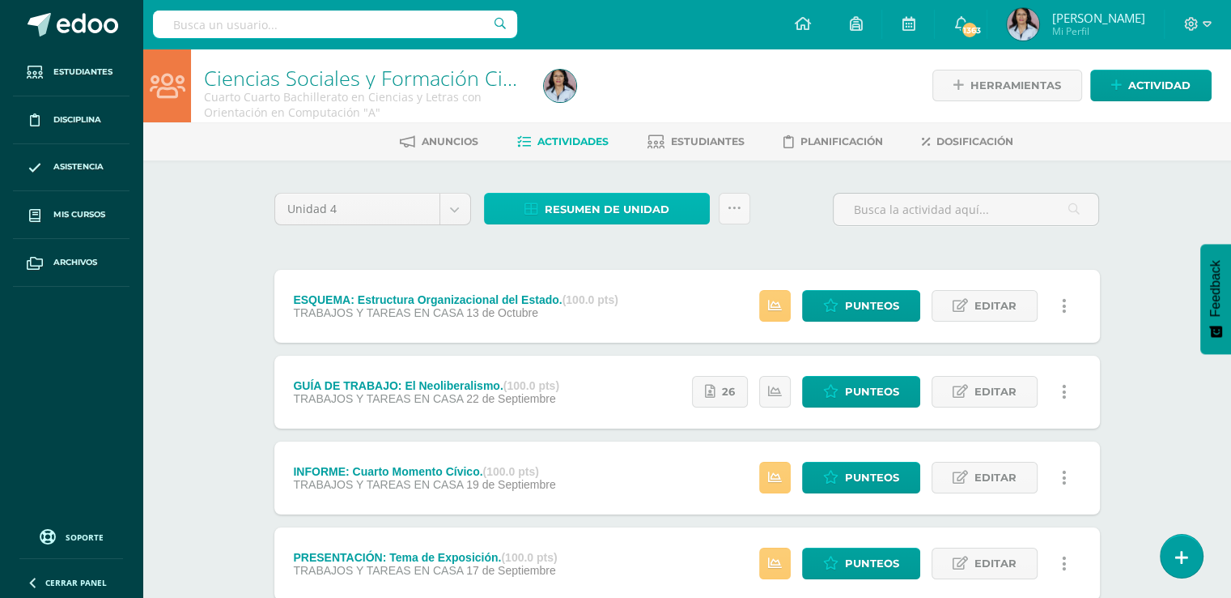
click at [612, 202] on span "Resumen de unidad" at bounding box center [607, 209] width 125 height 30
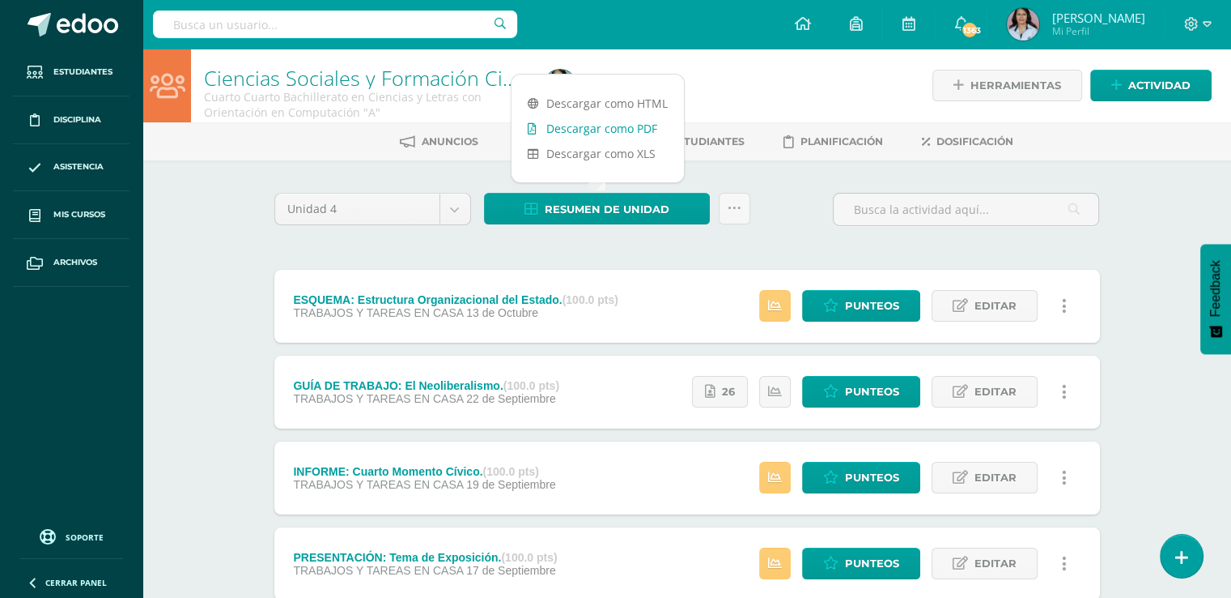
click at [623, 131] on link "Descargar como PDF" at bounding box center [598, 128] width 172 height 25
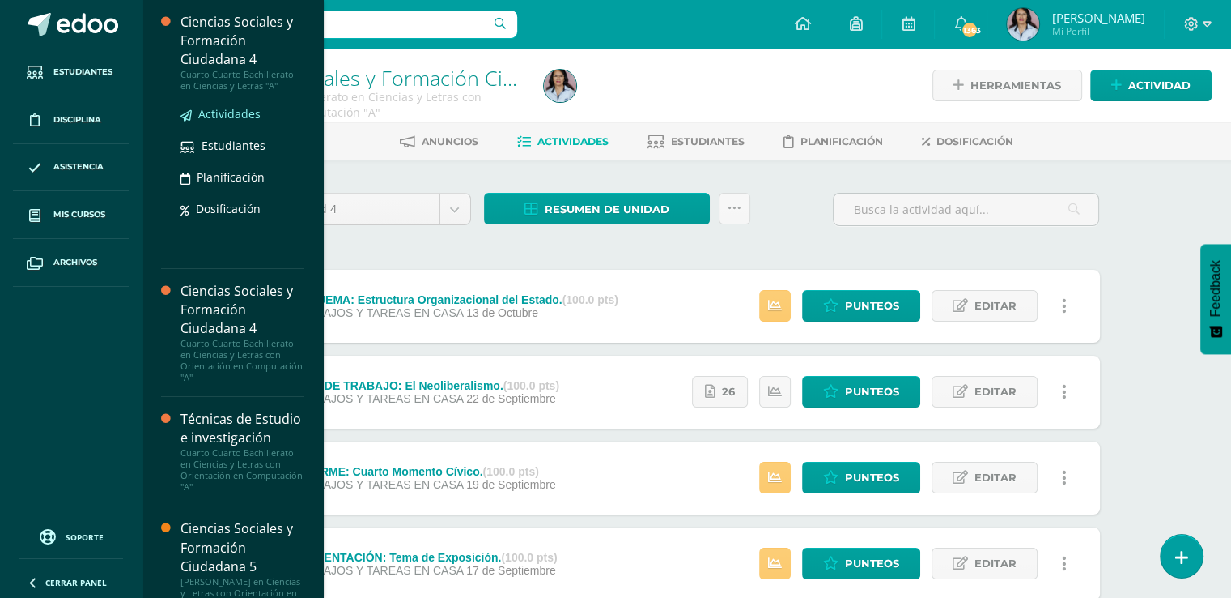
click at [240, 113] on span "Actividades" at bounding box center [229, 113] width 62 height 15
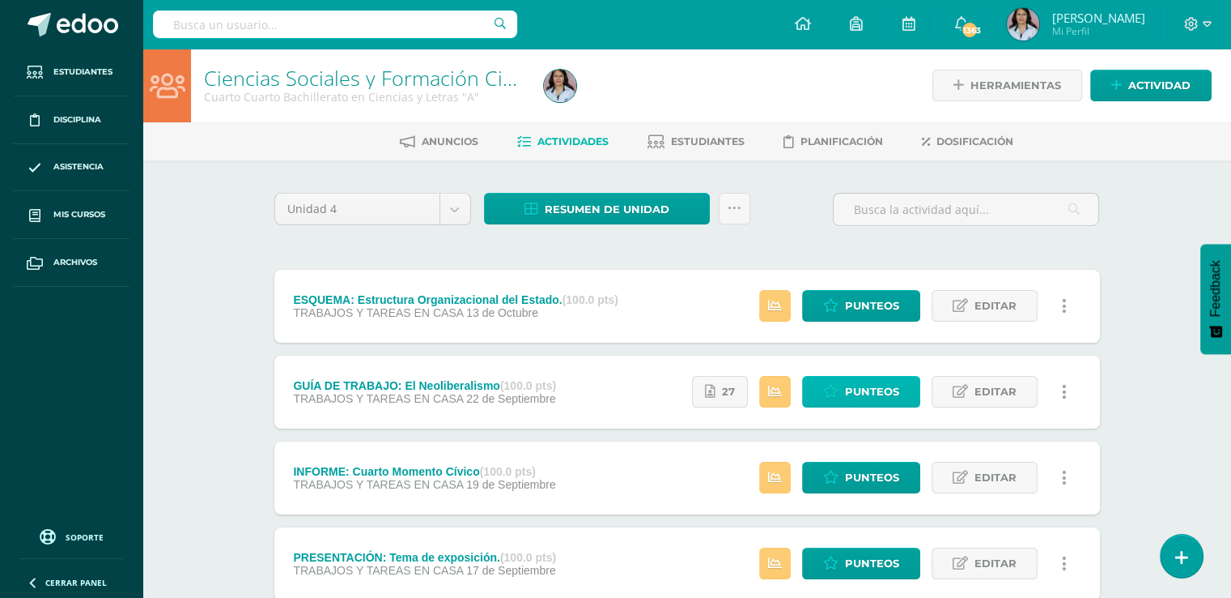
click at [869, 391] on span "Punteos" at bounding box center [872, 391] width 54 height 30
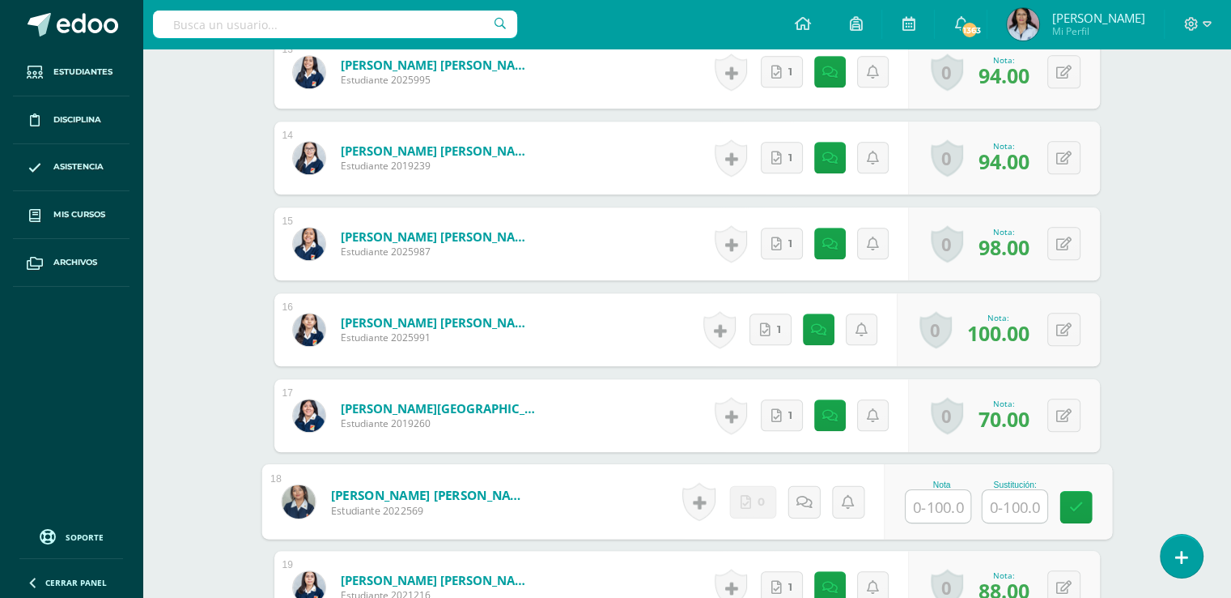
scroll to position [1648, 0]
click at [929, 504] on input "text" at bounding box center [938, 506] width 65 height 32
type input "75"
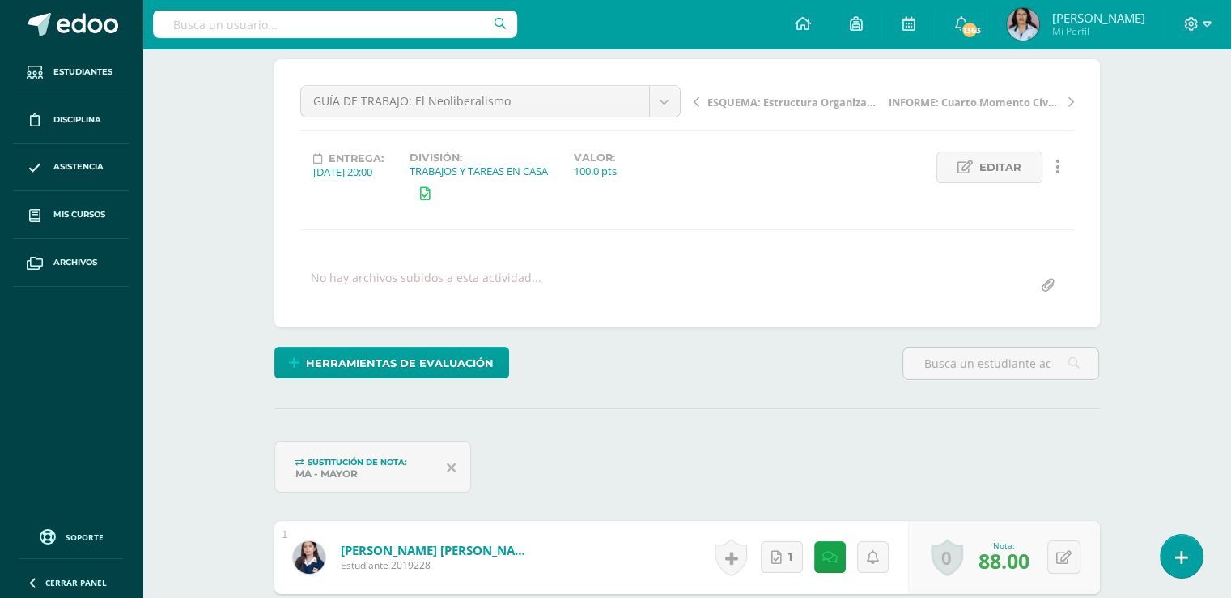
scroll to position [0, 0]
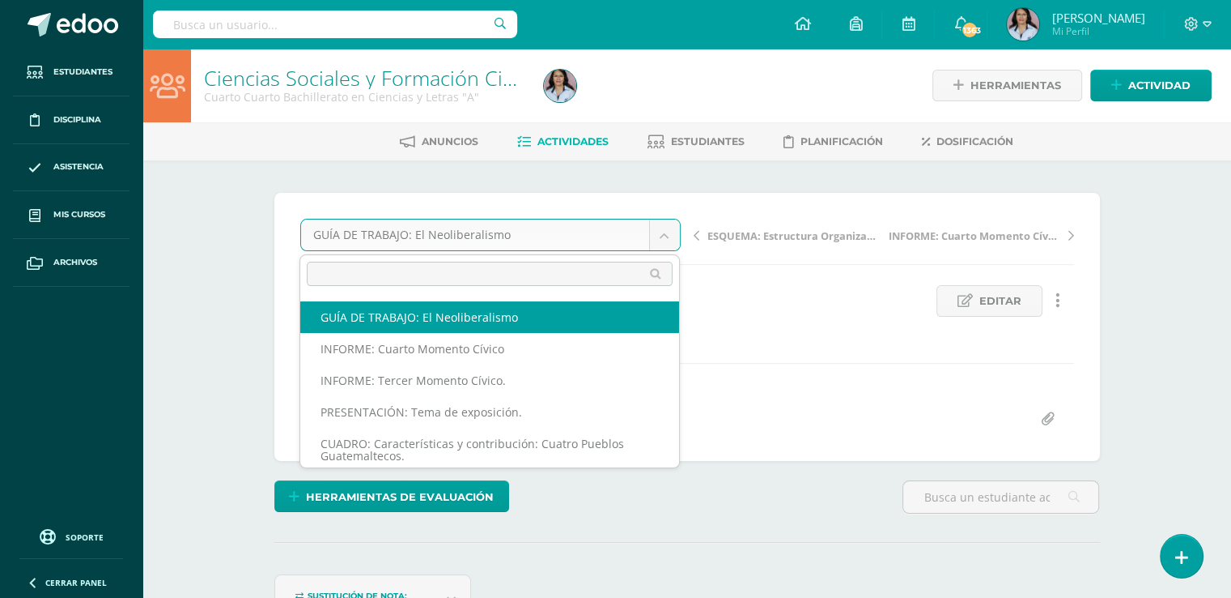
scroll to position [39, 0]
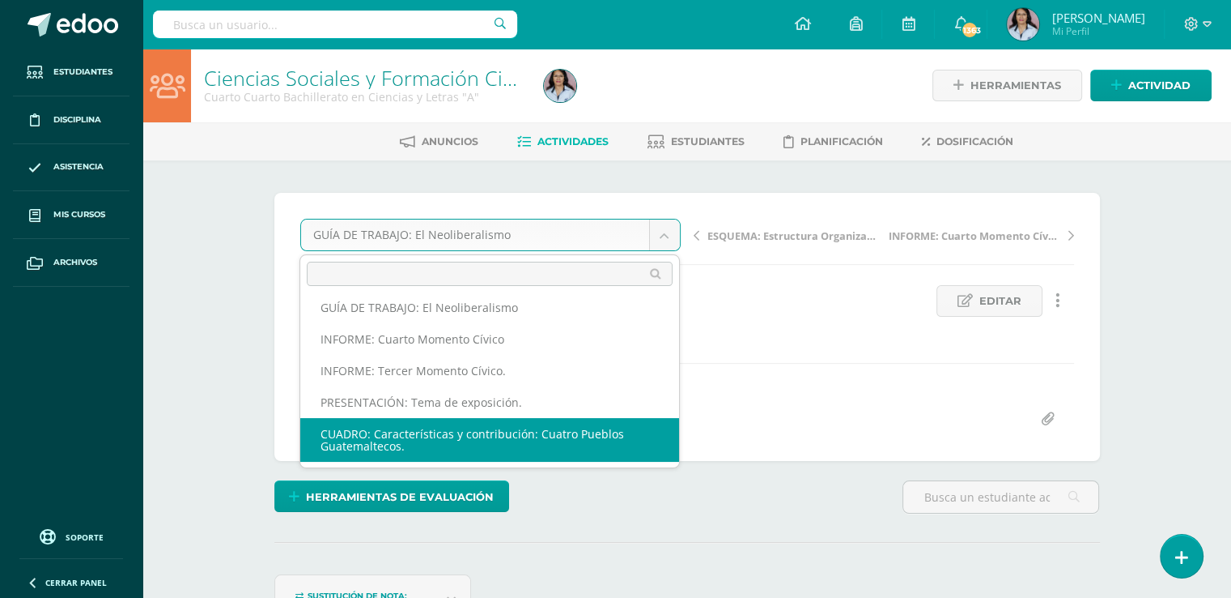
select select "/dashboard/teacher/grade-activity/129113/"
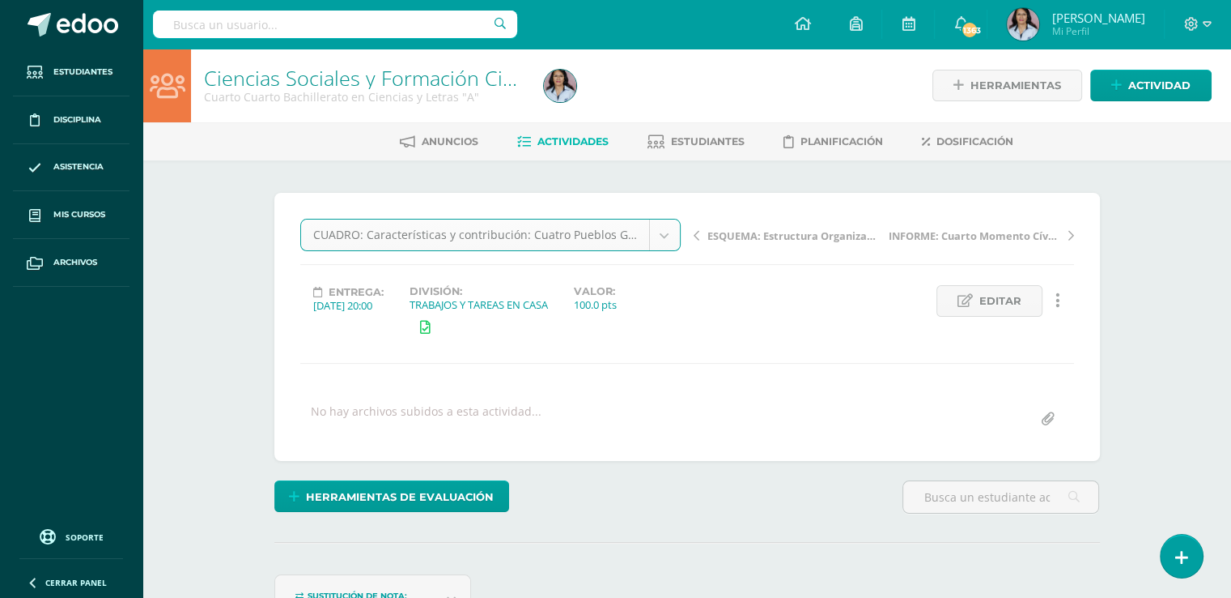
scroll to position [1, 0]
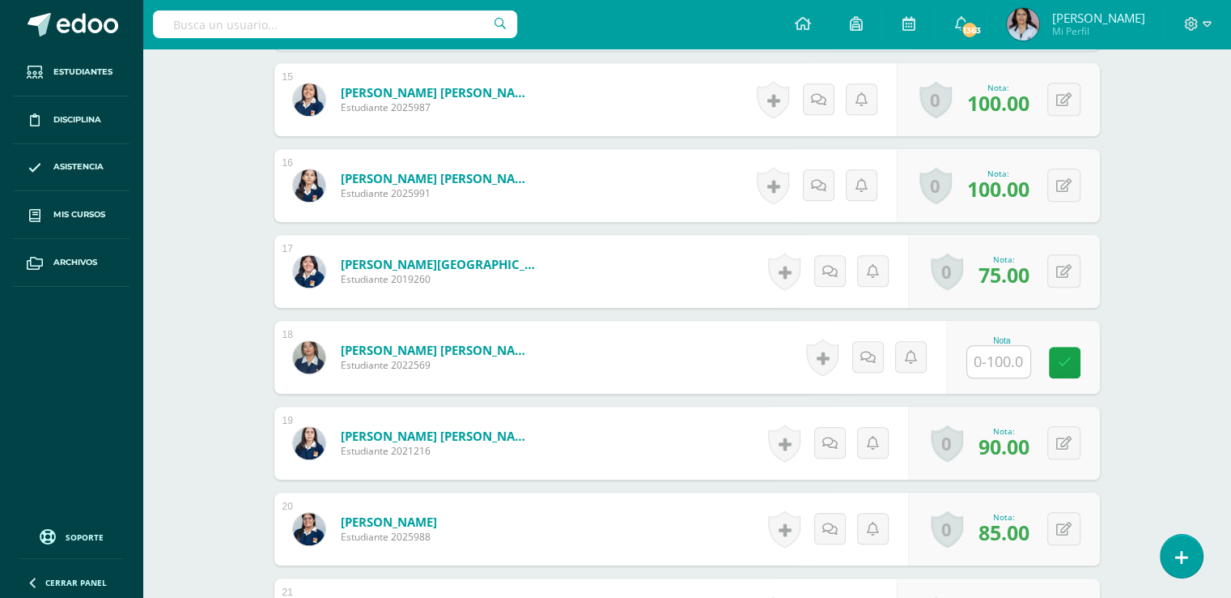
scroll to position [1702, 0]
click at [996, 357] on input "text" at bounding box center [999, 361] width 63 height 32
type input "80"
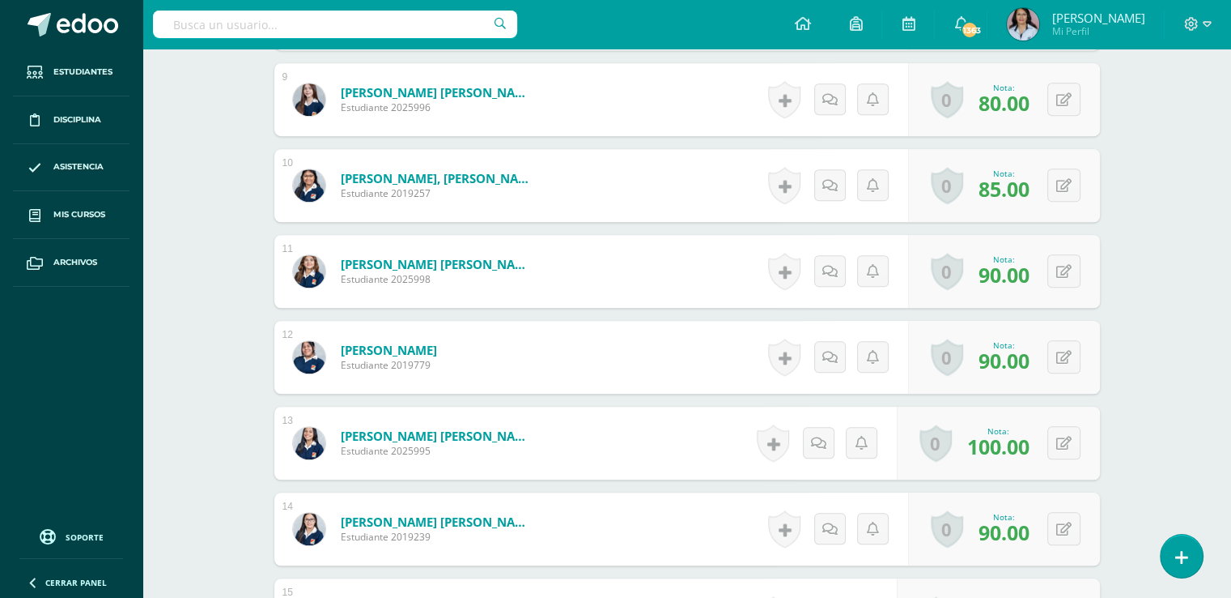
scroll to position [811, 0]
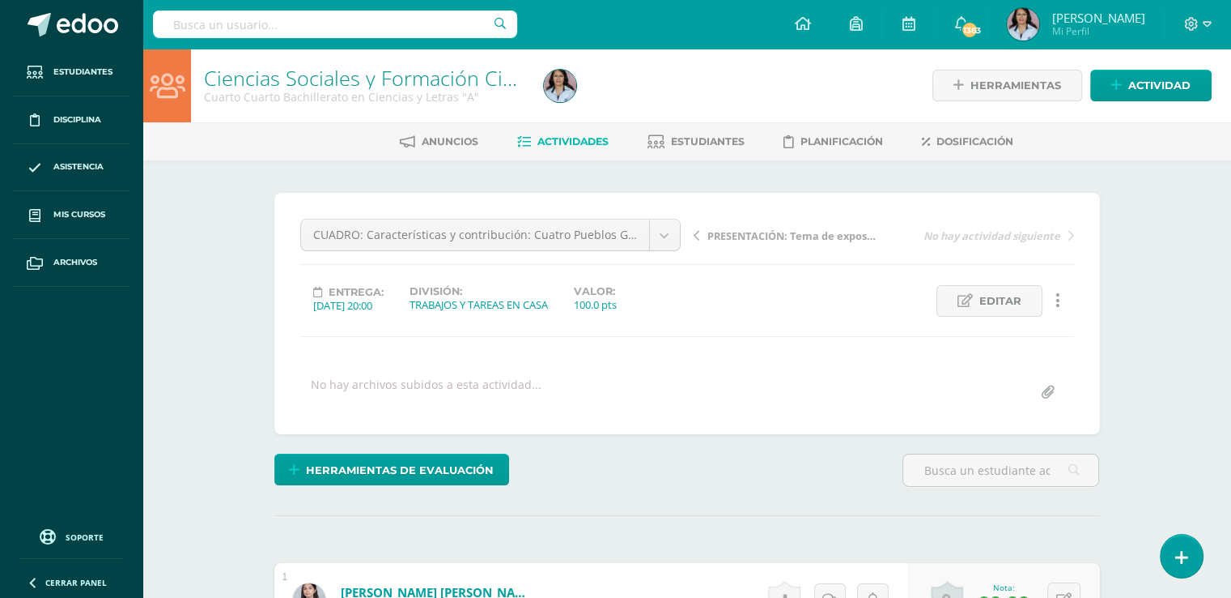
click at [581, 139] on span "Actividades" at bounding box center [573, 141] width 71 height 12
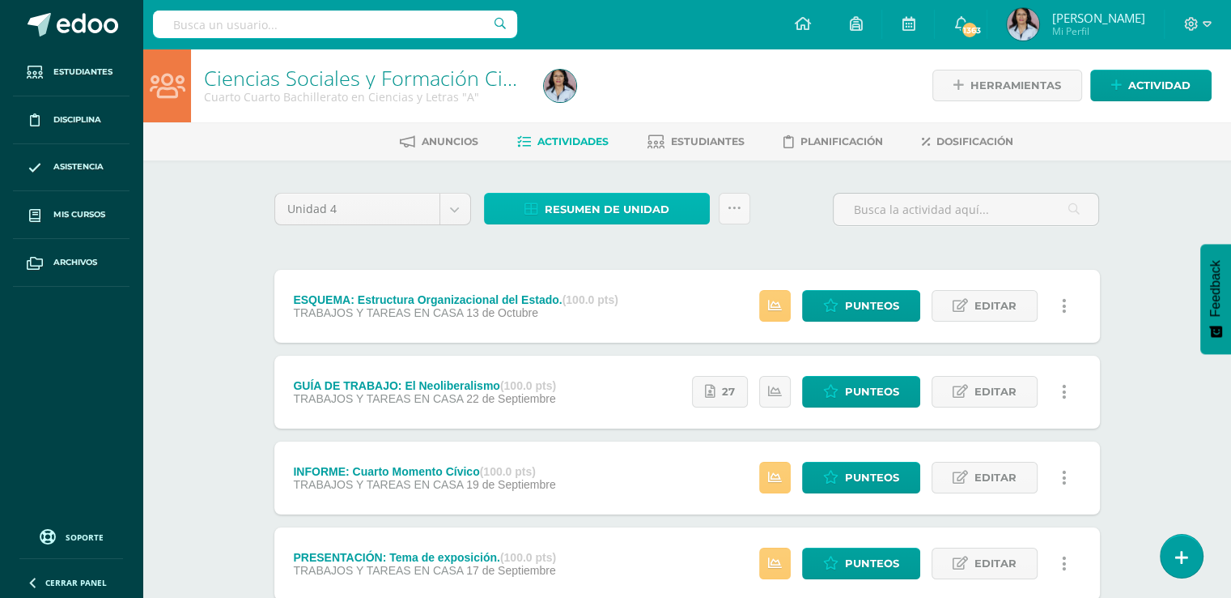
click at [593, 205] on span "Resumen de unidad" at bounding box center [607, 209] width 125 height 30
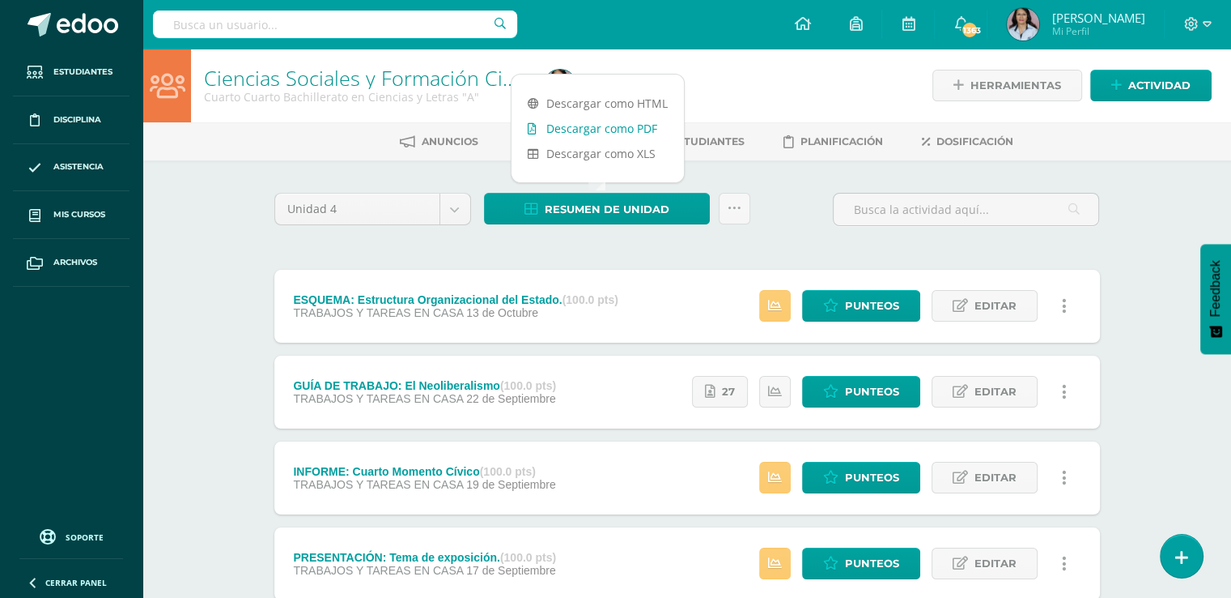
click at [601, 126] on link "Descargar como PDF" at bounding box center [598, 128] width 172 height 25
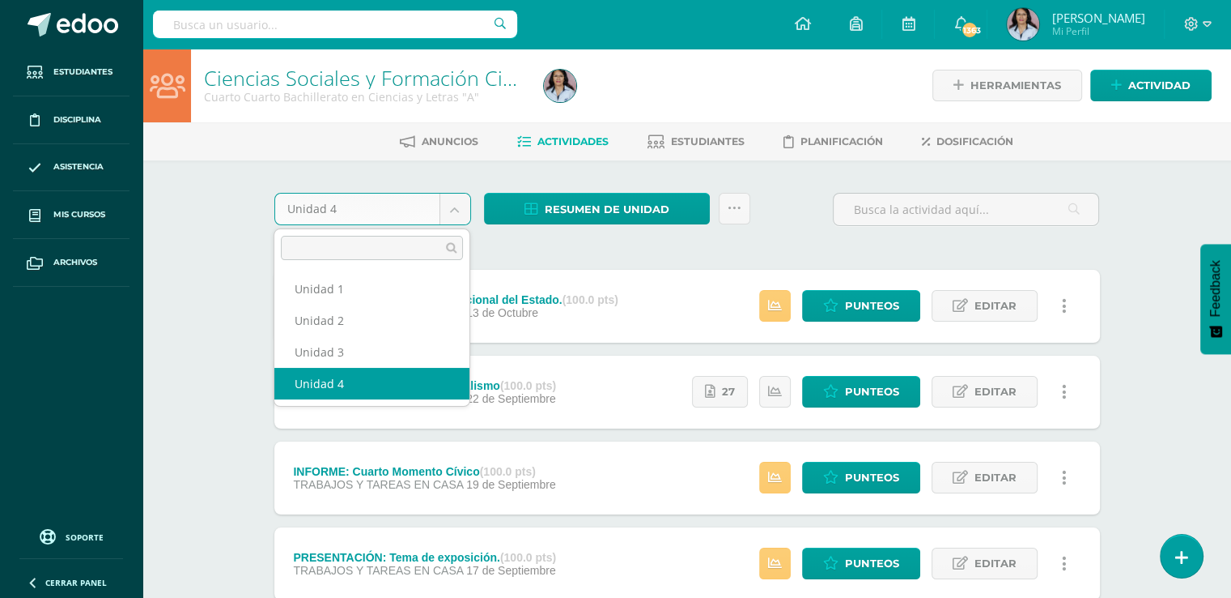
click at [453, 206] on body "Estudiantes Disciplina Asistencia Mis cursos Archivos Soporte Ayuda Reportar un…" at bounding box center [615, 439] width 1231 height 879
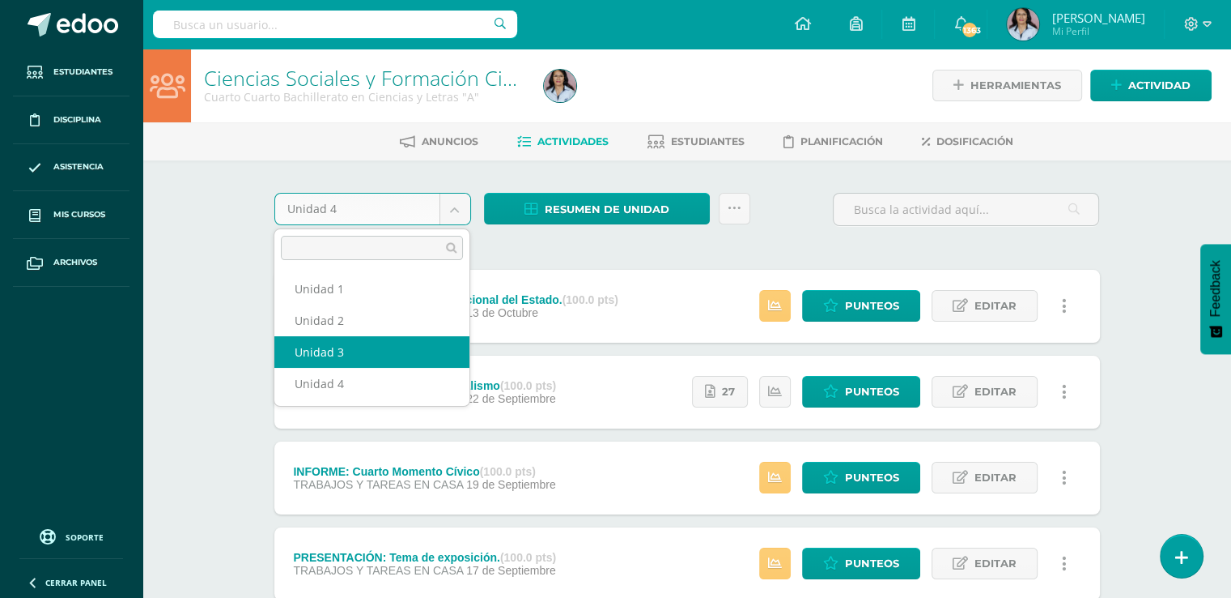
select select "Unidad 3"
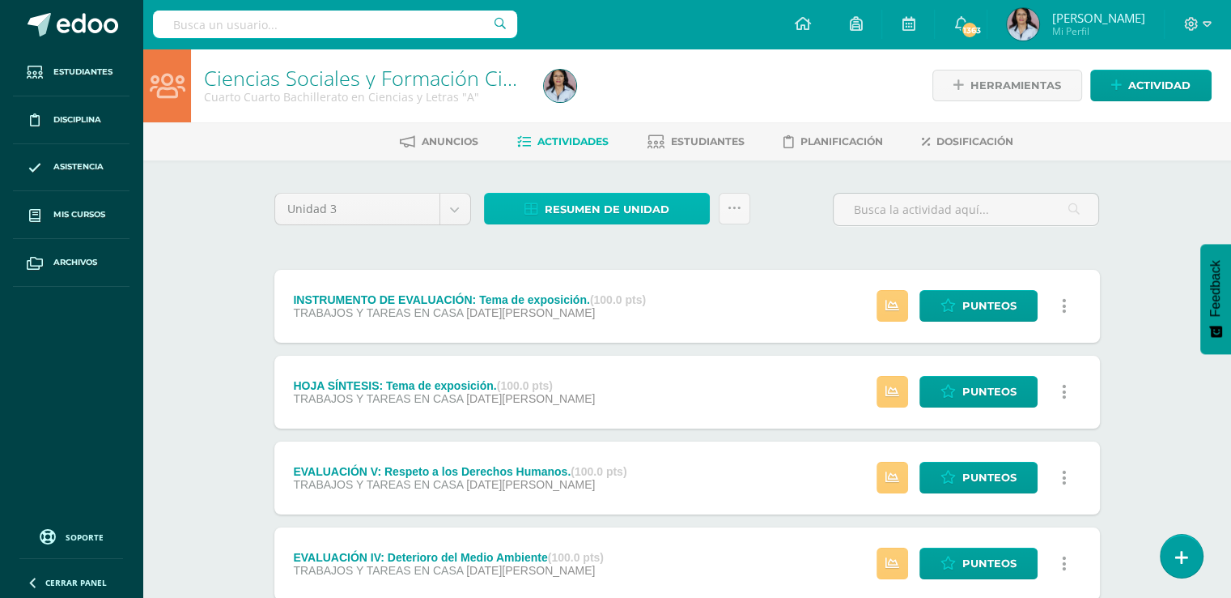
click at [586, 209] on span "Resumen de unidad" at bounding box center [607, 209] width 125 height 30
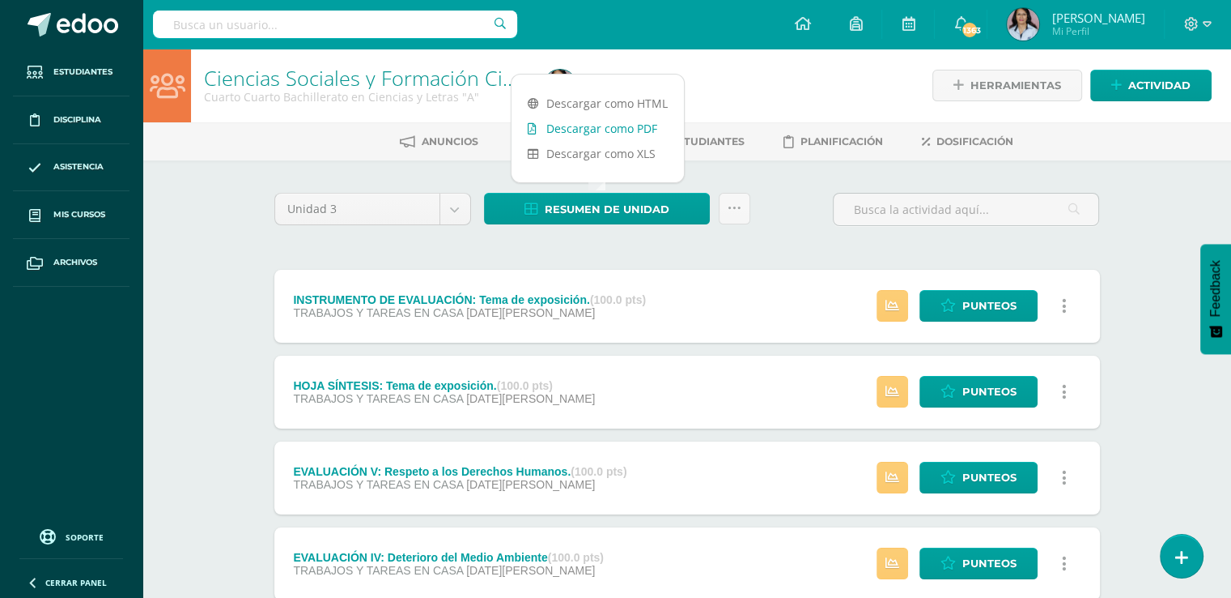
click at [592, 127] on link "Descargar como PDF" at bounding box center [598, 128] width 172 height 25
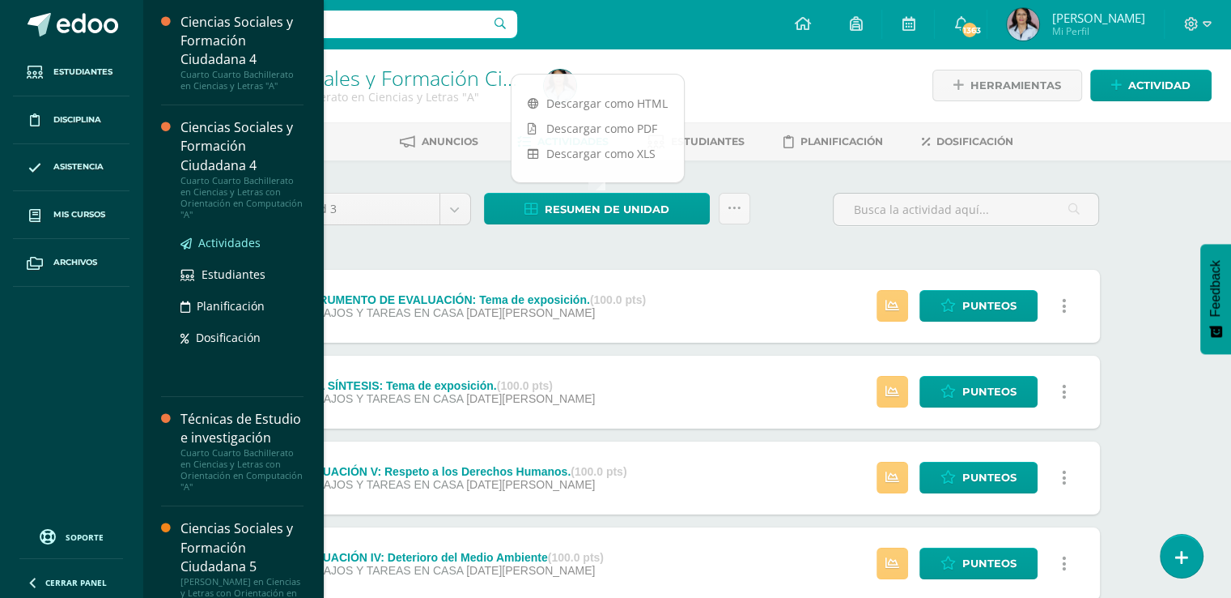
click at [240, 240] on span "Actividades" at bounding box center [229, 242] width 62 height 15
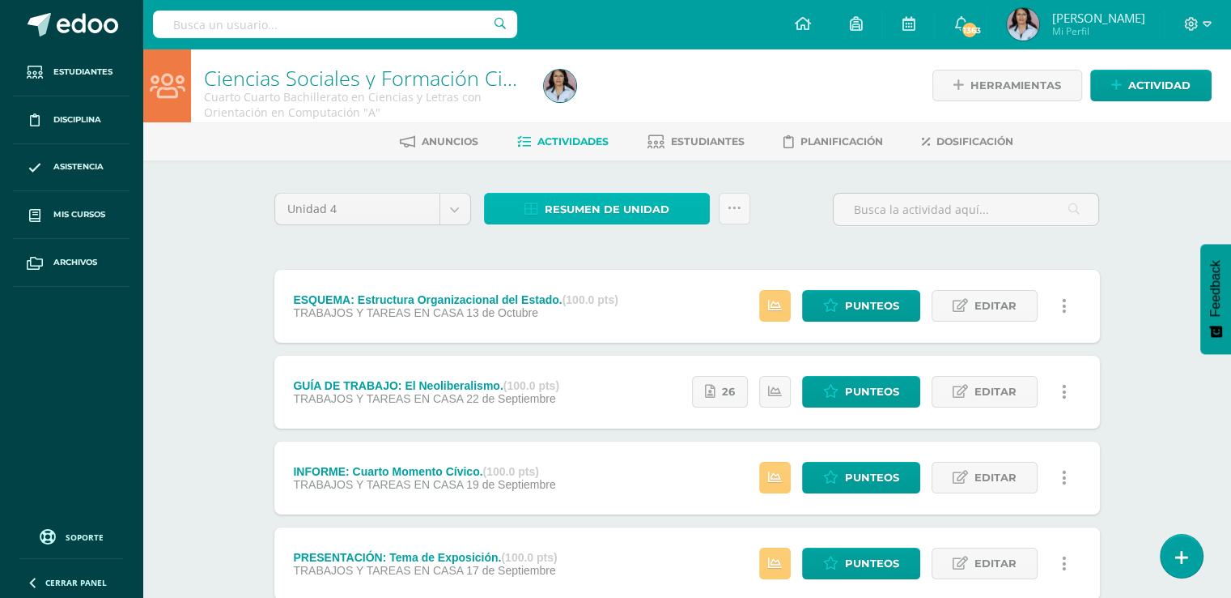
click at [631, 205] on span "Resumen de unidad" at bounding box center [607, 209] width 125 height 30
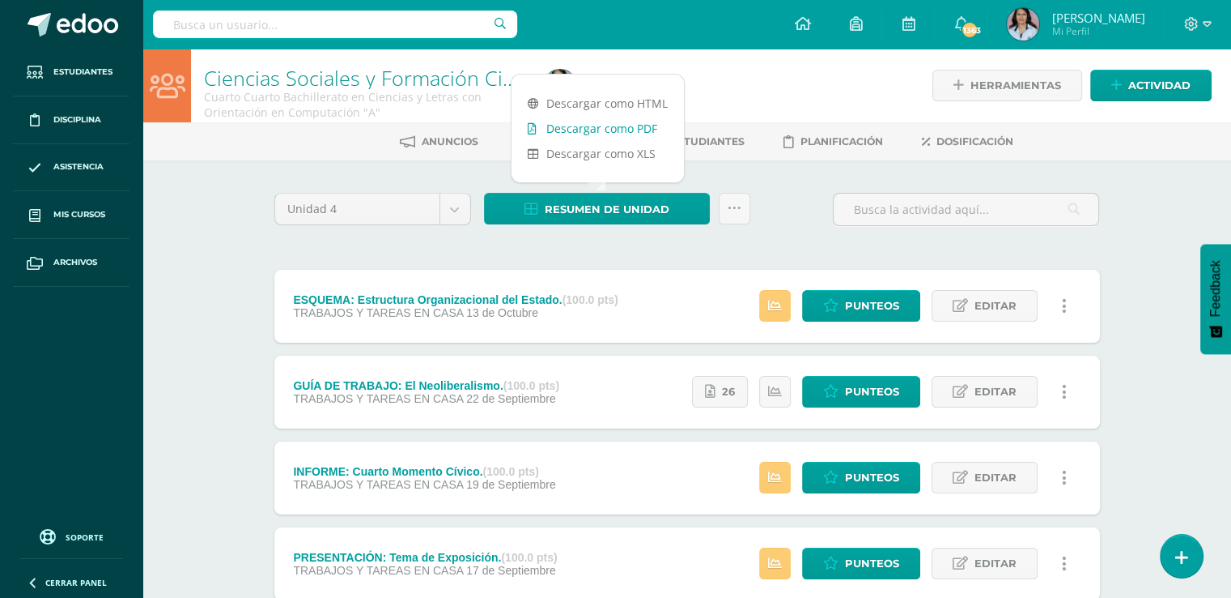
click at [616, 129] on link "Descargar como PDF" at bounding box center [598, 128] width 172 height 25
click at [454, 203] on body "Estudiantes Disciplina Asistencia Mis cursos Archivos Soporte Ayuda Reportar un…" at bounding box center [615, 439] width 1231 height 879
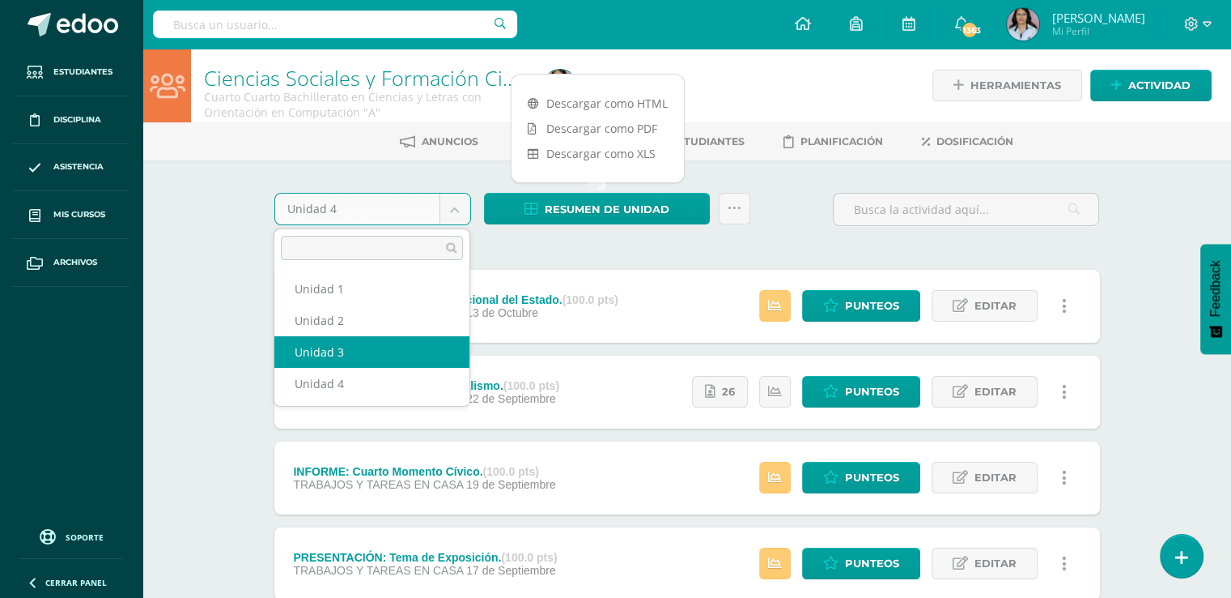
select select "Unidad 3"
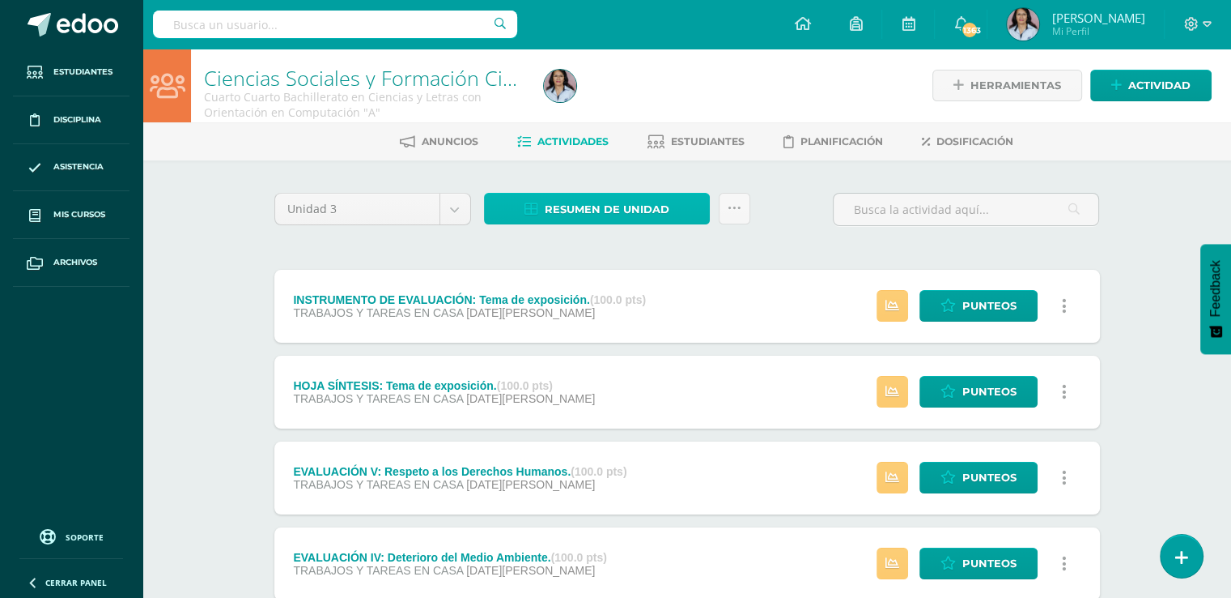
click at [606, 209] on span "Resumen de unidad" at bounding box center [607, 209] width 125 height 30
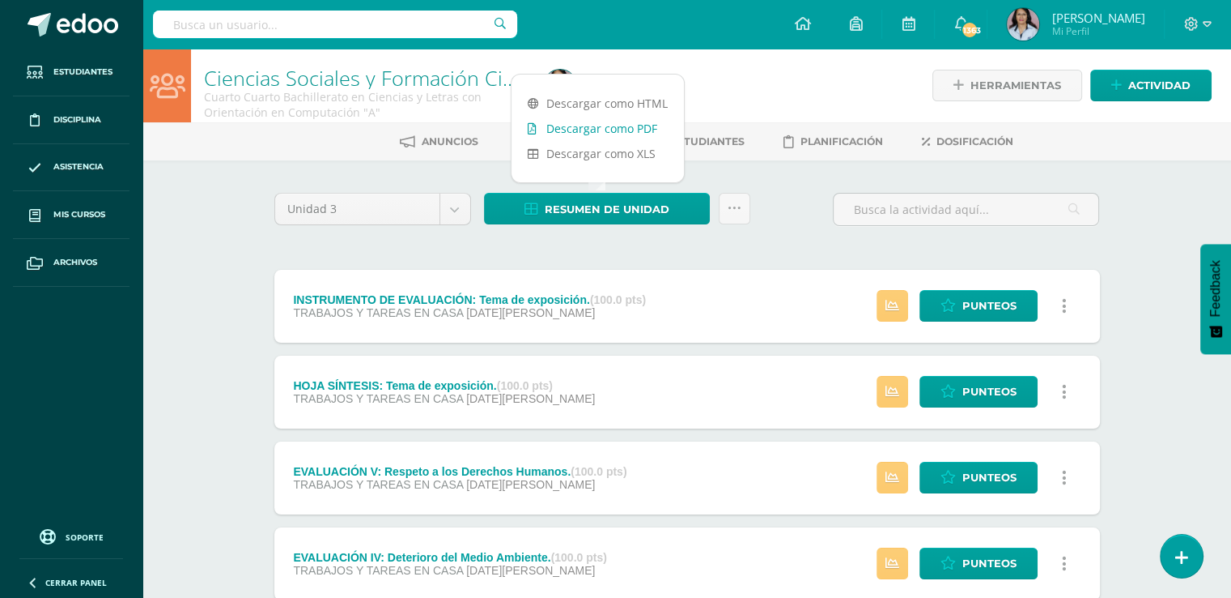
click at [602, 129] on link "Descargar como PDF" at bounding box center [598, 128] width 172 height 25
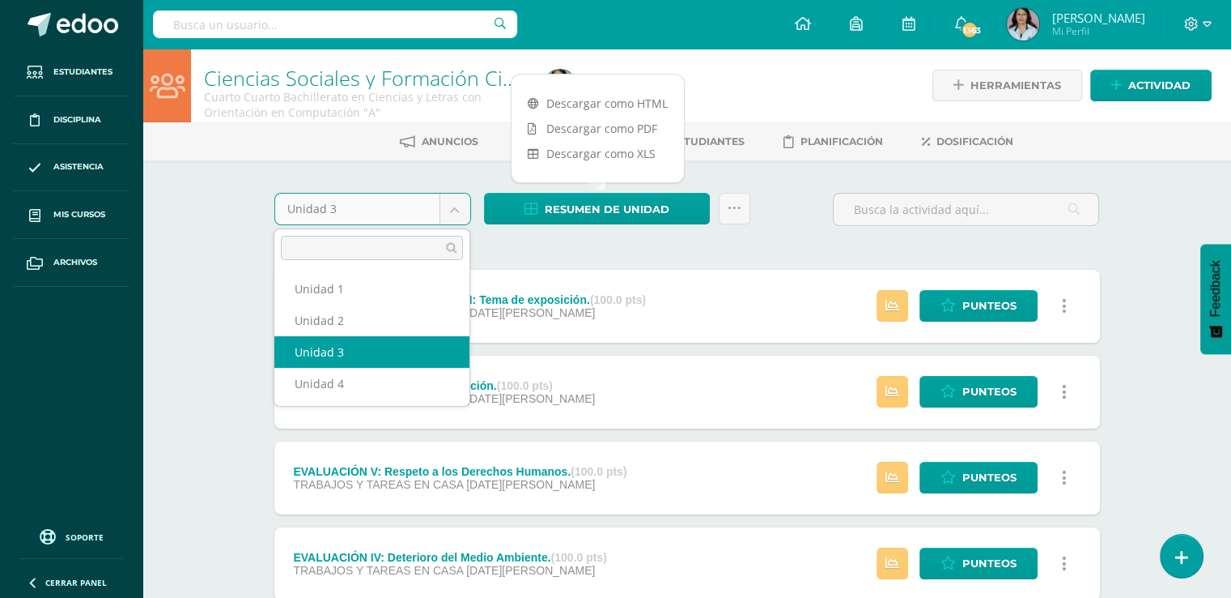
click at [455, 208] on body "Estudiantes Disciplina Asistencia Mis cursos Archivos Soporte Ayuda Reportar un…" at bounding box center [615, 525] width 1231 height 1051
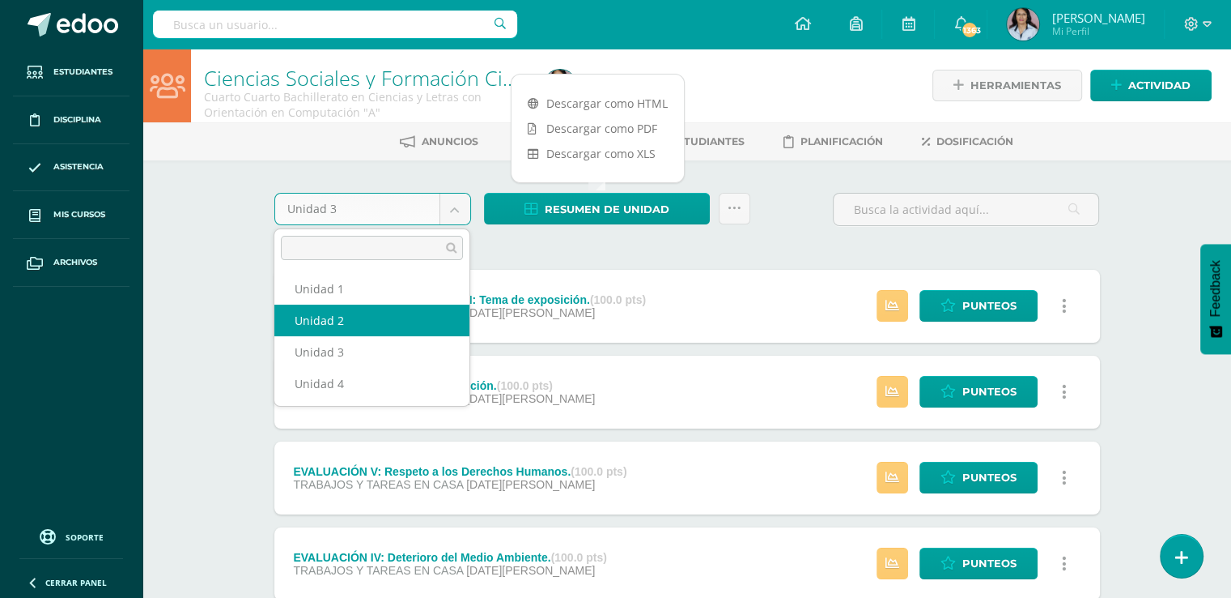
select select "Unidad 2"
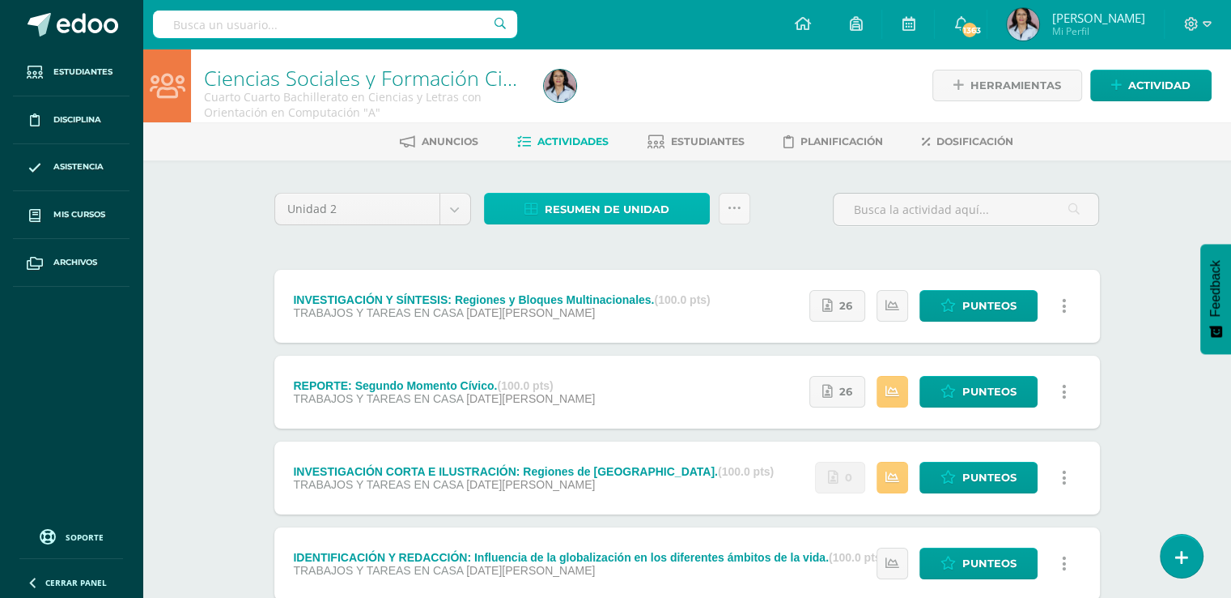
click at [598, 207] on span "Resumen de unidad" at bounding box center [607, 209] width 125 height 30
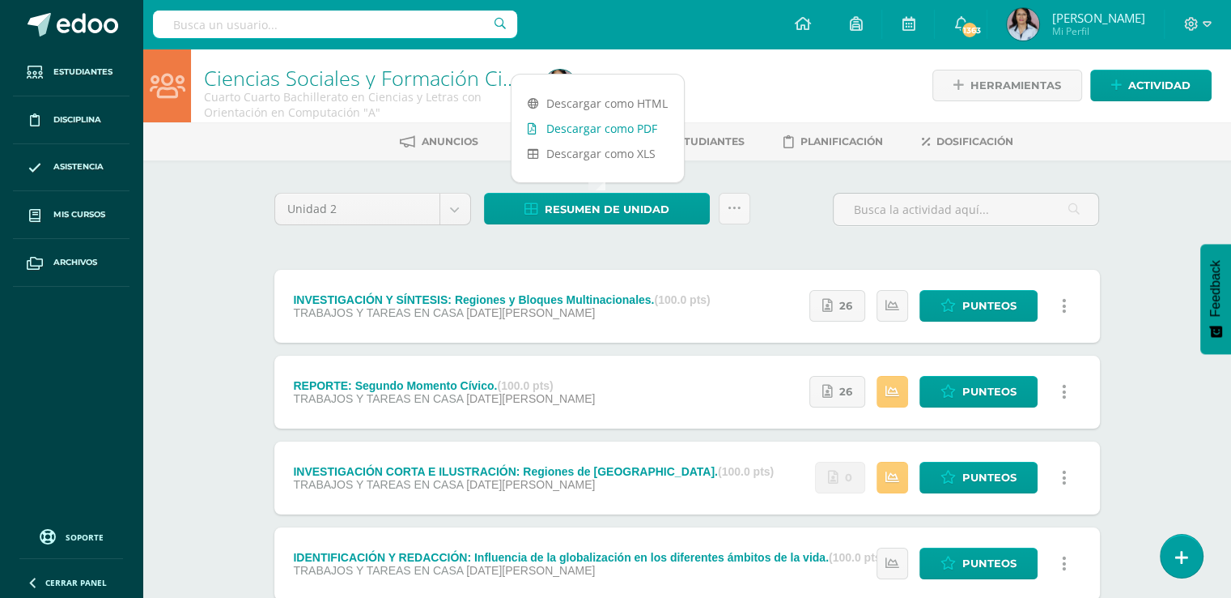
click at [599, 130] on link "Descargar como PDF" at bounding box center [598, 128] width 172 height 25
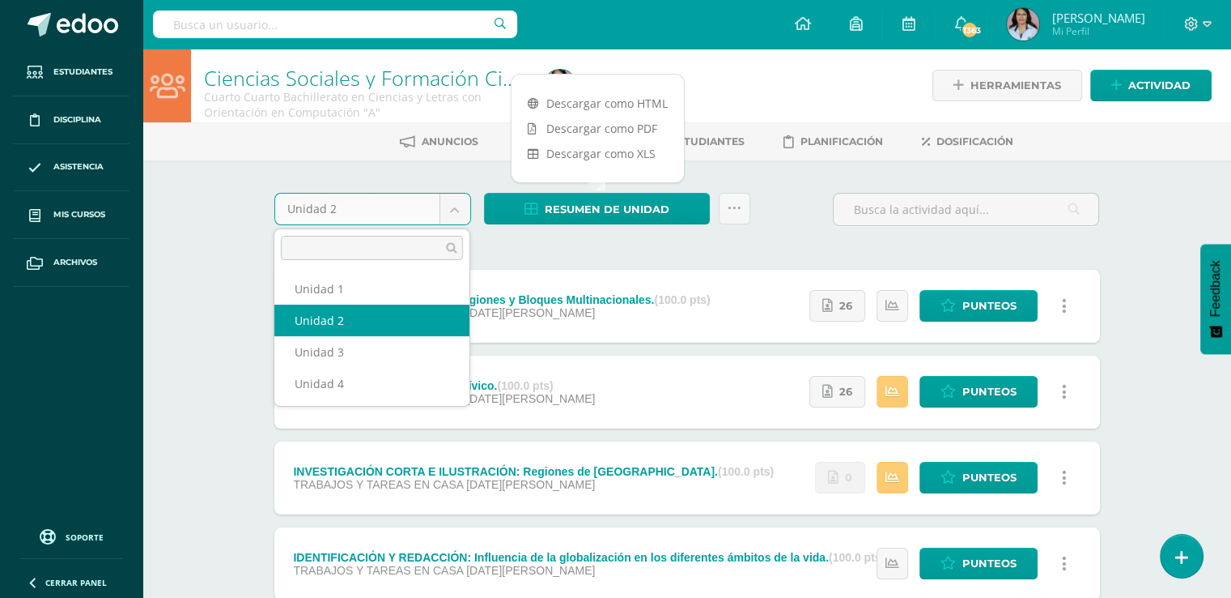
click at [453, 205] on body "Estudiantes Disciplina Asistencia Mis cursos Archivos Soporte Ayuda Reportar un…" at bounding box center [615, 439] width 1231 height 879
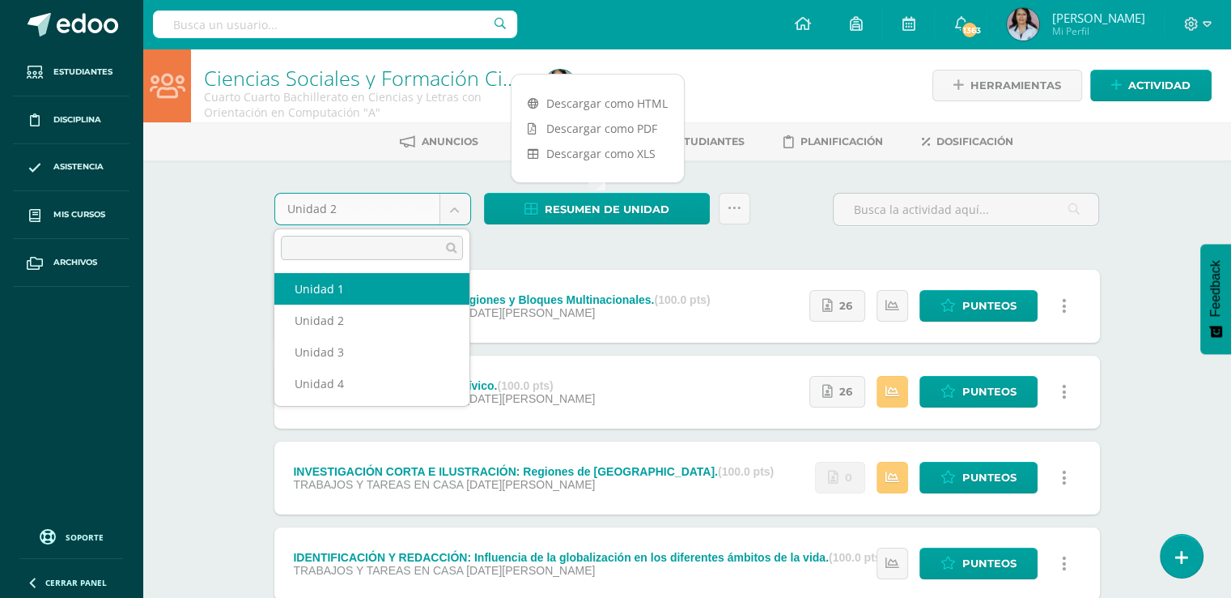
select select "Unidad 1"
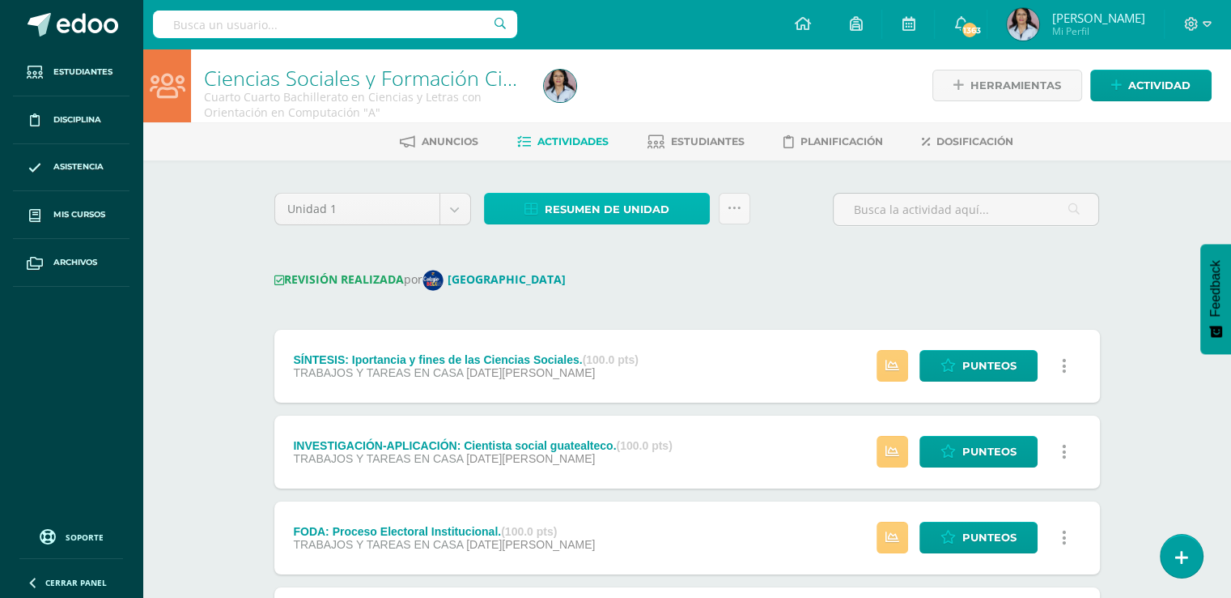
click at [596, 202] on span "Resumen de unidad" at bounding box center [607, 209] width 125 height 30
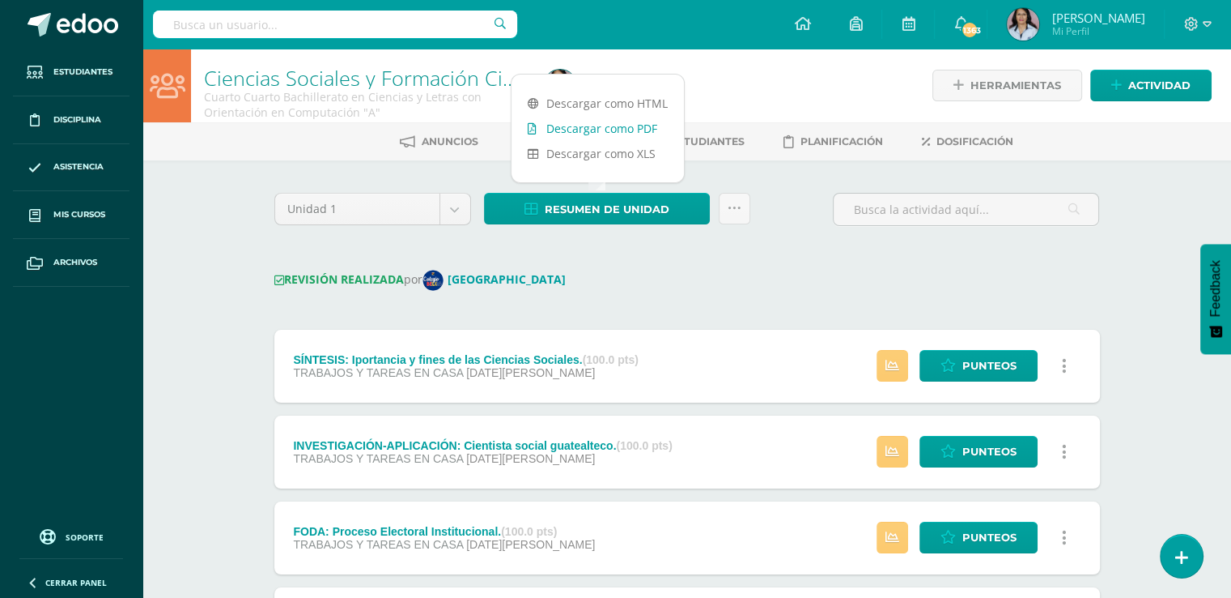
click at [587, 125] on link "Descargar como PDF" at bounding box center [598, 128] width 172 height 25
click at [1205, 22] on icon at bounding box center [1207, 24] width 9 height 6
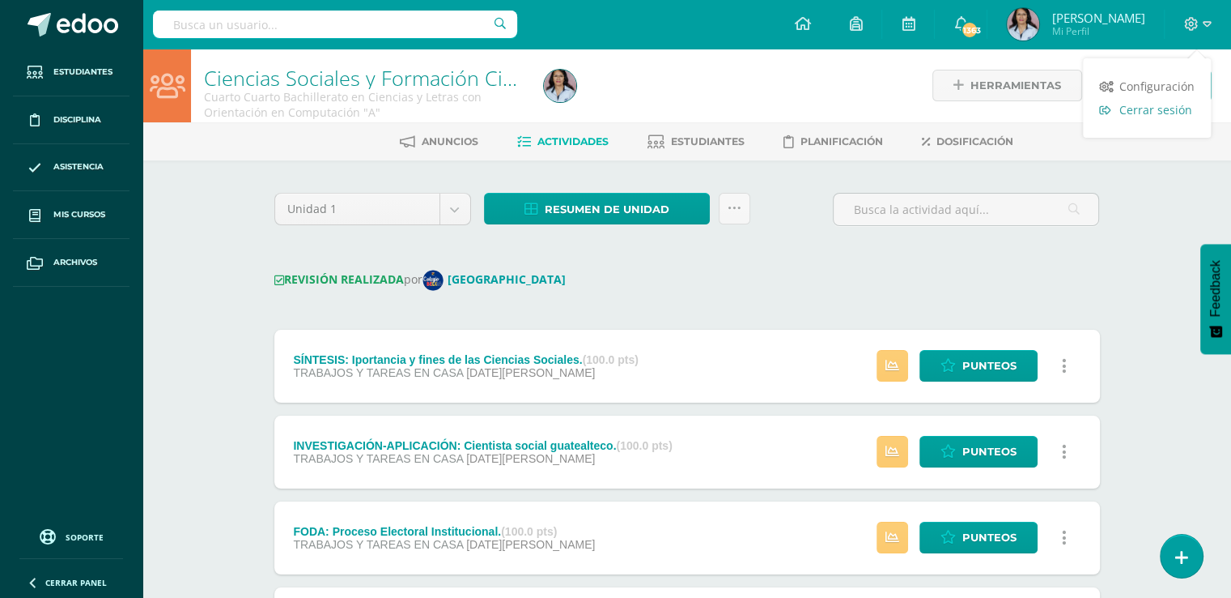
click at [1159, 108] on span "Cerrar sesión" at bounding box center [1156, 109] width 73 height 15
